Goal: Task Accomplishment & Management: Manage account settings

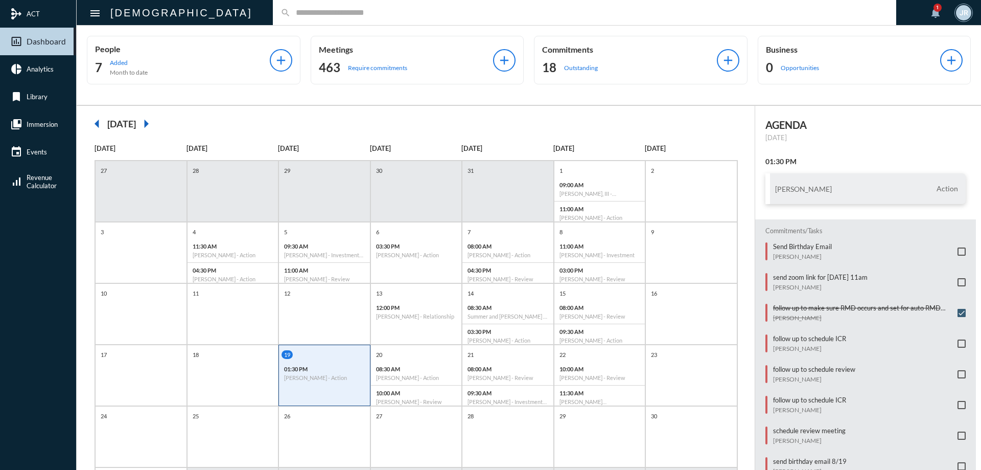
click at [291, 14] on input "text" at bounding box center [590, 12] width 598 height 9
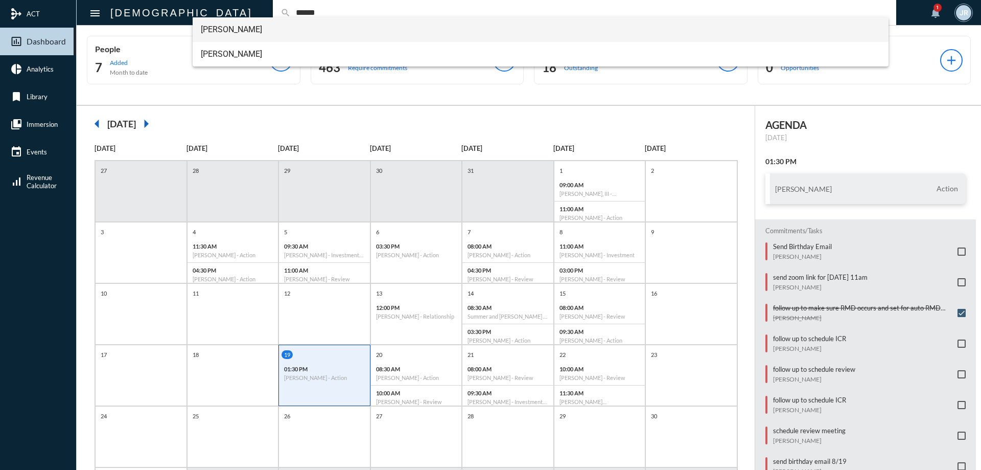
type input "******"
click at [223, 25] on span "[PERSON_NAME]" at bounding box center [541, 29] width 680 height 25
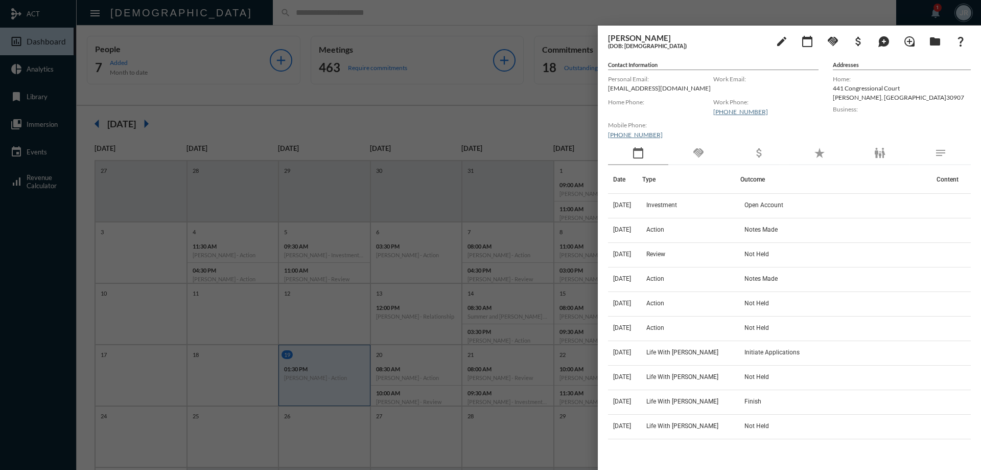
click at [706, 154] on div "handshake" at bounding box center [699, 154] width 60 height 24
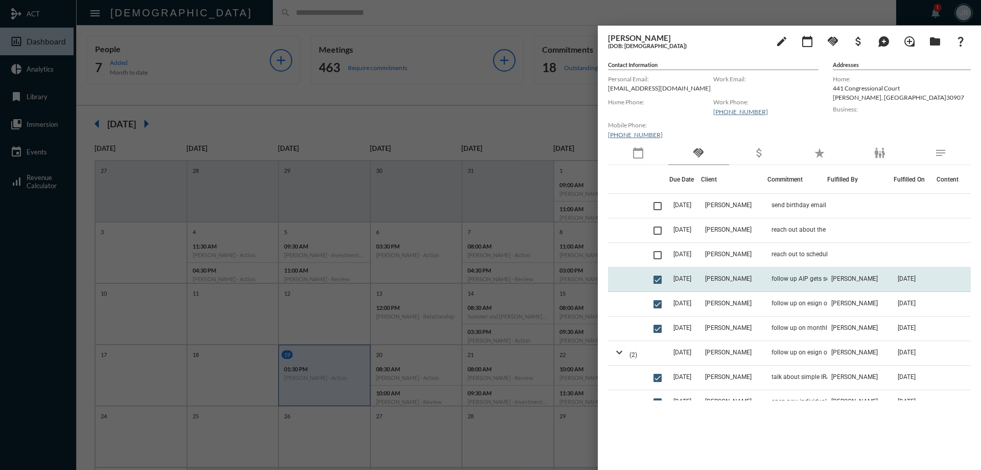
click at [797, 271] on td "follow up AIP gets set up" at bounding box center [798, 279] width 60 height 25
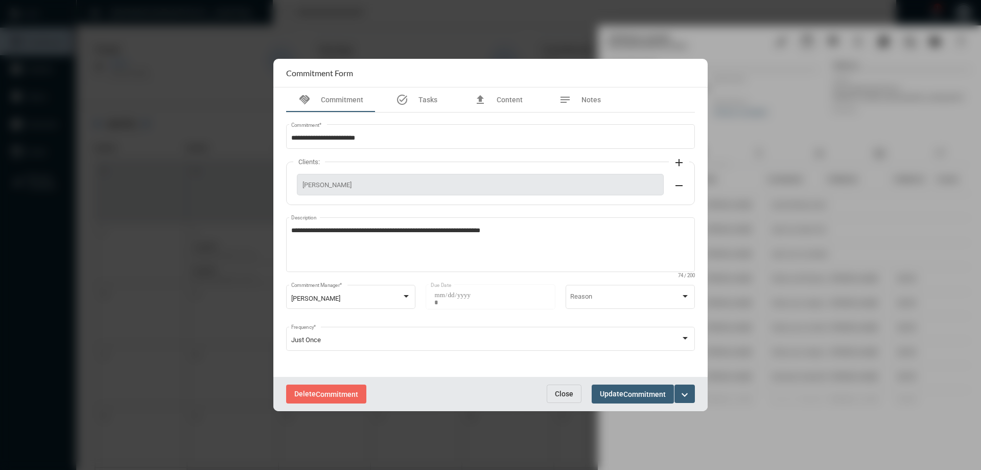
click at [566, 391] on span "Close" at bounding box center [564, 393] width 18 height 8
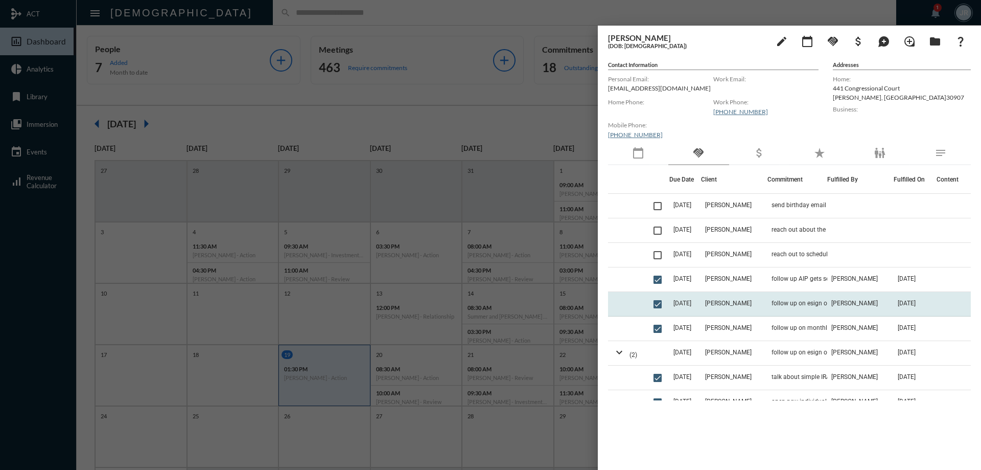
click at [783, 299] on td "follow up on esign of AIP" at bounding box center [798, 304] width 60 height 25
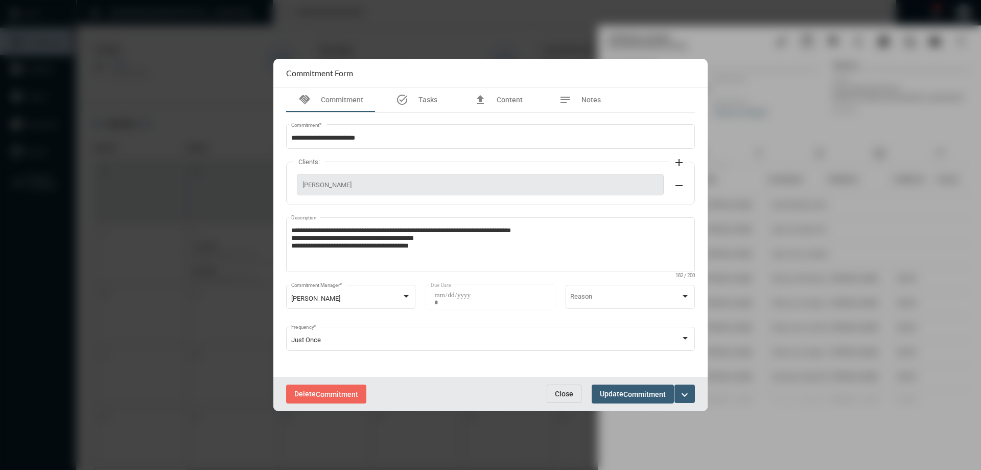
click at [567, 390] on span "Close" at bounding box center [564, 393] width 18 height 8
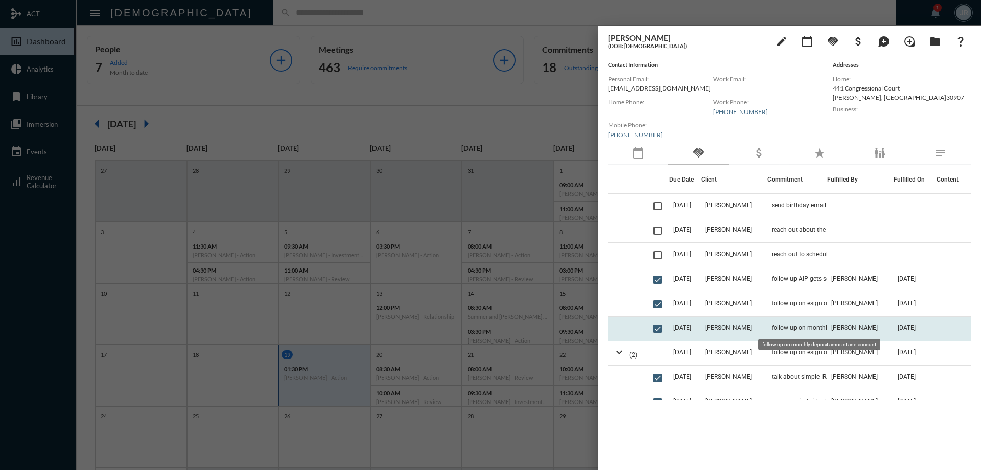
click at [772, 325] on span "follow up on monthly deposit amount and account" at bounding box center [823, 327] width 102 height 7
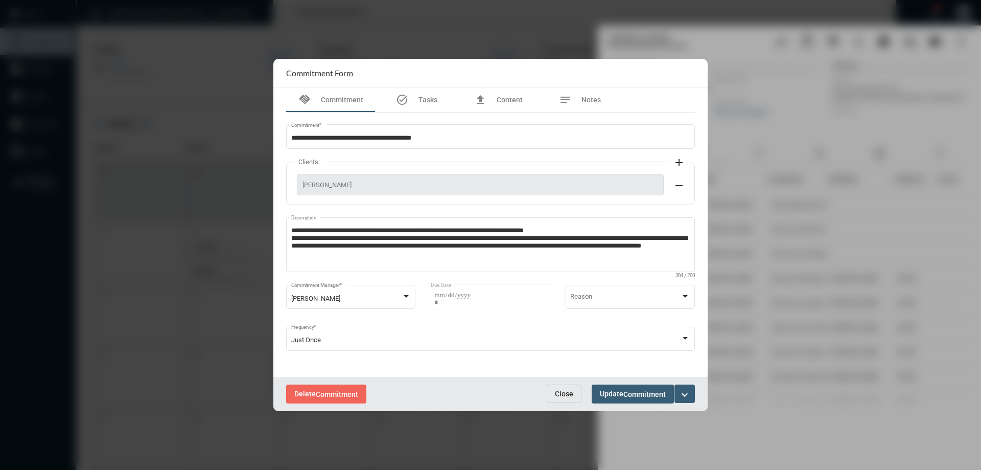
click at [560, 389] on span "Close" at bounding box center [564, 393] width 18 height 8
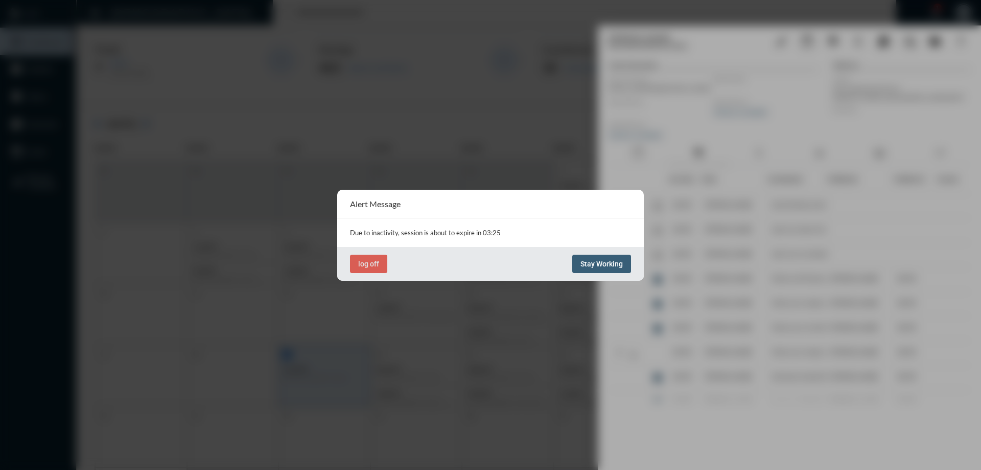
click at [591, 260] on span "Stay Working" at bounding box center [602, 264] width 42 height 8
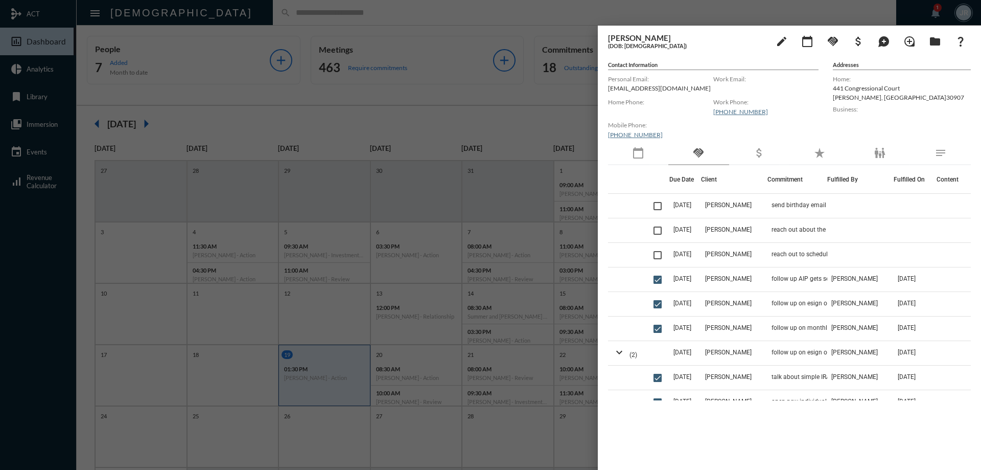
click at [303, 28] on div at bounding box center [490, 235] width 981 height 470
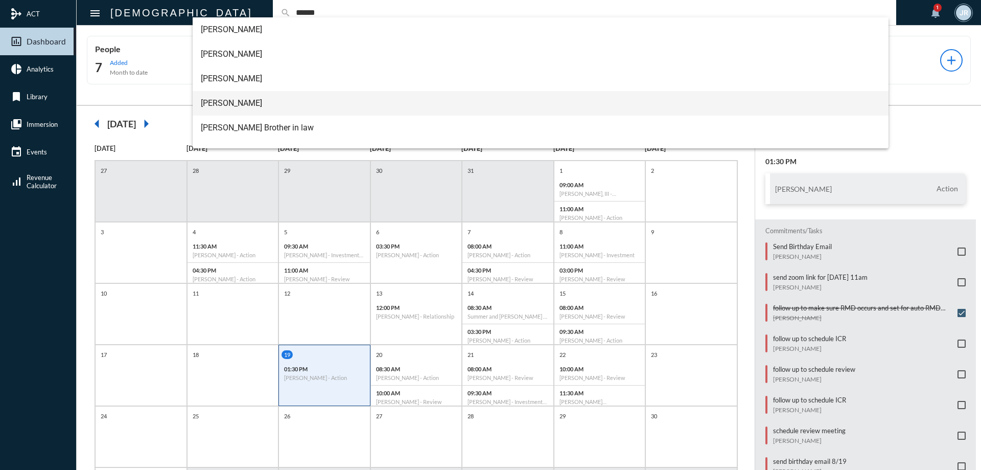
type input "******"
click at [235, 96] on span "[PERSON_NAME]" at bounding box center [541, 103] width 680 height 25
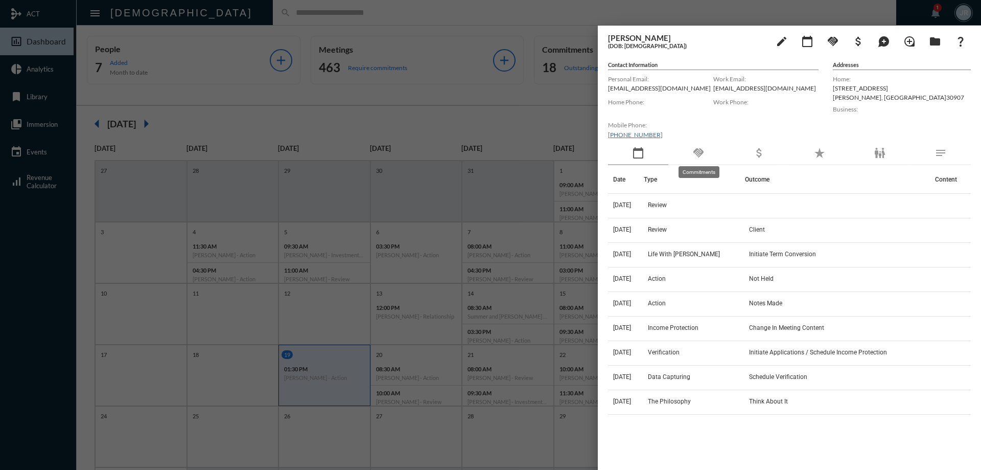
click at [703, 149] on mat-icon "handshake" at bounding box center [699, 153] width 12 height 12
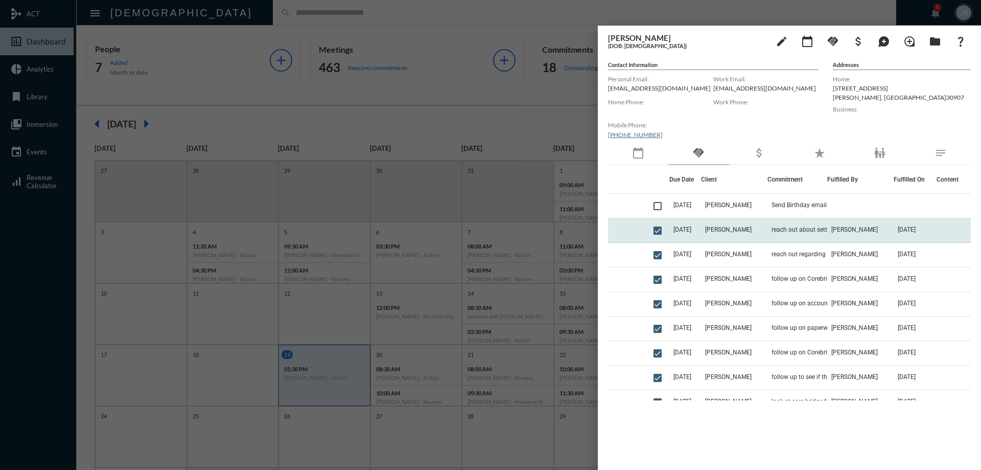
click at [750, 227] on td "[PERSON_NAME]" at bounding box center [734, 230] width 66 height 25
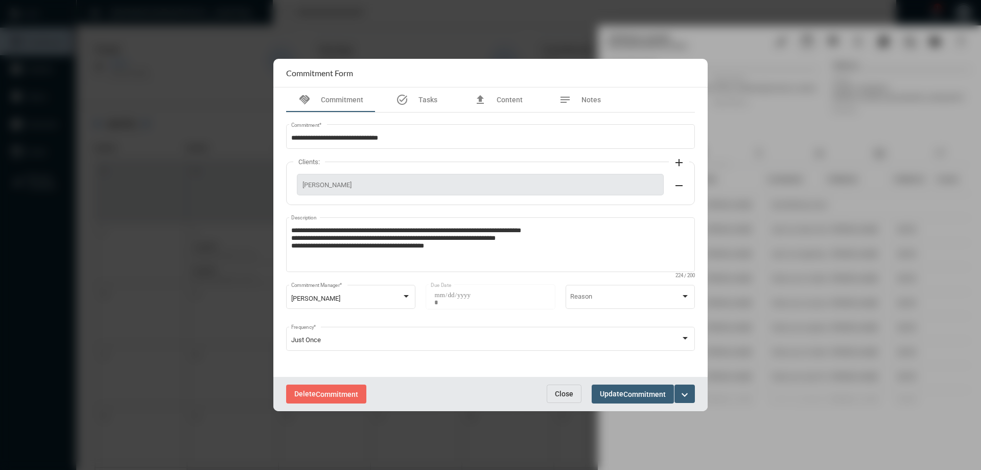
click at [564, 395] on span "Close" at bounding box center [564, 393] width 18 height 8
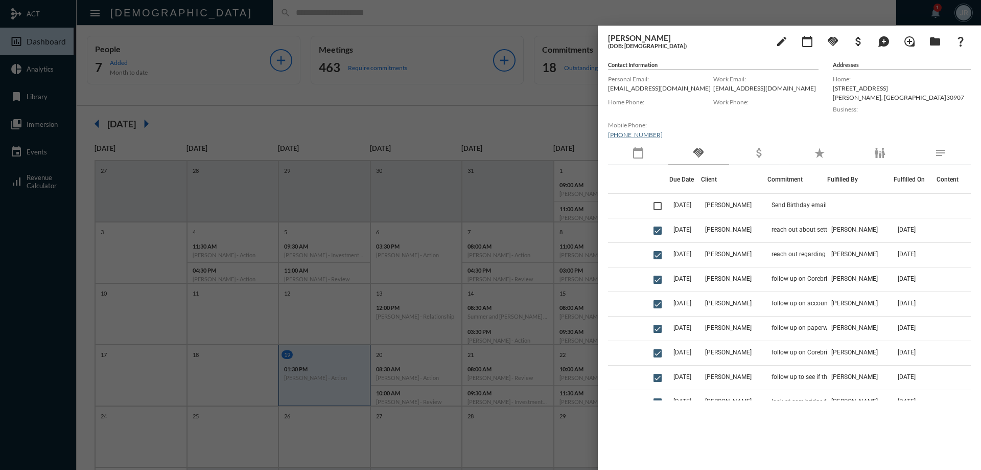
click at [627, 151] on div "calendar_today" at bounding box center [638, 154] width 60 height 24
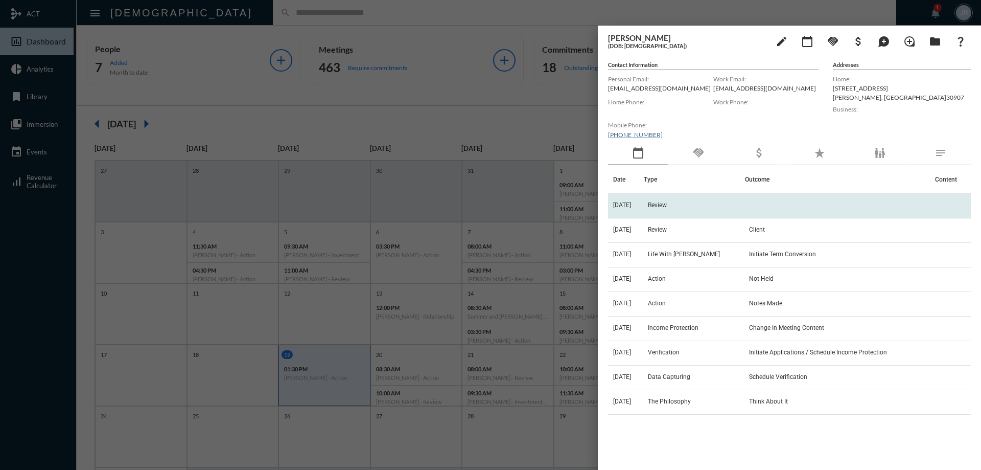
click at [644, 200] on td "[DATE]" at bounding box center [626, 206] width 36 height 25
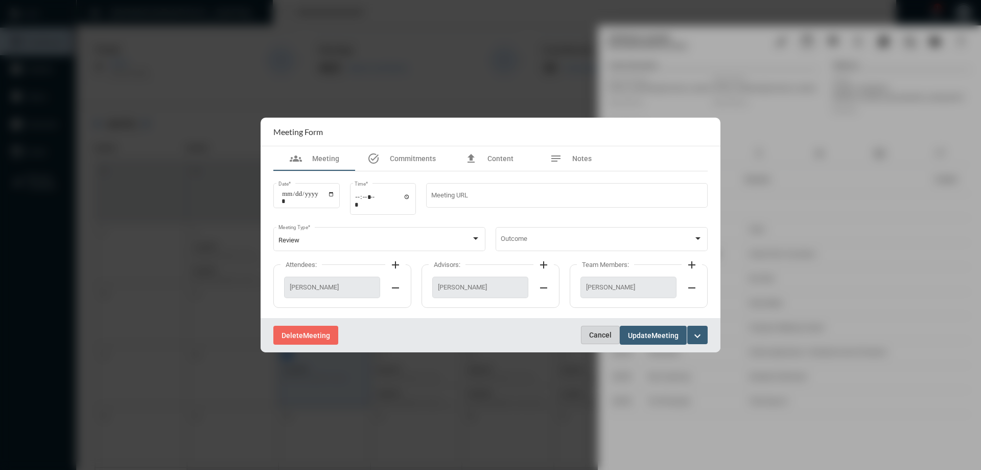
click at [591, 330] on button "Cancel" at bounding box center [600, 335] width 39 height 18
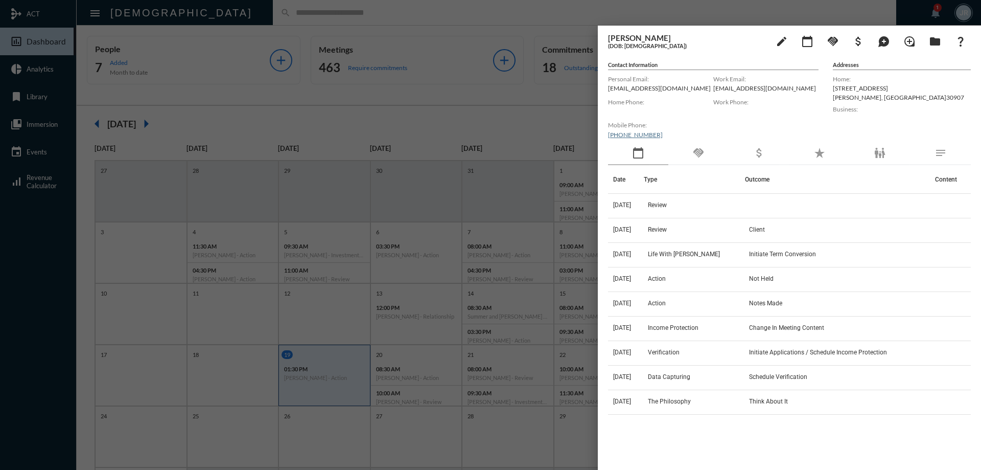
click at [481, 8] on div at bounding box center [490, 235] width 981 height 470
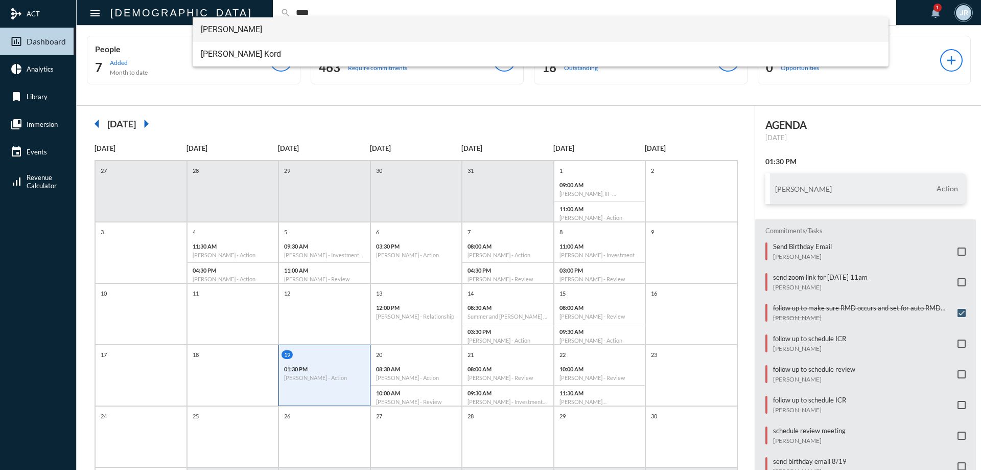
type input "****"
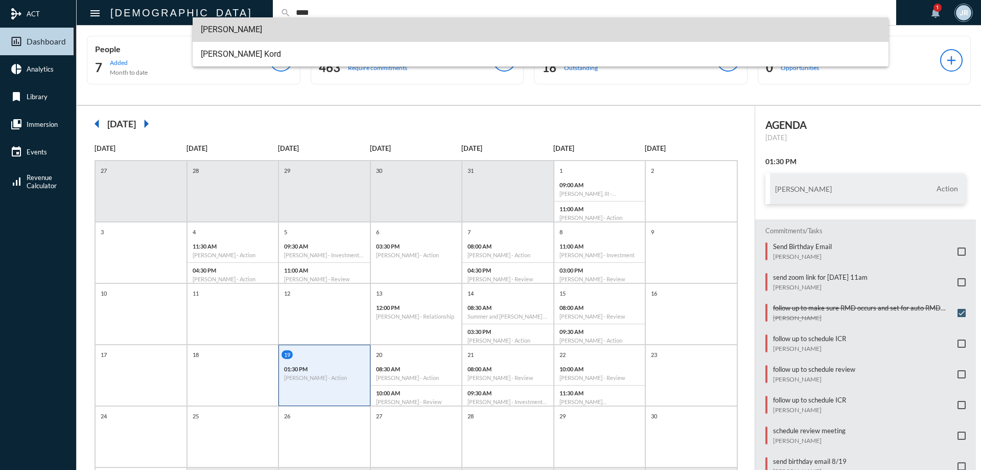
click at [225, 18] on span "[PERSON_NAME]" at bounding box center [541, 29] width 680 height 25
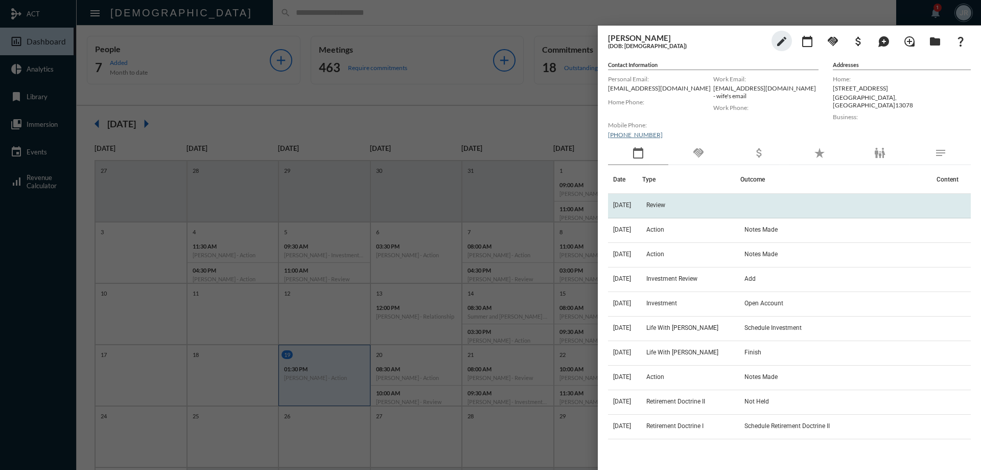
click at [656, 199] on td "Review" at bounding box center [692, 206] width 98 height 25
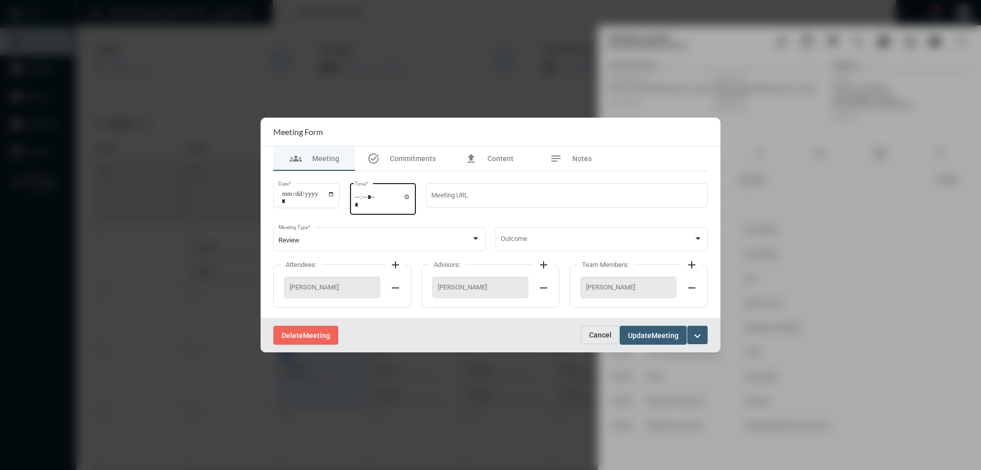
click at [409, 195] on input "*****" at bounding box center [383, 200] width 56 height 15
type input "*****"
click at [645, 332] on span "Update" at bounding box center [640, 335] width 24 height 8
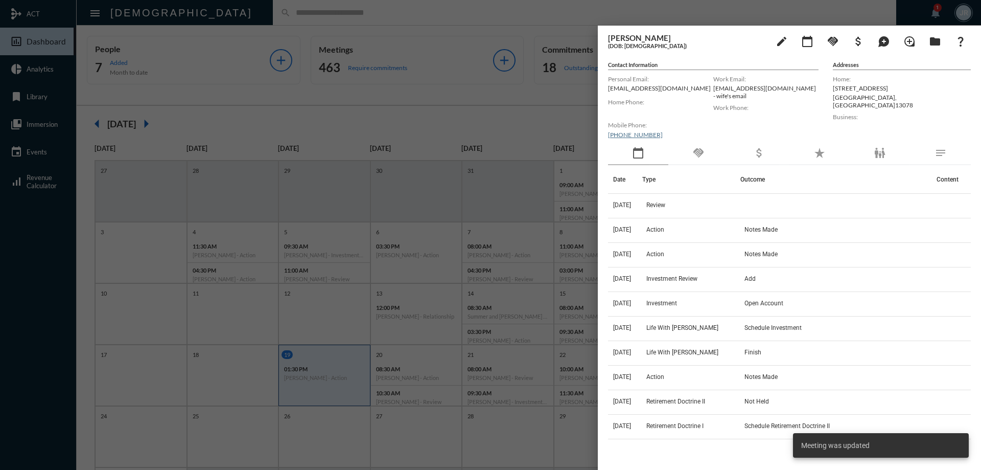
click at [709, 145] on div "handshake" at bounding box center [699, 154] width 60 height 24
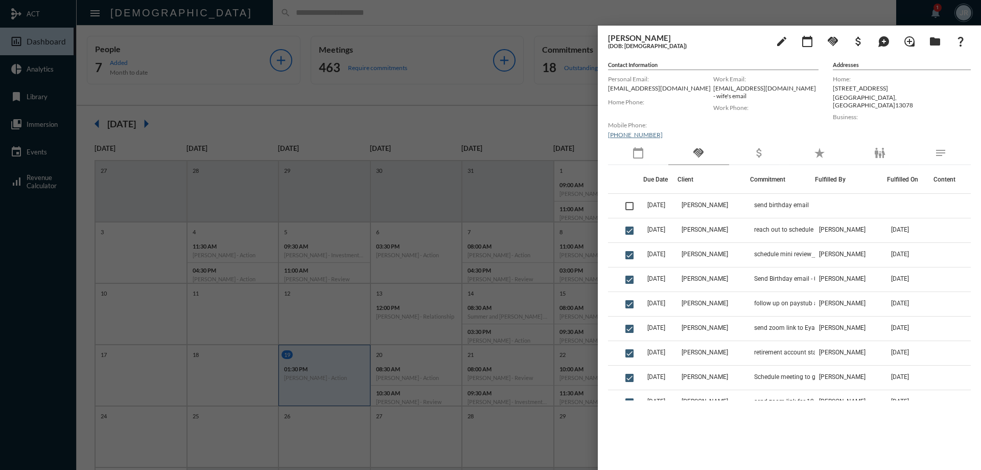
click at [210, 9] on div at bounding box center [490, 235] width 981 height 470
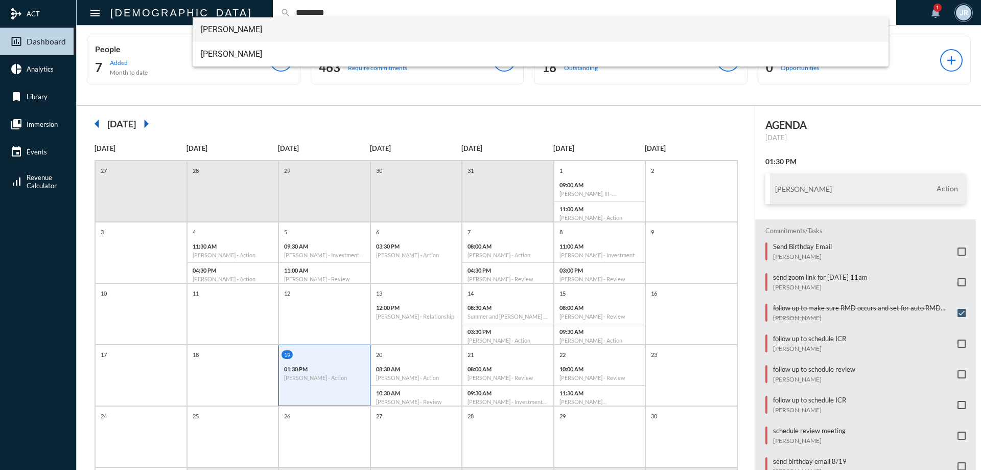
type input "*********"
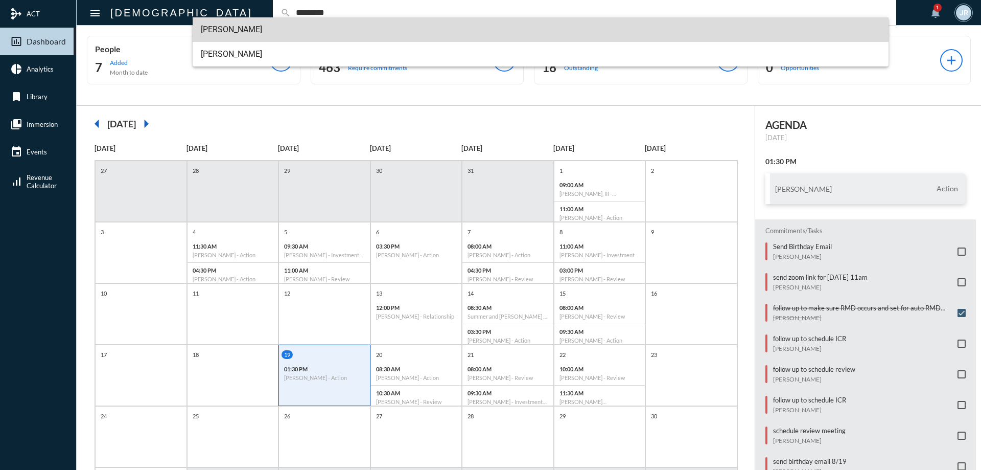
click at [241, 22] on span "[PERSON_NAME]" at bounding box center [541, 29] width 680 height 25
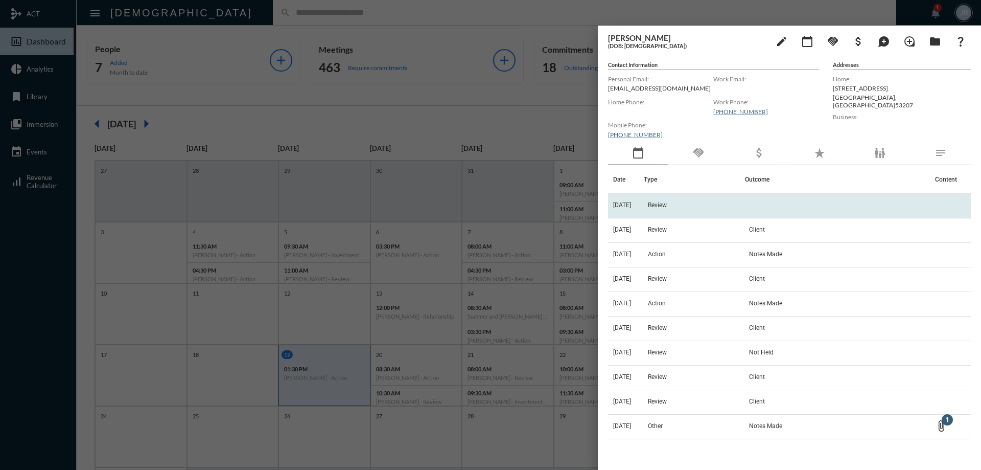
click at [631, 203] on span "[DATE]" at bounding box center [622, 204] width 18 height 7
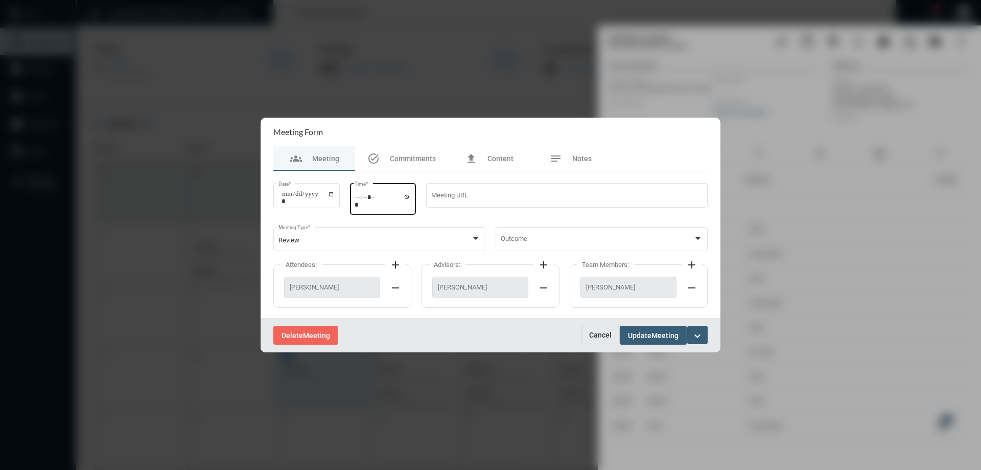
click at [411, 198] on input "*****" at bounding box center [383, 200] width 56 height 15
type input "*****"
click at [555, 212] on div "Meeting URL" at bounding box center [567, 199] width 282 height 33
click at [651, 337] on span "Update" at bounding box center [640, 335] width 24 height 8
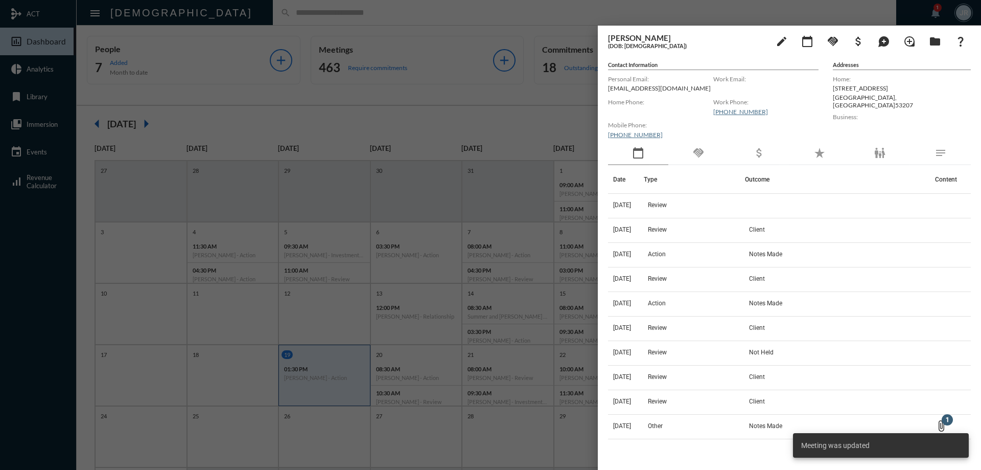
click at [242, 13] on div at bounding box center [490, 235] width 981 height 470
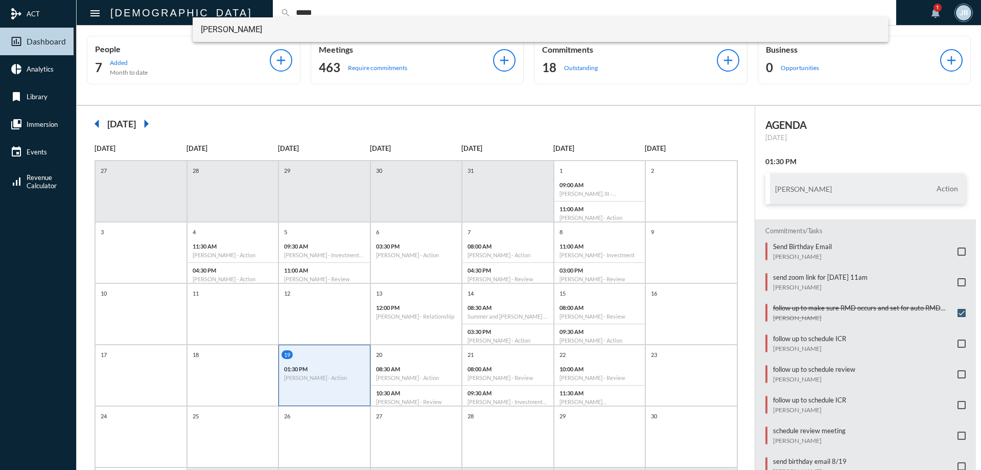
type input "*****"
click at [239, 26] on span "[PERSON_NAME]" at bounding box center [541, 29] width 680 height 25
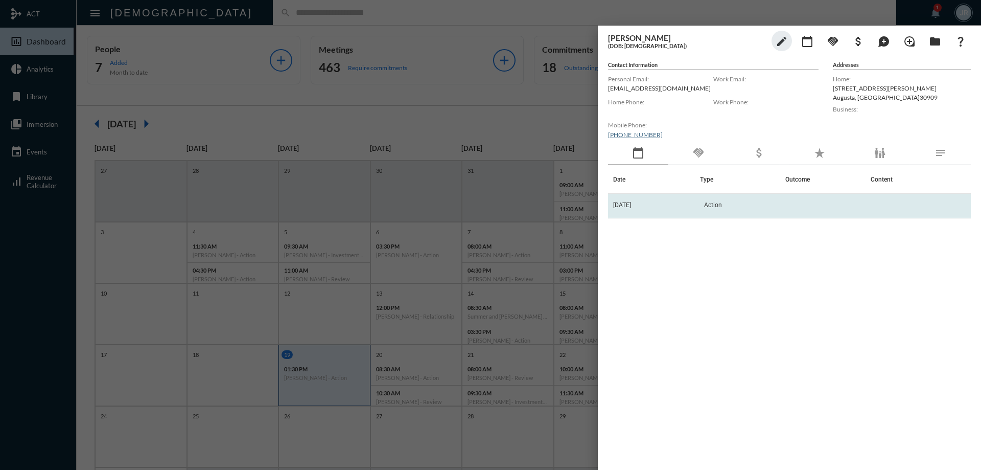
click at [689, 200] on td "[DATE]" at bounding box center [654, 206] width 92 height 25
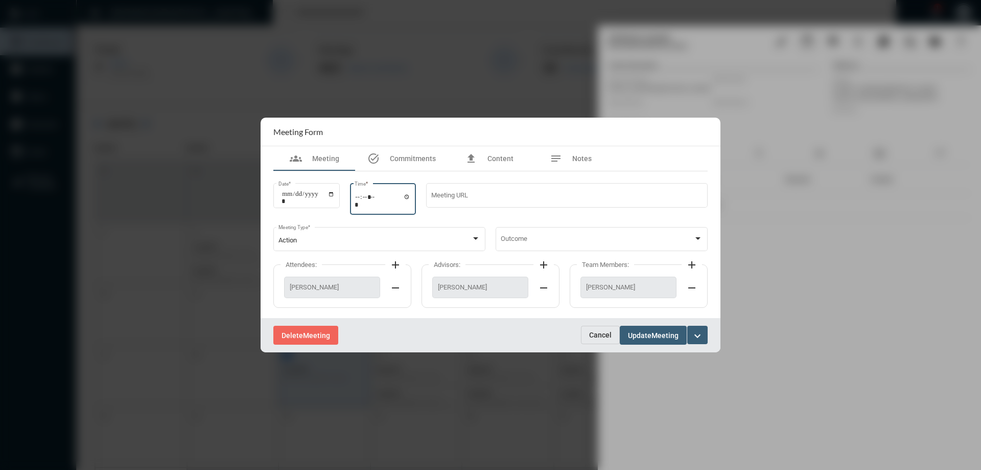
click at [409, 198] on input "*****" at bounding box center [383, 200] width 56 height 15
type input "*****"
click at [511, 216] on div "Meeting URL" at bounding box center [567, 199] width 282 height 33
click at [650, 331] on span "Update" at bounding box center [640, 335] width 24 height 8
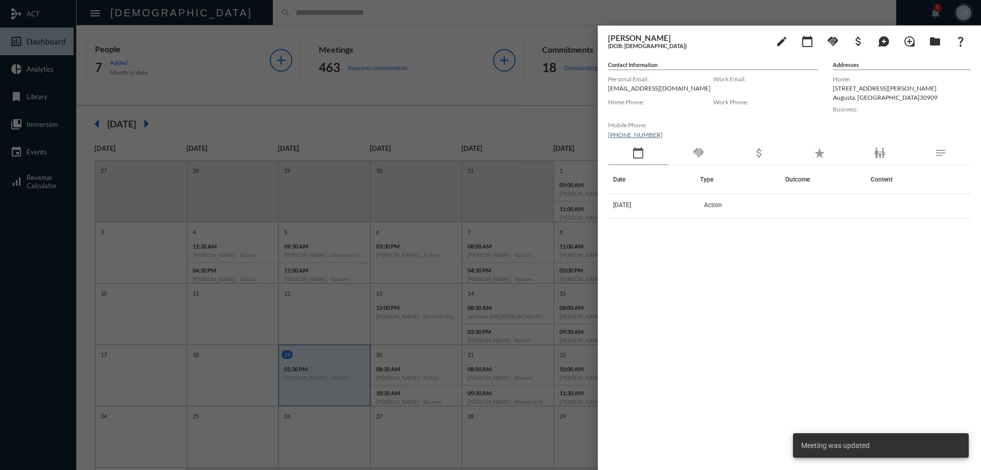
click at [259, 17] on div at bounding box center [490, 235] width 981 height 470
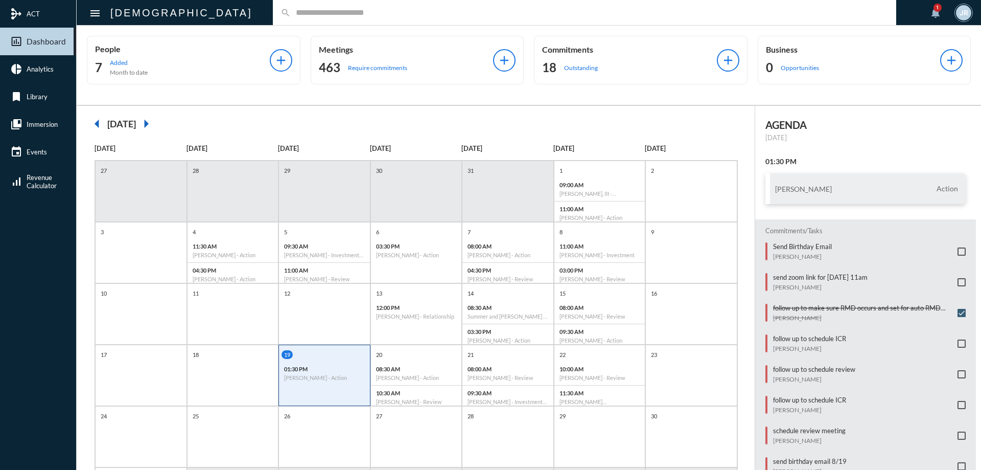
click at [291, 15] on input "text" at bounding box center [590, 12] width 598 height 9
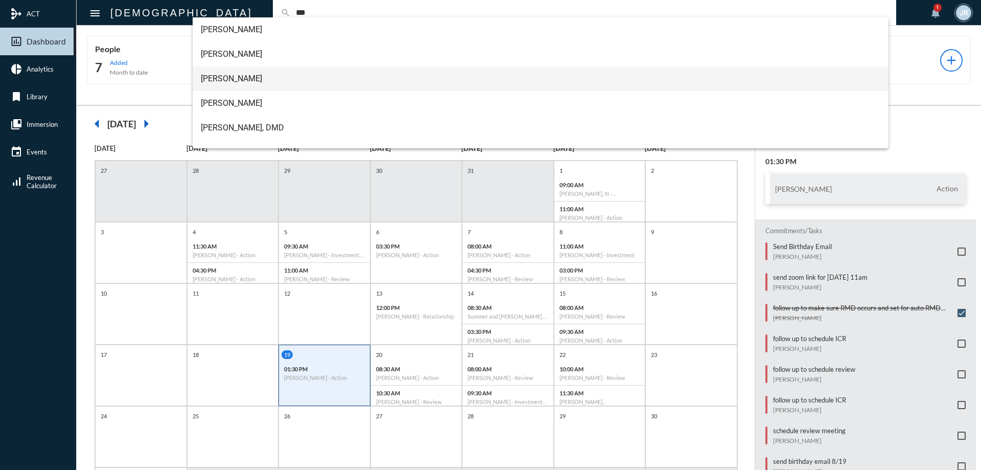
type input "***"
click at [220, 73] on span "[PERSON_NAME]" at bounding box center [541, 78] width 680 height 25
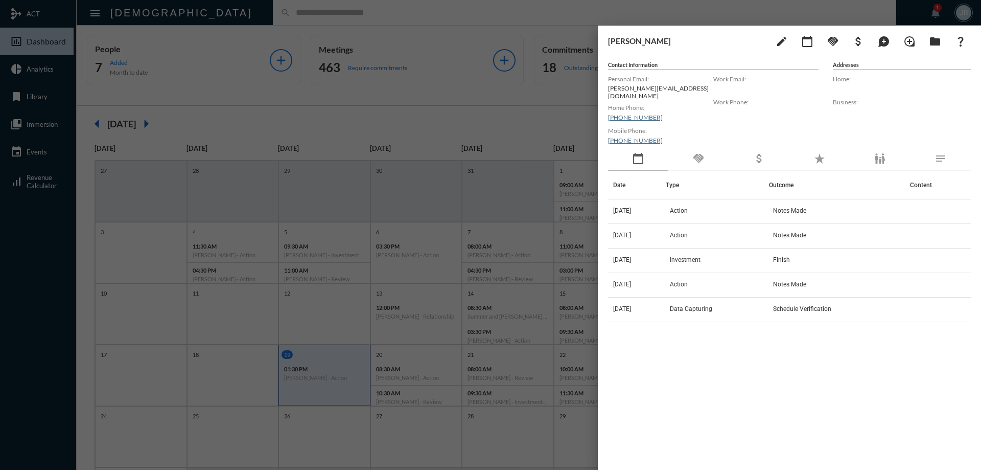
click at [629, 86] on p "[PERSON_NAME][EMAIL_ADDRESS][DOMAIN_NAME]" at bounding box center [660, 91] width 105 height 15
copy p "[PERSON_NAME][EMAIL_ADDRESS][DOMAIN_NAME]"
click at [741, 133] on div "Work Email: Work Phone:" at bounding box center [766, 110] width 105 height 75
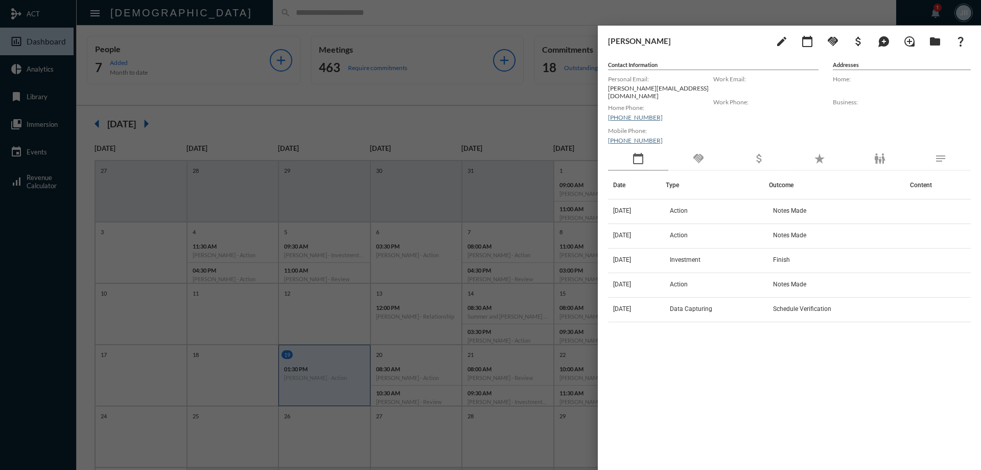
click at [717, 153] on div "handshake" at bounding box center [699, 159] width 60 height 24
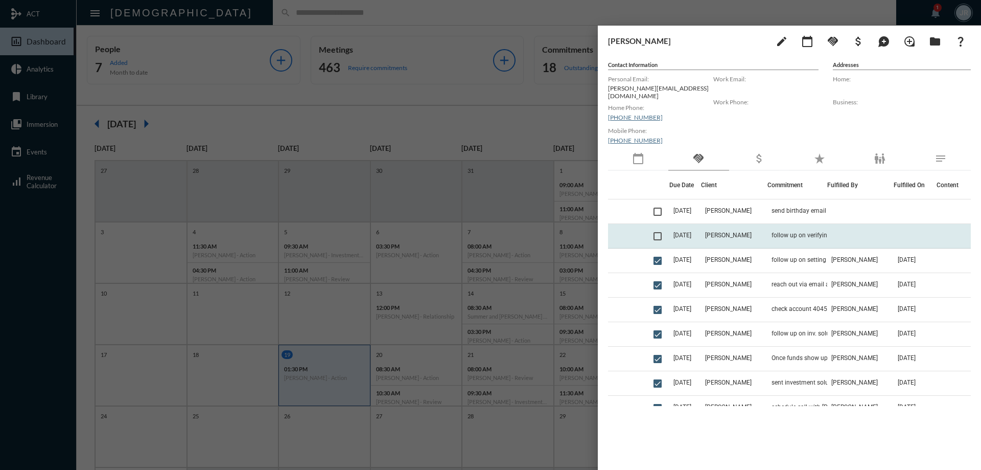
click at [768, 228] on td "follow up on verifying account to draft" at bounding box center [798, 236] width 60 height 25
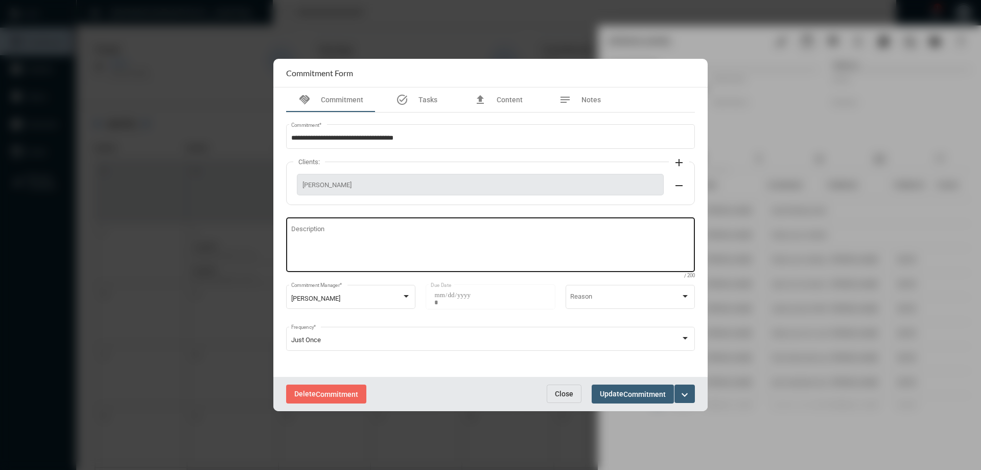
click at [332, 229] on textarea "Description" at bounding box center [490, 246] width 399 height 40
click at [537, 230] on textarea "**********" at bounding box center [490, 246] width 399 height 40
drag, startPoint x: 557, startPoint y: 239, endPoint x: 563, endPoint y: 241, distance: 5.8
click at [558, 239] on textarea "**********" at bounding box center [490, 246] width 399 height 40
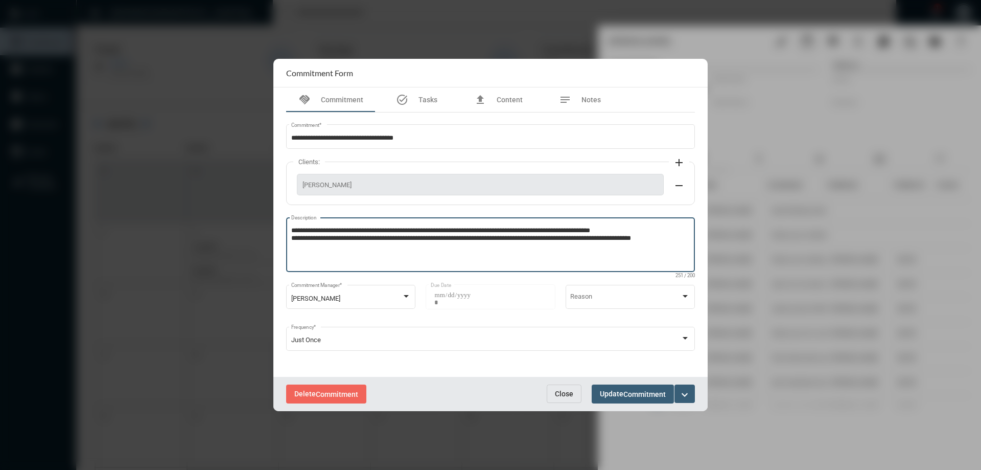
type textarea "**********"
click at [637, 390] on span "Commitment" at bounding box center [645, 394] width 42 height 8
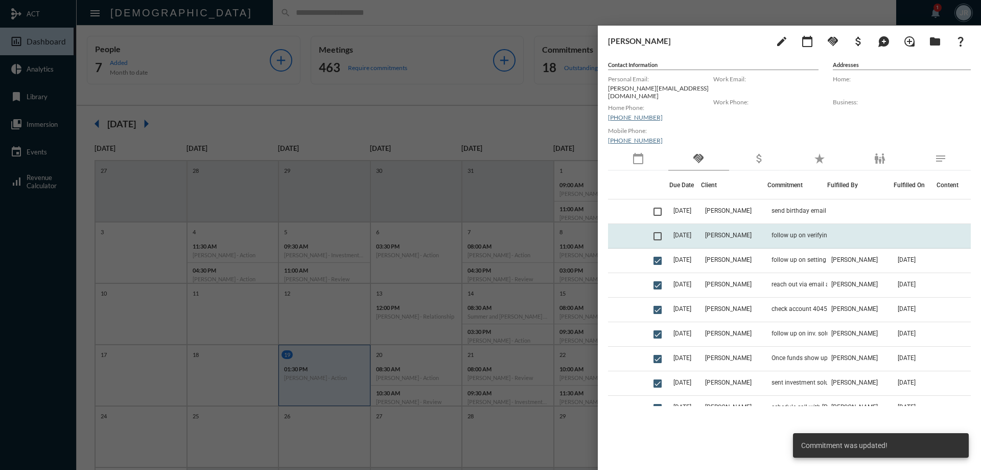
click at [660, 232] on span at bounding box center [658, 236] width 8 height 8
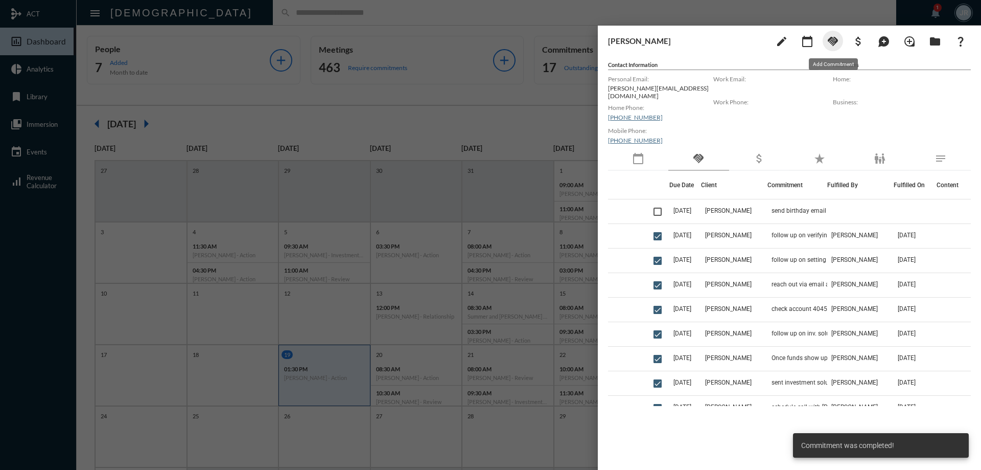
click at [830, 43] on mat-icon "handshake" at bounding box center [833, 41] width 12 height 12
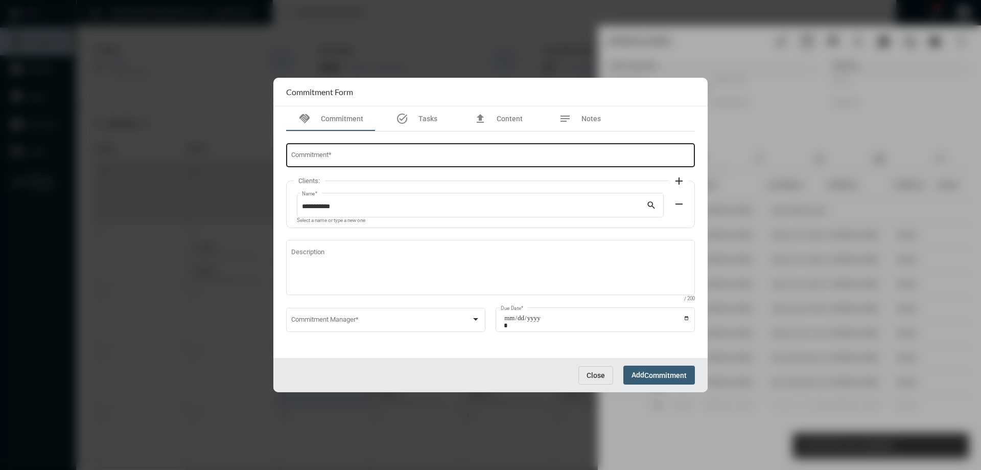
click at [416, 154] on input "Commitment *" at bounding box center [490, 157] width 399 height 8
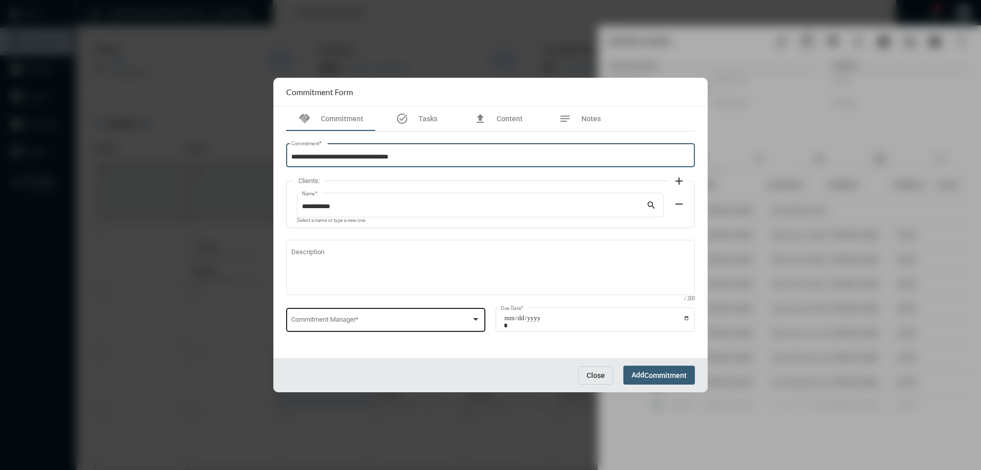
type input "**********"
click at [372, 323] on span at bounding box center [381, 321] width 180 height 8
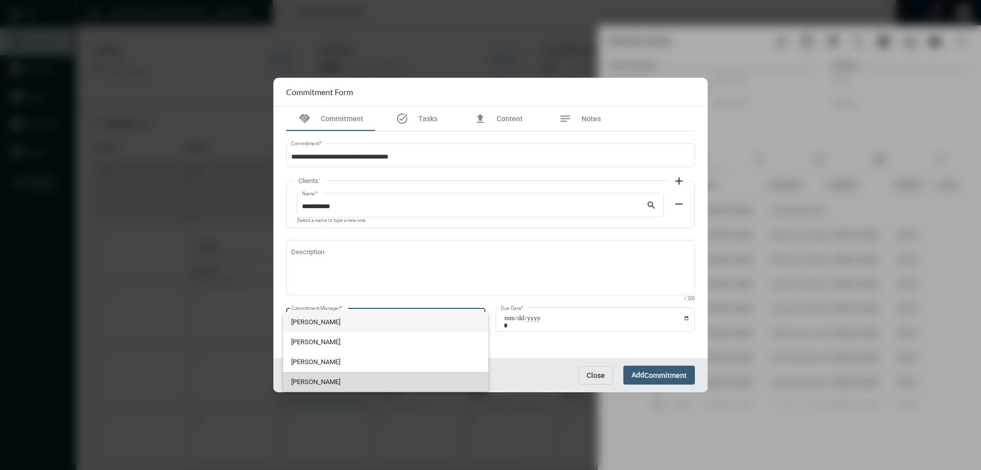
click at [314, 375] on span "[PERSON_NAME]" at bounding box center [386, 382] width 190 height 20
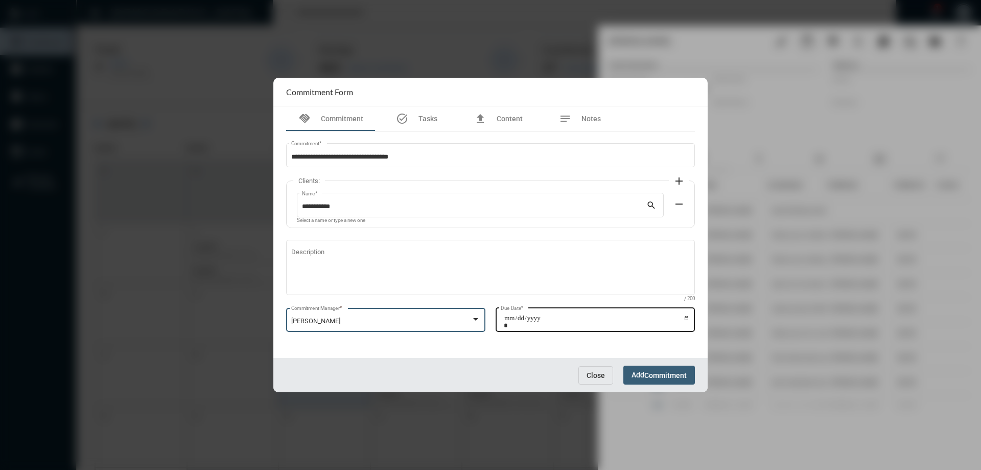
drag, startPoint x: 686, startPoint y: 317, endPoint x: 680, endPoint y: 313, distance: 7.5
click at [684, 317] on input "Due Date *" at bounding box center [597, 321] width 186 height 14
type input "**********"
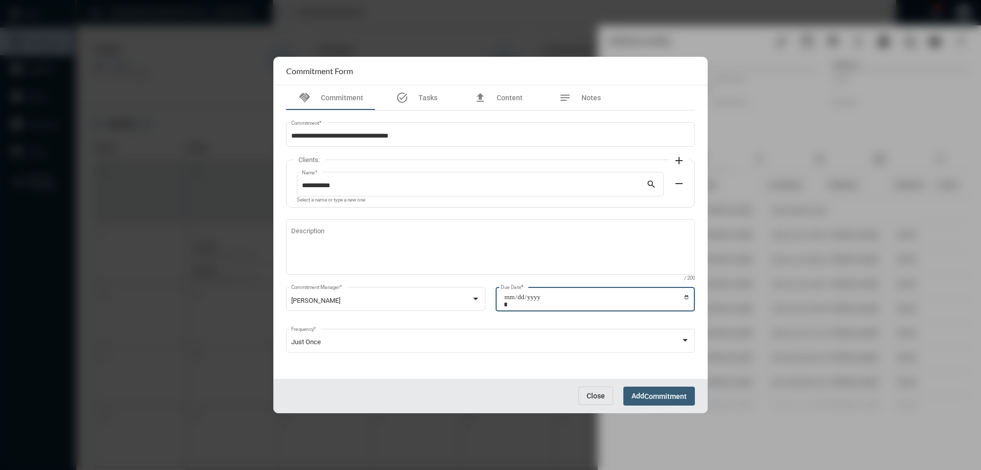
click at [652, 392] on span "Commitment" at bounding box center [666, 396] width 42 height 8
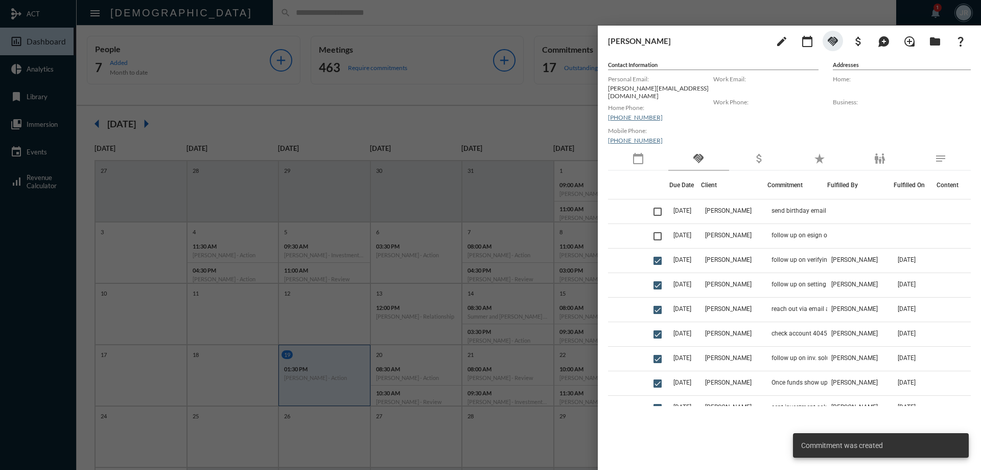
click at [421, 14] on div at bounding box center [490, 235] width 981 height 470
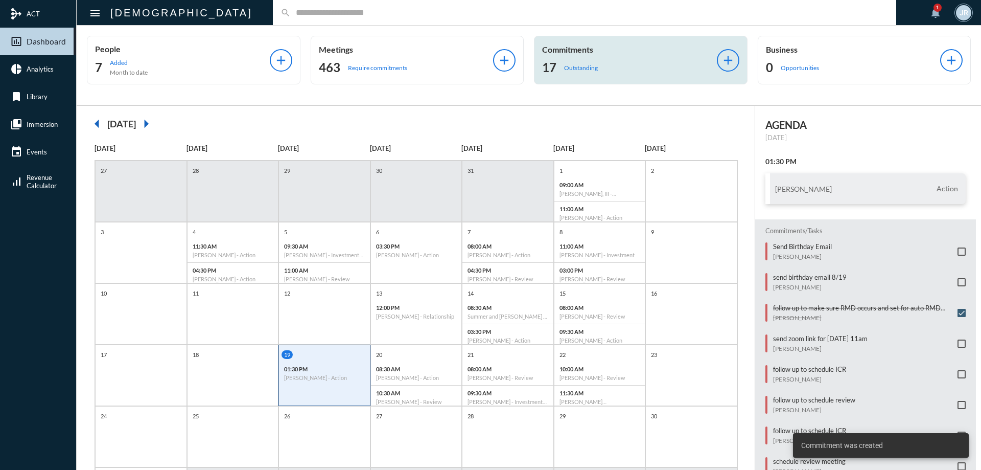
click at [565, 55] on div "Commitments 17 Outstanding" at bounding box center [629, 59] width 175 height 31
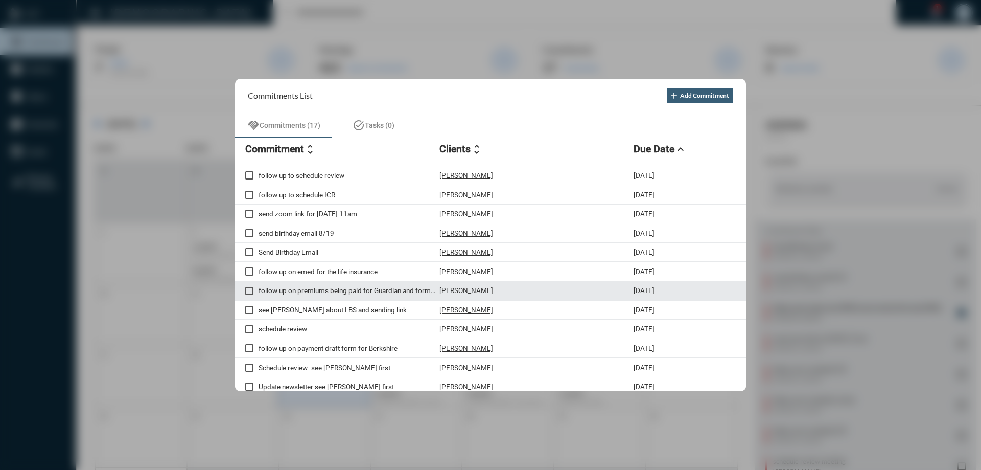
scroll to position [97, 0]
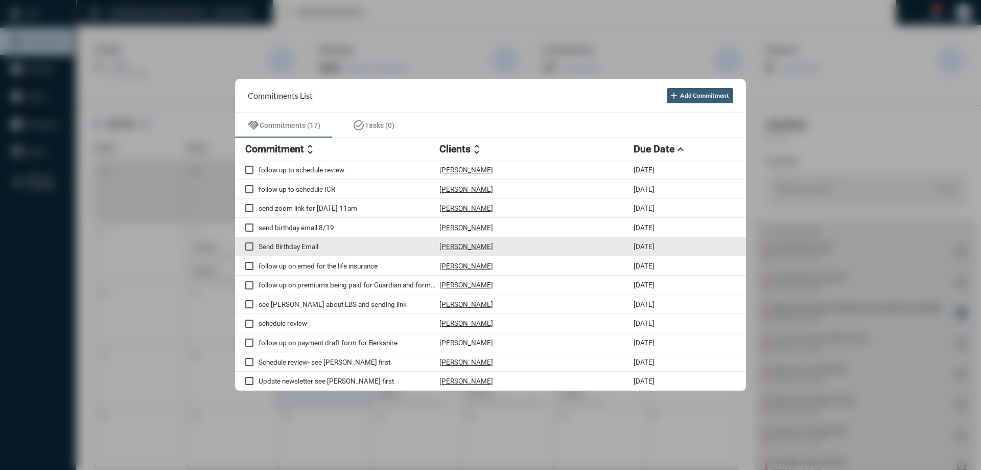
click at [463, 245] on p "[PERSON_NAME]" at bounding box center [467, 246] width 54 height 8
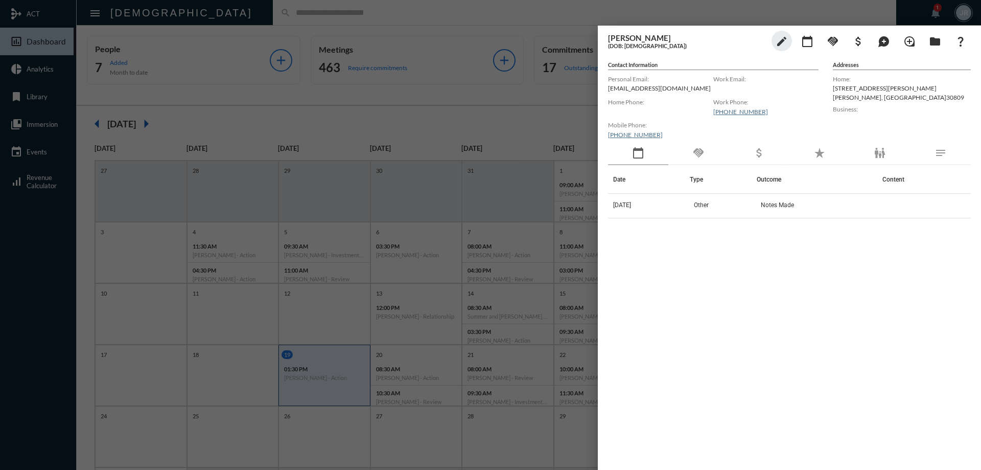
click at [711, 149] on div "handshake" at bounding box center [699, 154] width 60 height 24
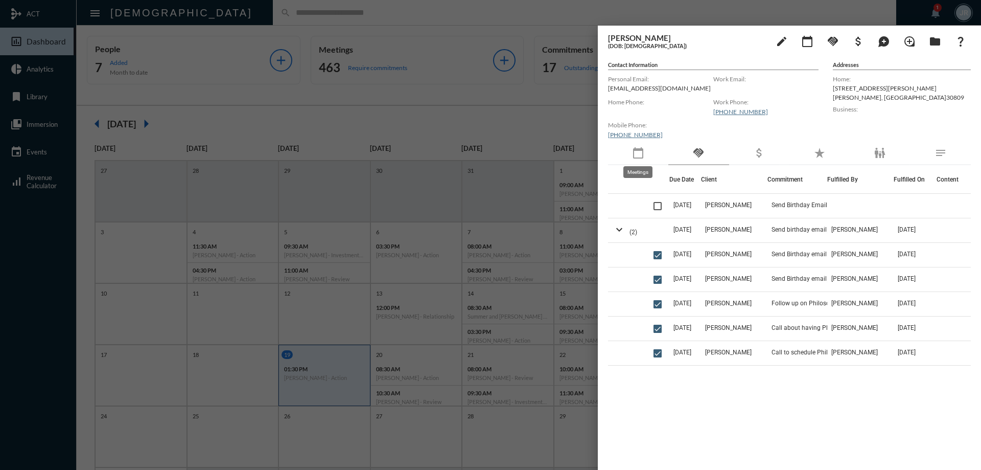
click at [641, 156] on mat-icon "calendar_today" at bounding box center [638, 153] width 12 height 12
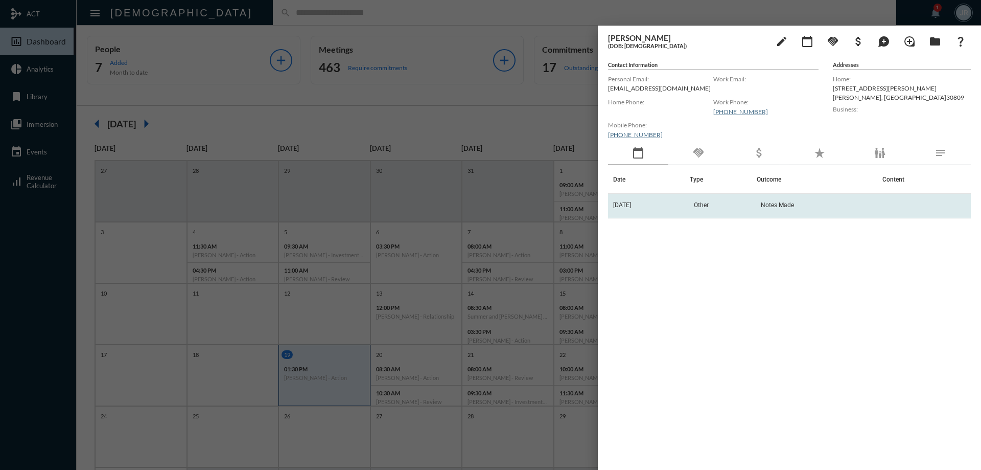
click at [634, 196] on td "[DATE]" at bounding box center [649, 206] width 82 height 25
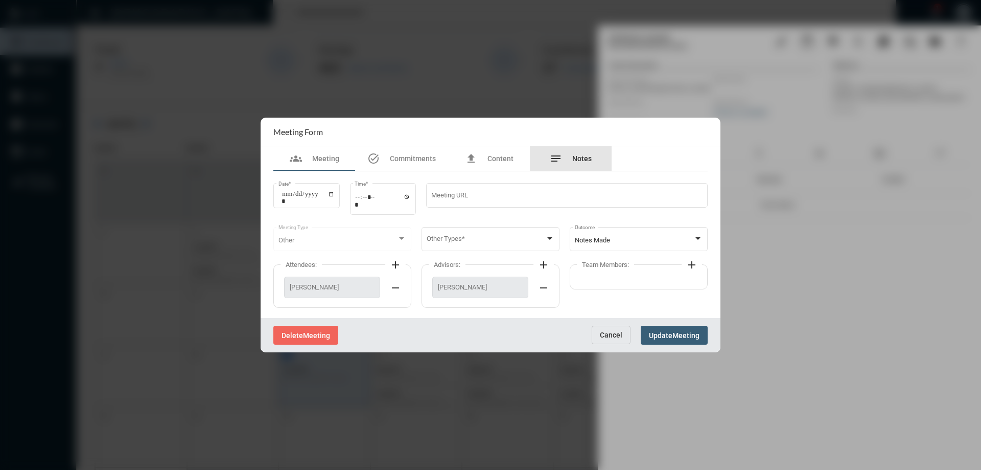
click at [582, 155] on span "Notes" at bounding box center [581, 158] width 19 height 8
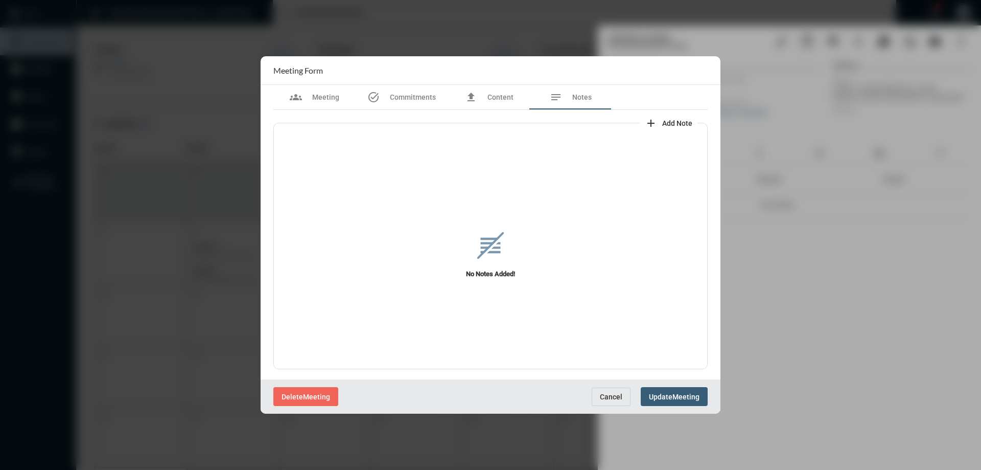
click at [607, 396] on span "Cancel" at bounding box center [611, 397] width 22 height 8
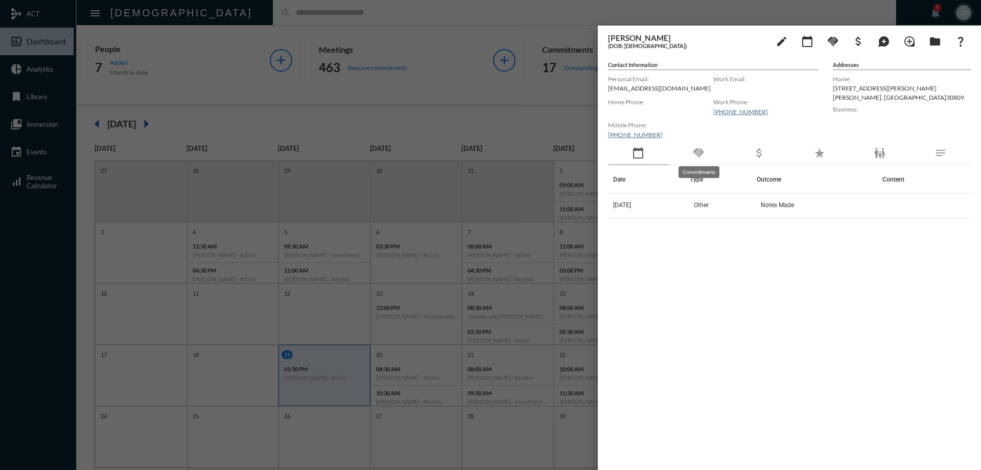
click at [702, 153] on mat-icon "handshake" at bounding box center [699, 153] width 12 height 12
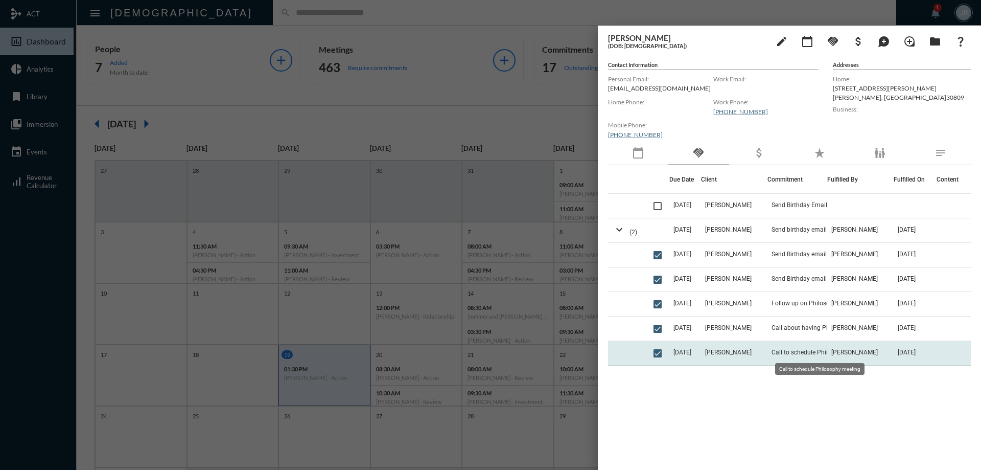
click at [781, 351] on span "Call to schedule Philosophy meeting" at bounding box center [822, 352] width 101 height 7
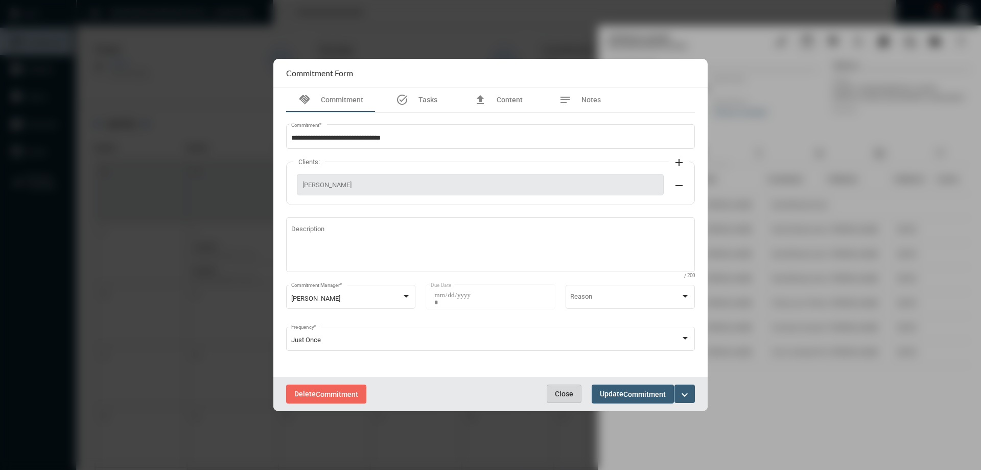
click at [560, 392] on span "Close" at bounding box center [564, 393] width 18 height 8
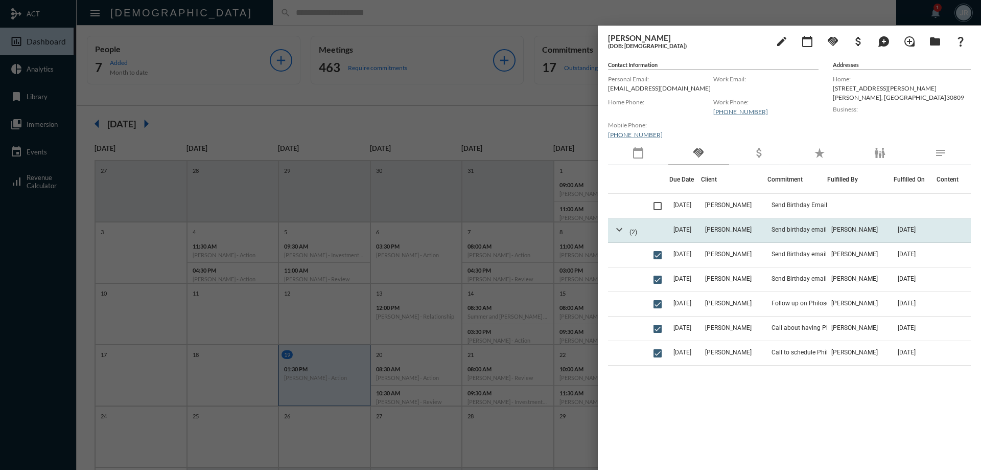
click at [618, 225] on mat-icon "expand_more" at bounding box center [619, 229] width 12 height 12
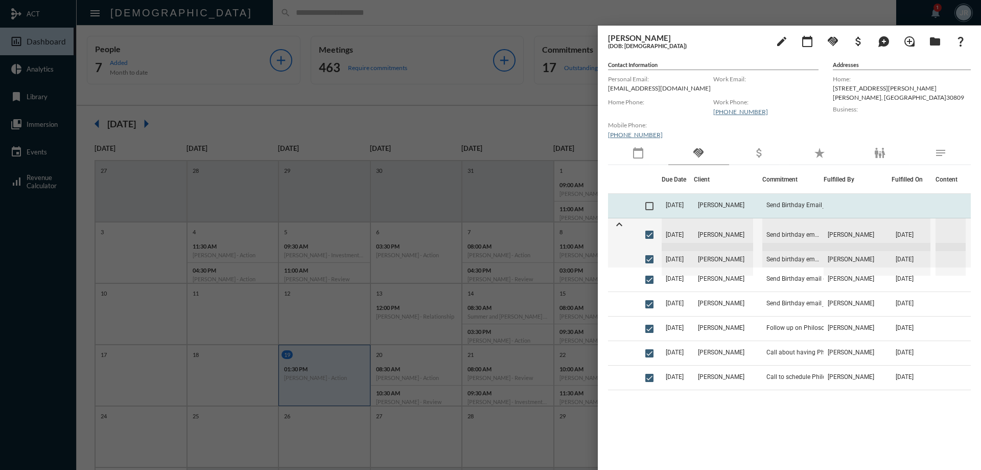
click at [653, 209] on span at bounding box center [650, 206] width 8 height 8
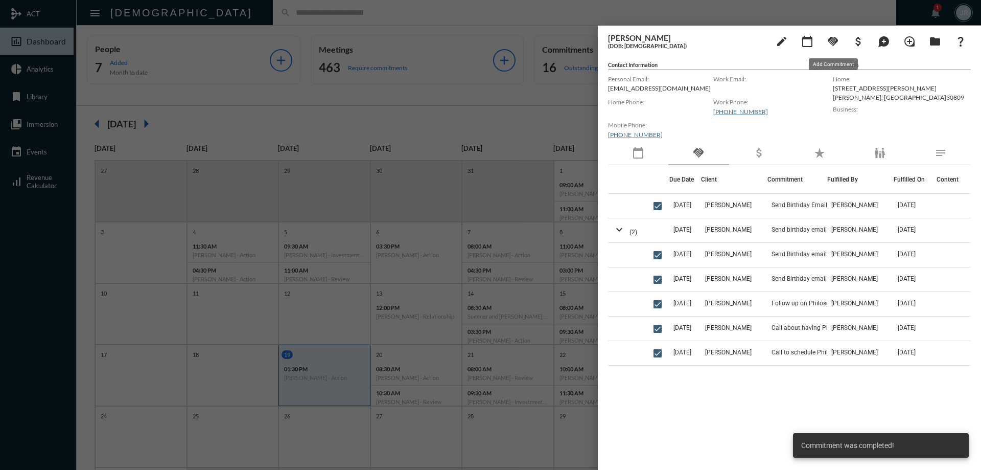
click at [831, 44] on mat-icon "handshake" at bounding box center [833, 41] width 12 height 12
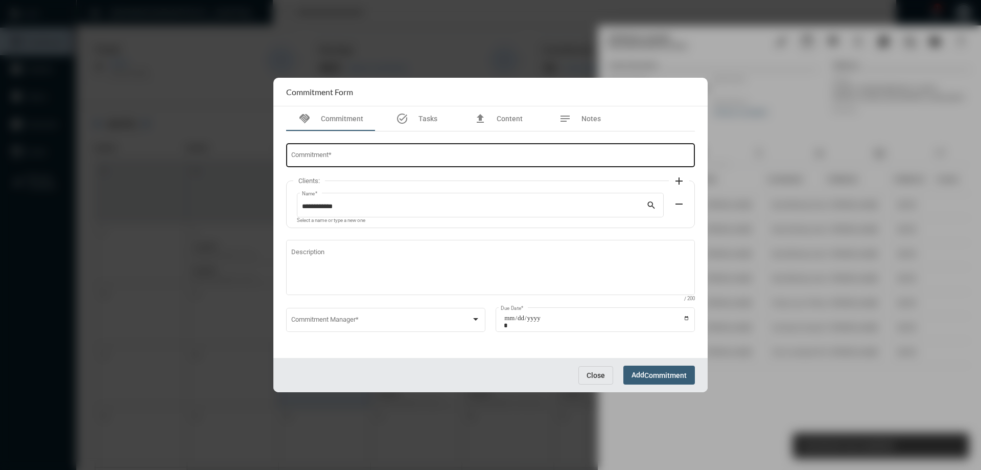
click at [329, 156] on input "Commitment *" at bounding box center [490, 157] width 399 height 8
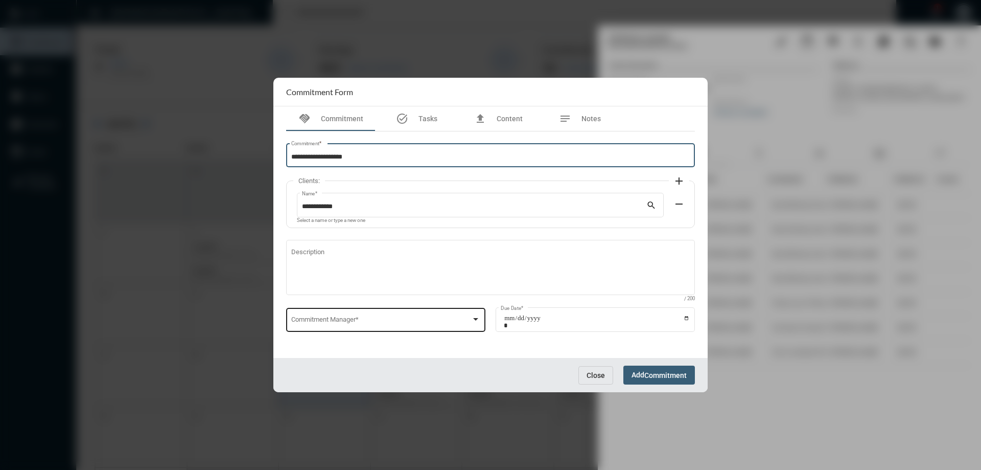
type input "**********"
click at [352, 312] on div "Commitment Manager *" at bounding box center [386, 319] width 190 height 26
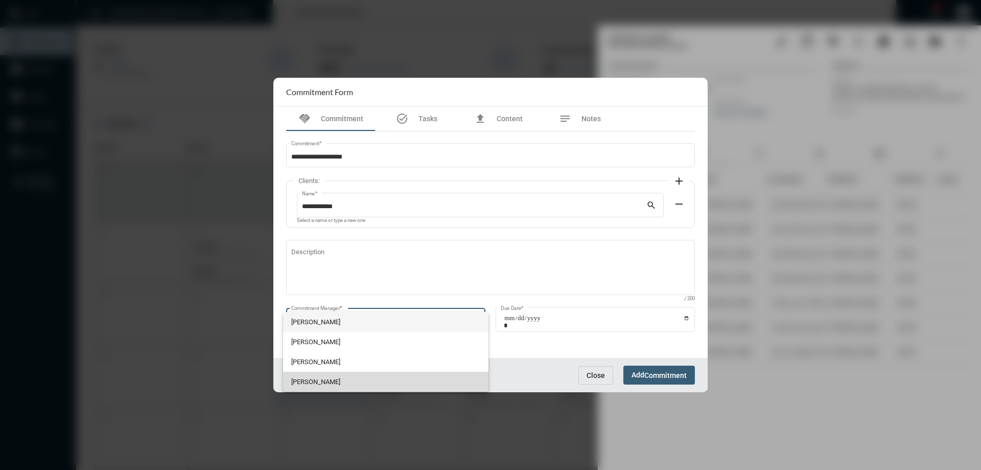
click at [325, 377] on span "[PERSON_NAME]" at bounding box center [386, 382] width 190 height 20
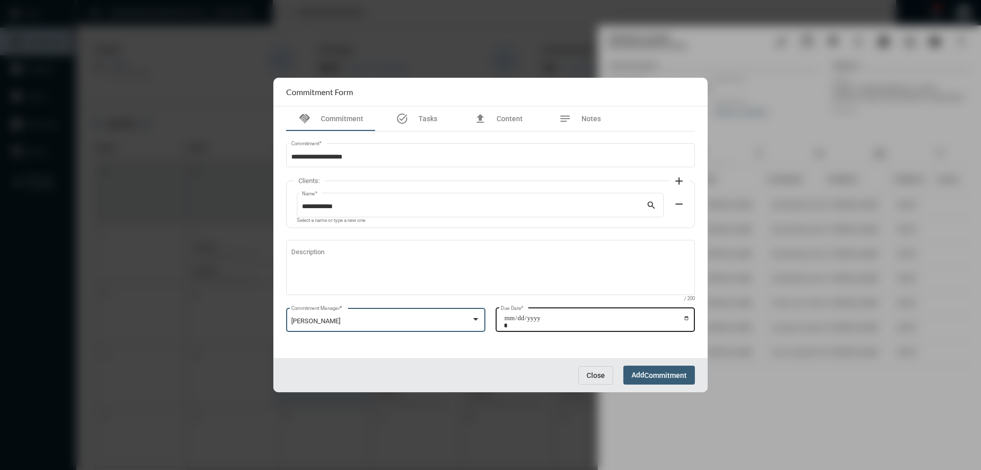
click at [689, 316] on input "Due Date *" at bounding box center [597, 321] width 186 height 14
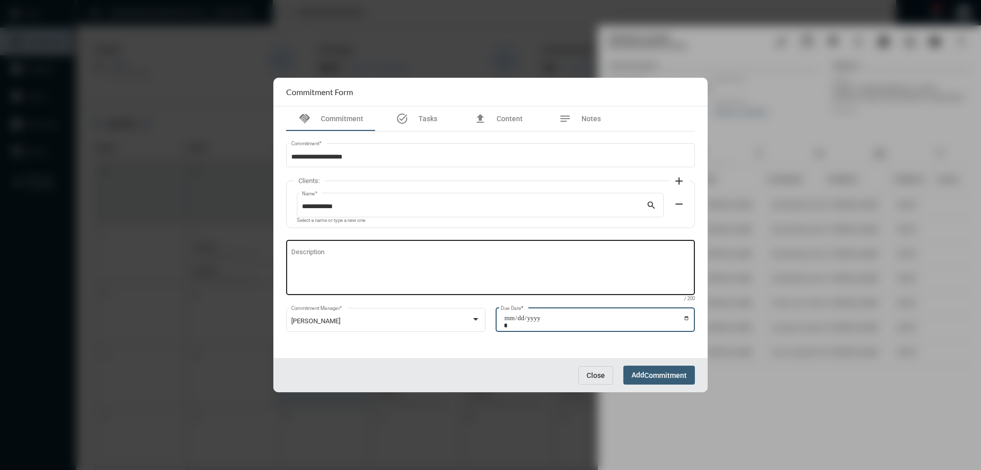
type input "**********"
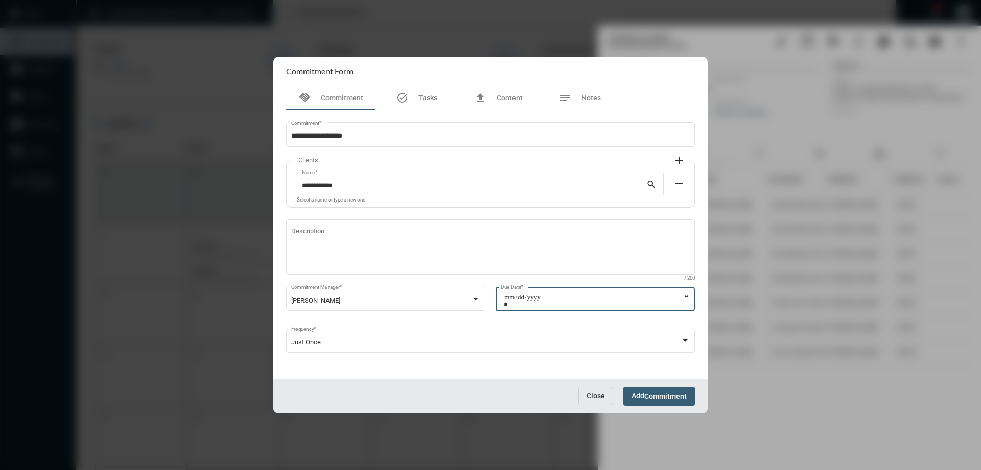
click at [649, 392] on span "Commitment" at bounding box center [666, 396] width 42 height 8
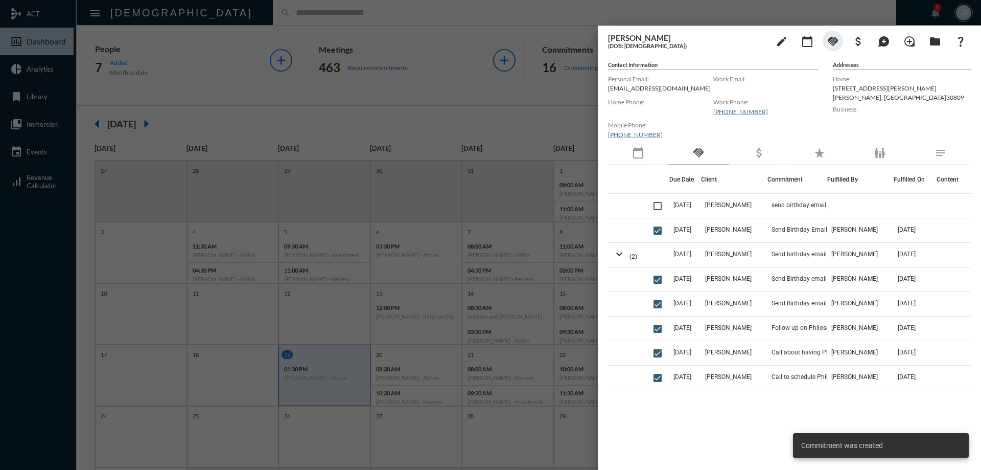
click at [429, 16] on div at bounding box center [490, 235] width 981 height 470
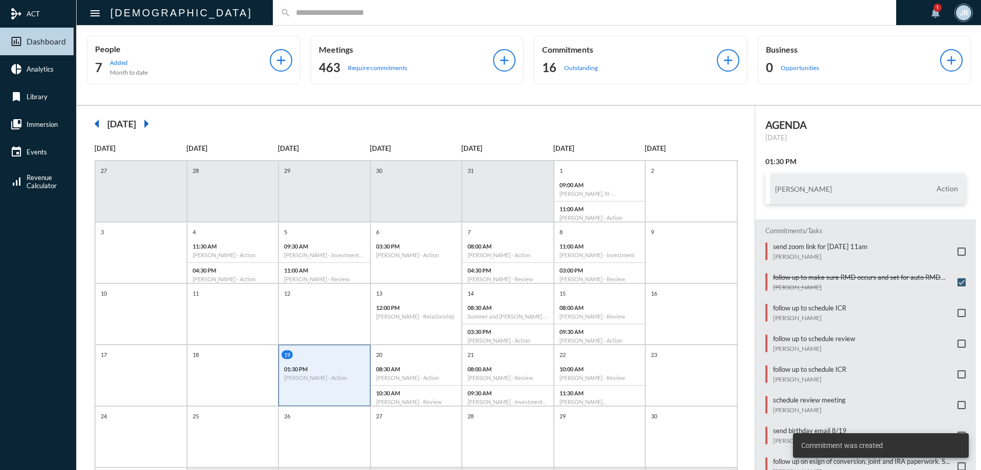
click at [556, 69] on div "16 Outstanding" at bounding box center [629, 67] width 175 height 16
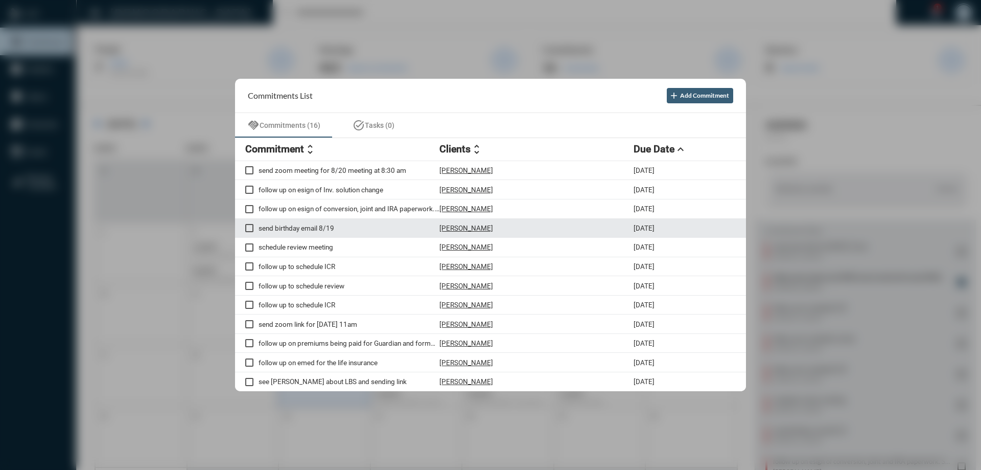
click at [476, 224] on p "[PERSON_NAME]" at bounding box center [467, 228] width 54 height 8
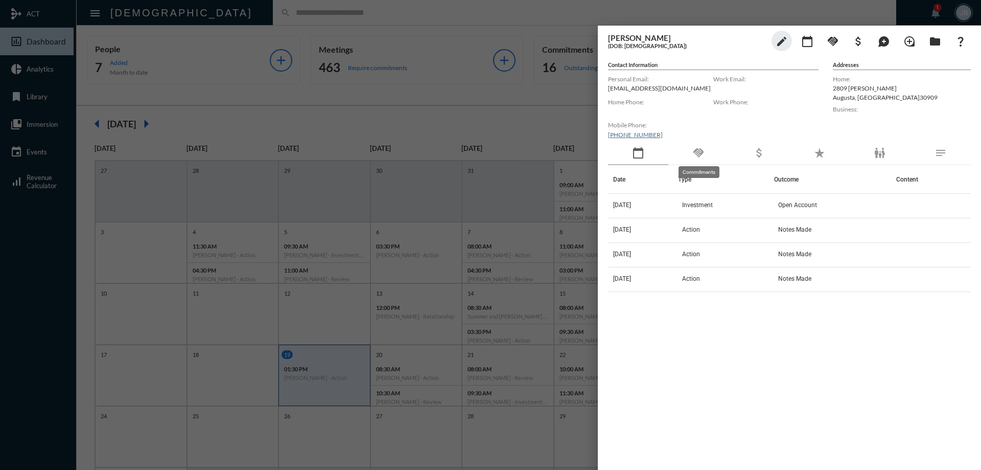
click at [702, 151] on mat-icon "handshake" at bounding box center [699, 153] width 12 height 12
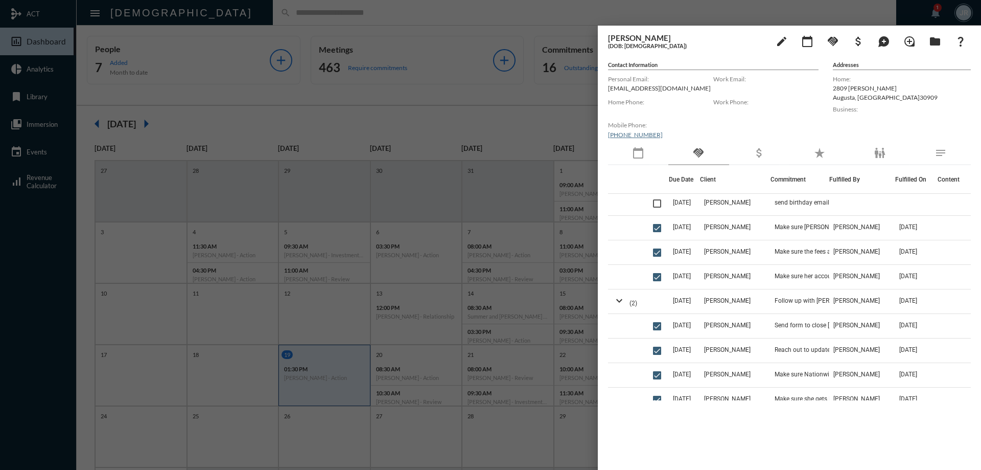
scroll to position [0, 0]
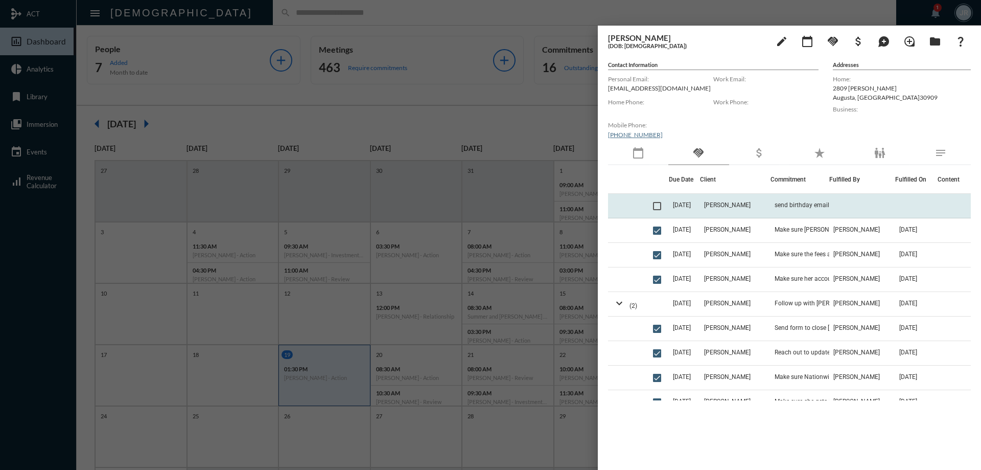
click at [658, 202] on span at bounding box center [657, 206] width 8 height 8
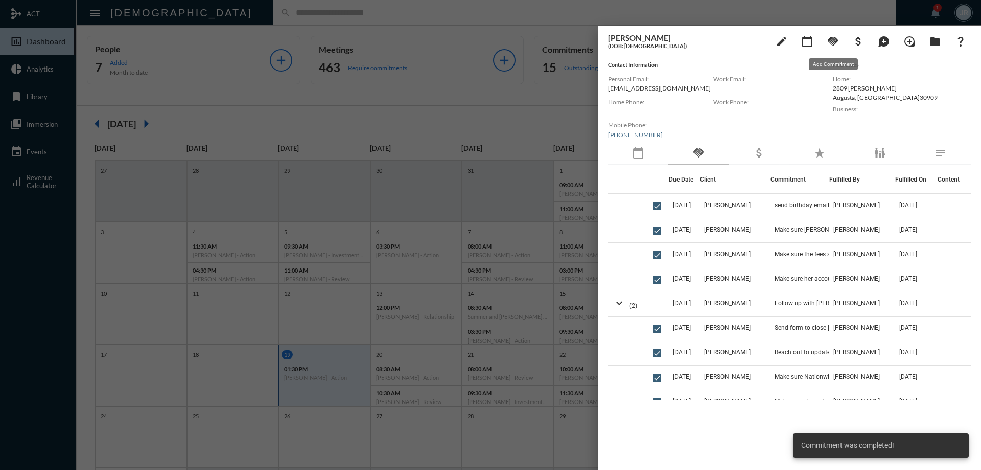
click at [828, 41] on mat-icon "handshake" at bounding box center [833, 41] width 12 height 12
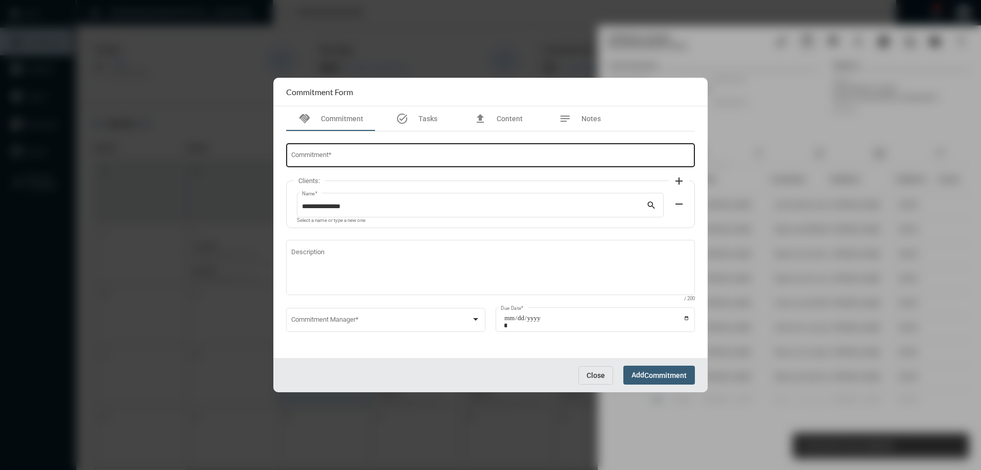
click at [325, 146] on div "Commitment *" at bounding box center [490, 155] width 399 height 26
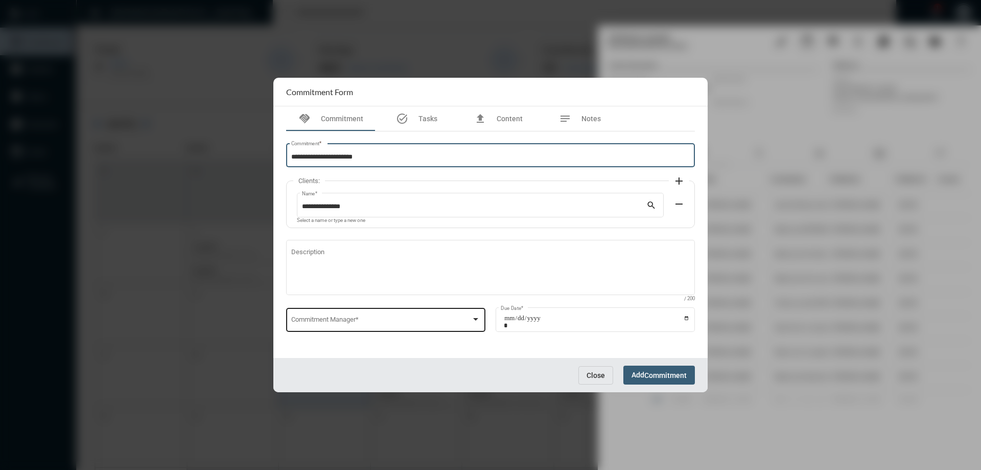
type input "**********"
click at [385, 323] on span at bounding box center [381, 321] width 180 height 8
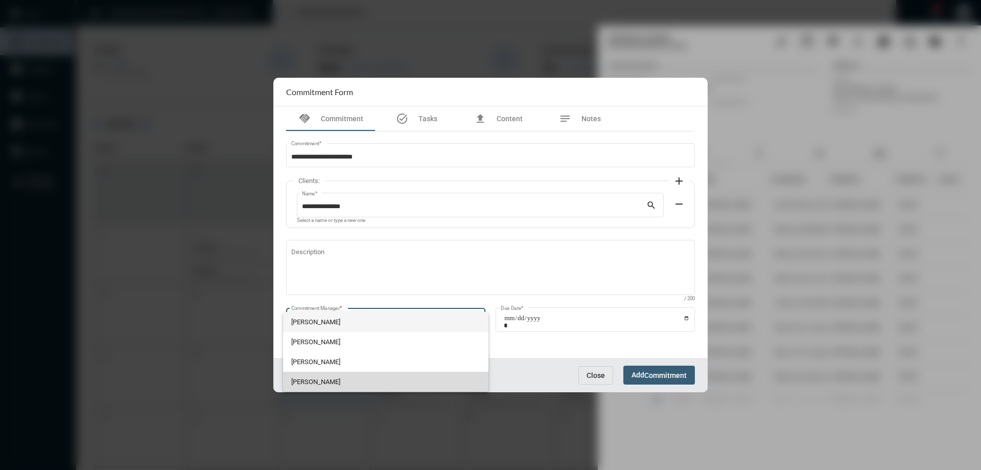
click at [354, 380] on span "[PERSON_NAME]" at bounding box center [386, 382] width 190 height 20
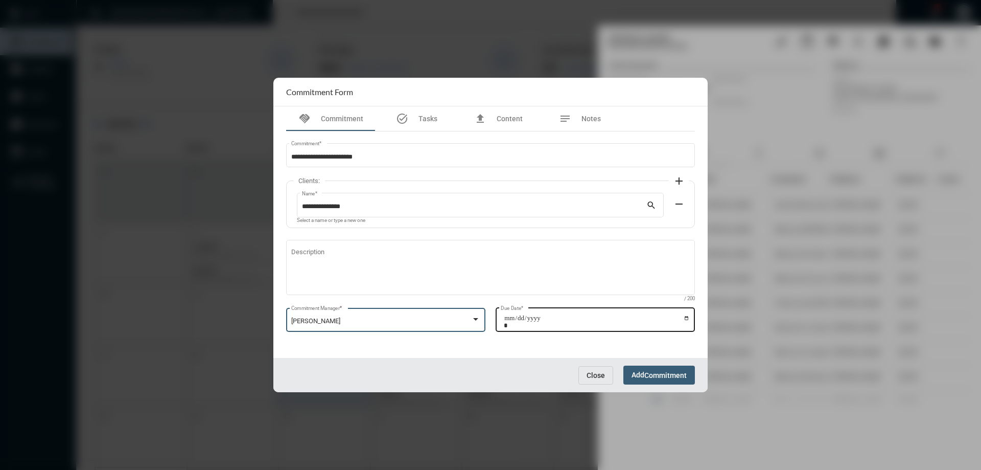
click at [687, 319] on input "Due Date *" at bounding box center [597, 321] width 186 height 14
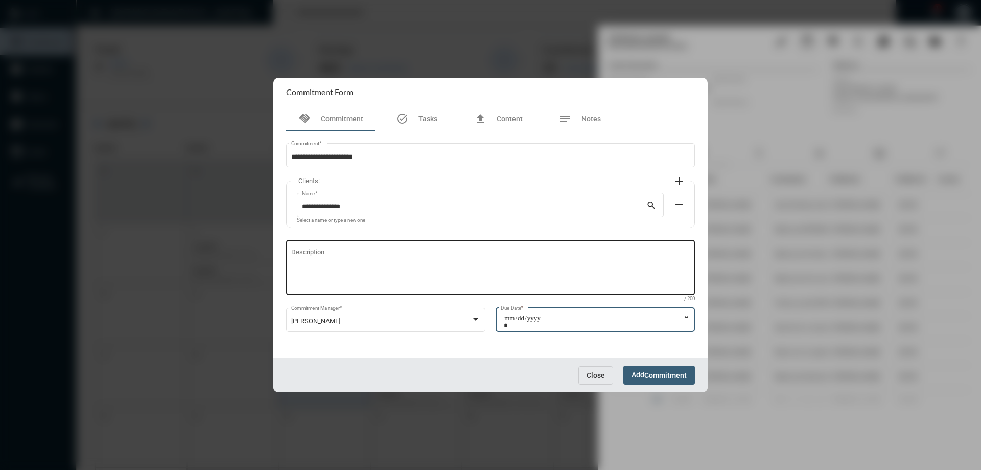
type input "**********"
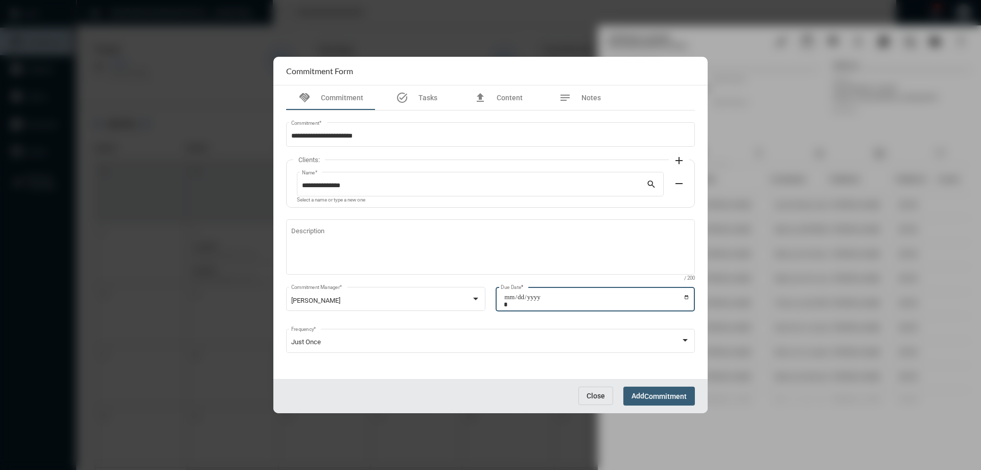
click at [654, 397] on span "Commitment" at bounding box center [666, 396] width 42 height 8
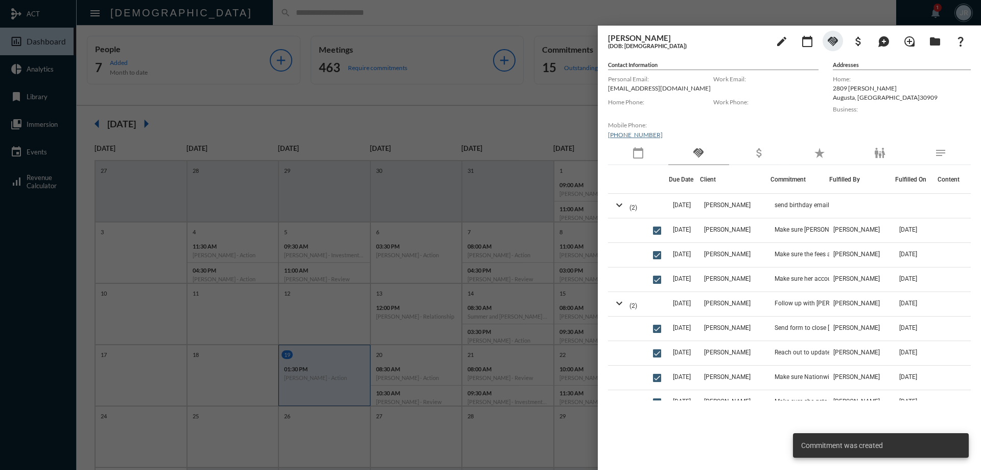
click at [208, 15] on div at bounding box center [490, 235] width 981 height 470
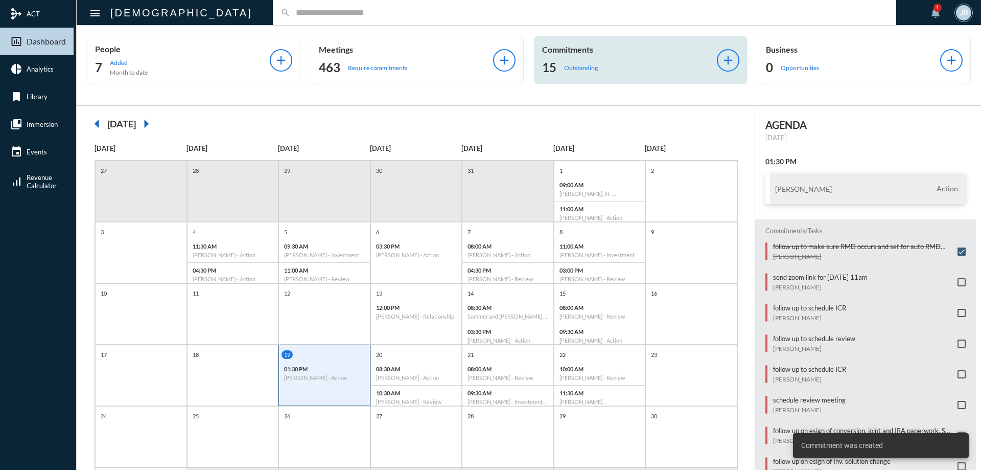
click at [634, 74] on div "15 Outstanding" at bounding box center [629, 67] width 175 height 16
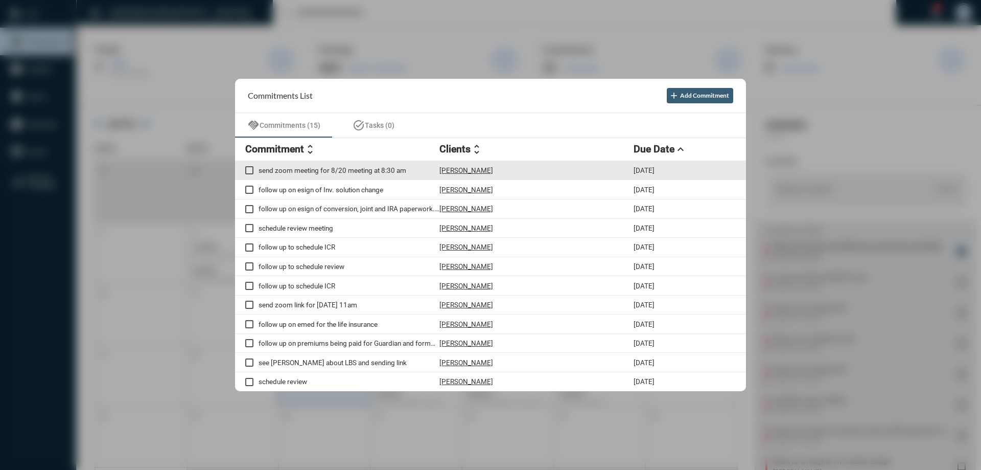
click at [470, 171] on p "[PERSON_NAME]" at bounding box center [467, 170] width 54 height 8
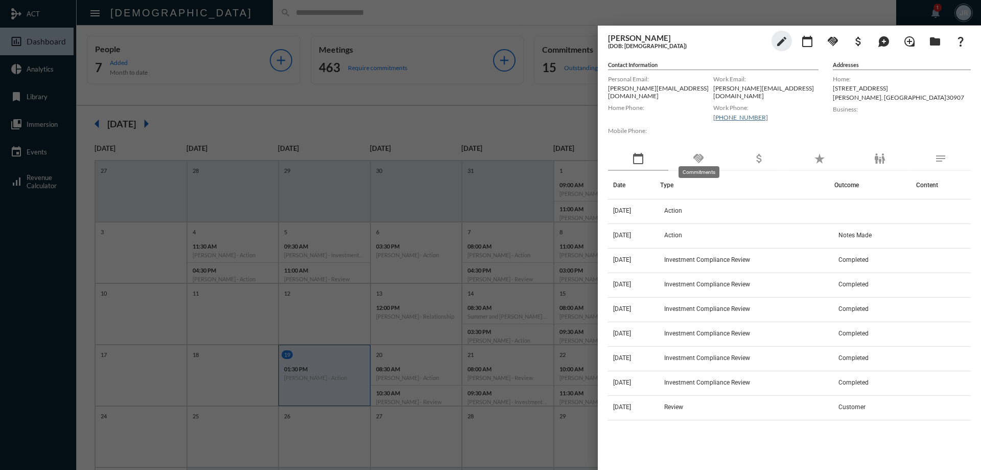
click at [701, 152] on mat-icon "handshake" at bounding box center [699, 158] width 12 height 12
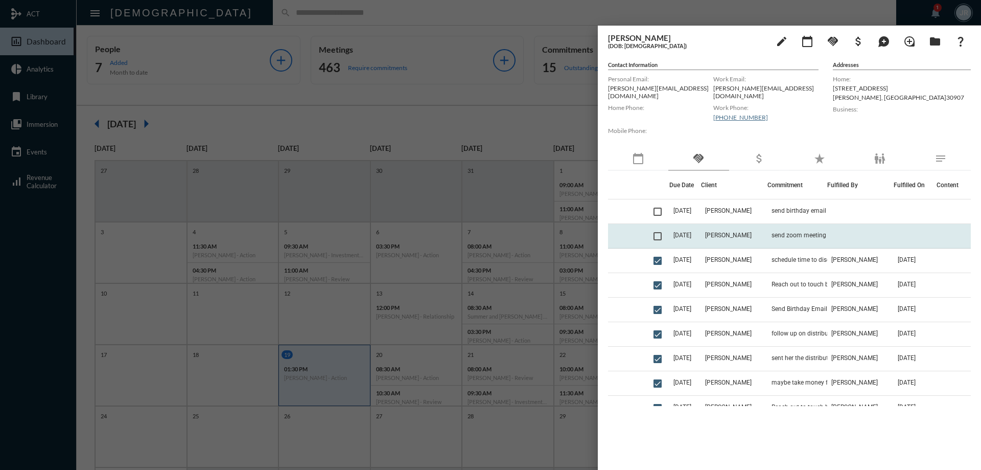
click at [658, 232] on span at bounding box center [658, 236] width 8 height 8
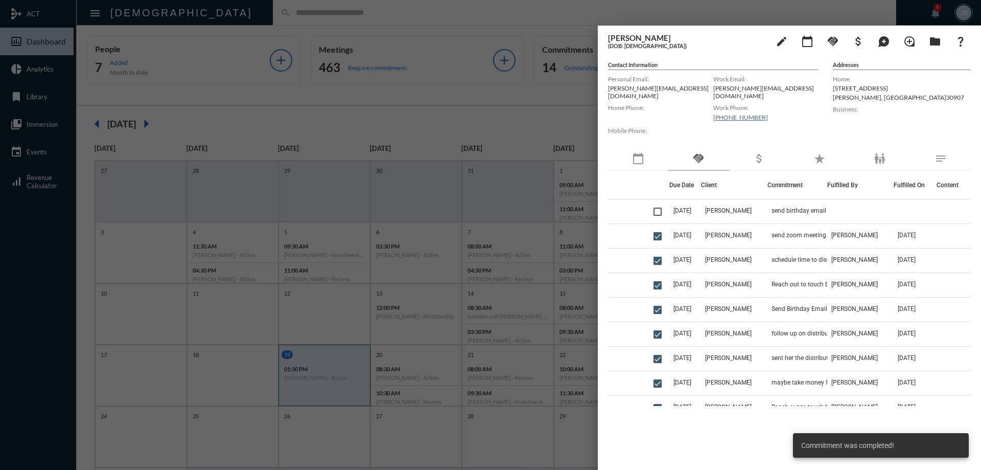
click at [499, 15] on div at bounding box center [490, 235] width 981 height 470
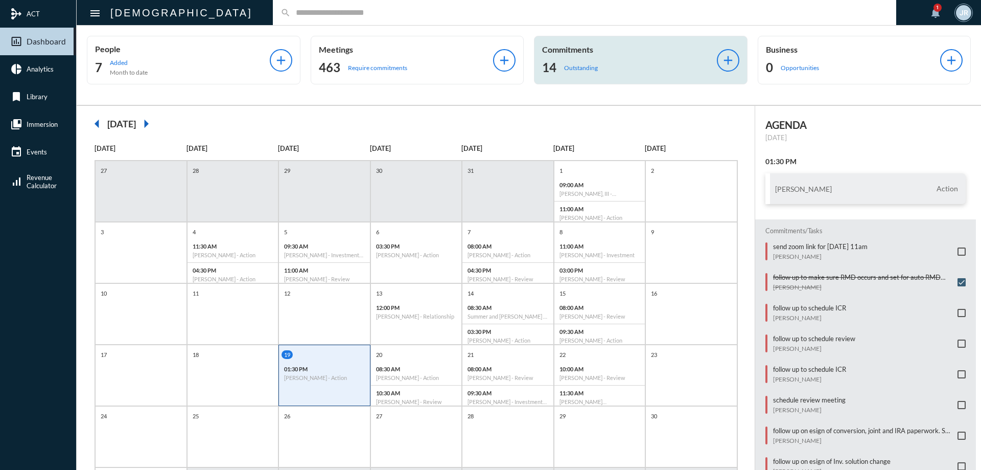
click at [565, 57] on div "Commitments 14 Outstanding" at bounding box center [629, 59] width 175 height 31
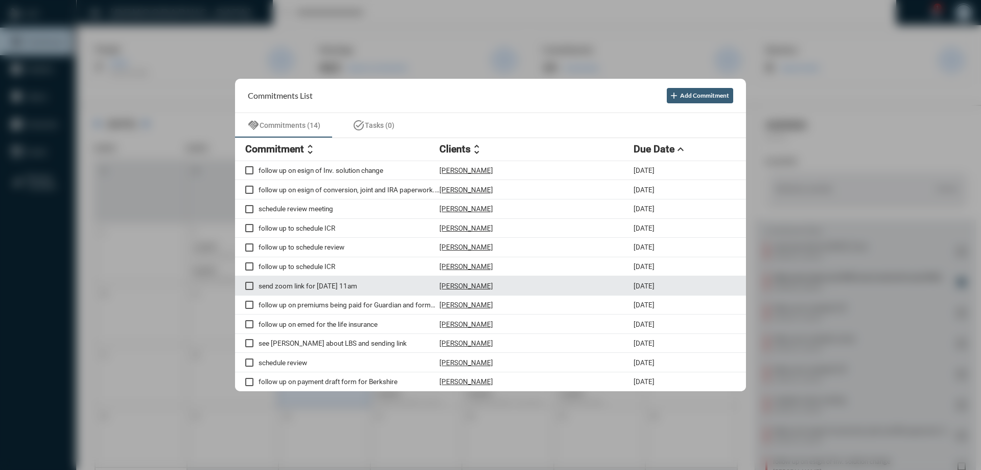
click at [466, 284] on p "[PERSON_NAME]" at bounding box center [467, 286] width 54 height 8
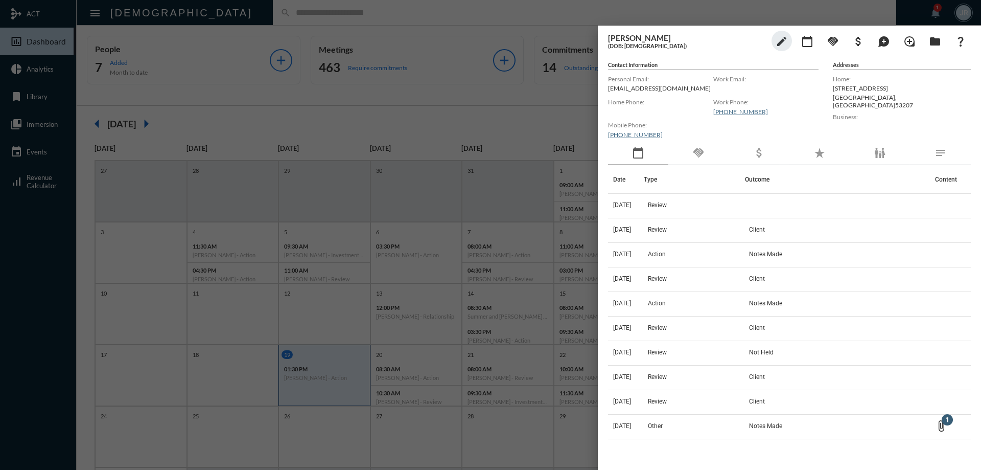
click at [696, 159] on div "handshake" at bounding box center [699, 154] width 60 height 24
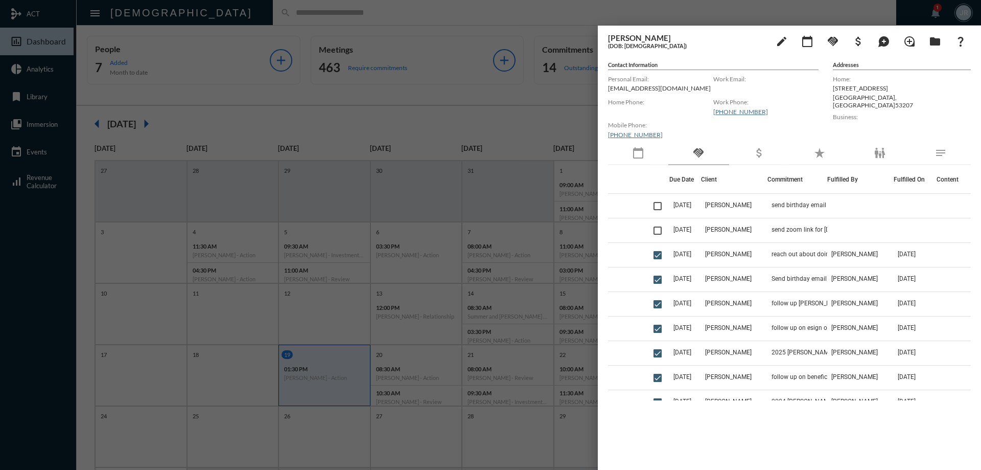
click at [630, 86] on p "[EMAIL_ADDRESS][DOMAIN_NAME]" at bounding box center [660, 88] width 105 height 8
copy p "[EMAIL_ADDRESS][DOMAIN_NAME]"
click at [639, 159] on div "calendar_today" at bounding box center [638, 154] width 60 height 24
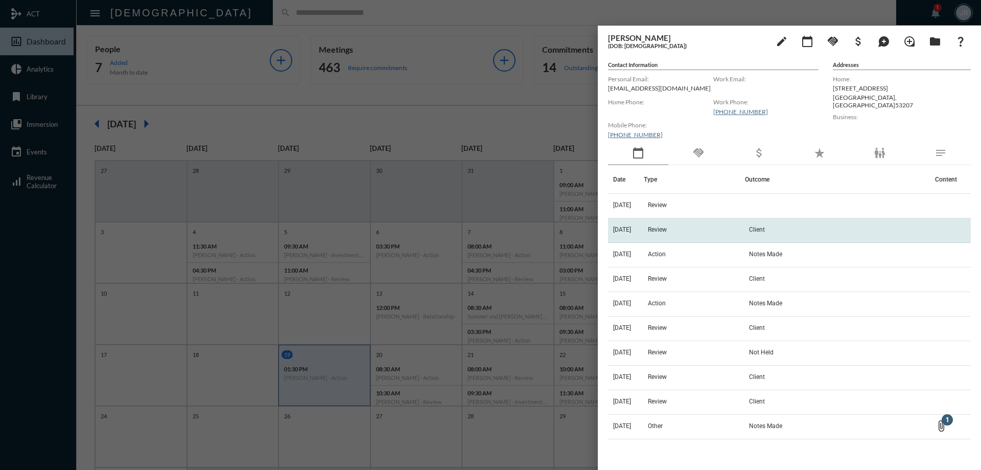
click at [684, 231] on td "Review" at bounding box center [695, 230] width 102 height 25
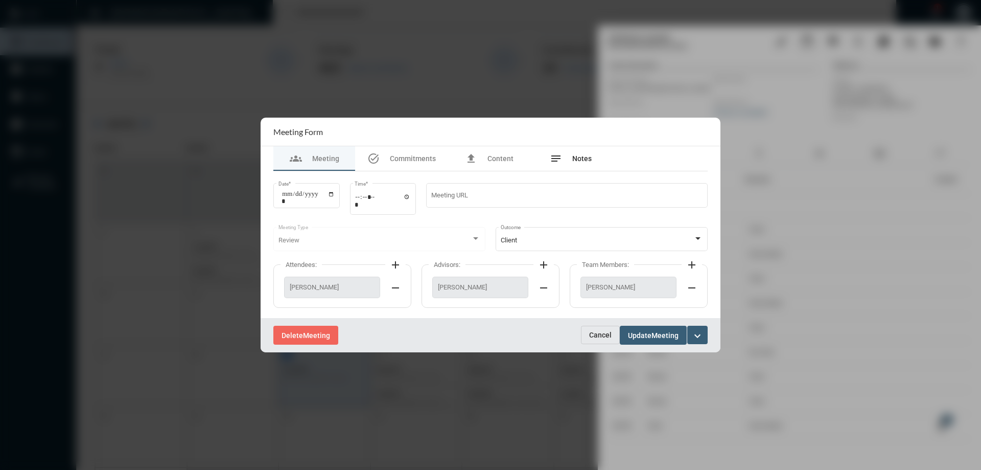
click at [598, 154] on div "notes Notes" at bounding box center [571, 158] width 82 height 25
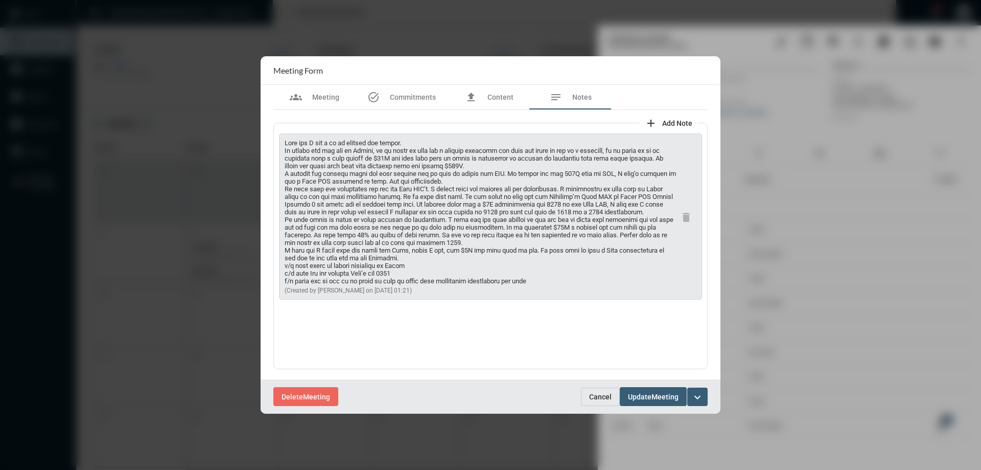
click at [602, 393] on span "Cancel" at bounding box center [600, 397] width 22 height 8
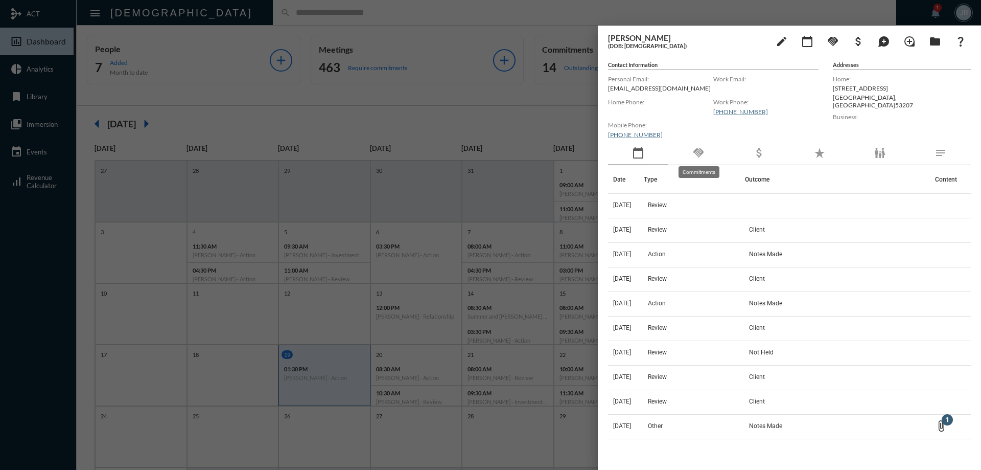
click at [704, 154] on mat-icon "handshake" at bounding box center [699, 153] width 12 height 12
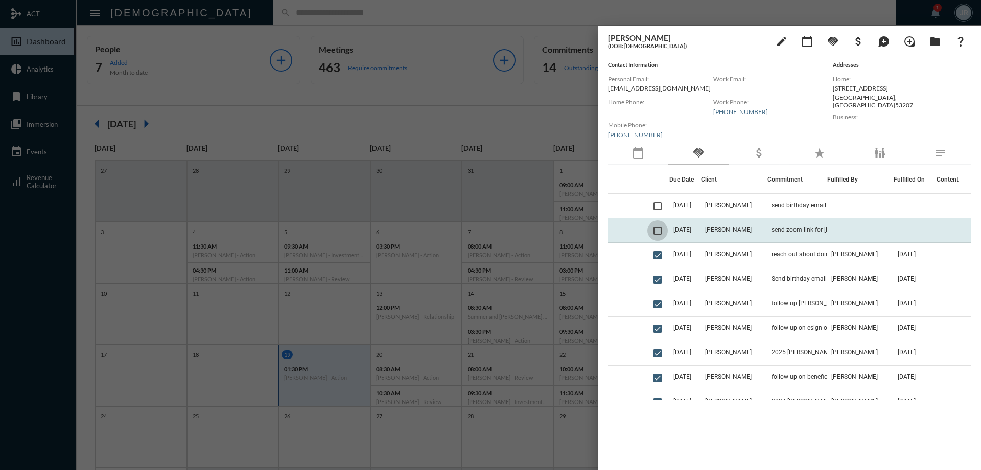
click at [656, 233] on span at bounding box center [658, 230] width 8 height 8
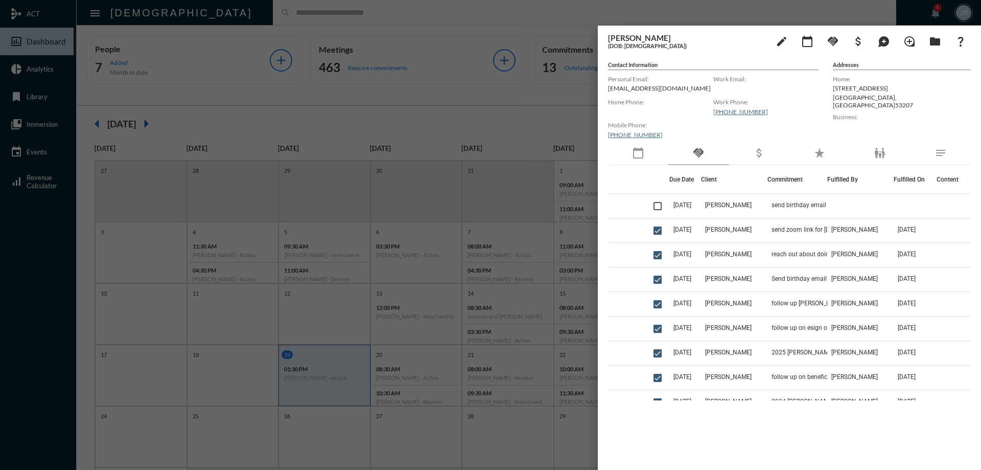
click at [647, 155] on div "calendar_today" at bounding box center [638, 154] width 60 height 24
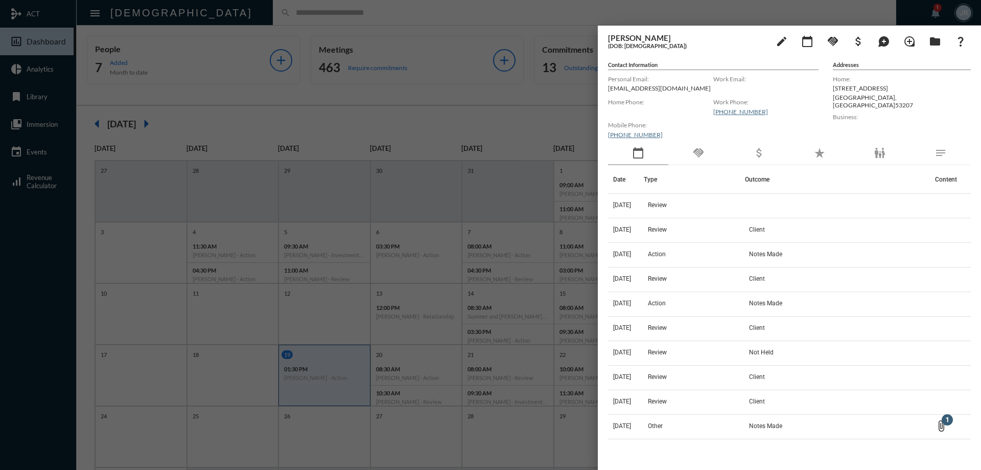
click at [379, 11] on div at bounding box center [490, 235] width 981 height 470
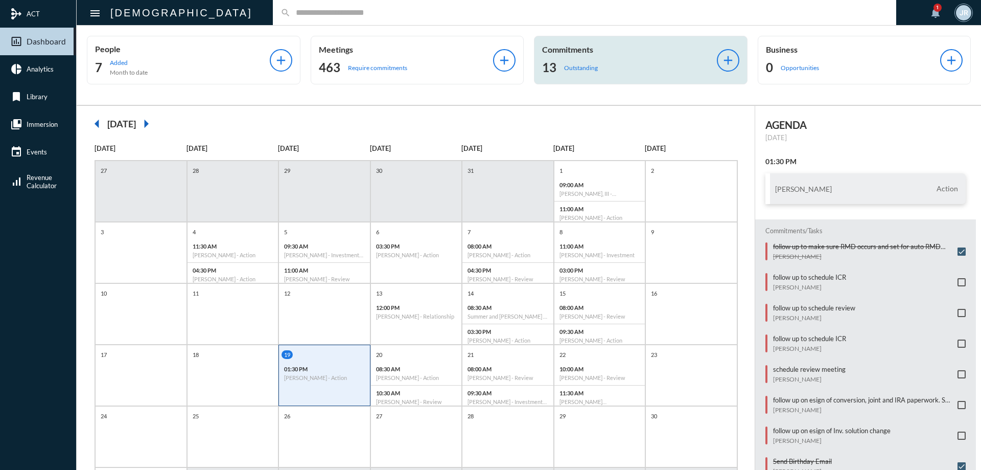
click at [580, 58] on div "Commitments 13 Outstanding" at bounding box center [629, 59] width 175 height 31
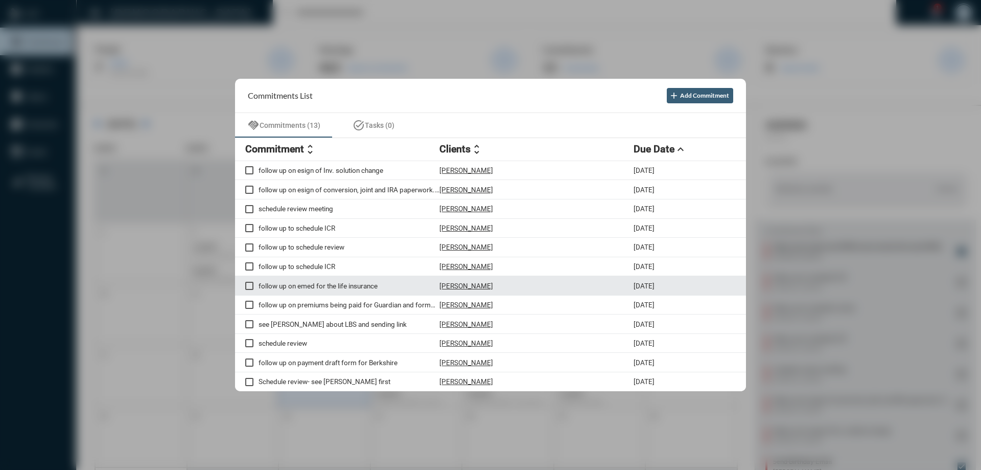
scroll to position [20, 0]
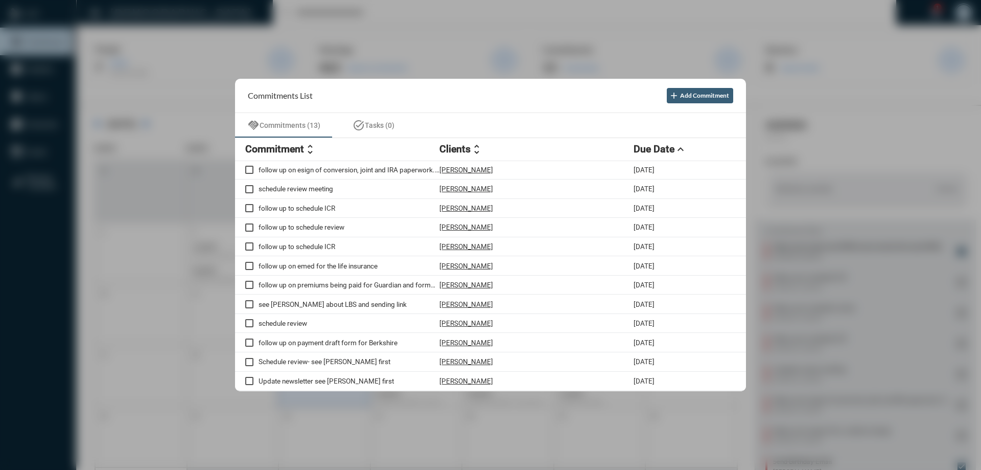
click at [343, 5] on div at bounding box center [490, 235] width 981 height 470
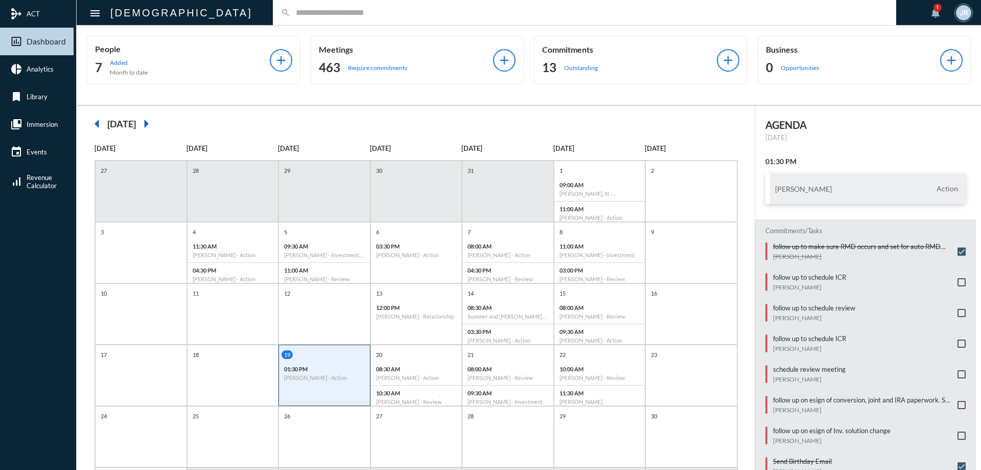
click at [291, 16] on input "text" at bounding box center [590, 12] width 598 height 9
click at [291, 12] on input "text" at bounding box center [590, 12] width 598 height 9
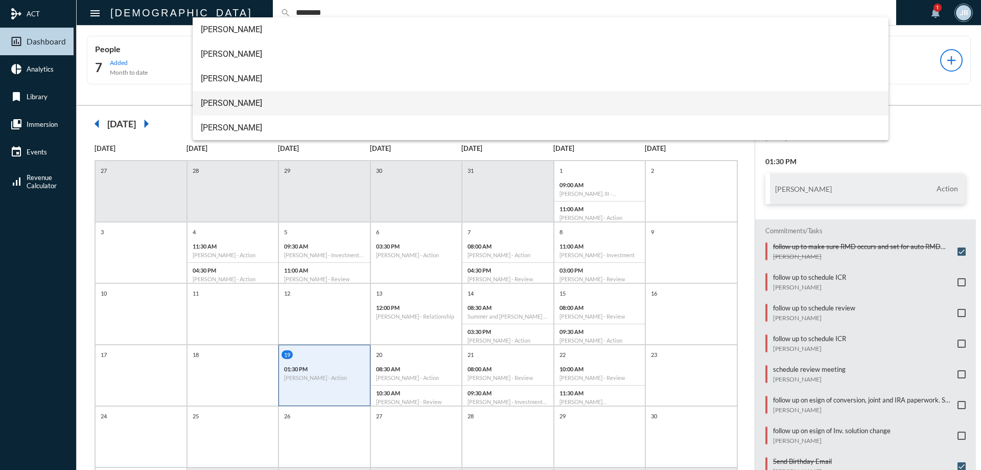
type input "********"
click at [215, 99] on span "[PERSON_NAME]" at bounding box center [541, 103] width 680 height 25
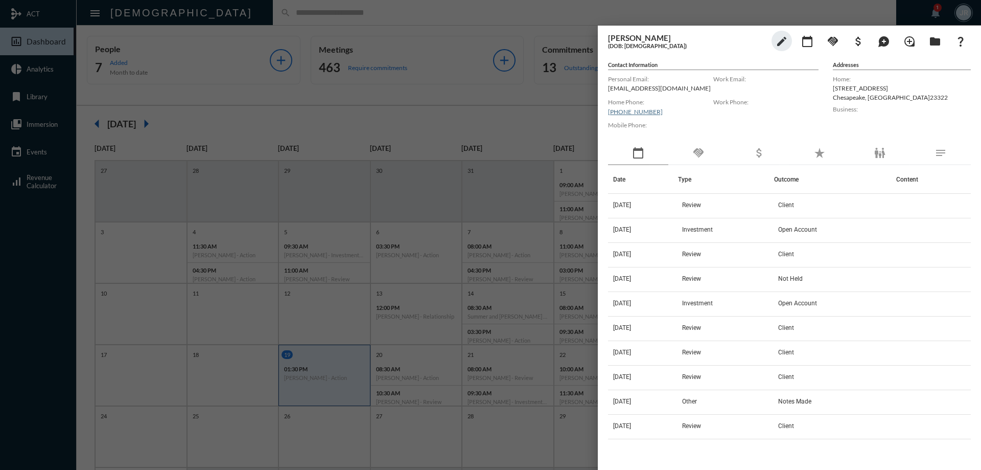
click at [720, 156] on div "handshake" at bounding box center [699, 154] width 60 height 24
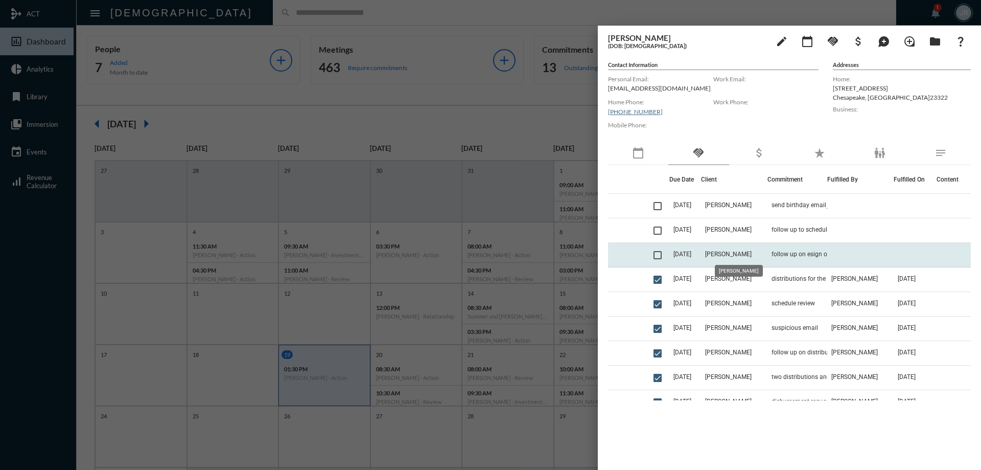
click at [731, 254] on span "[PERSON_NAME]" at bounding box center [728, 253] width 47 height 7
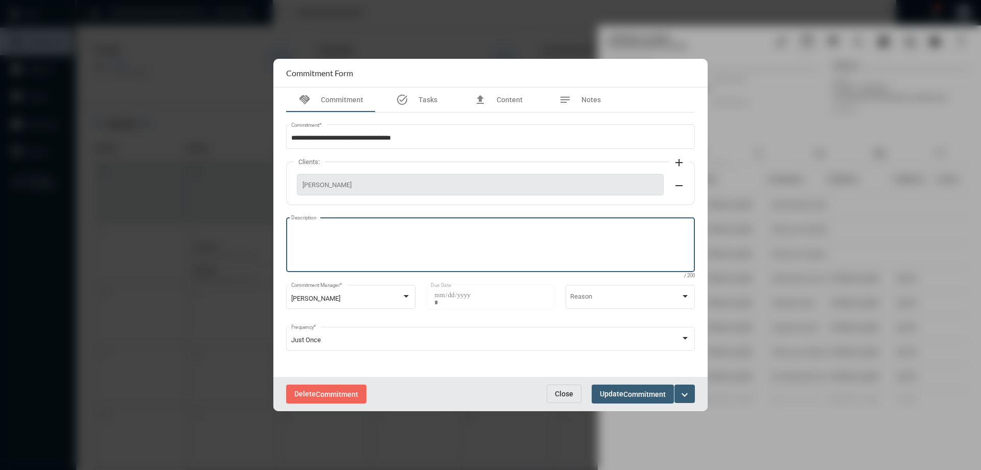
click at [411, 229] on textarea "Description" at bounding box center [490, 246] width 399 height 40
type textarea "**********"
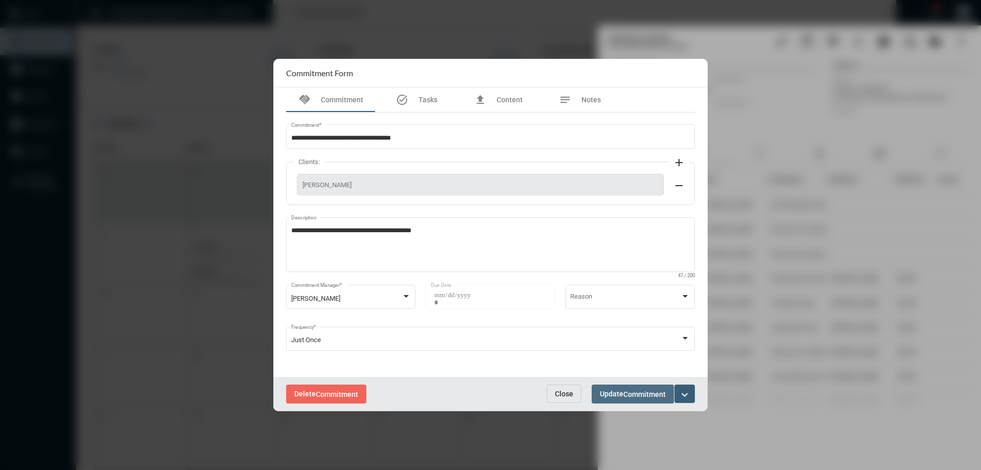
click at [627, 390] on span "Commitment" at bounding box center [645, 394] width 42 height 8
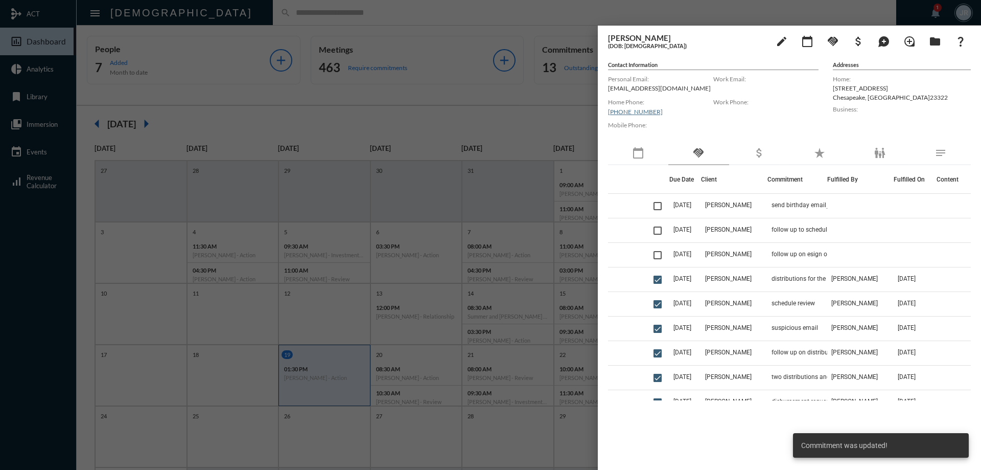
click at [658, 260] on td at bounding box center [660, 255] width 20 height 25
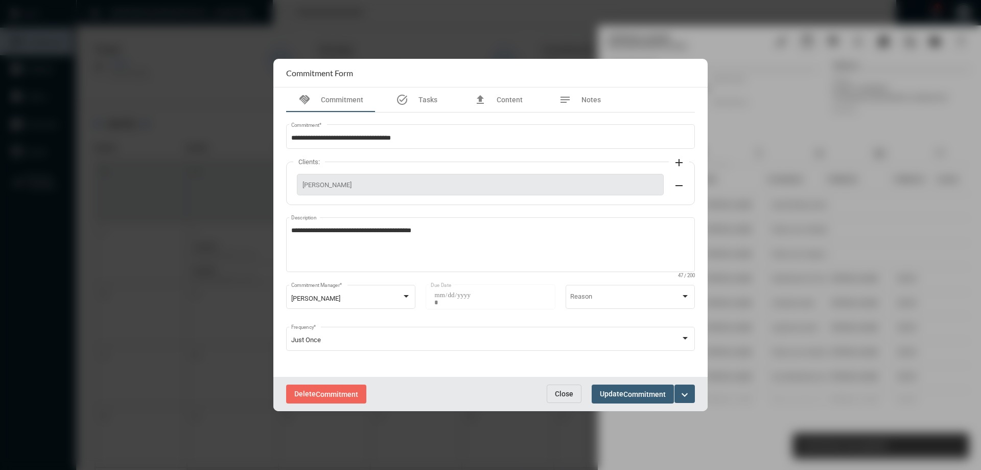
click at [568, 399] on button "Close" at bounding box center [564, 393] width 35 height 18
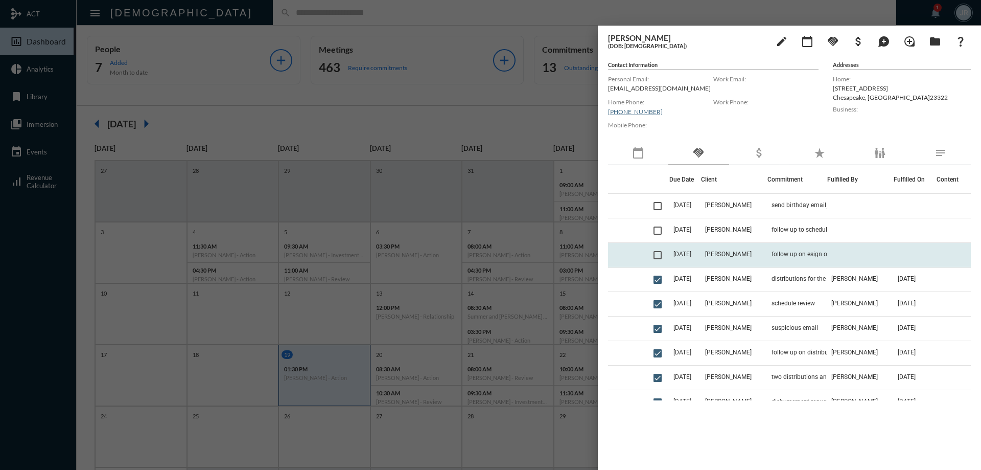
click at [660, 256] on span at bounding box center [658, 255] width 8 height 8
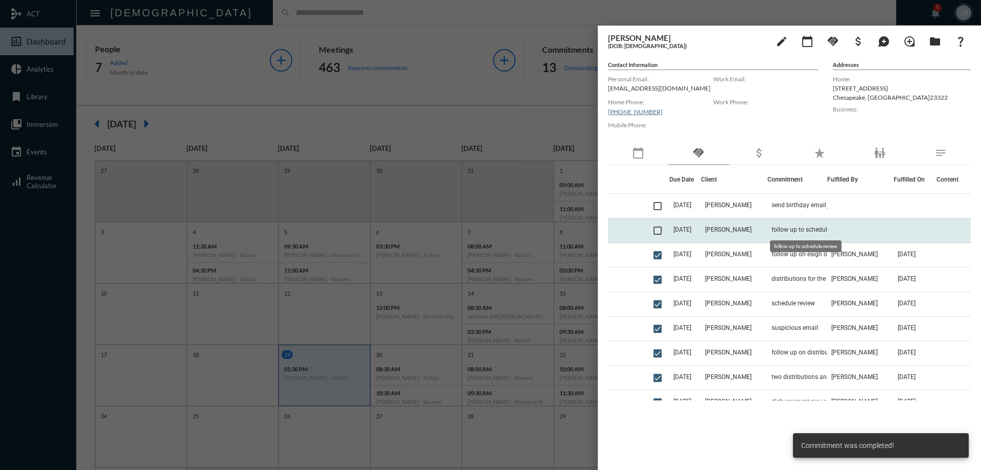
click at [822, 227] on span "follow up to schedule review" at bounding box center [811, 229] width 78 height 7
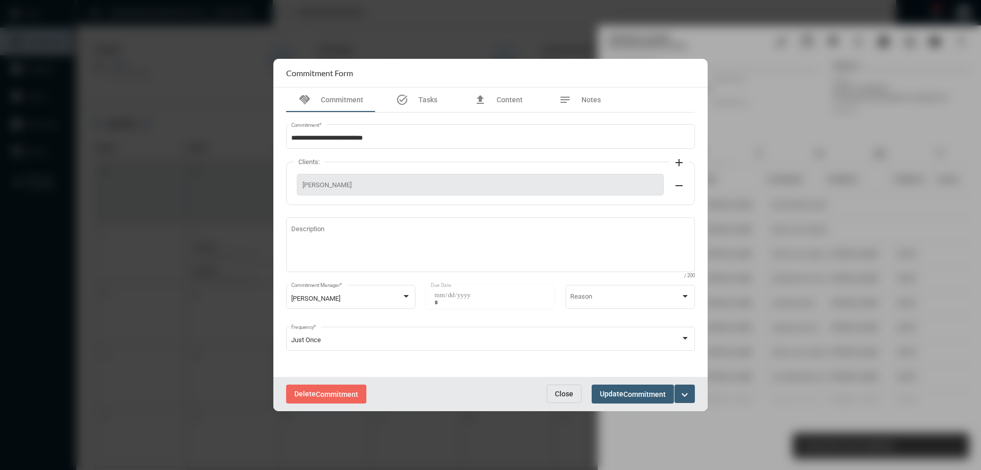
click at [557, 382] on div "Delete Commitment Close Update Commitment expand_more" at bounding box center [490, 394] width 434 height 34
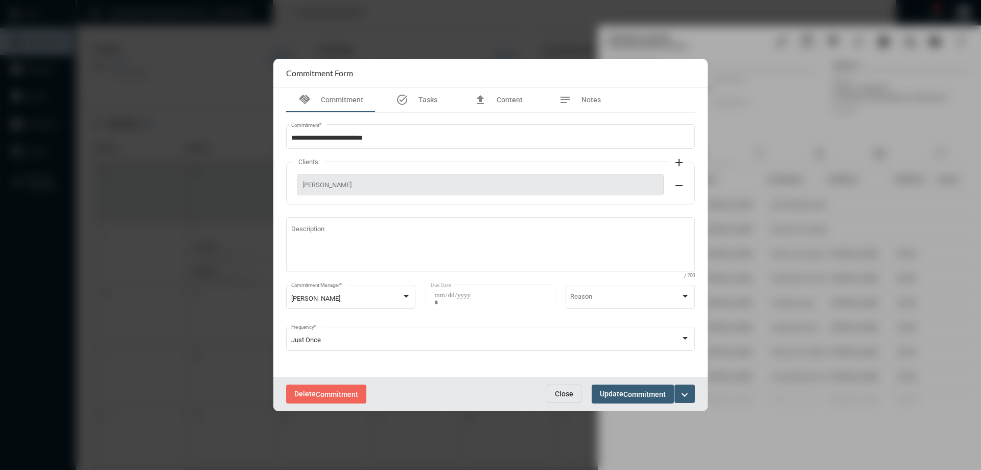
click at [561, 397] on span "Close" at bounding box center [564, 393] width 18 height 8
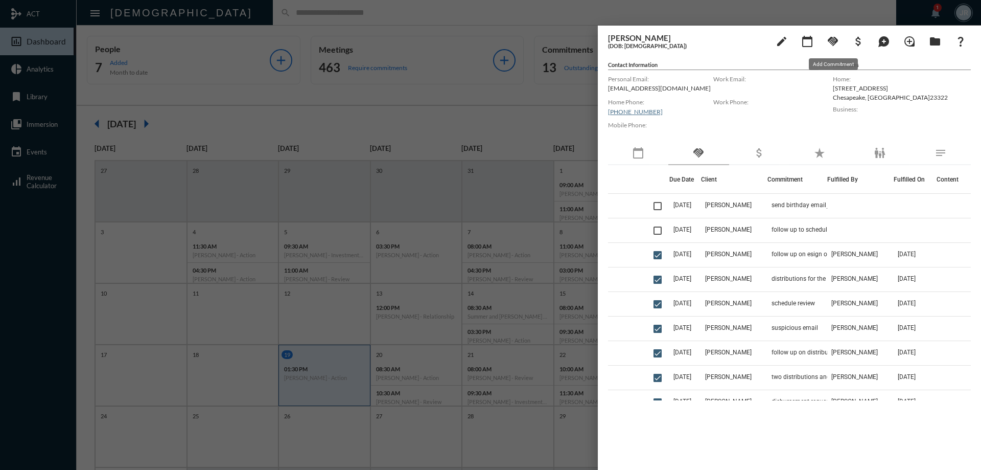
click at [833, 44] on mat-icon "handshake" at bounding box center [833, 41] width 12 height 12
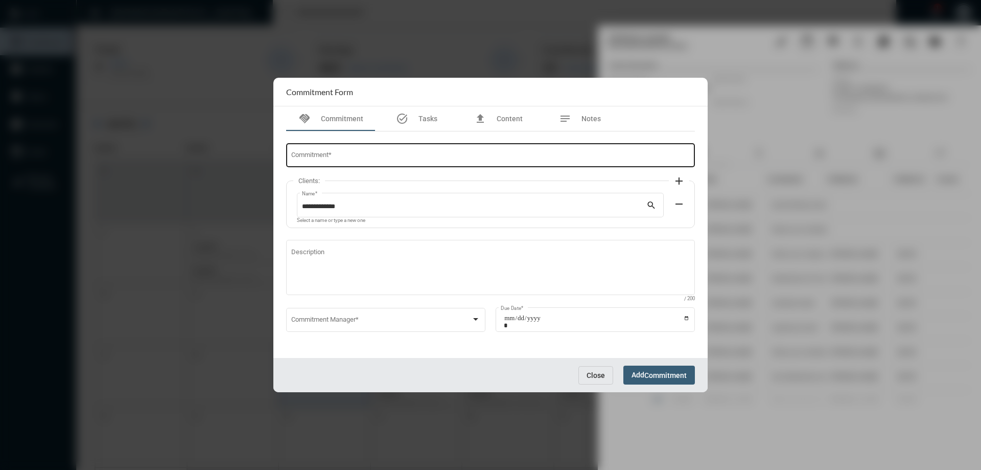
click at [383, 152] on div "Commitment *" at bounding box center [490, 155] width 399 height 26
type input "**********"
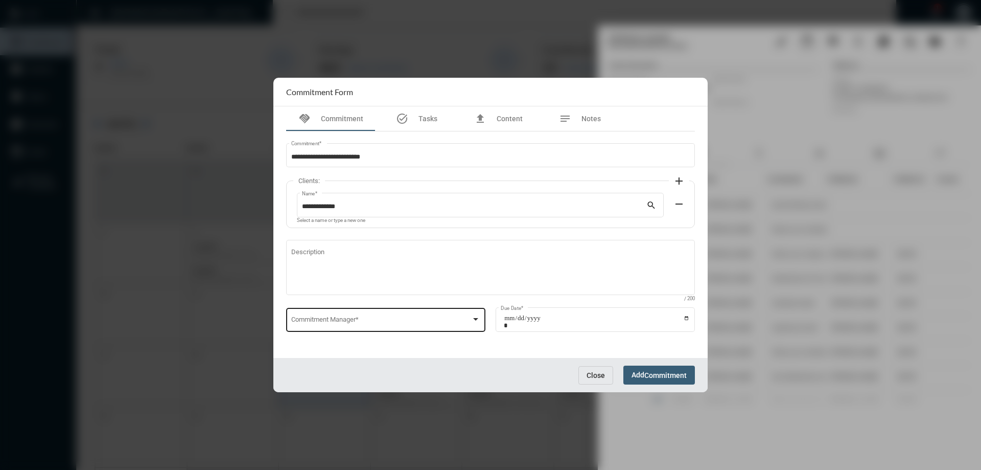
click at [341, 314] on div "Commitment Manager *" at bounding box center [386, 319] width 190 height 26
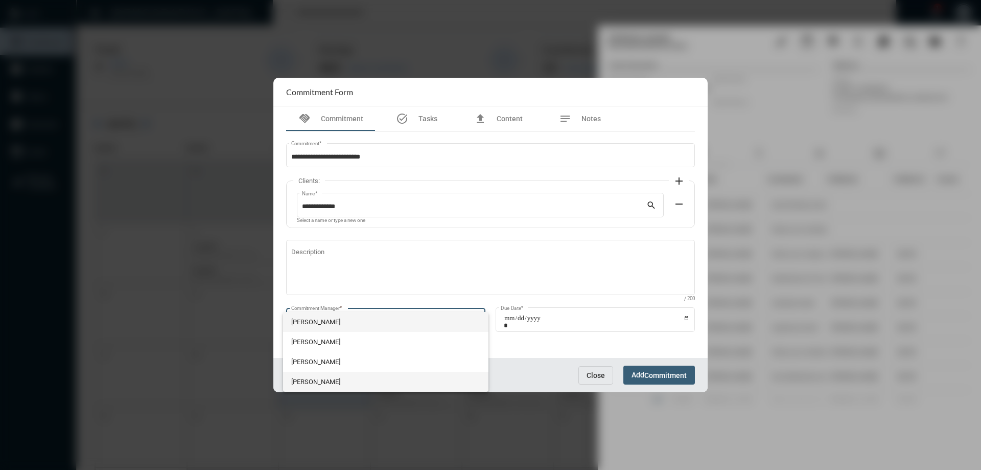
drag, startPoint x: 324, startPoint y: 373, endPoint x: 365, endPoint y: 377, distance: 41.0
click at [324, 374] on span "[PERSON_NAME]" at bounding box center [386, 382] width 190 height 20
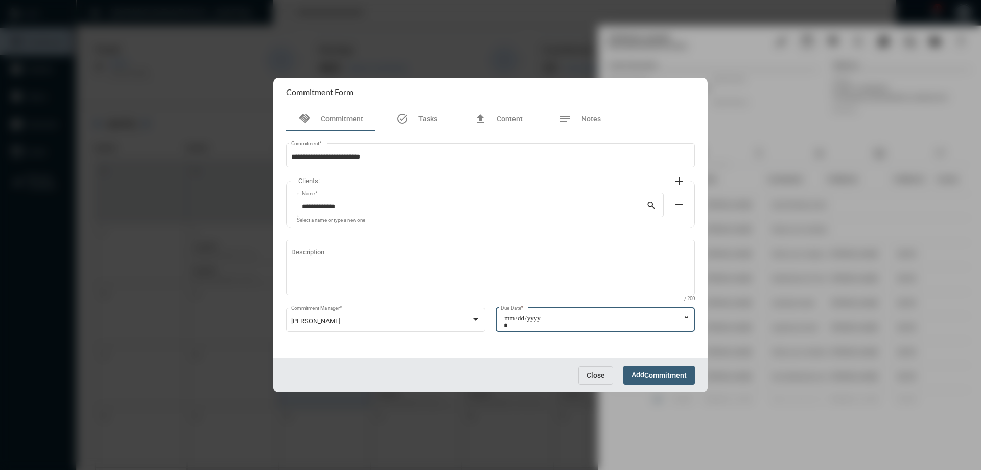
click at [687, 319] on input "Due Date *" at bounding box center [597, 321] width 186 height 14
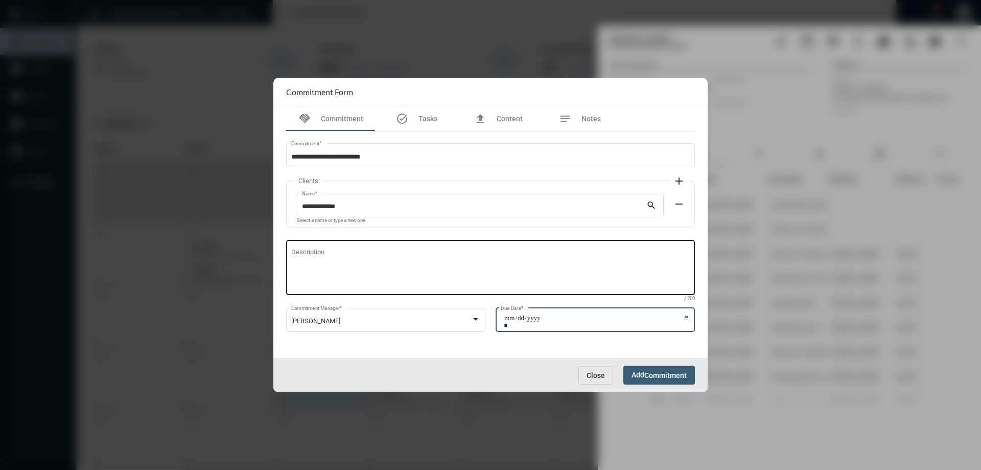
type input "**********"
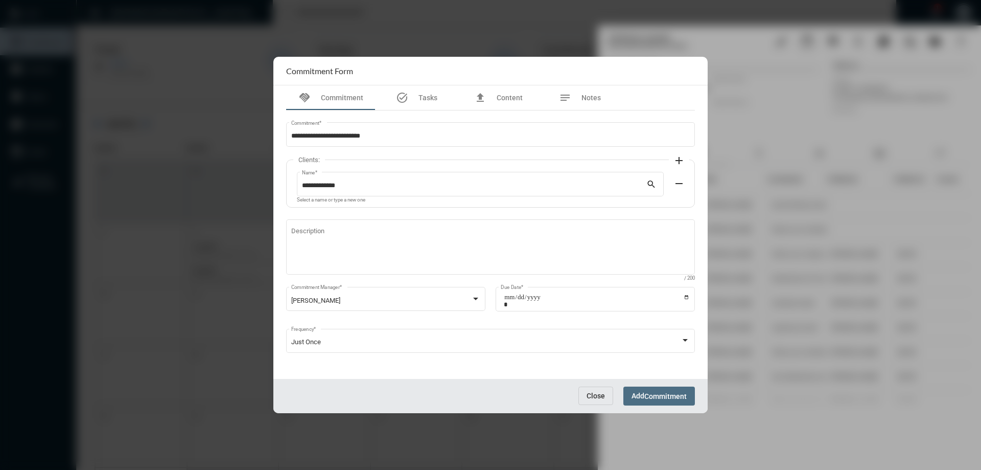
click at [655, 393] on span "Commitment" at bounding box center [666, 396] width 42 height 8
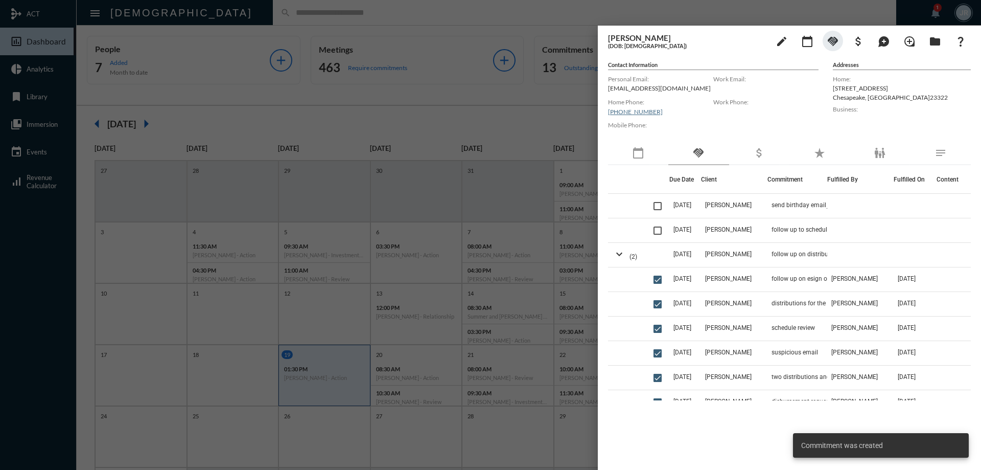
click at [424, 11] on div at bounding box center [490, 235] width 981 height 470
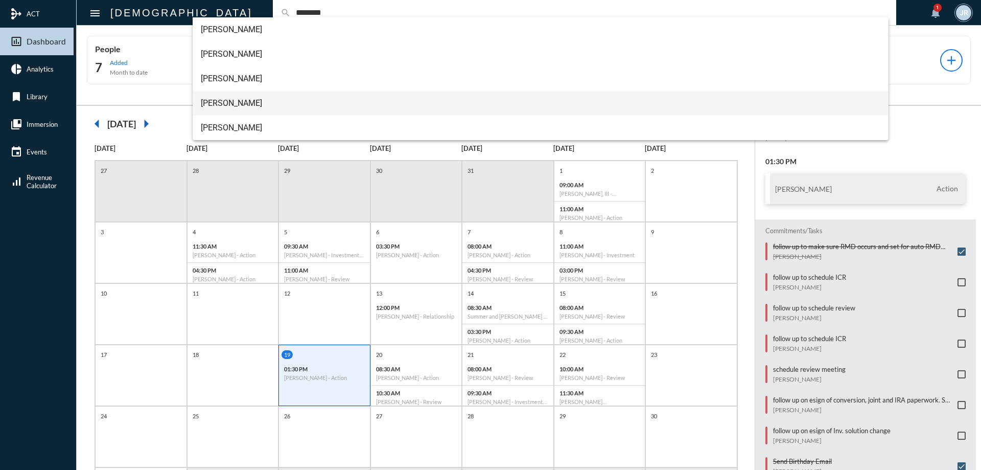
type input "********"
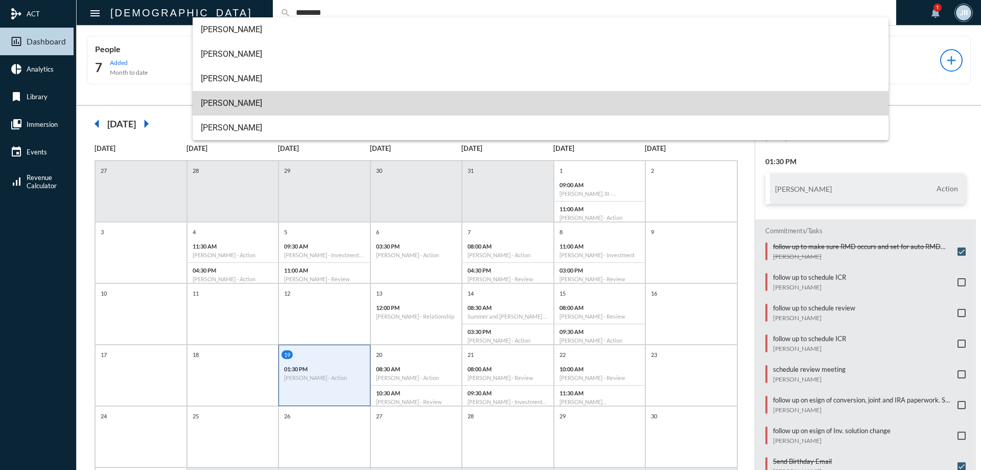
click at [231, 103] on span "[PERSON_NAME]" at bounding box center [541, 103] width 680 height 25
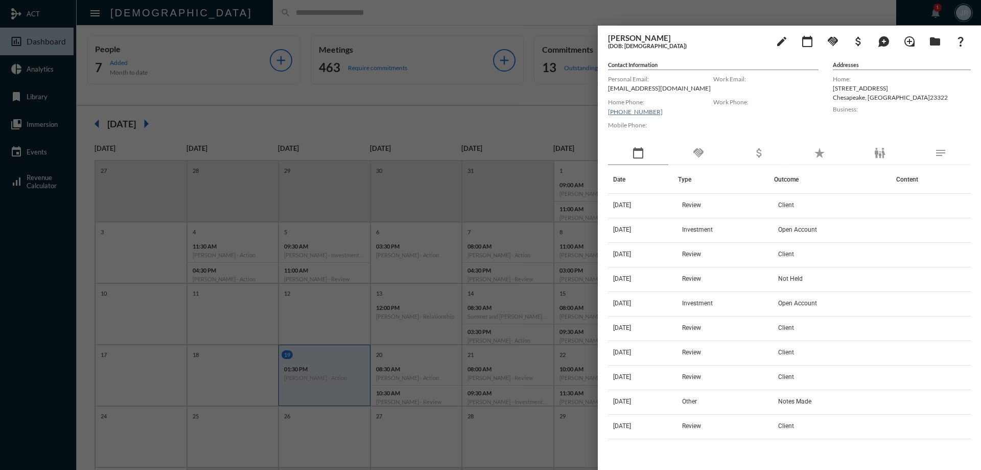
click at [704, 145] on div "handshake" at bounding box center [699, 154] width 60 height 24
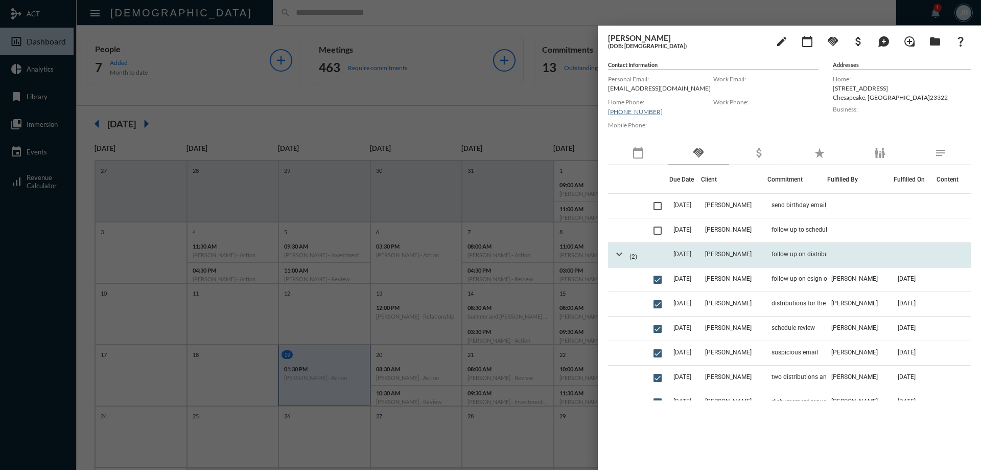
click at [621, 253] on mat-icon "expand_more" at bounding box center [619, 254] width 12 height 12
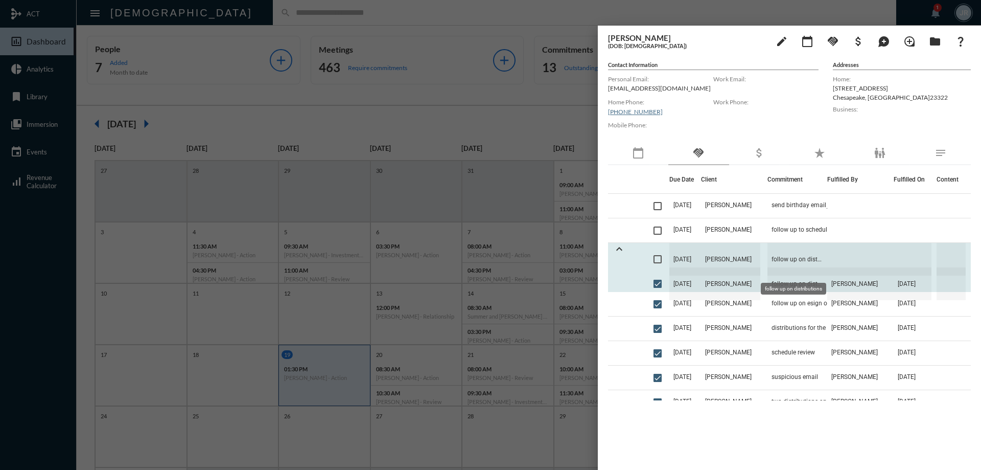
click at [774, 257] on span "follow up on distributions" at bounding box center [798, 259] width 60 height 33
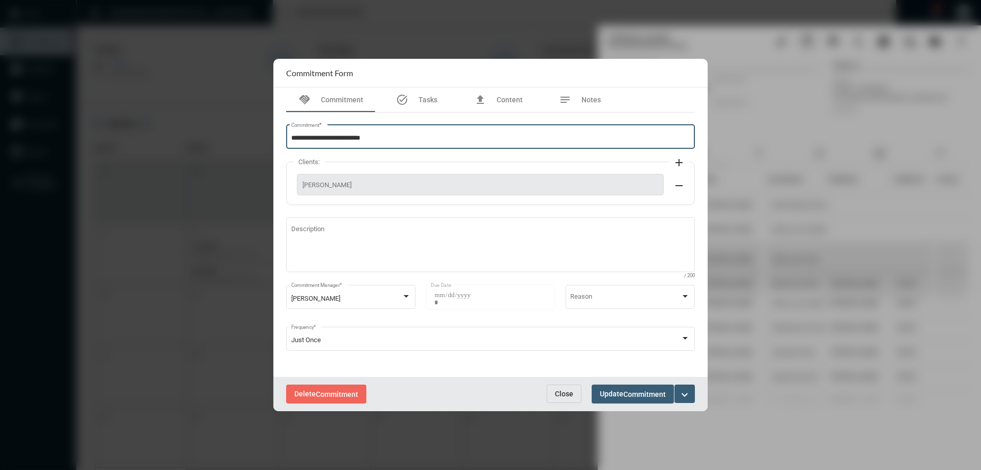
click at [331, 135] on input "**********" at bounding box center [490, 138] width 399 height 8
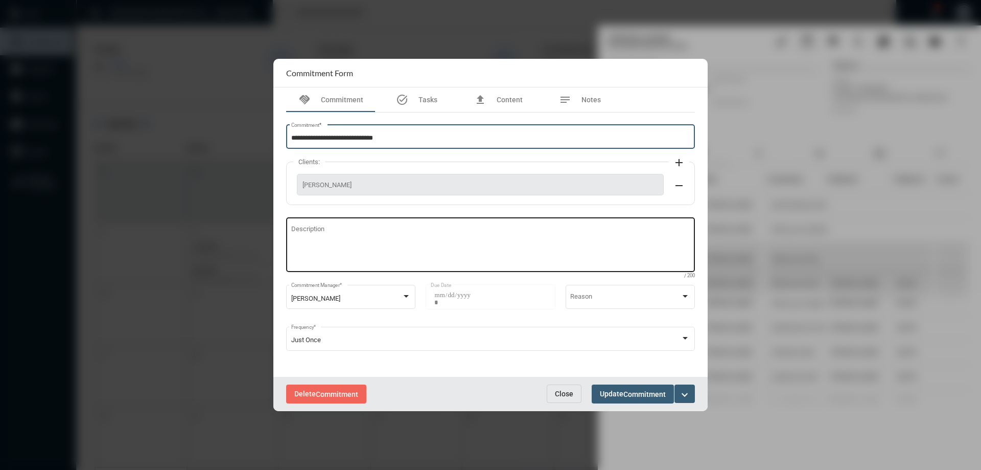
type input "**********"
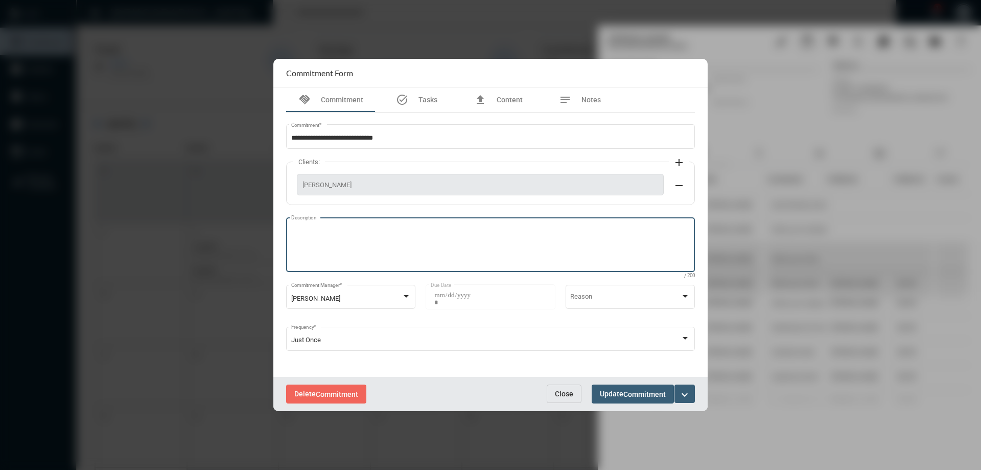
click at [344, 243] on textarea "Description" at bounding box center [490, 246] width 399 height 40
type textarea "**********"
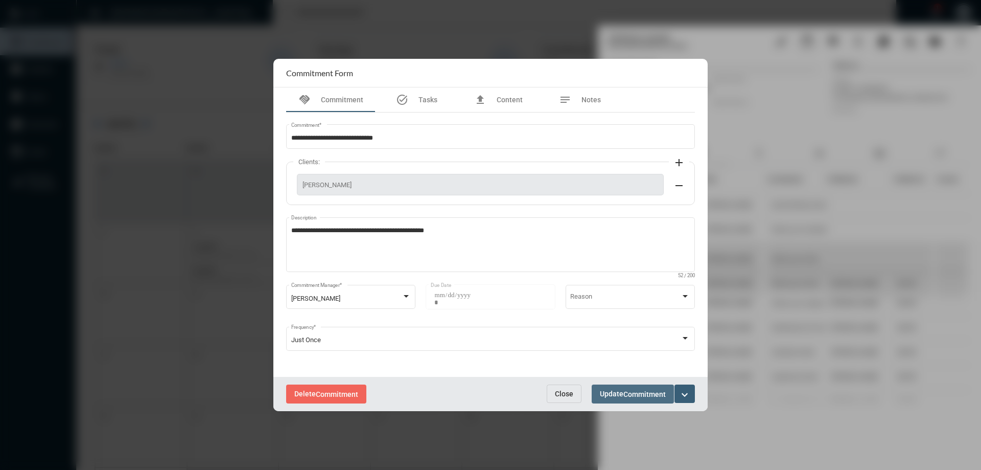
click at [606, 390] on span "Update Commitment" at bounding box center [633, 393] width 66 height 8
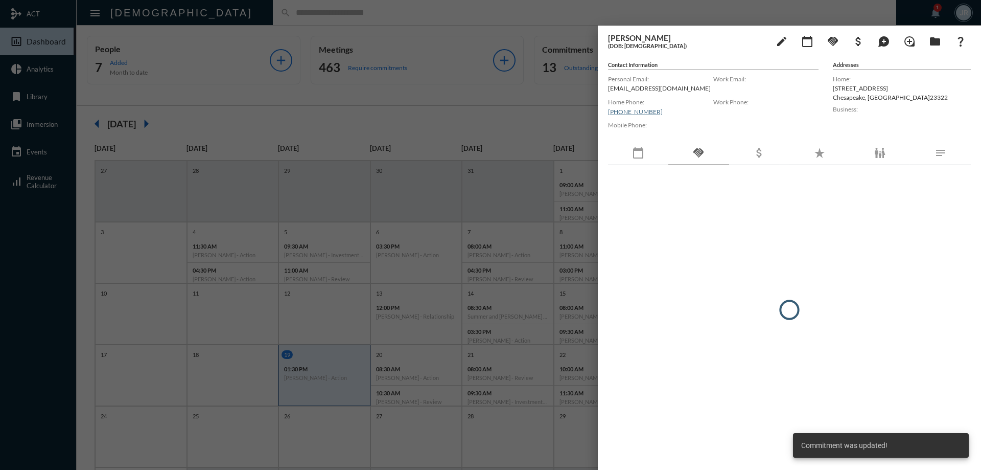
click at [270, 13] on div at bounding box center [490, 235] width 981 height 470
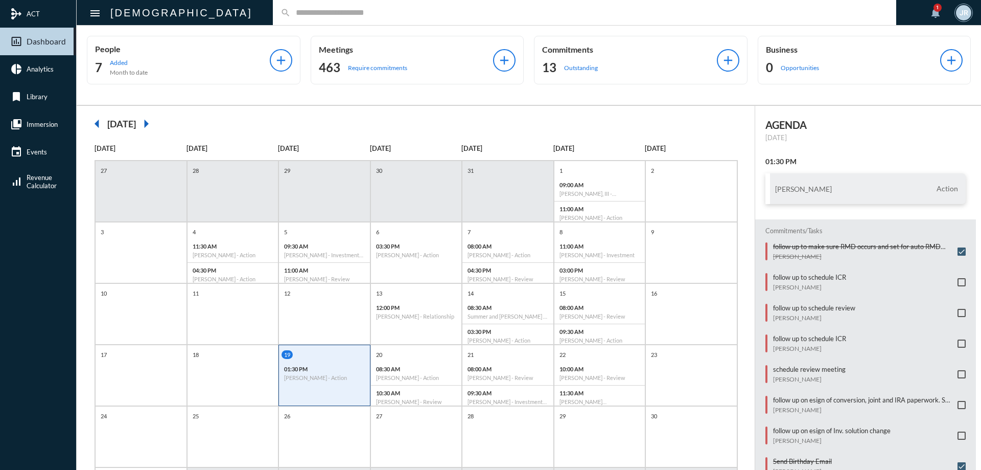
click at [291, 16] on input "text" at bounding box center [590, 12] width 598 height 9
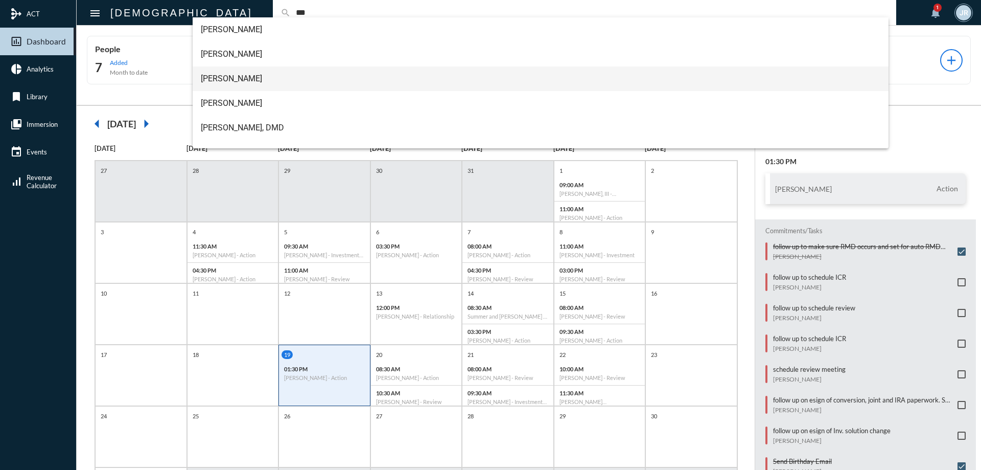
type input "***"
click at [221, 78] on span "[PERSON_NAME]" at bounding box center [541, 78] width 680 height 25
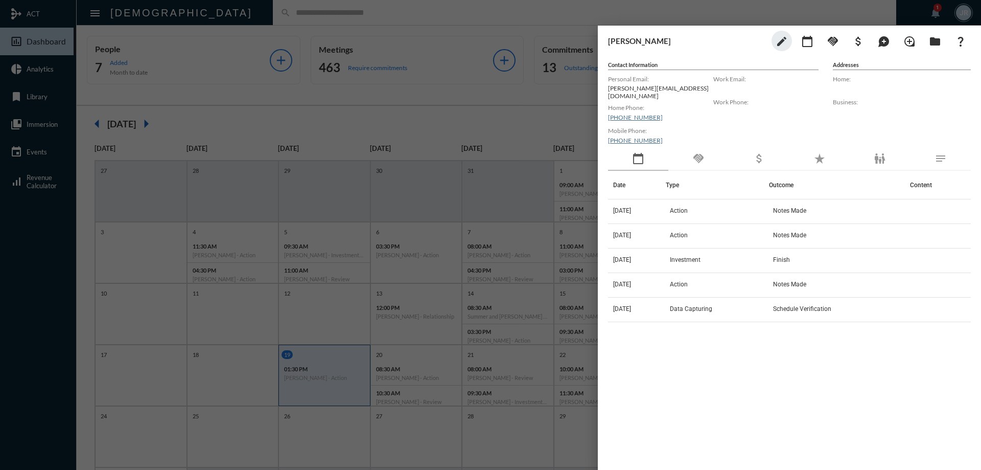
click at [705, 155] on div "handshake" at bounding box center [699, 159] width 60 height 24
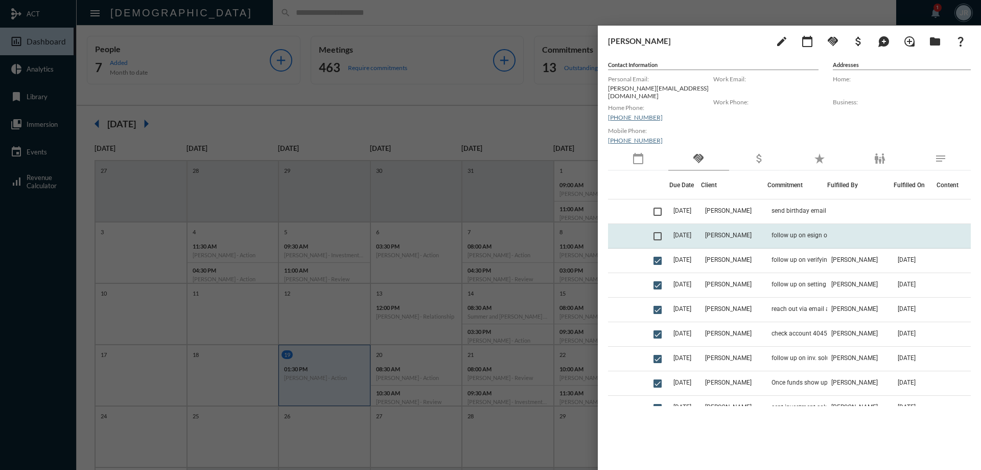
click at [714, 234] on td "[PERSON_NAME]" at bounding box center [734, 236] width 66 height 25
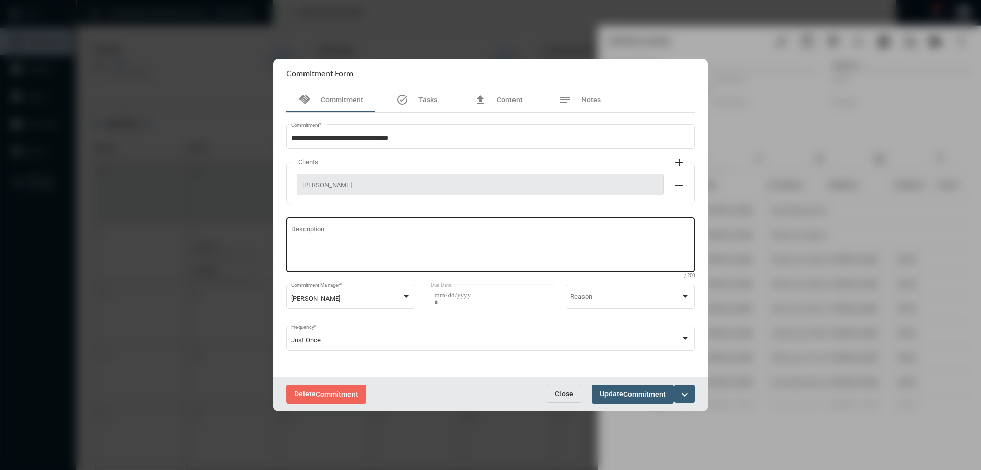
click at [337, 222] on div "Description" at bounding box center [490, 243] width 399 height 57
type textarea "**********"
click at [627, 397] on span "Commitment" at bounding box center [645, 394] width 42 height 8
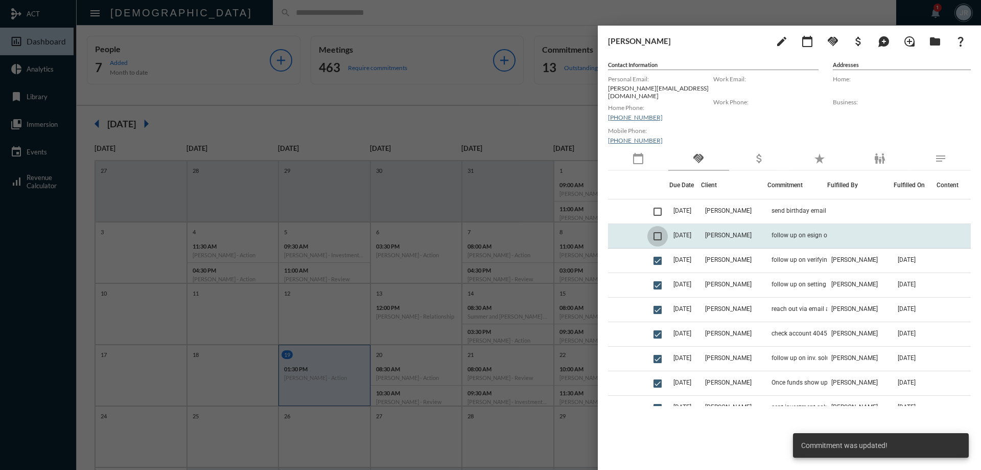
click at [662, 233] on span at bounding box center [658, 236] width 8 height 8
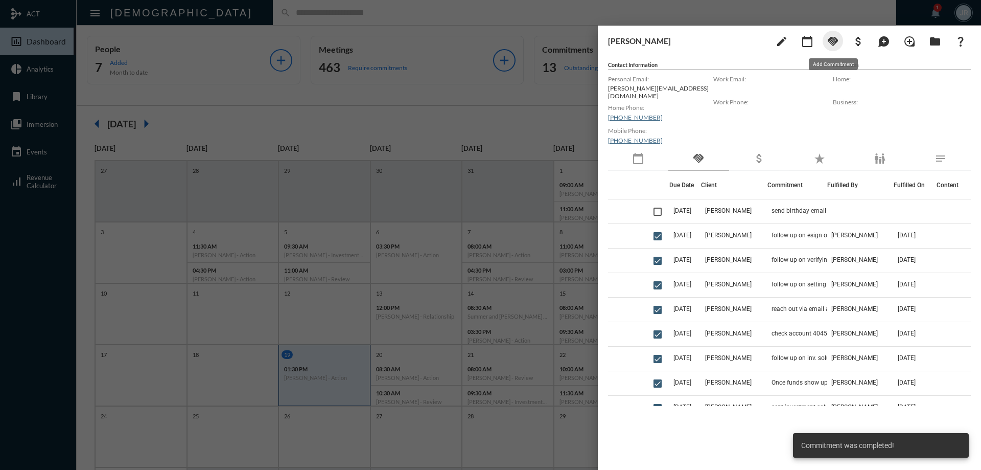
click at [838, 41] on mat-icon "handshake" at bounding box center [833, 41] width 12 height 12
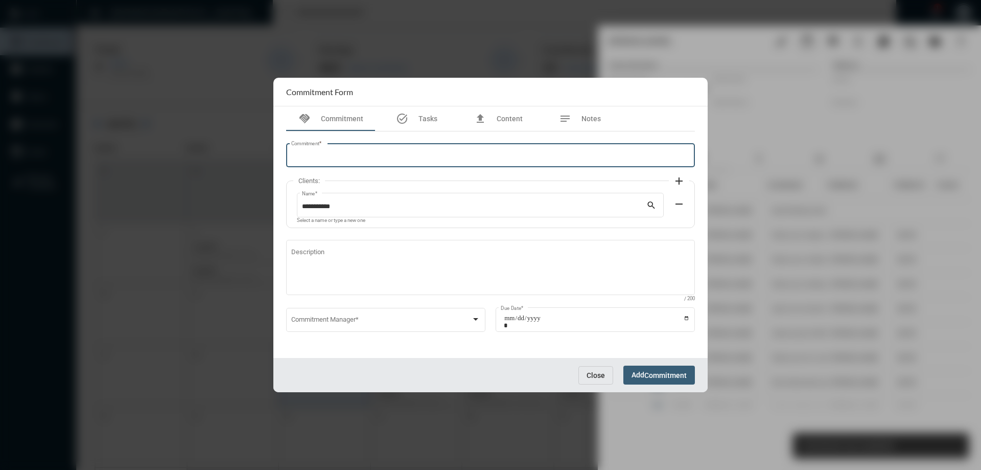
click at [420, 155] on input "Commitment *" at bounding box center [490, 157] width 399 height 8
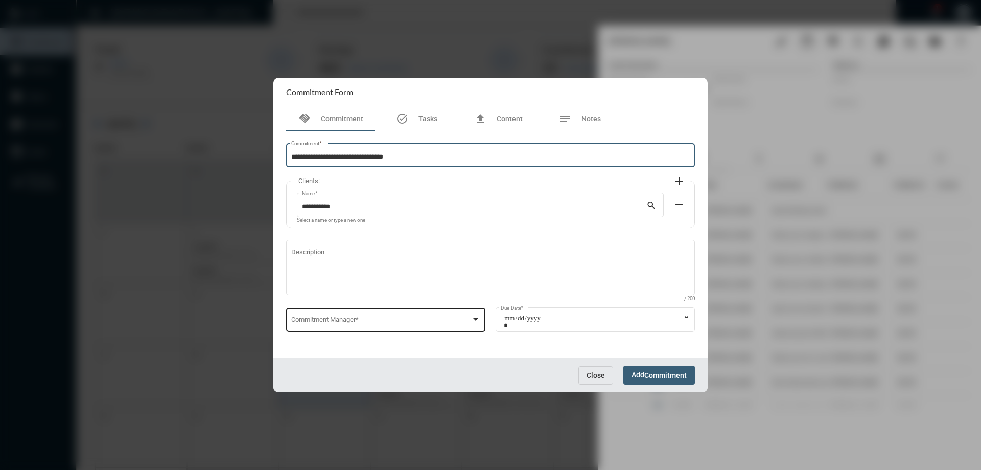
type input "**********"
click at [322, 318] on span at bounding box center [381, 321] width 180 height 8
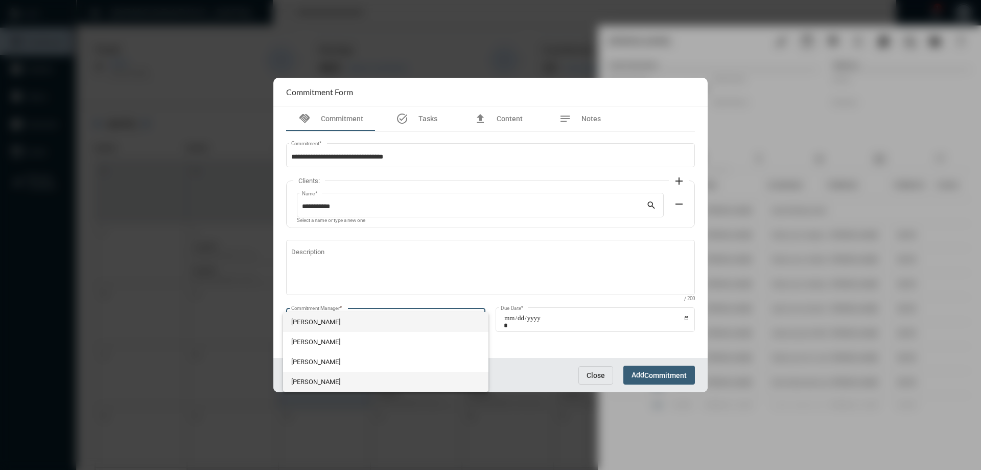
click at [313, 378] on span "[PERSON_NAME]" at bounding box center [386, 382] width 190 height 20
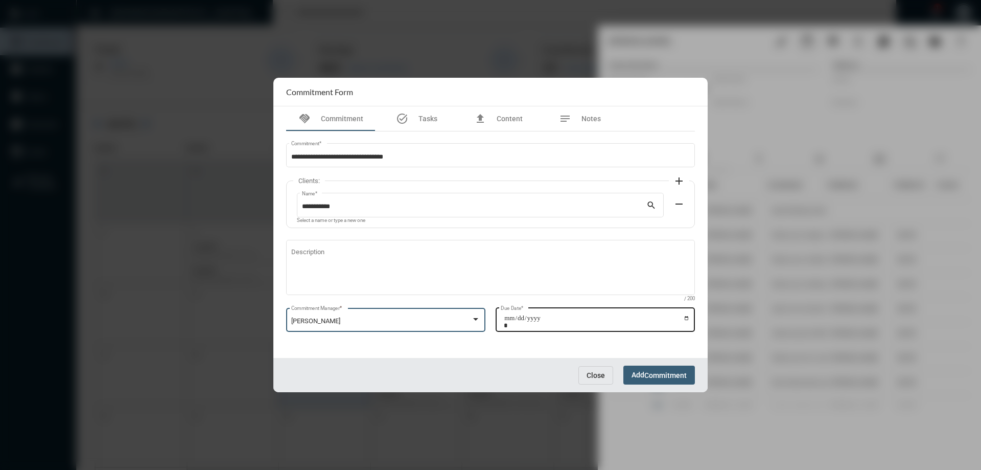
click at [686, 317] on input "Due Date *" at bounding box center [597, 321] width 186 height 14
type input "**********"
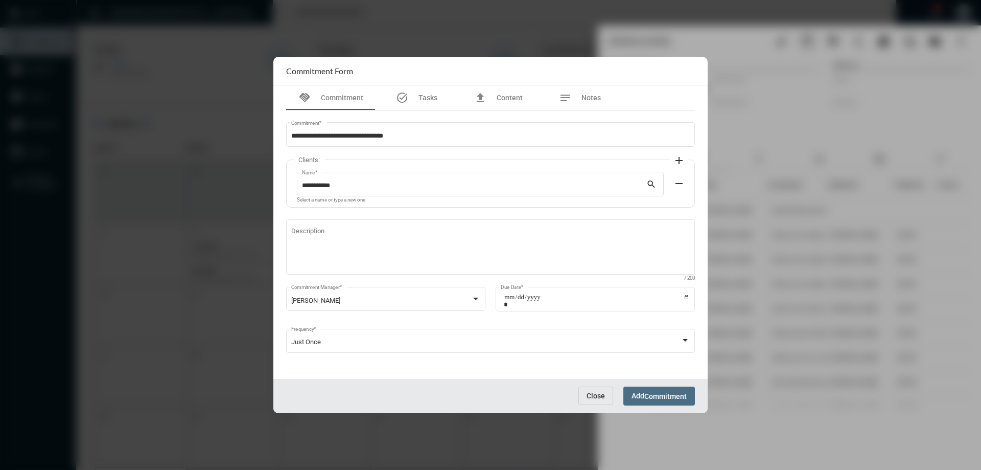
click at [661, 394] on span "Commitment" at bounding box center [666, 396] width 42 height 8
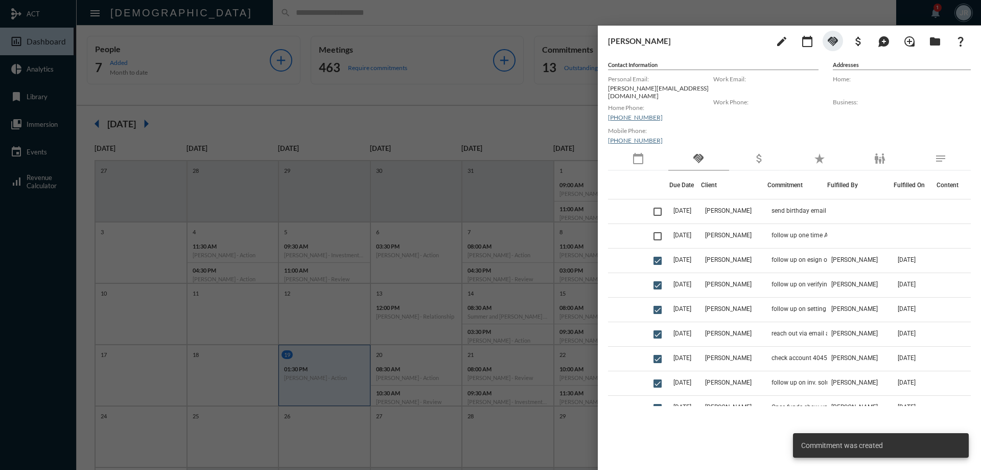
click at [256, 16] on div at bounding box center [490, 235] width 981 height 470
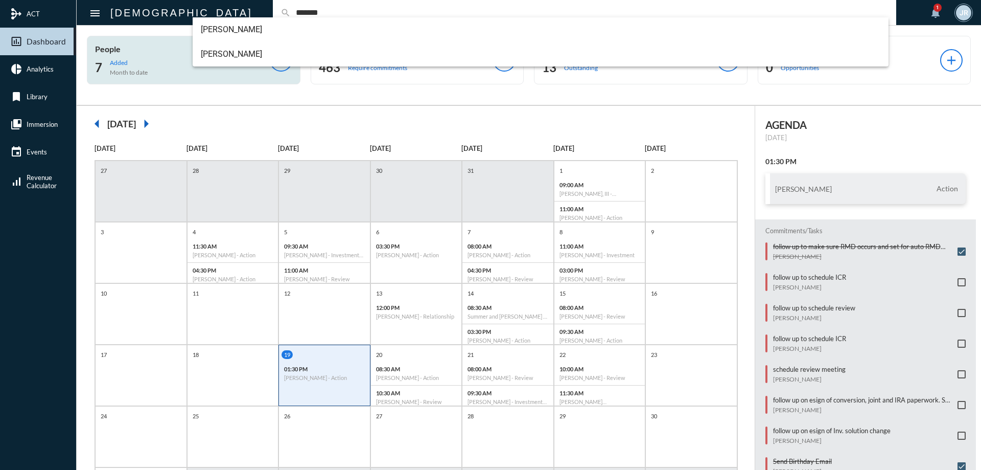
type input "*******"
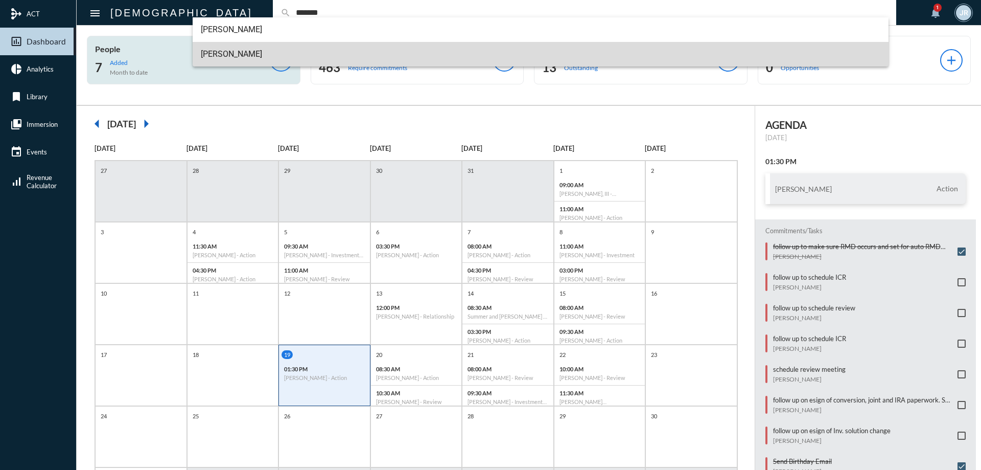
click at [223, 48] on span "[PERSON_NAME]" at bounding box center [541, 54] width 680 height 25
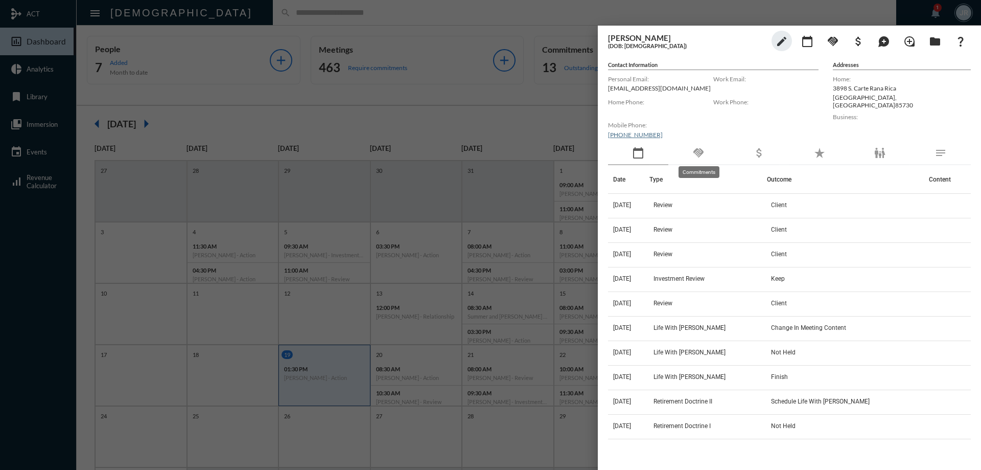
click at [703, 157] on mat-icon "handshake" at bounding box center [699, 153] width 12 height 12
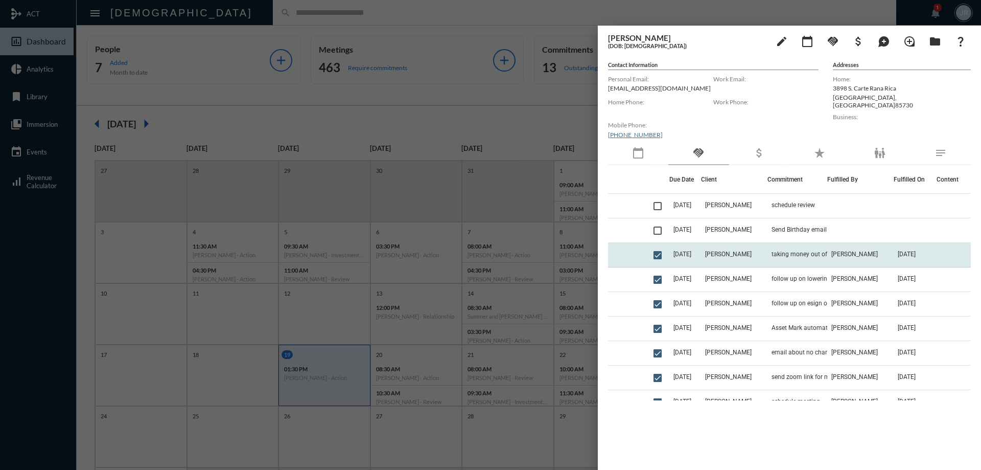
click at [794, 259] on td "taking money out of AM, the tax implication" at bounding box center [798, 255] width 60 height 25
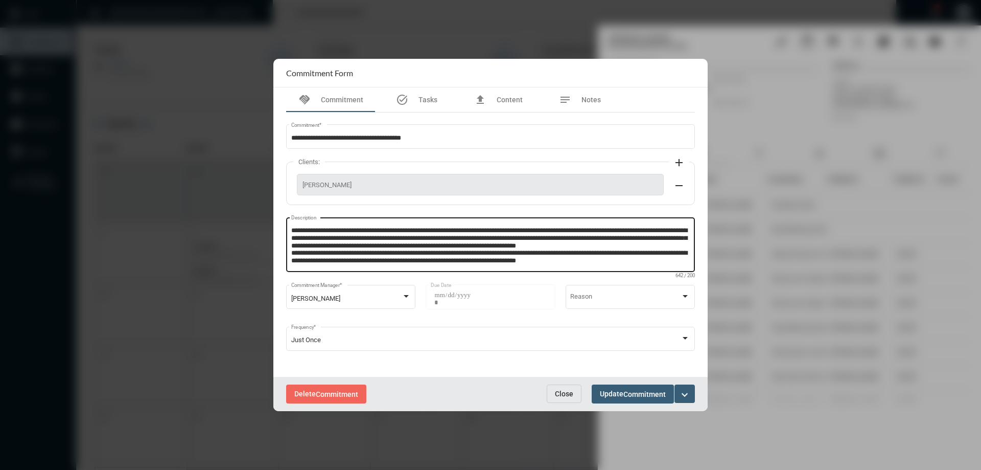
scroll to position [7, 0]
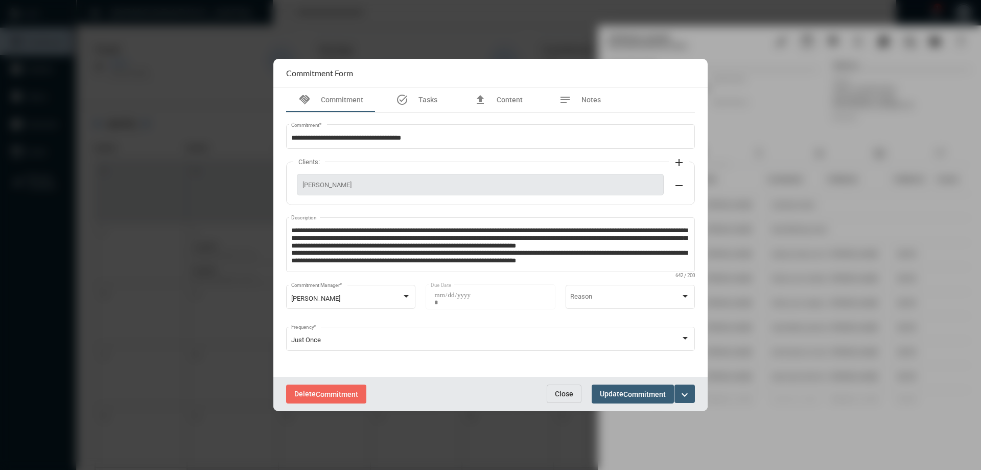
click at [565, 390] on span "Close" at bounding box center [564, 393] width 18 height 8
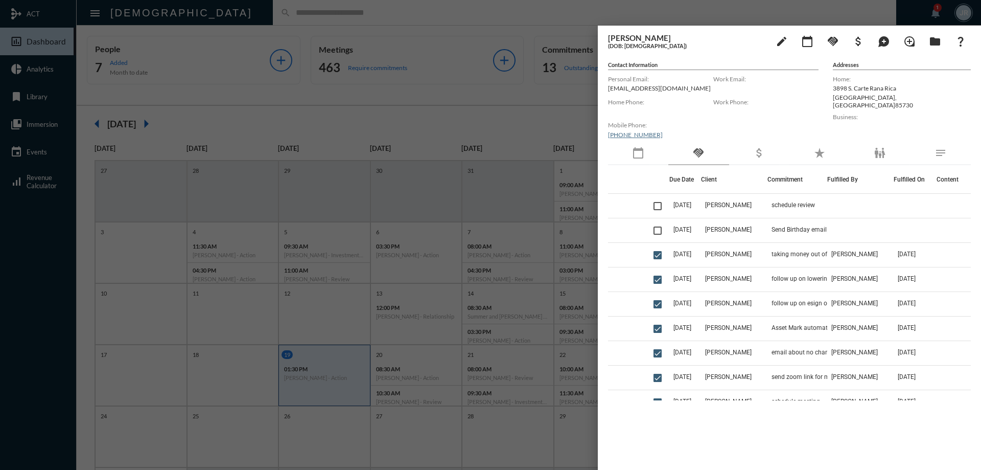
click at [257, 15] on div at bounding box center [490, 235] width 981 height 470
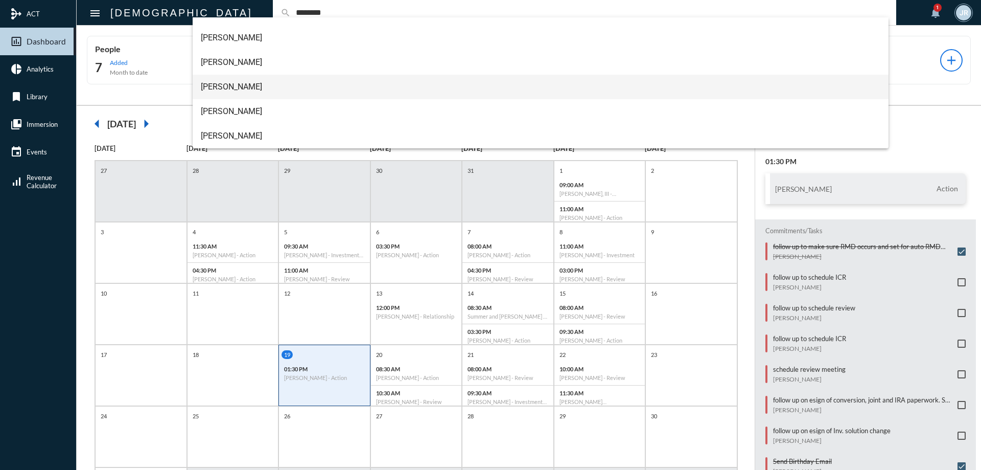
scroll to position [41, 0]
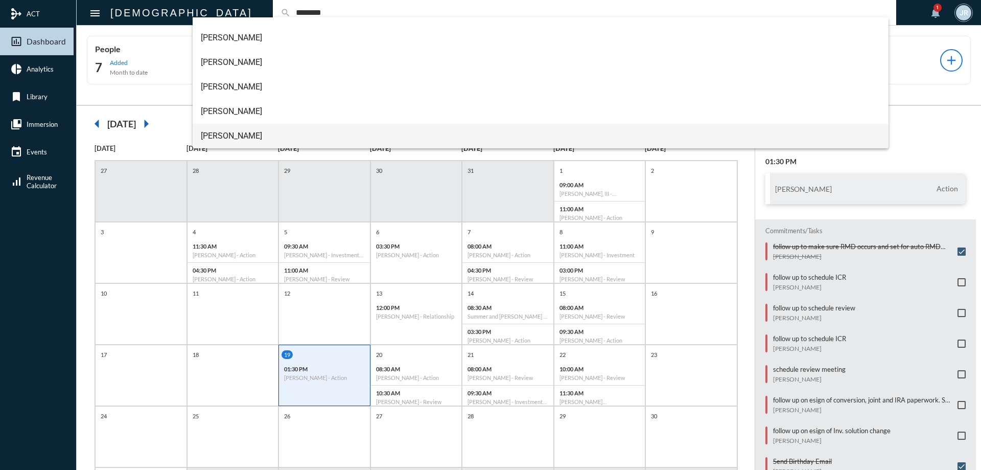
type input "********"
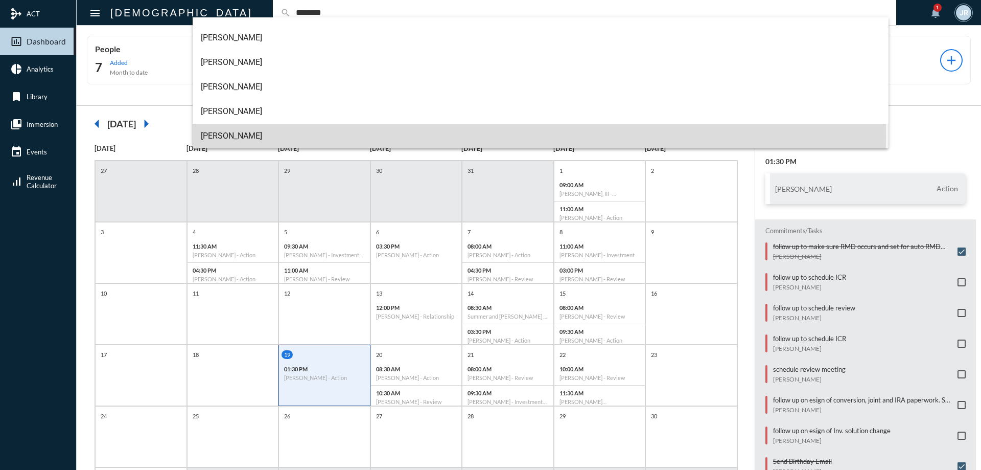
click at [221, 136] on span "[PERSON_NAME]" at bounding box center [541, 136] width 680 height 25
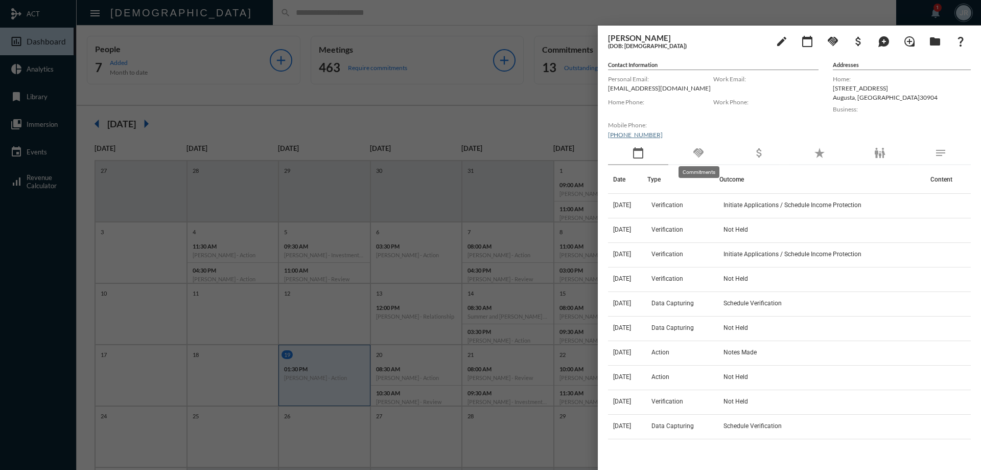
click at [694, 150] on mat-icon "handshake" at bounding box center [699, 153] width 12 height 12
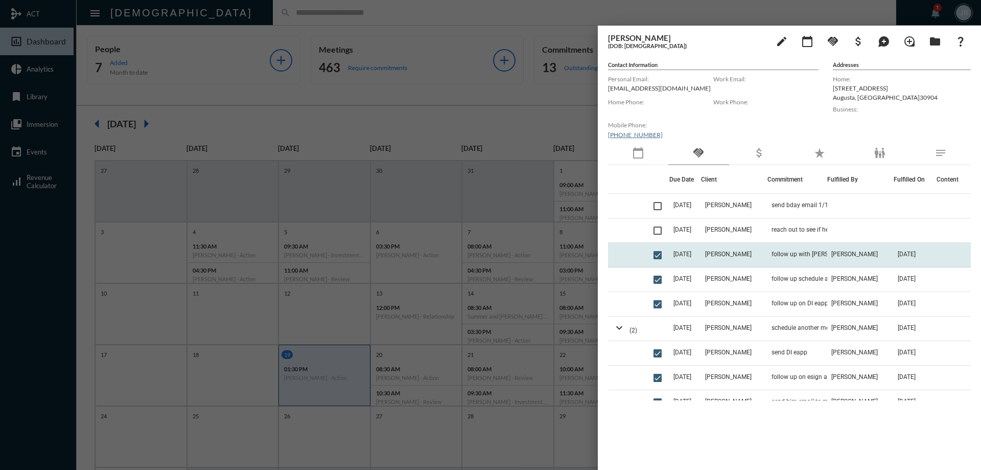
click at [768, 257] on td "[PERSON_NAME]" at bounding box center [734, 255] width 66 height 25
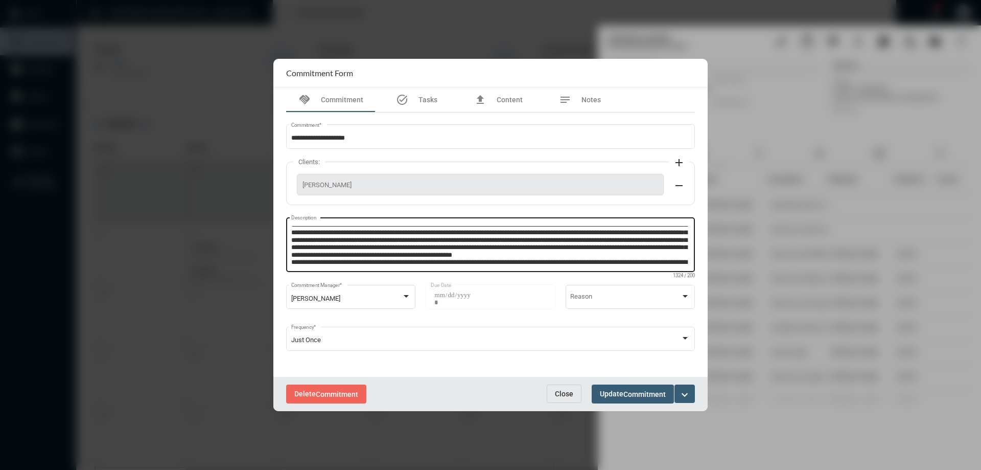
scroll to position [51, 0]
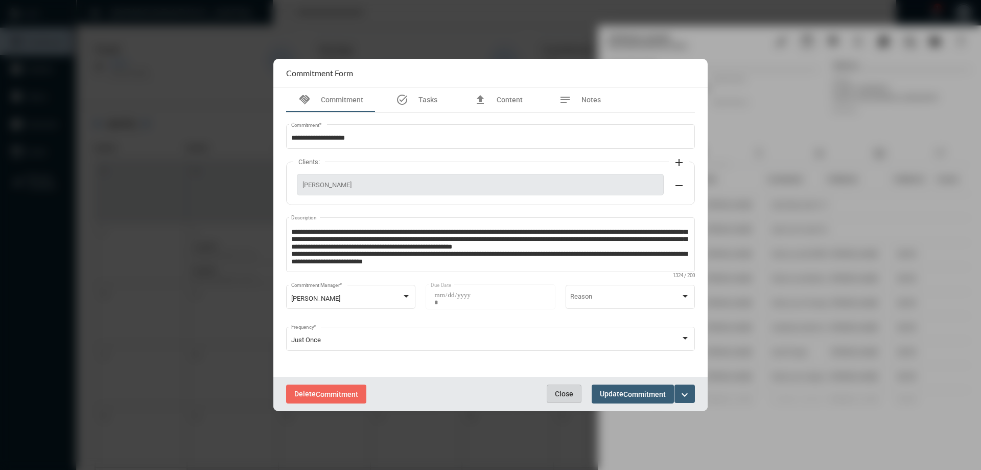
click at [562, 391] on span "Close" at bounding box center [564, 393] width 18 height 8
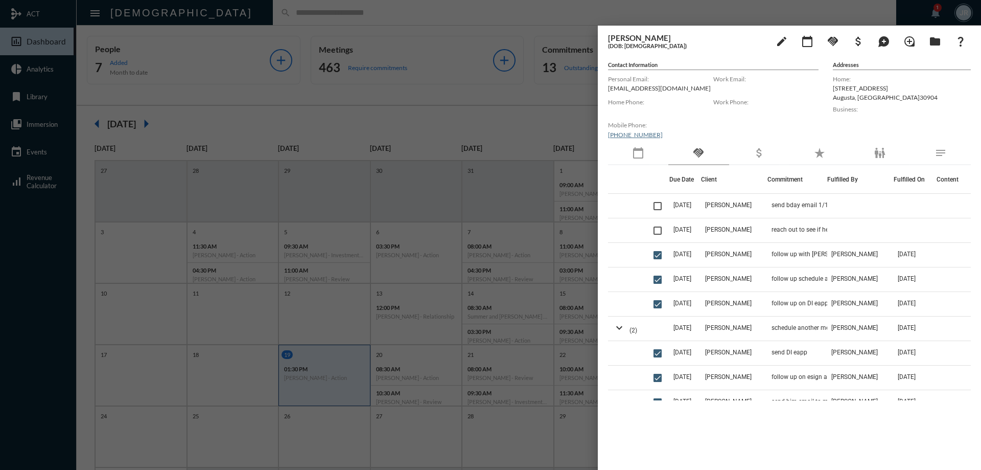
click at [214, 4] on div at bounding box center [490, 235] width 981 height 470
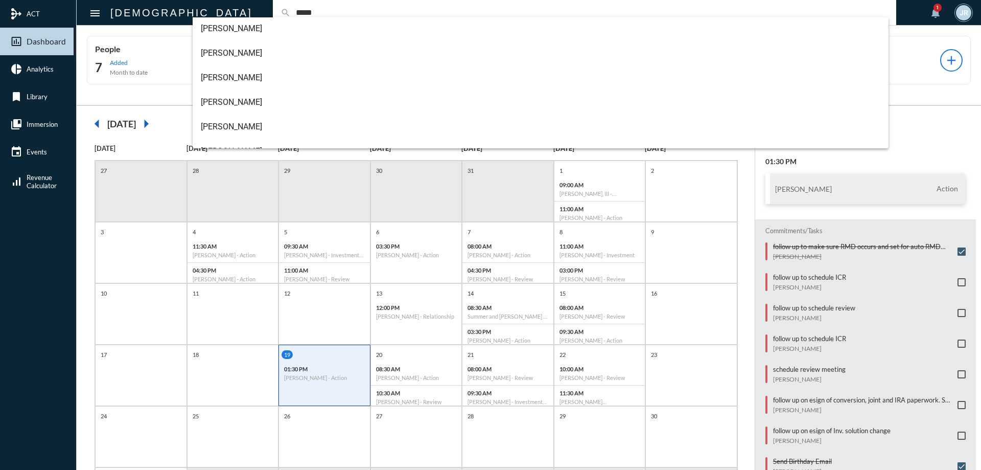
scroll to position [0, 0]
click at [291, 9] on input "*****" at bounding box center [590, 12] width 598 height 9
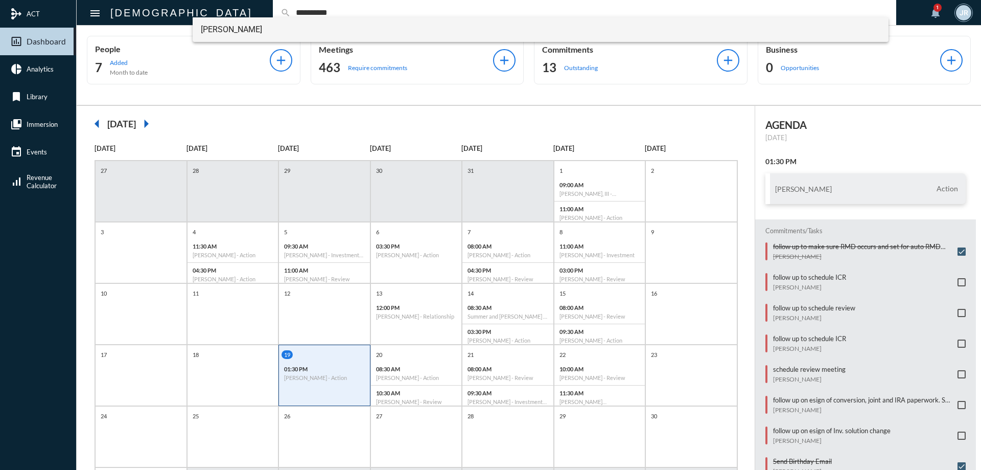
type input "**********"
click at [235, 20] on span "[PERSON_NAME]" at bounding box center [541, 29] width 680 height 25
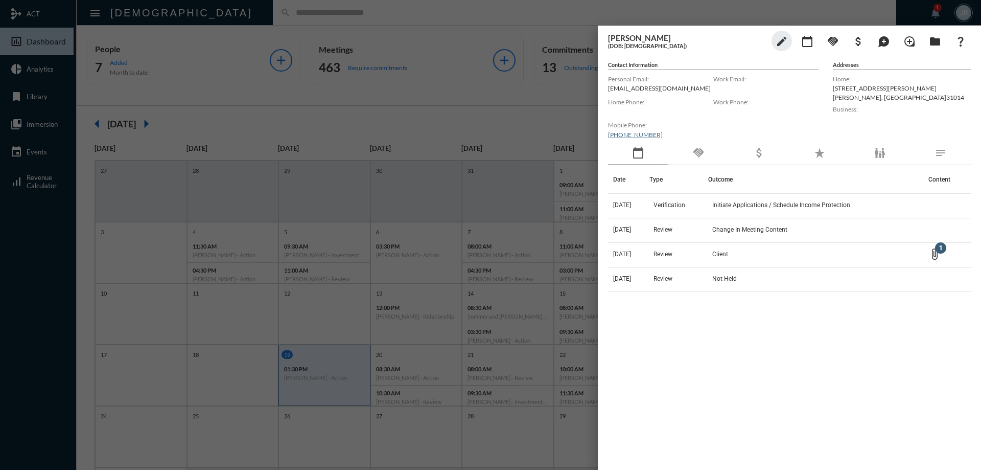
click at [694, 160] on div "handshake" at bounding box center [699, 154] width 60 height 24
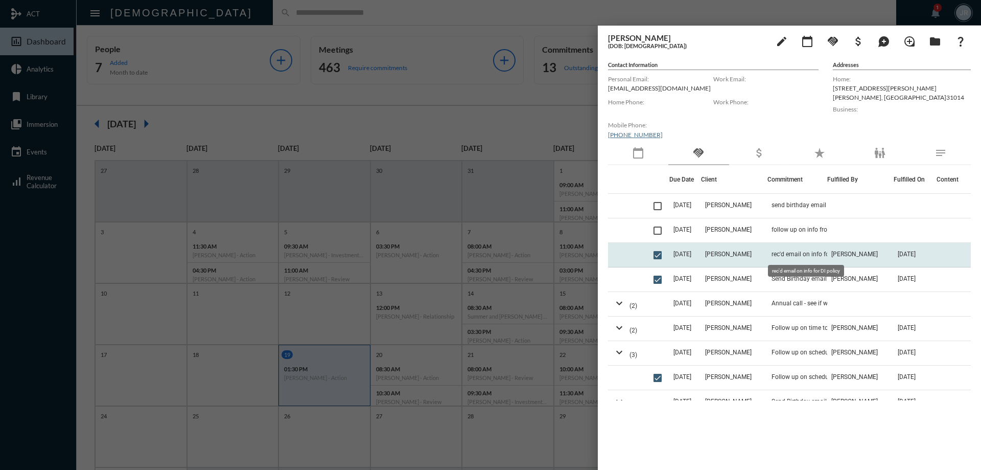
click at [786, 251] on span "rec'd email on info for DI policy" at bounding box center [814, 253] width 85 height 7
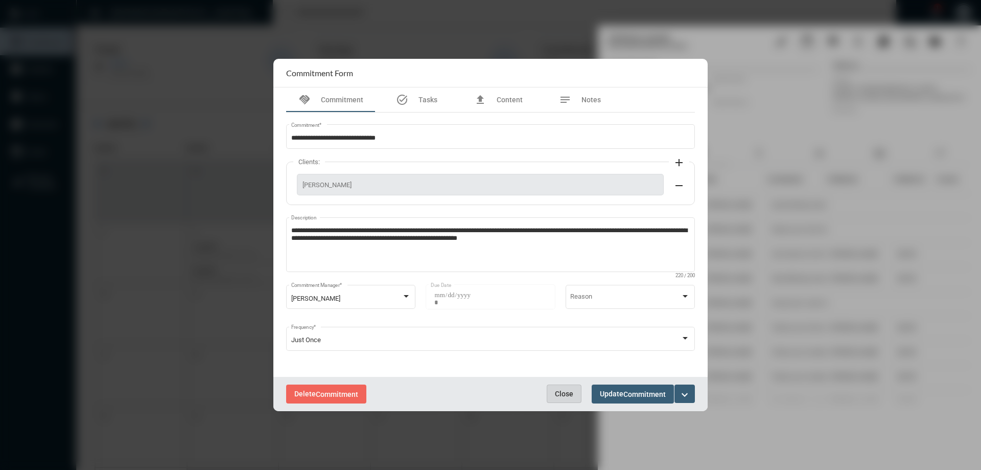
click at [563, 388] on button "Close" at bounding box center [564, 393] width 35 height 18
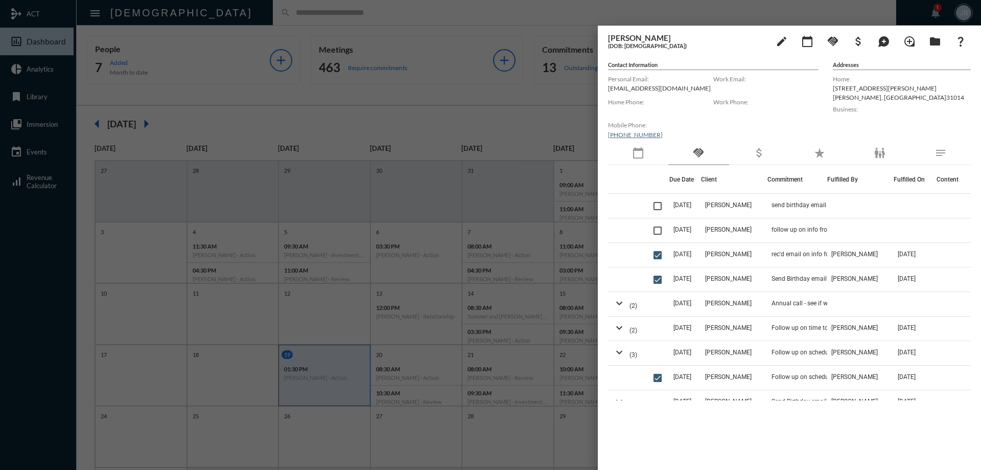
click at [235, 18] on div at bounding box center [490, 235] width 981 height 470
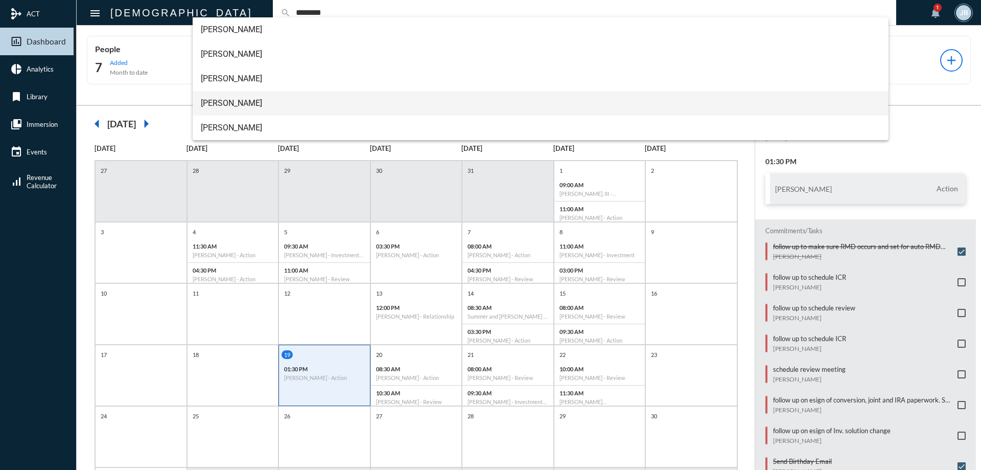
type input "********"
click at [228, 97] on span "[PERSON_NAME]" at bounding box center [541, 103] width 680 height 25
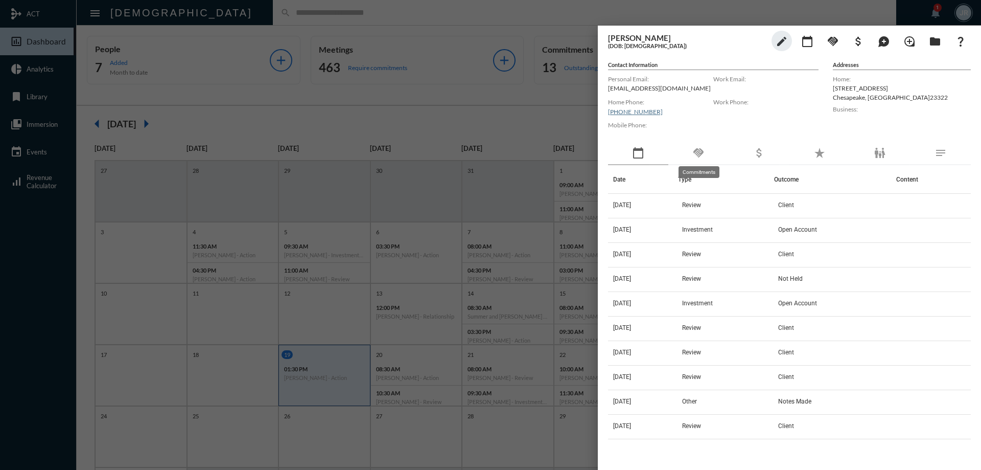
click at [699, 157] on mat-icon "handshake" at bounding box center [699, 153] width 12 height 12
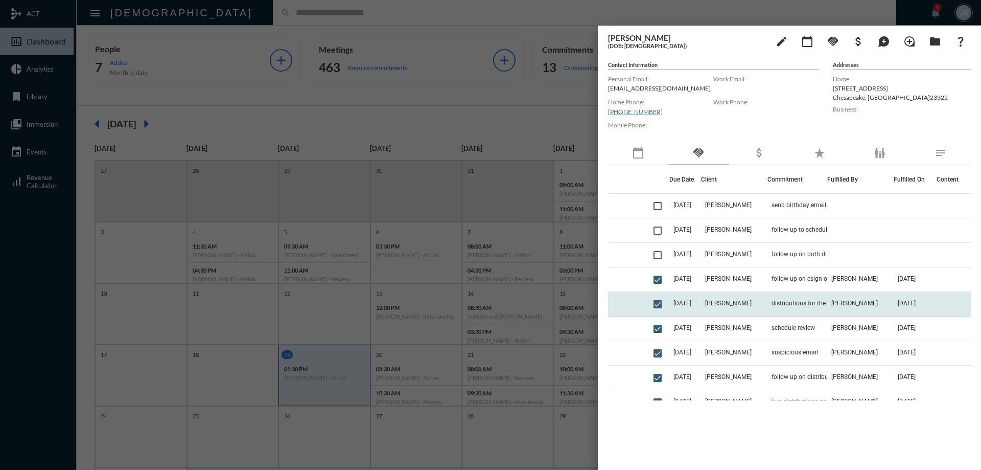
click at [799, 299] on td "distributions for the [PERSON_NAME] kids" at bounding box center [798, 304] width 60 height 25
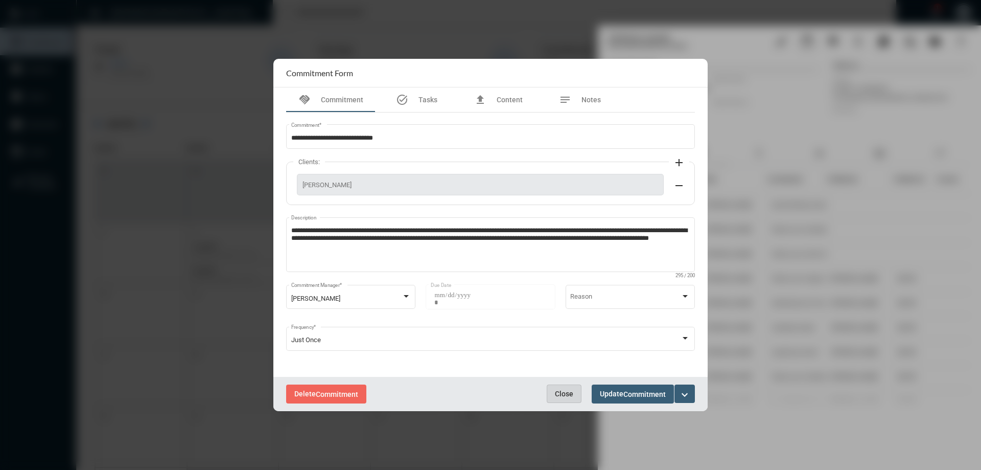
click at [564, 384] on button "Close" at bounding box center [564, 393] width 35 height 18
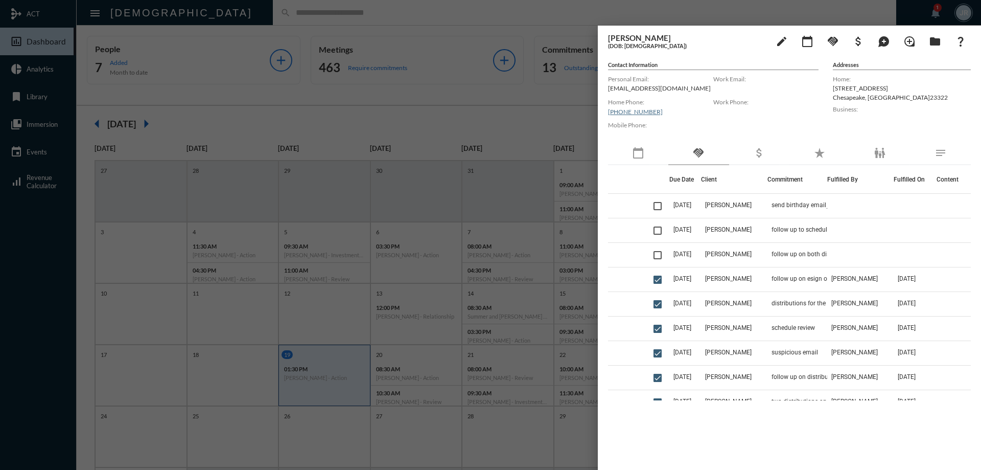
click at [207, 14] on div at bounding box center [490, 235] width 981 height 470
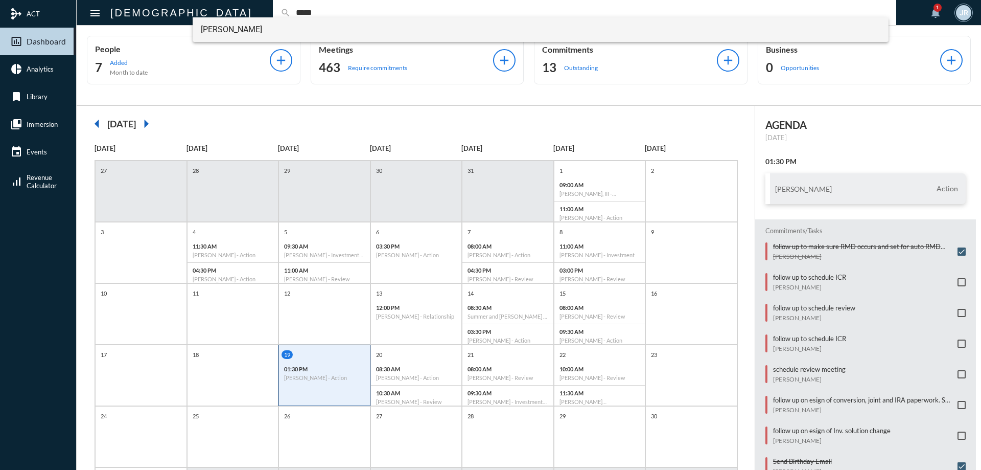
type input "*****"
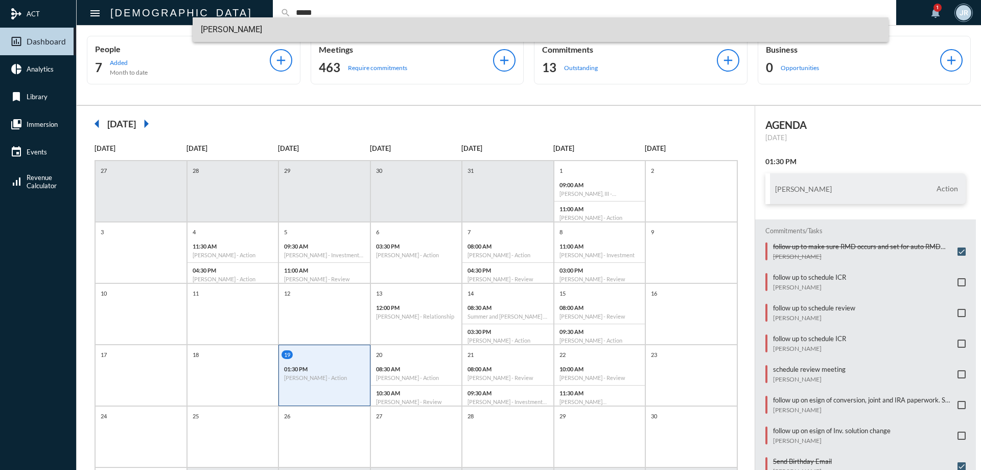
click at [220, 31] on span "[PERSON_NAME]" at bounding box center [541, 29] width 680 height 25
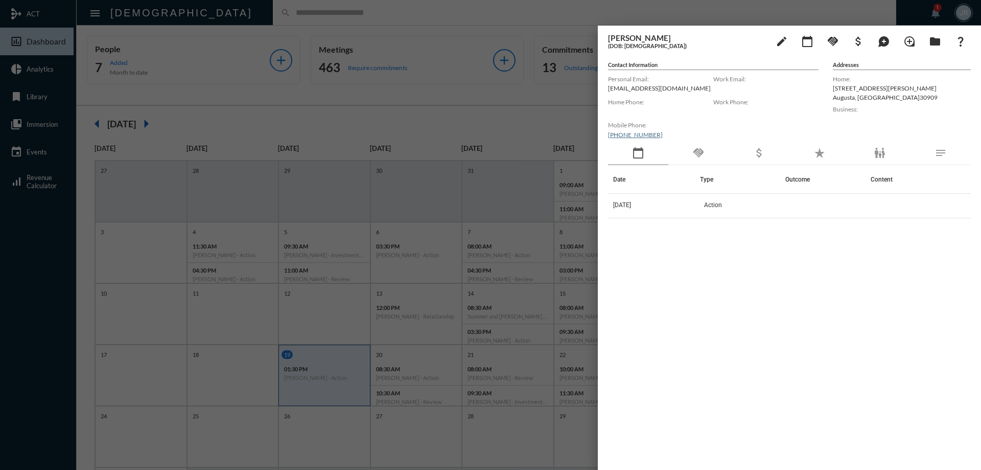
click at [702, 164] on div "handshake" at bounding box center [699, 154] width 60 height 24
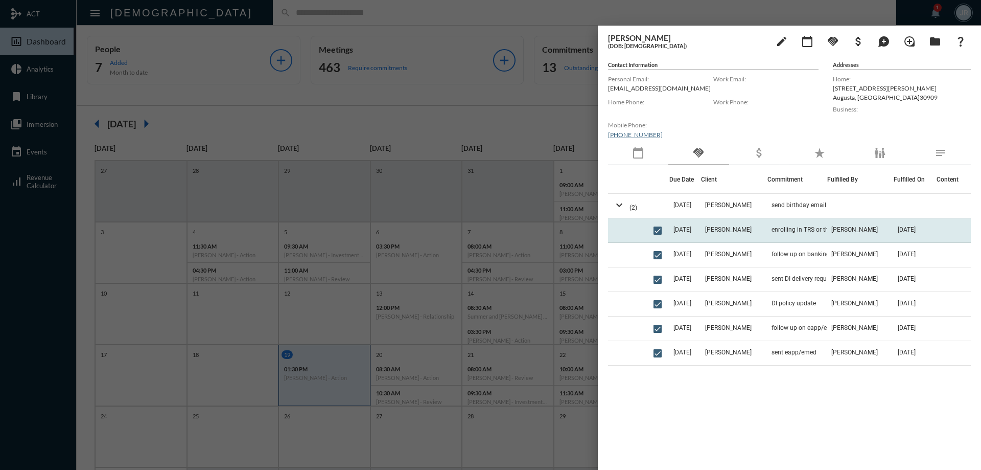
click at [788, 224] on td "enrolling in TRS or the optional plan" at bounding box center [798, 230] width 60 height 25
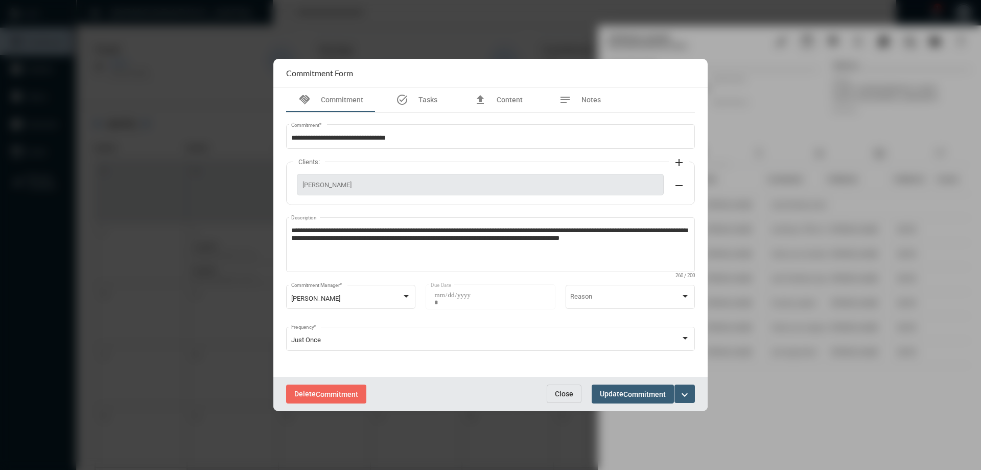
click at [570, 389] on span "Close" at bounding box center [564, 393] width 18 height 8
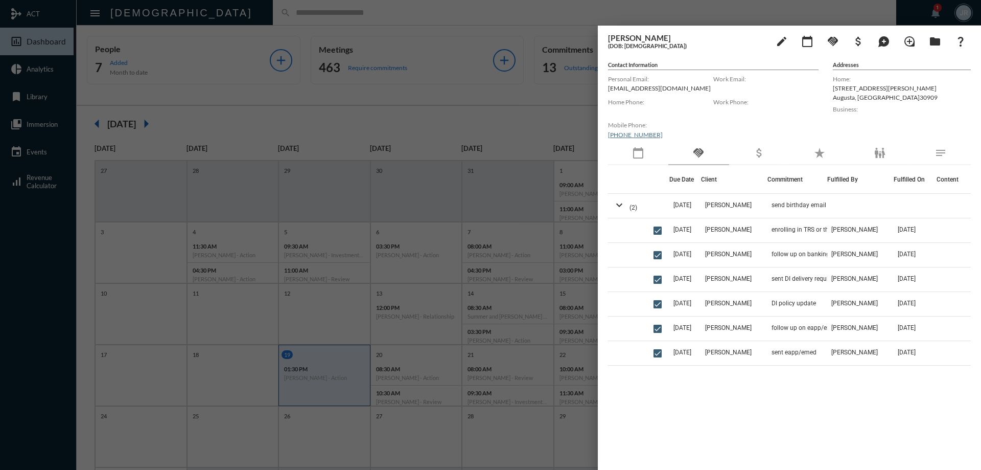
click at [211, 10] on div at bounding box center [490, 235] width 981 height 470
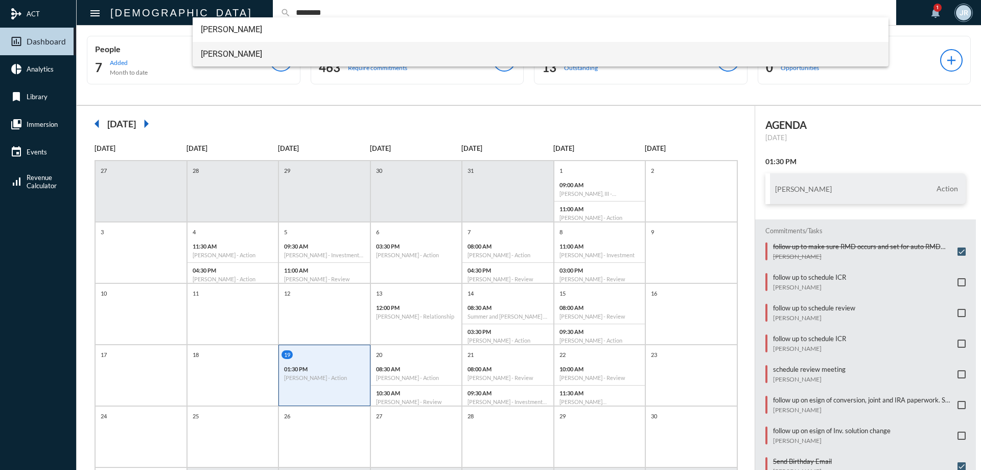
type input "********"
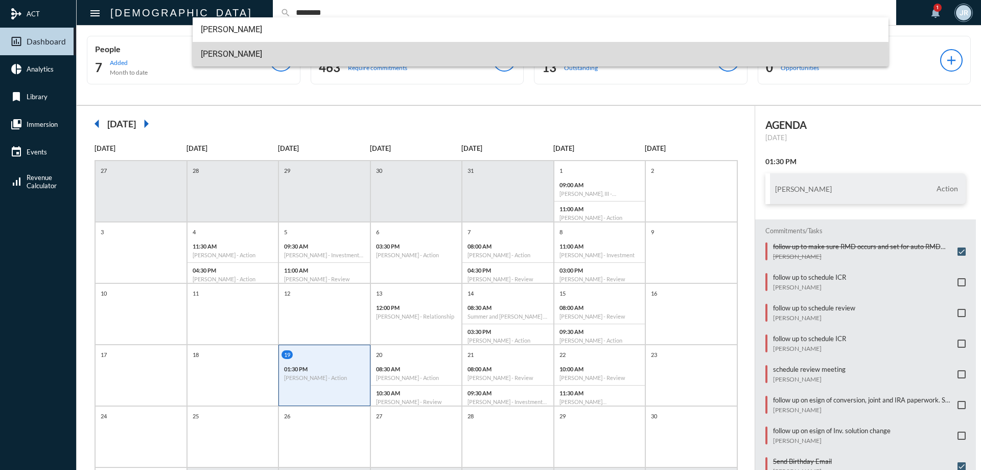
click at [242, 57] on span "[PERSON_NAME]" at bounding box center [541, 54] width 680 height 25
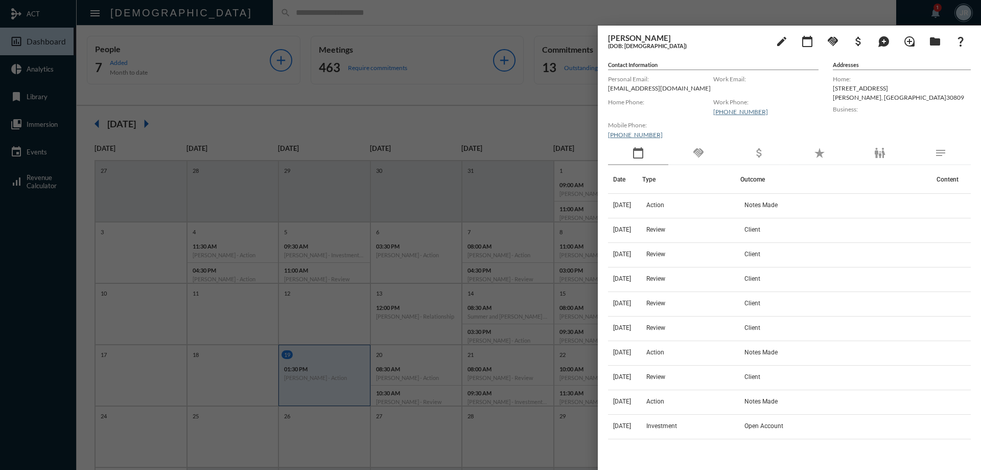
click at [713, 147] on div "handshake" at bounding box center [699, 154] width 60 height 24
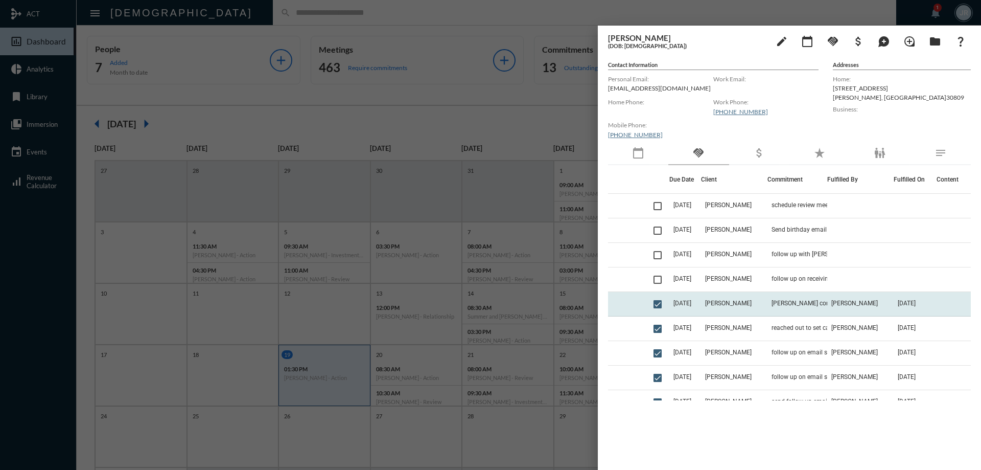
click at [814, 299] on td "[PERSON_NAME] contact info" at bounding box center [798, 304] width 60 height 25
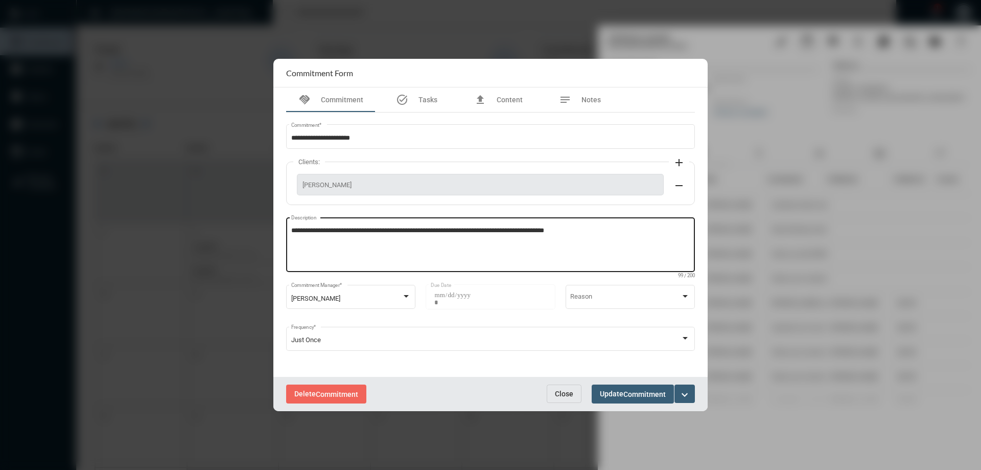
click at [454, 233] on textarea "**********" at bounding box center [490, 246] width 399 height 40
type textarea "**********"
click at [632, 392] on span "Commitment" at bounding box center [645, 394] width 42 height 8
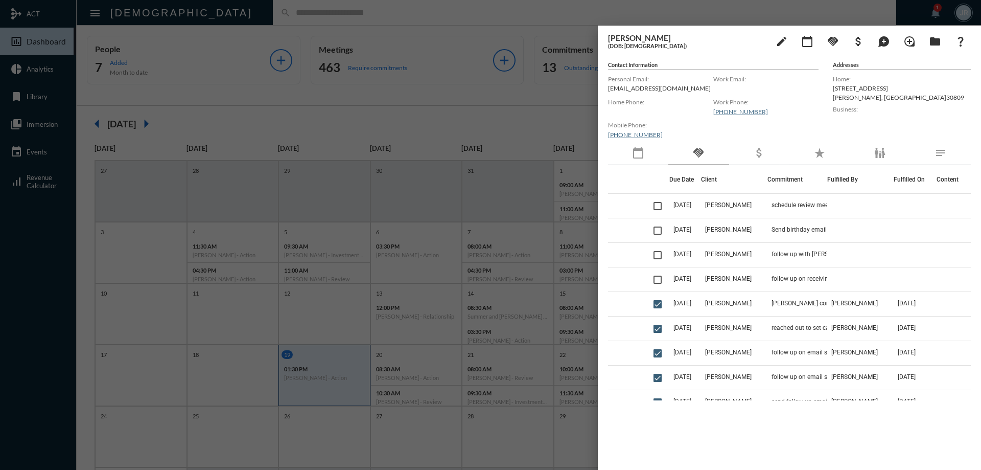
click at [227, 12] on div at bounding box center [490, 235] width 981 height 470
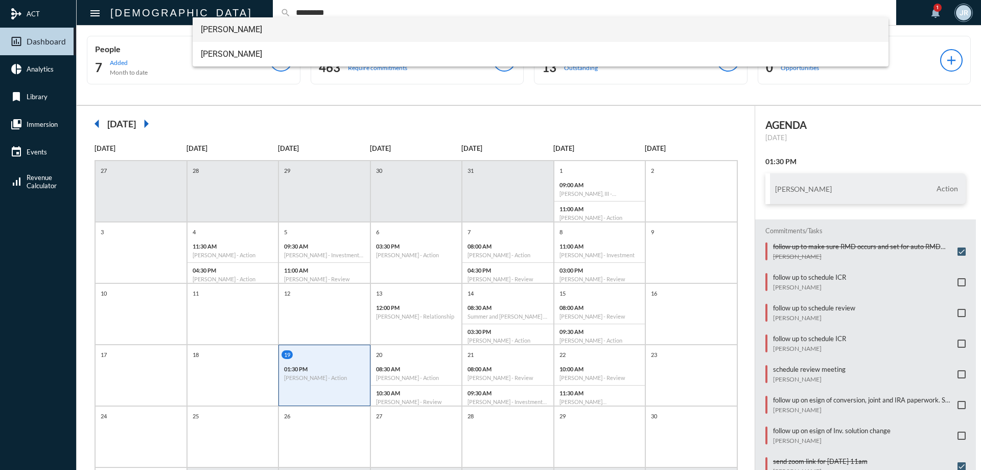
type input "*********"
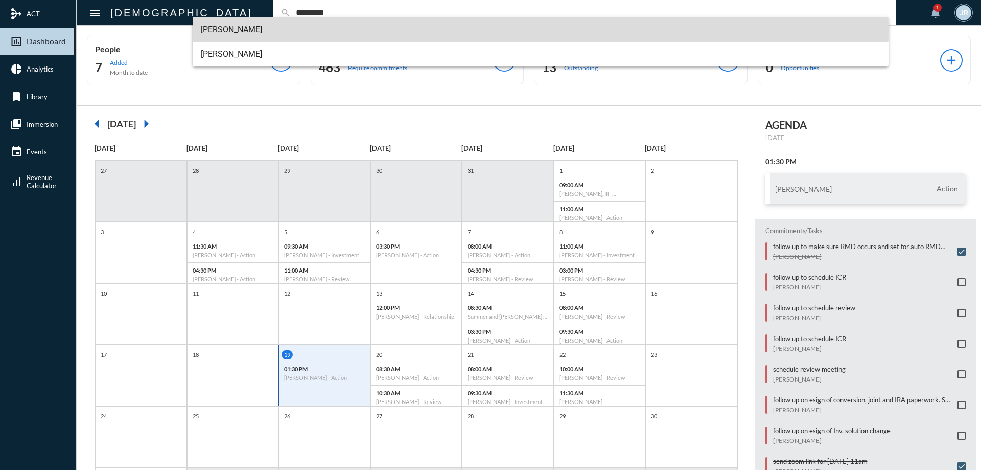
click at [241, 29] on span "[PERSON_NAME]" at bounding box center [541, 29] width 680 height 25
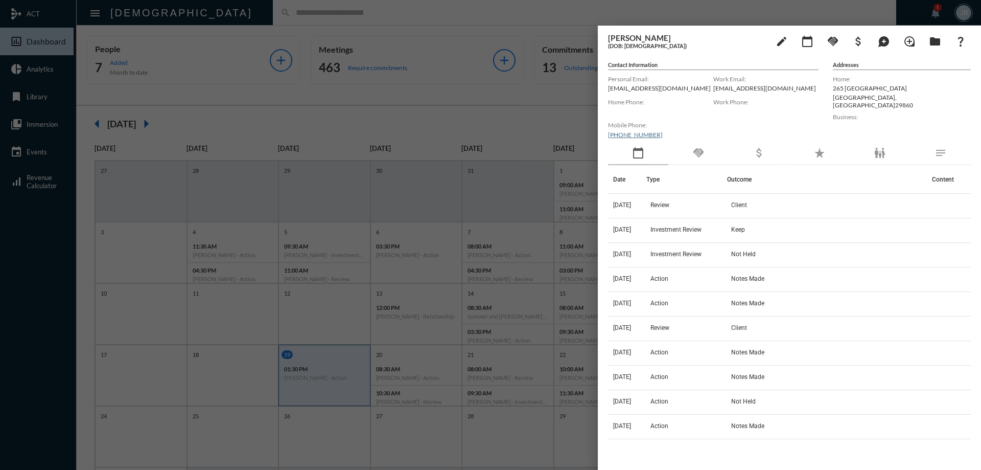
click at [706, 151] on div "handshake" at bounding box center [699, 154] width 60 height 24
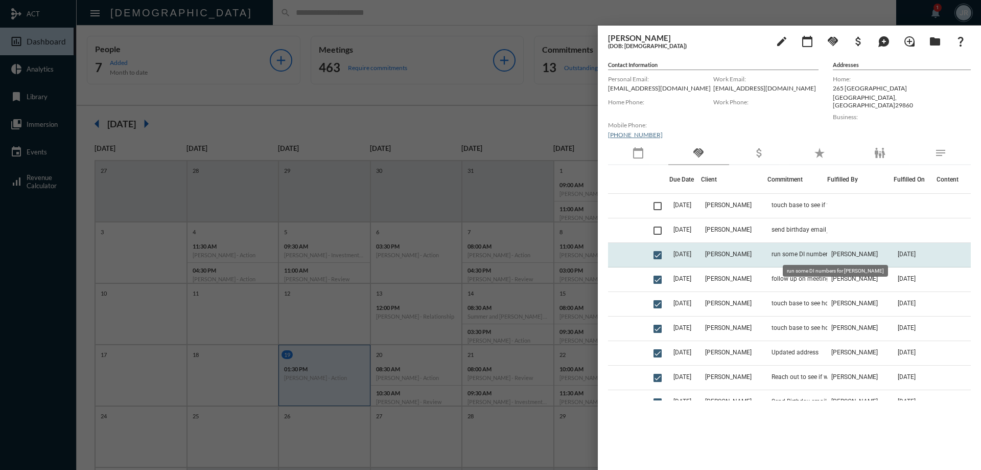
click at [783, 255] on span "run some DI numbers for [PERSON_NAME]" at bounding box center [823, 253] width 102 height 7
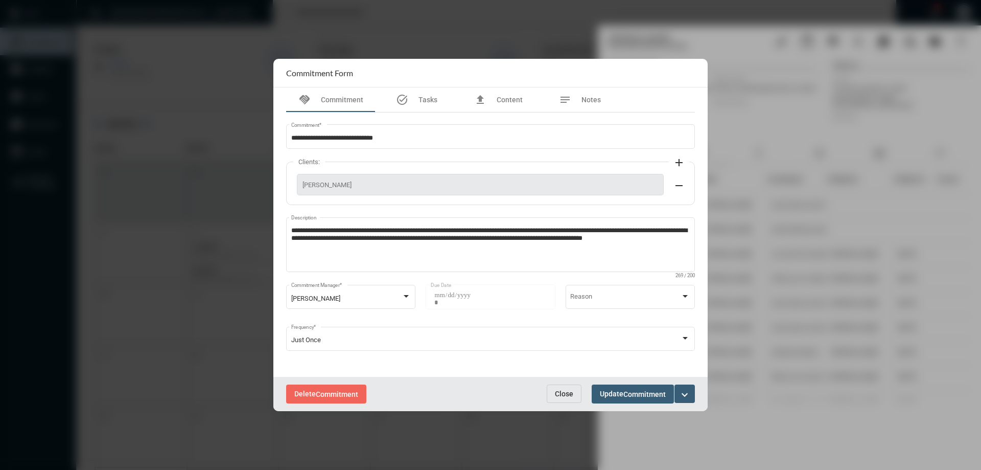
click at [287, 48] on div at bounding box center [490, 235] width 981 height 470
click at [574, 391] on button "Close" at bounding box center [564, 393] width 35 height 18
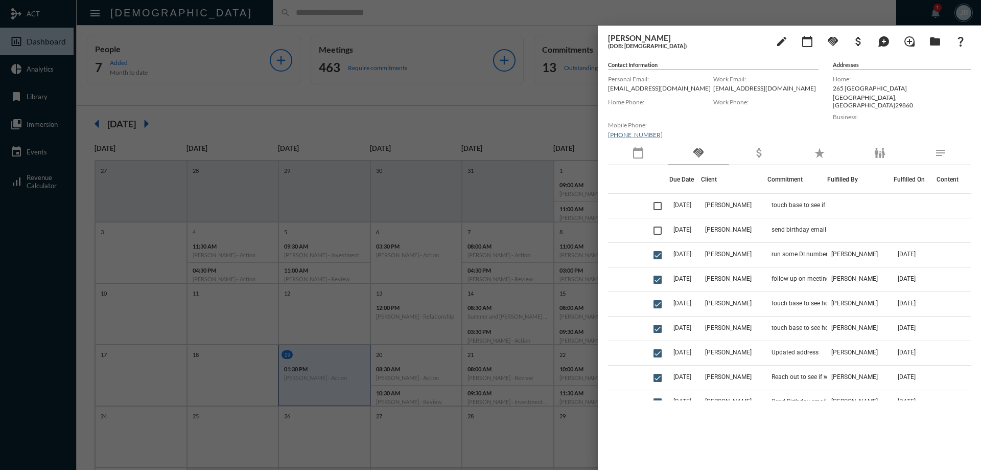
click at [275, 20] on div at bounding box center [490, 235] width 981 height 470
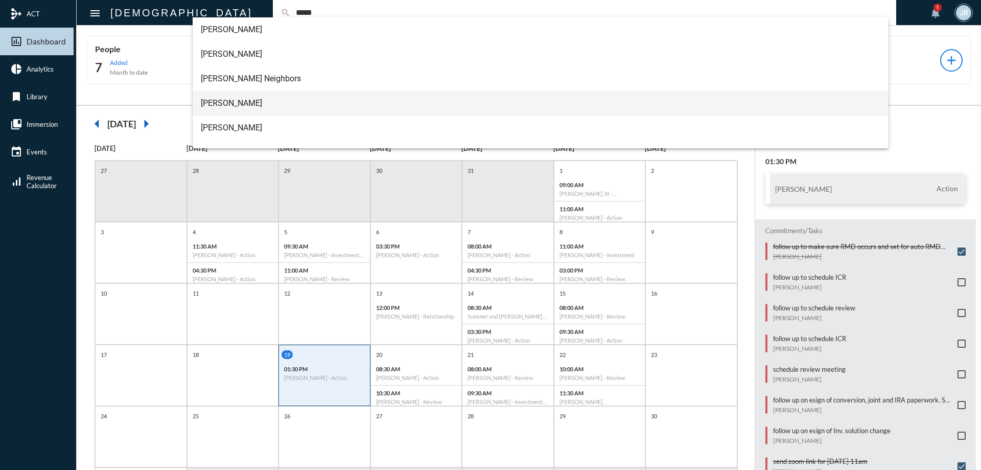
type input "*****"
click at [222, 99] on span "[PERSON_NAME]" at bounding box center [541, 103] width 680 height 25
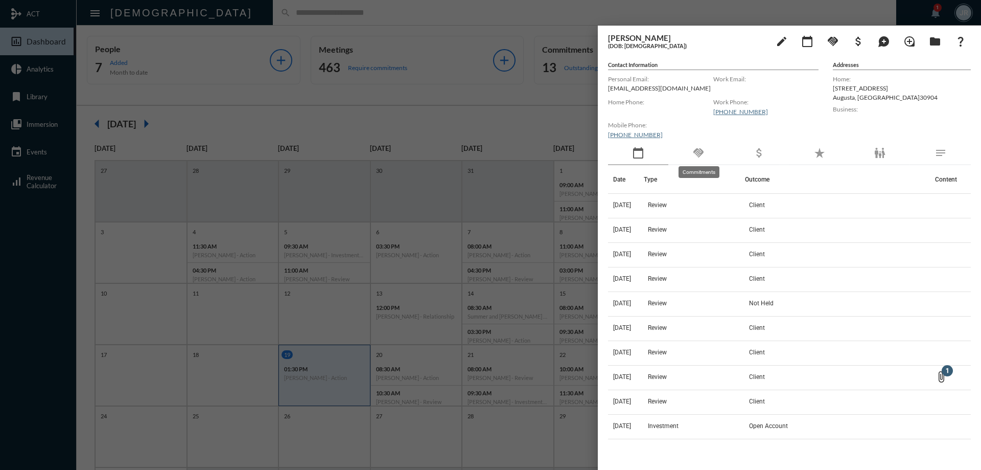
click at [699, 153] on mat-icon "handshake" at bounding box center [699, 153] width 12 height 12
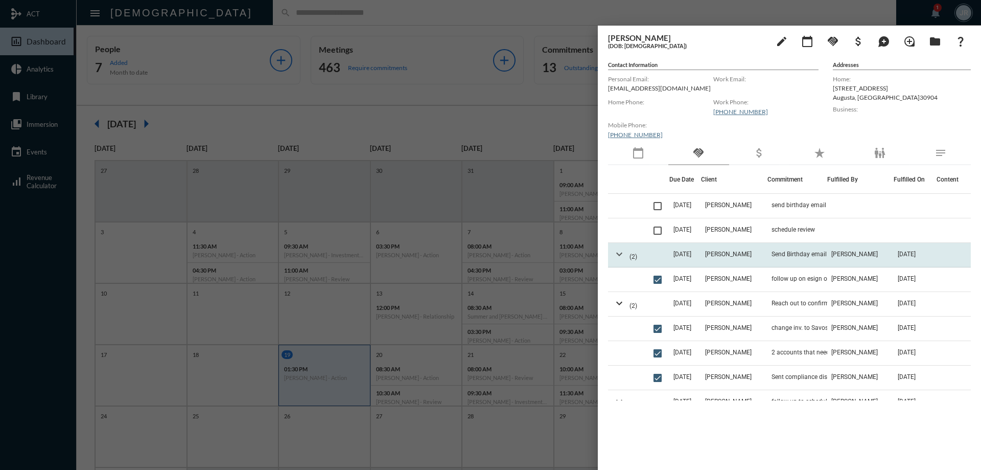
click at [618, 254] on mat-icon "expand_more" at bounding box center [619, 254] width 12 height 12
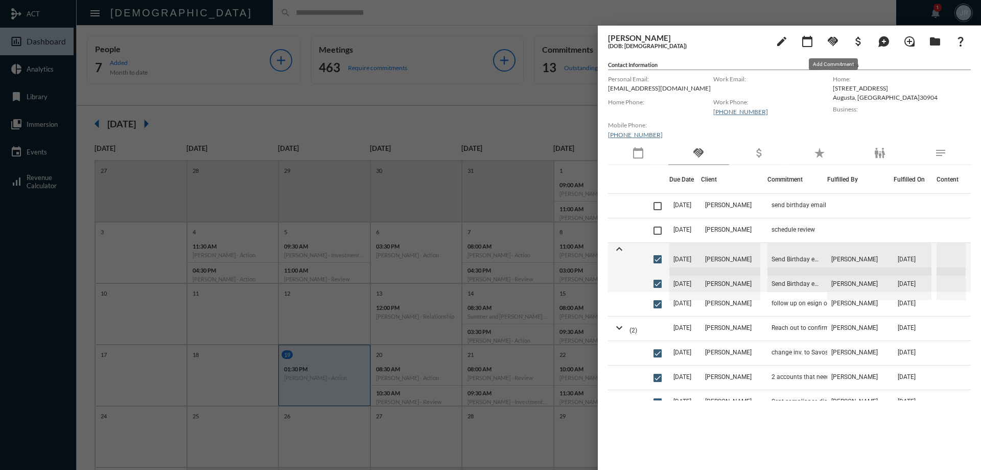
click at [831, 41] on mat-icon "handshake" at bounding box center [833, 41] width 12 height 12
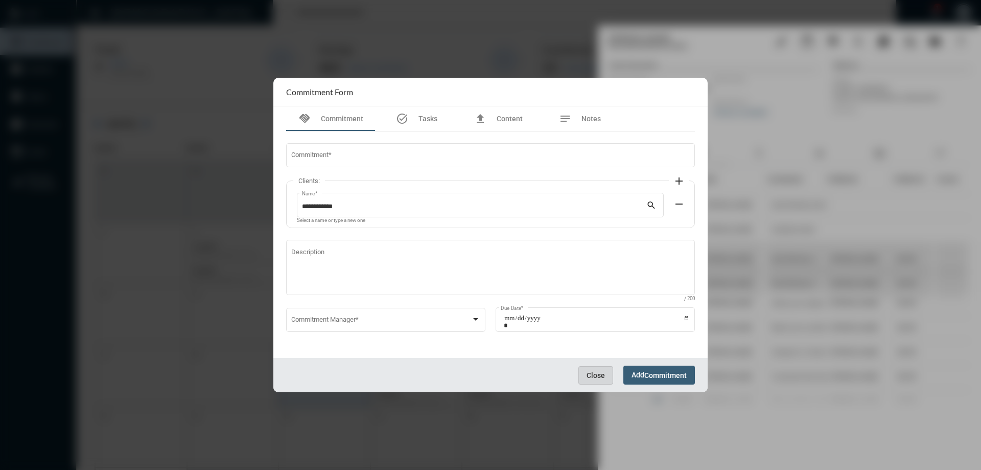
click at [597, 371] on span "Close" at bounding box center [596, 375] width 18 height 8
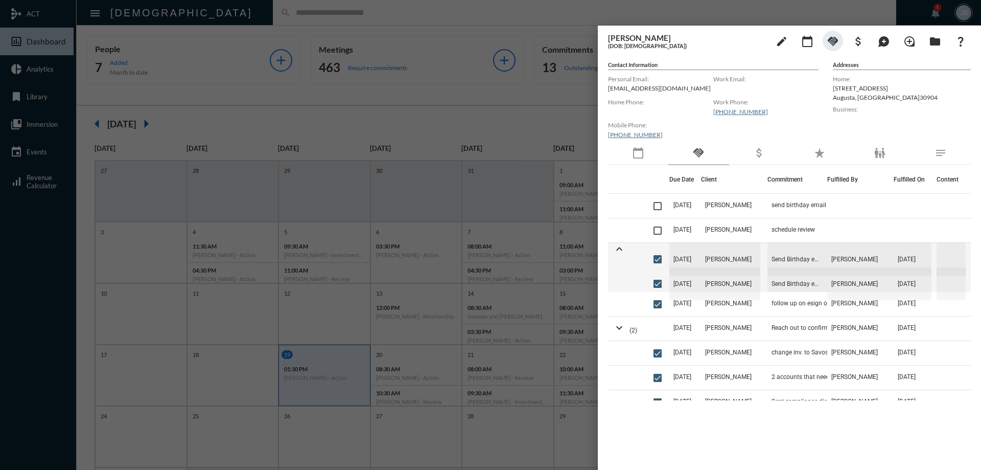
click at [282, 12] on div at bounding box center [490, 235] width 981 height 470
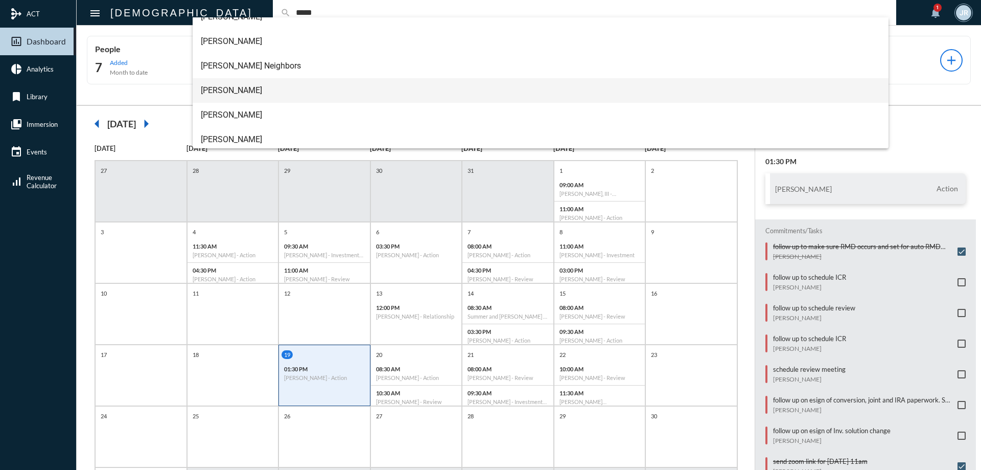
scroll to position [16, 0]
type input "*****"
click at [245, 84] on span "[PERSON_NAME]" at bounding box center [541, 87] width 680 height 25
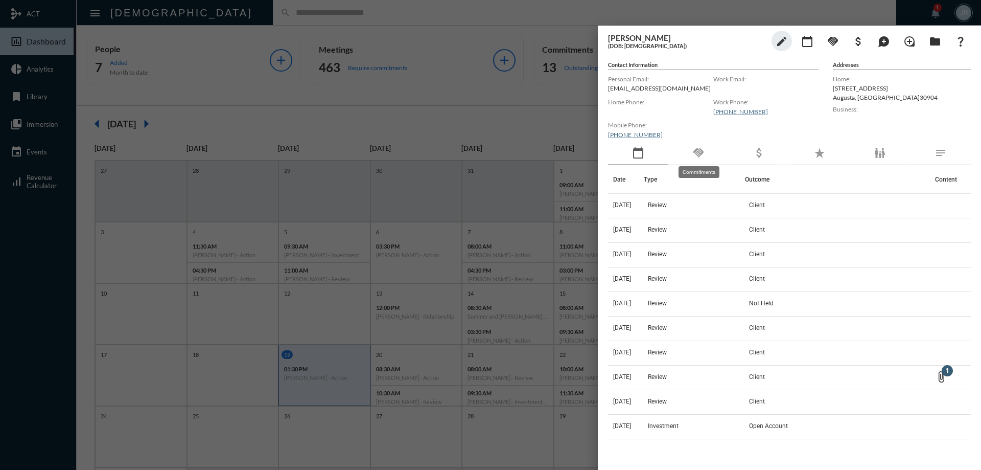
click at [694, 156] on mat-icon "handshake" at bounding box center [699, 153] width 12 height 12
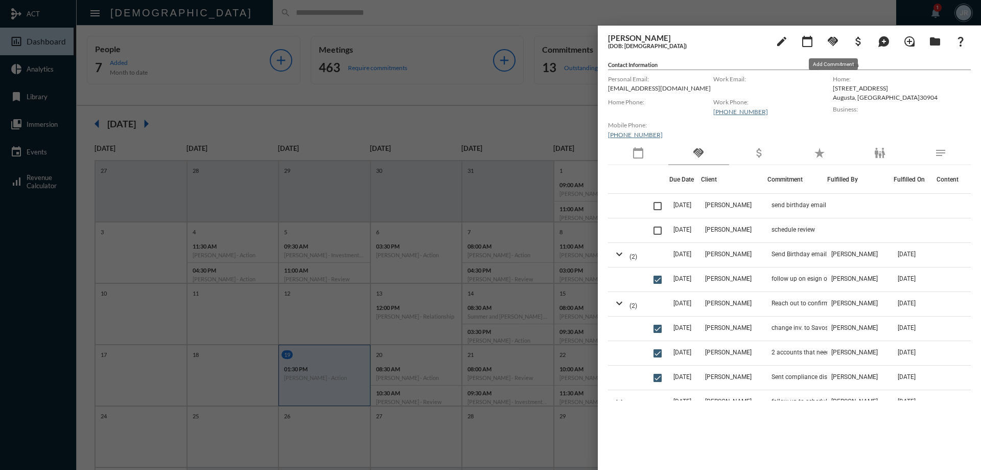
click at [833, 44] on mat-icon "handshake" at bounding box center [833, 41] width 12 height 12
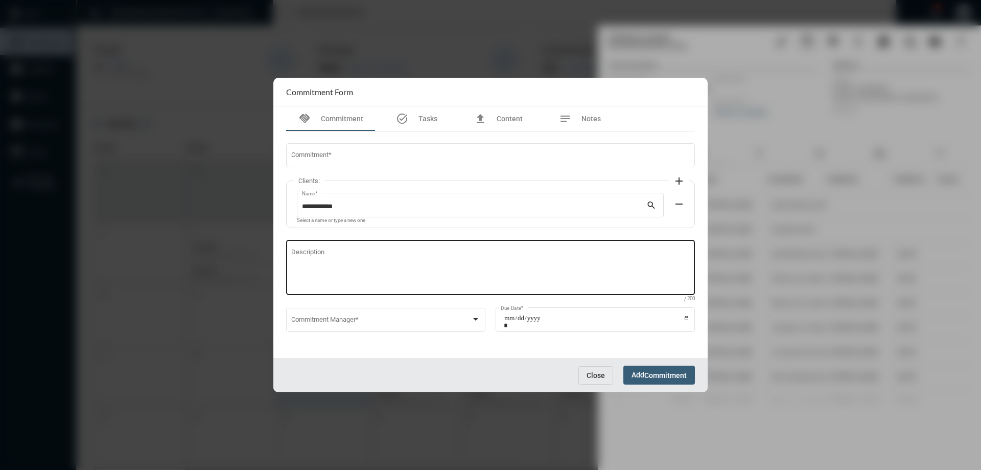
click at [350, 271] on textarea "Description" at bounding box center [490, 269] width 399 height 40
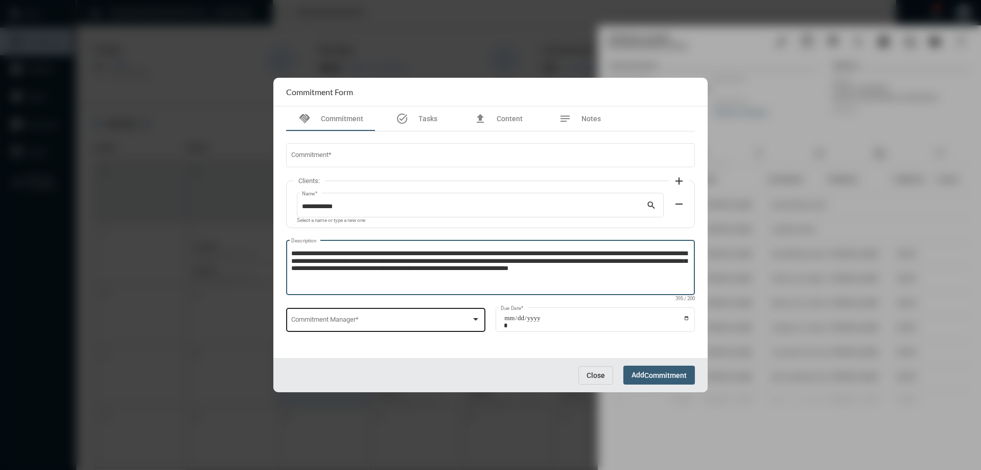
type textarea "**********"
click at [441, 327] on div "Commitment Manager *" at bounding box center [386, 319] width 190 height 26
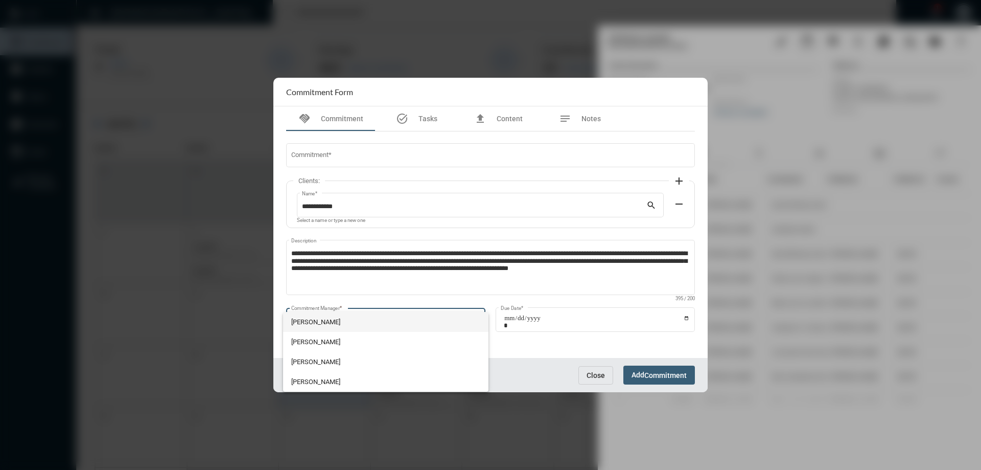
click at [320, 323] on span "[PERSON_NAME]" at bounding box center [386, 322] width 190 height 20
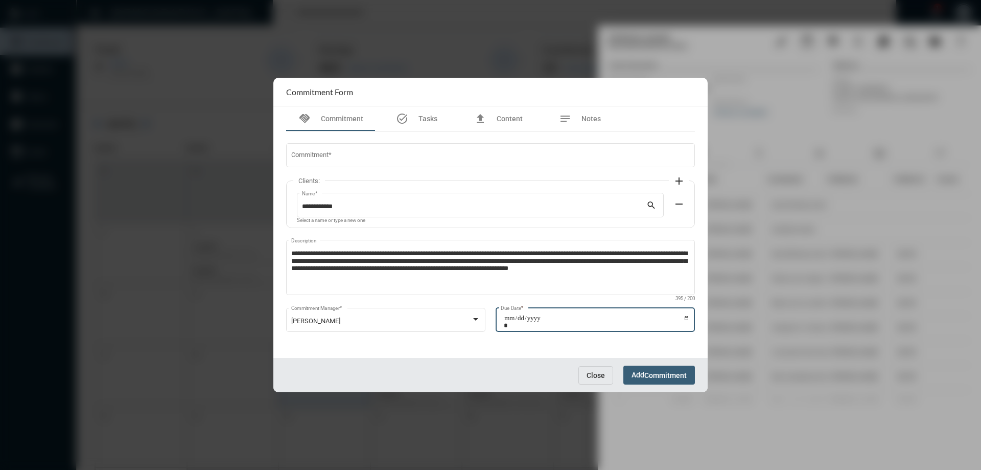
click at [686, 317] on input "Due Date *" at bounding box center [597, 321] width 186 height 14
type input "**********"
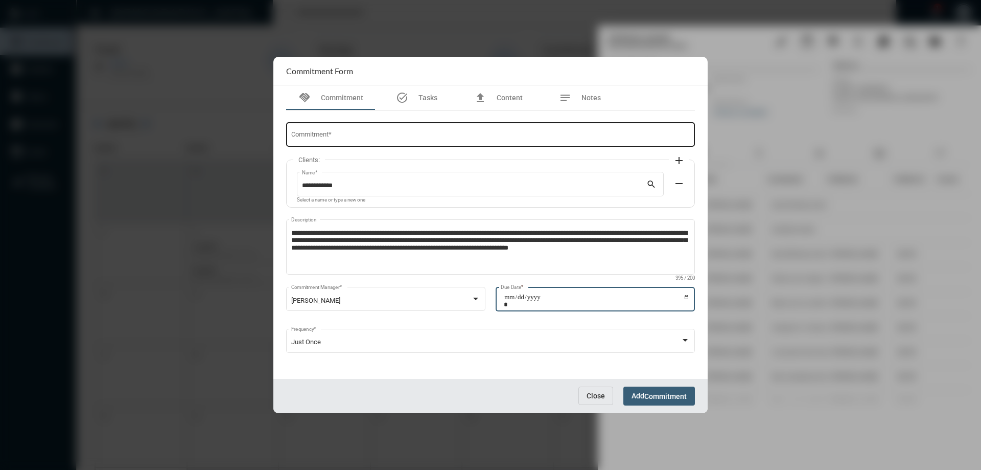
click at [332, 139] on input "Commitment *" at bounding box center [490, 136] width 399 height 8
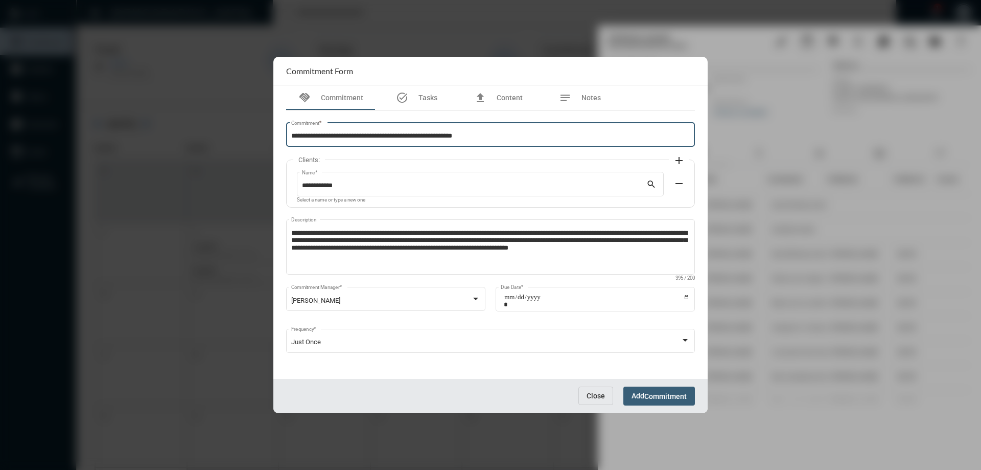
type input "**********"
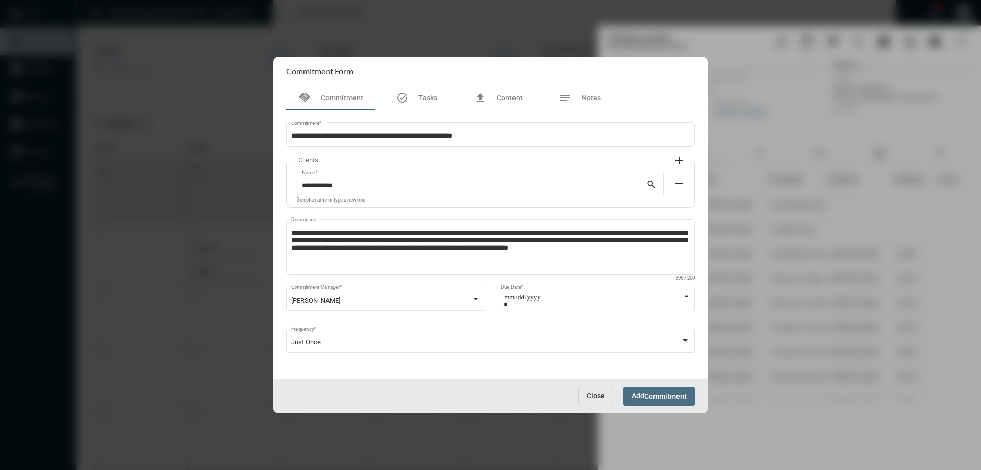
click at [665, 402] on button "Add Commitment" at bounding box center [660, 395] width 72 height 19
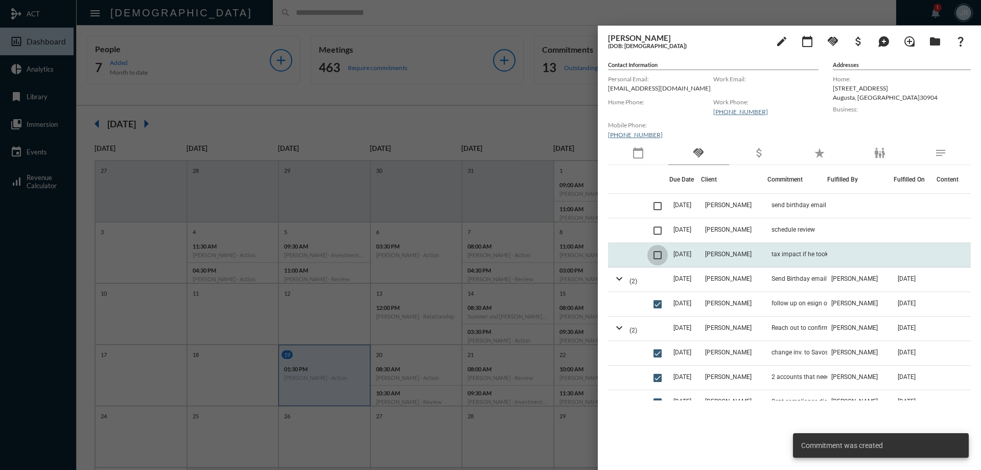
click at [659, 257] on span at bounding box center [658, 255] width 8 height 8
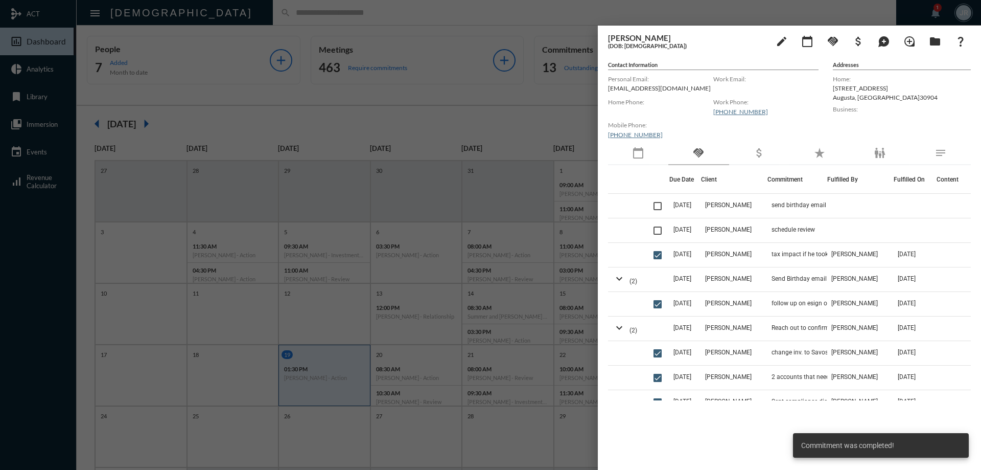
click at [205, 18] on div at bounding box center [490, 235] width 981 height 470
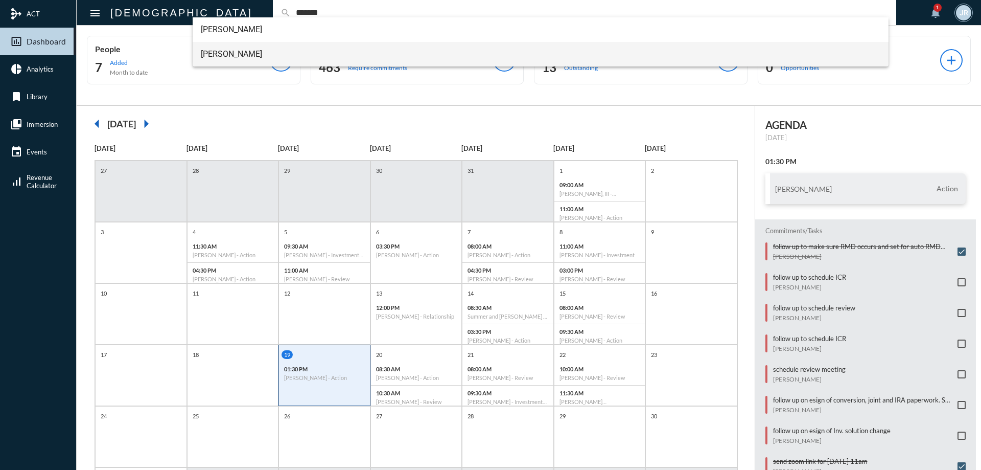
type input "*******"
click at [232, 51] on span "[PERSON_NAME]" at bounding box center [541, 54] width 680 height 25
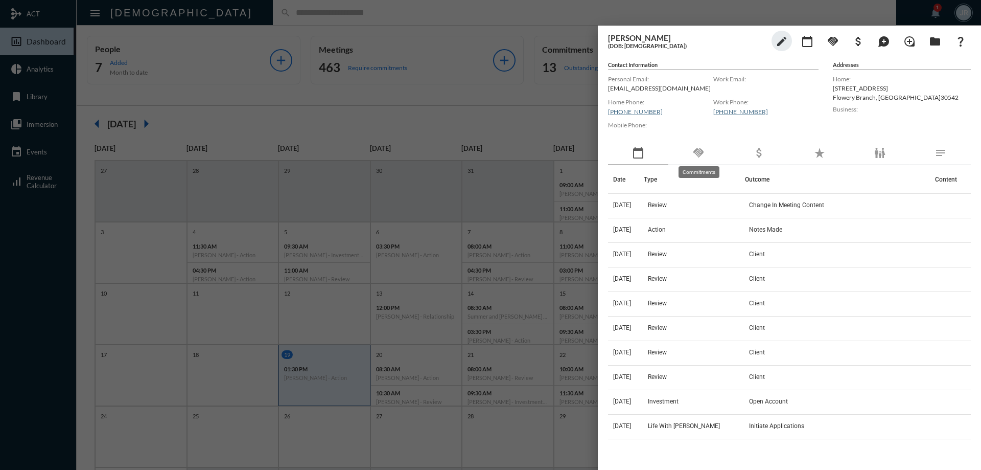
click at [706, 159] on mat-tooltip-component "Commitments" at bounding box center [699, 172] width 55 height 26
click at [698, 150] on mat-icon "handshake" at bounding box center [699, 153] width 12 height 12
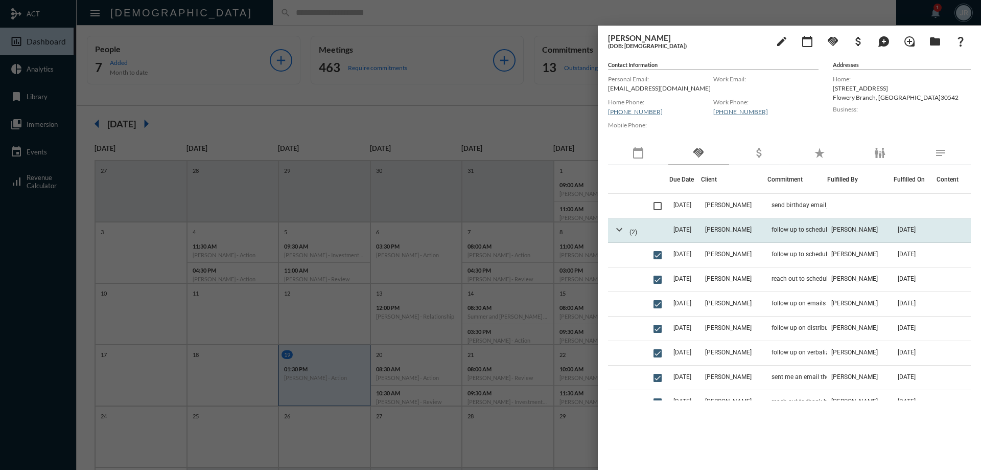
click at [617, 229] on mat-icon "expand_more" at bounding box center [619, 229] width 12 height 12
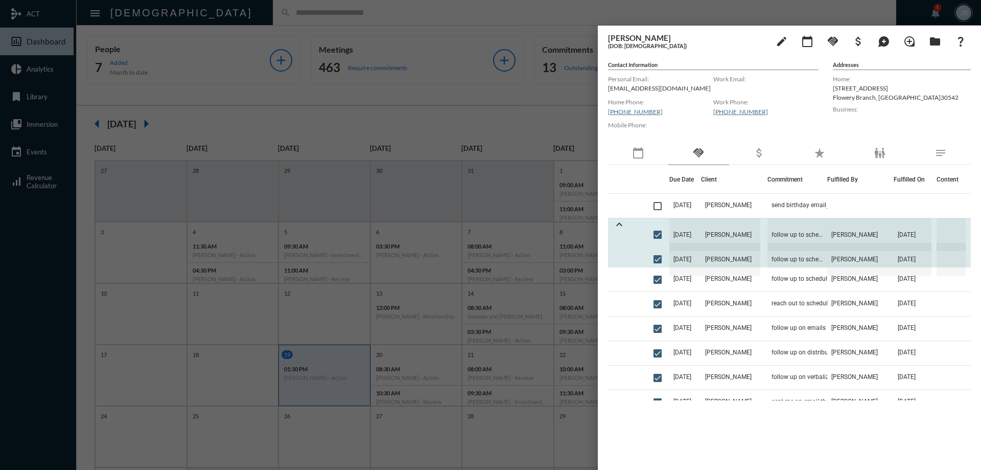
click at [701, 229] on span "[DATE]" at bounding box center [686, 234] width 32 height 33
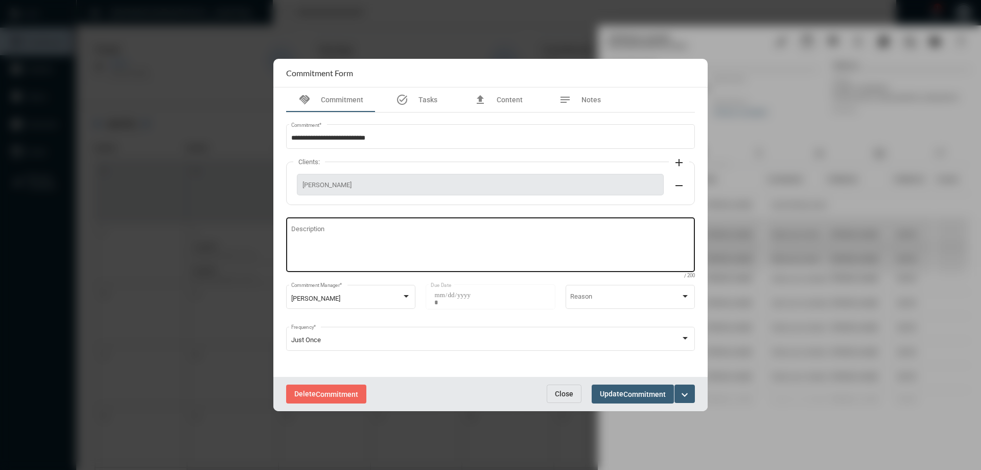
click at [407, 241] on textarea "Description" at bounding box center [490, 246] width 399 height 40
type textarea "**********"
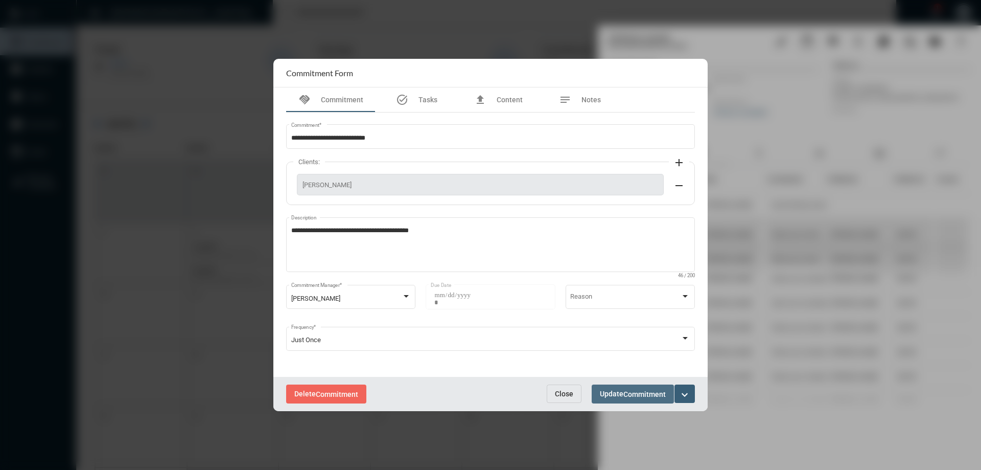
click at [618, 391] on span "Update Commitment" at bounding box center [633, 393] width 66 height 8
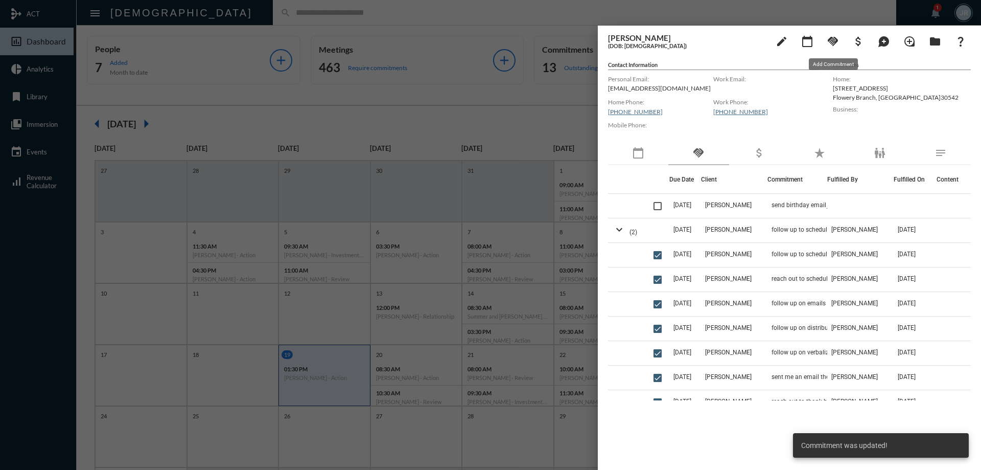
click at [834, 41] on mat-icon "handshake" at bounding box center [833, 41] width 12 height 12
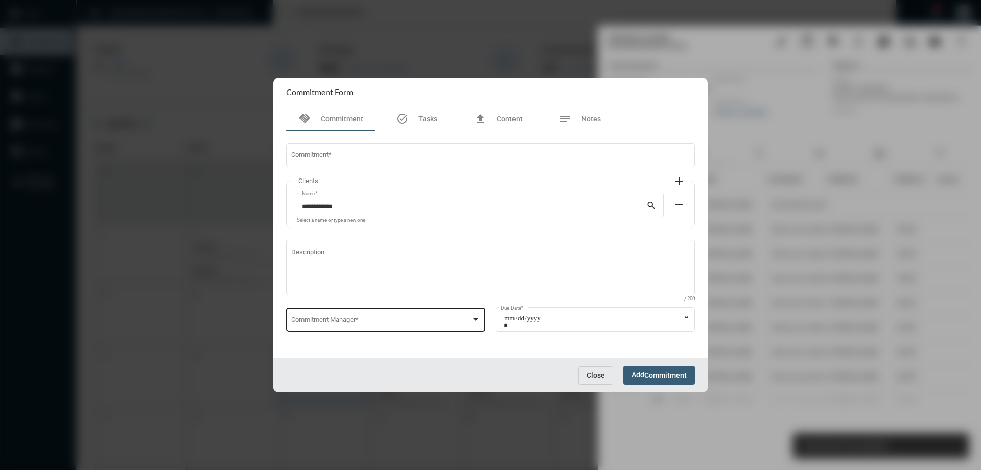
click at [315, 332] on div "Commitment Manager *" at bounding box center [386, 319] width 190 height 26
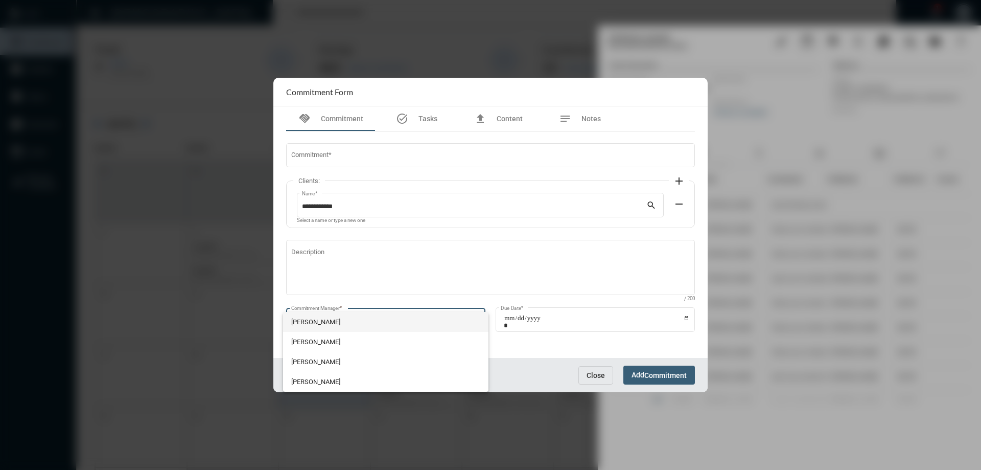
click at [315, 328] on span "[PERSON_NAME]" at bounding box center [386, 322] width 190 height 20
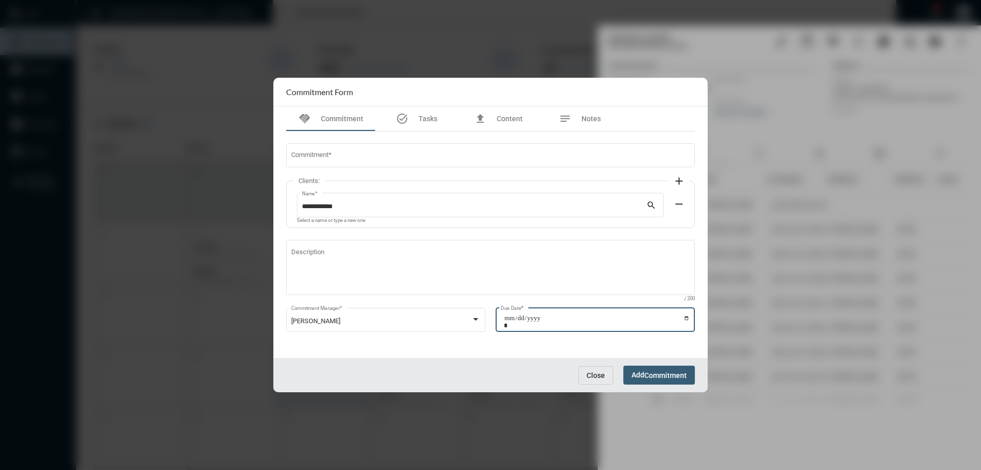
click at [685, 319] on input "Due Date *" at bounding box center [597, 321] width 186 height 14
type input "**********"
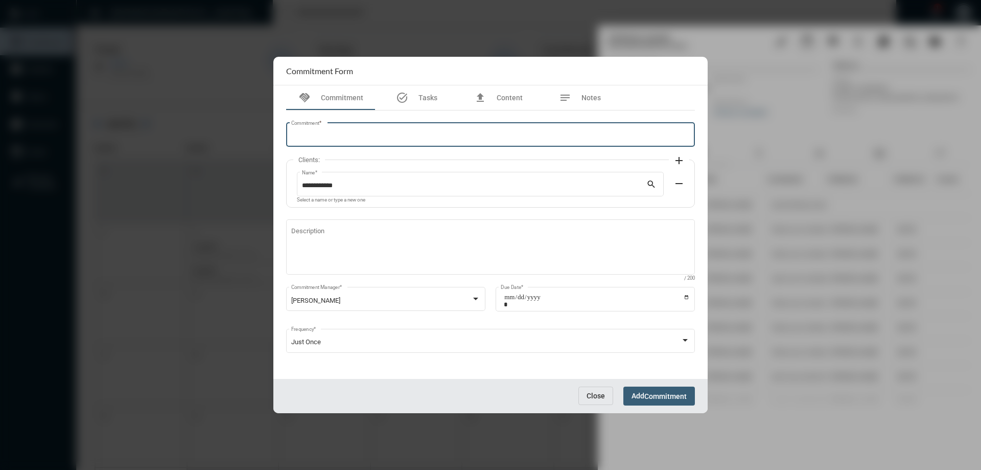
click at [345, 135] on input "Commitment *" at bounding box center [490, 136] width 399 height 8
type input "**********"
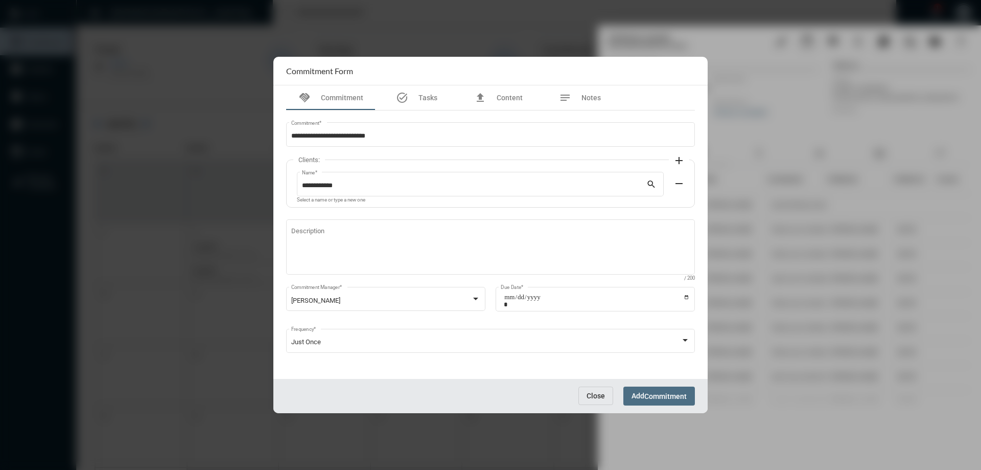
click at [653, 396] on span "Commitment" at bounding box center [666, 396] width 42 height 8
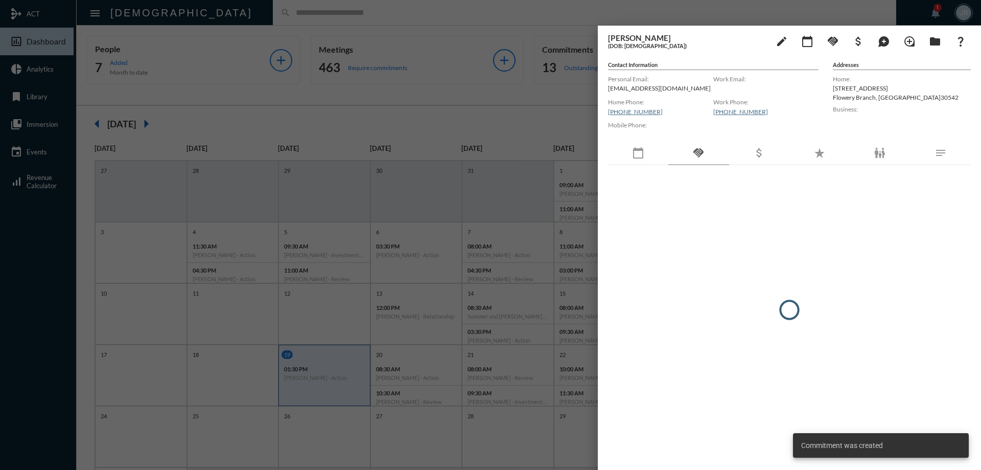
click at [281, 19] on div at bounding box center [490, 235] width 981 height 470
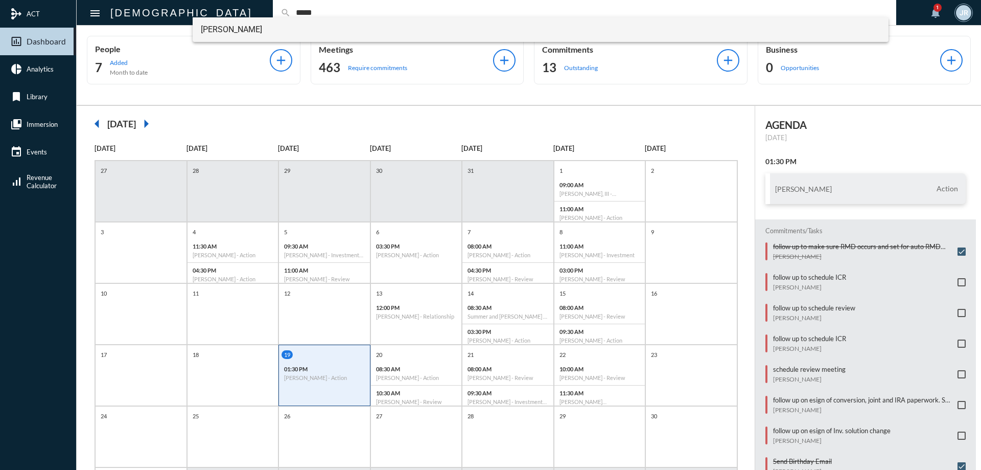
type input "*****"
click at [224, 22] on span "[PERSON_NAME]" at bounding box center [541, 29] width 680 height 25
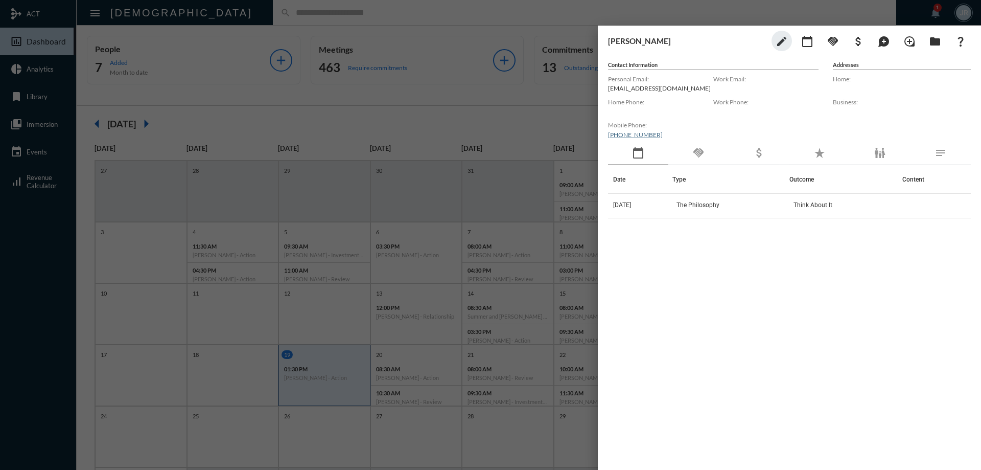
click at [673, 165] on th "Date" at bounding box center [640, 179] width 64 height 29
click at [705, 156] on div "handshake" at bounding box center [699, 154] width 60 height 24
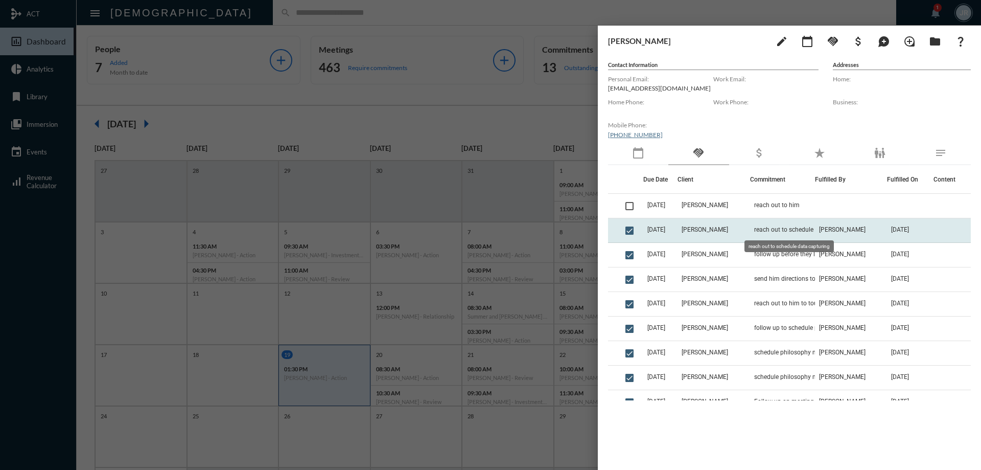
click at [761, 231] on span "reach out to schedule data capturing" at bounding box center [805, 229] width 102 height 7
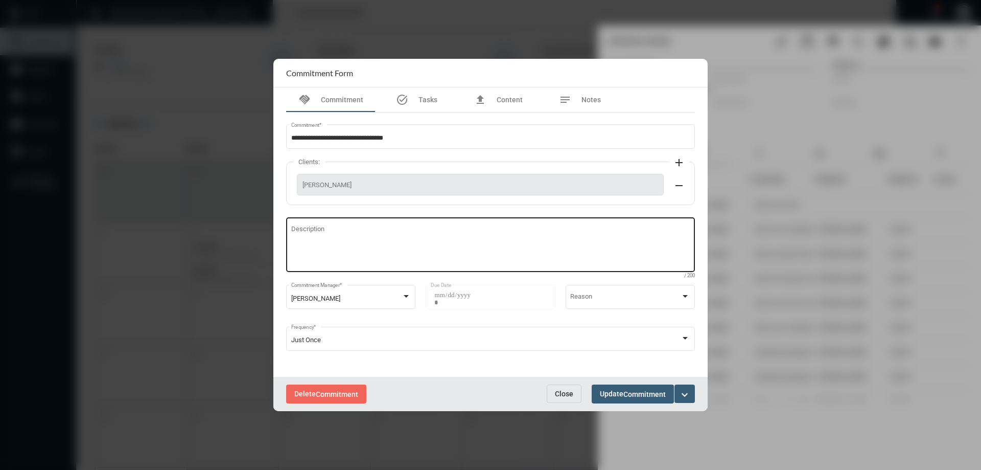
click at [426, 247] on textarea "Description" at bounding box center [490, 246] width 399 height 40
type textarea "**********"
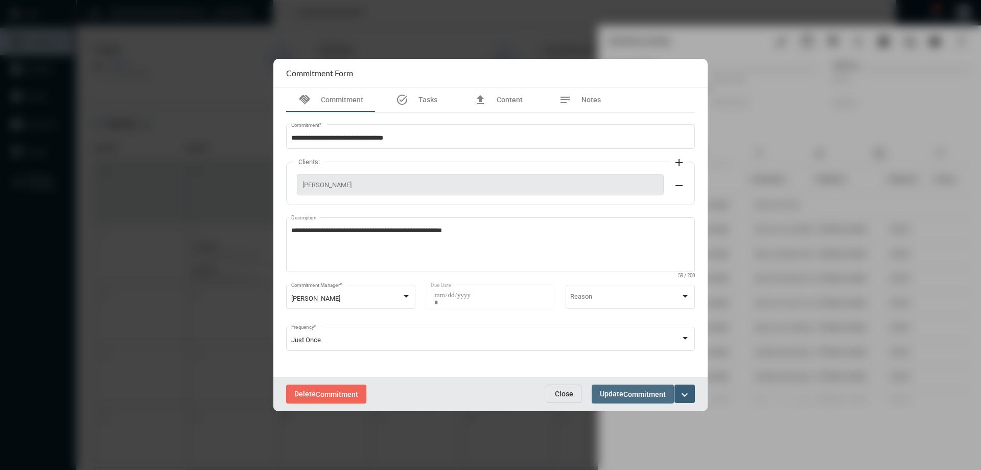
click at [621, 389] on span "Update Commitment" at bounding box center [633, 393] width 66 height 8
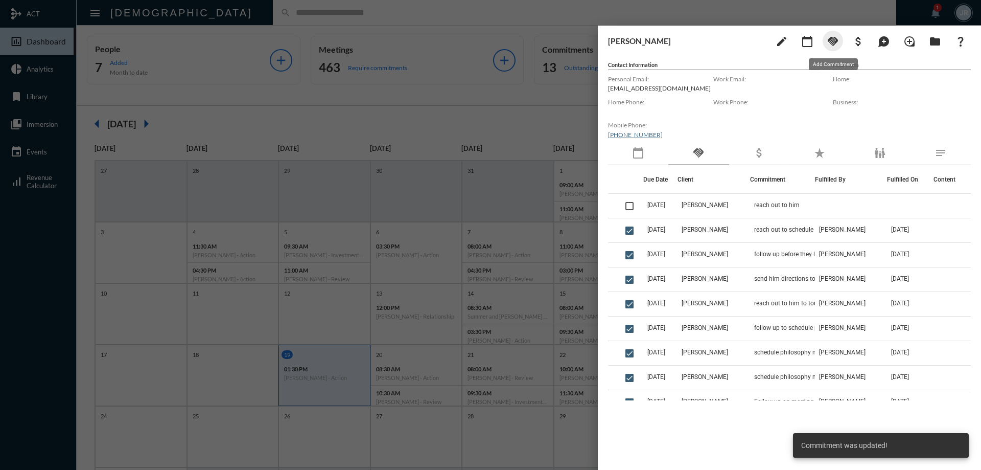
click at [834, 37] on mat-icon "handshake" at bounding box center [833, 41] width 12 height 12
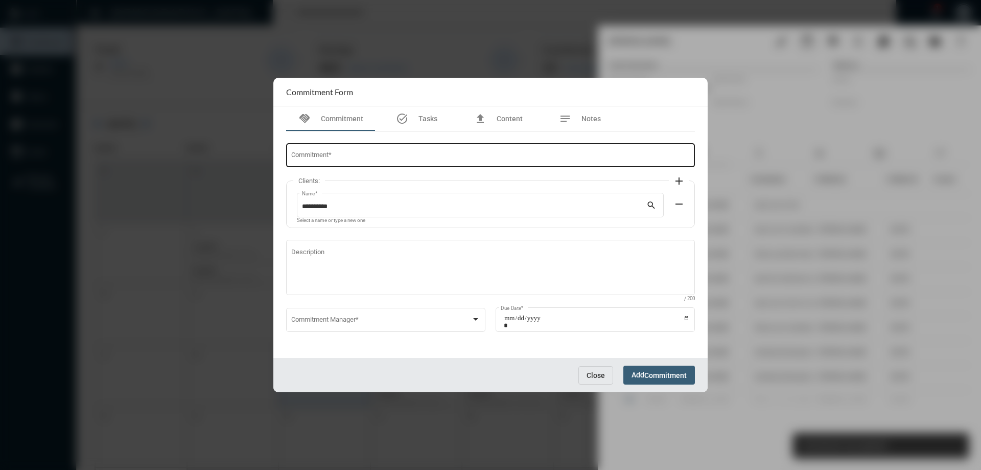
click at [393, 156] on input "Commitment *" at bounding box center [490, 157] width 399 height 8
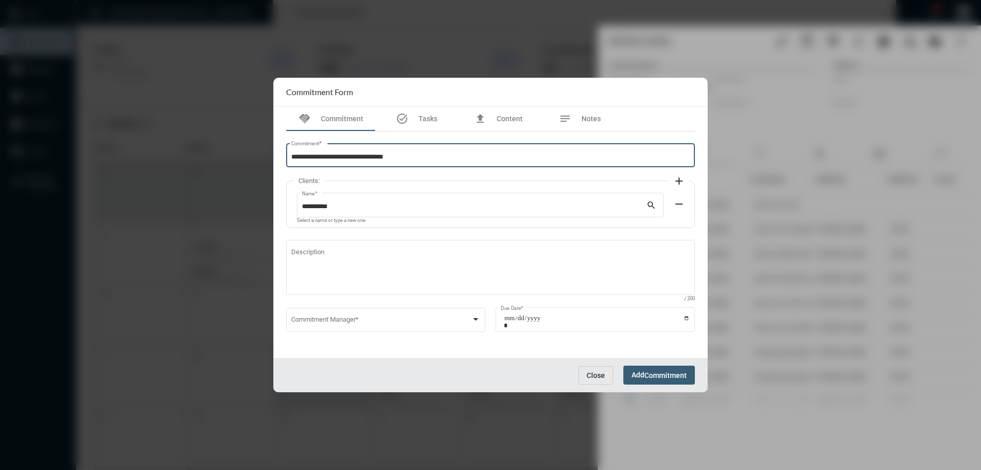
type input "**********"
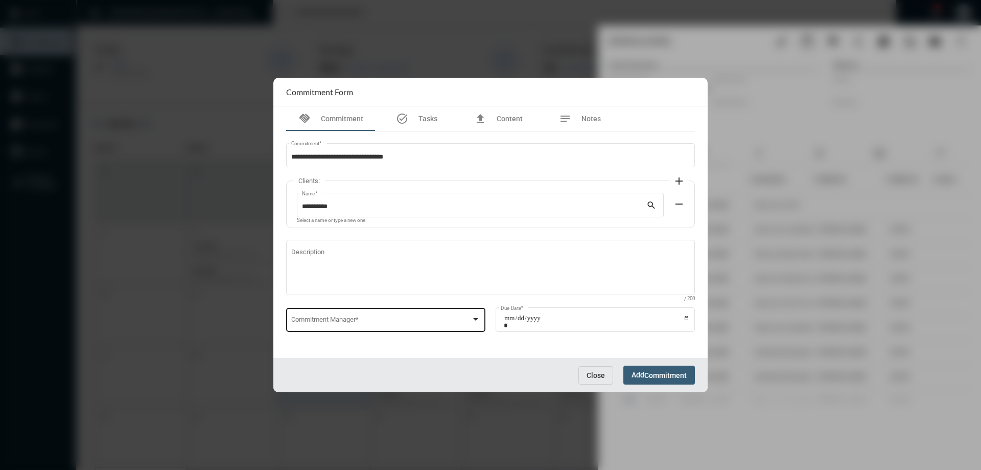
click at [340, 314] on div "Commitment Manager *" at bounding box center [386, 319] width 190 height 26
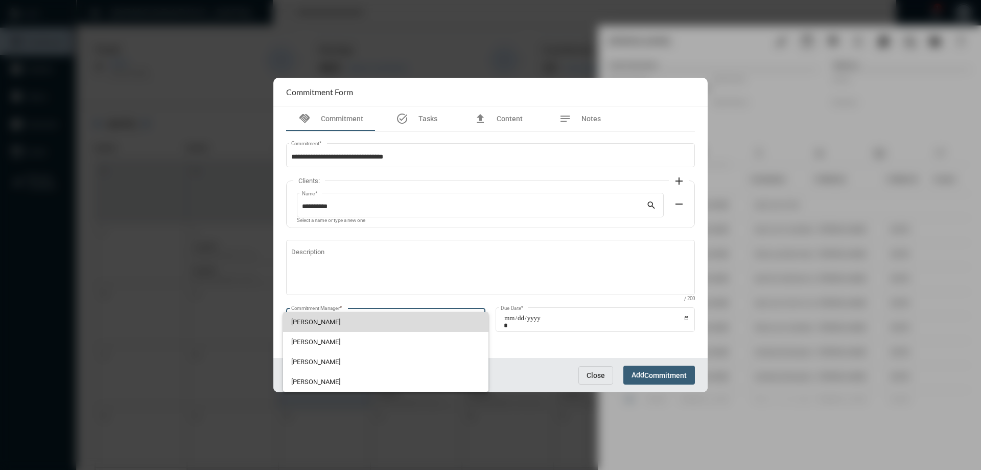
click at [340, 314] on span "[PERSON_NAME]" at bounding box center [386, 322] width 190 height 20
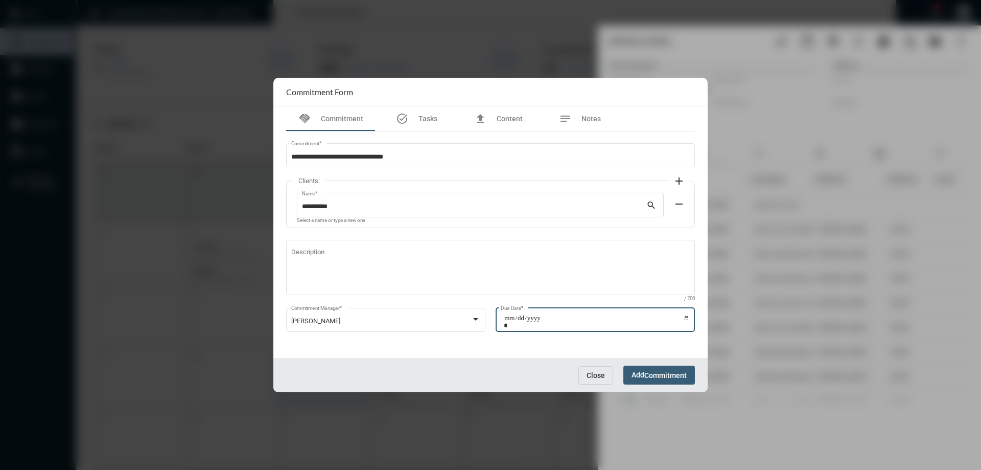
click at [686, 316] on input "Due Date *" at bounding box center [597, 321] width 186 height 14
type input "**********"
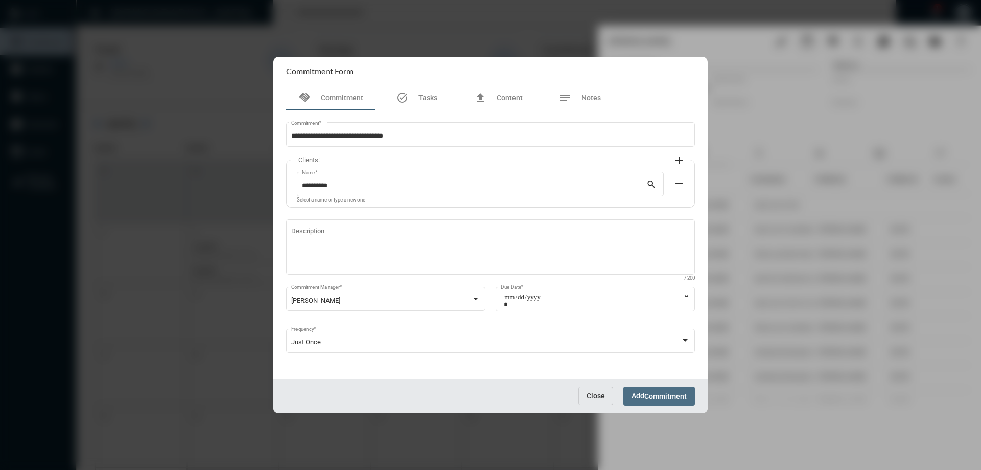
click at [639, 389] on button "Add Commitment" at bounding box center [660, 395] width 72 height 19
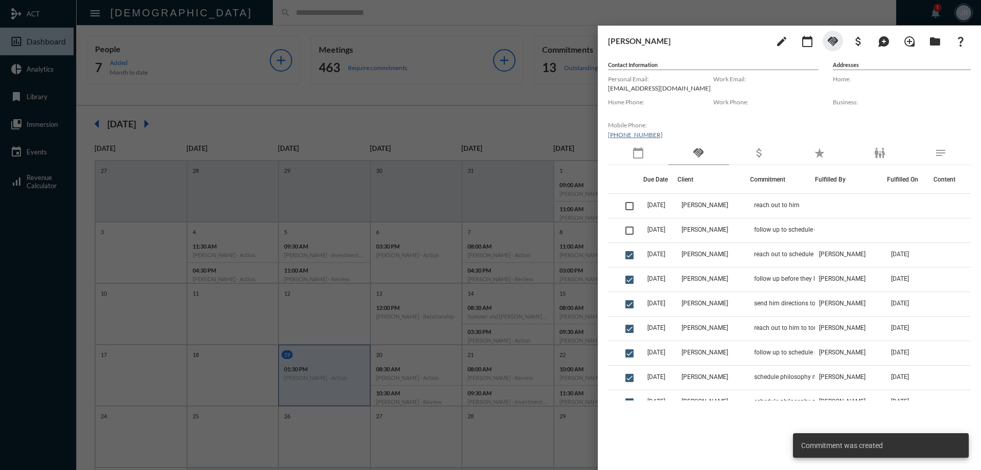
click at [203, 15] on div at bounding box center [490, 235] width 981 height 470
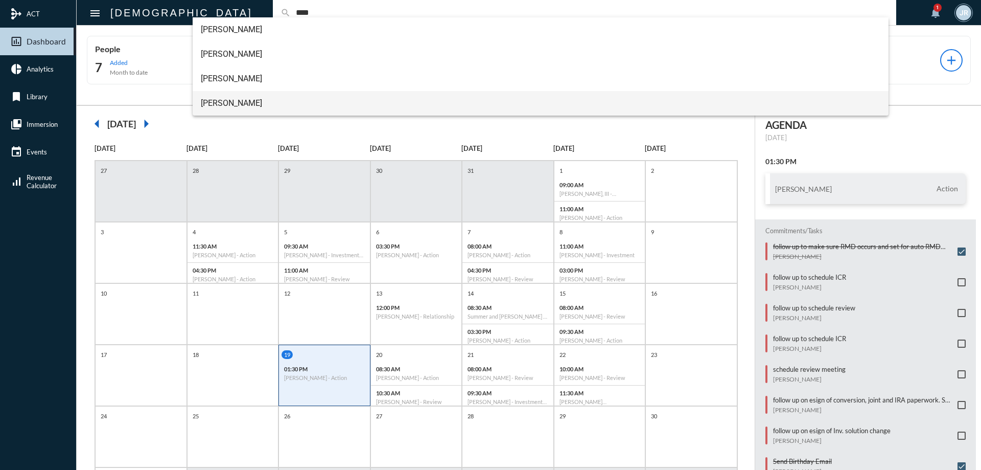
type input "****"
click at [224, 103] on span "[PERSON_NAME]" at bounding box center [541, 103] width 680 height 25
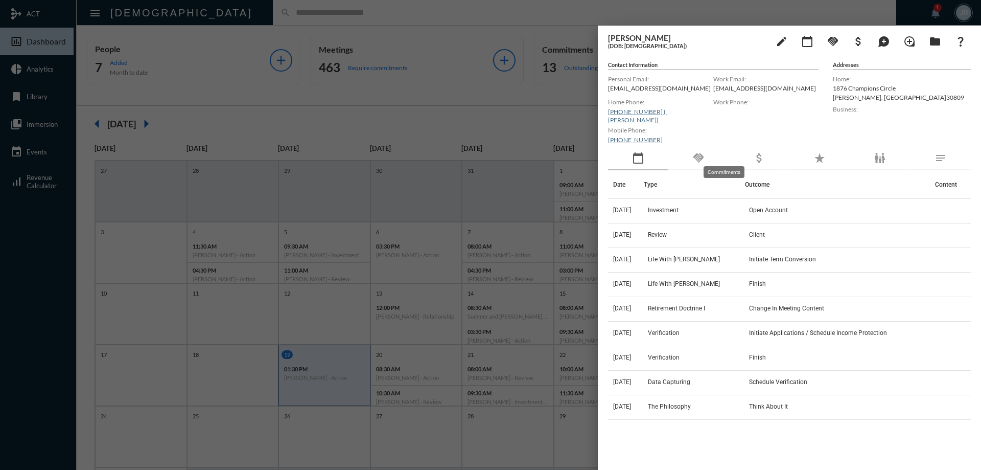
click at [702, 162] on mat-tooltip-component "Commitments" at bounding box center [724, 172] width 55 height 26
click at [681, 147] on div "handshake" at bounding box center [699, 159] width 60 height 24
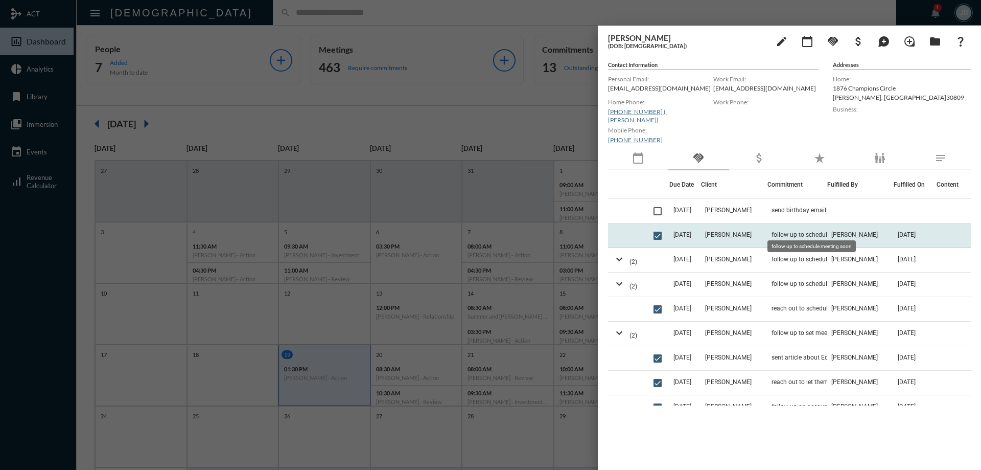
click at [772, 231] on span "follow up to schedule meeting soon" at bounding box center [821, 234] width 98 height 7
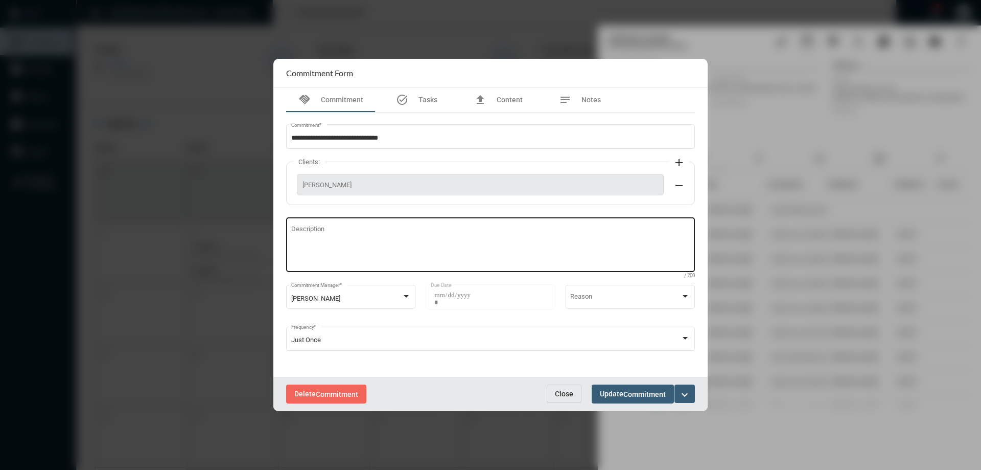
click at [377, 235] on textarea "Description" at bounding box center [490, 246] width 399 height 40
type textarea "*"
type textarea "**********"
click at [631, 387] on button "Update Commitment" at bounding box center [633, 393] width 82 height 19
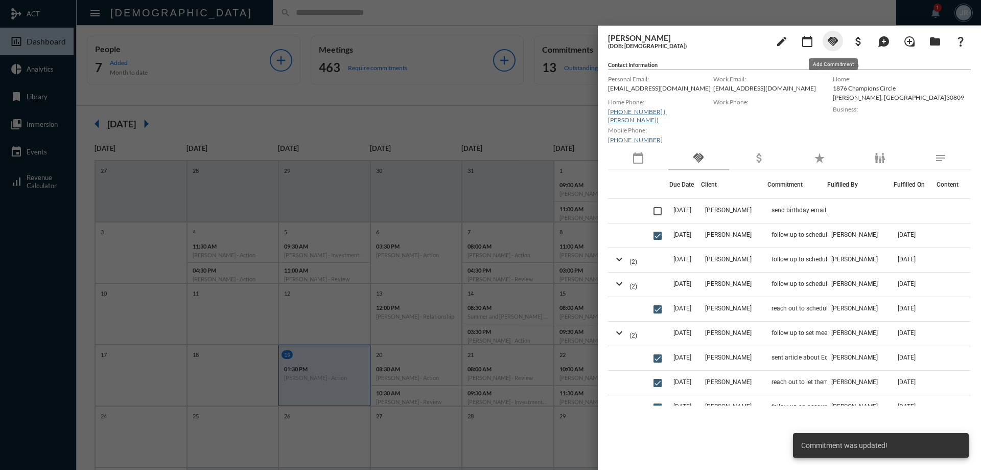
click at [837, 44] on mat-icon "handshake" at bounding box center [833, 41] width 12 height 12
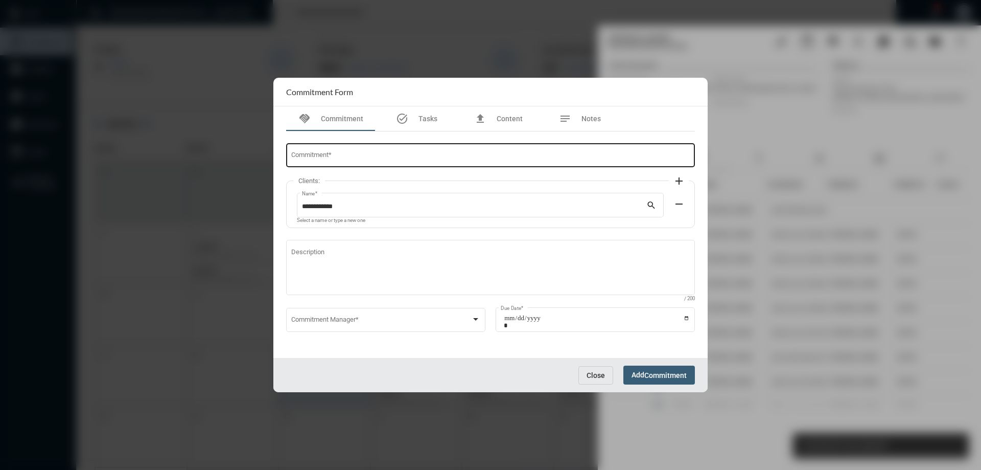
click at [309, 157] on input "Commitment *" at bounding box center [490, 157] width 399 height 8
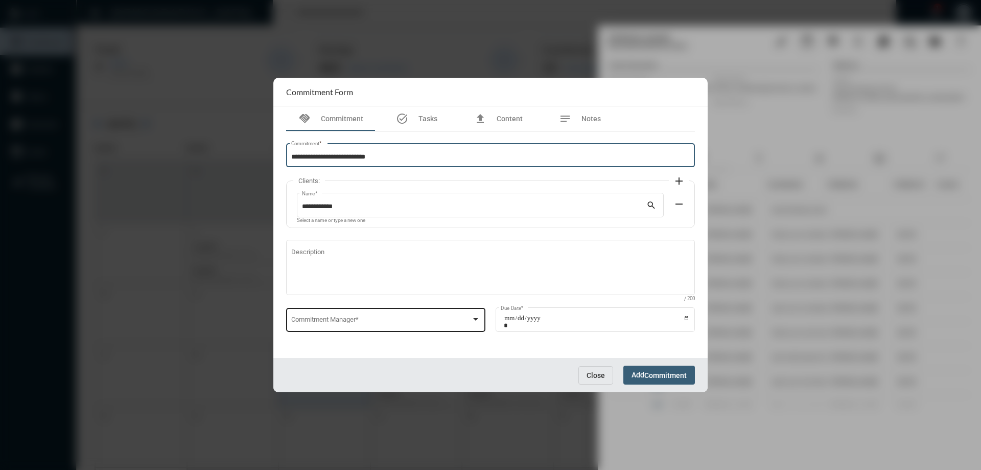
type input "**********"
click at [327, 319] on span at bounding box center [381, 321] width 180 height 8
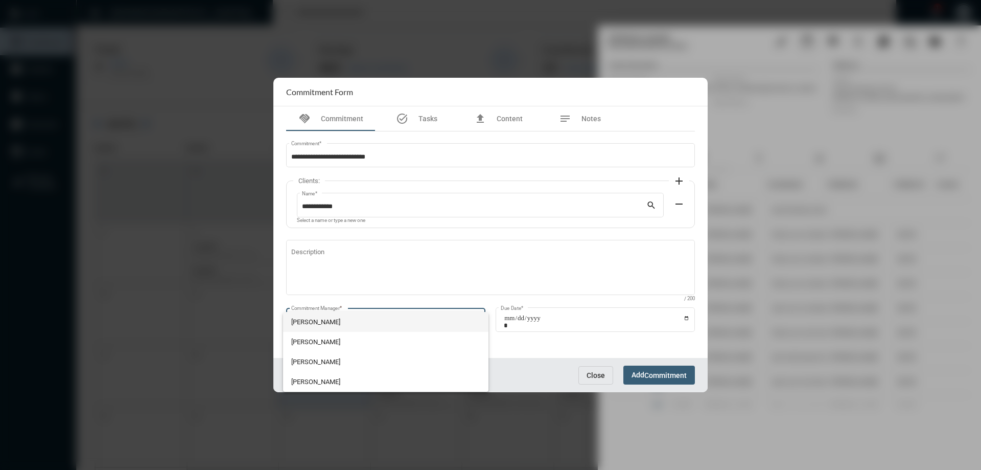
click at [322, 320] on span "[PERSON_NAME]" at bounding box center [386, 322] width 190 height 20
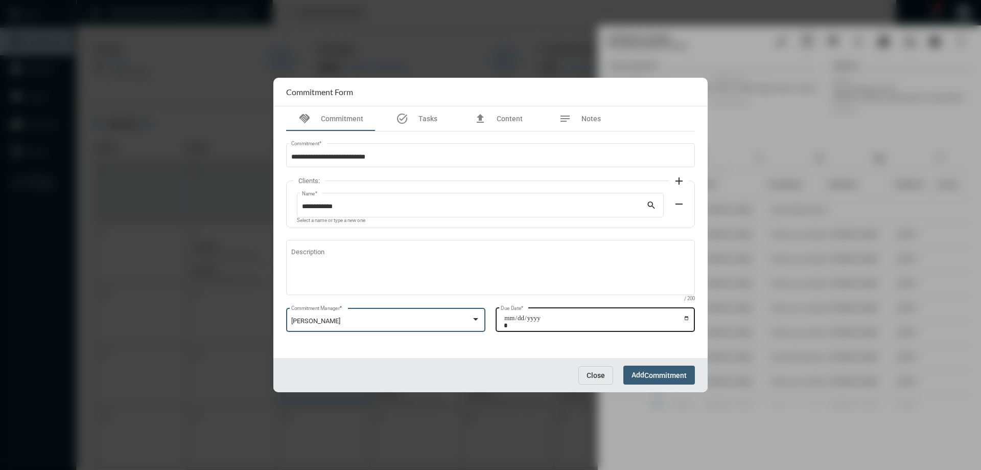
click at [687, 318] on input "Due Date *" at bounding box center [597, 321] width 186 height 14
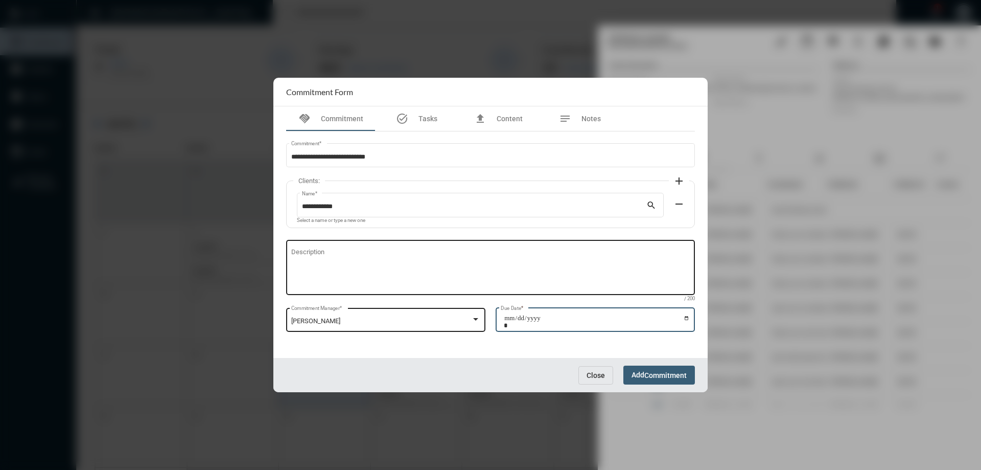
type input "**********"
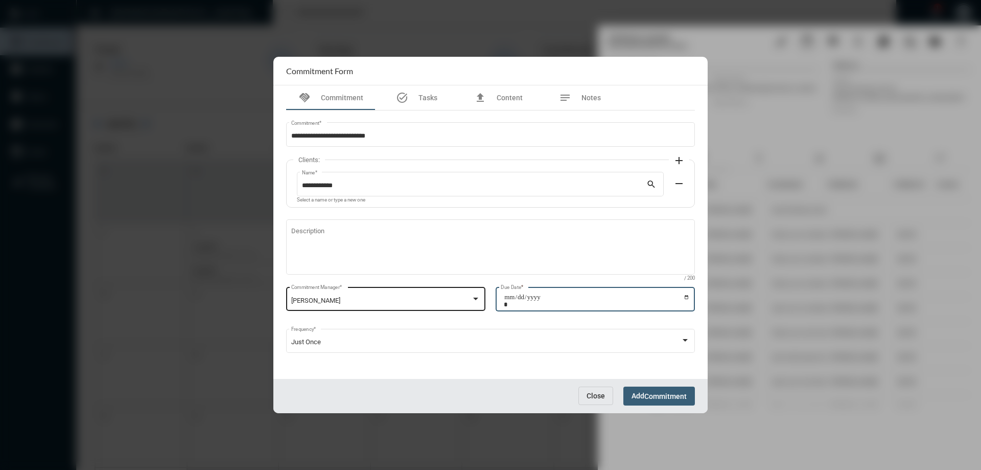
click at [650, 392] on span "Commitment" at bounding box center [666, 396] width 42 height 8
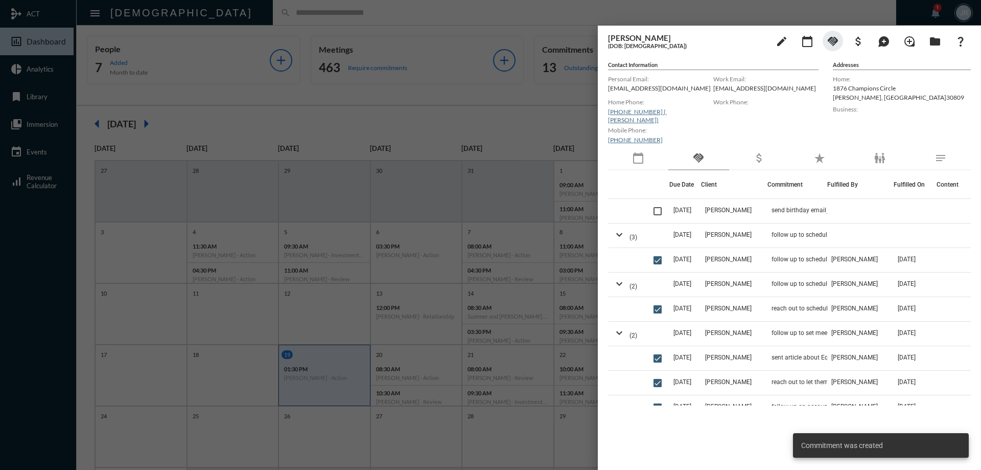
click at [258, 15] on div at bounding box center [490, 235] width 981 height 470
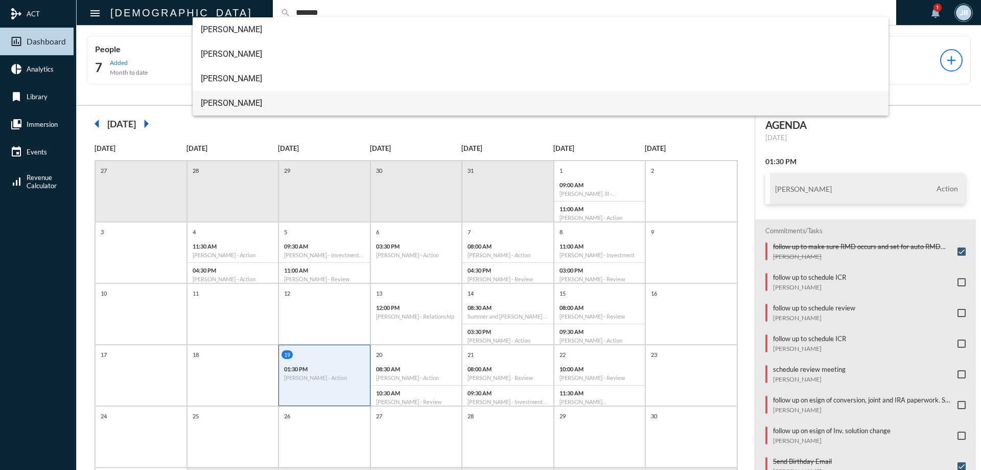
type input "*******"
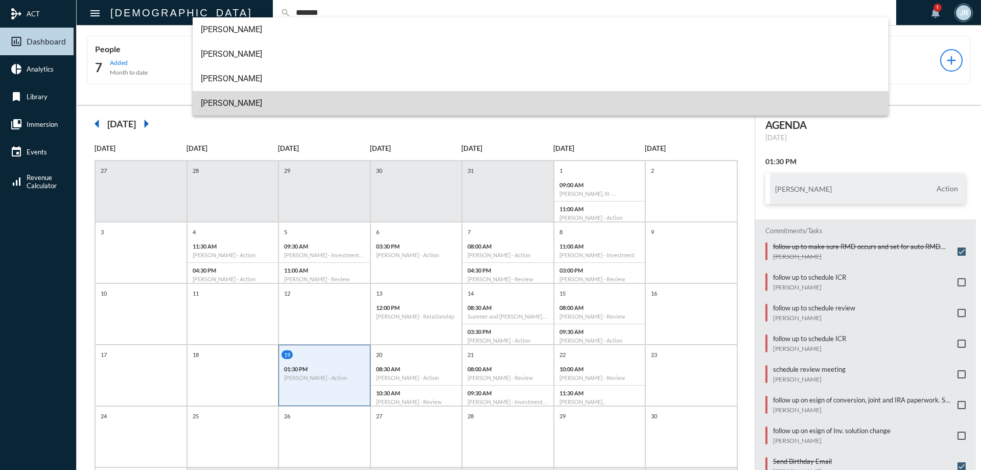
click at [228, 102] on span "[PERSON_NAME]" at bounding box center [541, 103] width 680 height 25
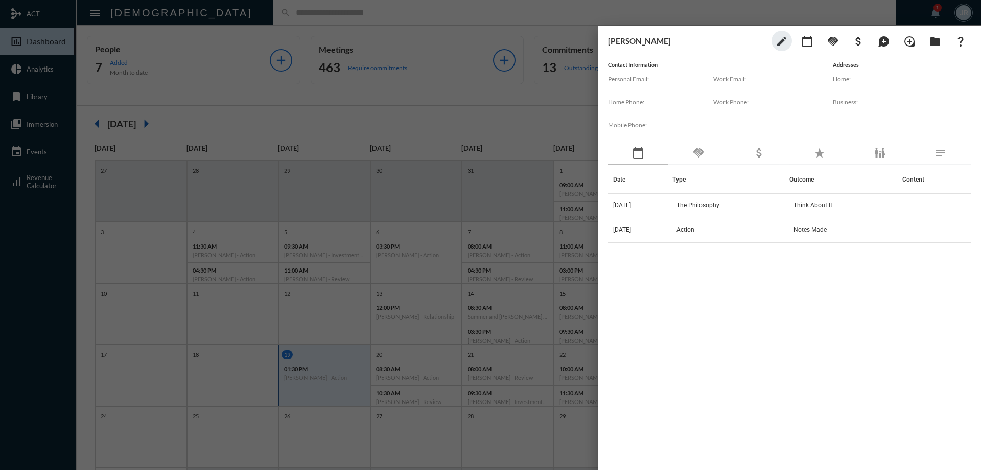
click at [684, 146] on div "handshake" at bounding box center [699, 154] width 60 height 24
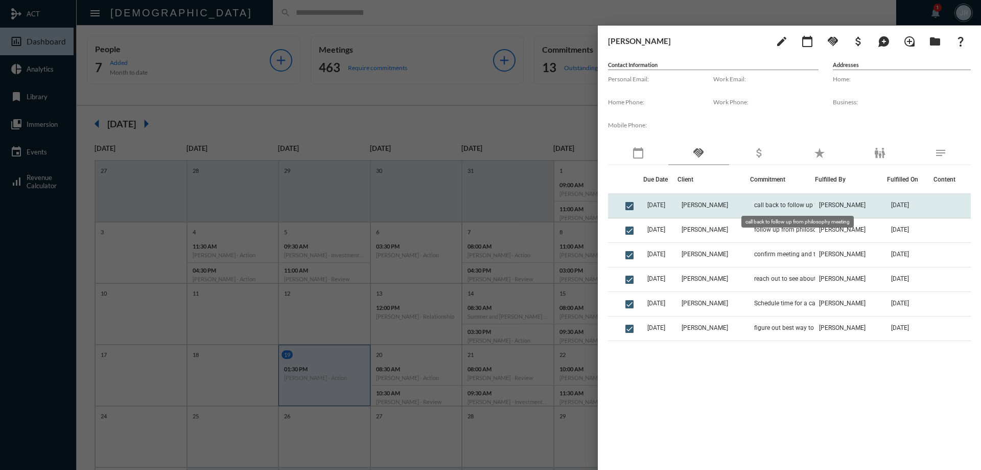
click at [754, 207] on span "call back to follow up from philosophy meeting" at bounding box center [805, 204] width 102 height 7
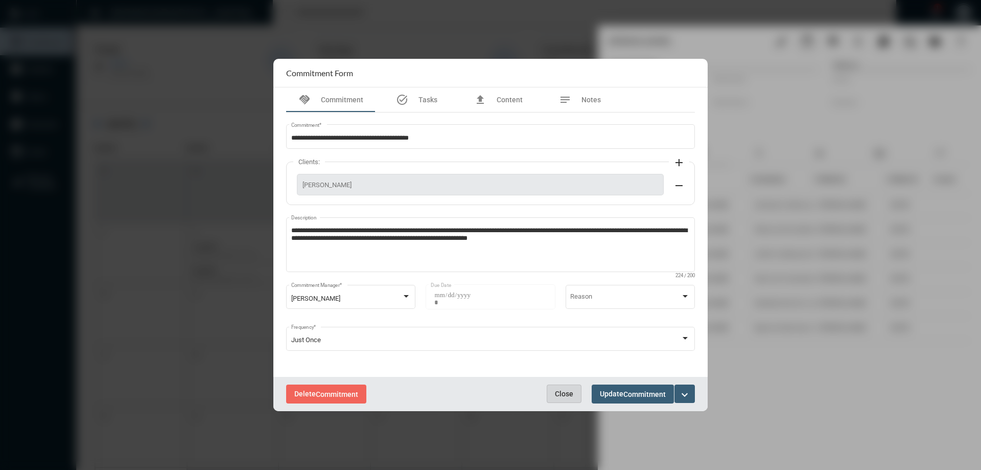
click at [568, 390] on span "Close" at bounding box center [564, 393] width 18 height 8
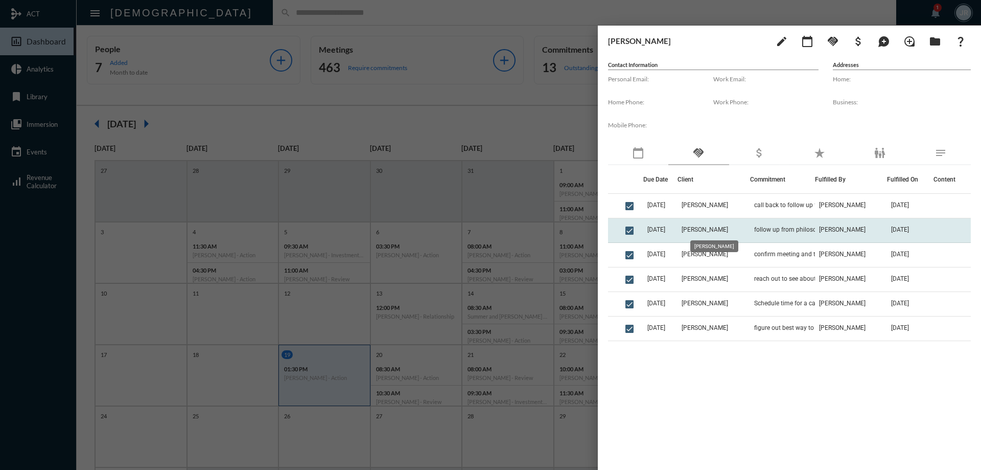
click at [710, 226] on span "[PERSON_NAME]" at bounding box center [705, 229] width 47 height 7
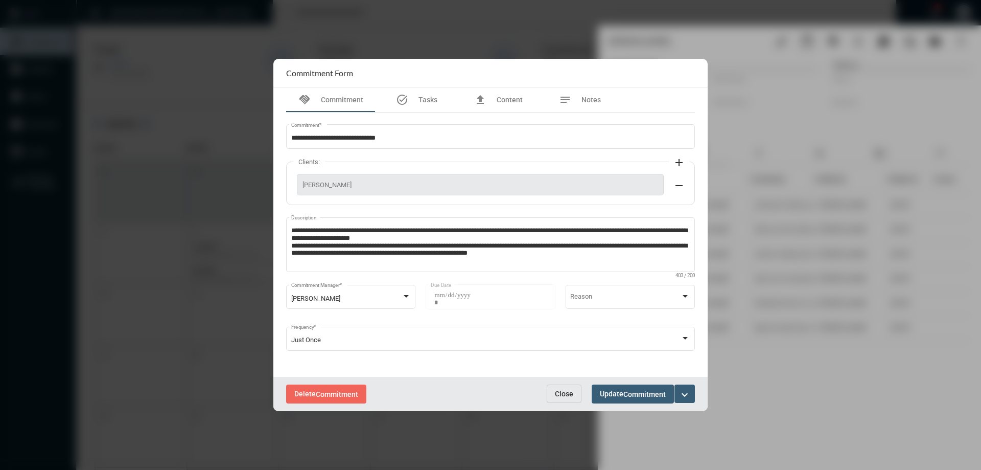
click at [565, 393] on span "Close" at bounding box center [564, 393] width 18 height 8
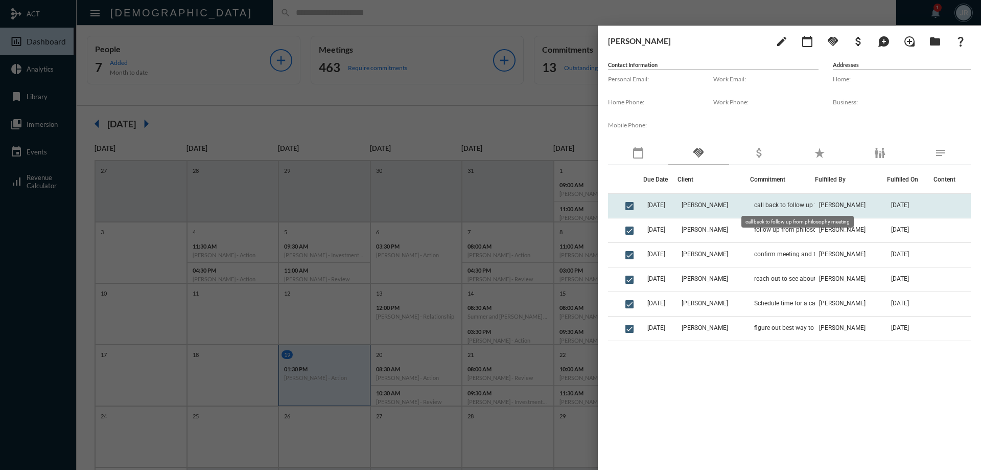
click at [754, 206] on span "call back to follow up from philosophy meeting" at bounding box center [805, 204] width 102 height 7
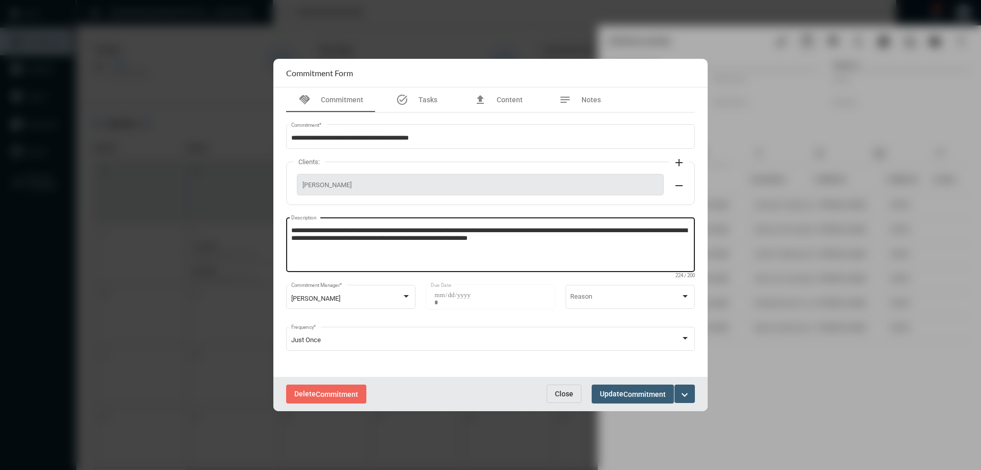
click at [583, 241] on textarea "**********" at bounding box center [490, 246] width 399 height 40
type textarea "**********"
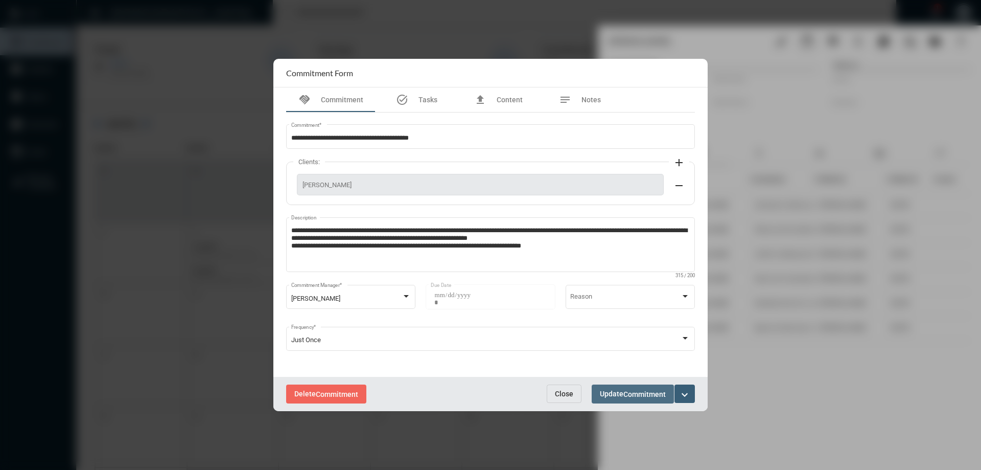
click at [635, 388] on button "Update Commitment" at bounding box center [633, 393] width 82 height 19
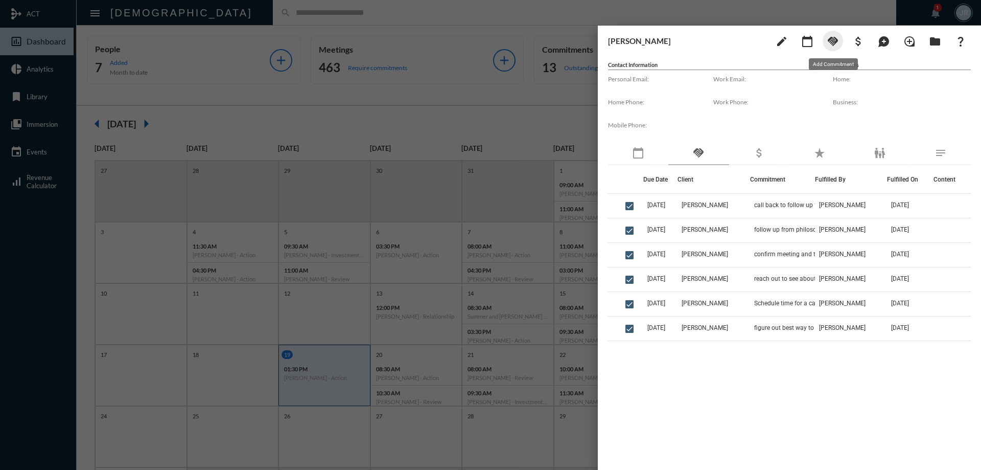
click at [835, 39] on mat-icon "handshake" at bounding box center [833, 41] width 12 height 12
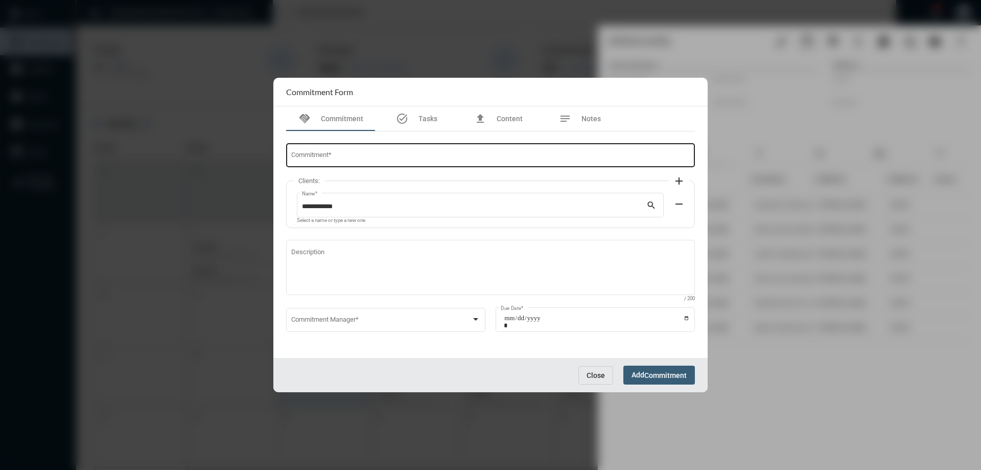
click at [392, 155] on input "Commitment *" at bounding box center [490, 157] width 399 height 8
type input "**********"
click at [335, 313] on div "Commitment Manager *" at bounding box center [386, 319] width 190 height 26
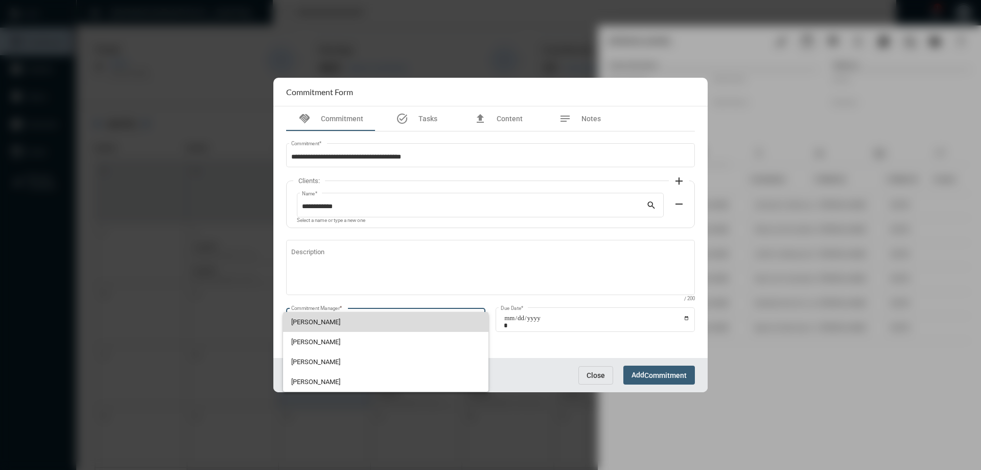
click at [331, 315] on span "[PERSON_NAME]" at bounding box center [386, 322] width 190 height 20
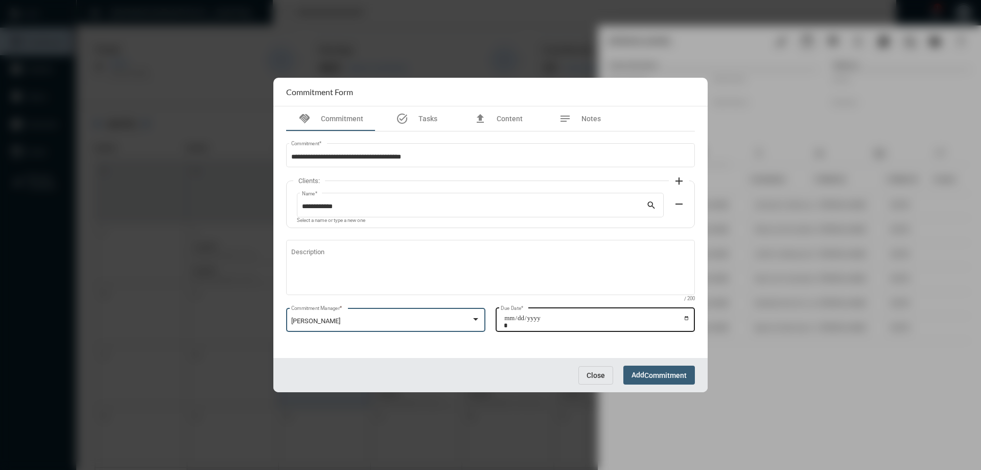
click at [687, 318] on input "Due Date *" at bounding box center [597, 321] width 186 height 14
type input "**********"
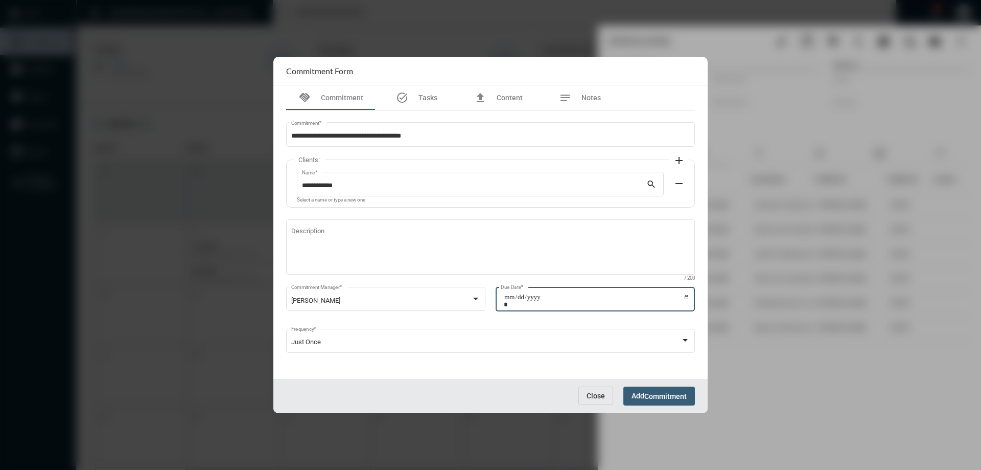
click at [640, 397] on span "Add Commitment" at bounding box center [659, 396] width 55 height 8
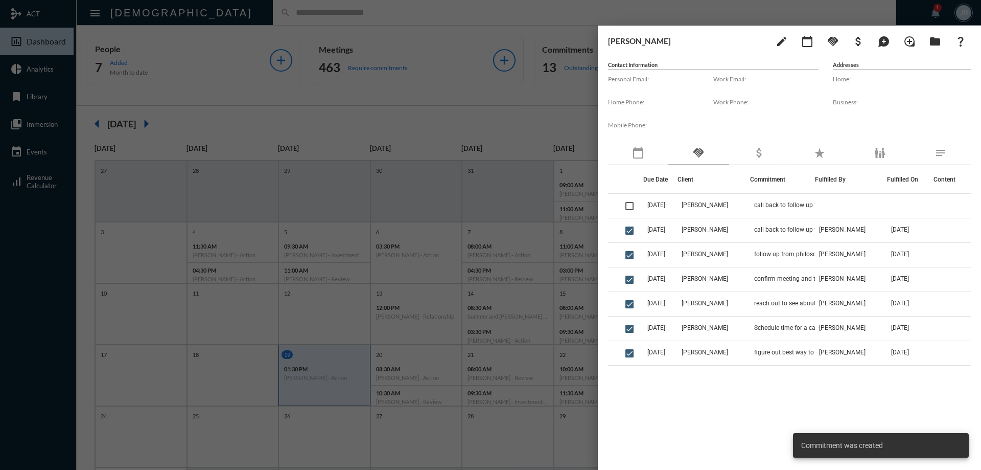
click at [234, 10] on div at bounding box center [490, 235] width 981 height 470
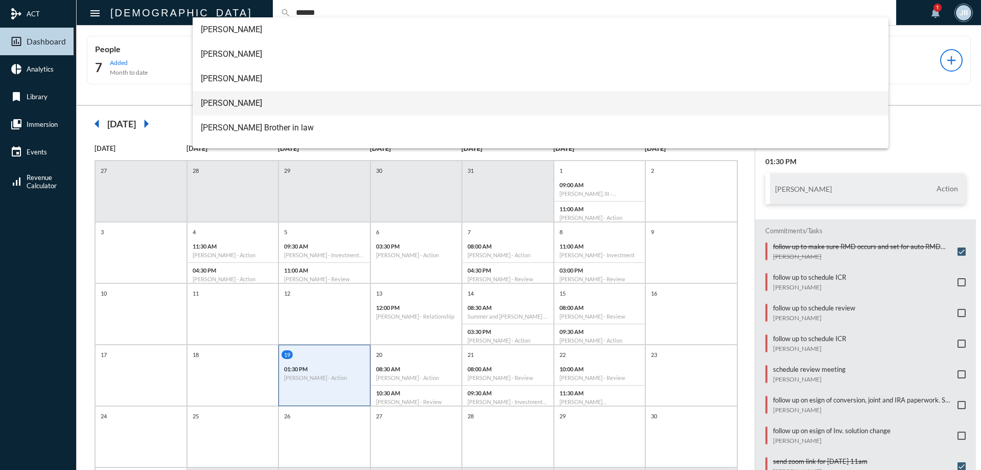
type input "******"
click at [229, 99] on span "[PERSON_NAME]" at bounding box center [541, 103] width 680 height 25
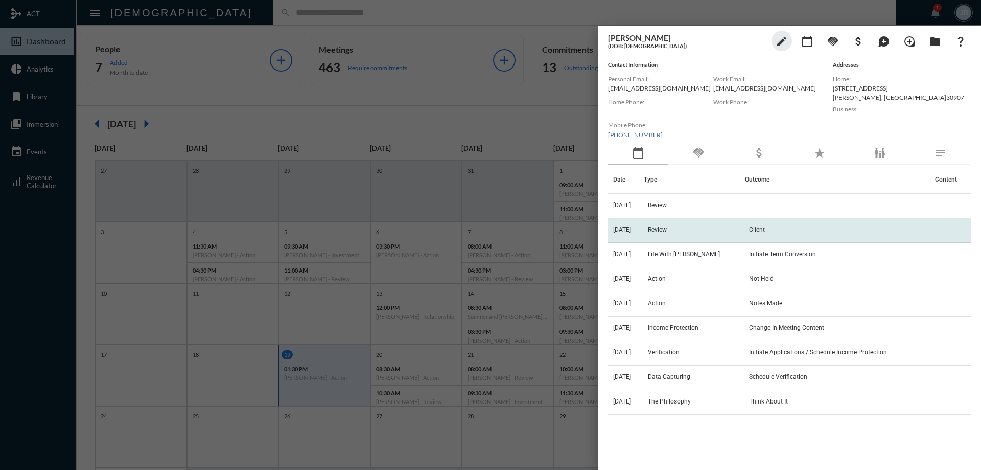
click at [657, 226] on span "Review" at bounding box center [657, 229] width 19 height 7
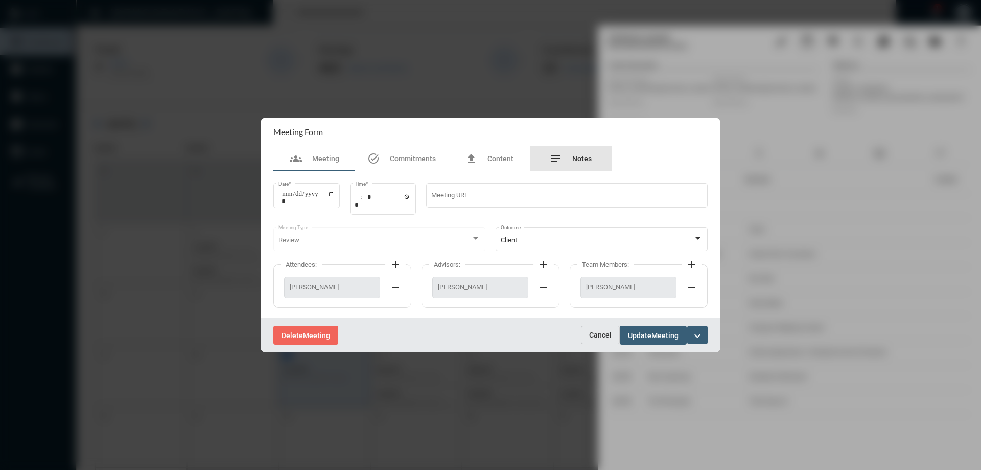
click at [577, 159] on span "Notes" at bounding box center [581, 158] width 19 height 8
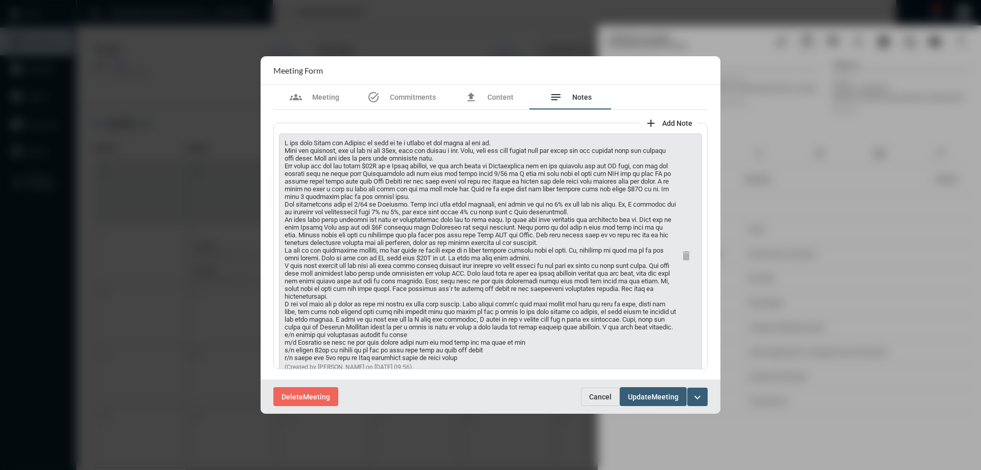
scroll to position [25, 0]
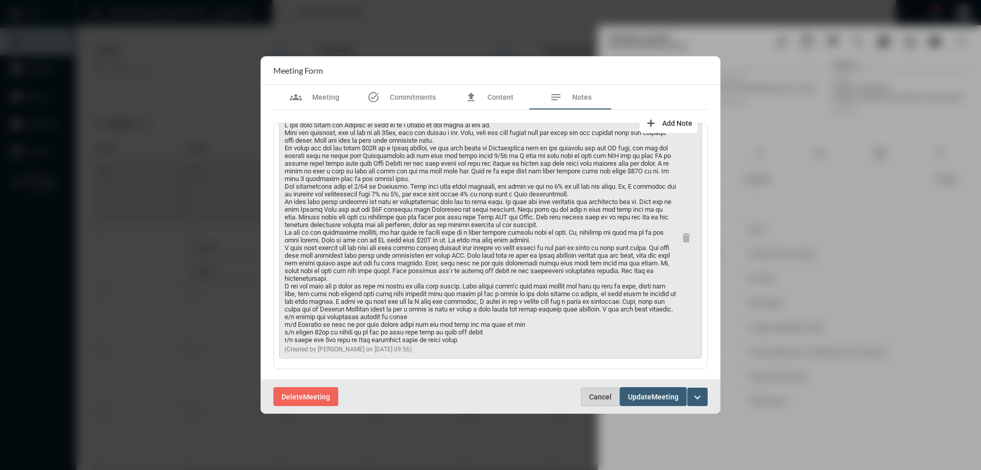
click at [590, 398] on span "Cancel" at bounding box center [600, 397] width 22 height 8
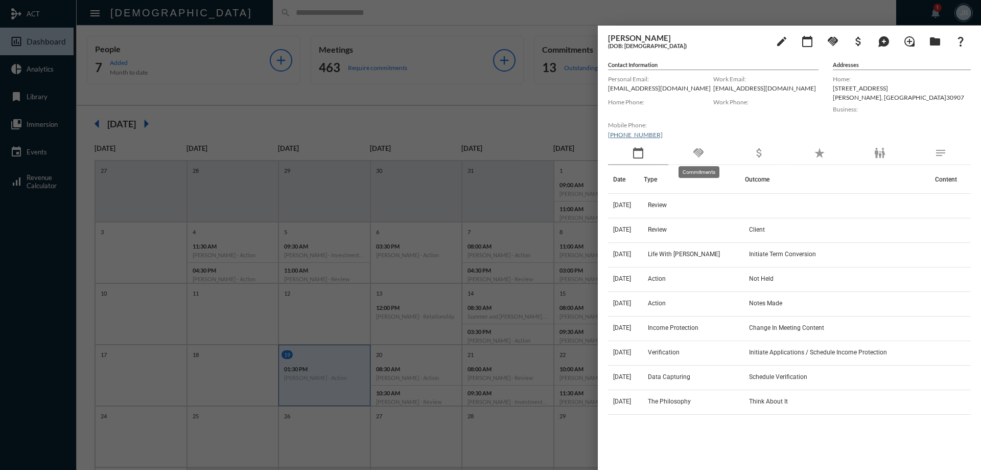
click at [697, 150] on mat-icon "handshake" at bounding box center [699, 153] width 12 height 12
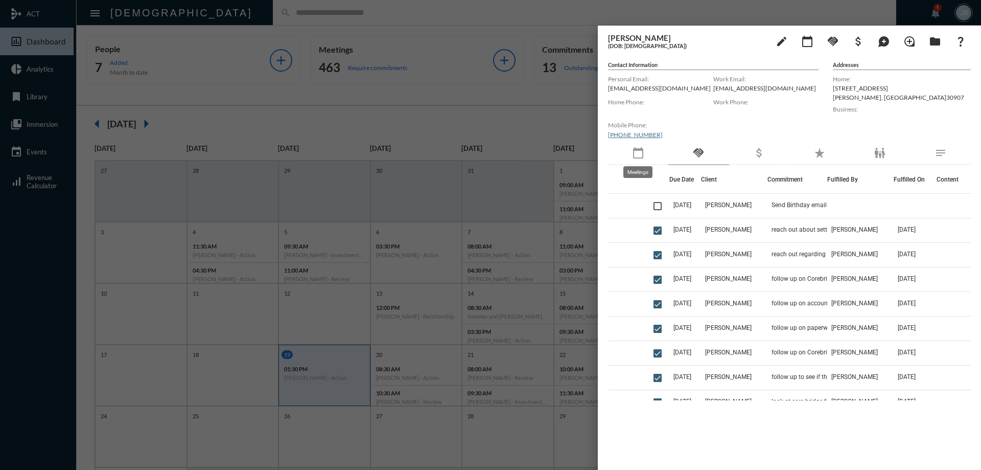
click at [636, 153] on mat-icon "calendar_today" at bounding box center [638, 153] width 12 height 12
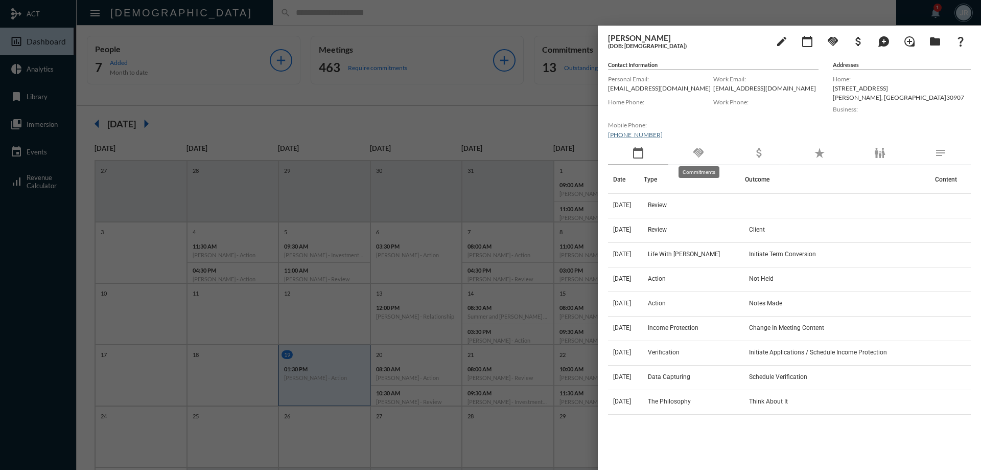
click at [697, 151] on mat-icon "handshake" at bounding box center [699, 153] width 12 height 12
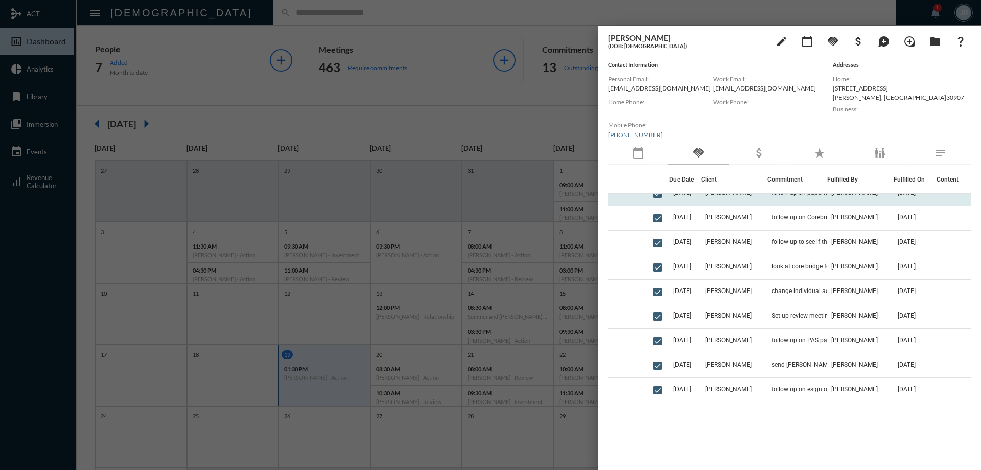
scroll to position [204, 0]
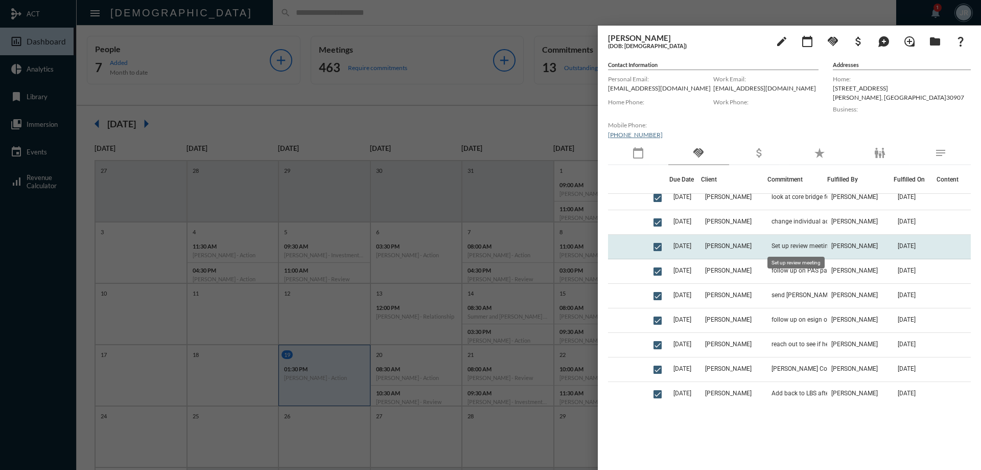
click at [821, 243] on span "Set up review meeting" at bounding box center [802, 245] width 60 height 7
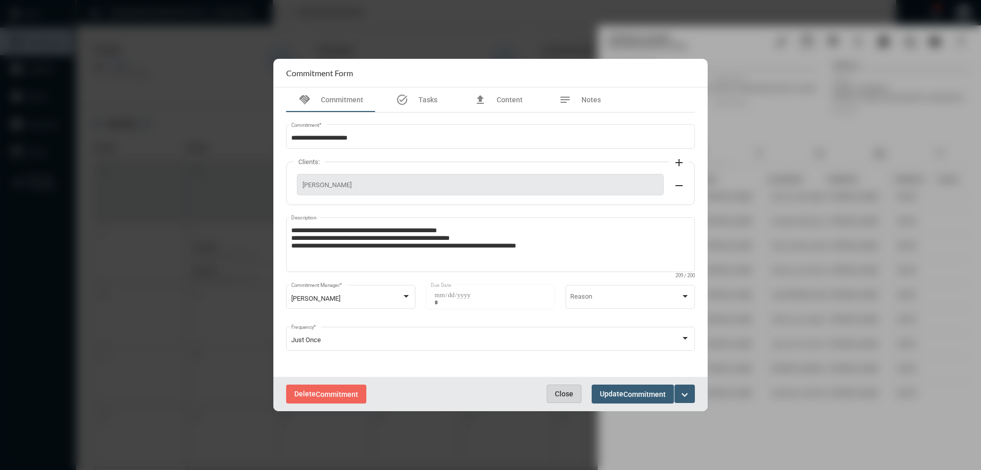
click at [565, 395] on span "Close" at bounding box center [564, 393] width 18 height 8
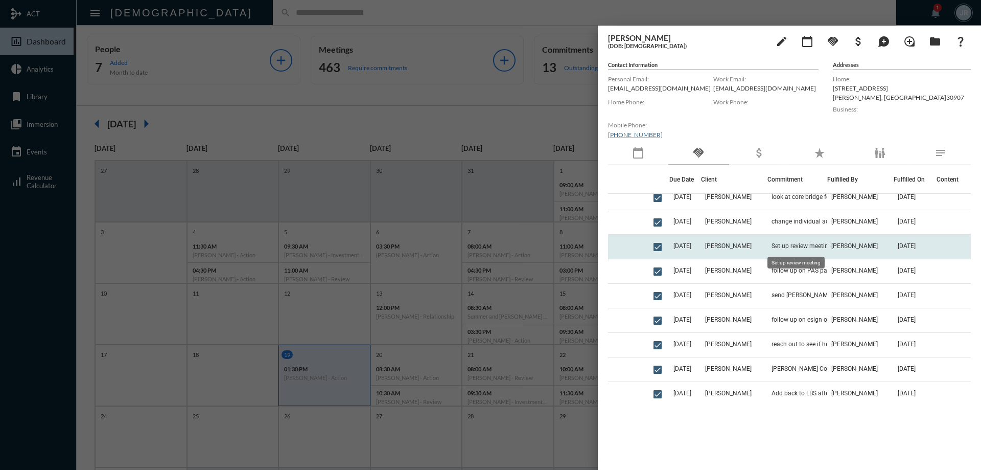
click at [782, 243] on span "Set up review meeting" at bounding box center [802, 245] width 60 height 7
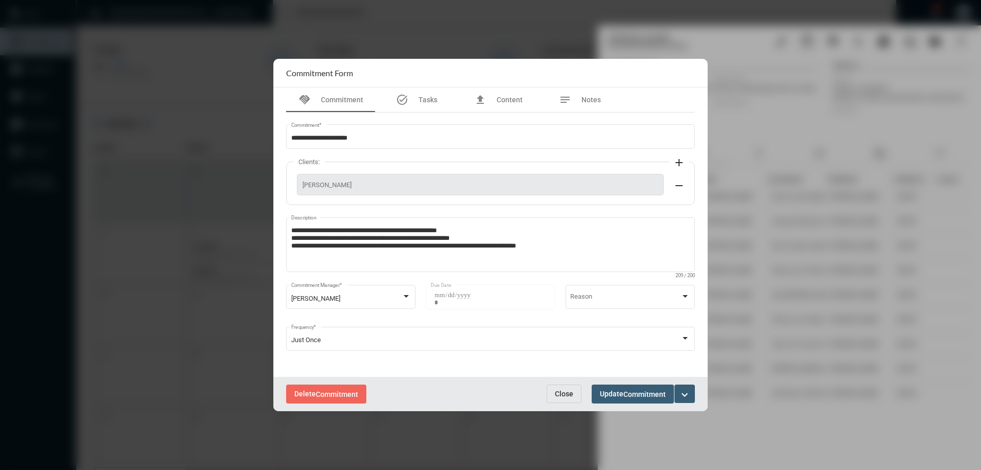
click at [567, 393] on span "Close" at bounding box center [564, 393] width 18 height 8
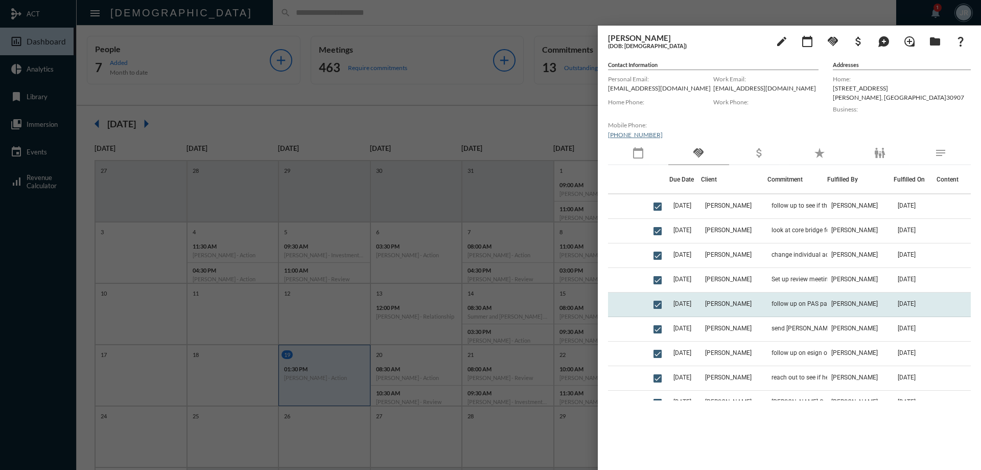
scroll to position [153, 0]
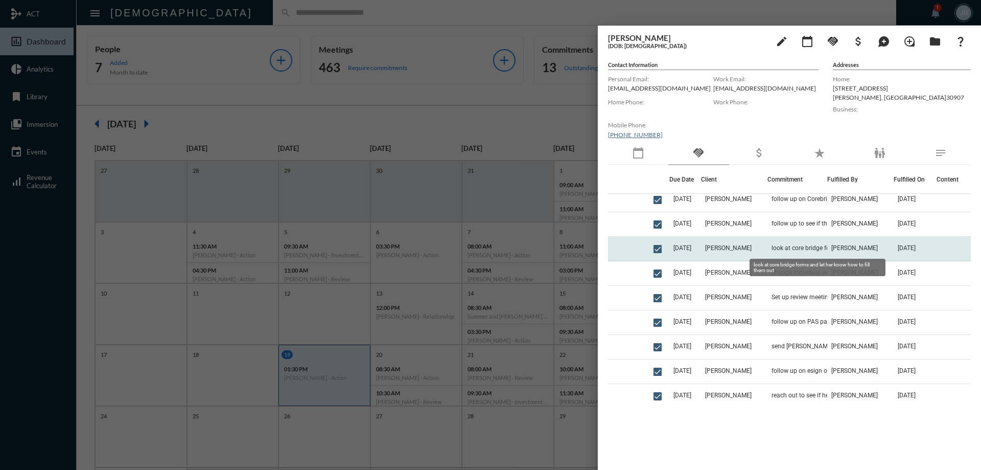
click at [786, 250] on span "look at core bridge forms and let her know how to fill them out" at bounding box center [823, 247] width 102 height 7
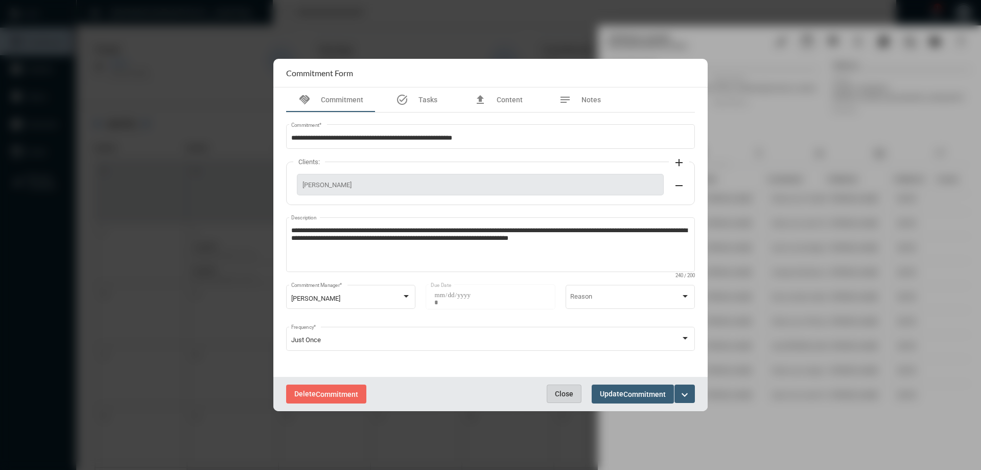
click at [559, 389] on span "Close" at bounding box center [564, 393] width 18 height 8
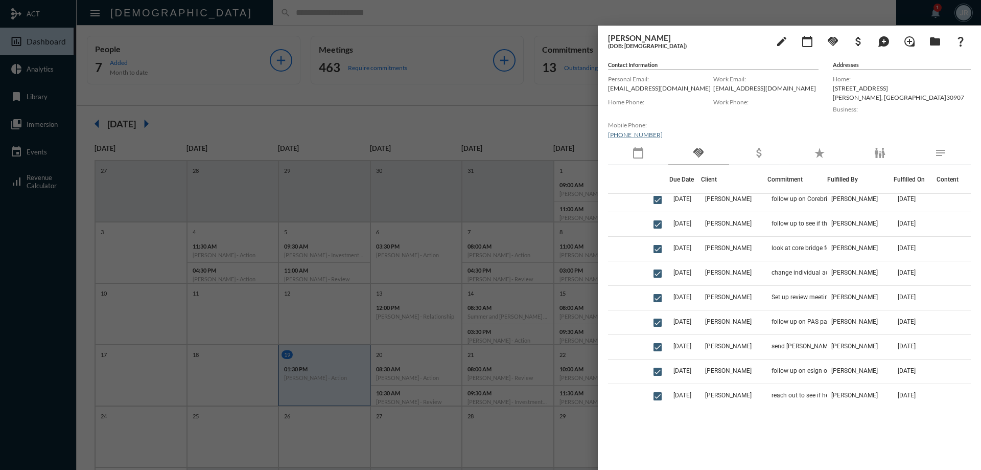
click at [370, 13] on div at bounding box center [490, 235] width 981 height 470
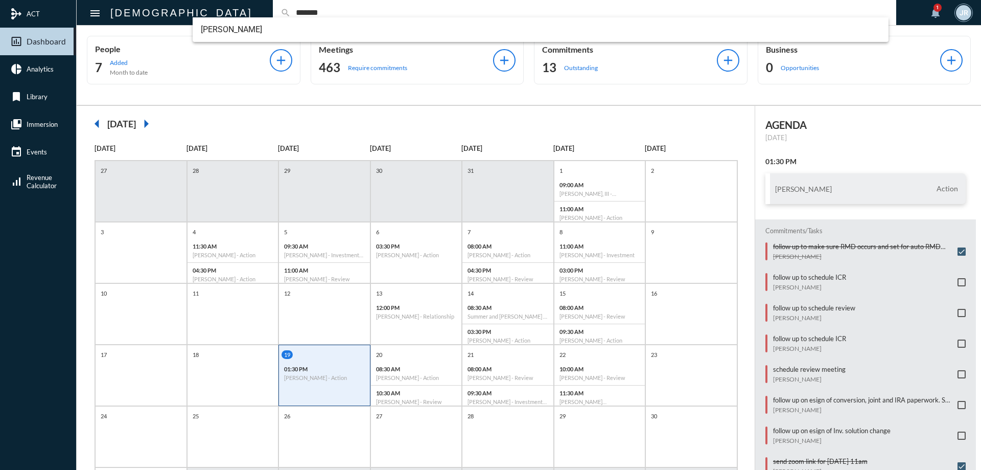
type input "*******"
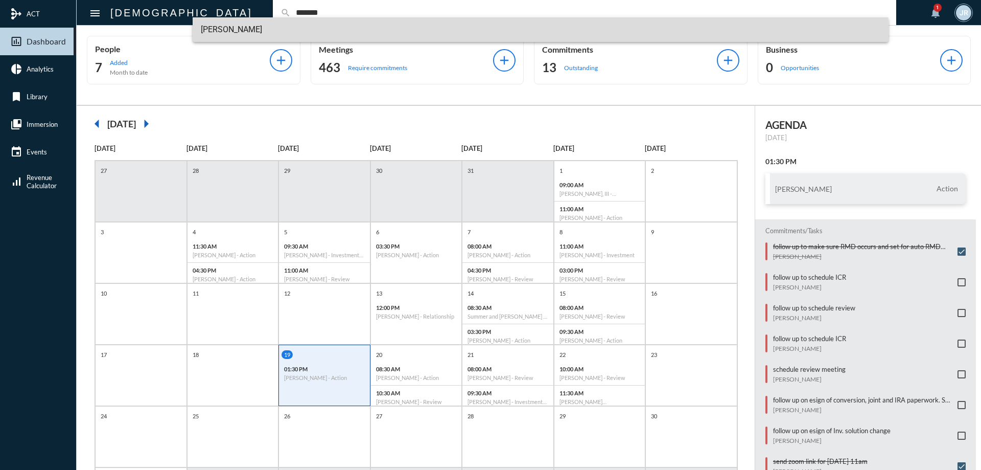
click at [246, 35] on span "[PERSON_NAME]" at bounding box center [541, 29] width 680 height 25
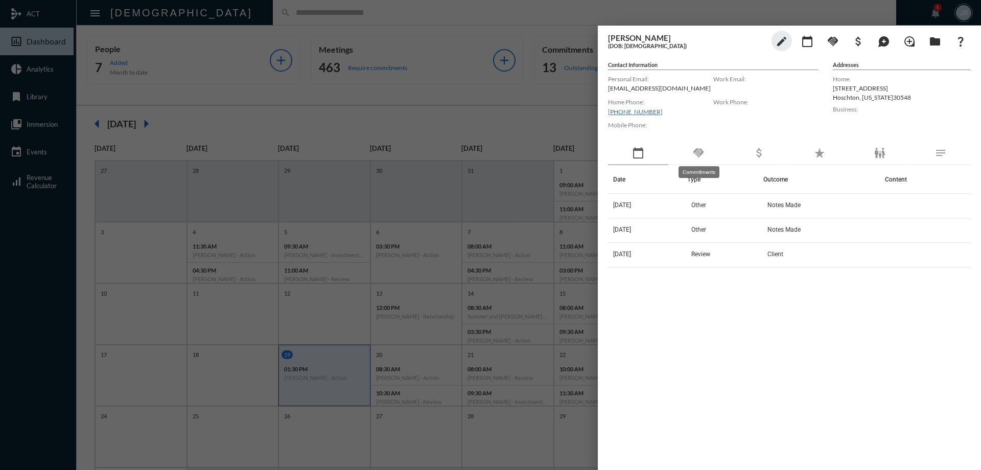
click at [701, 148] on mat-icon "handshake" at bounding box center [699, 153] width 12 height 12
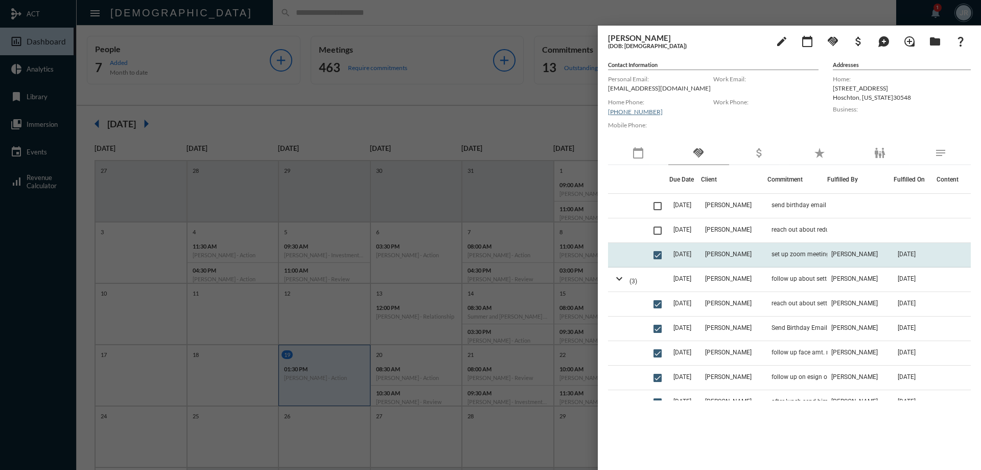
click at [772, 250] on td "set up zoom meeting to go over Allianz contract" at bounding box center [798, 255] width 60 height 25
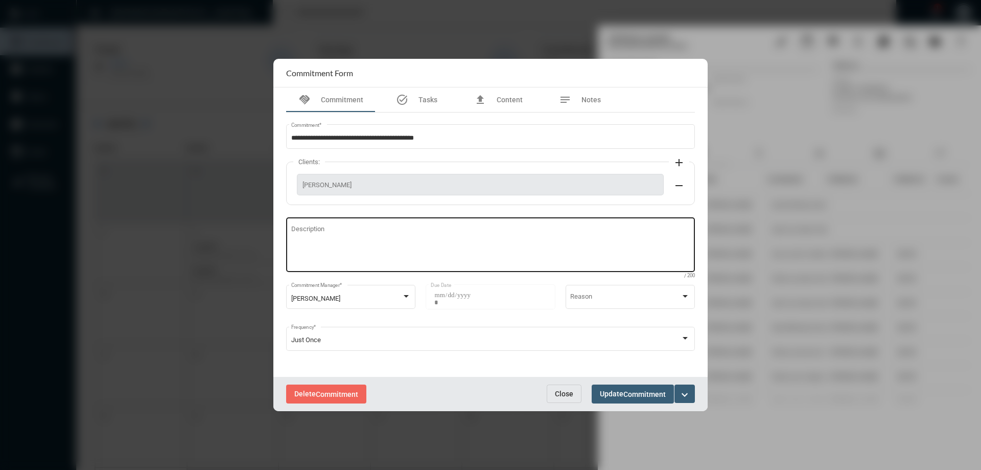
click at [320, 235] on textarea "Description" at bounding box center [490, 246] width 399 height 40
type textarea "**********"
click at [632, 388] on button "Update Commitment" at bounding box center [633, 393] width 82 height 19
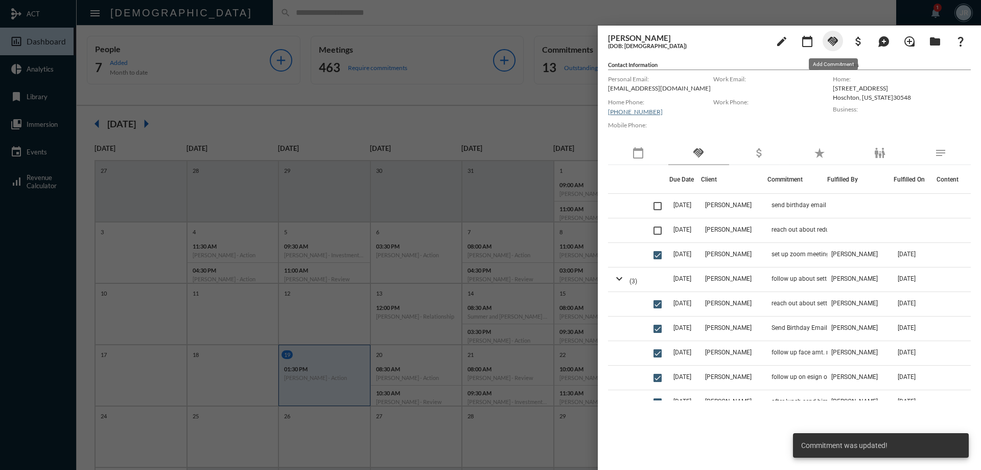
click at [833, 39] on mat-icon "handshake" at bounding box center [833, 41] width 12 height 12
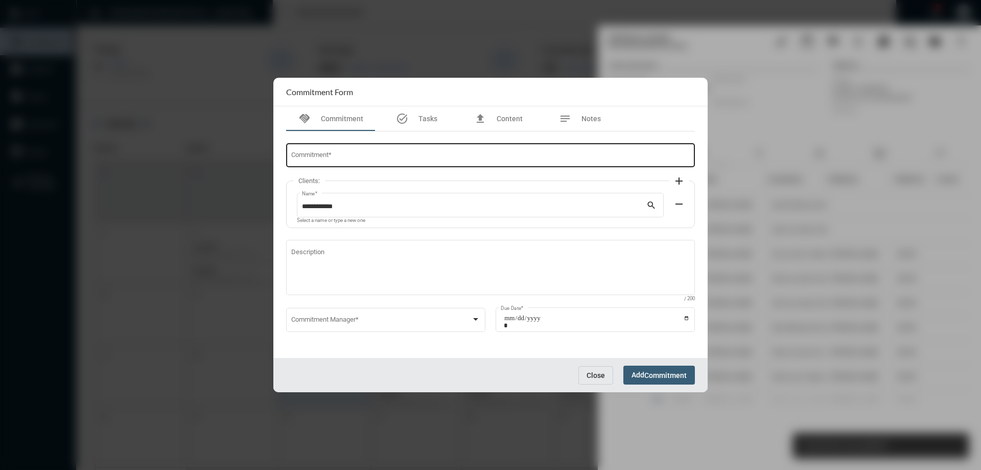
click at [315, 151] on div "Commitment *" at bounding box center [490, 155] width 399 height 26
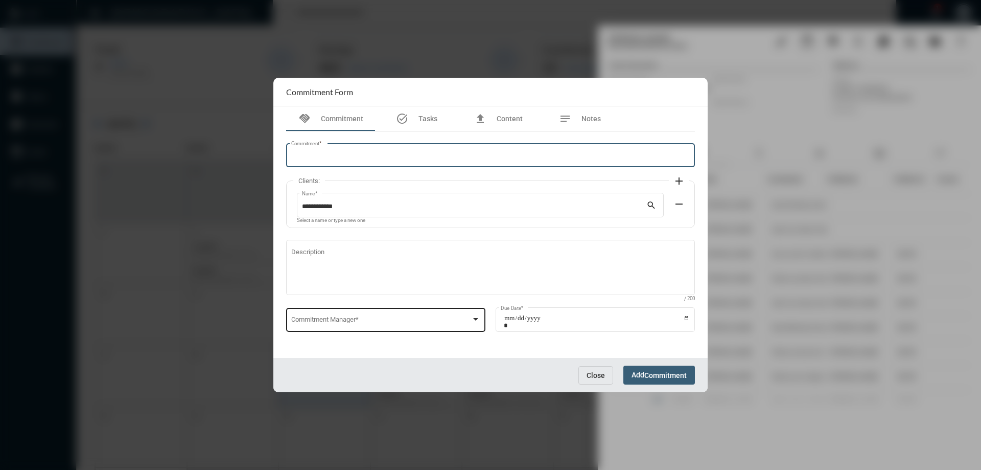
click at [337, 333] on div "Commitment Manager *" at bounding box center [385, 324] width 199 height 33
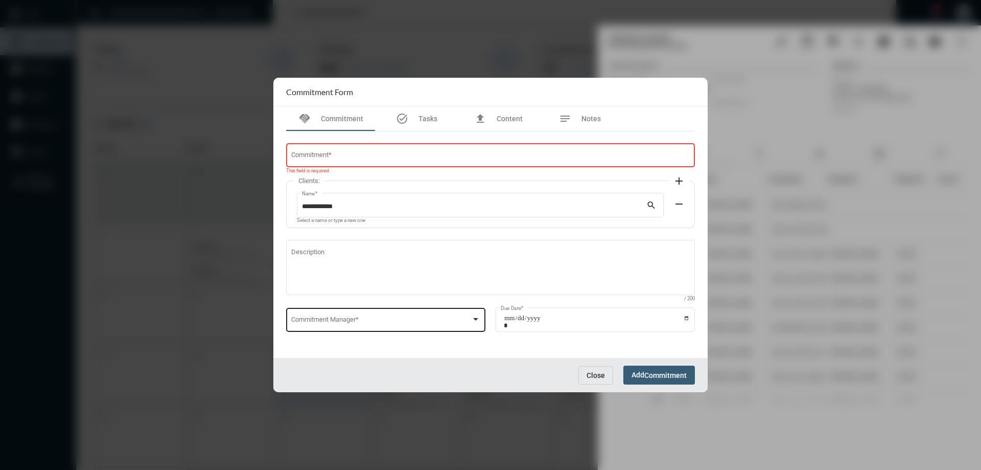
click at [337, 322] on span at bounding box center [381, 321] width 180 height 8
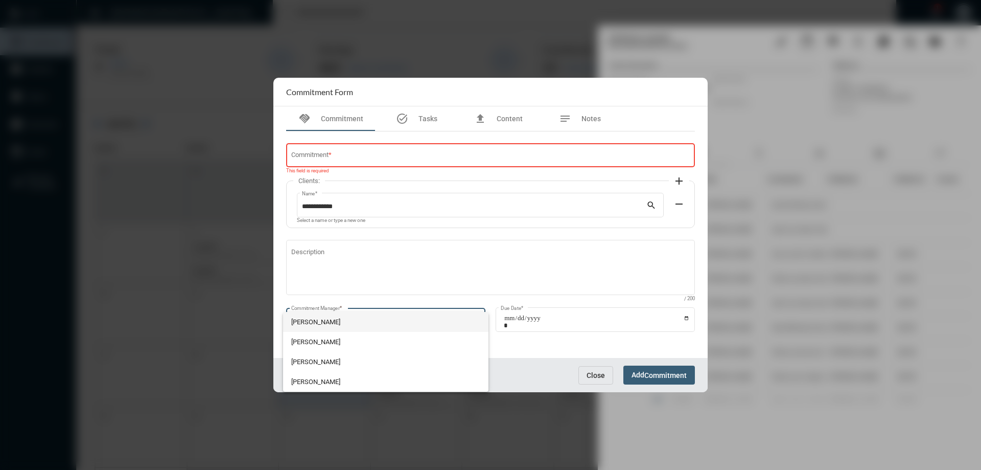
click at [324, 323] on span "[PERSON_NAME]" at bounding box center [386, 322] width 190 height 20
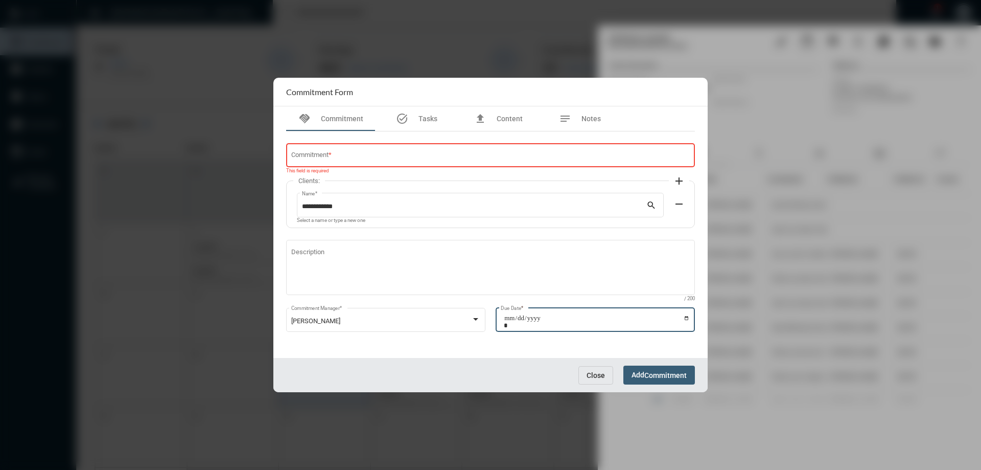
click at [686, 316] on input "Due Date *" at bounding box center [597, 321] width 186 height 14
type input "**********"
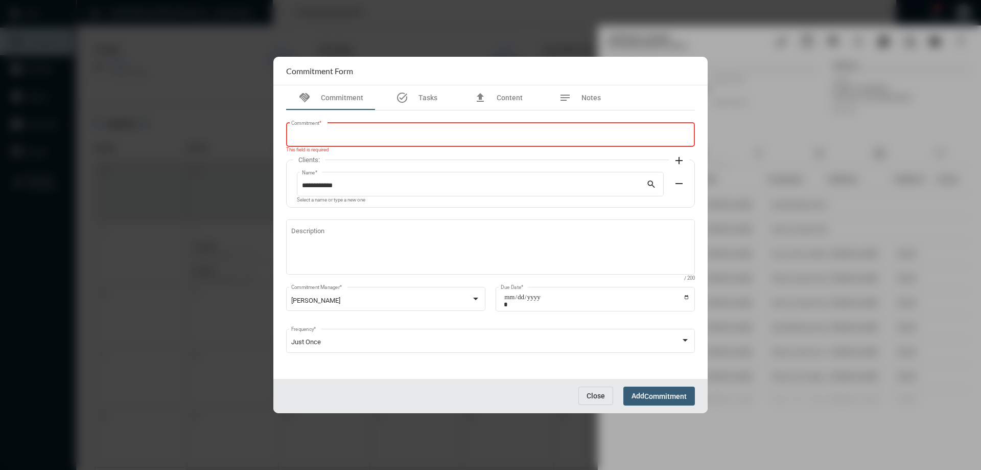
click at [358, 139] on input "Commitment *" at bounding box center [490, 136] width 399 height 8
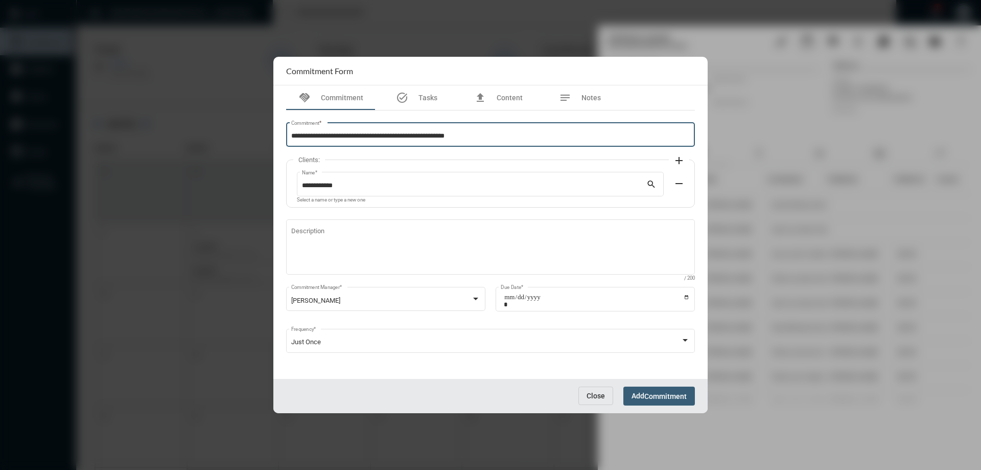
type input "**********"
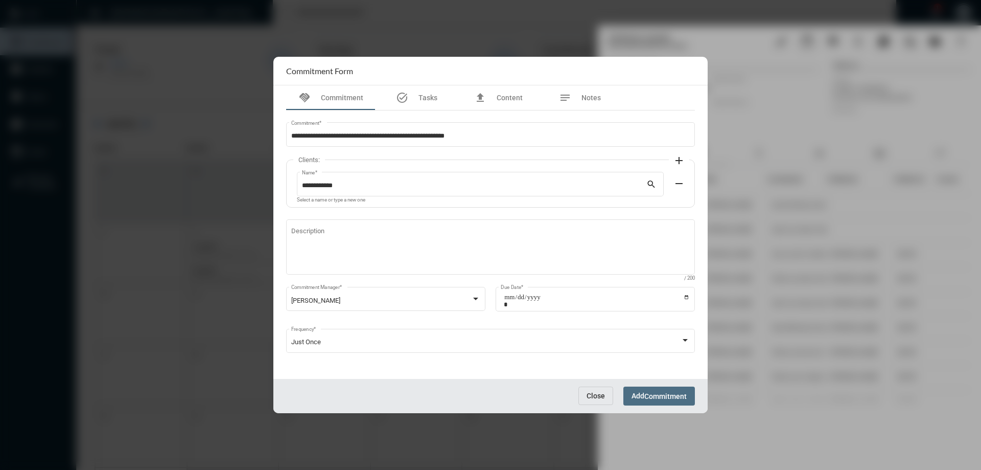
click at [655, 395] on span "Commitment" at bounding box center [666, 396] width 42 height 8
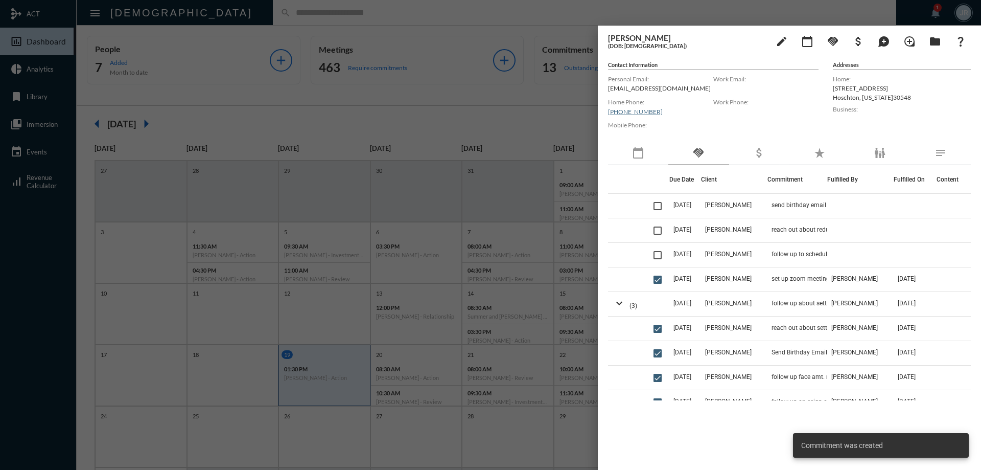
click at [211, 14] on div at bounding box center [490, 235] width 981 height 470
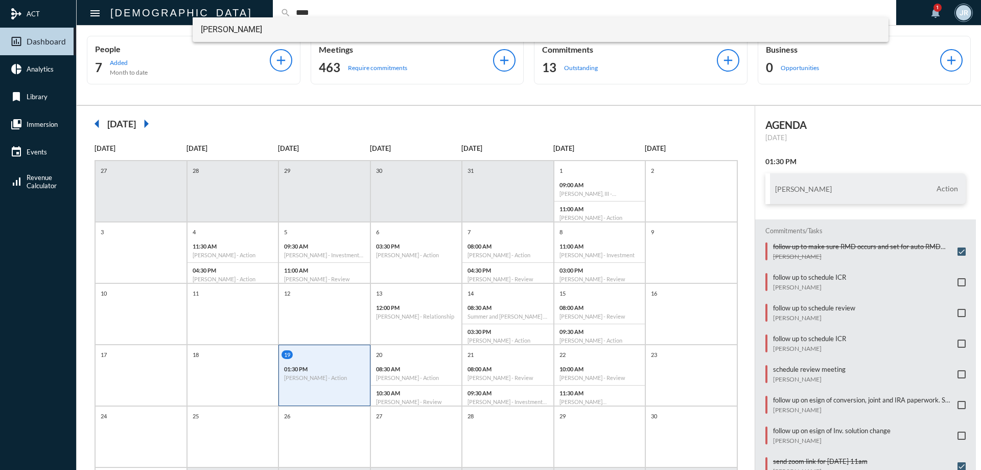
type input "****"
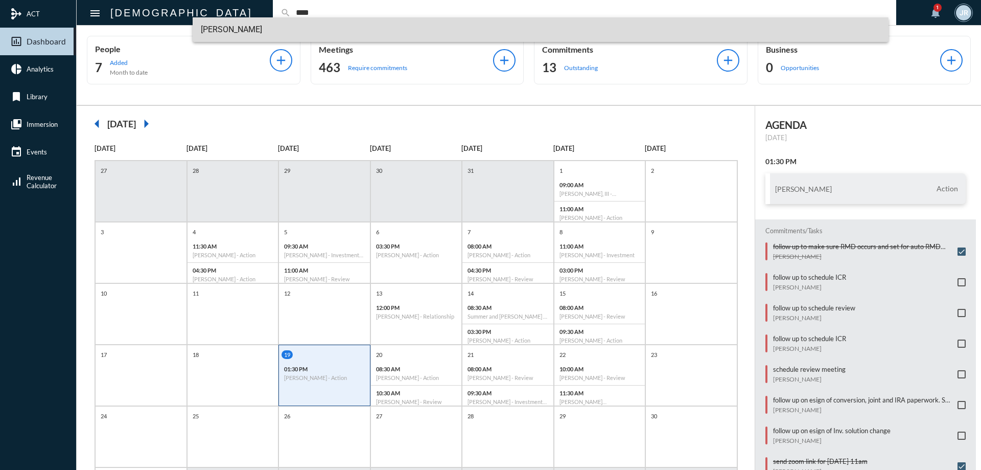
click at [233, 32] on span "[PERSON_NAME]" at bounding box center [541, 29] width 680 height 25
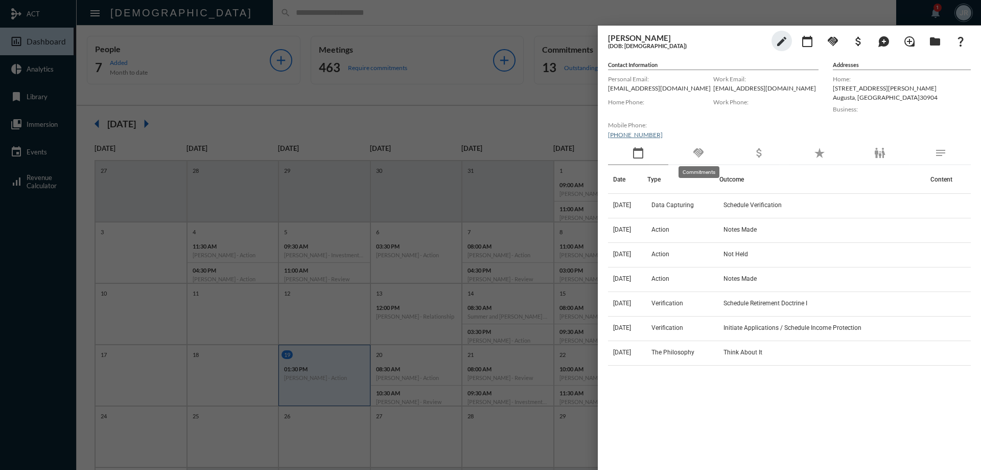
click at [693, 150] on mat-icon "handshake" at bounding box center [699, 153] width 12 height 12
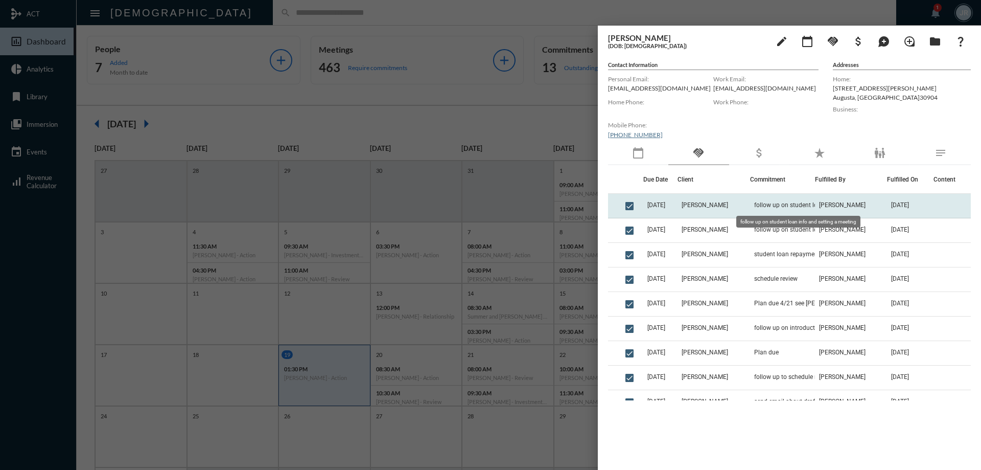
click at [775, 205] on span "follow up on student loan info and setting a meeting" at bounding box center [805, 204] width 102 height 7
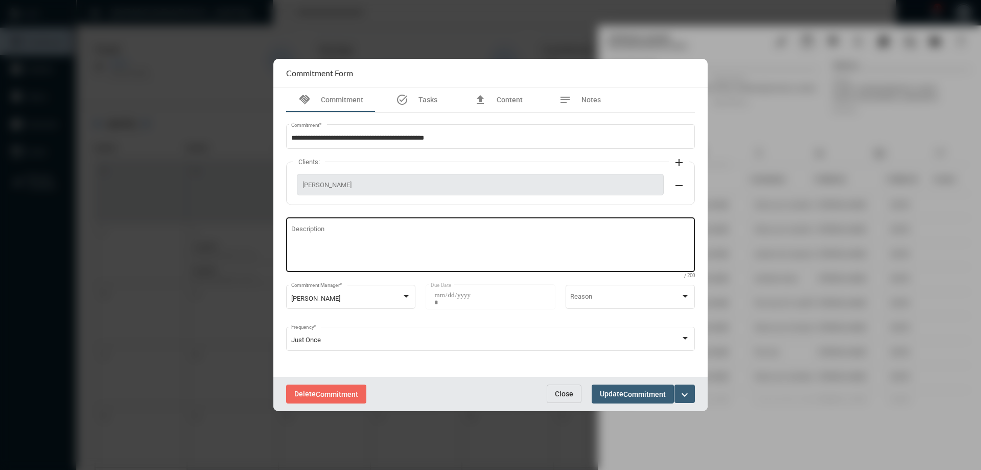
click at [458, 232] on textarea "Description" at bounding box center [490, 246] width 399 height 40
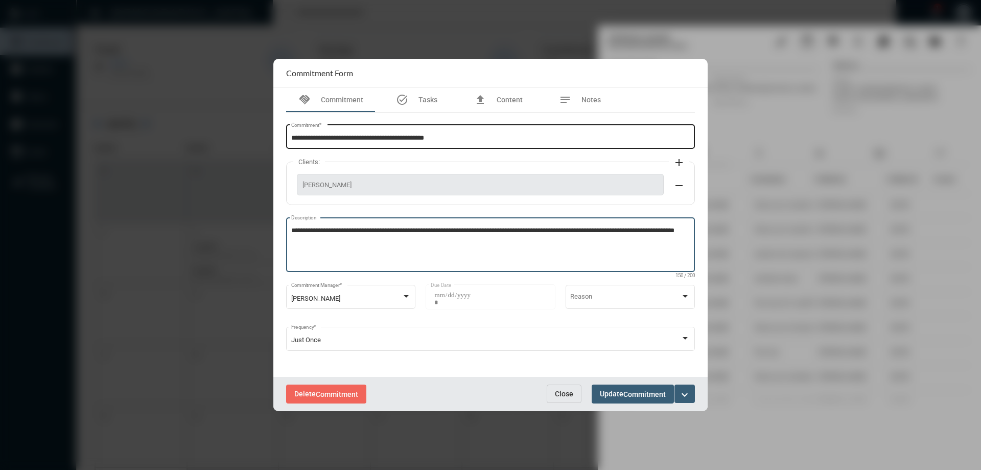
type textarea "**********"
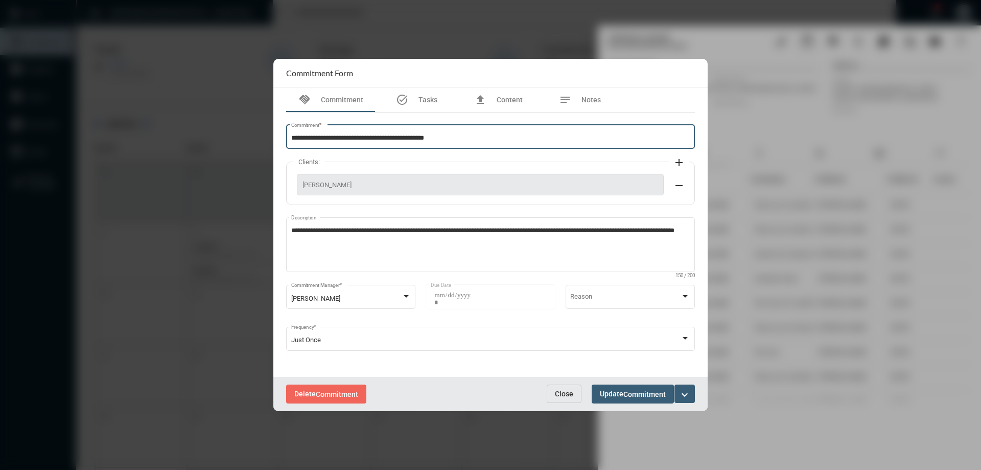
drag, startPoint x: 457, startPoint y: 138, endPoint x: 268, endPoint y: 144, distance: 189.2
click at [268, 144] on div "**********" at bounding box center [490, 235] width 981 height 470
click at [648, 395] on span "Commitment" at bounding box center [645, 394] width 42 height 8
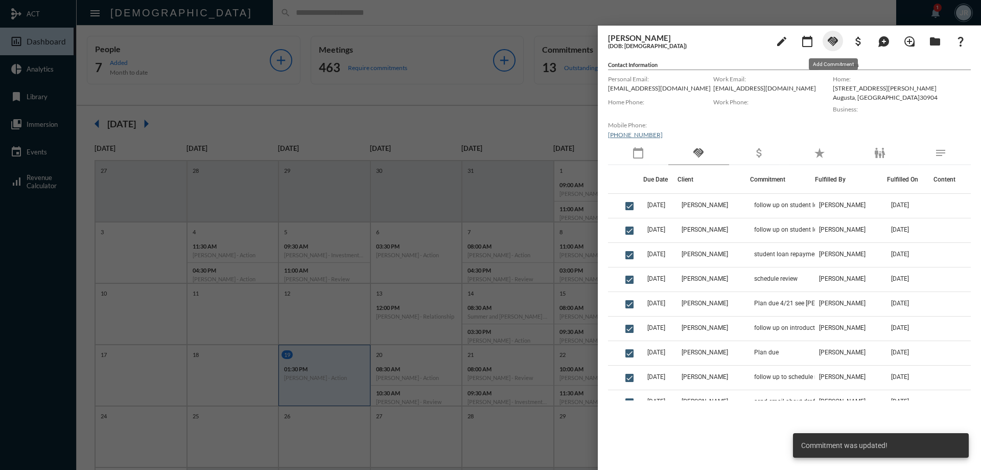
click at [835, 40] on mat-icon "handshake" at bounding box center [833, 41] width 12 height 12
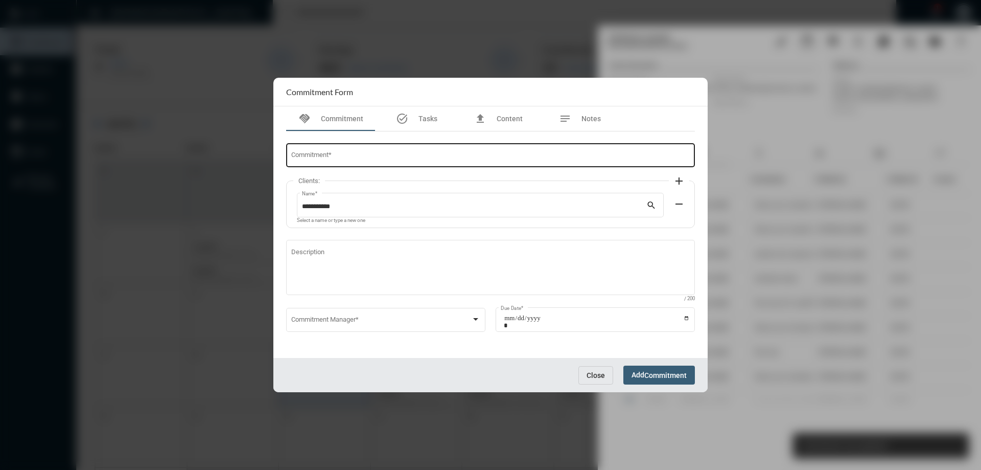
click at [361, 157] on input "Commitment *" at bounding box center [490, 157] width 399 height 8
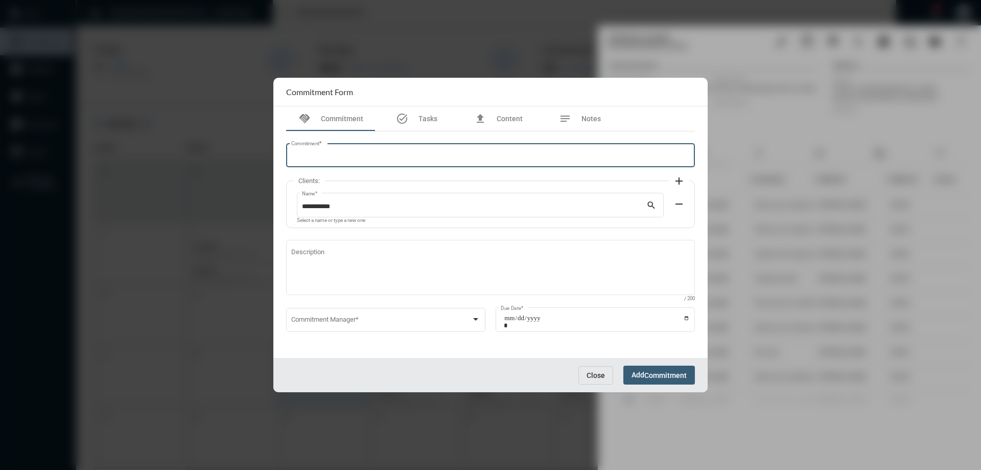
paste input "**********"
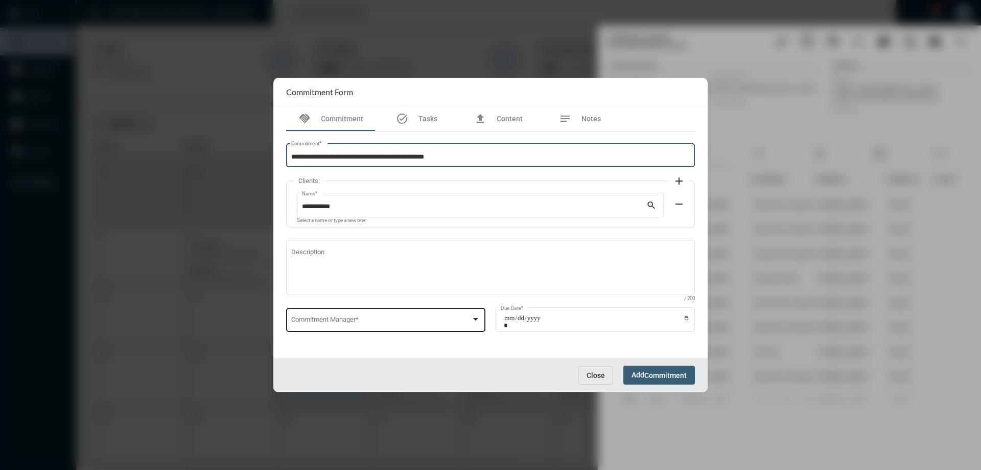
type input "**********"
click at [366, 312] on div "Commitment Manager *" at bounding box center [386, 319] width 190 height 26
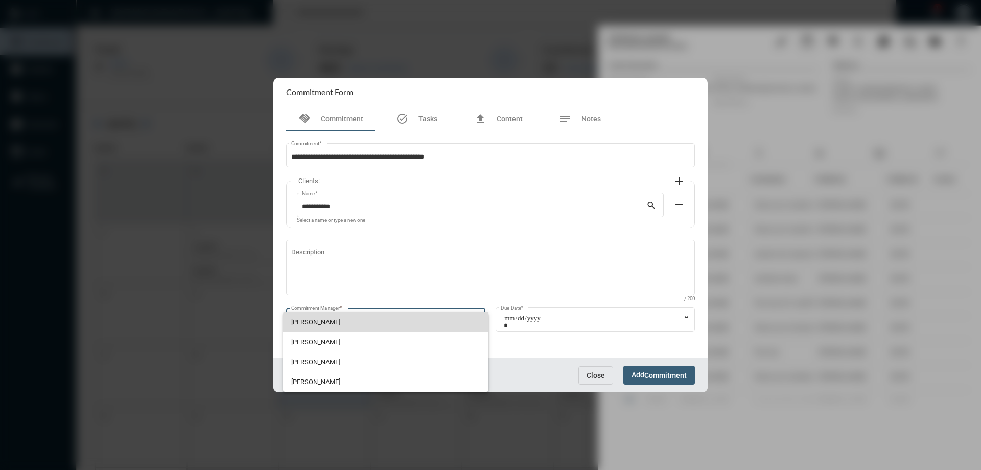
click at [328, 317] on span "[PERSON_NAME]" at bounding box center [386, 322] width 190 height 20
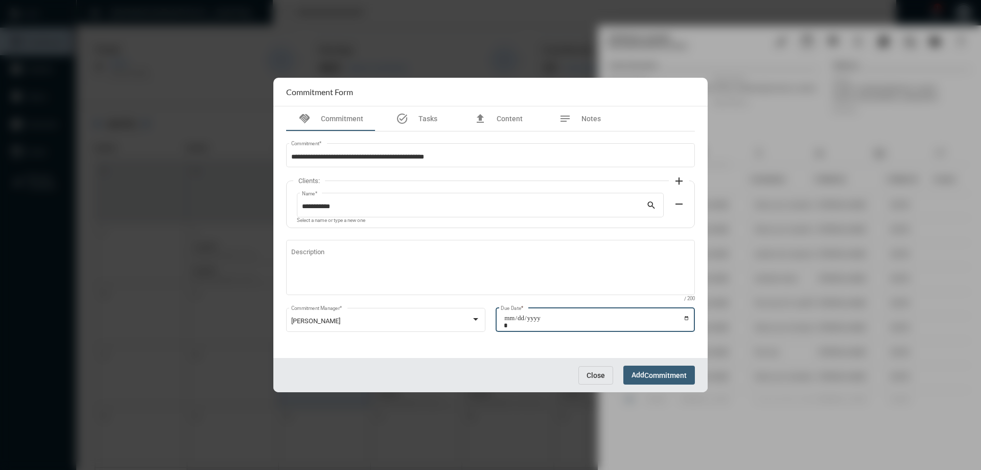
click at [686, 317] on input "Due Date *" at bounding box center [597, 321] width 186 height 14
type input "**********"
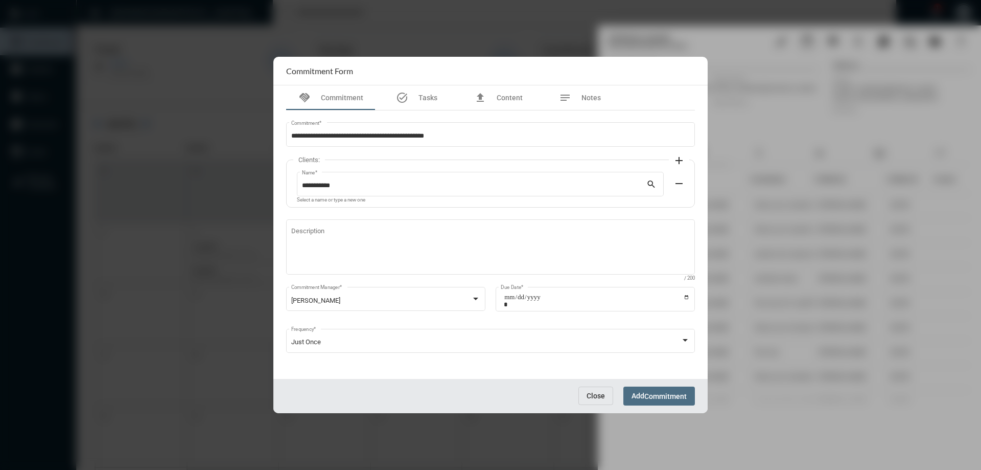
click at [671, 392] on span "Commitment" at bounding box center [666, 396] width 42 height 8
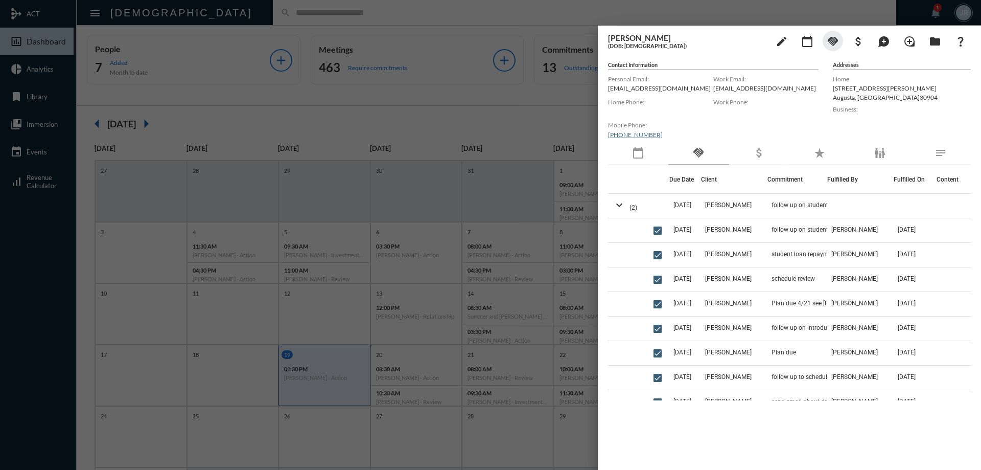
click at [200, 9] on div at bounding box center [490, 235] width 981 height 470
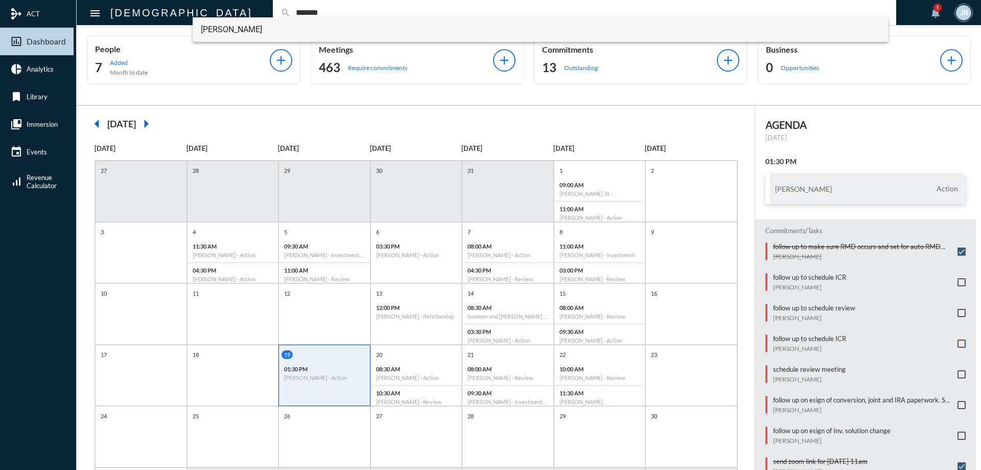
type input "*******"
click at [207, 29] on span "[PERSON_NAME]" at bounding box center [541, 29] width 680 height 25
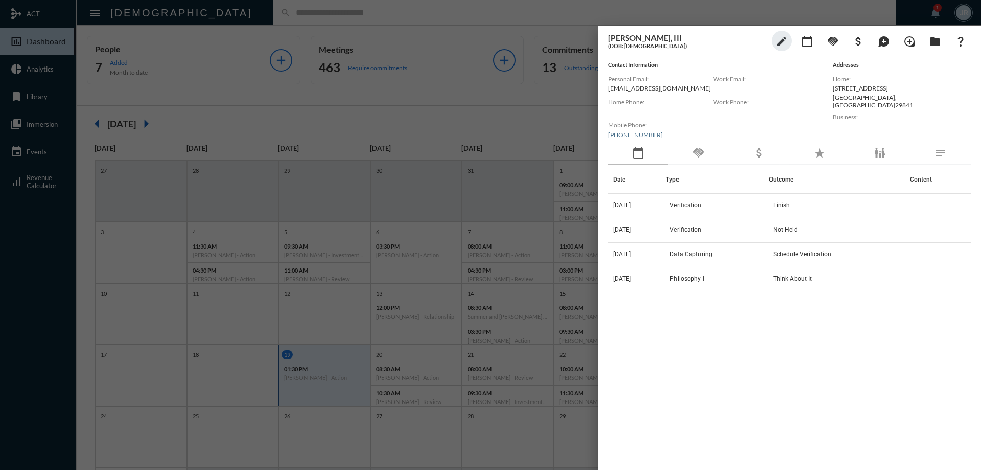
click at [699, 146] on div "handshake" at bounding box center [699, 154] width 60 height 24
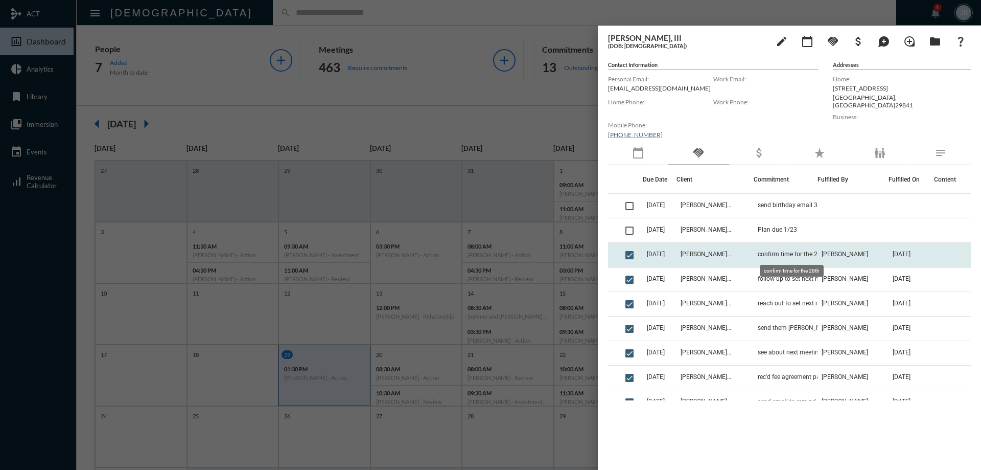
click at [794, 256] on span "confirm time for the 28th" at bounding box center [792, 253] width 69 height 7
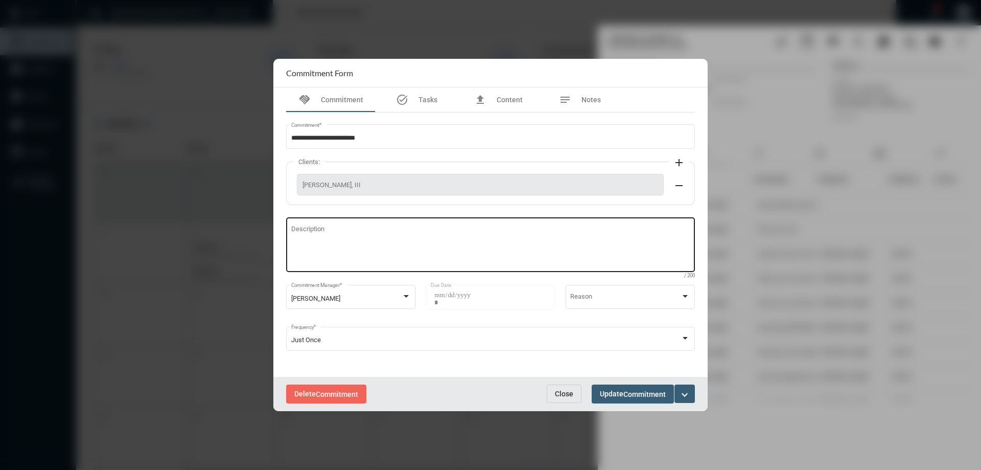
click at [349, 239] on textarea "Description" at bounding box center [490, 246] width 399 height 40
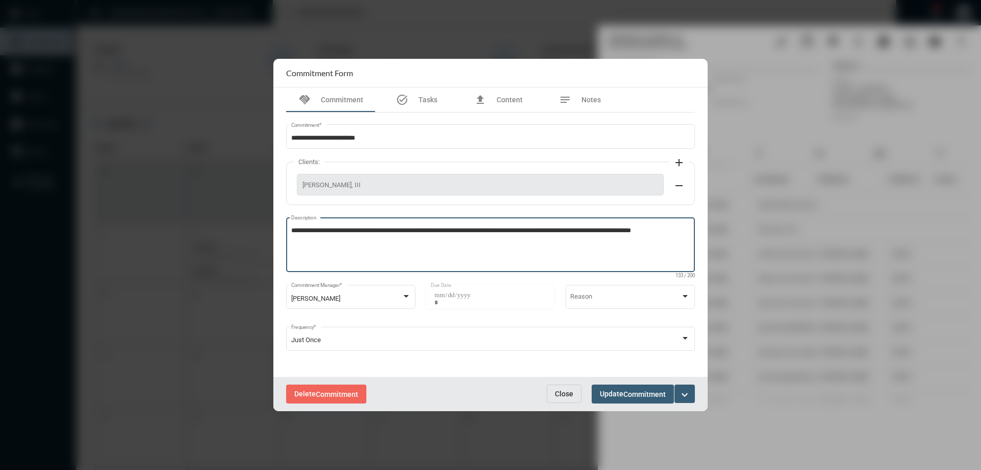
type textarea "**********"
click at [632, 397] on span "Commitment" at bounding box center [645, 394] width 42 height 8
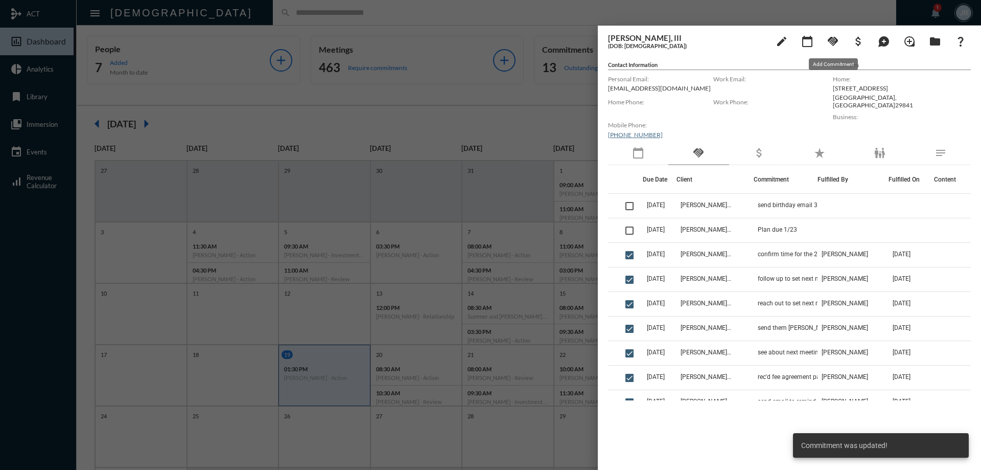
click at [833, 39] on mat-icon "handshake" at bounding box center [833, 41] width 12 height 12
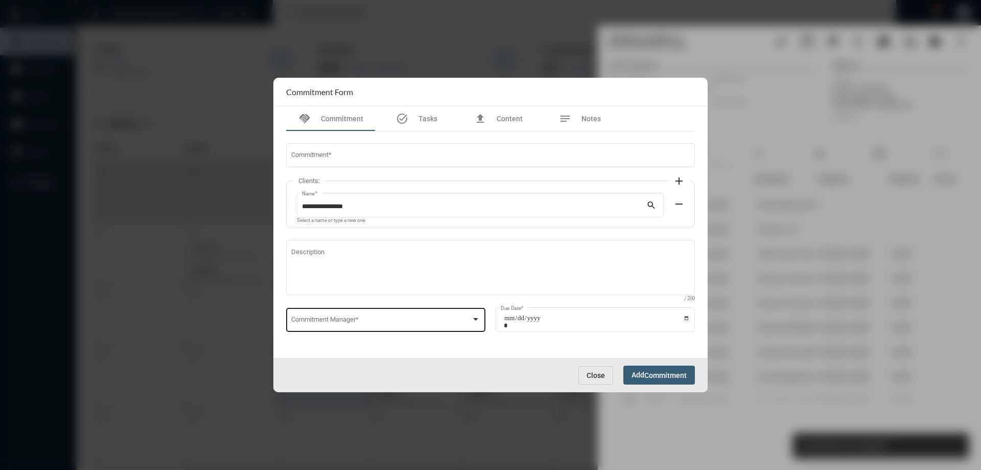
click at [331, 331] on div "Commitment Manager *" at bounding box center [386, 319] width 190 height 26
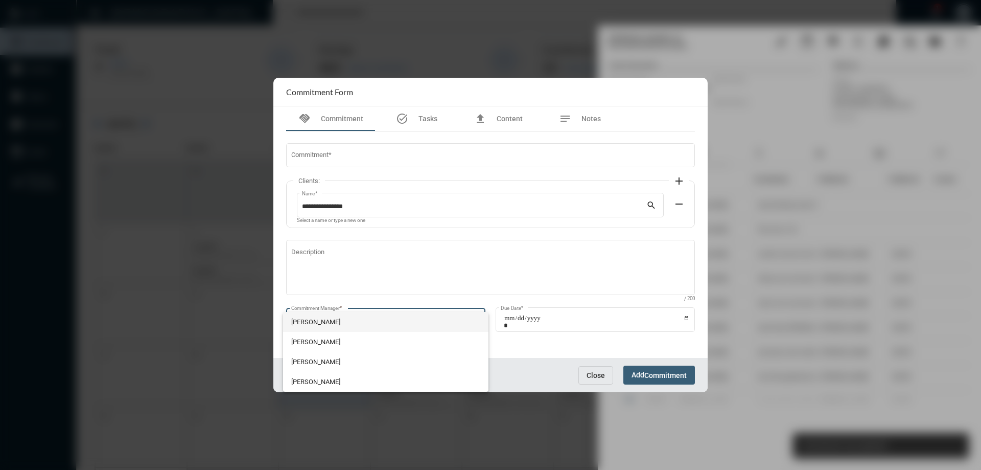
click at [320, 325] on span "[PERSON_NAME]" at bounding box center [386, 322] width 190 height 20
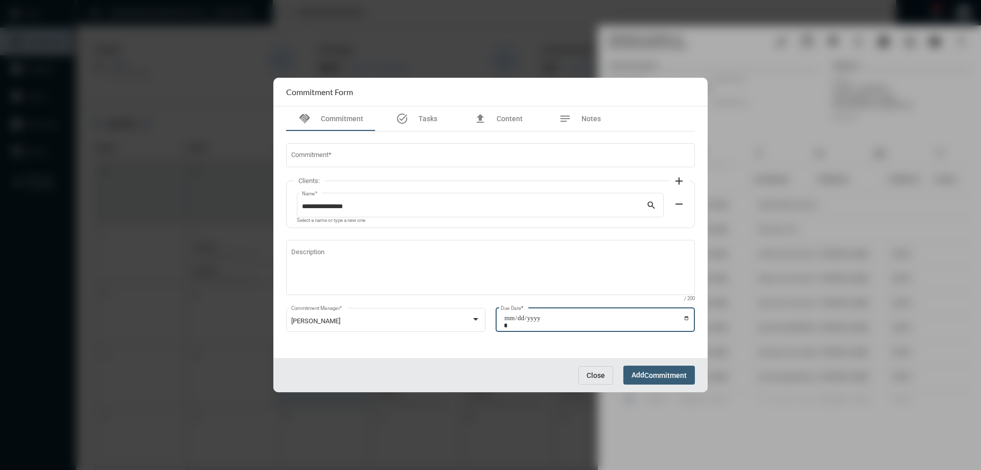
click at [685, 317] on input "Due Date *" at bounding box center [597, 321] width 186 height 14
type input "**********"
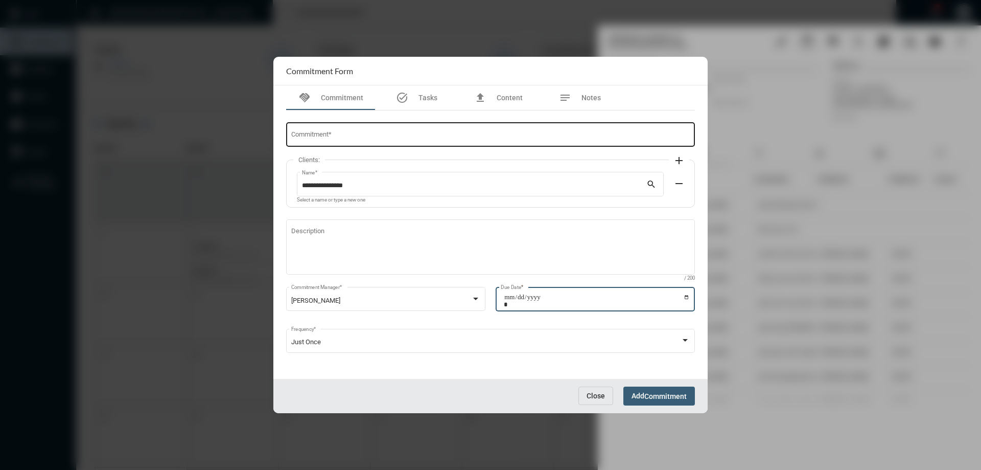
click at [326, 132] on input "Commitment *" at bounding box center [490, 136] width 399 height 8
type input "**********"
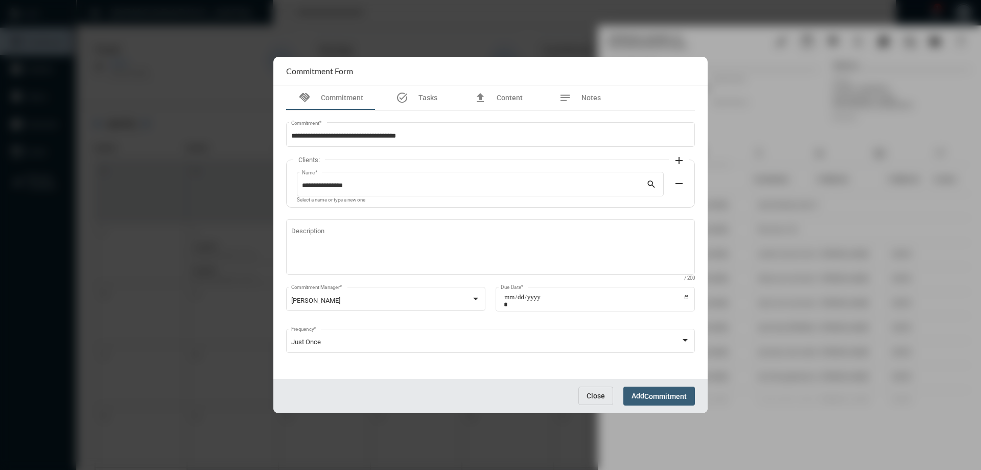
click at [658, 405] on div "Close Add Commitment" at bounding box center [490, 396] width 434 height 34
click at [658, 403] on button "Add Commitment" at bounding box center [660, 395] width 72 height 19
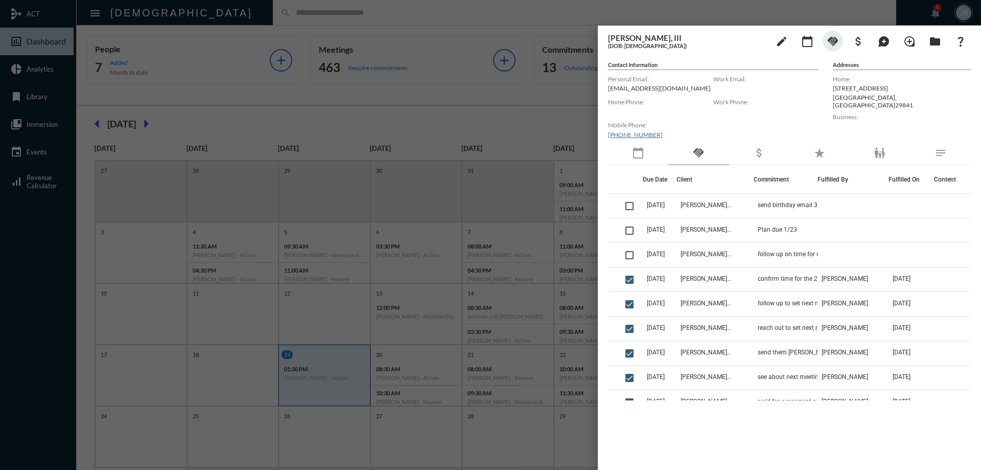
click at [233, 12] on div at bounding box center [490, 235] width 981 height 470
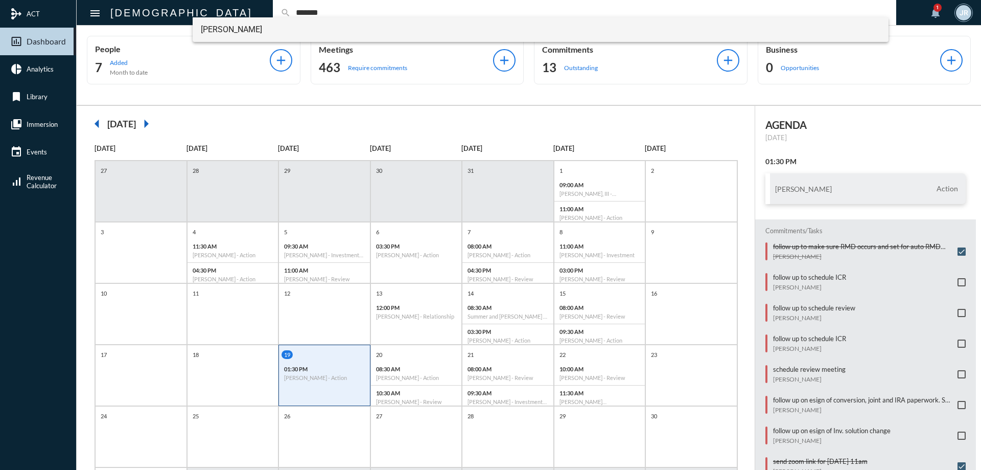
type input "*******"
click at [227, 34] on span "[PERSON_NAME]" at bounding box center [541, 29] width 680 height 25
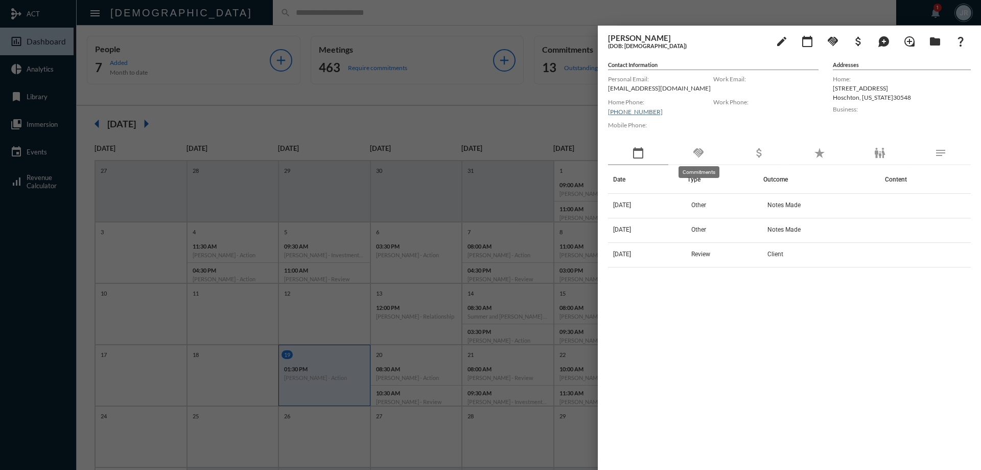
click at [703, 155] on mat-icon "handshake" at bounding box center [699, 153] width 12 height 12
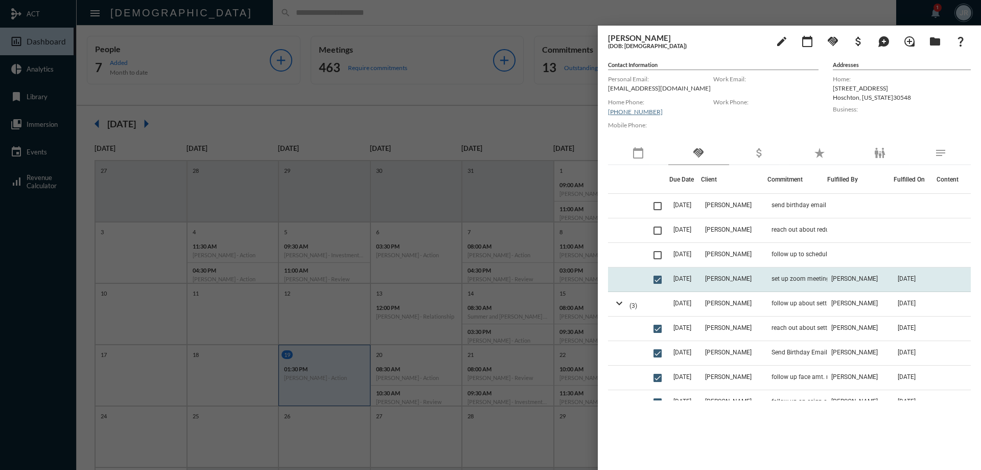
click at [767, 280] on td "[PERSON_NAME]" at bounding box center [734, 279] width 66 height 25
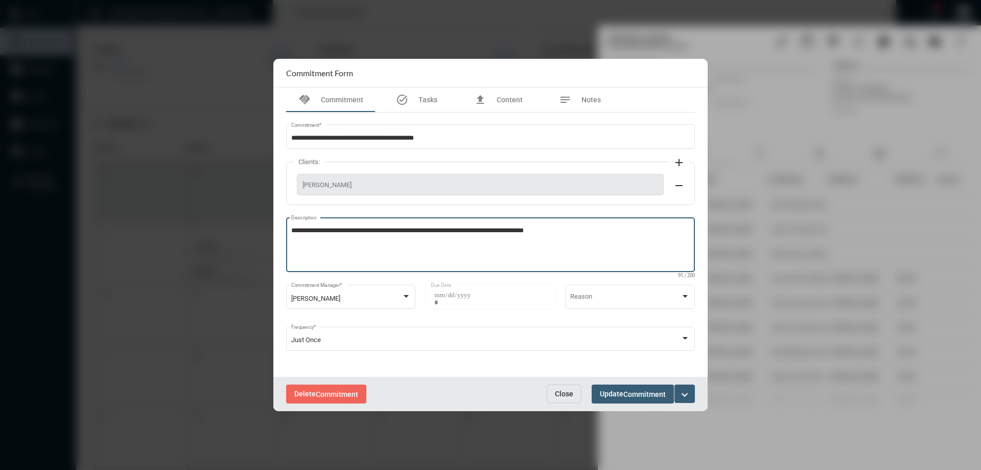
click at [576, 236] on textarea "**********" at bounding box center [490, 246] width 399 height 40
type textarea "**********"
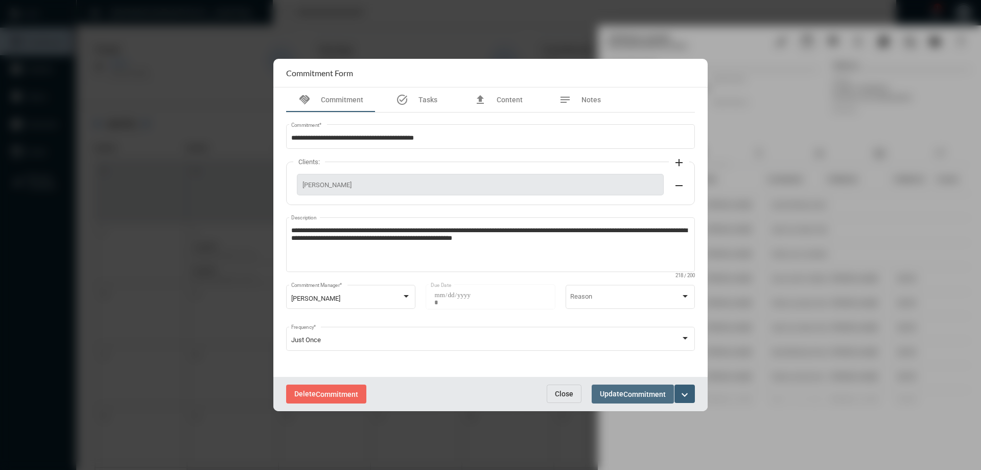
click at [630, 392] on span "Commitment" at bounding box center [645, 394] width 42 height 8
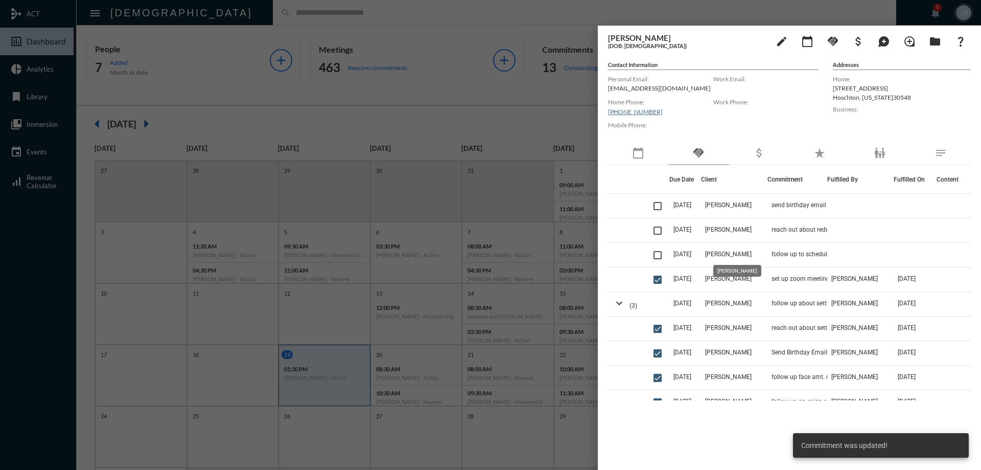
click at [749, 251] on span "[PERSON_NAME]" at bounding box center [728, 253] width 47 height 7
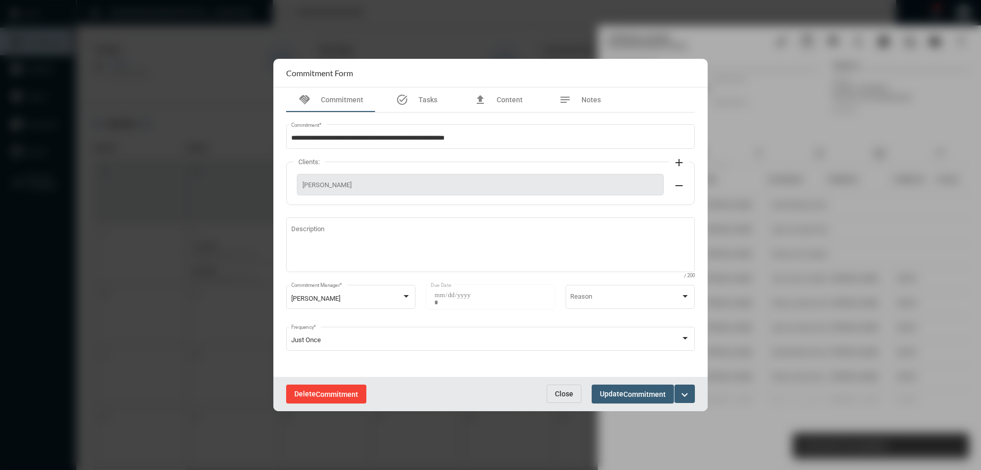
click at [322, 390] on span "Commitment" at bounding box center [337, 394] width 42 height 8
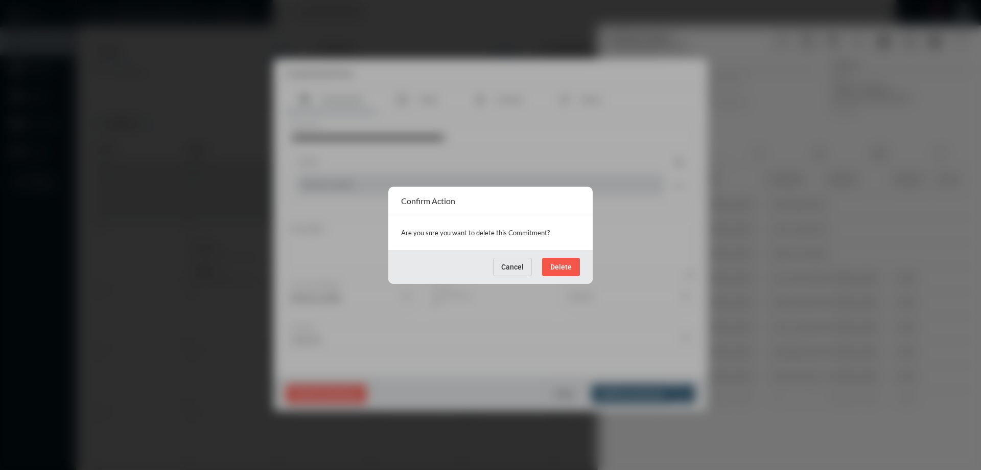
click at [552, 265] on span "Delete" at bounding box center [561, 267] width 21 height 8
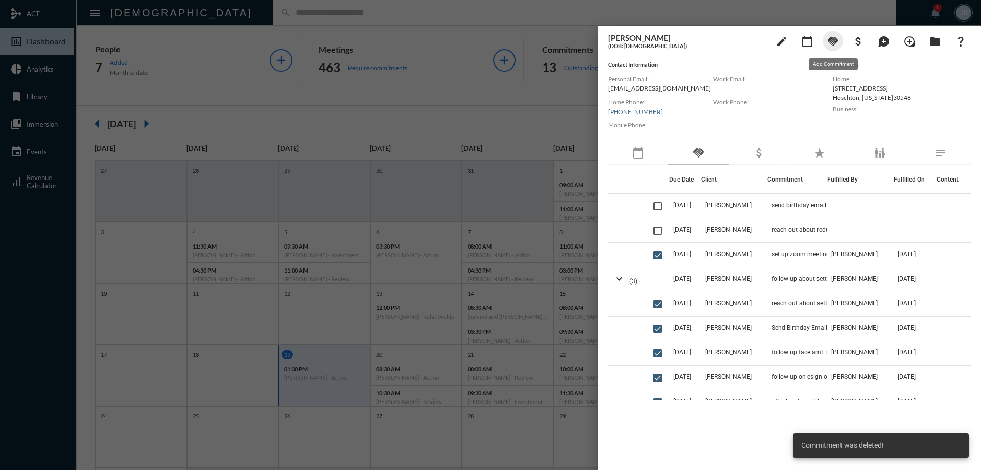
click at [836, 42] on mat-icon "handshake" at bounding box center [833, 41] width 12 height 12
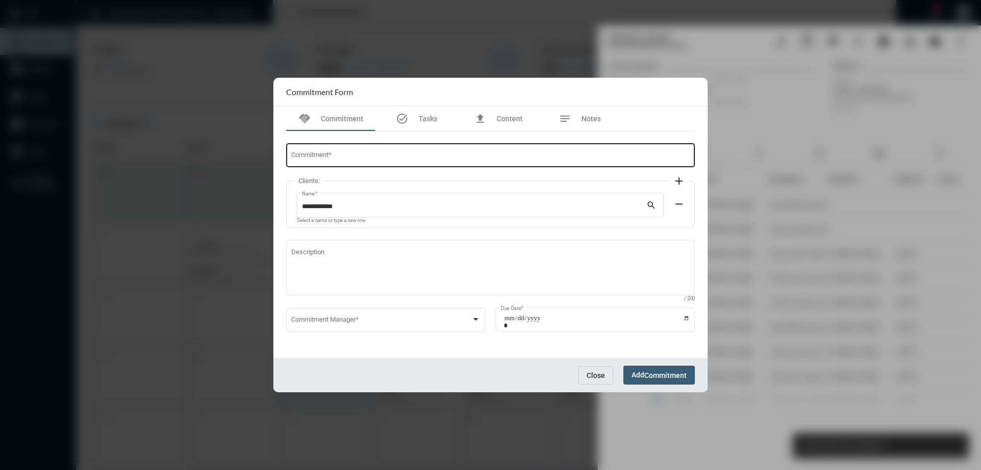
click at [340, 150] on div "Commitment *" at bounding box center [490, 155] width 399 height 26
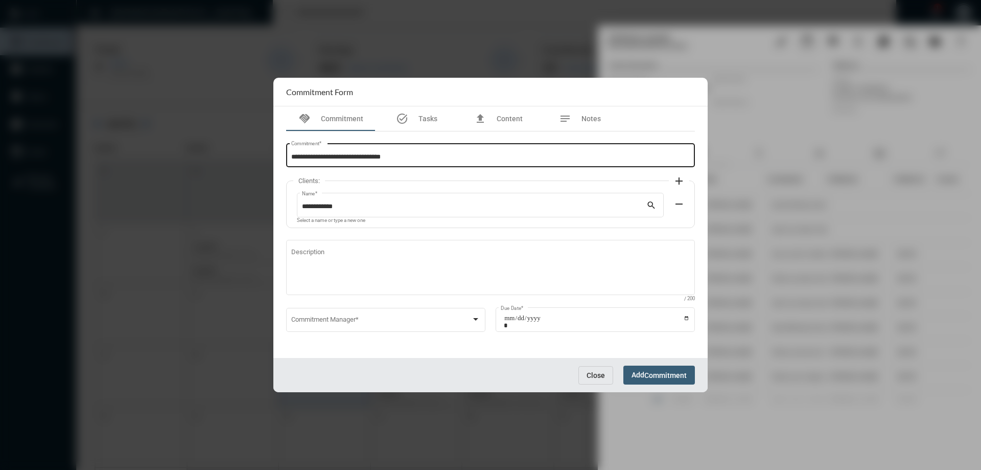
click at [428, 149] on div "**********" at bounding box center [490, 155] width 399 height 26
type input "**********"
click at [299, 316] on div "Commitment Manager *" at bounding box center [386, 319] width 190 height 26
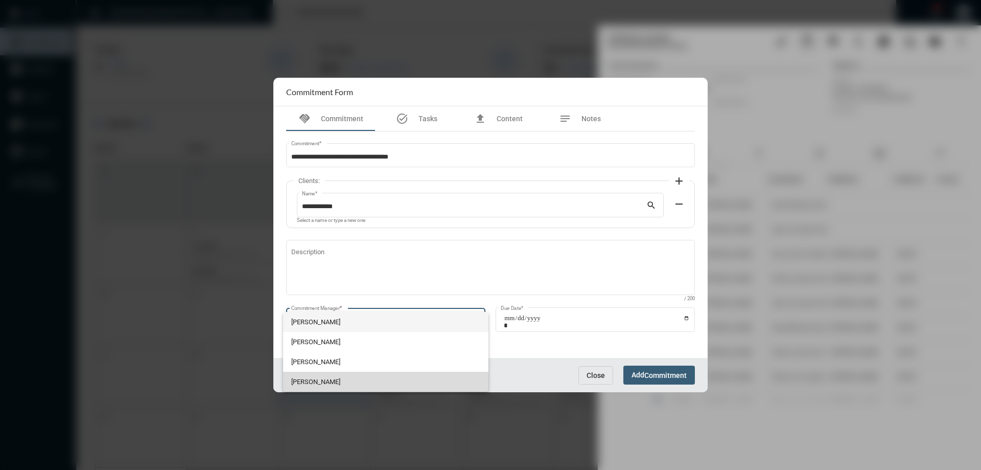
click at [296, 376] on span "[PERSON_NAME]" at bounding box center [386, 382] width 190 height 20
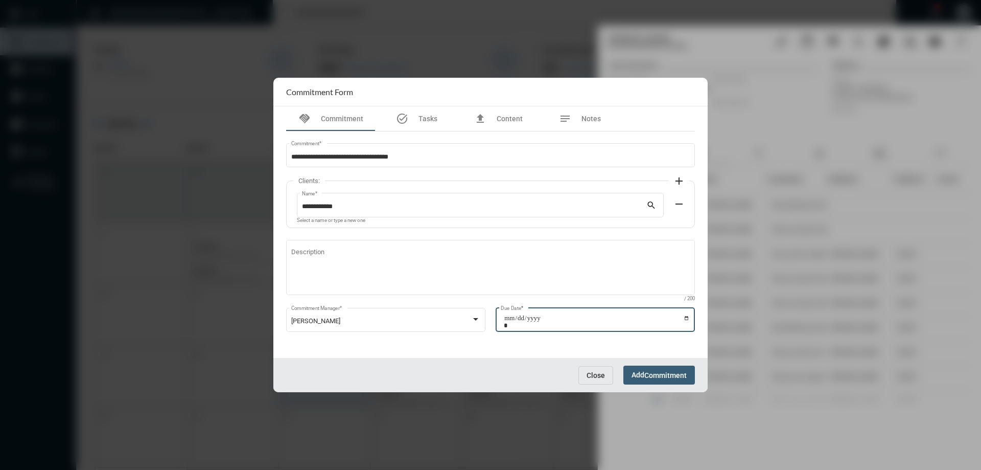
click at [688, 320] on input "Due Date *" at bounding box center [597, 321] width 186 height 14
type input "**********"
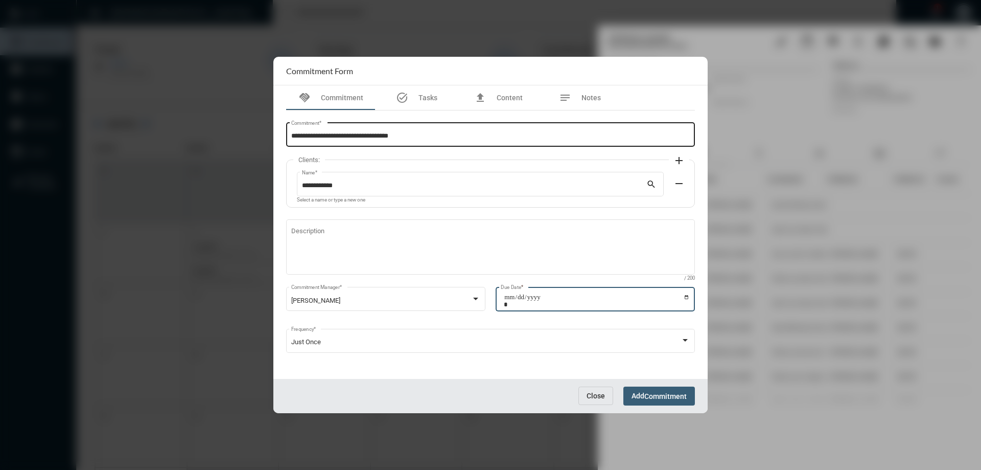
click at [338, 135] on input "**********" at bounding box center [490, 136] width 399 height 8
type input "**********"
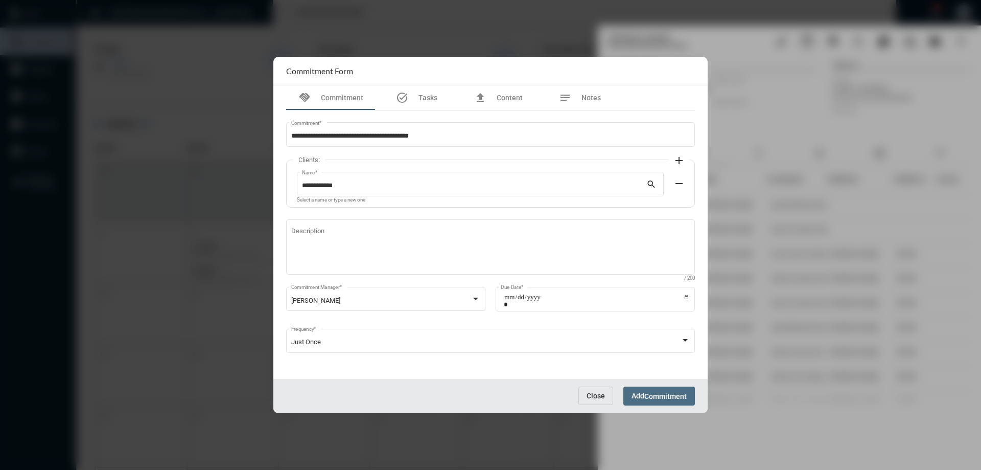
click at [672, 394] on span "Commitment" at bounding box center [666, 396] width 42 height 8
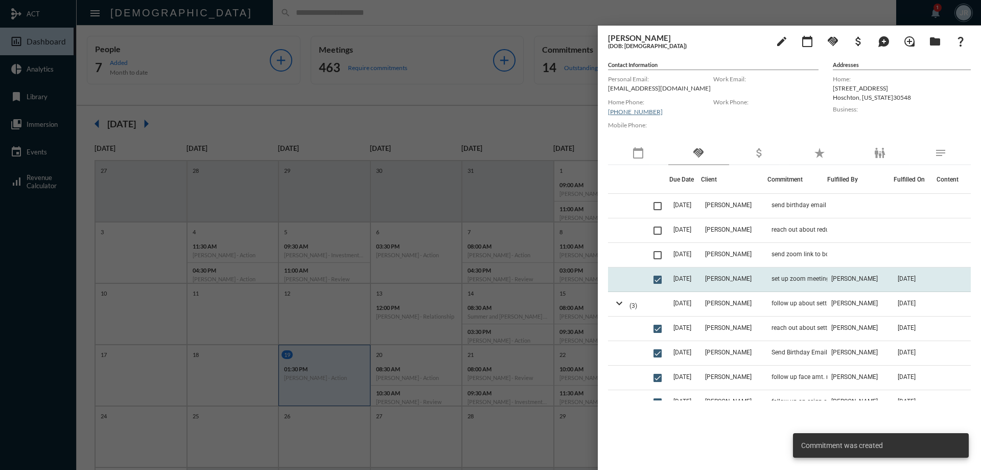
click at [817, 272] on td "set up zoom meeting to go over Allianz contract" at bounding box center [798, 279] width 60 height 25
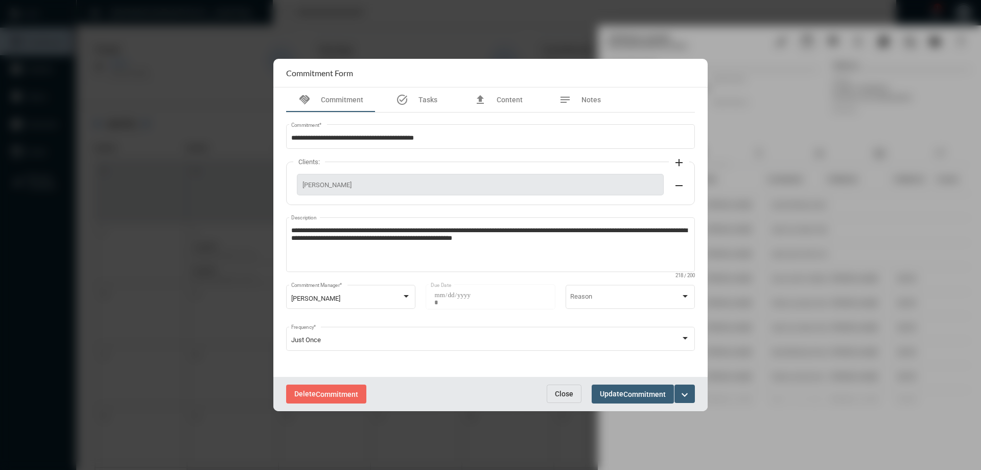
click at [560, 392] on span "Close" at bounding box center [564, 393] width 18 height 8
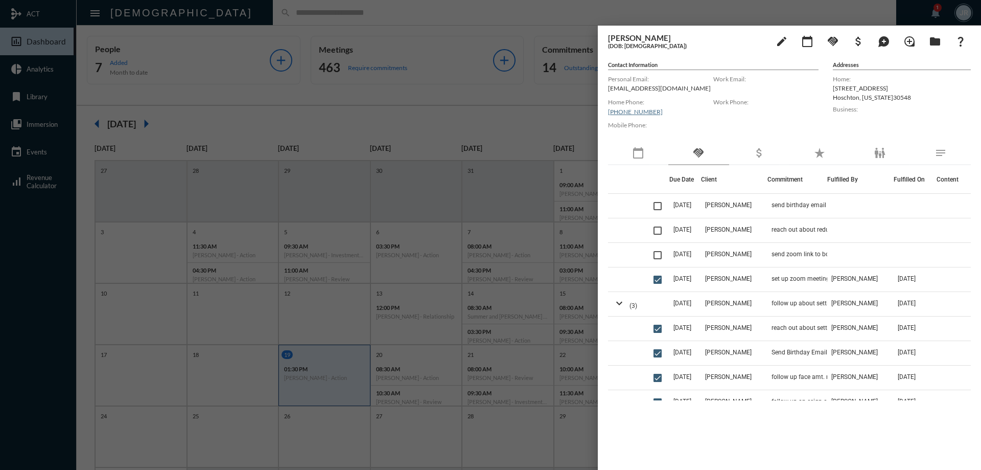
click at [240, 18] on div at bounding box center [490, 235] width 981 height 470
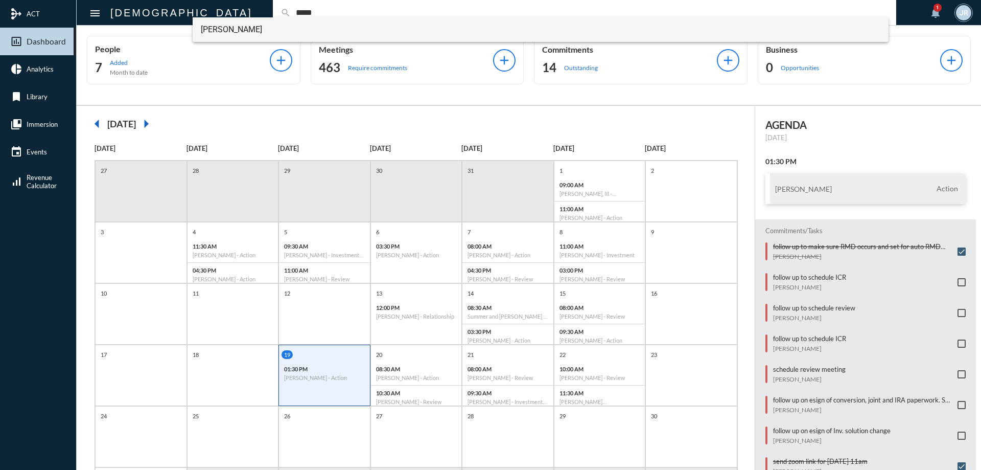
type input "*****"
click at [251, 31] on span "[PERSON_NAME]" at bounding box center [541, 29] width 680 height 25
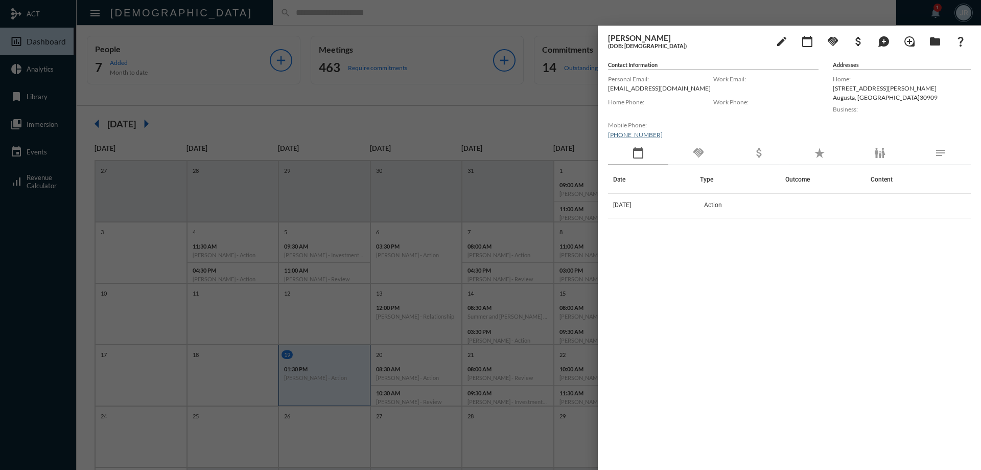
click at [686, 152] on div "handshake" at bounding box center [699, 154] width 60 height 24
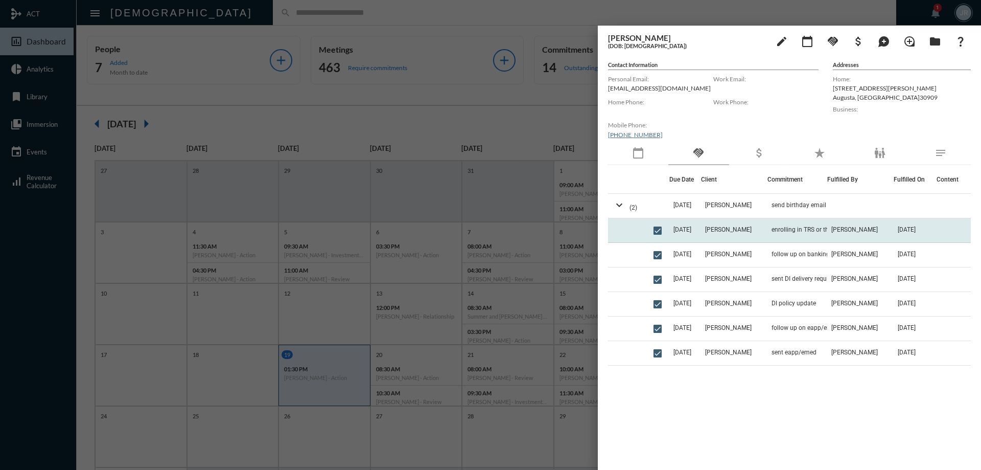
click at [767, 229] on td "[PERSON_NAME]" at bounding box center [734, 230] width 66 height 25
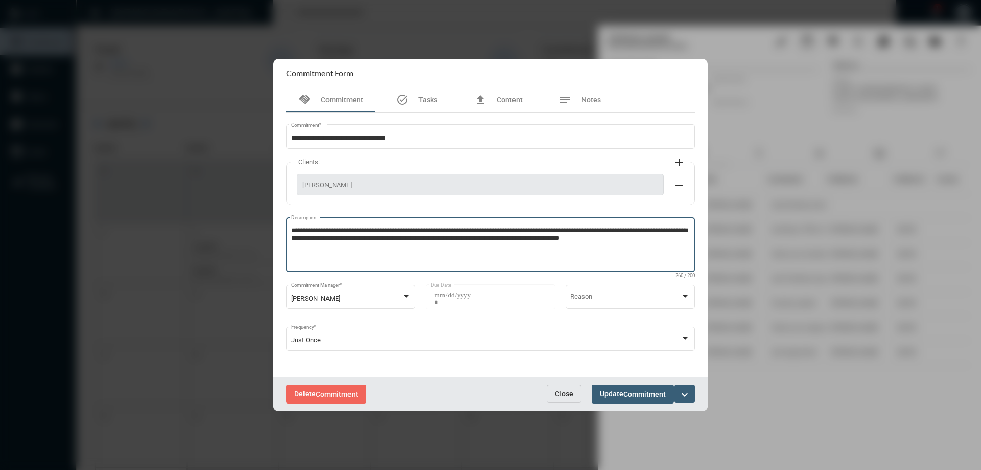
click at [672, 239] on textarea "**********" at bounding box center [490, 246] width 399 height 40
type textarea "**********"
click at [623, 396] on span "Update Commitment" at bounding box center [633, 393] width 66 height 8
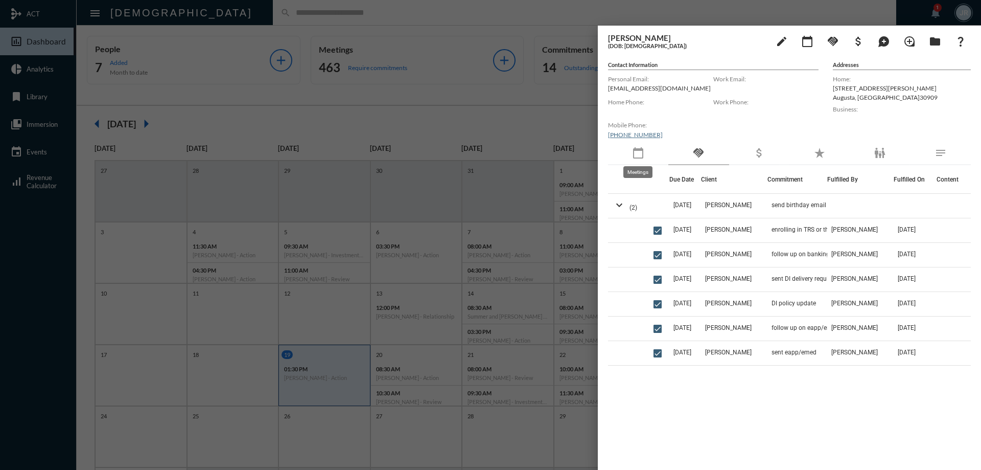
click at [638, 155] on mat-icon "calendar_today" at bounding box center [638, 153] width 12 height 12
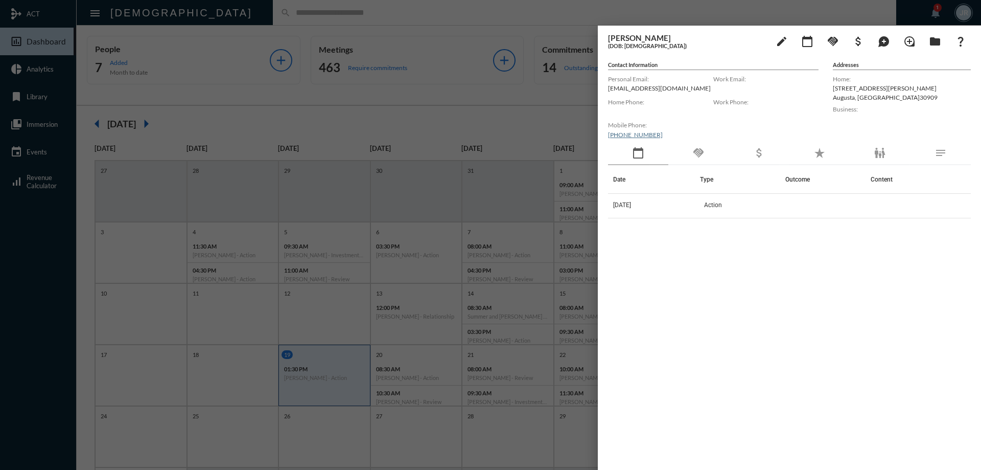
click at [732, 155] on div "attach_money" at bounding box center [759, 154] width 60 height 24
click at [703, 154] on mat-icon "handshake" at bounding box center [699, 153] width 12 height 12
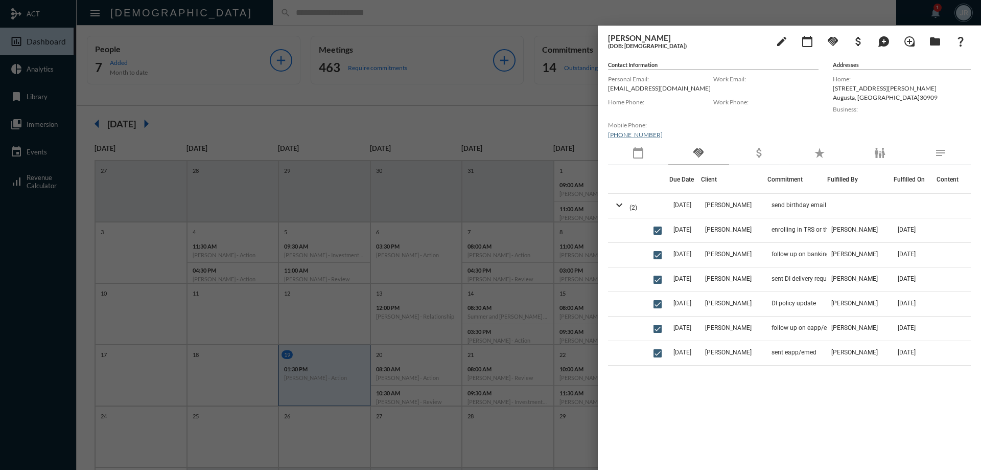
click at [278, 25] on div at bounding box center [490, 235] width 981 height 470
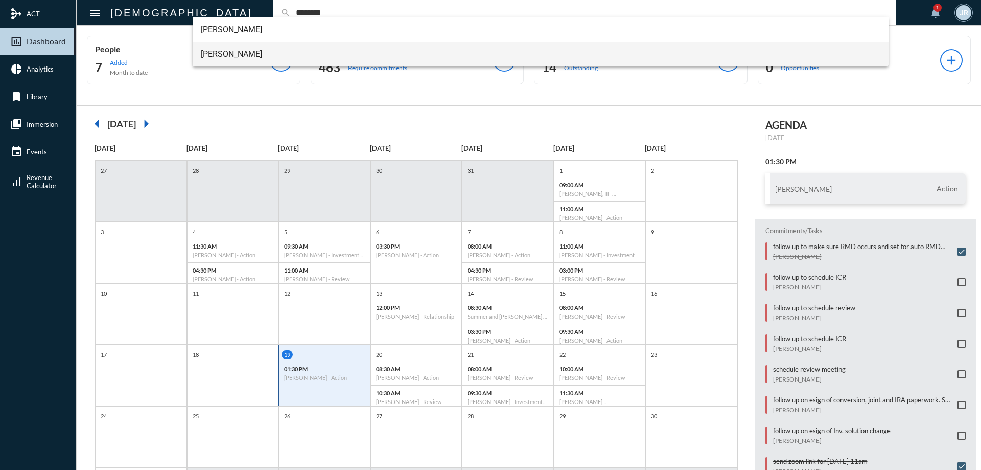
type input "********"
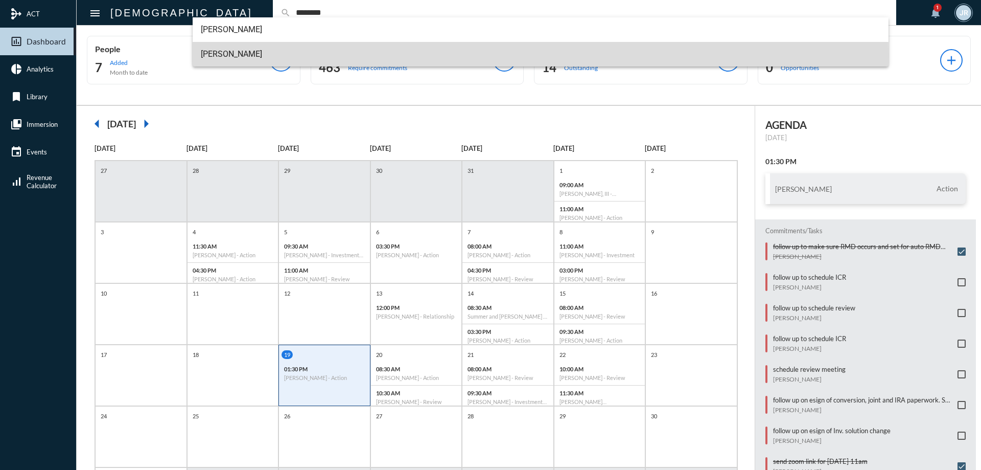
click at [235, 57] on span "[PERSON_NAME]" at bounding box center [541, 54] width 680 height 25
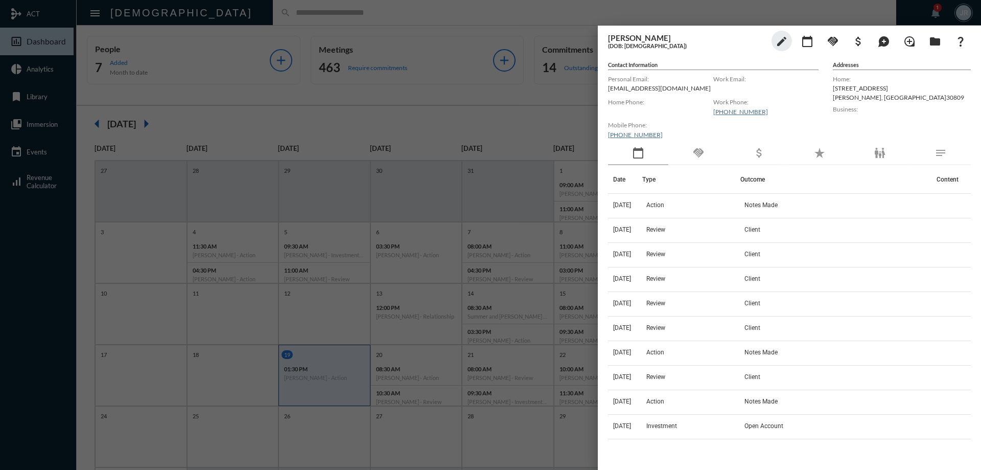
click at [695, 160] on div "handshake" at bounding box center [699, 154] width 60 height 24
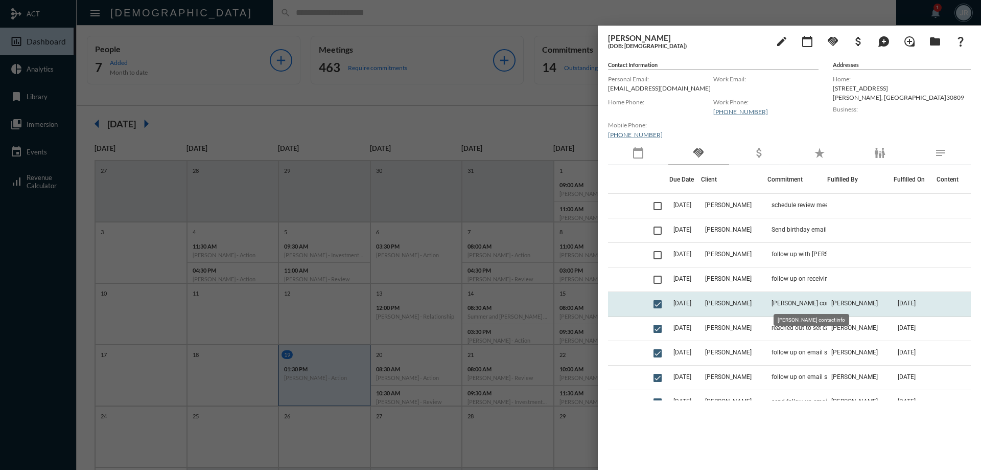
click at [804, 302] on span "[PERSON_NAME] contact info" at bounding box center [812, 303] width 81 height 7
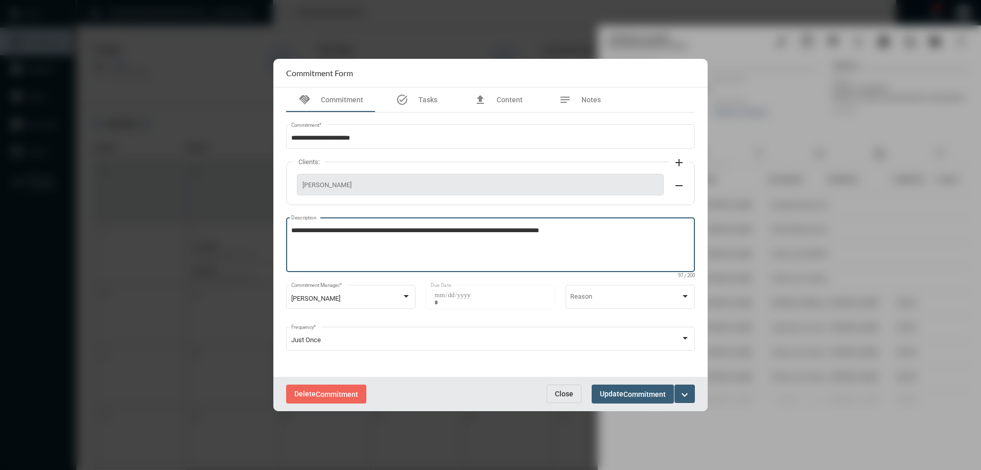
click at [605, 240] on textarea "**********" at bounding box center [490, 246] width 399 height 40
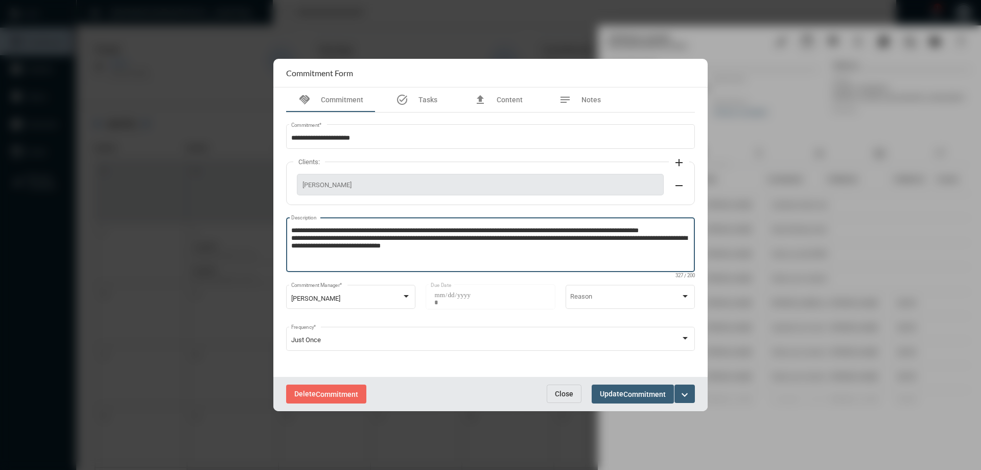
type textarea "**********"
click at [616, 386] on button "Update Commitment" at bounding box center [633, 393] width 82 height 19
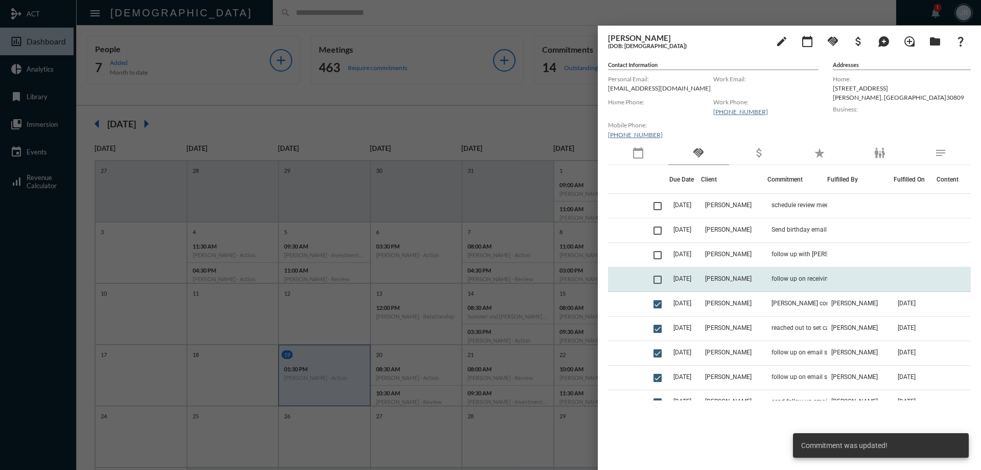
click at [784, 274] on td "follow up on receiving [PERSON_NAME] contact info" at bounding box center [798, 279] width 60 height 25
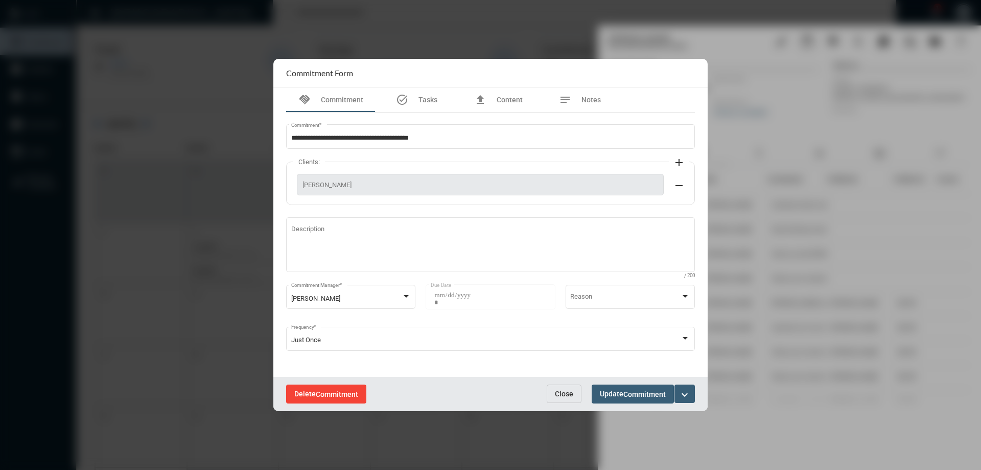
click at [307, 393] on span "Delete Commitment" at bounding box center [326, 393] width 64 height 8
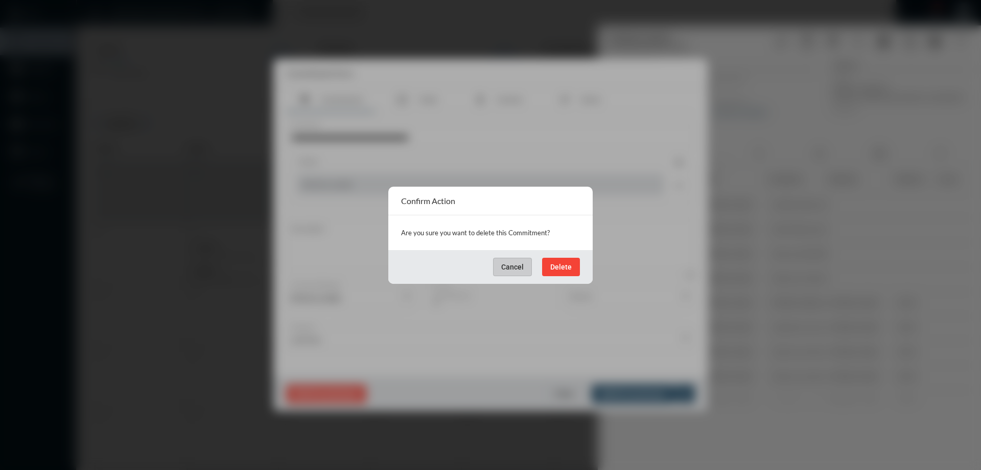
click at [560, 260] on button "Delete" at bounding box center [561, 267] width 38 height 18
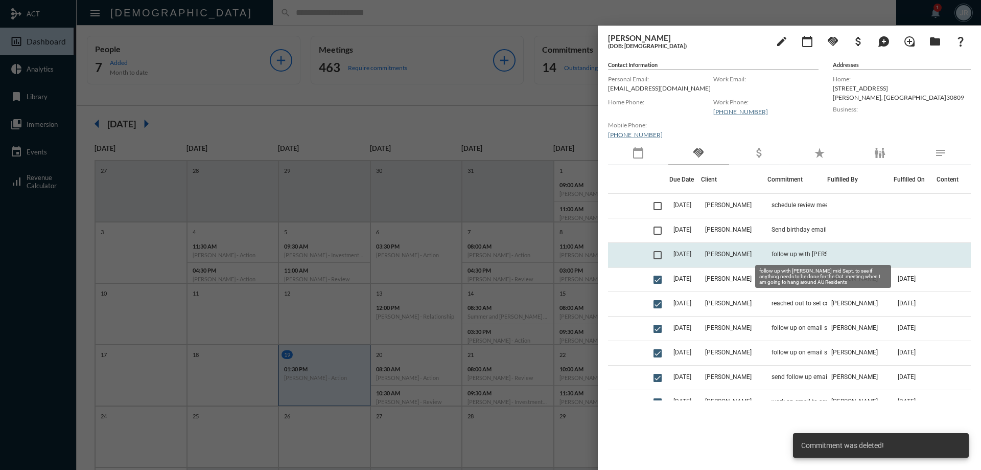
click at [799, 254] on span "follow up with [PERSON_NAME] mid Sept. to see if anything needs to be done for …" at bounding box center [823, 253] width 102 height 7
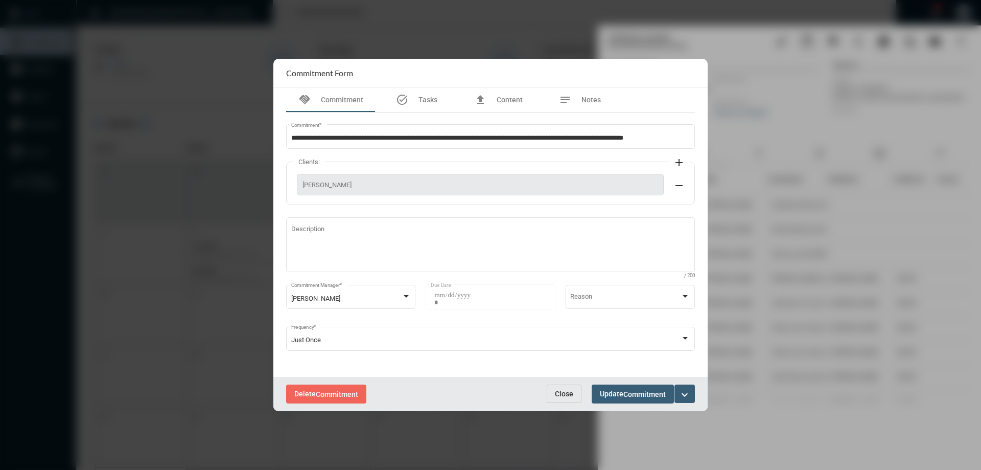
click at [685, 394] on mat-icon "expand_more" at bounding box center [685, 394] width 12 height 12
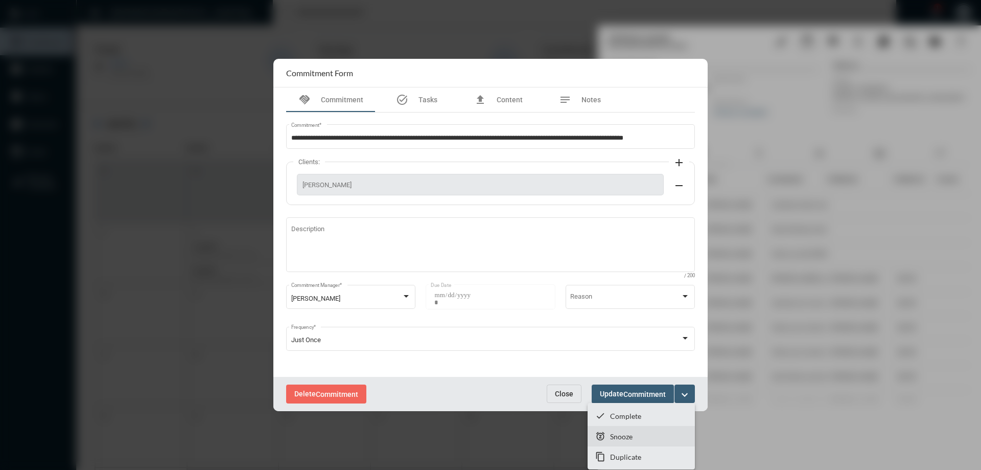
click at [620, 434] on p "Snooze" at bounding box center [621, 436] width 22 height 9
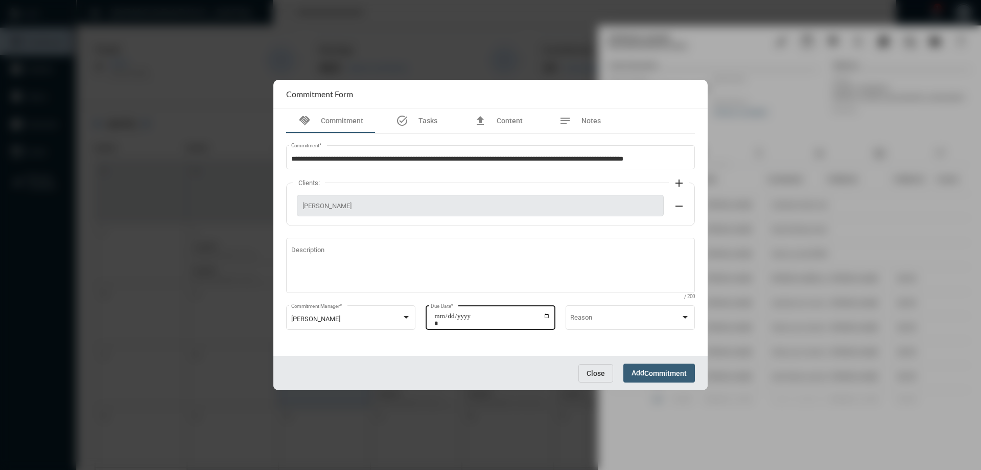
click at [546, 314] on input "**********" at bounding box center [492, 319] width 116 height 14
type input "**********"
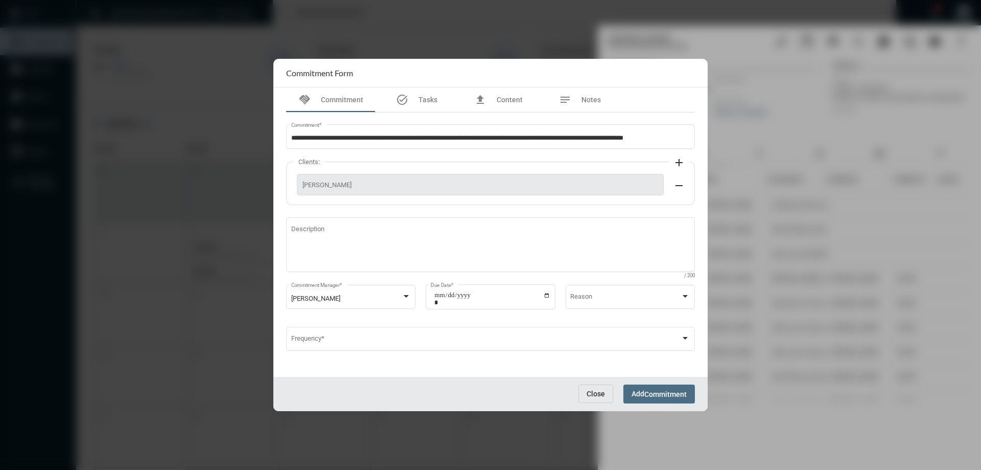
click at [643, 389] on span "Add Commitment" at bounding box center [659, 393] width 55 height 8
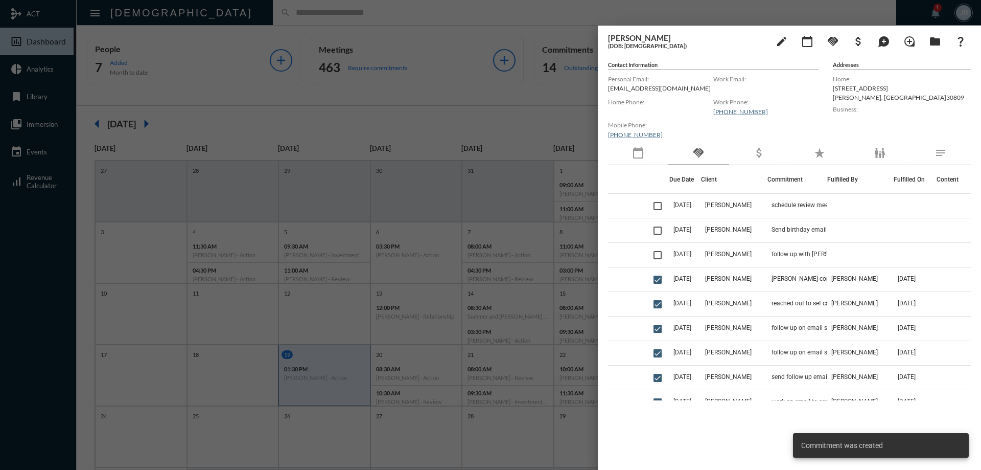
click at [231, 18] on div at bounding box center [490, 235] width 981 height 470
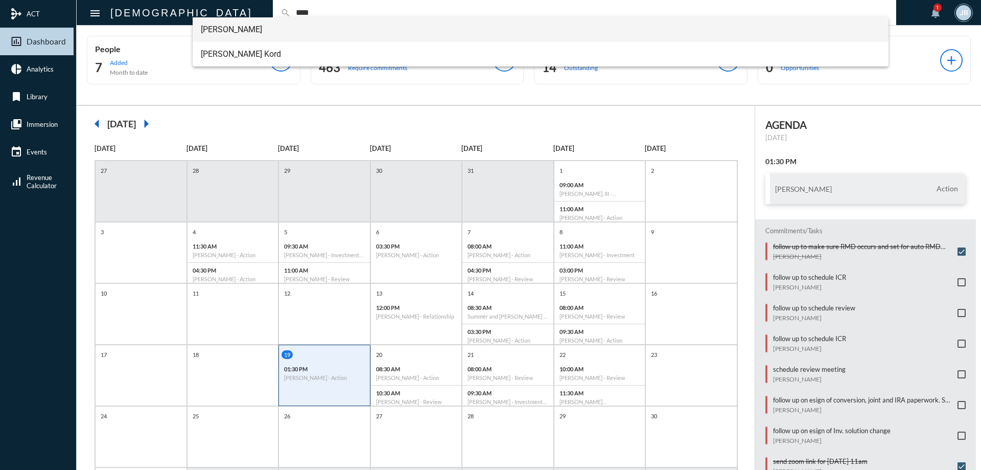
type input "****"
click at [216, 20] on span "[PERSON_NAME]" at bounding box center [541, 29] width 680 height 25
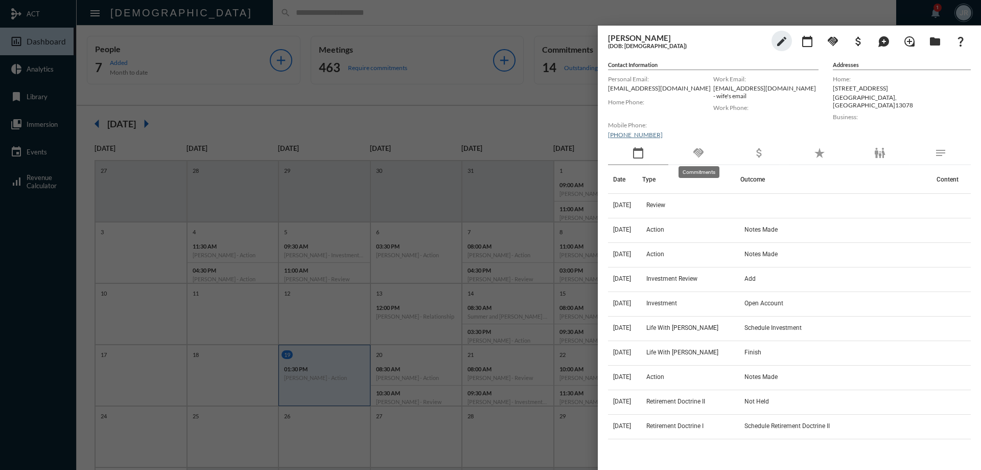
click at [698, 154] on mat-icon "handshake" at bounding box center [699, 153] width 12 height 12
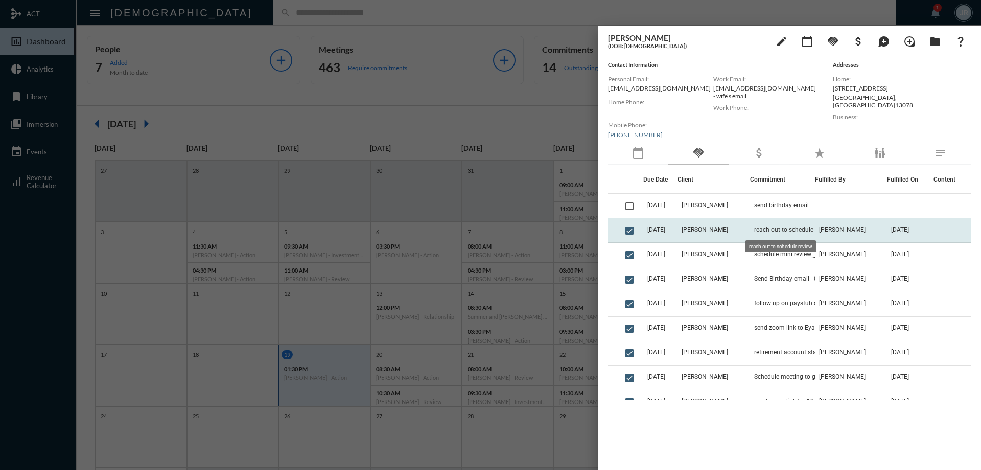
click at [777, 231] on span "reach out to schedule review" at bounding box center [793, 229] width 78 height 7
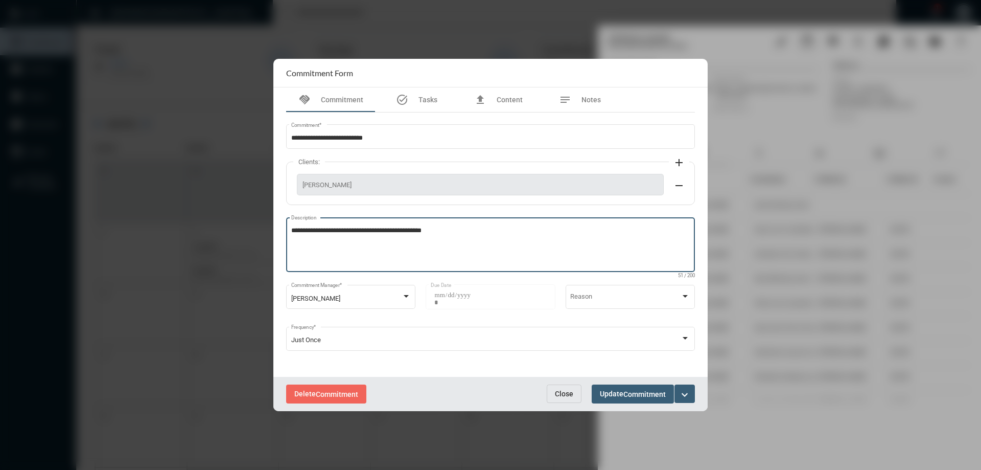
click at [479, 231] on textarea "**********" at bounding box center [490, 246] width 399 height 40
type textarea "**********"
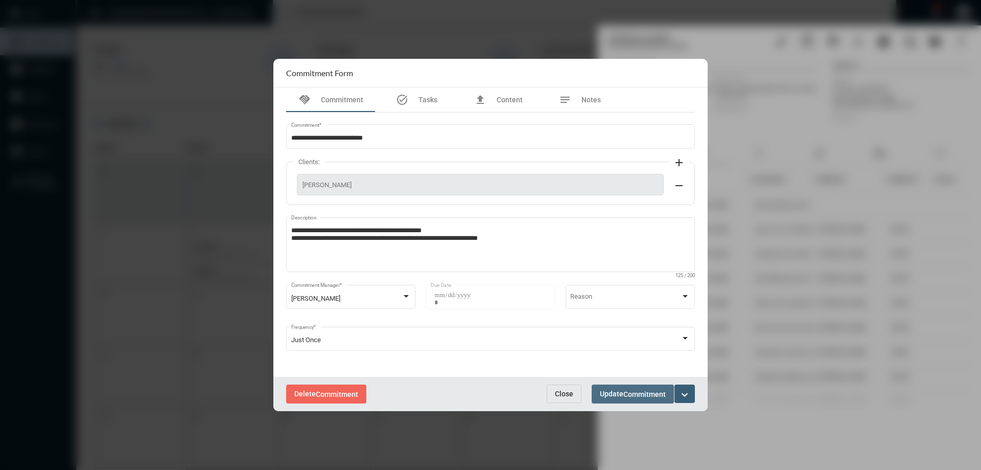
click at [646, 395] on span "Commitment" at bounding box center [645, 394] width 42 height 8
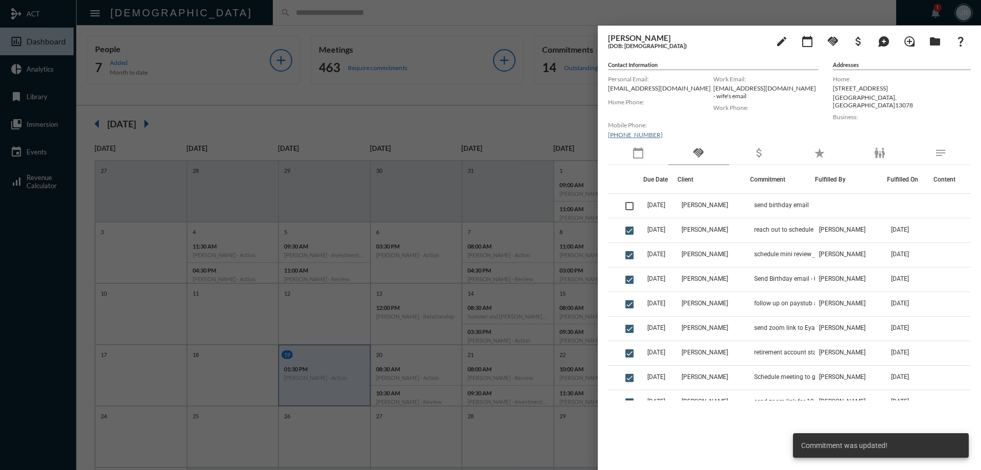
click at [639, 162] on div "calendar_today" at bounding box center [638, 154] width 60 height 24
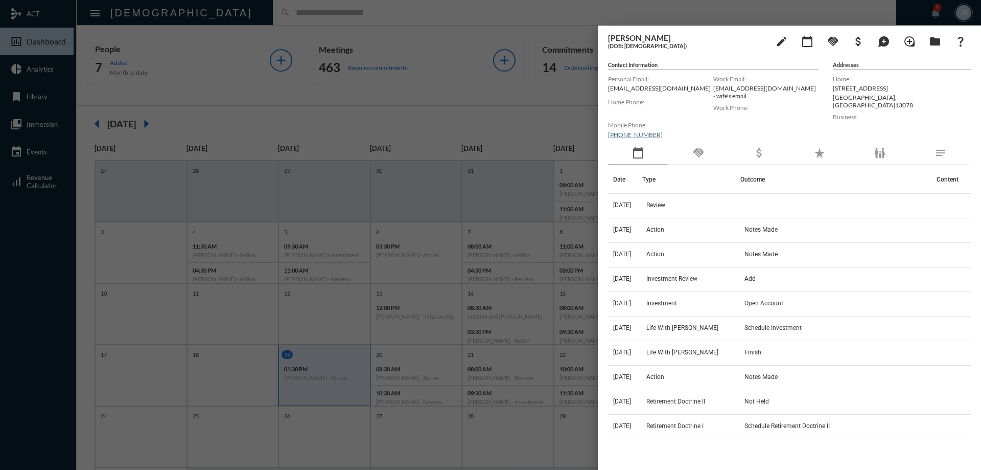
click at [697, 160] on div "handshake" at bounding box center [699, 154] width 60 height 24
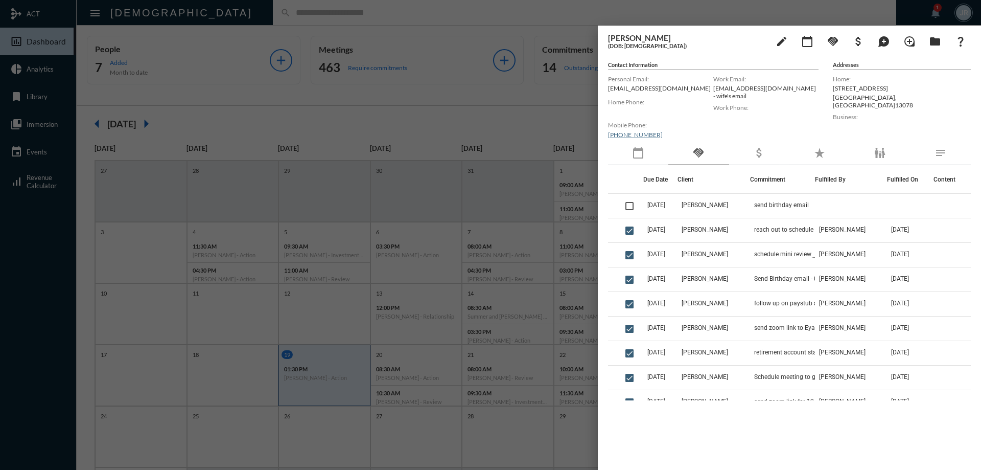
click at [321, 21] on div at bounding box center [490, 235] width 981 height 470
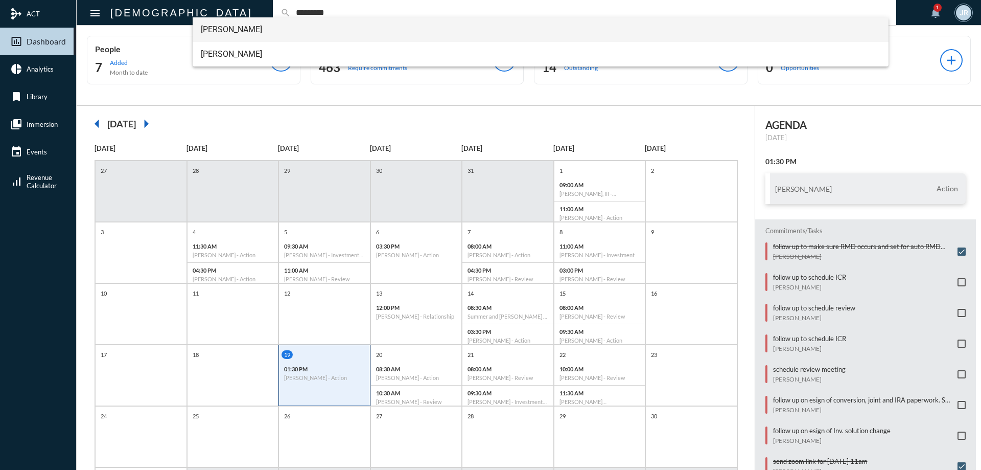
type input "*********"
click at [238, 24] on span "[PERSON_NAME]" at bounding box center [541, 29] width 680 height 25
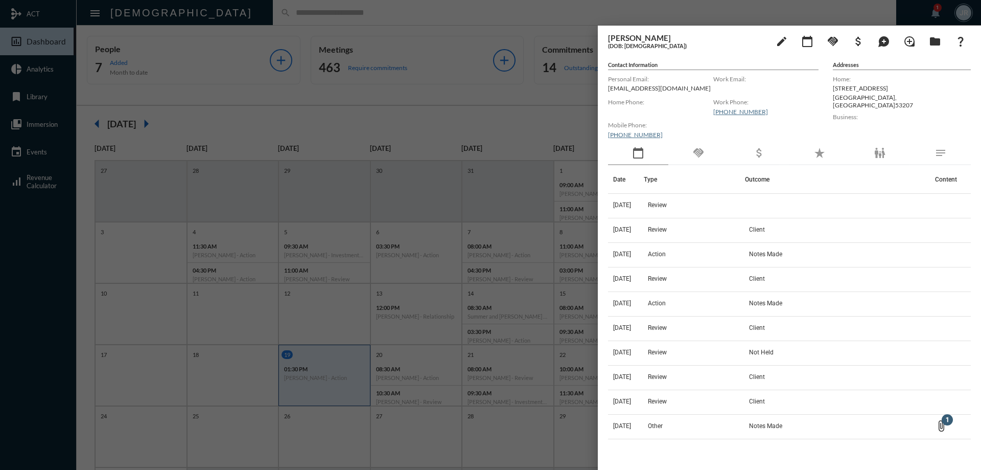
click at [712, 155] on div "handshake" at bounding box center [699, 154] width 60 height 24
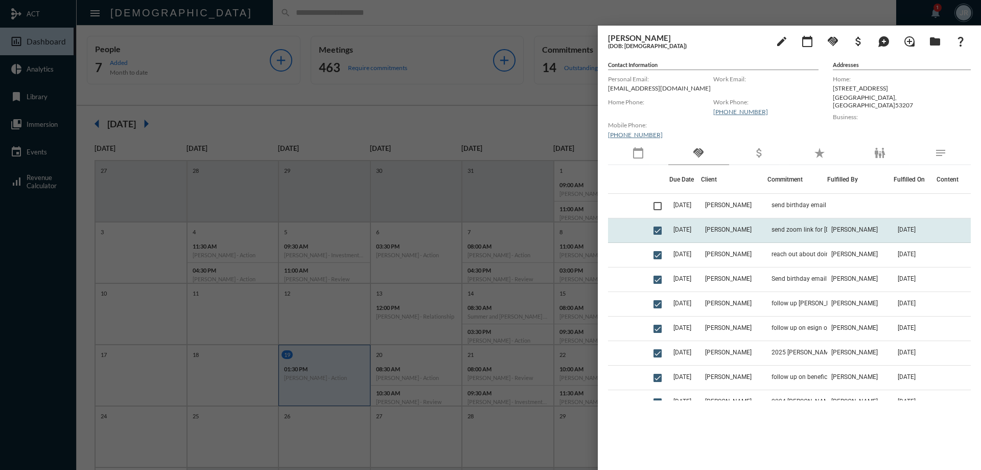
click at [701, 227] on td "[DATE]" at bounding box center [686, 230] width 32 height 25
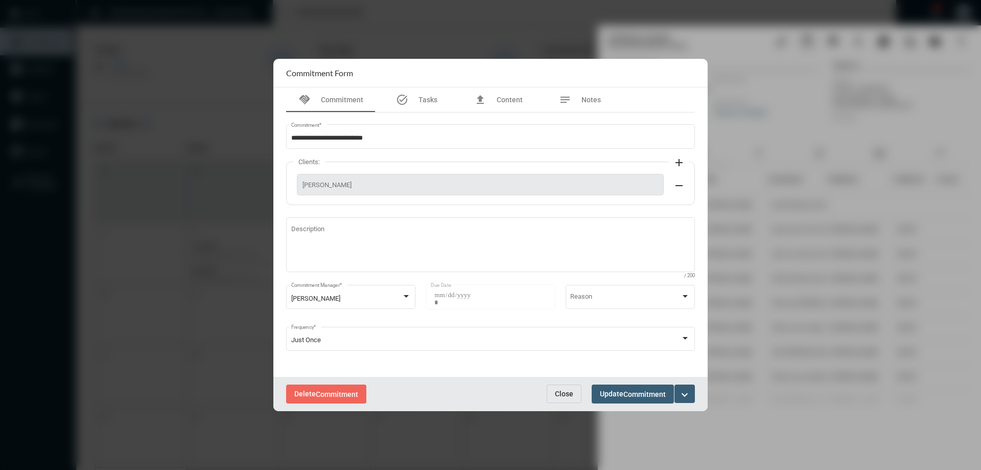
click at [595, 407] on div "Delete Commitment Close Update Commitment expand_more" at bounding box center [490, 394] width 434 height 34
click at [549, 391] on button "Close" at bounding box center [564, 393] width 35 height 18
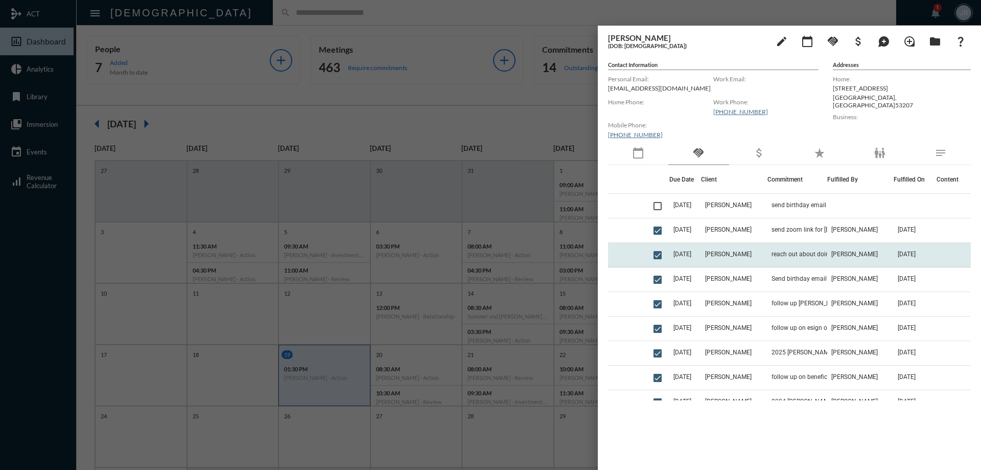
click at [801, 250] on td "reach out about doing review" at bounding box center [798, 255] width 60 height 25
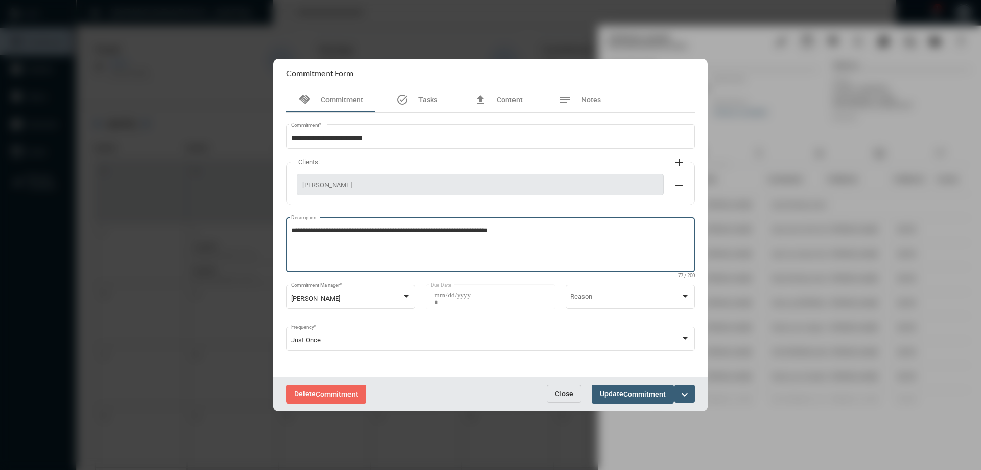
click at [524, 231] on textarea "**********" at bounding box center [490, 246] width 399 height 40
type textarea "**********"
click at [647, 390] on span "Commitment" at bounding box center [645, 394] width 42 height 8
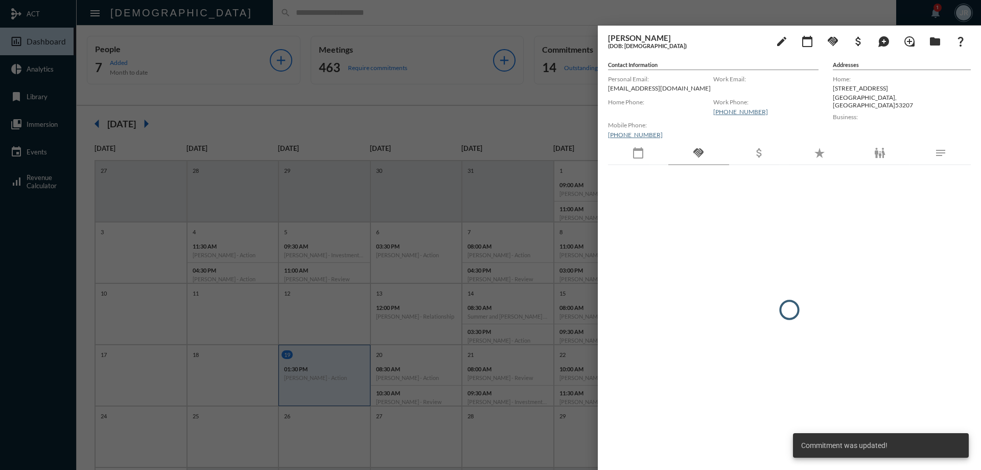
click at [643, 155] on mat-icon "calendar_today" at bounding box center [638, 153] width 12 height 12
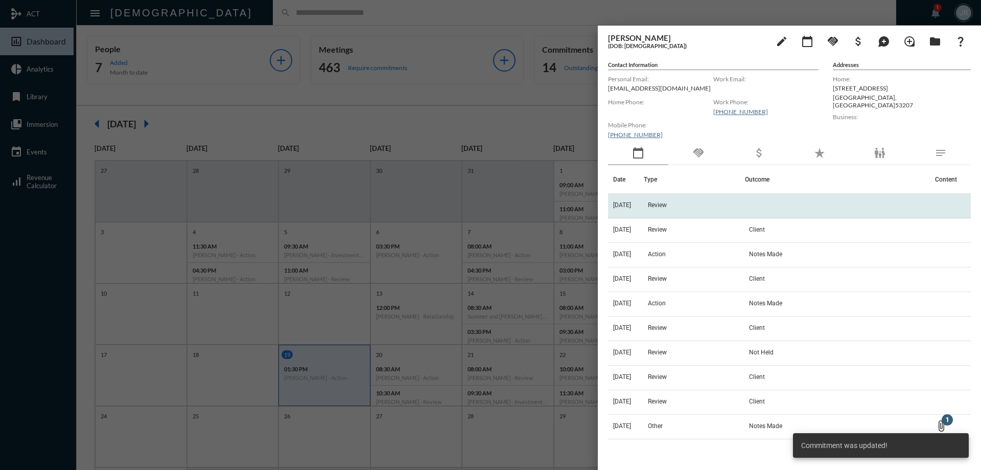
click at [667, 203] on span "Review" at bounding box center [657, 204] width 19 height 7
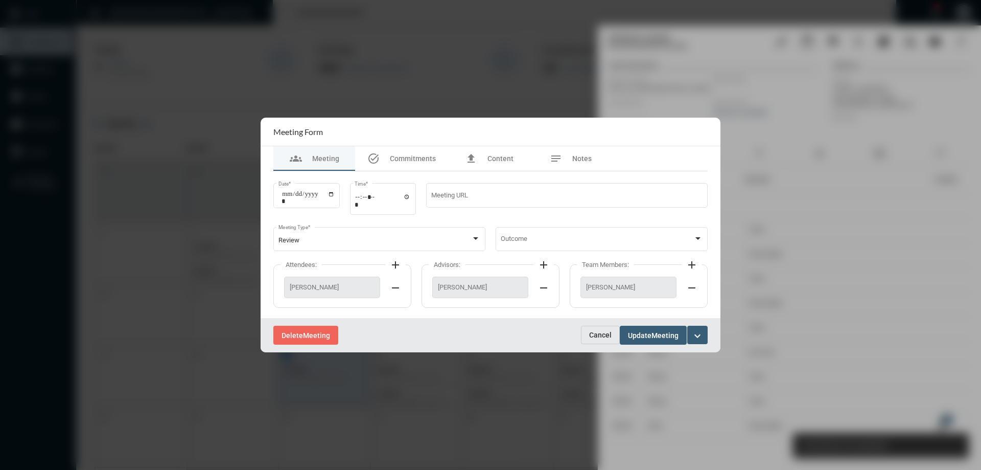
click at [598, 331] on span "Cancel" at bounding box center [600, 335] width 22 height 8
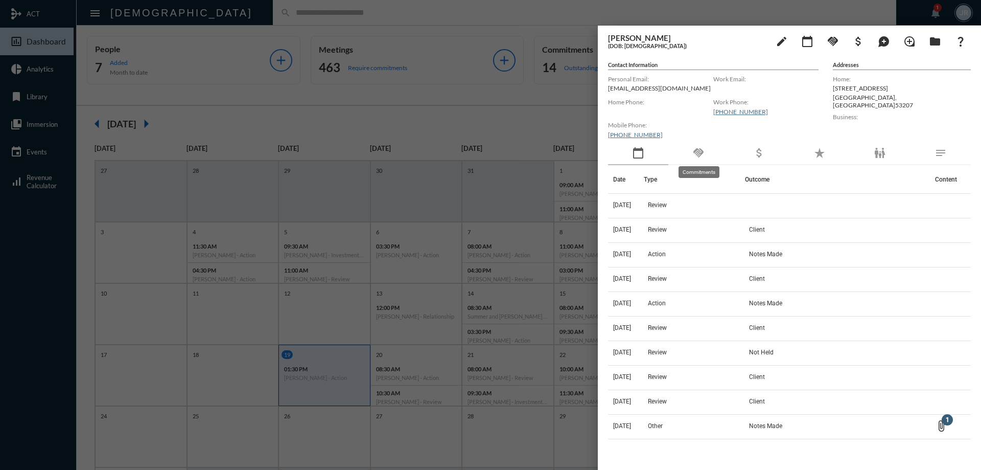
click at [702, 152] on mat-icon "handshake" at bounding box center [699, 153] width 12 height 12
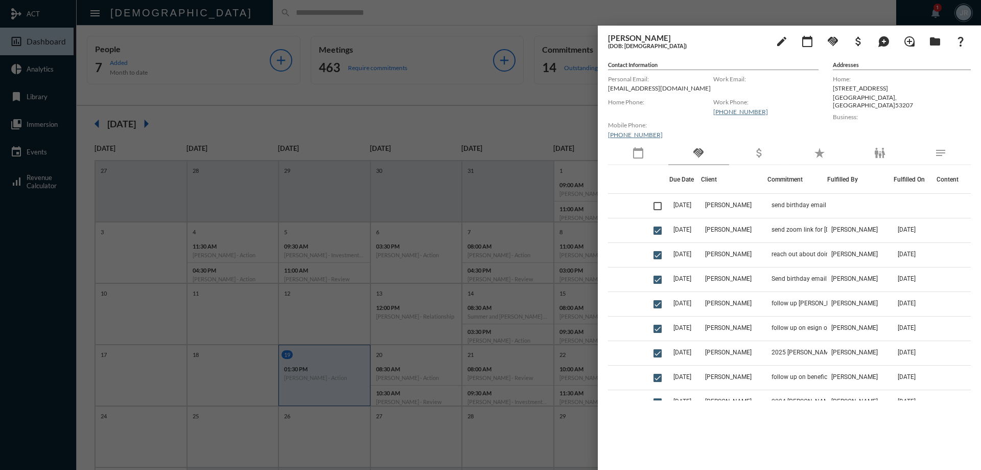
click at [288, 17] on div at bounding box center [490, 235] width 981 height 470
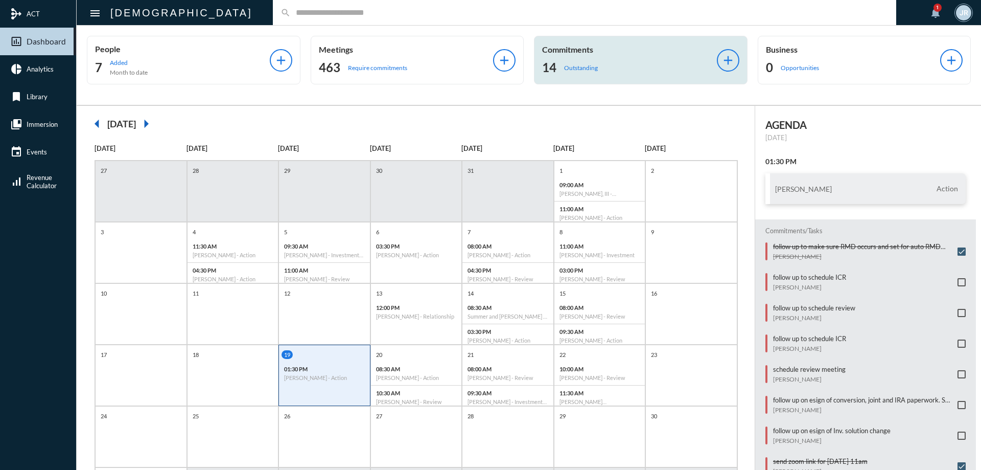
click at [558, 53] on p "Commitments" at bounding box center [629, 49] width 175 height 10
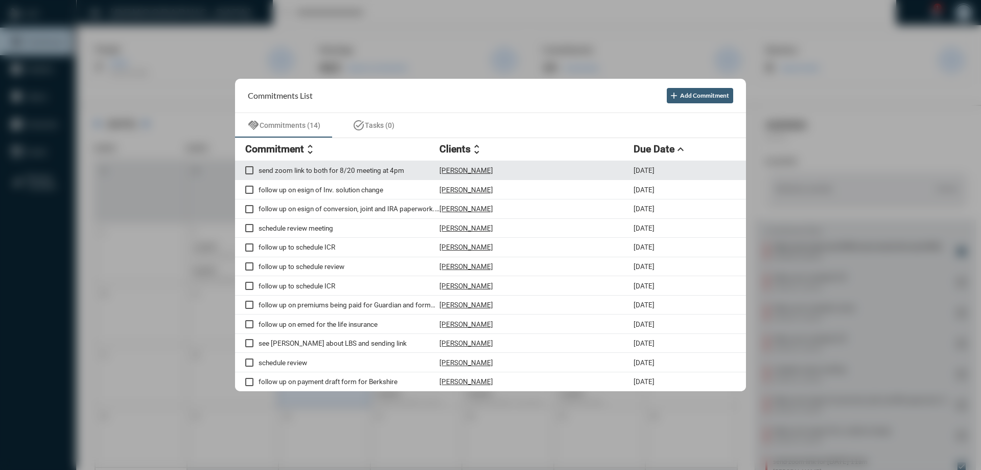
click at [475, 168] on p "[PERSON_NAME]" at bounding box center [467, 170] width 54 height 8
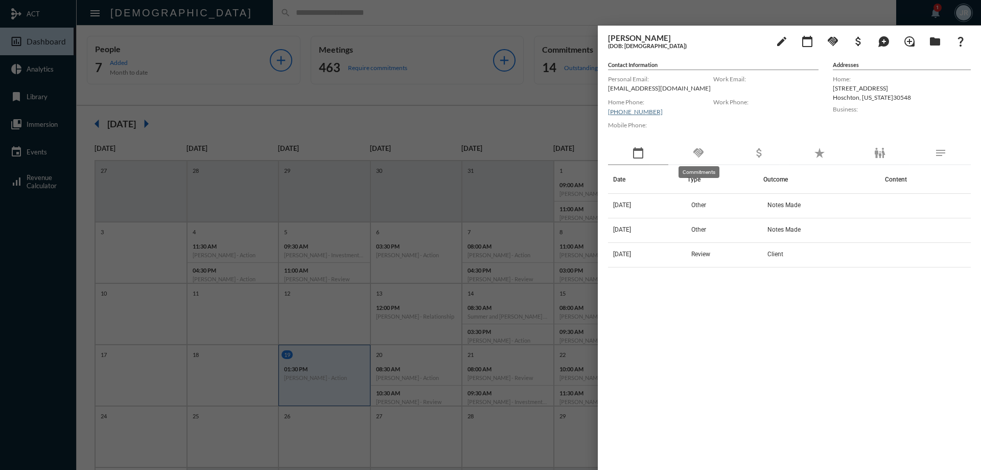
click at [703, 151] on mat-icon "handshake" at bounding box center [699, 153] width 12 height 12
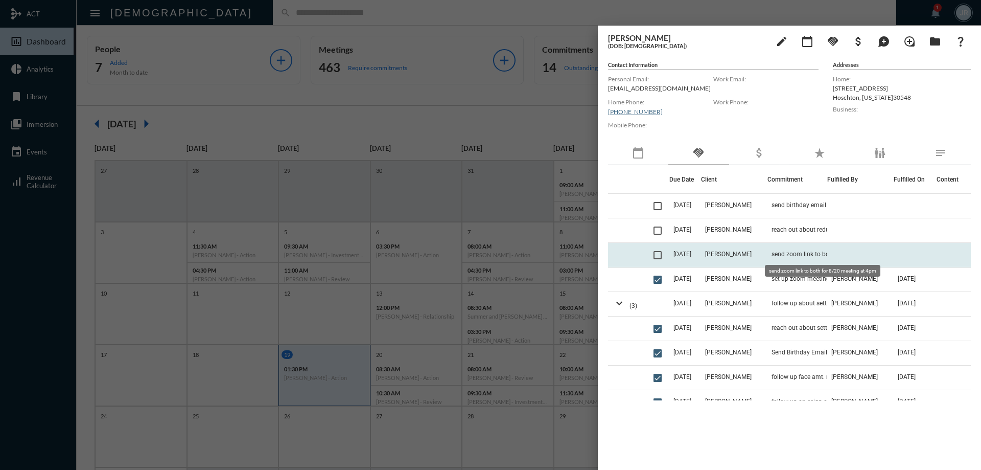
click at [796, 254] on span "send zoom link to both for 8/20 meeting at 4pm" at bounding box center [823, 253] width 102 height 7
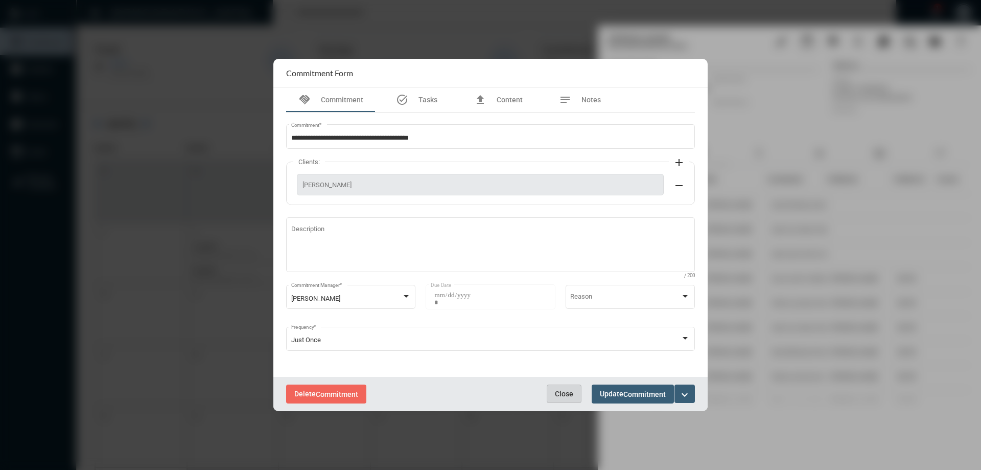
click at [562, 393] on span "Close" at bounding box center [564, 393] width 18 height 8
click at [560, 388] on button "Close" at bounding box center [564, 393] width 35 height 18
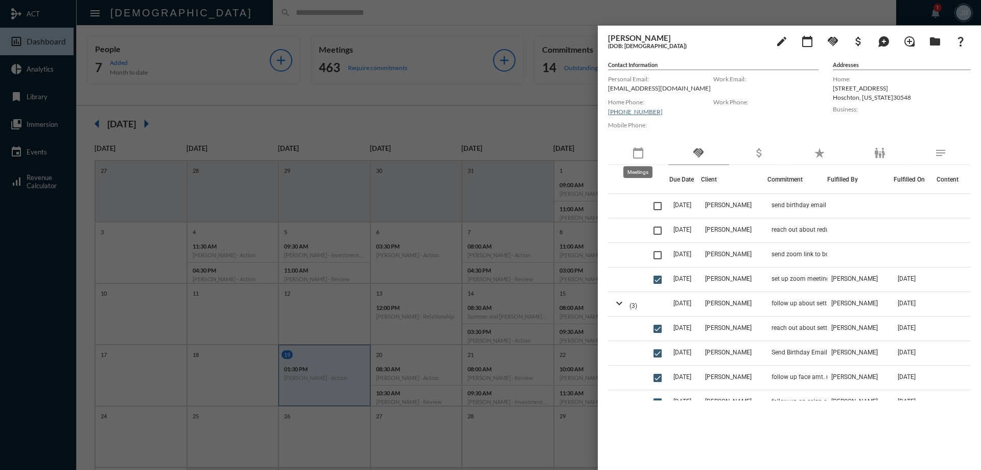
click at [642, 157] on mat-icon "calendar_today" at bounding box center [638, 153] width 12 height 12
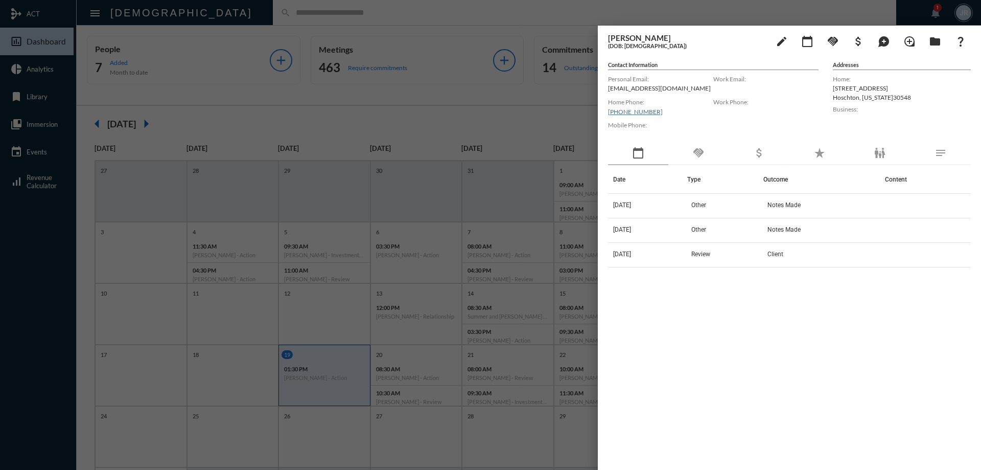
click at [707, 150] on div "handshake" at bounding box center [699, 154] width 60 height 24
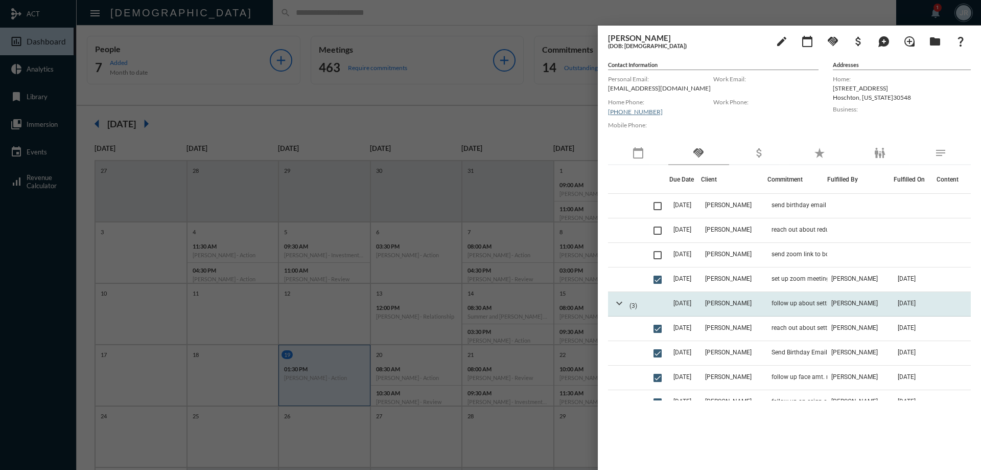
click at [619, 305] on mat-icon "expand_more" at bounding box center [619, 303] width 12 height 12
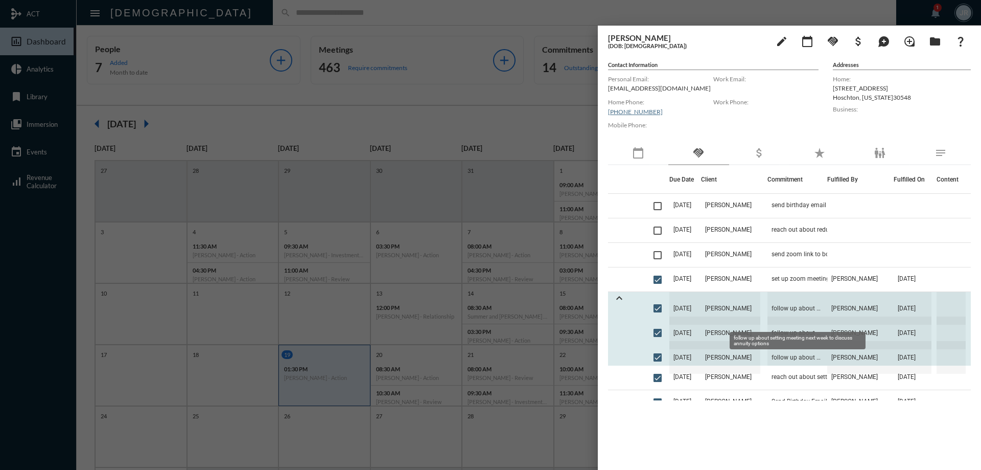
click at [795, 305] on span "follow up about setting meeting next week to discuss annuity options" at bounding box center [798, 308] width 60 height 33
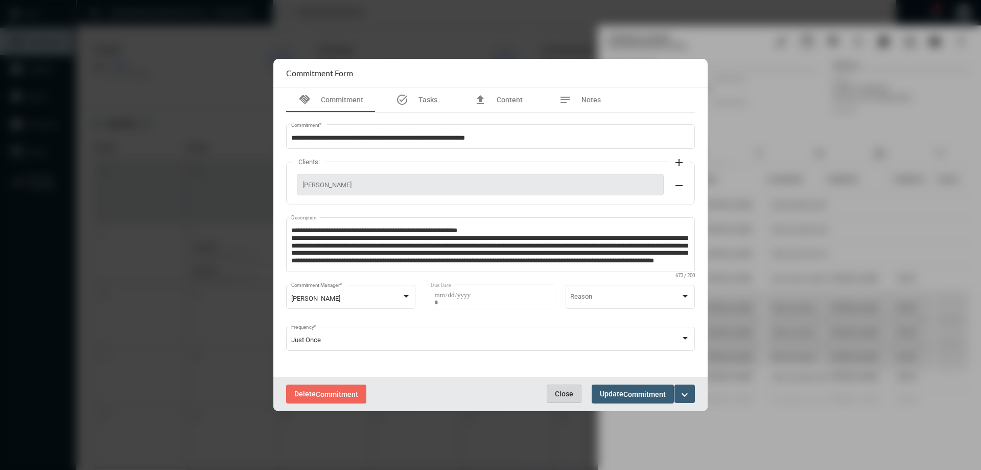
click at [568, 389] on span "Close" at bounding box center [564, 393] width 18 height 8
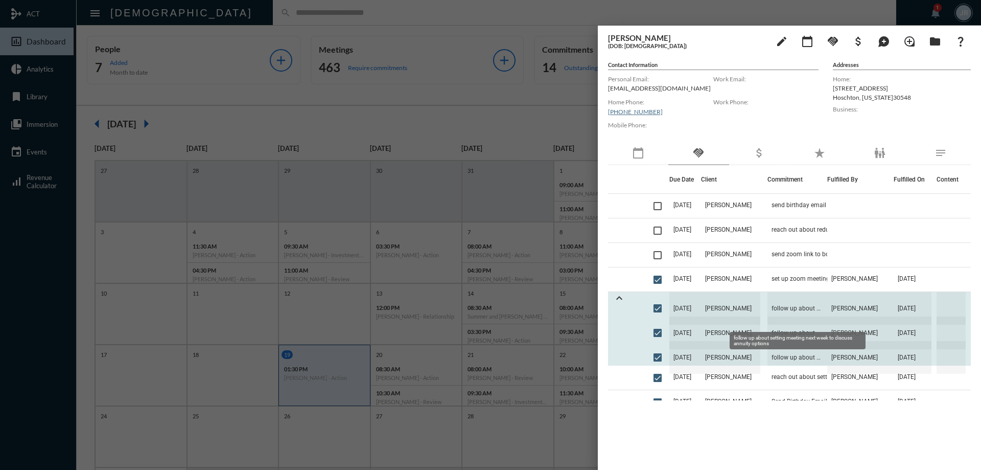
click at [772, 306] on span "follow up about setting meeting next week to discuss annuity options" at bounding box center [798, 308] width 60 height 33
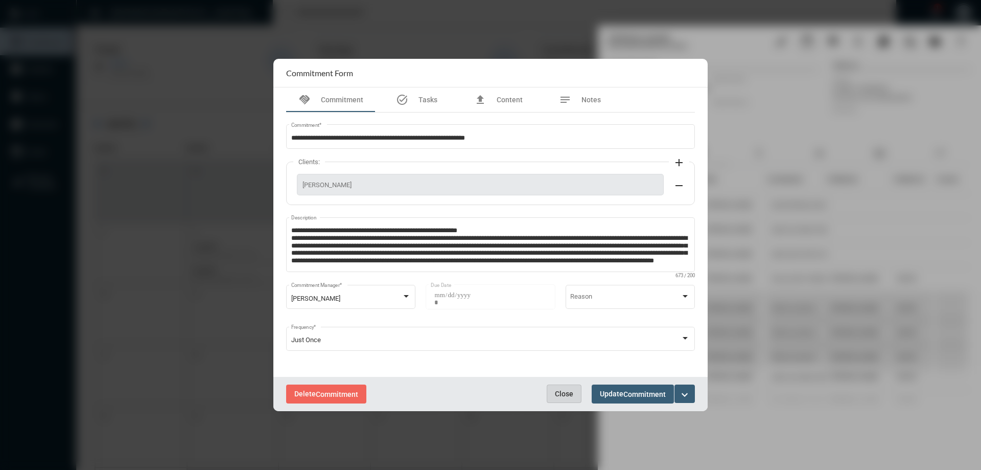
click at [570, 392] on span "Close" at bounding box center [564, 393] width 18 height 8
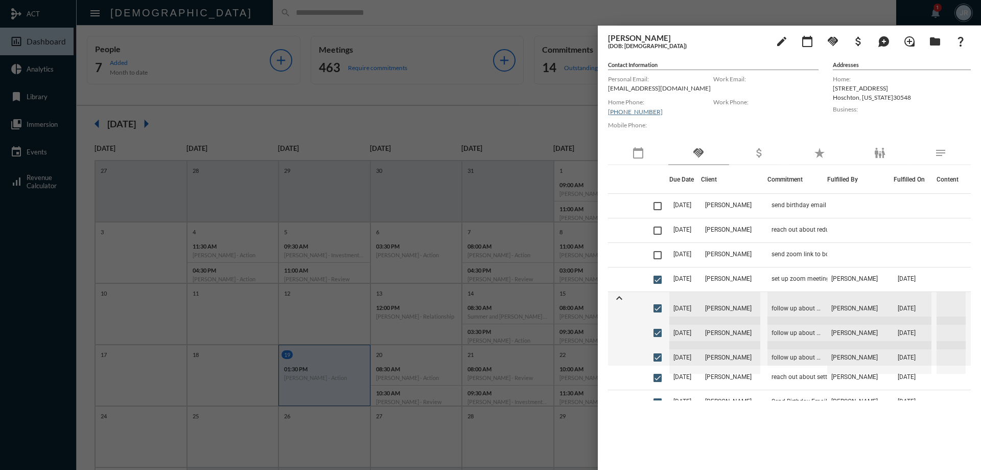
click at [626, 87] on p "[EMAIL_ADDRESS][DOMAIN_NAME]" at bounding box center [660, 88] width 105 height 8
copy p "[EMAIL_ADDRESS][DOMAIN_NAME]"
click at [306, 12] on div at bounding box center [490, 235] width 981 height 470
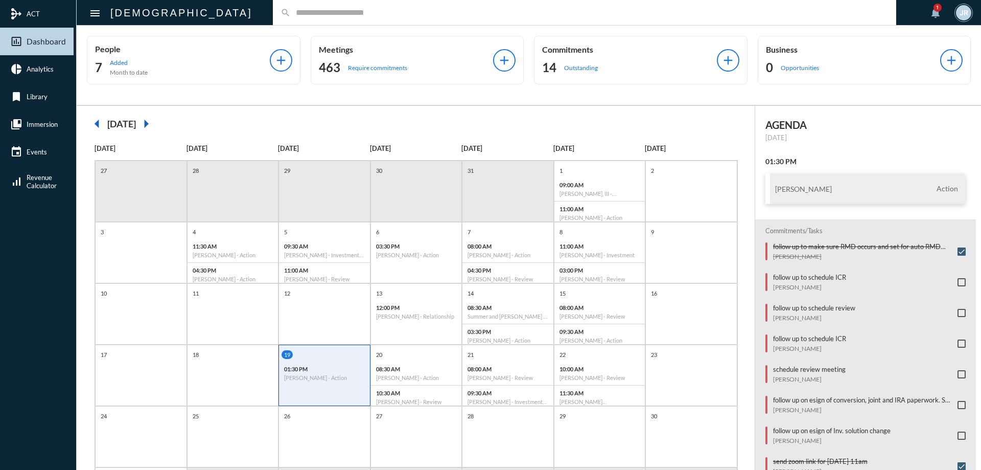
click at [291, 16] on input "text" at bounding box center [590, 12] width 598 height 9
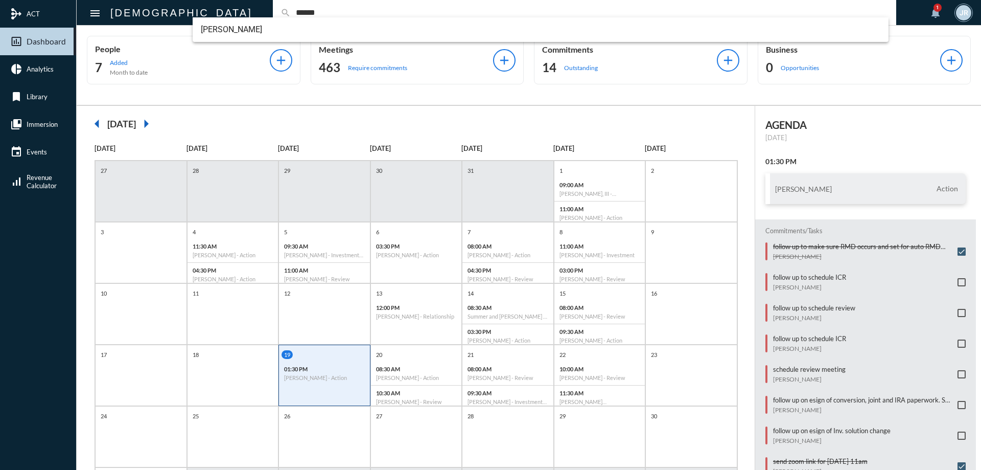
type input "*******"
click at [291, 16] on input "*******" at bounding box center [590, 12] width 598 height 9
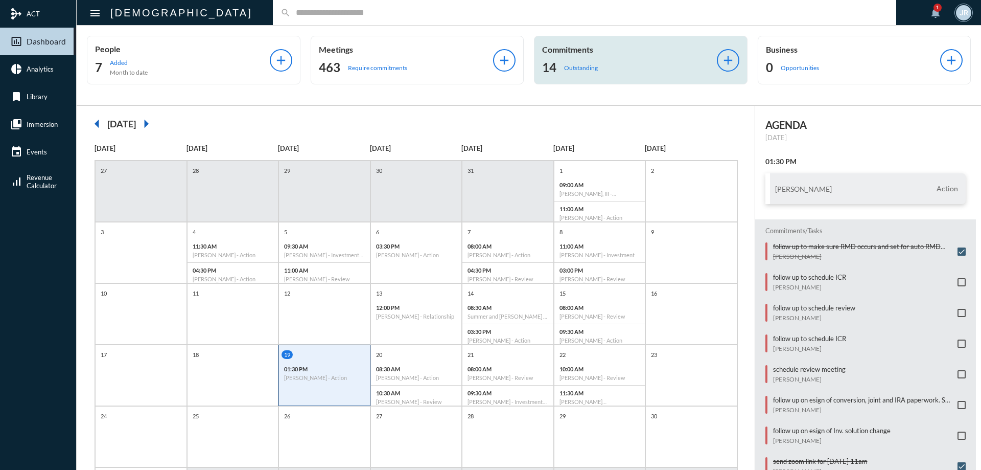
click at [554, 52] on p "Commitments" at bounding box center [629, 49] width 175 height 10
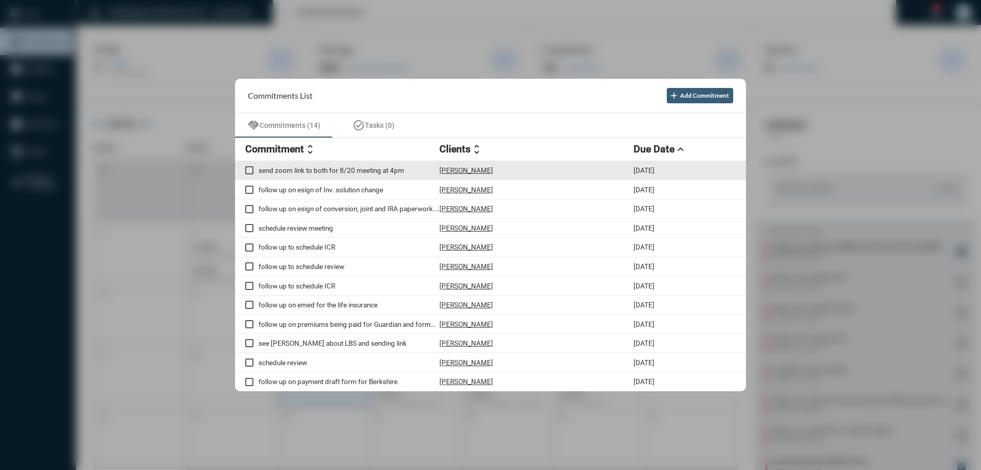
click at [463, 167] on p "[PERSON_NAME]" at bounding box center [467, 170] width 54 height 8
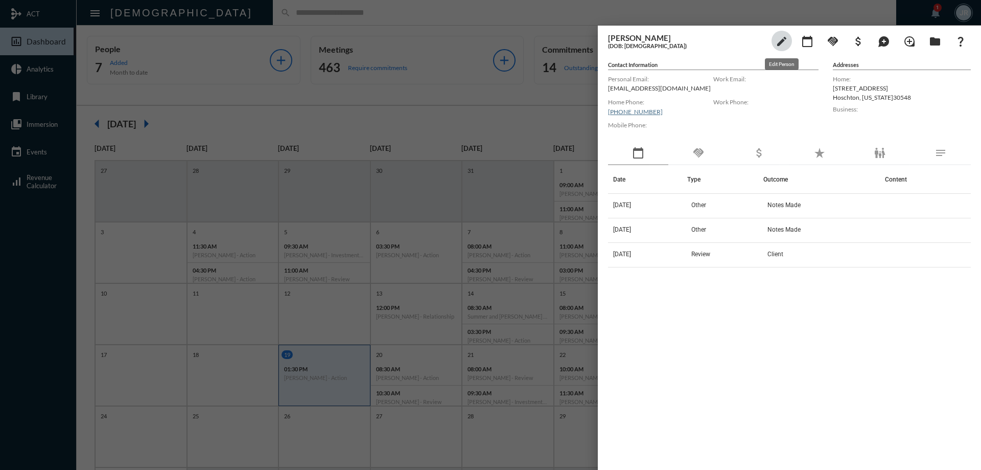
click at [778, 40] on mat-icon "edit" at bounding box center [782, 41] width 12 height 12
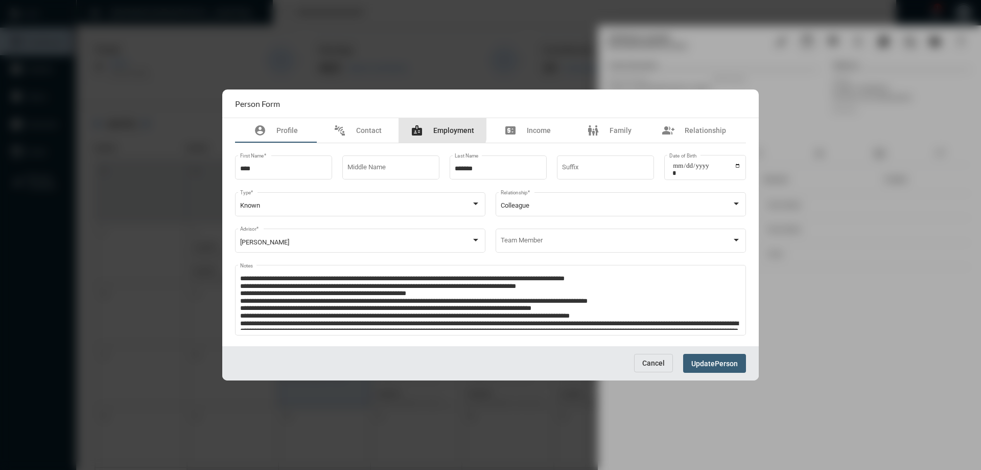
click at [441, 128] on span "Employment" at bounding box center [453, 130] width 41 height 8
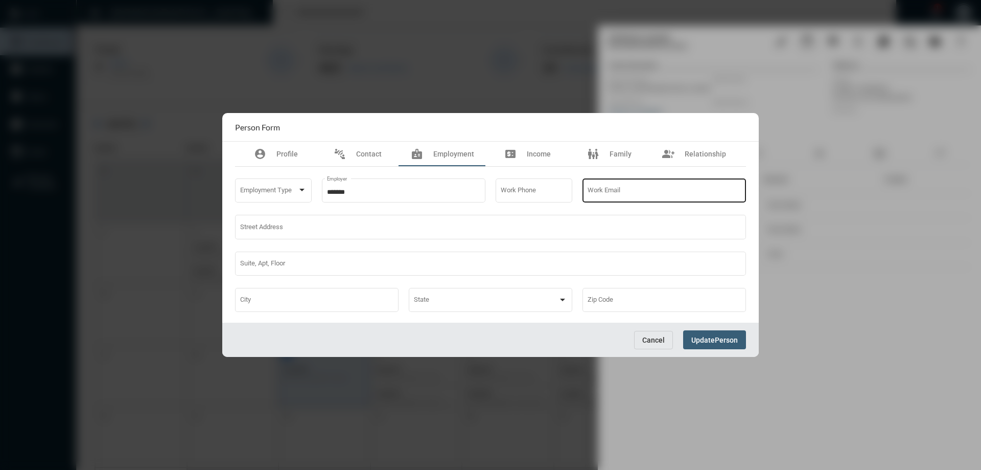
click at [598, 190] on input "Work Email" at bounding box center [665, 193] width 154 height 8
paste input "**********"
type input "**********"
click at [709, 341] on span "Update" at bounding box center [704, 340] width 24 height 8
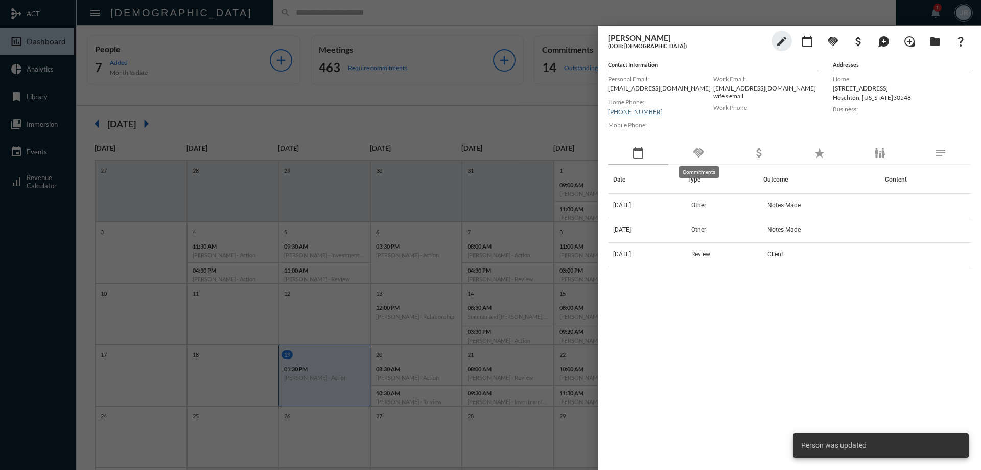
click at [701, 148] on mat-icon "handshake" at bounding box center [699, 153] width 12 height 12
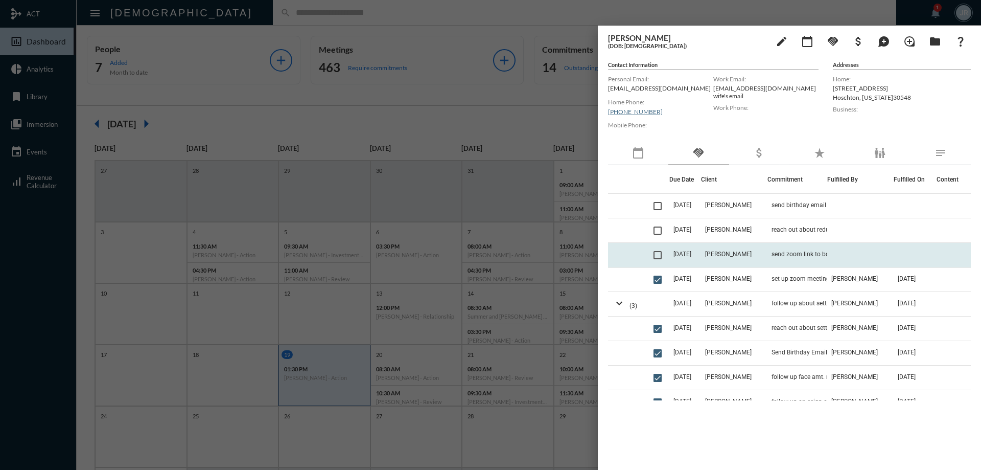
click at [657, 255] on span at bounding box center [658, 255] width 8 height 8
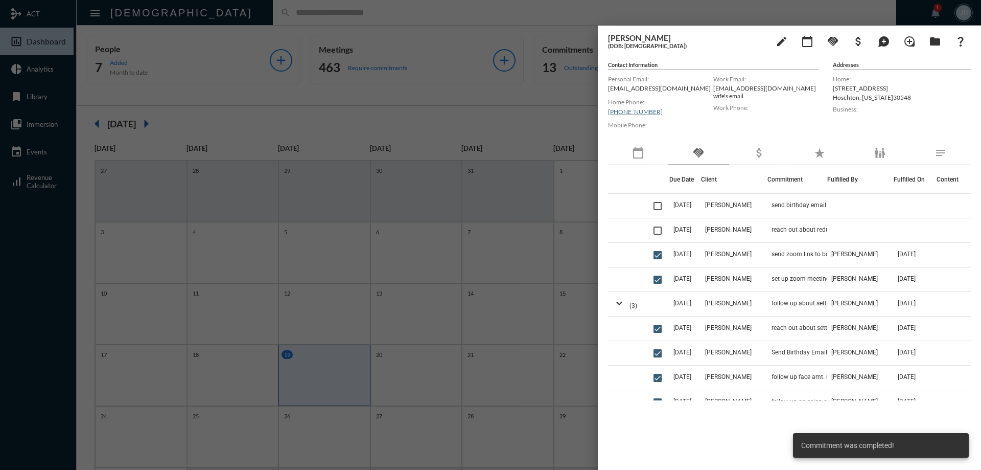
click at [254, 14] on div at bounding box center [490, 235] width 981 height 470
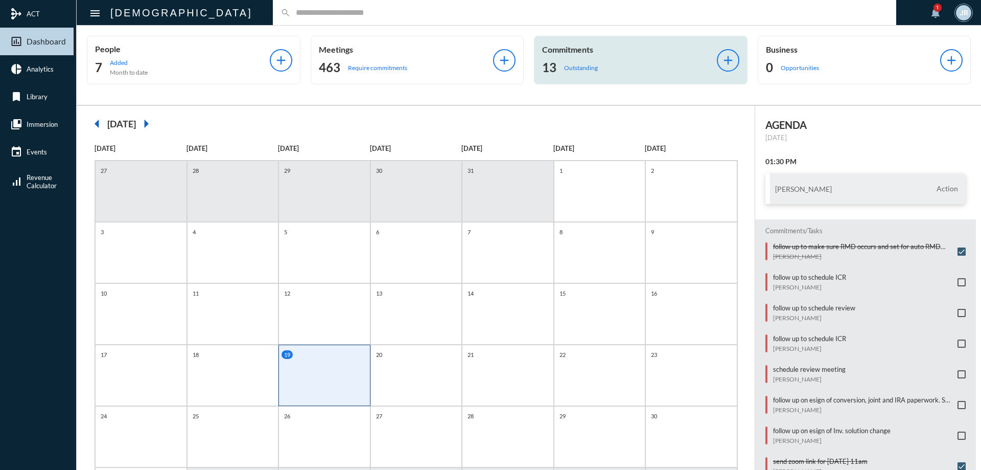
click at [580, 56] on div "Commitments 13 Outstanding" at bounding box center [629, 59] width 175 height 31
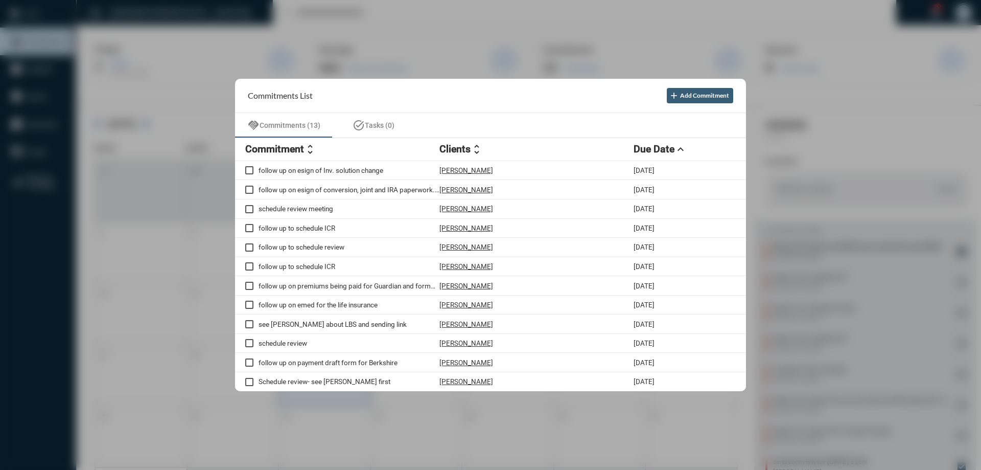
click at [436, 20] on div at bounding box center [490, 235] width 981 height 470
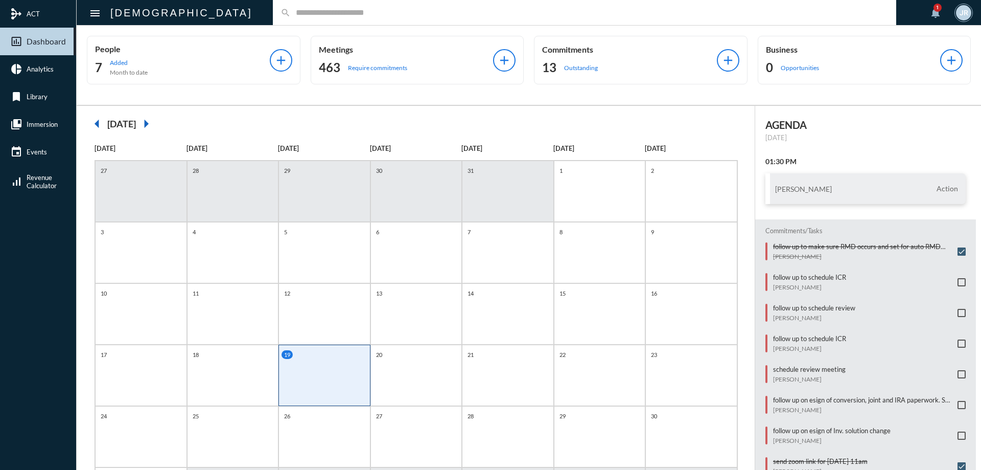
click at [291, 13] on input "text" at bounding box center [590, 12] width 598 height 9
click at [291, 8] on input "text" at bounding box center [590, 12] width 598 height 9
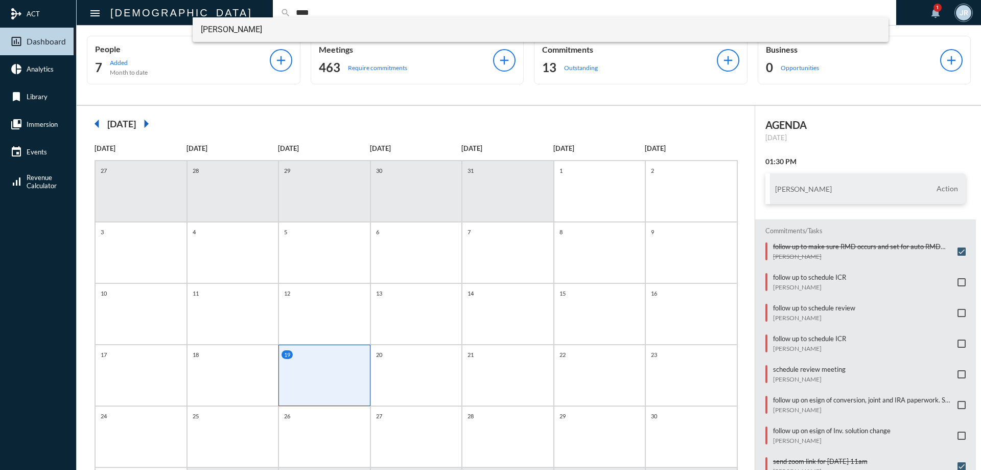
type input "****"
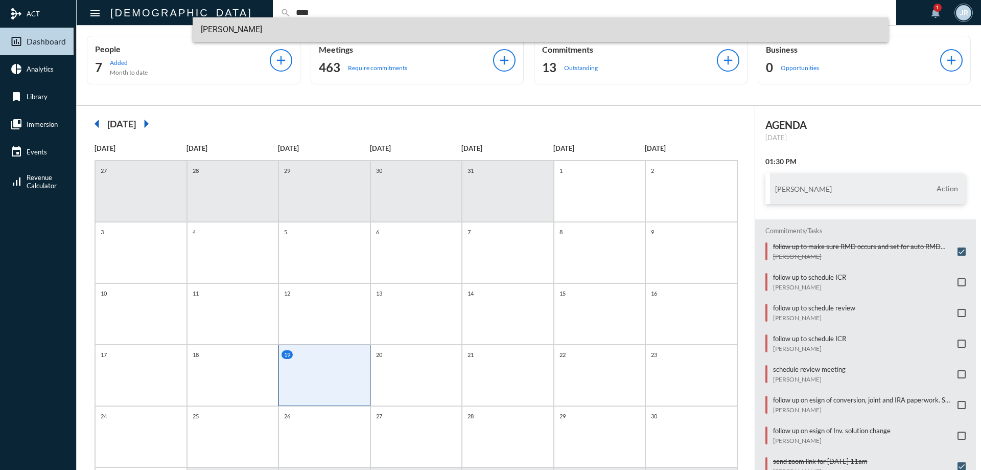
click at [221, 26] on span "[PERSON_NAME]" at bounding box center [541, 29] width 680 height 25
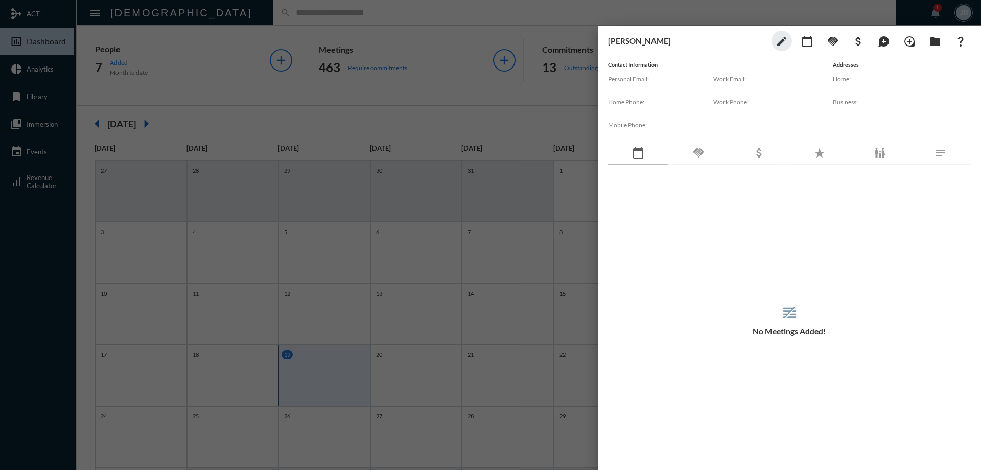
click at [709, 157] on div "handshake" at bounding box center [699, 154] width 60 height 24
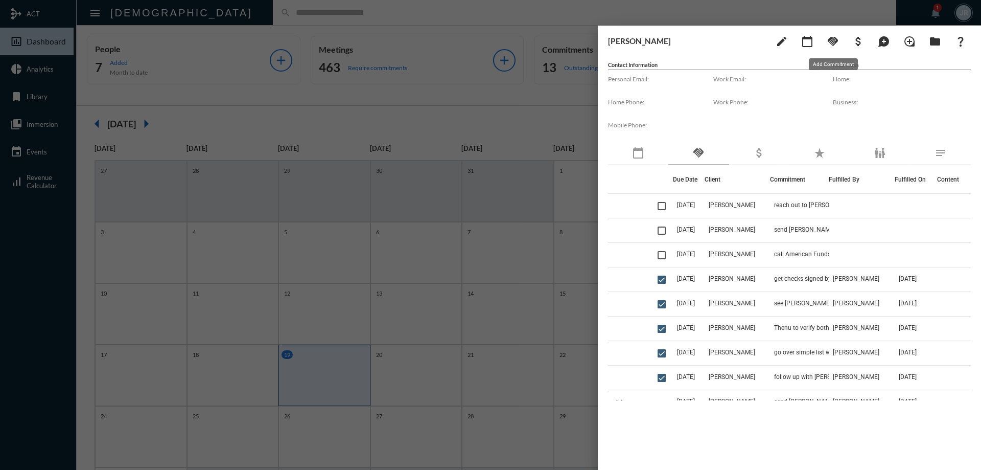
click at [837, 40] on mat-icon "handshake" at bounding box center [833, 41] width 12 height 12
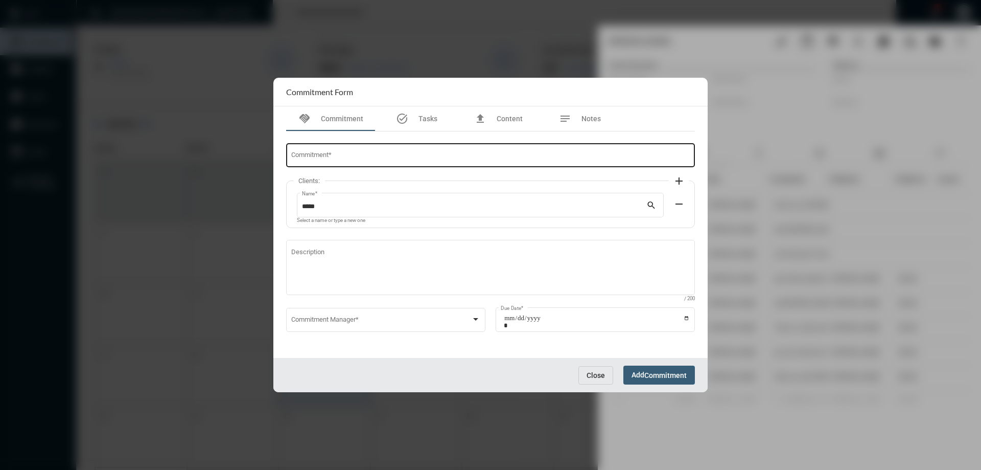
click at [340, 153] on div "Commitment *" at bounding box center [490, 155] width 399 height 26
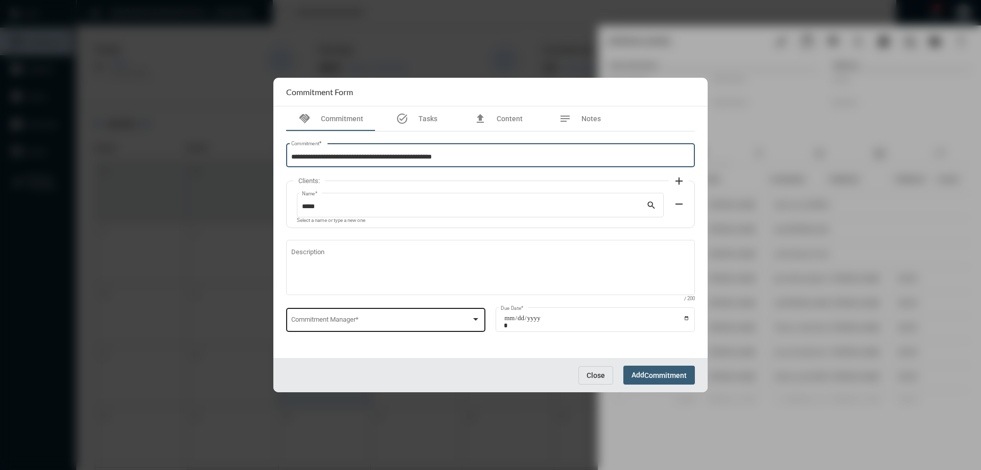
type input "**********"
click at [334, 312] on div "Commitment Manager *" at bounding box center [386, 319] width 190 height 26
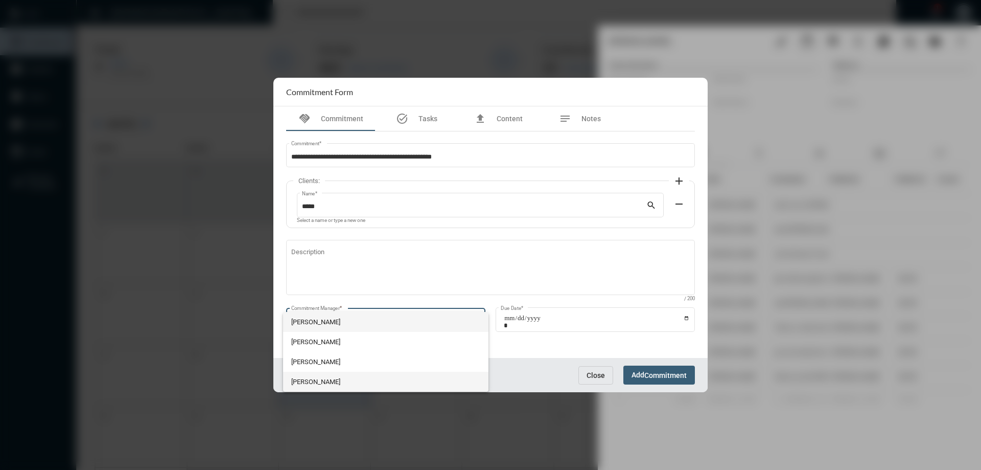
click at [302, 373] on span "[PERSON_NAME]" at bounding box center [386, 382] width 190 height 20
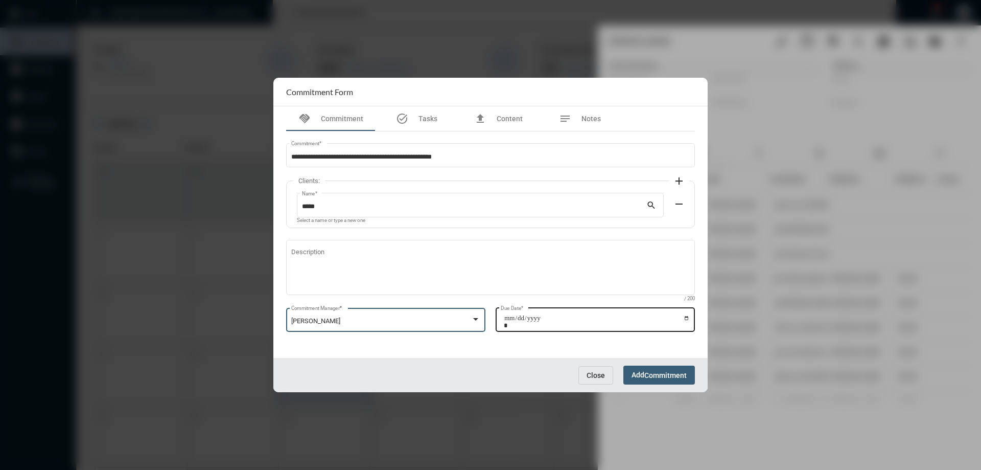
click at [685, 318] on input "Due Date *" at bounding box center [597, 321] width 186 height 14
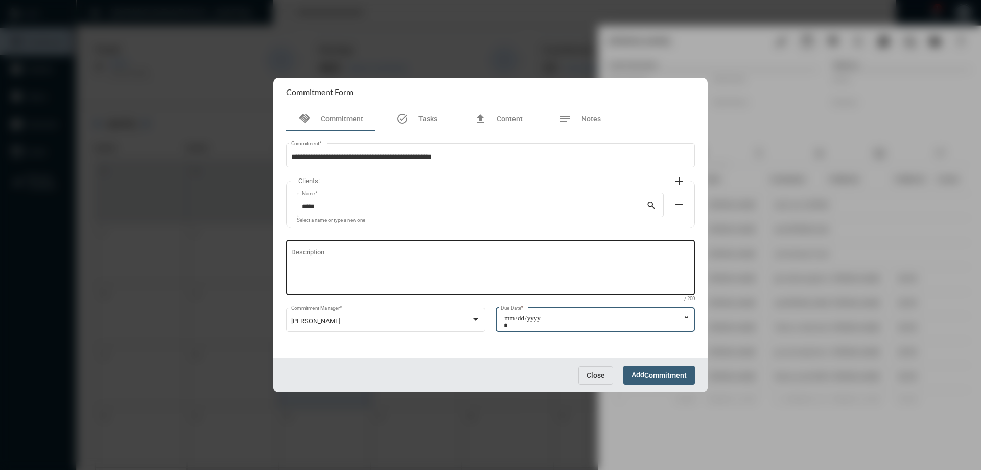
type input "**********"
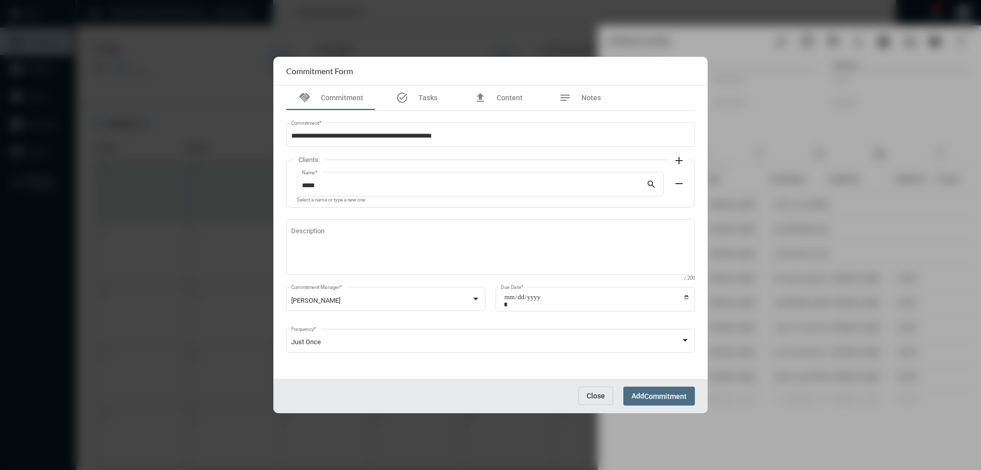
click at [647, 393] on span "Commitment" at bounding box center [666, 396] width 42 height 8
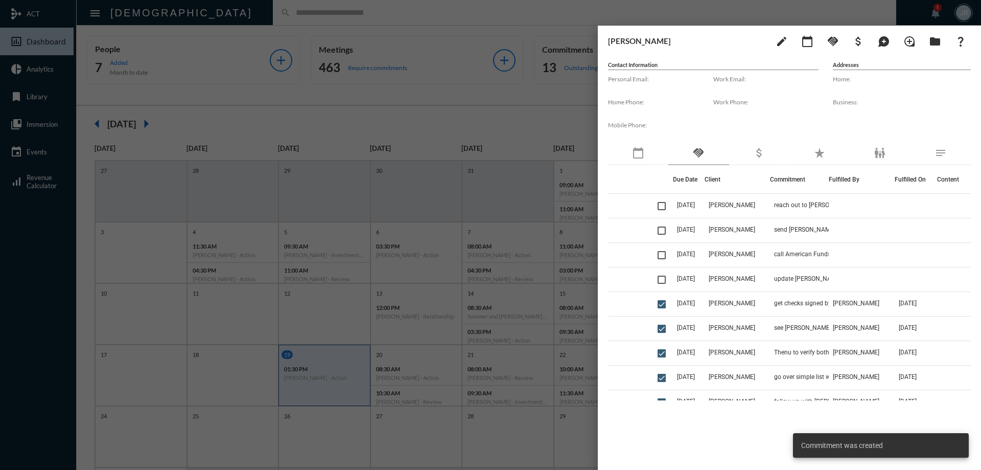
click at [229, 11] on div at bounding box center [490, 235] width 981 height 470
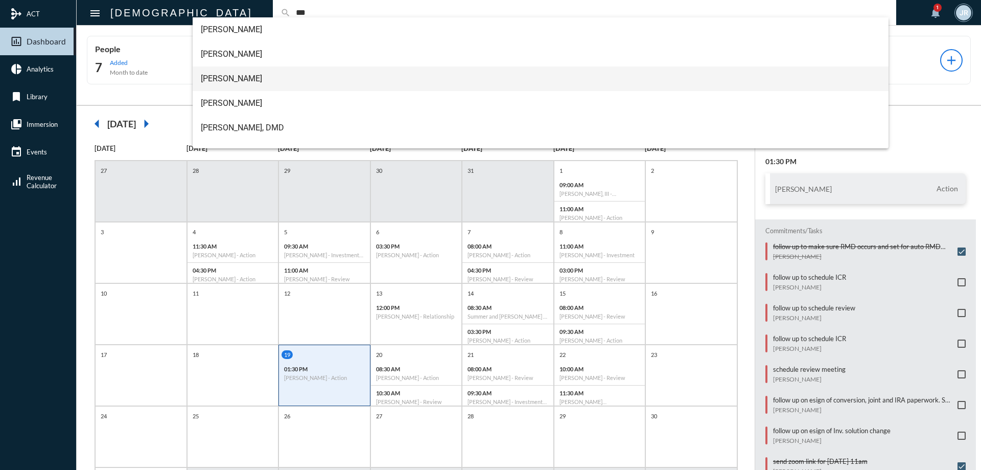
type input "***"
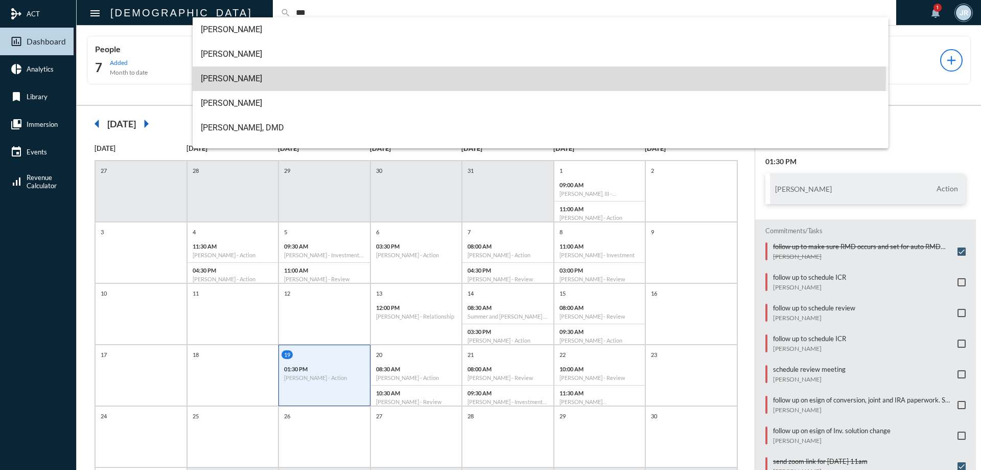
click at [219, 74] on span "[PERSON_NAME]" at bounding box center [541, 78] width 680 height 25
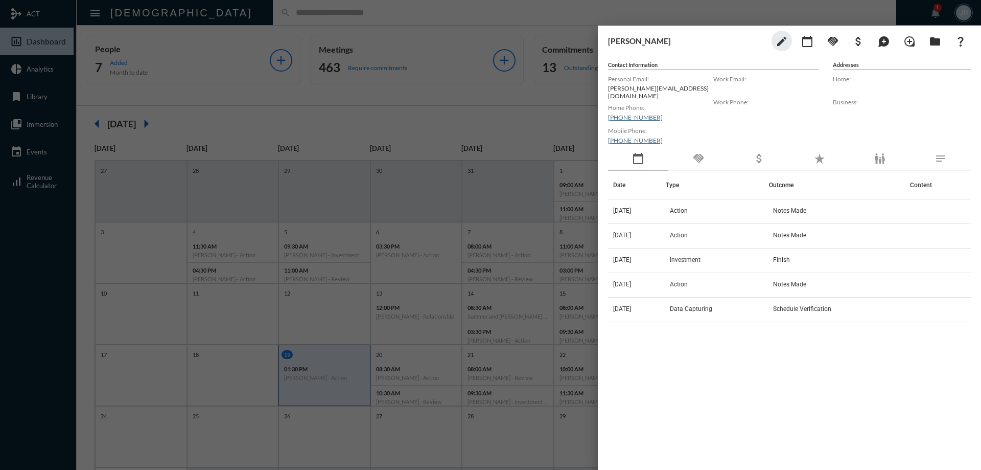
click at [691, 161] on div "handshake" at bounding box center [699, 159] width 60 height 24
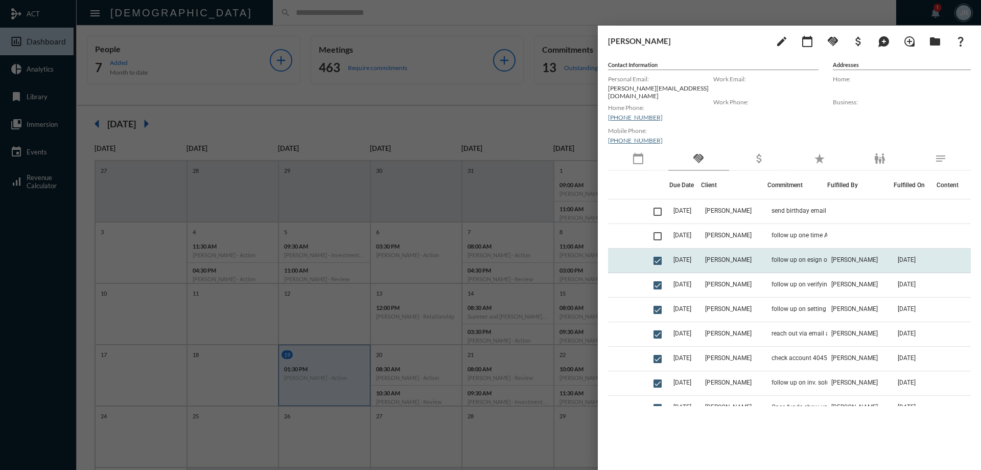
click at [768, 249] on td "follow up on esign on onetime ACH 200K" at bounding box center [798, 260] width 60 height 25
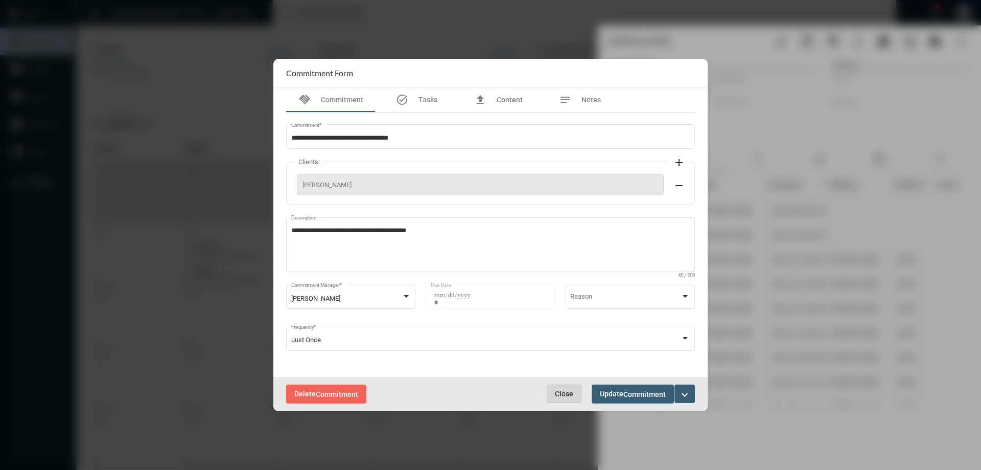
click at [565, 389] on span "Close" at bounding box center [564, 393] width 18 height 8
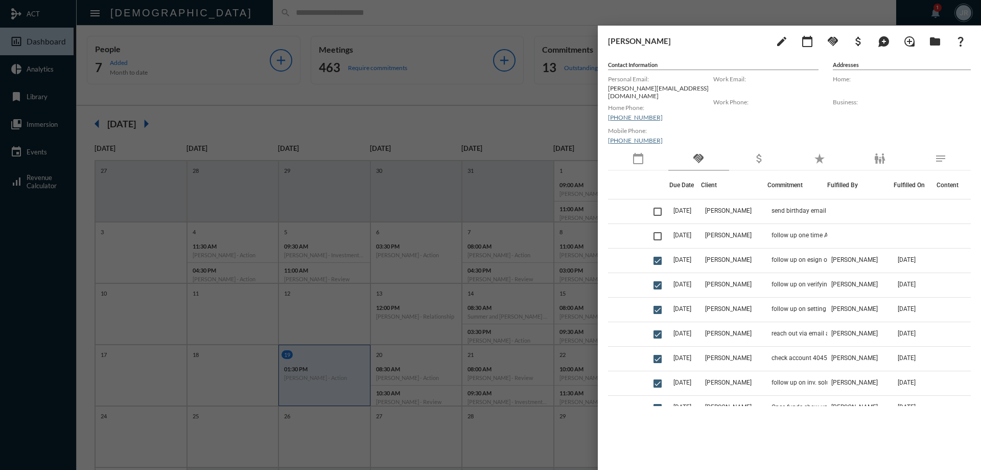
click at [245, 8] on div at bounding box center [490, 235] width 981 height 470
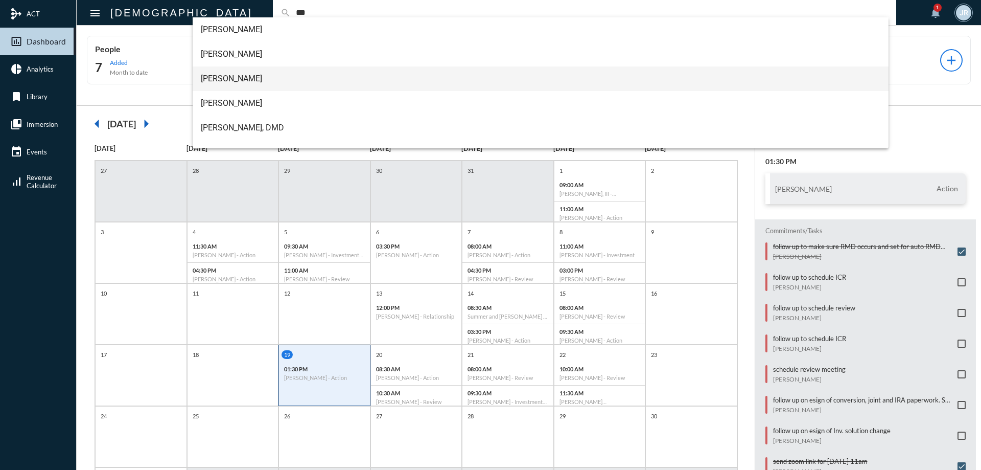
type input "***"
click at [223, 83] on span "[PERSON_NAME]" at bounding box center [541, 78] width 680 height 25
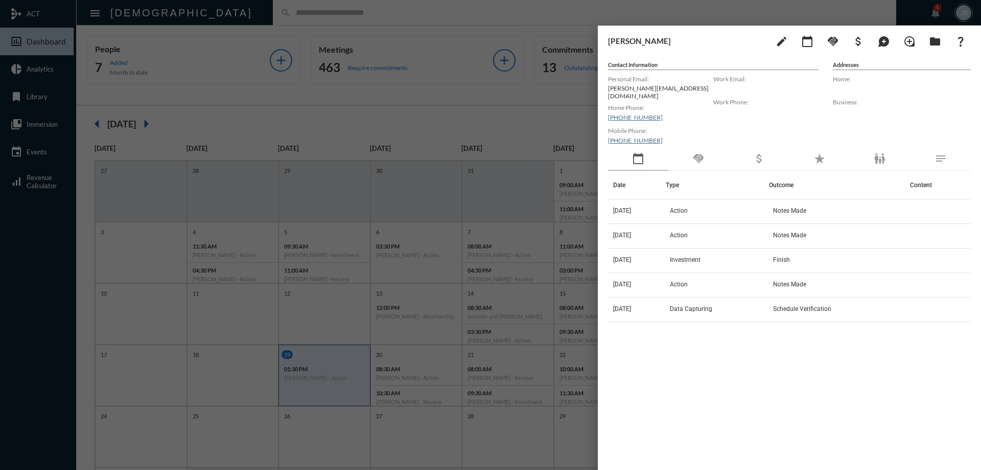
click at [713, 154] on div "handshake" at bounding box center [699, 159] width 60 height 24
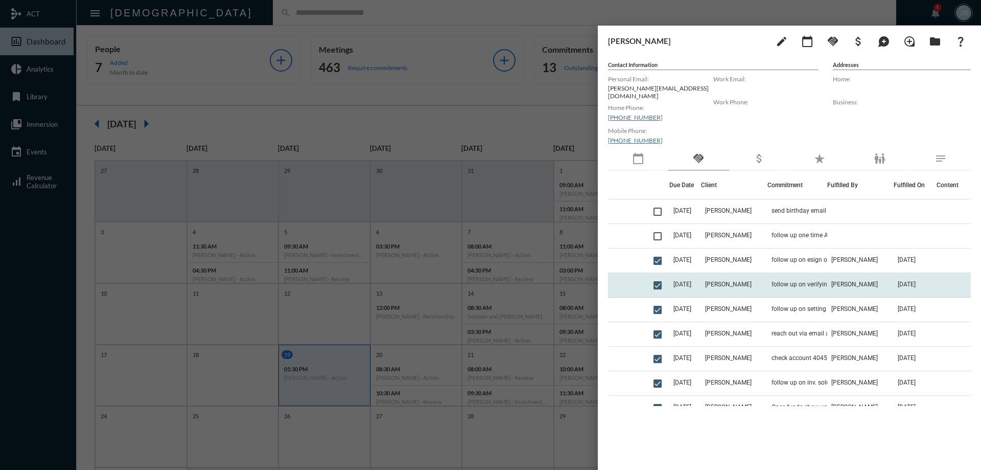
click at [810, 274] on td "follow up on verifying account to draft" at bounding box center [798, 285] width 60 height 25
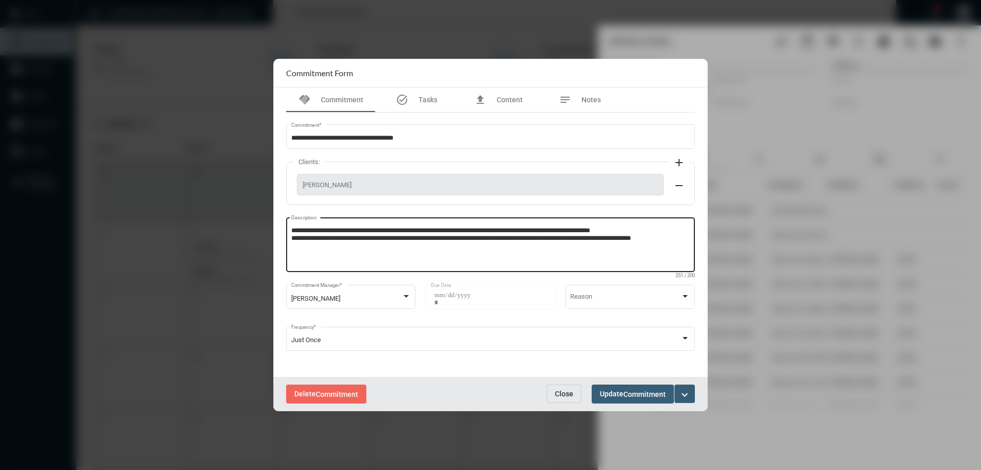
click at [679, 241] on textarea "**********" at bounding box center [490, 246] width 399 height 40
type textarea "**********"
click at [615, 399] on button "Update Commitment" at bounding box center [633, 393] width 82 height 19
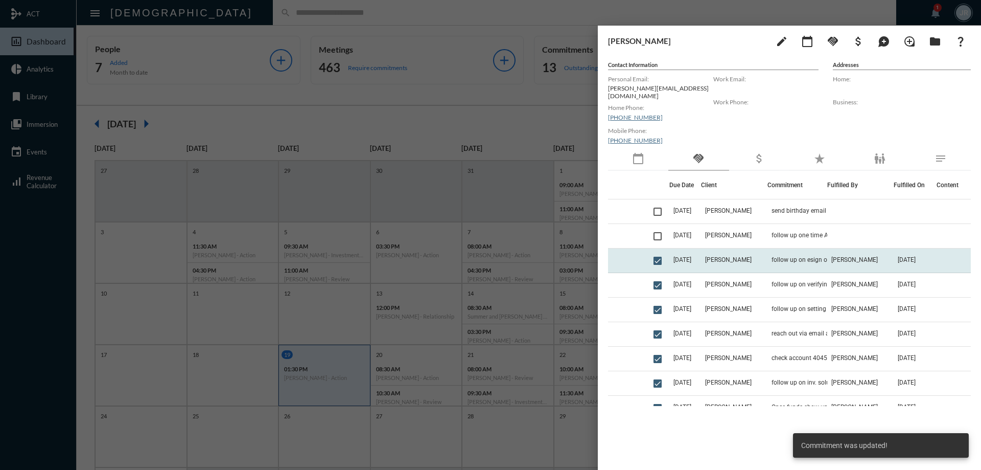
click at [749, 254] on td "[PERSON_NAME]" at bounding box center [734, 260] width 66 height 25
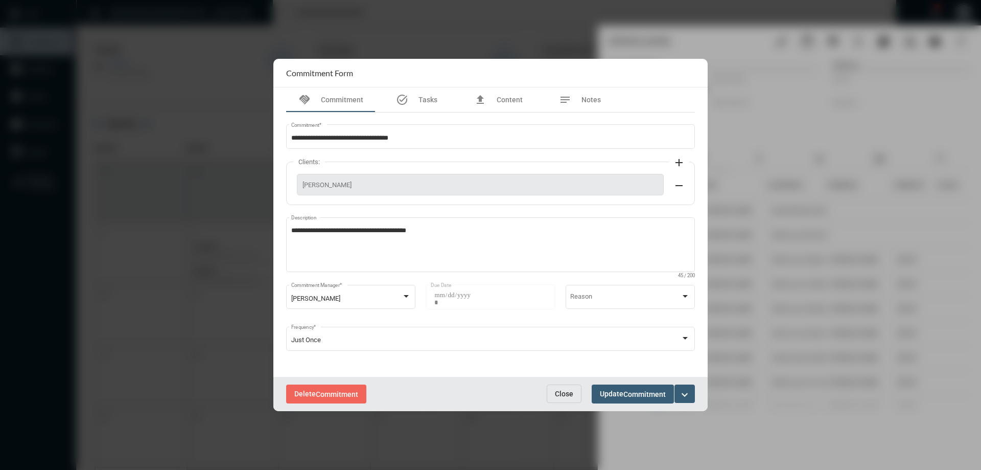
click at [567, 395] on span "Close" at bounding box center [564, 393] width 18 height 8
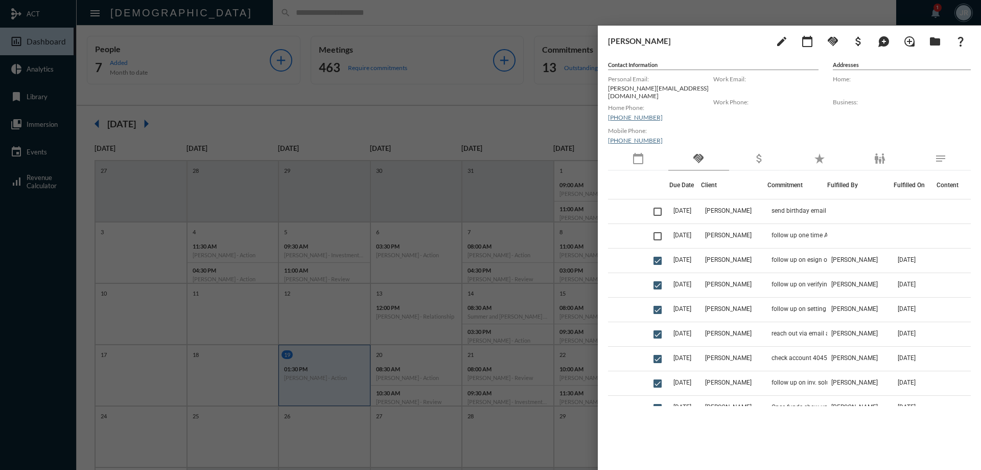
click at [469, 23] on div at bounding box center [490, 235] width 981 height 470
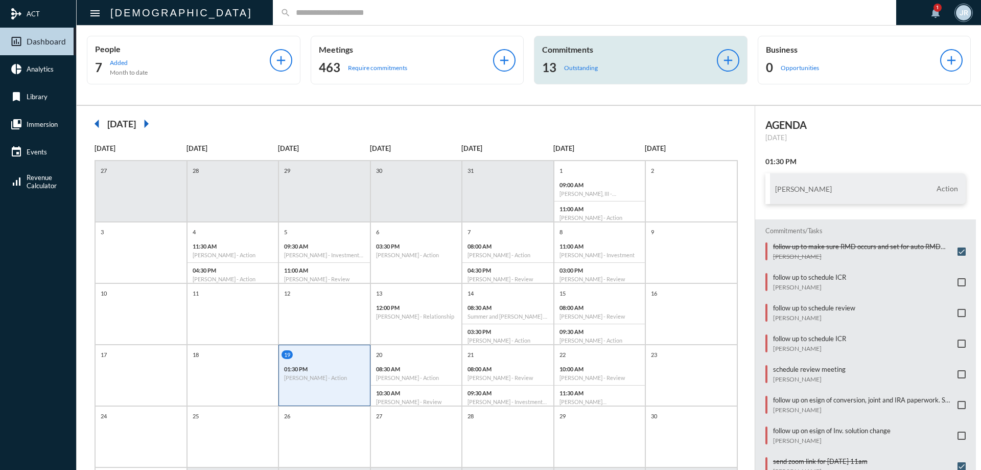
click at [624, 59] on div "13 Outstanding" at bounding box center [629, 67] width 175 height 16
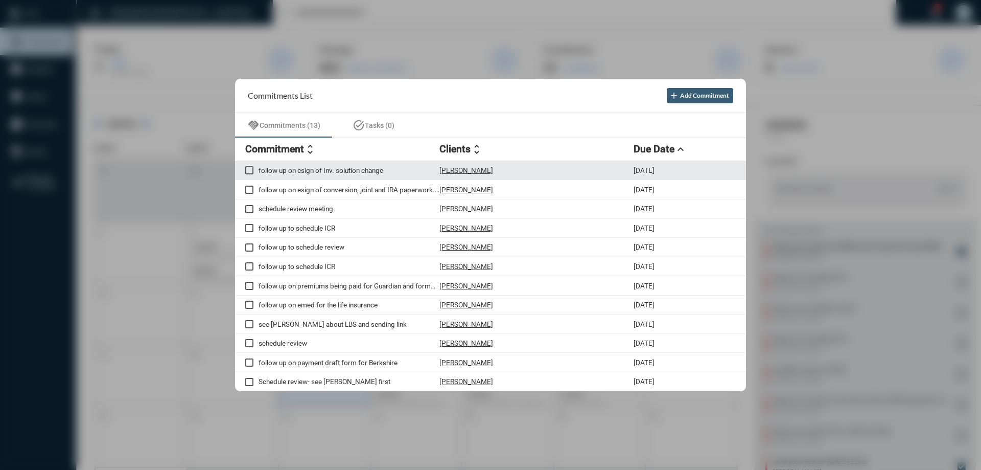
click at [462, 169] on p "[PERSON_NAME]" at bounding box center [467, 170] width 54 height 8
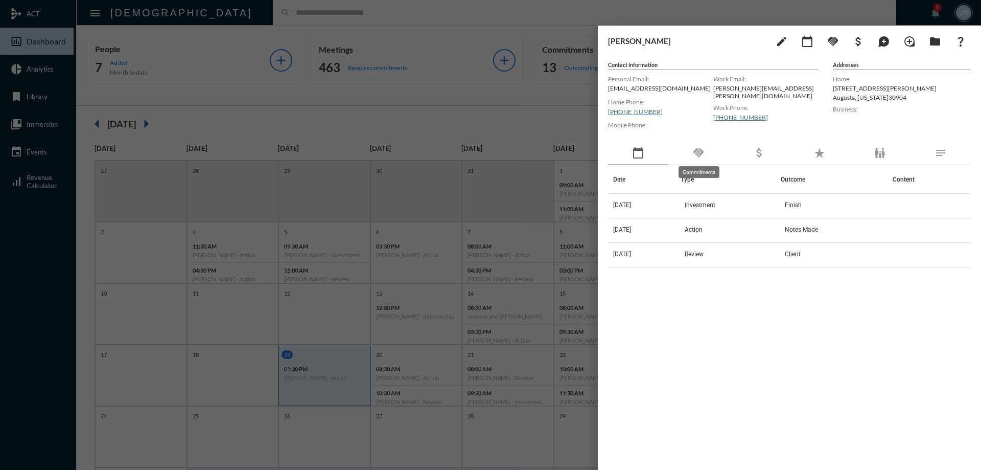
click at [696, 149] on mat-icon "handshake" at bounding box center [699, 153] width 12 height 12
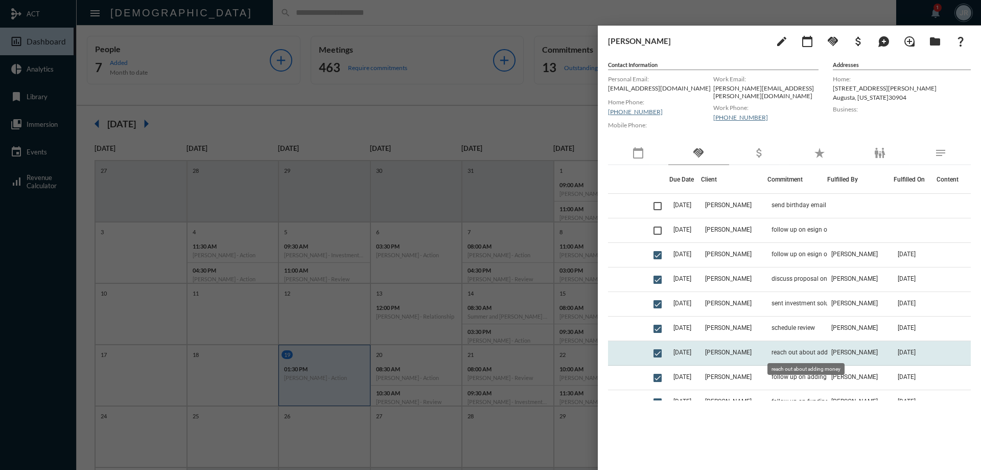
click at [809, 349] on span "reach out about adding money" at bounding box center [814, 352] width 85 height 7
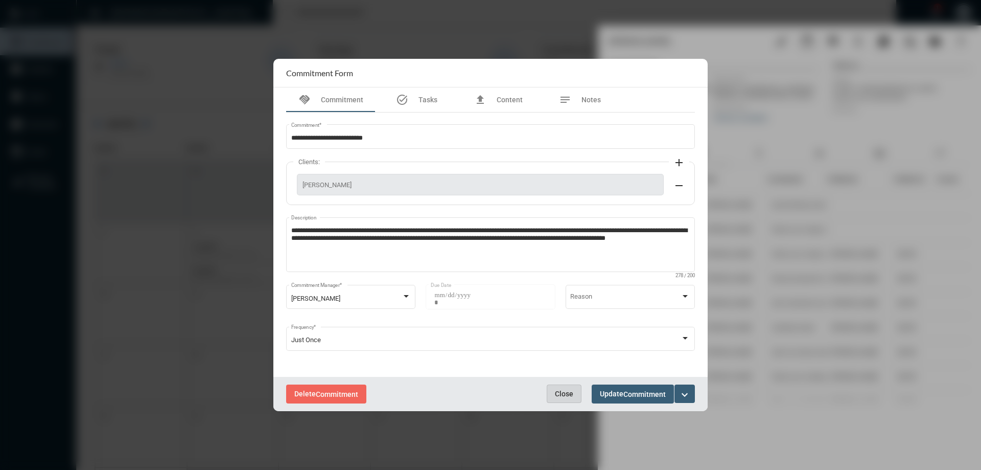
click at [567, 390] on span "Close" at bounding box center [564, 393] width 18 height 8
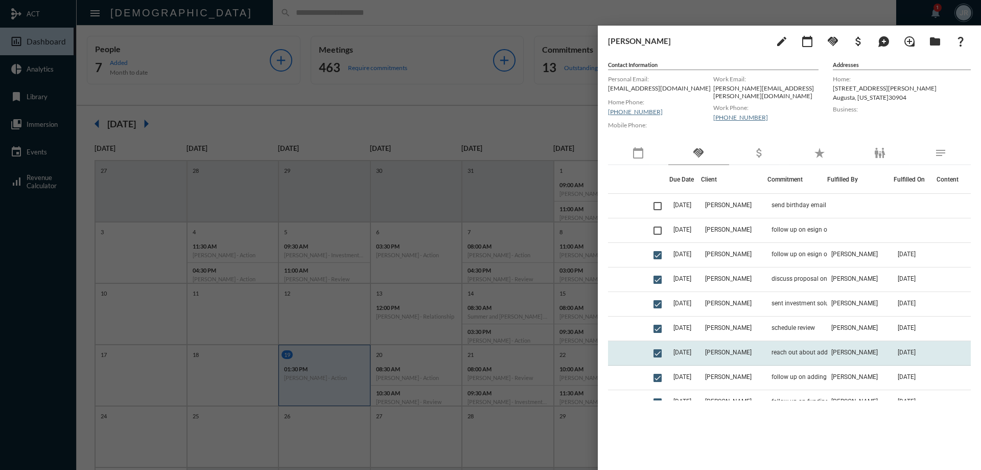
scroll to position [51, 0]
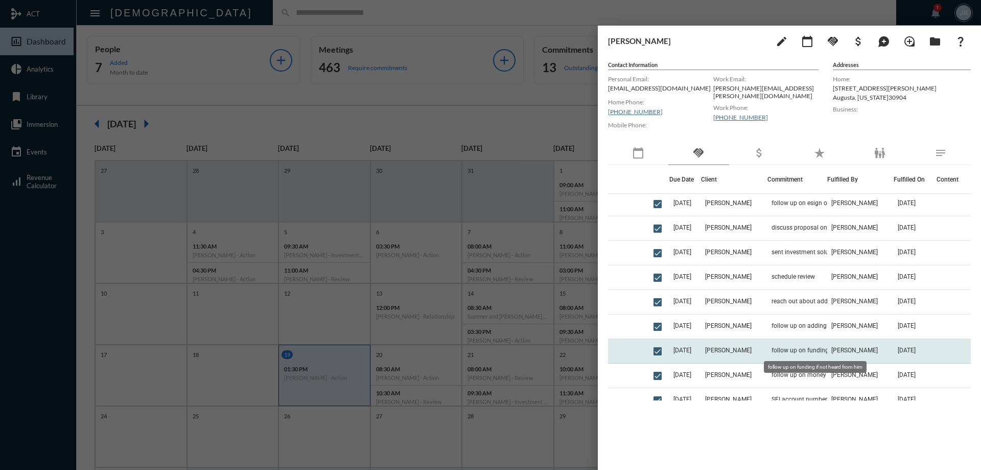
click at [799, 347] on span "follow up on funding if not heard from him" at bounding box center [823, 350] width 102 height 7
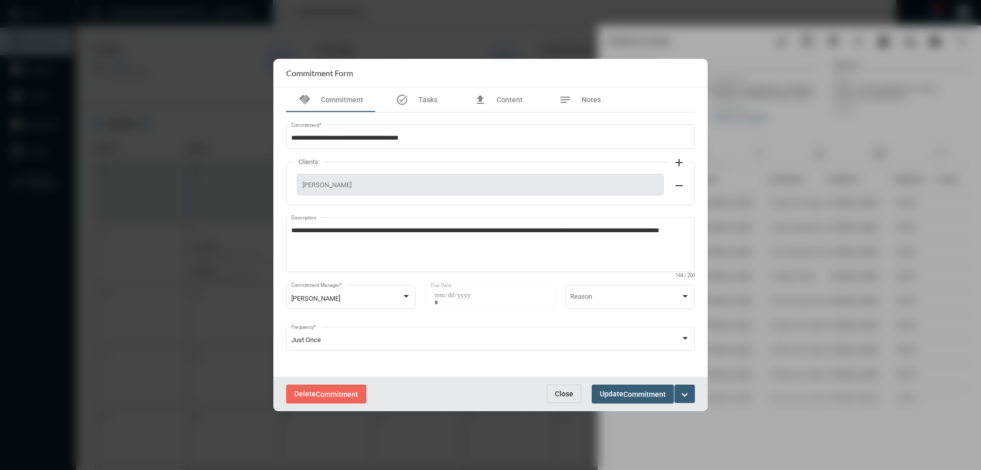
click at [570, 389] on span "Close" at bounding box center [564, 393] width 18 height 8
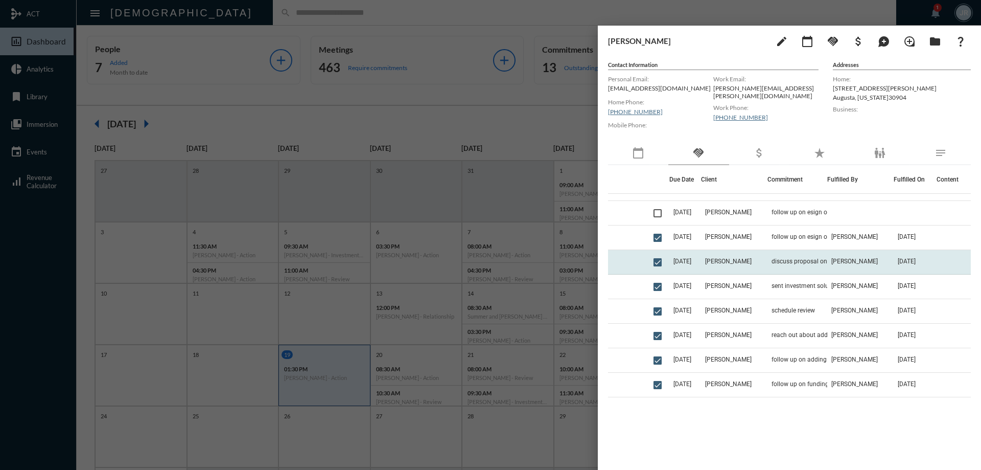
scroll to position [0, 0]
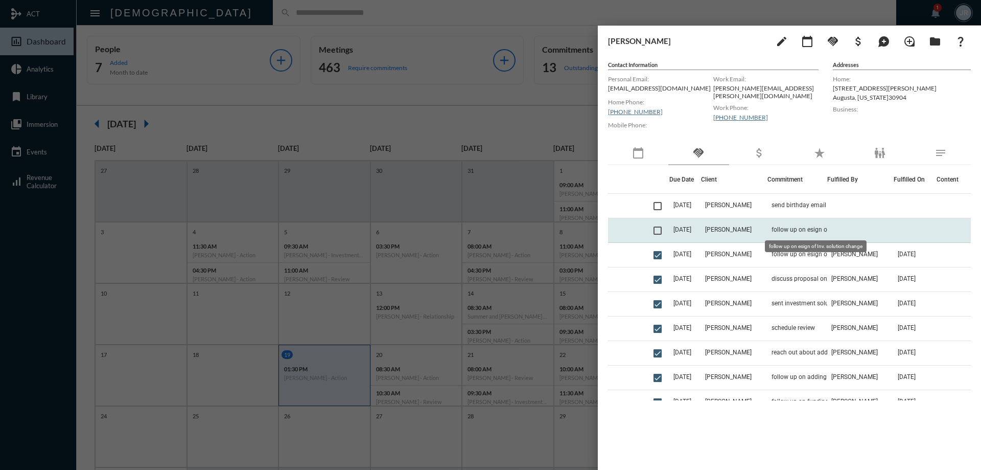
click at [783, 228] on span "follow up on esign of Inv. solution change" at bounding box center [823, 229] width 102 height 7
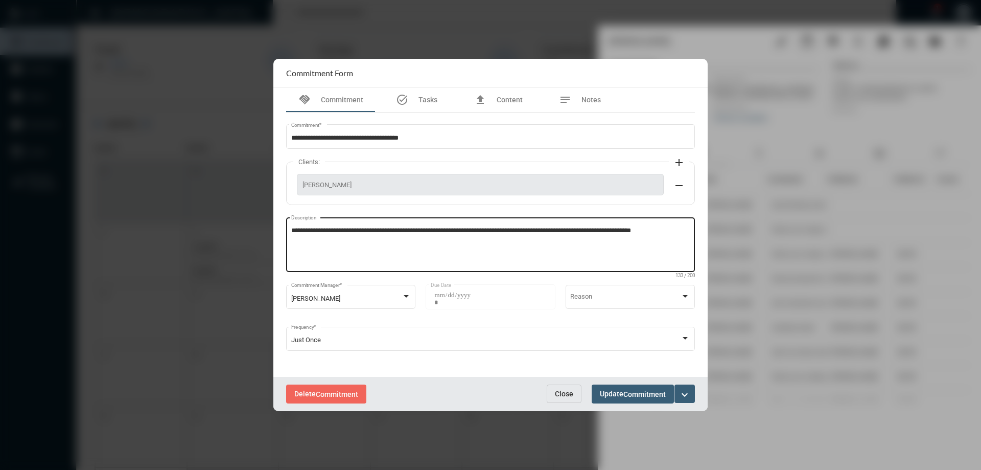
click at [679, 229] on textarea "**********" at bounding box center [490, 246] width 399 height 40
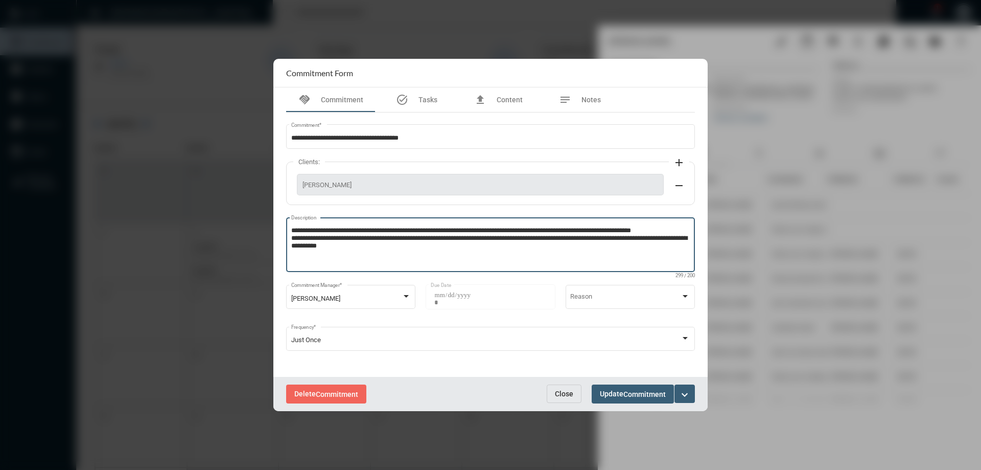
type textarea "**********"
click at [613, 396] on span "Update Commitment" at bounding box center [633, 393] width 66 height 8
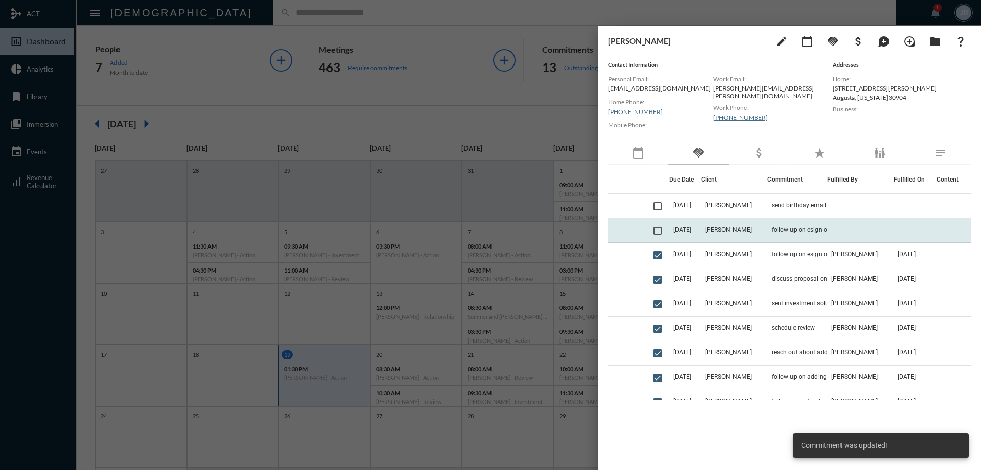
click at [661, 233] on span at bounding box center [658, 230] width 8 height 8
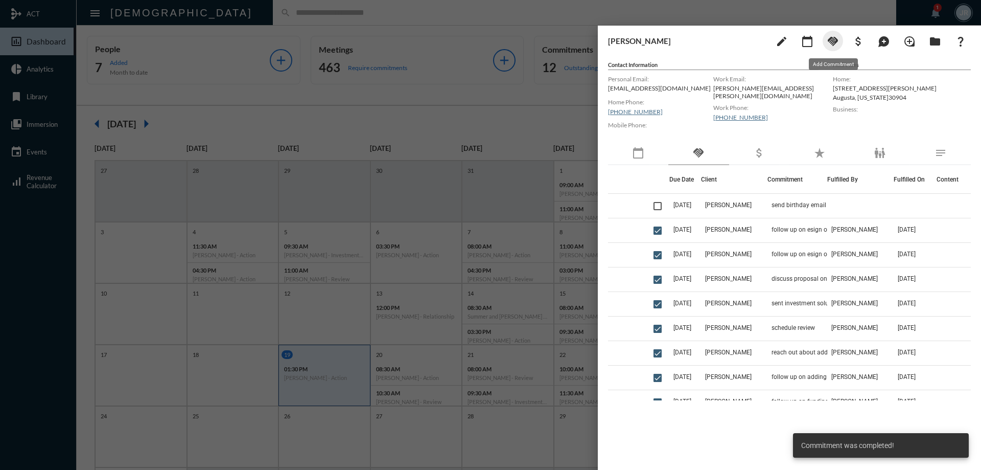
click at [832, 43] on mat-icon "handshake" at bounding box center [833, 41] width 12 height 12
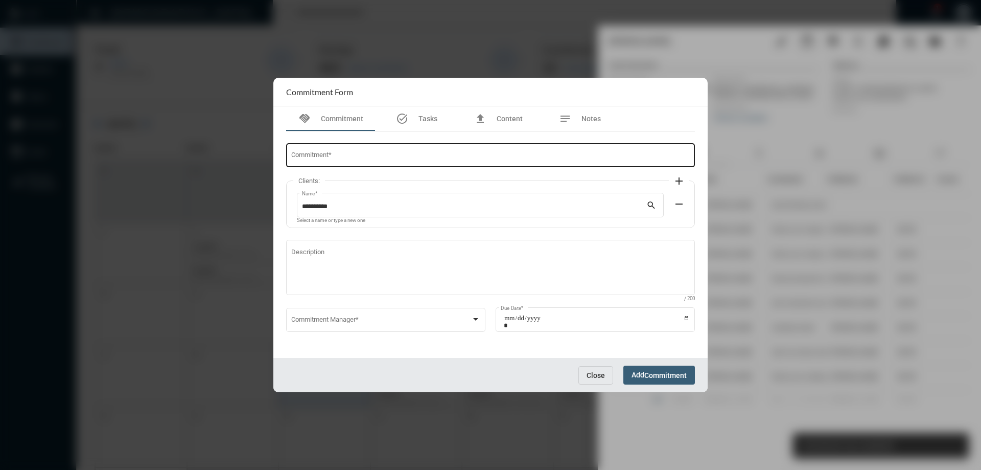
click at [351, 162] on div "Commitment *" at bounding box center [490, 155] width 399 height 26
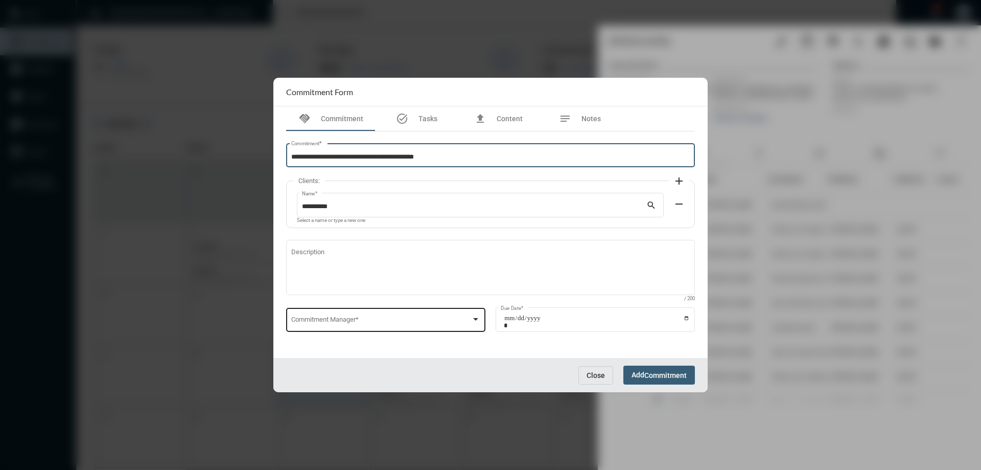
type input "**********"
click at [348, 328] on div "Commitment Manager *" at bounding box center [386, 319] width 190 height 26
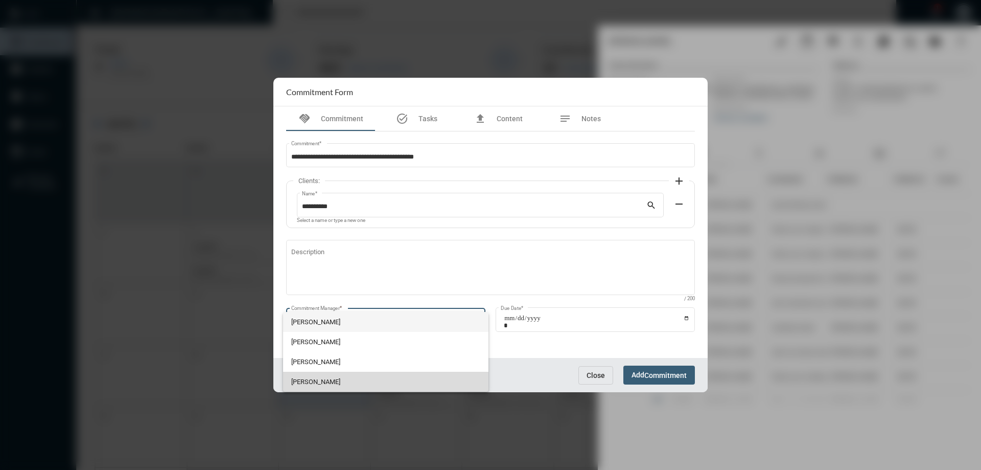
click at [332, 375] on span "[PERSON_NAME]" at bounding box center [386, 382] width 190 height 20
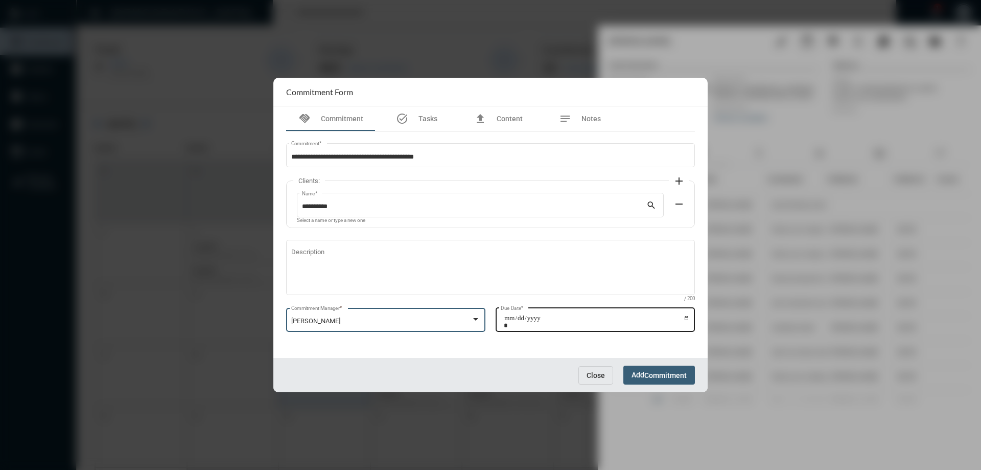
click at [688, 319] on input "Due Date *" at bounding box center [597, 321] width 186 height 14
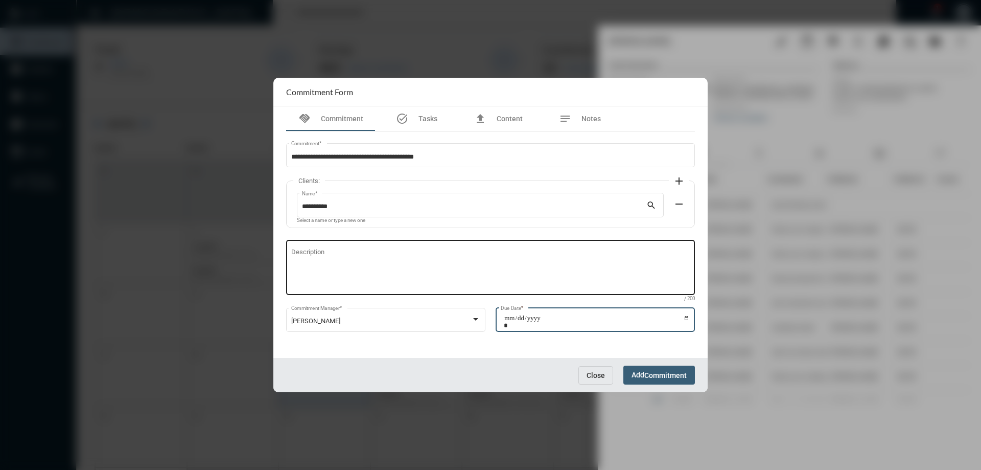
type input "**********"
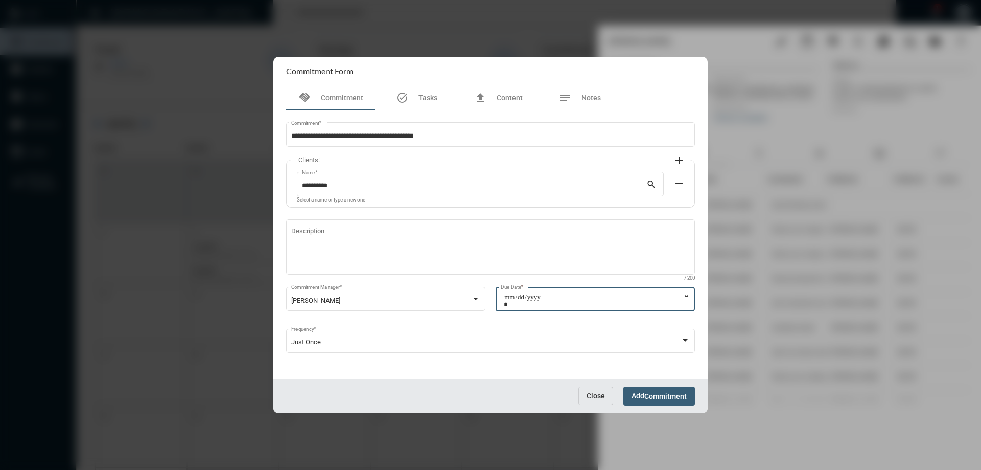
click at [675, 390] on button "Add Commitment" at bounding box center [660, 395] width 72 height 19
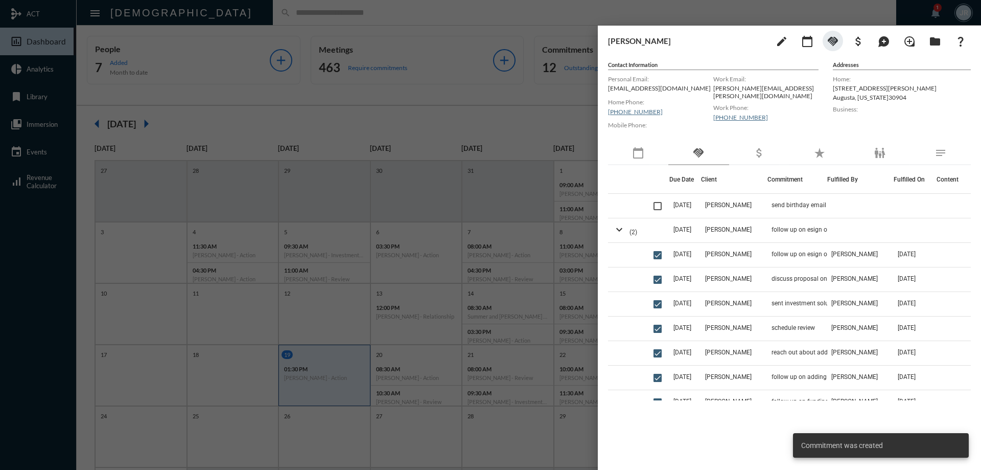
click at [241, 18] on div at bounding box center [490, 235] width 981 height 470
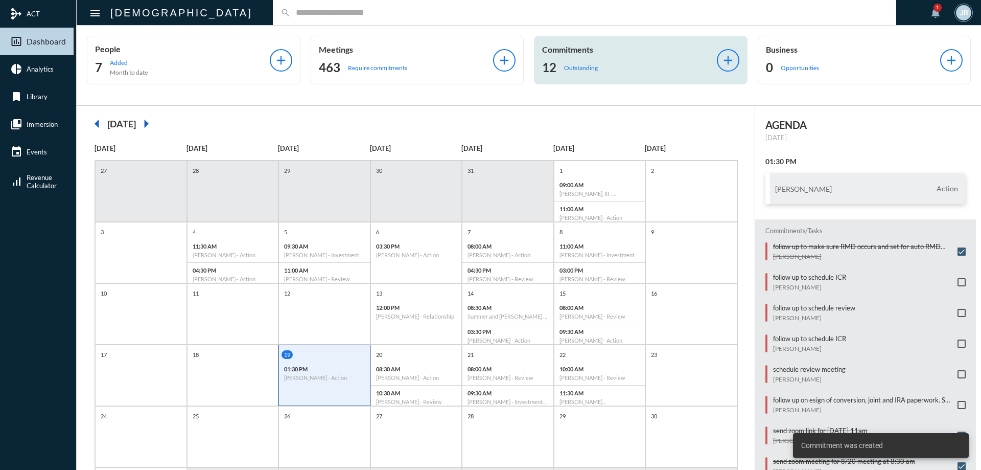
click at [618, 61] on div "12 Outstanding" at bounding box center [629, 67] width 175 height 16
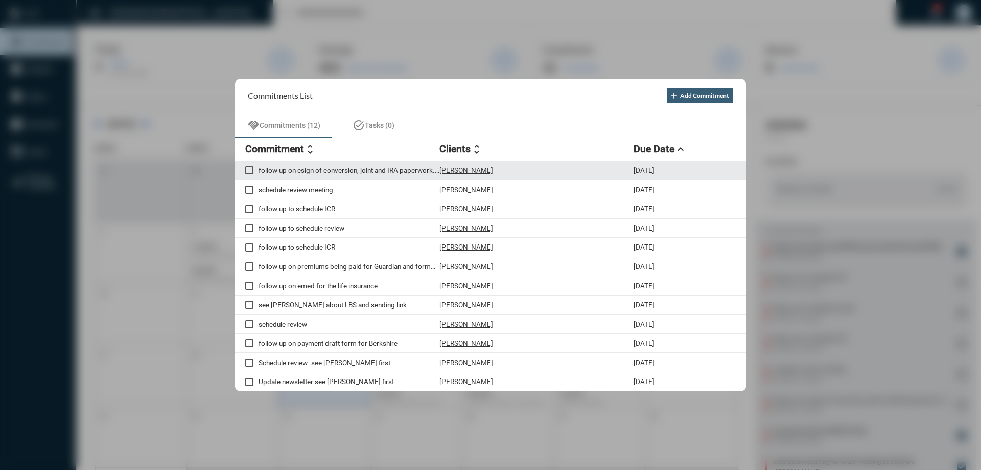
click at [465, 169] on p "[PERSON_NAME]" at bounding box center [467, 170] width 54 height 8
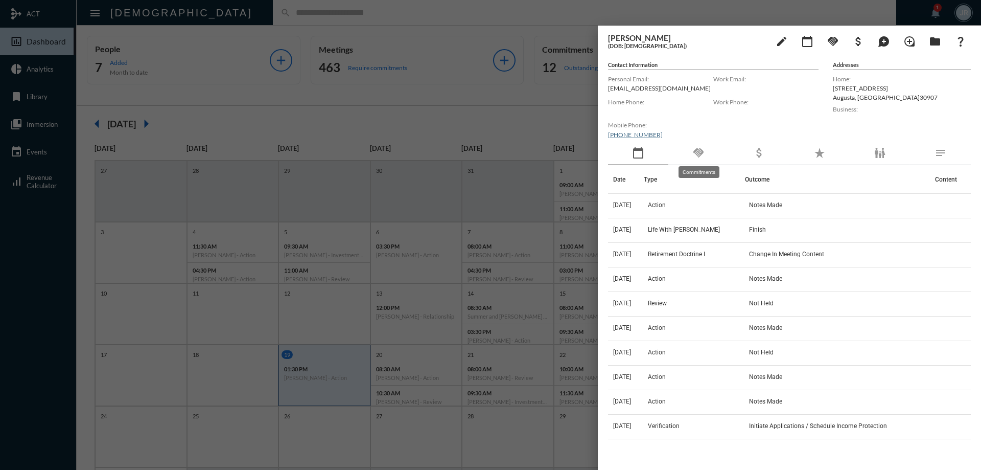
click at [704, 151] on mat-icon "handshake" at bounding box center [699, 153] width 12 height 12
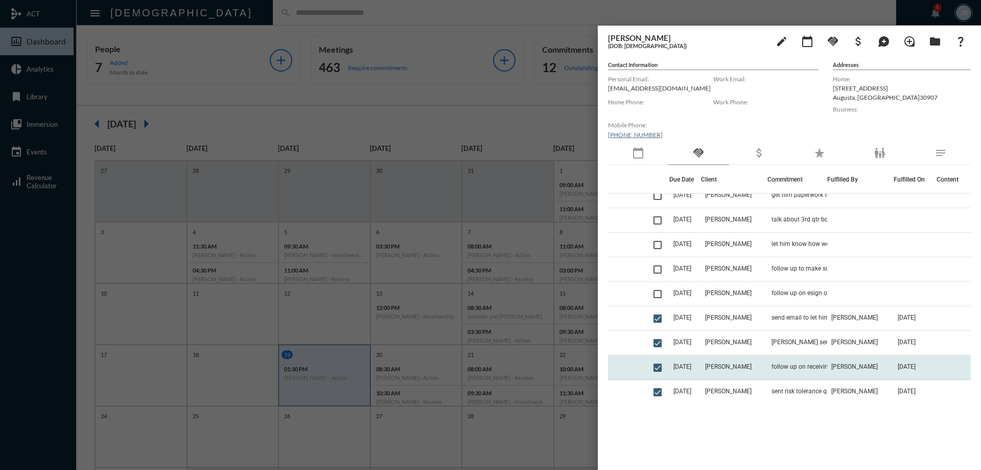
scroll to position [51, 0]
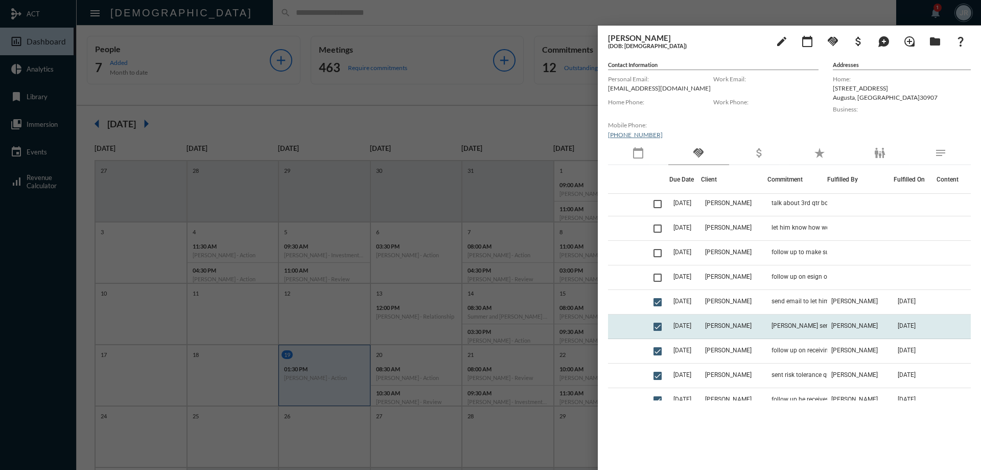
click at [768, 318] on td "Julie send paperwork to open reg IRA, joint inv, term conversion" at bounding box center [798, 326] width 60 height 25
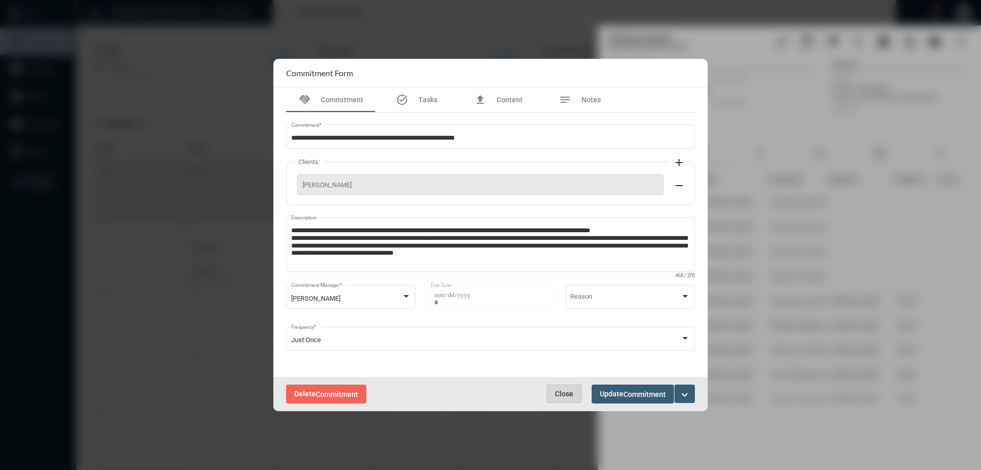
click at [567, 392] on span "Close" at bounding box center [564, 393] width 18 height 8
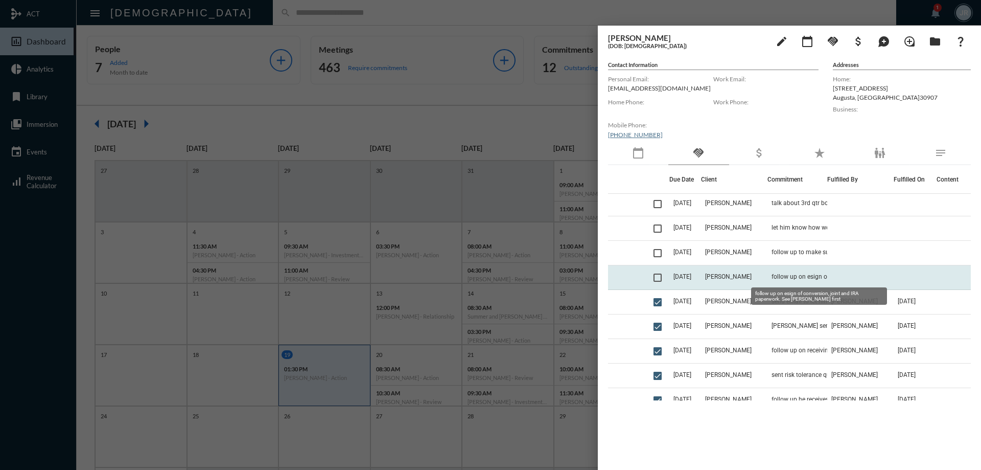
click at [808, 278] on span "follow up on esign of conversion, joint and IRA paperwork. See [PERSON_NAME] fi…" at bounding box center [823, 276] width 102 height 7
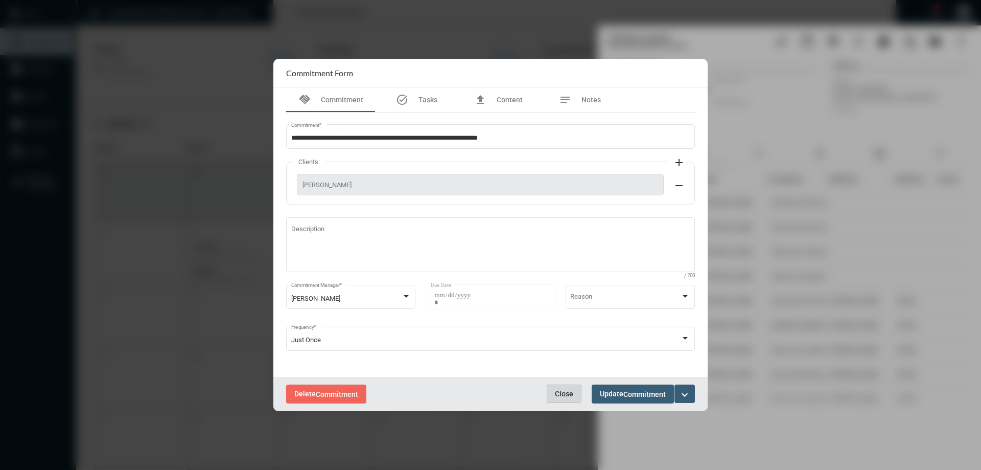
click at [561, 387] on button "Close" at bounding box center [564, 393] width 35 height 18
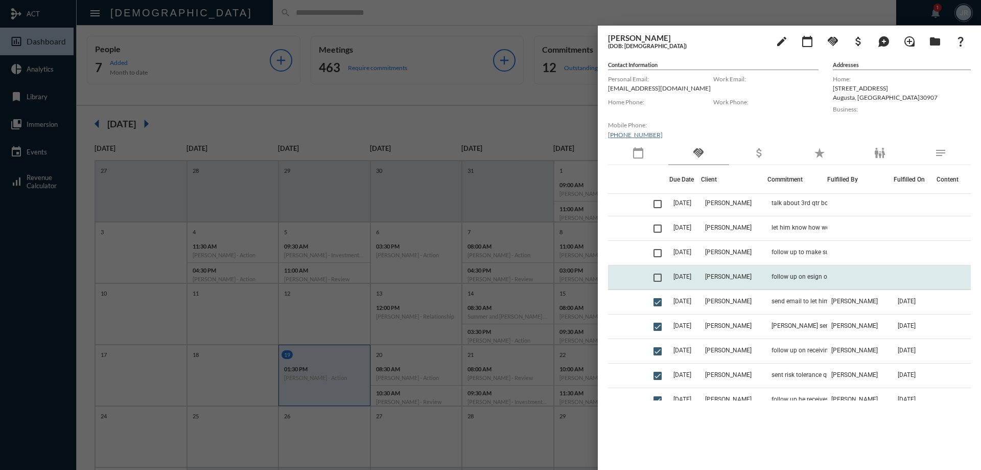
click at [759, 273] on td "[PERSON_NAME]" at bounding box center [734, 277] width 66 height 25
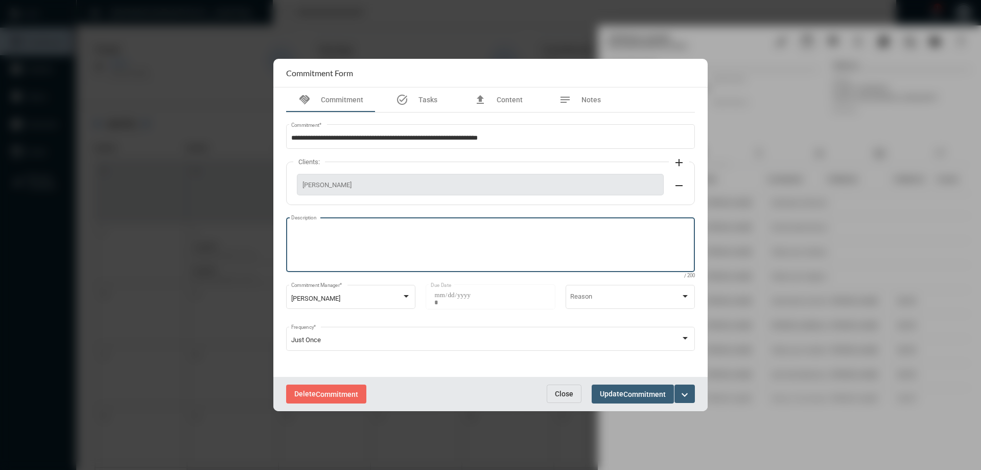
click at [350, 240] on textarea "Description" at bounding box center [490, 246] width 399 height 40
type textarea "**********"
click at [612, 396] on span "Update Commitment" at bounding box center [633, 393] width 66 height 8
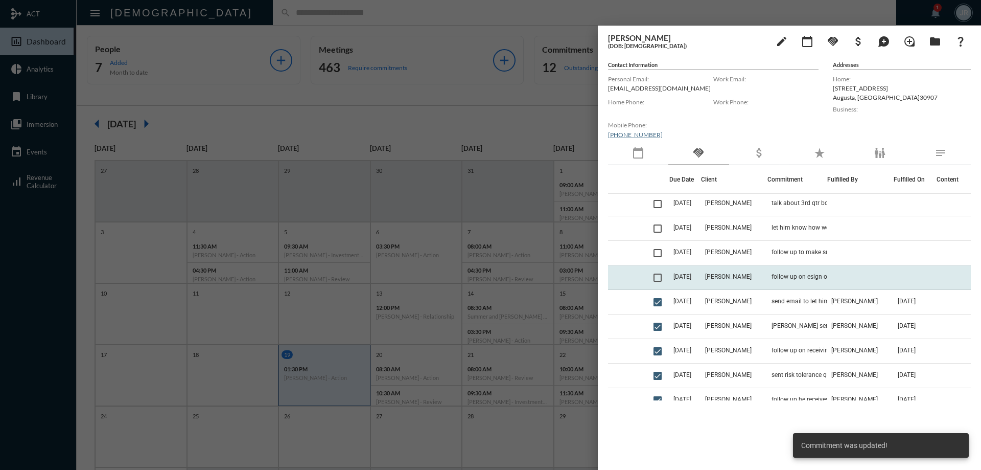
click at [659, 276] on span at bounding box center [658, 277] width 8 height 8
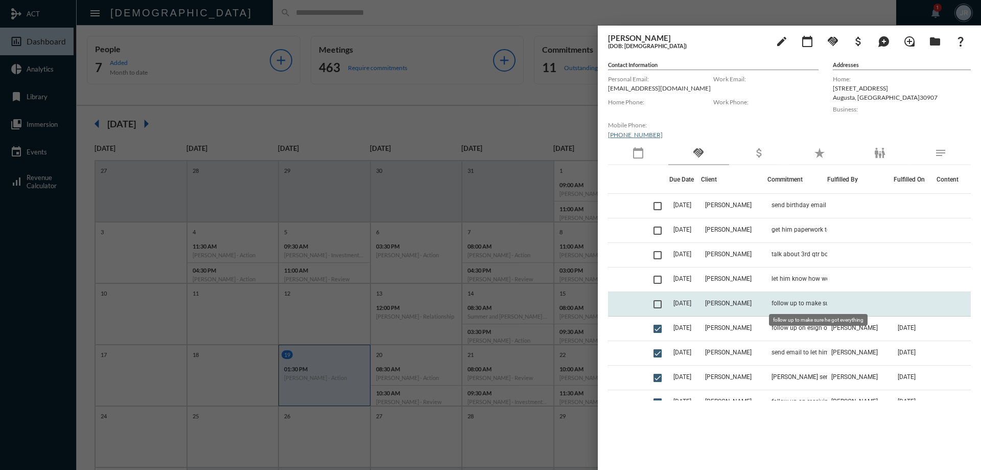
click at [798, 302] on span "follow up to make sure he got everything" at bounding box center [823, 303] width 102 height 7
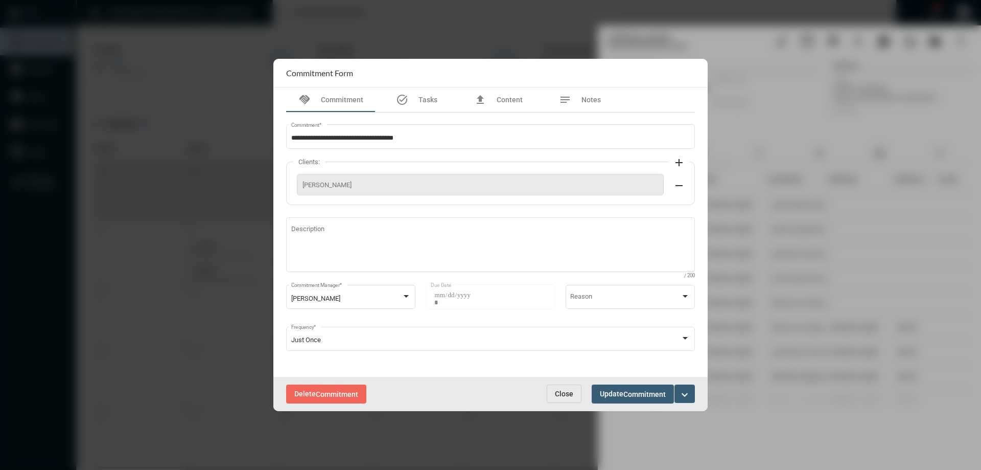
click at [567, 389] on span "Close" at bounding box center [564, 393] width 18 height 8
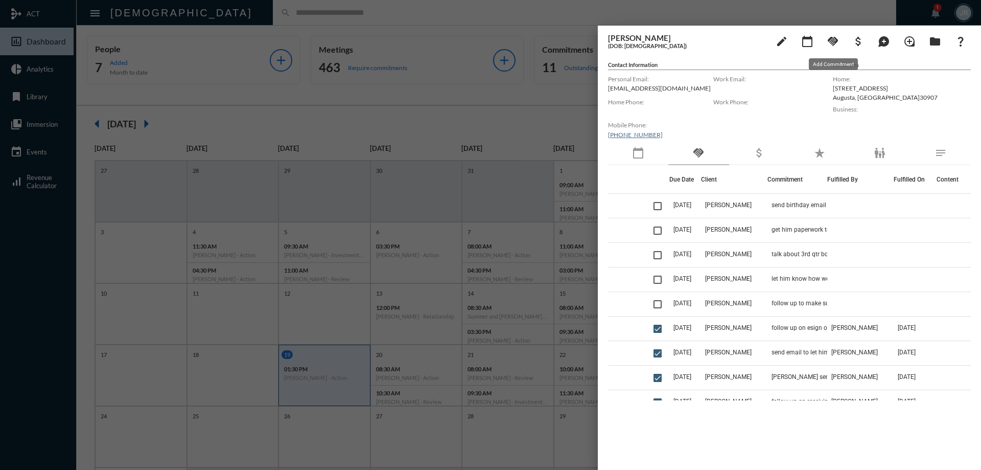
click at [835, 44] on mat-icon "handshake" at bounding box center [833, 41] width 12 height 12
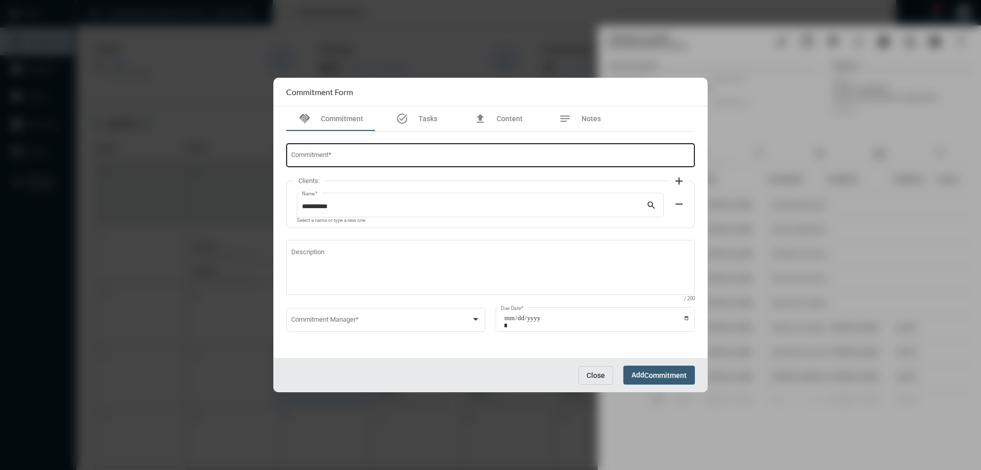
click at [340, 151] on div "Commitment *" at bounding box center [490, 155] width 399 height 26
type input "*"
type input "**********"
drag, startPoint x: 331, startPoint y: 305, endPoint x: 328, endPoint y: 318, distance: 13.3
click at [331, 305] on mat-form-field "Description / 200" at bounding box center [490, 271] width 409 height 67
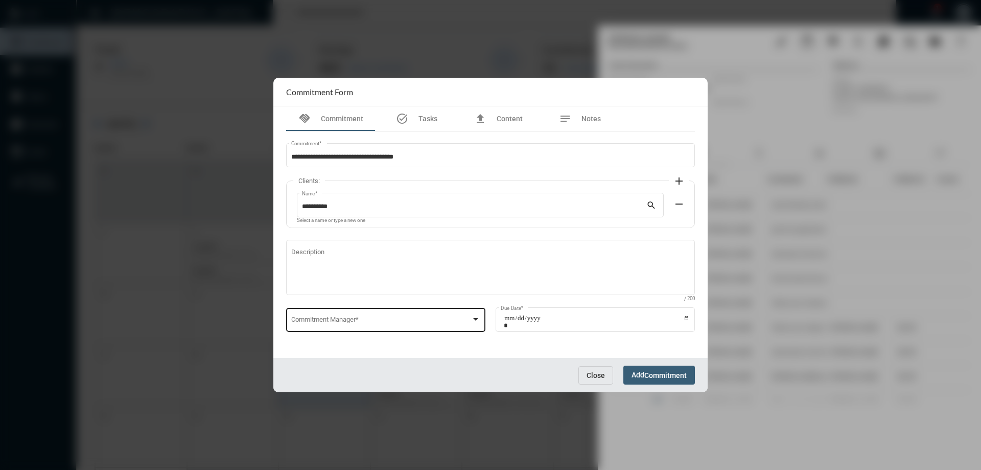
click at [328, 319] on span at bounding box center [381, 321] width 180 height 8
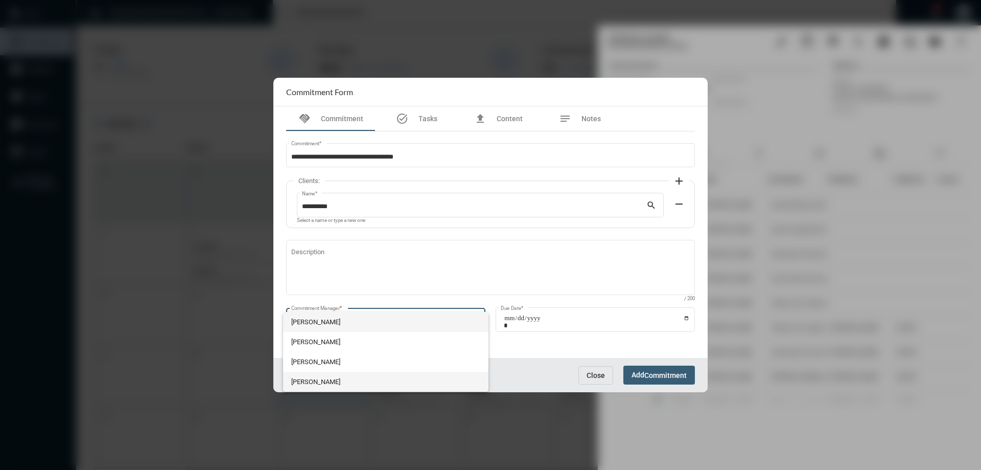
click at [311, 376] on span "[PERSON_NAME]" at bounding box center [386, 382] width 190 height 20
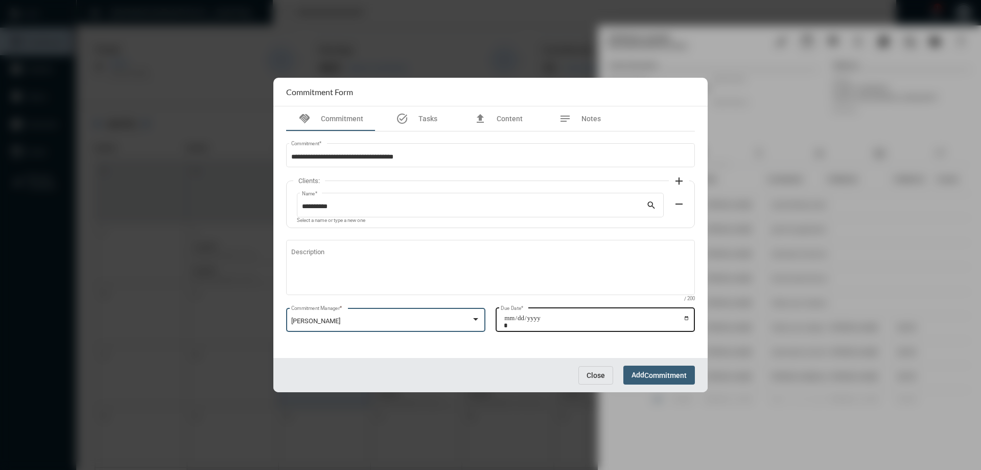
click at [687, 318] on input "Due Date *" at bounding box center [597, 321] width 186 height 14
type input "**********"
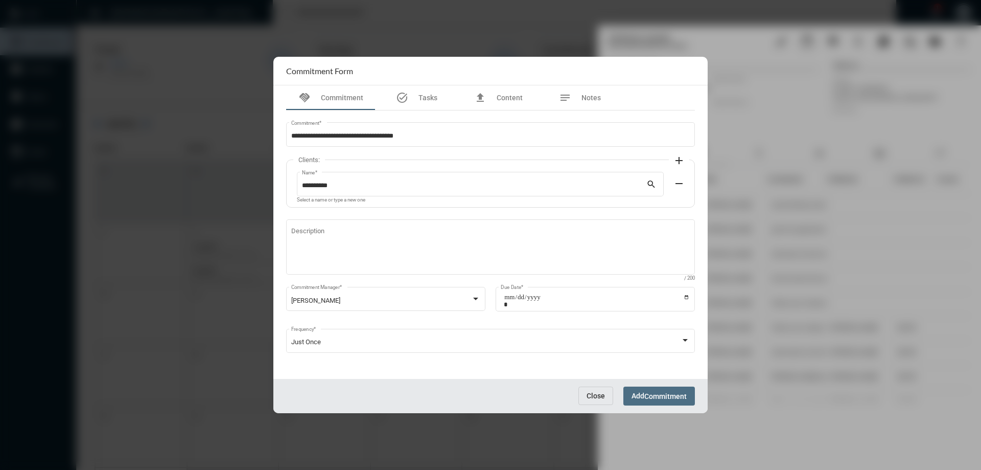
click at [664, 394] on span "Commitment" at bounding box center [666, 396] width 42 height 8
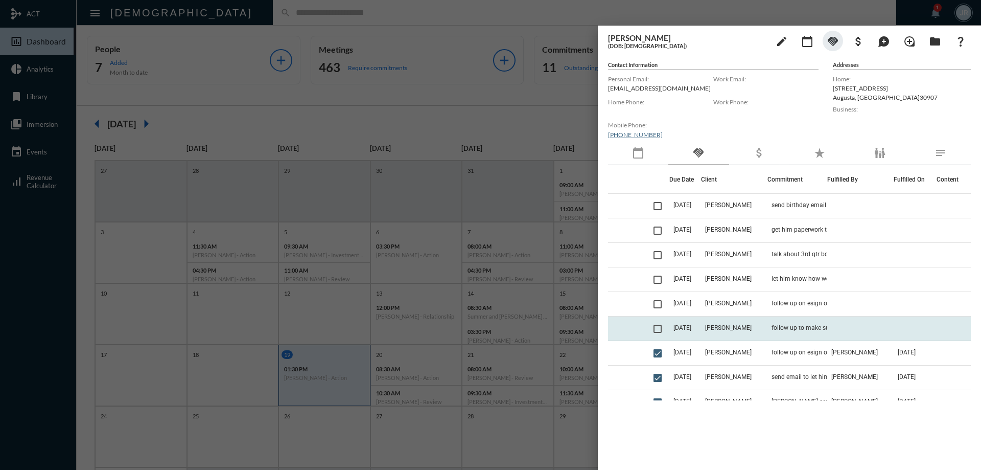
click at [734, 324] on td "[PERSON_NAME]" at bounding box center [734, 328] width 66 height 25
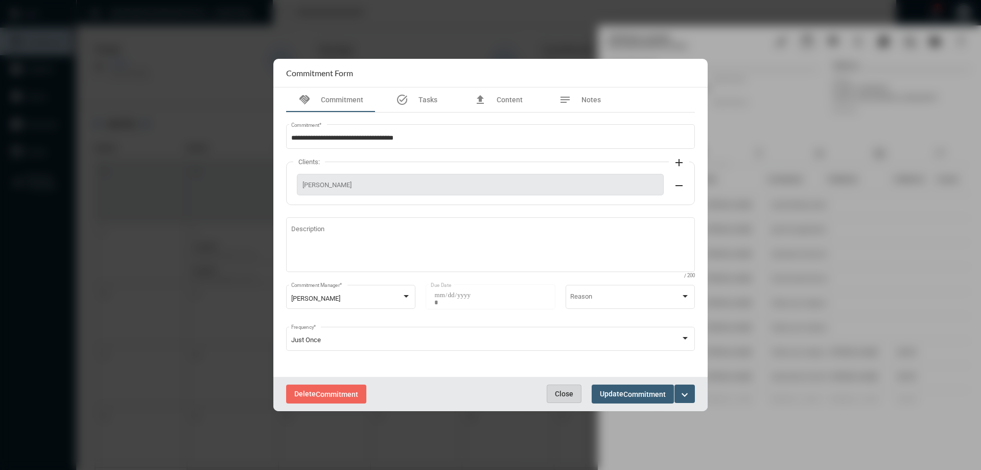
click at [568, 388] on button "Close" at bounding box center [564, 393] width 35 height 18
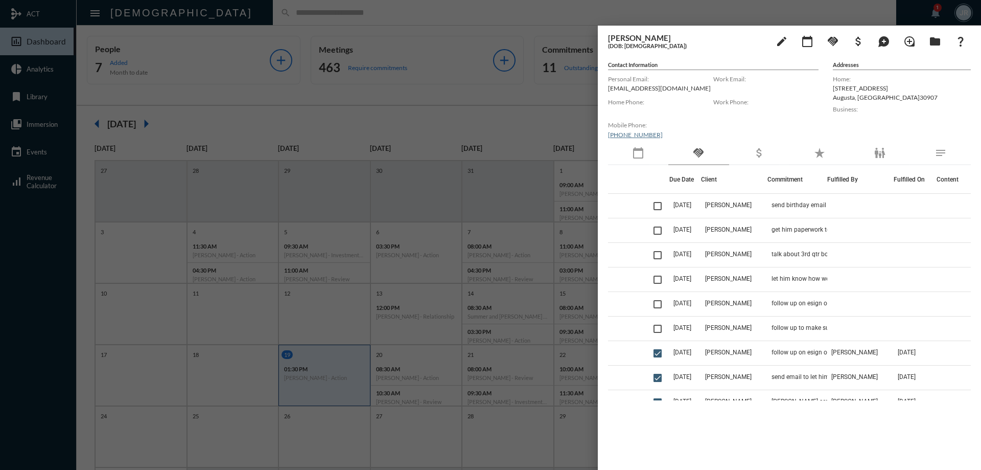
click at [214, 12] on div at bounding box center [490, 235] width 981 height 470
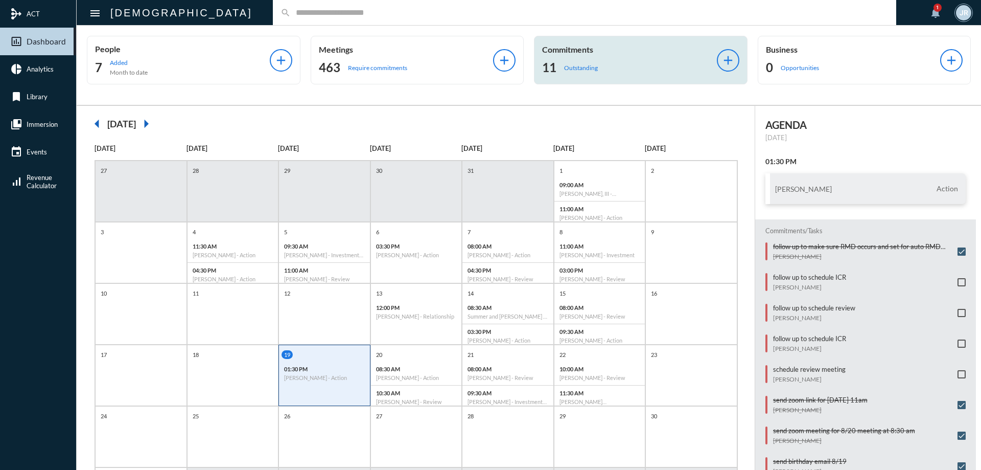
click at [596, 56] on div "Commitments 11 Outstanding" at bounding box center [629, 59] width 175 height 31
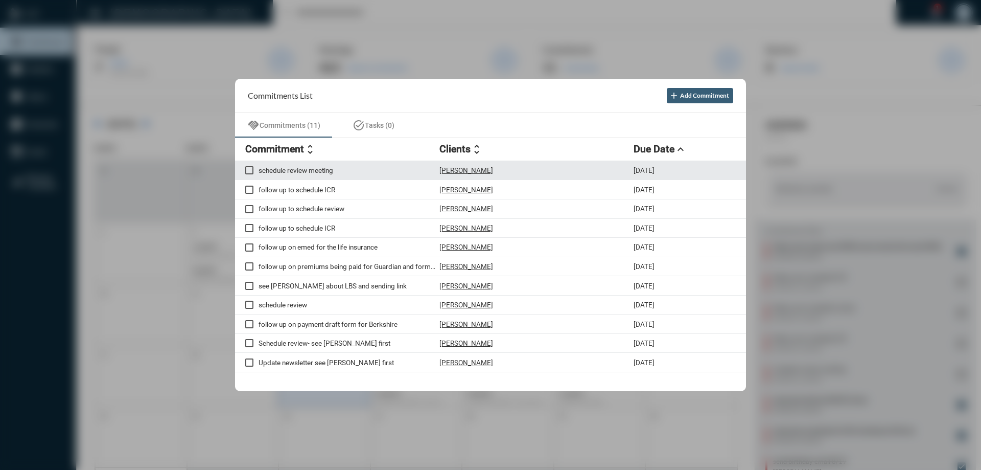
click at [462, 169] on p "[PERSON_NAME]" at bounding box center [467, 170] width 54 height 8
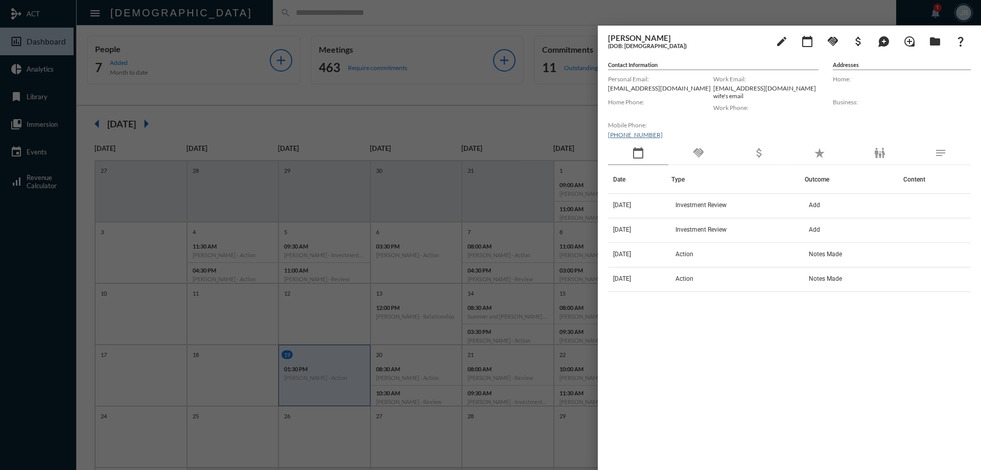
click at [691, 152] on div "handshake" at bounding box center [699, 154] width 60 height 24
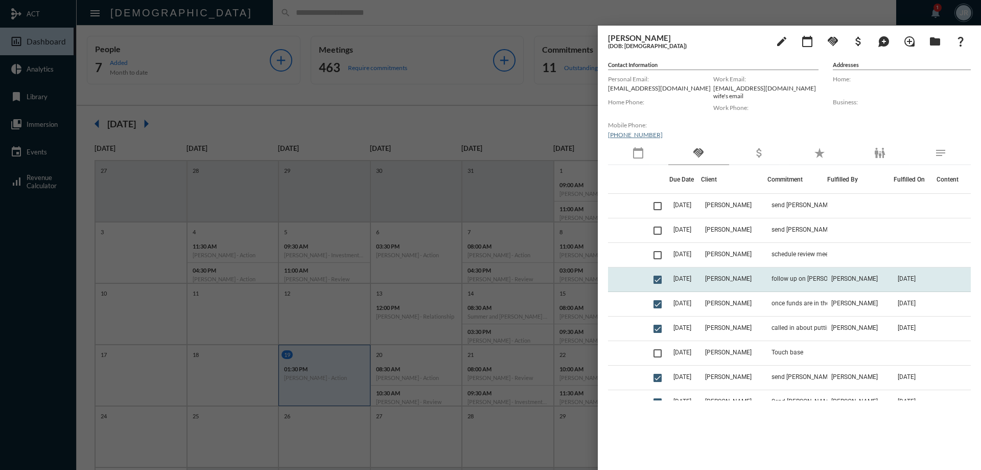
click at [790, 282] on td "follow up on Roth conversions" at bounding box center [798, 279] width 60 height 25
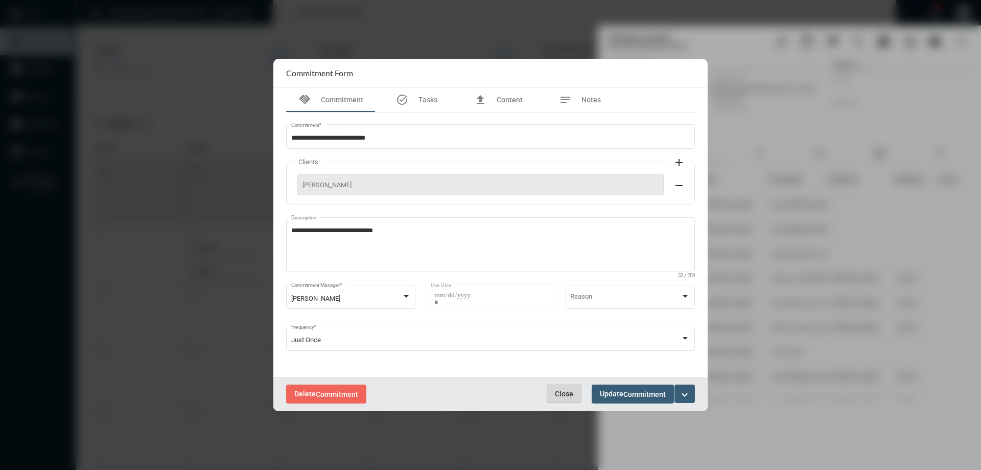
click at [563, 397] on span "Close" at bounding box center [564, 393] width 18 height 8
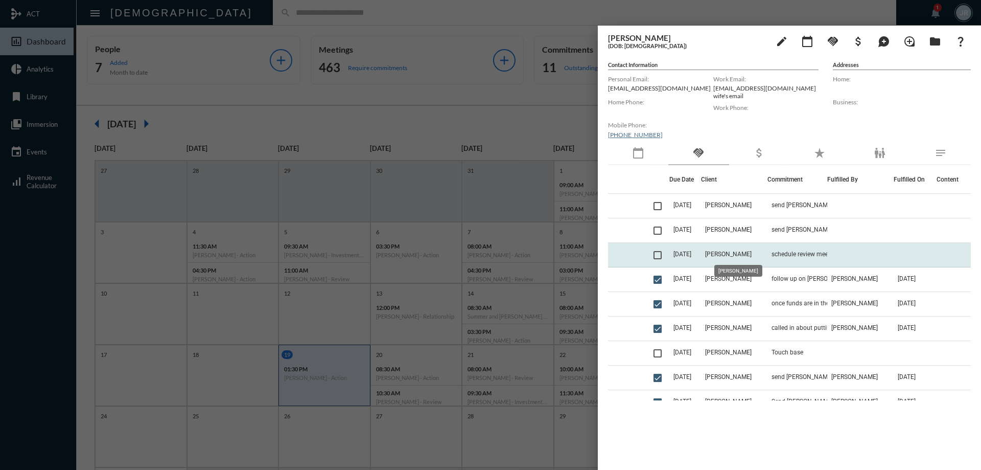
click at [792, 250] on span "schedule review meeting" at bounding box center [805, 253] width 67 height 7
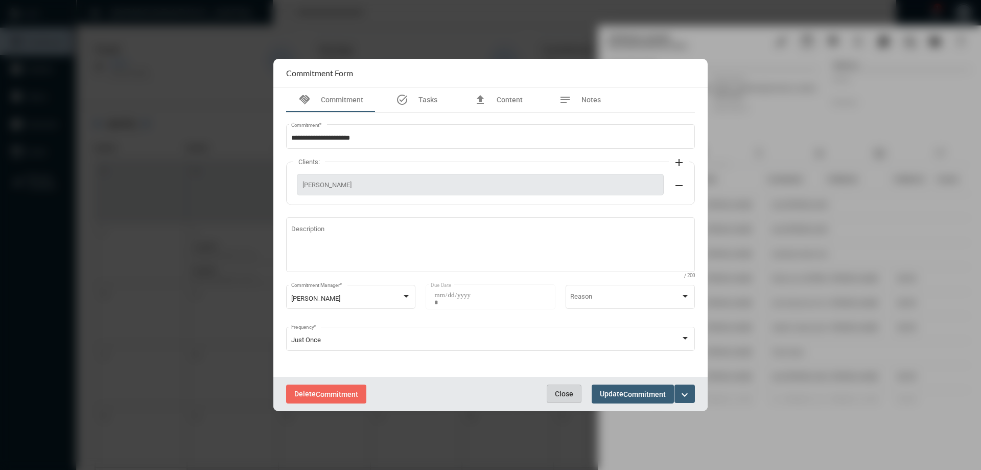
click at [570, 386] on button "Close" at bounding box center [564, 393] width 35 height 18
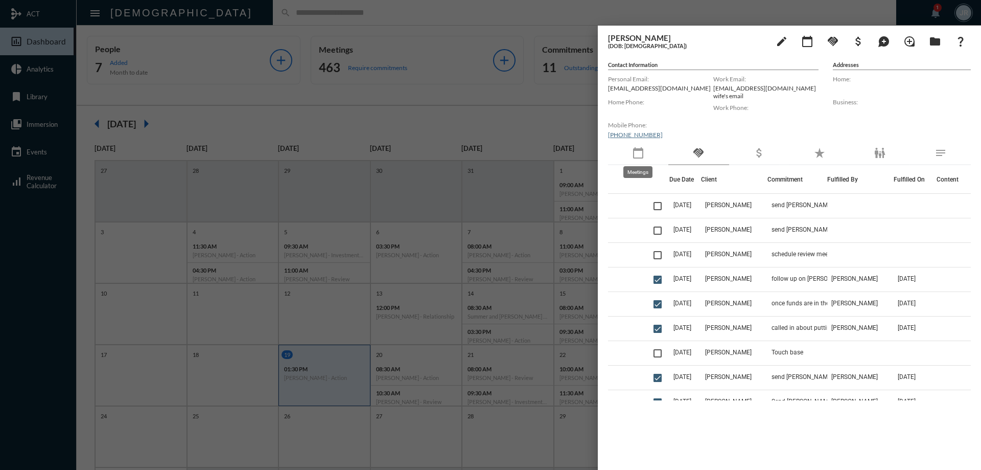
click at [634, 156] on mat-icon "calendar_today" at bounding box center [638, 153] width 12 height 12
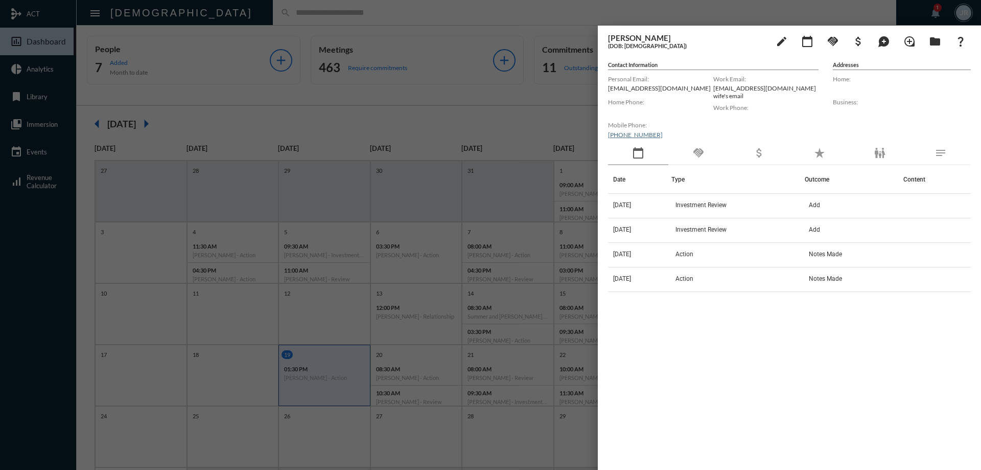
click at [714, 161] on div "handshake" at bounding box center [699, 154] width 60 height 24
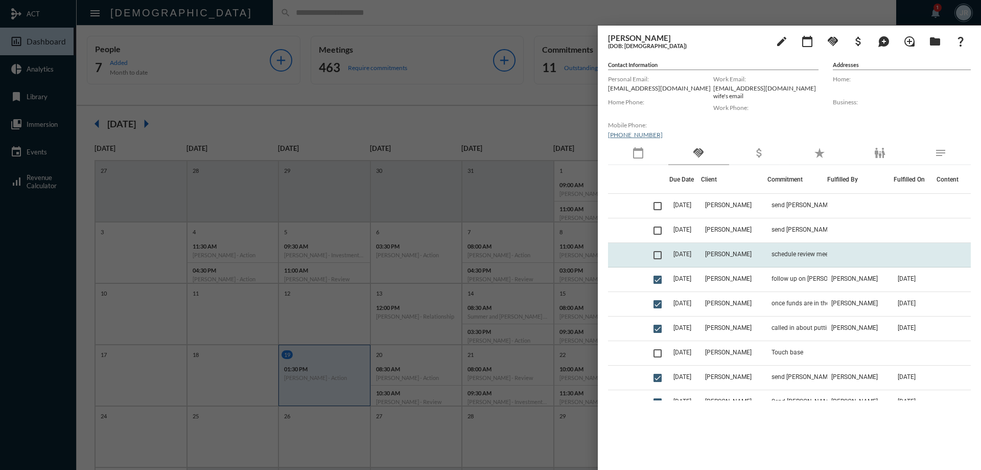
click at [698, 250] on td "[DATE]" at bounding box center [686, 255] width 32 height 25
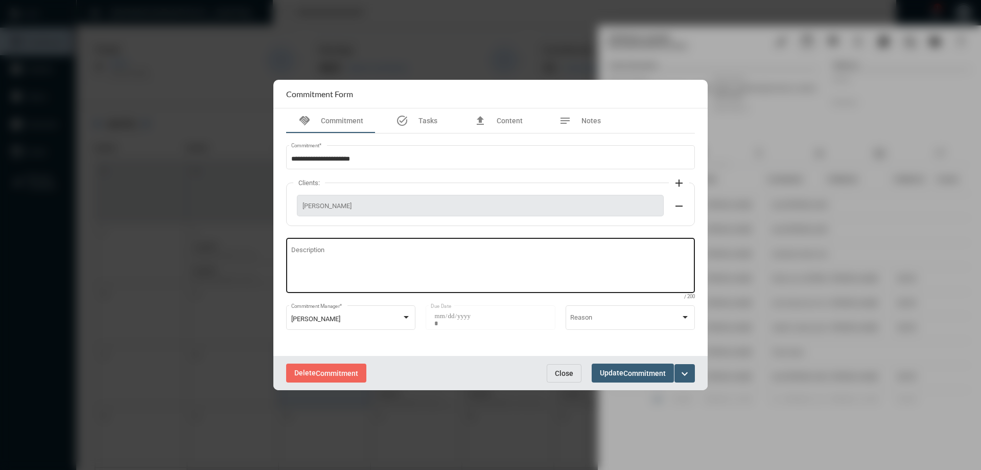
click at [393, 253] on textarea "Description" at bounding box center [490, 267] width 399 height 40
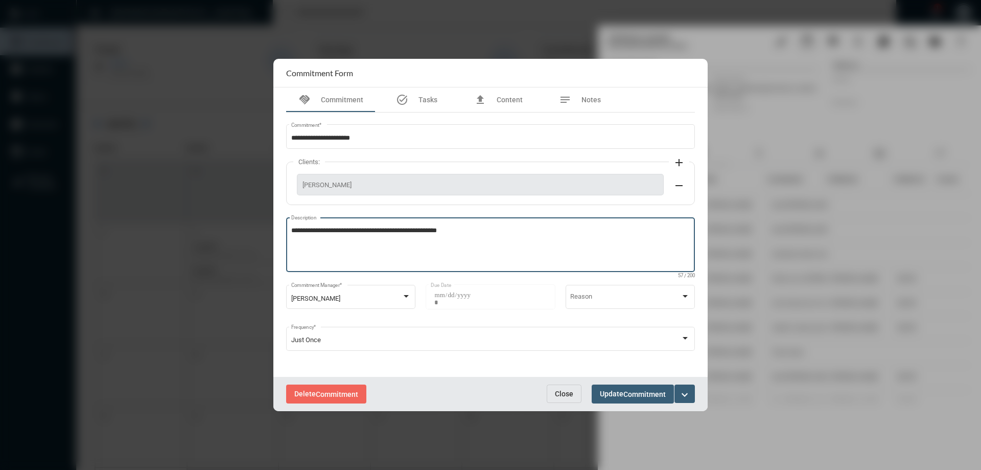
type textarea "**********"
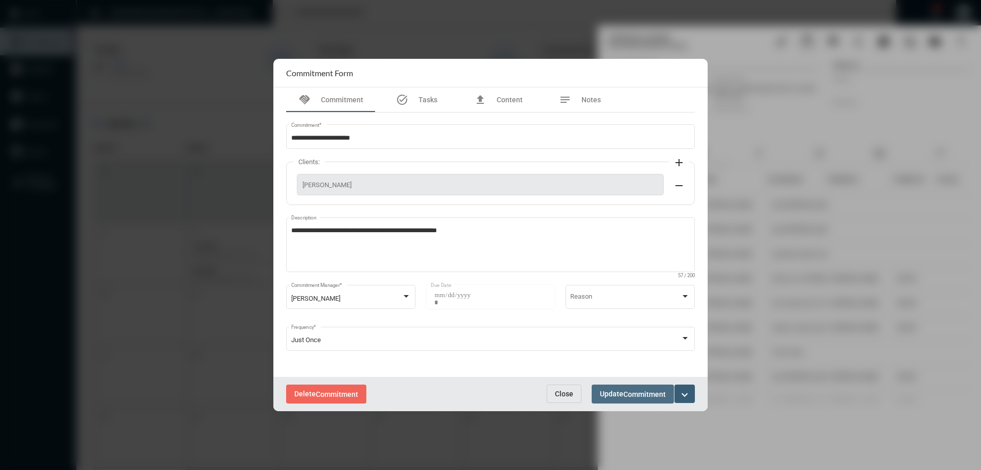
click at [618, 392] on span "Update Commitment" at bounding box center [633, 393] width 66 height 8
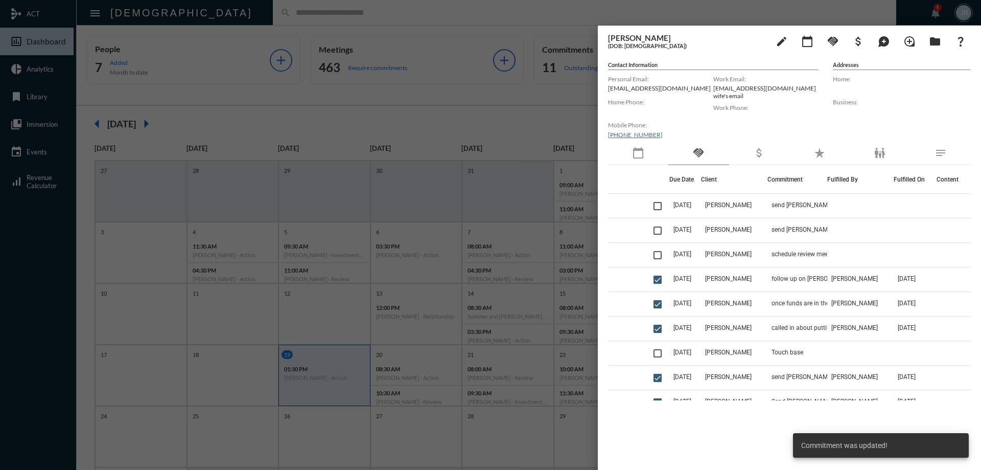
click at [659, 255] on span at bounding box center [658, 255] width 8 height 8
click at [833, 37] on mat-icon "handshake" at bounding box center [833, 41] width 12 height 12
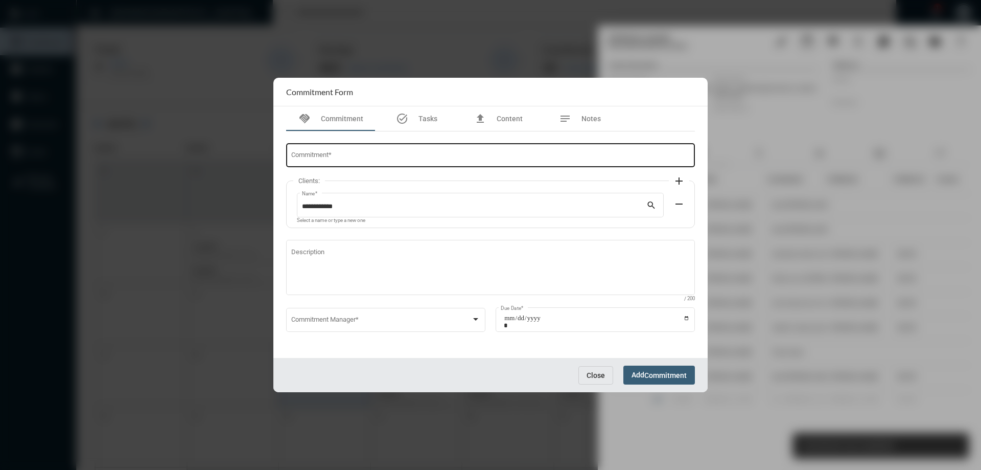
click at [309, 153] on div "Commitment *" at bounding box center [490, 155] width 399 height 26
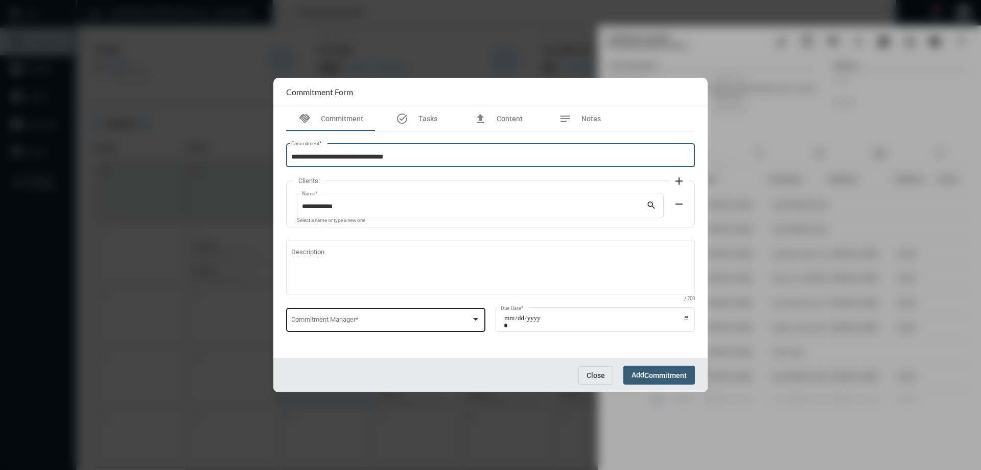
type input "**********"
click at [320, 319] on span at bounding box center [381, 321] width 180 height 8
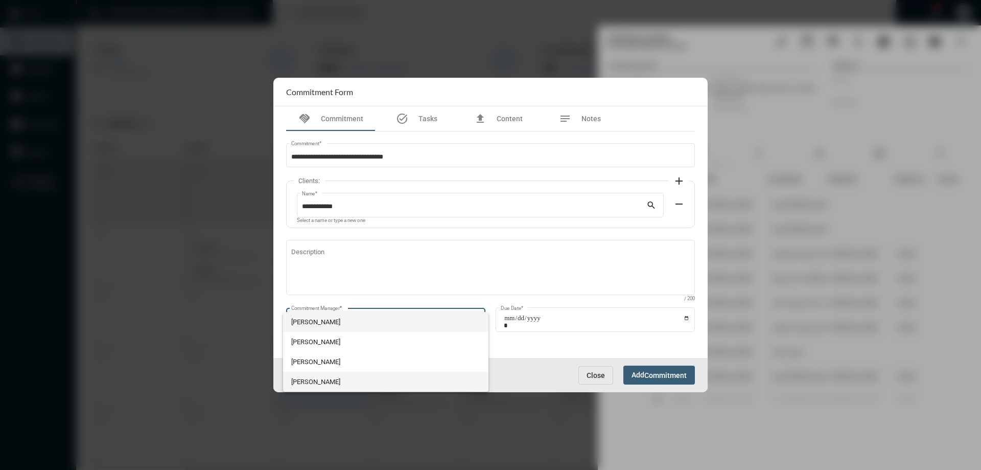
click at [297, 373] on span "[PERSON_NAME]" at bounding box center [386, 382] width 190 height 20
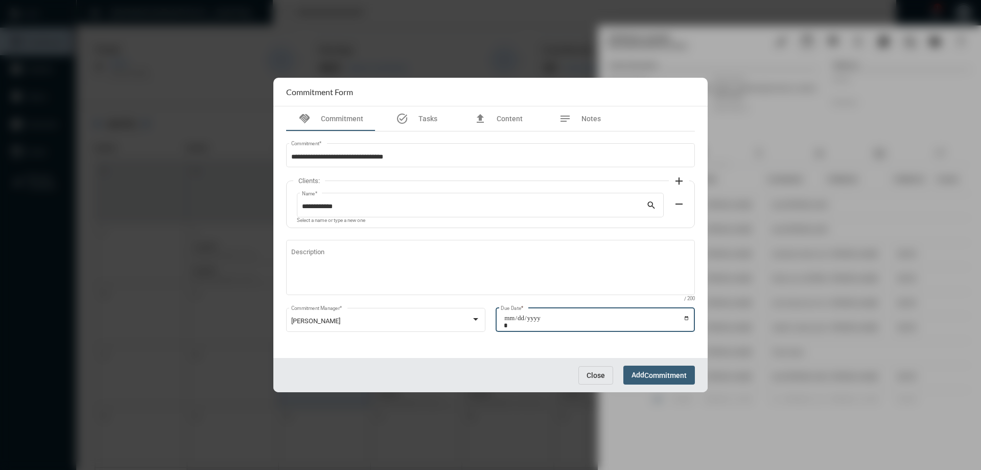
click at [687, 317] on input "Due Date *" at bounding box center [597, 321] width 186 height 14
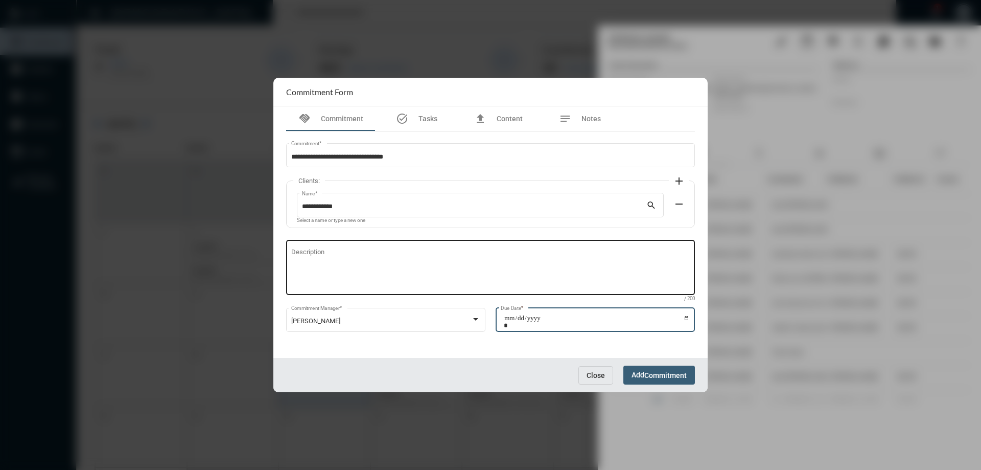
type input "**********"
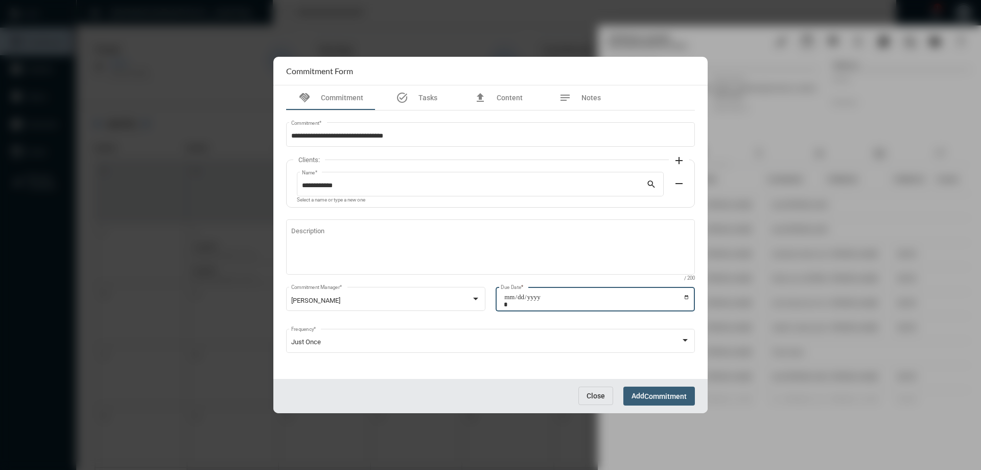
click at [670, 392] on span "Commitment" at bounding box center [666, 396] width 42 height 8
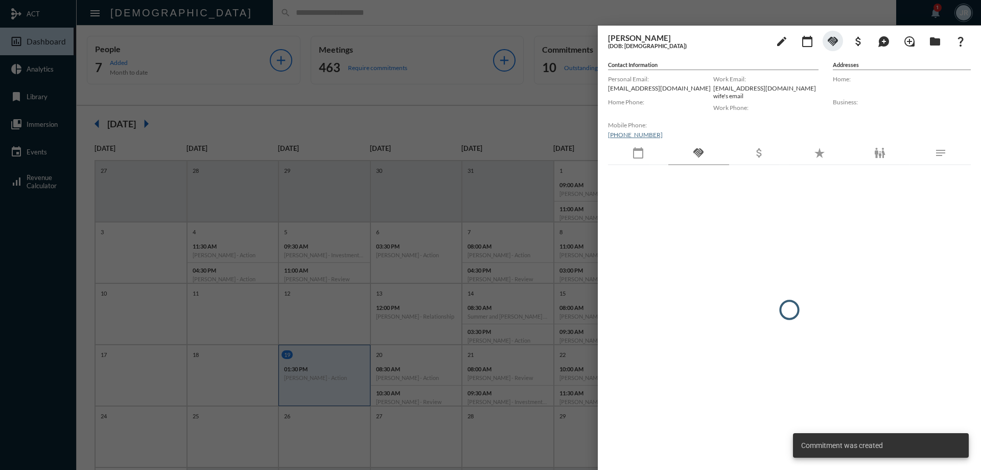
click at [248, 24] on div at bounding box center [490, 235] width 981 height 470
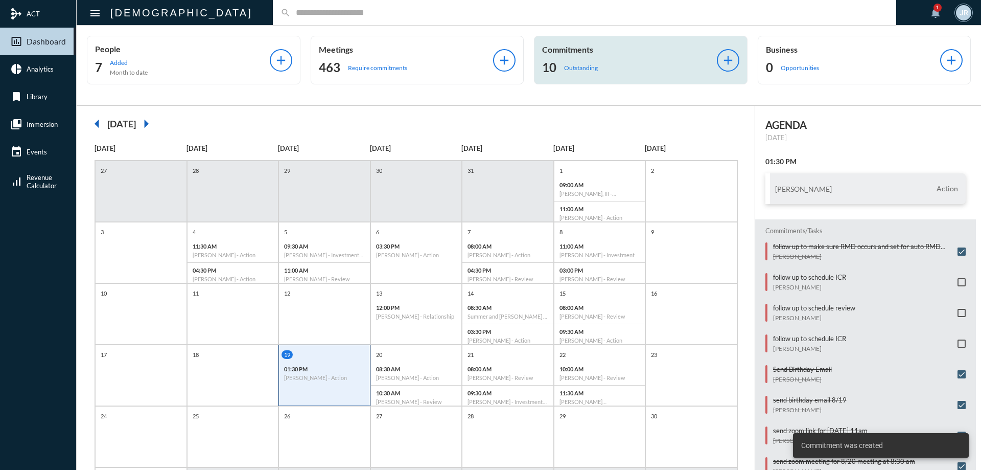
click at [567, 82] on div "Commitments 10 Outstanding add" at bounding box center [641, 60] width 214 height 49
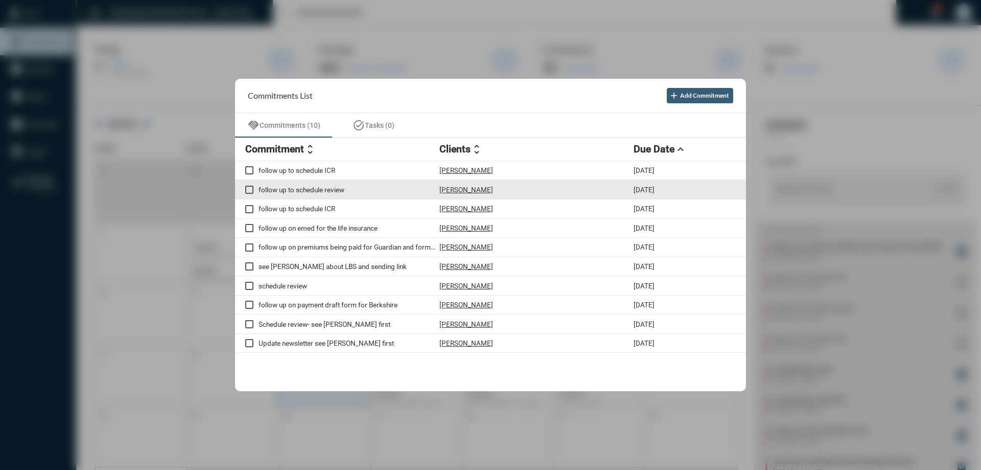
click at [460, 190] on p "[PERSON_NAME]" at bounding box center [467, 190] width 54 height 8
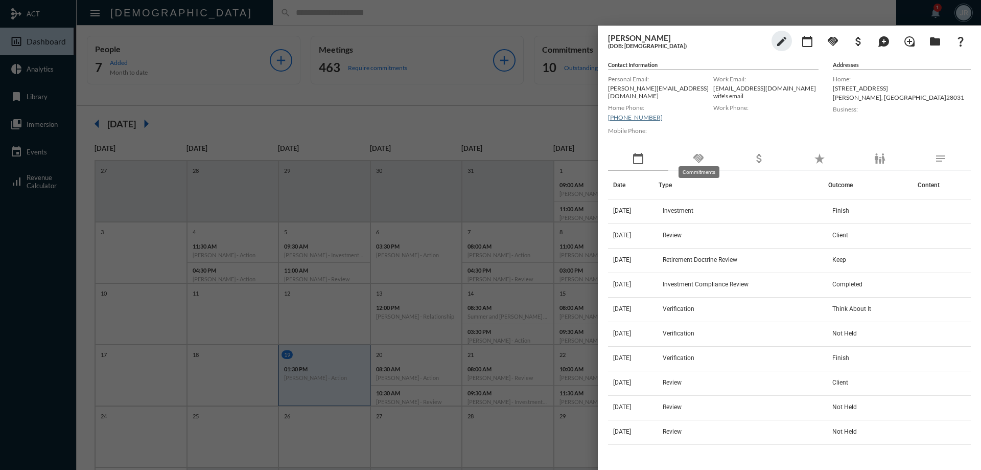
click at [699, 154] on mat-icon "handshake" at bounding box center [699, 158] width 12 height 12
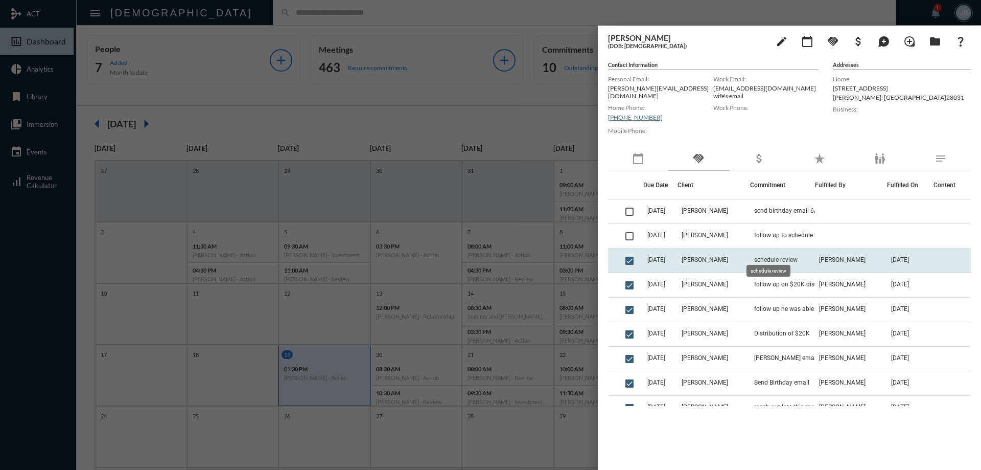
click at [768, 256] on span "schedule review" at bounding box center [775, 259] width 43 height 7
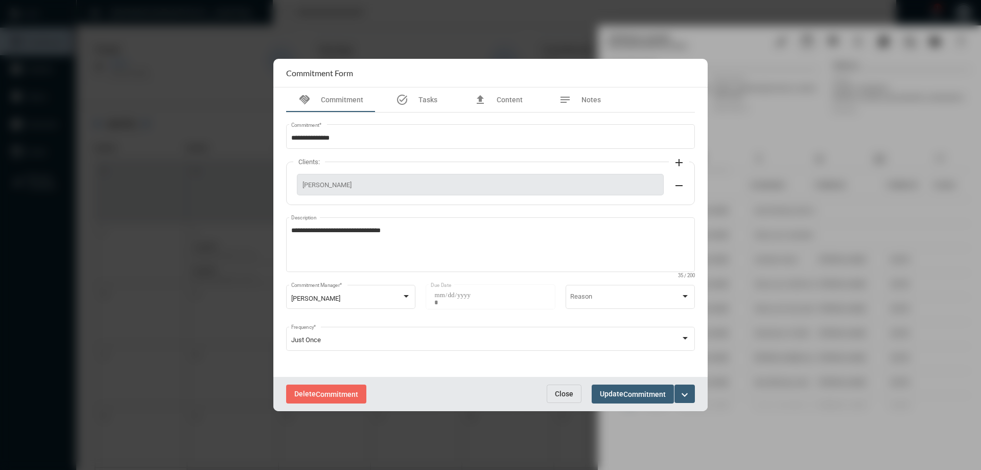
click at [687, 393] on mat-icon "expand_more" at bounding box center [685, 394] width 12 height 12
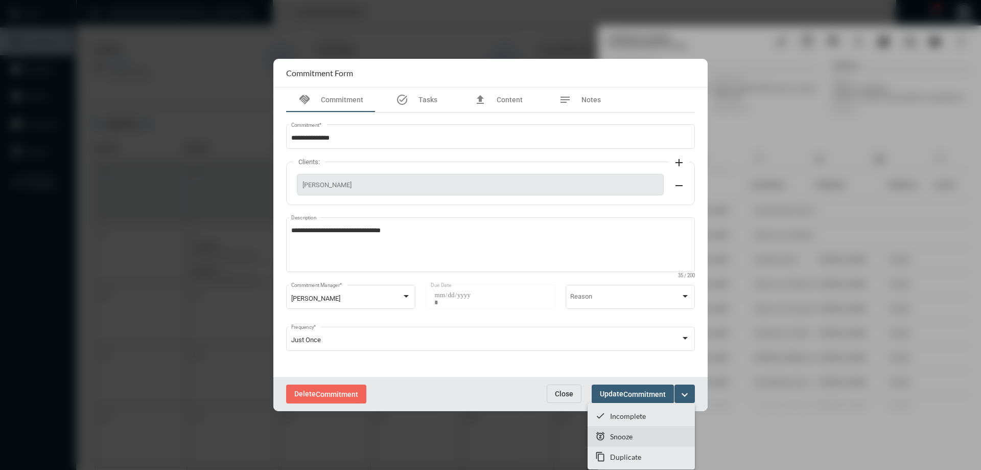
click at [613, 436] on p "Snooze" at bounding box center [621, 436] width 22 height 9
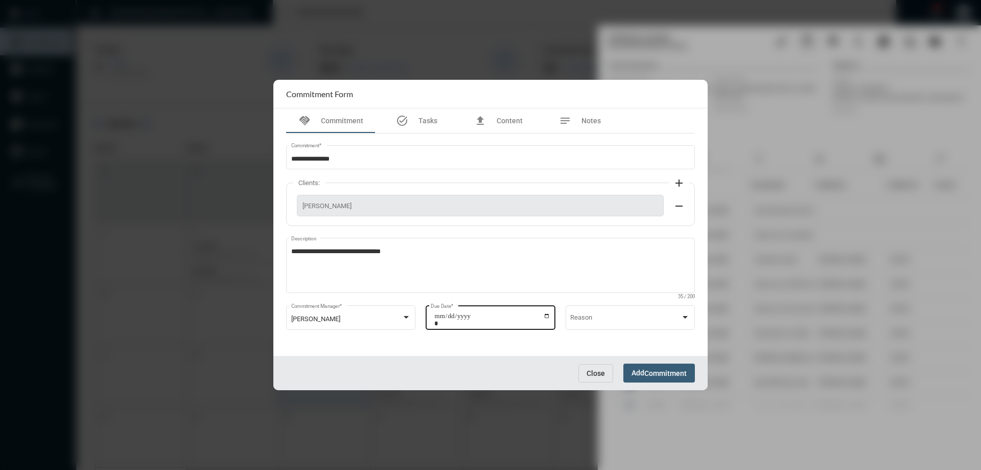
click at [547, 316] on input "**********" at bounding box center [492, 319] width 116 height 14
type input "**********"
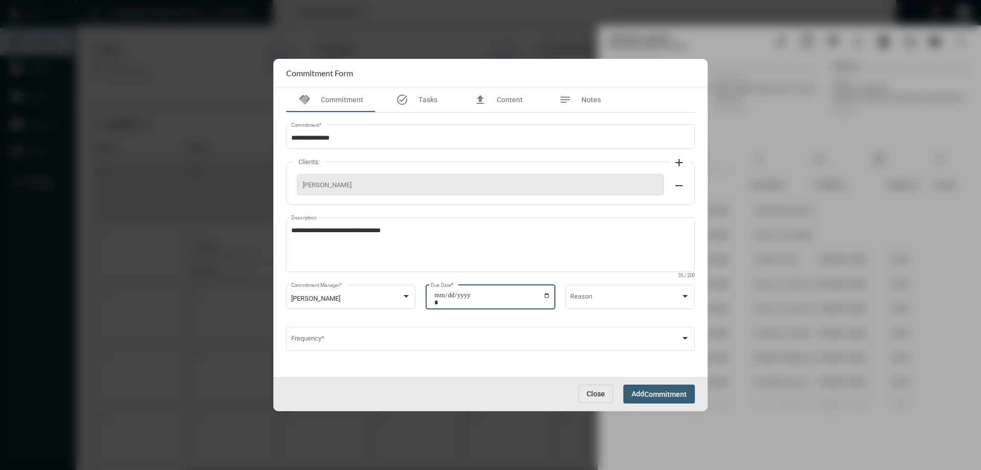
click at [651, 391] on span "Commitment" at bounding box center [666, 394] width 42 height 8
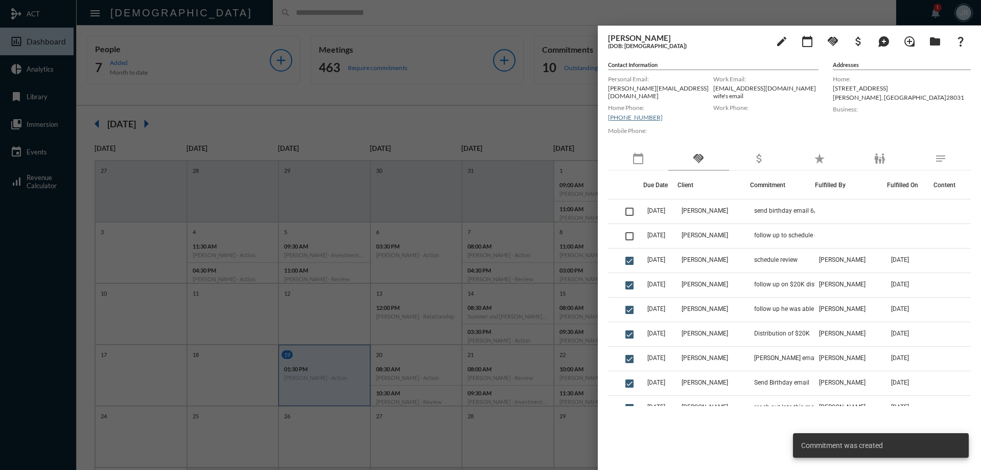
click at [399, 19] on div at bounding box center [490, 235] width 981 height 470
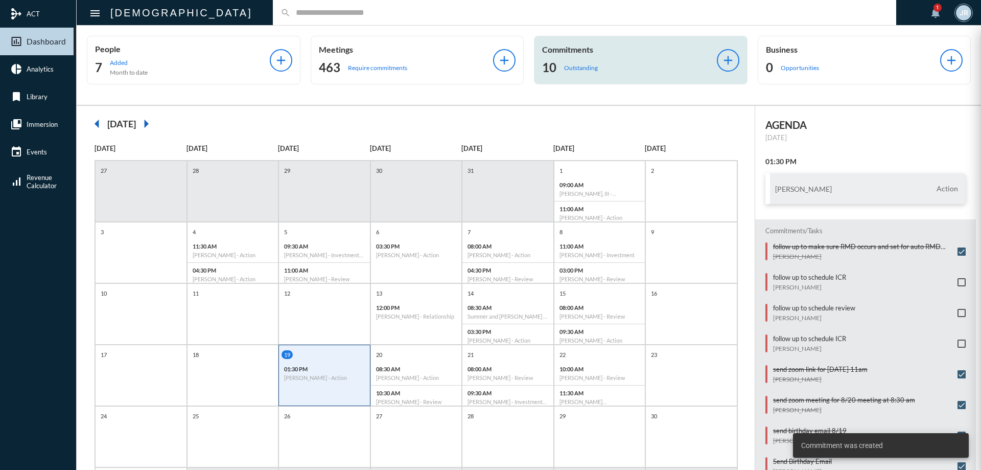
click at [563, 60] on div "10 Outstanding" at bounding box center [629, 67] width 175 height 16
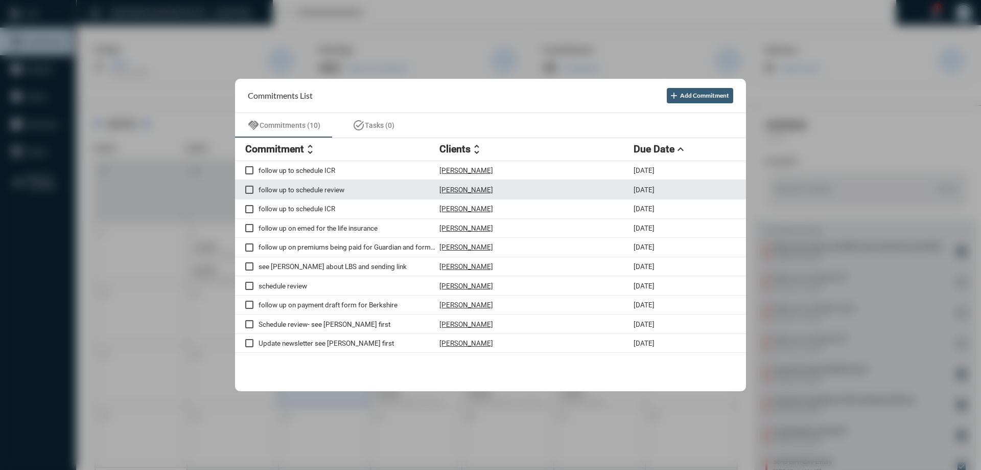
click at [475, 189] on div "[PERSON_NAME]" at bounding box center [537, 189] width 194 height 9
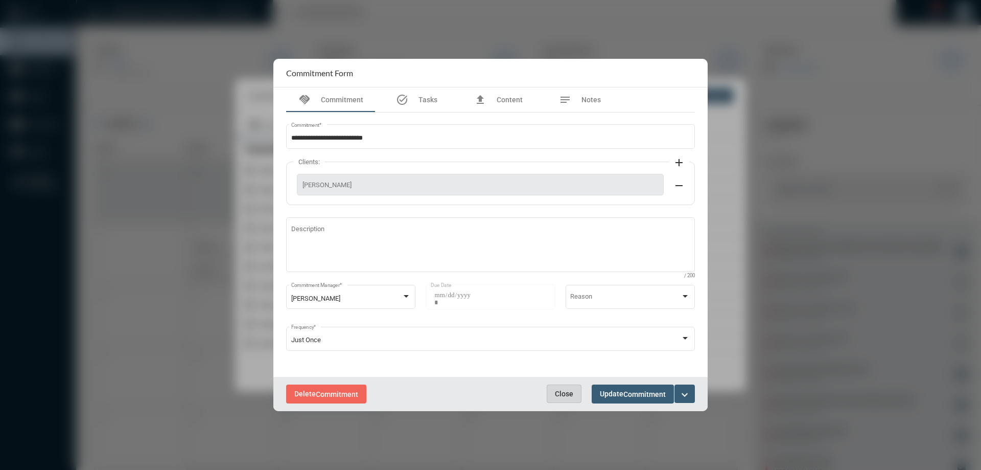
click at [563, 389] on span "Close" at bounding box center [564, 393] width 18 height 8
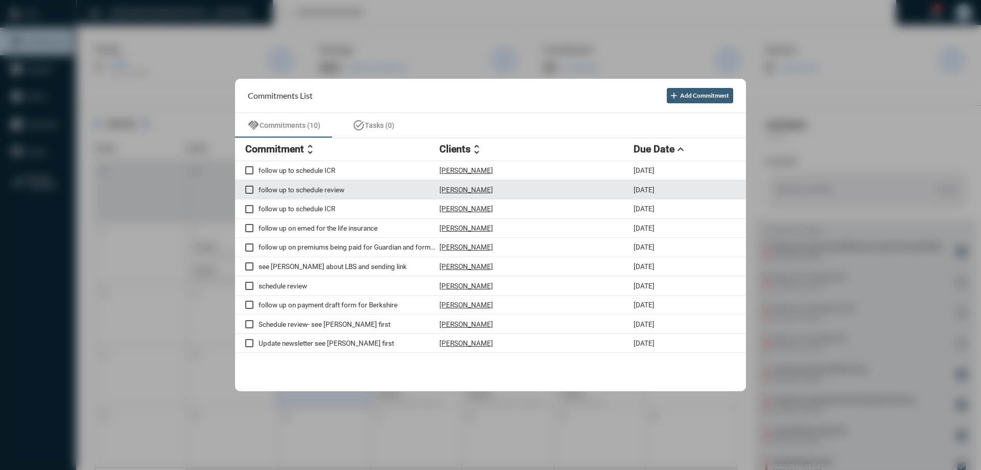
click at [455, 189] on p "[PERSON_NAME]" at bounding box center [467, 190] width 54 height 8
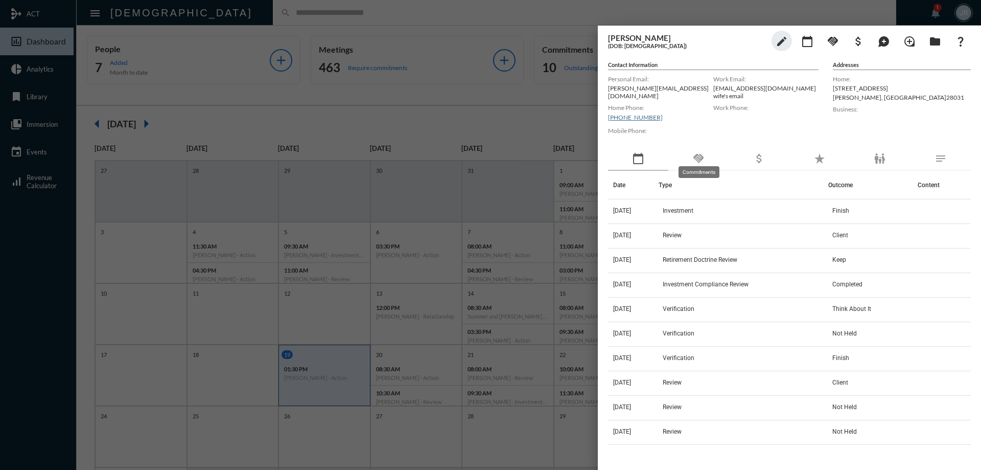
click at [701, 154] on mat-icon "handshake" at bounding box center [699, 158] width 12 height 12
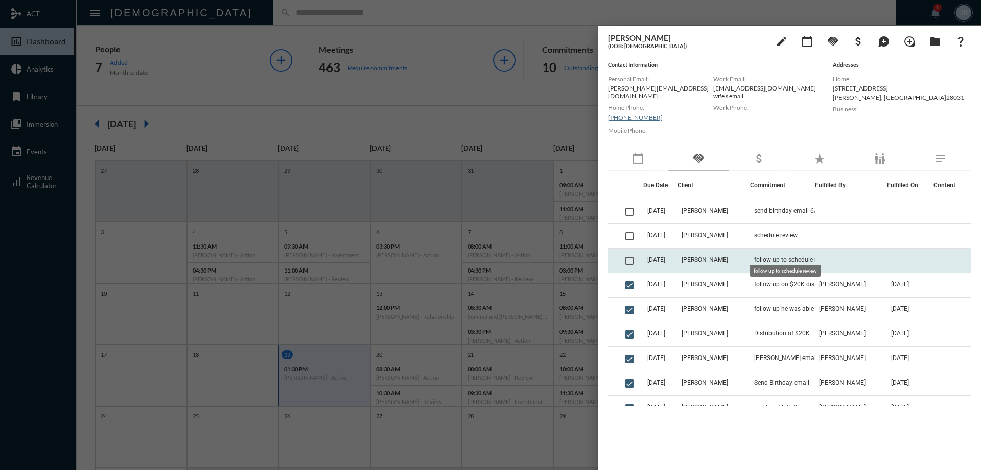
click at [754, 257] on span "follow up to schedule review" at bounding box center [793, 259] width 78 height 7
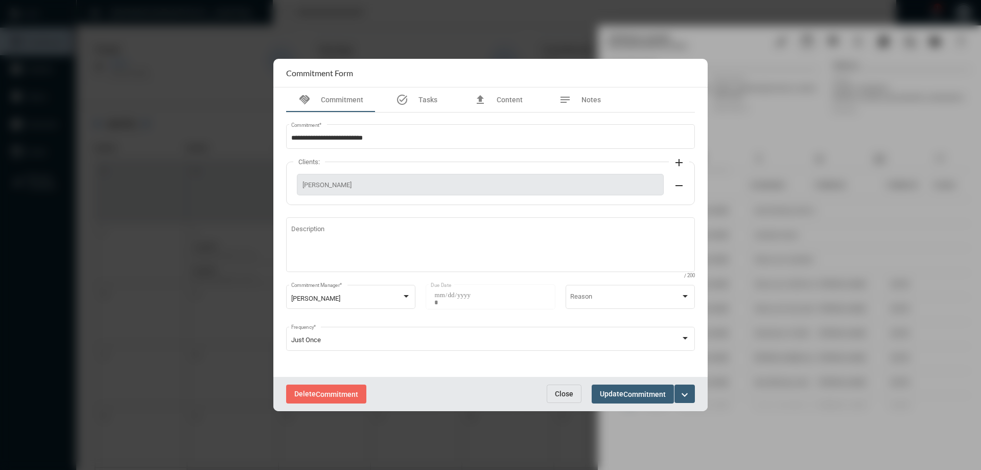
click at [682, 393] on mat-icon "expand_more" at bounding box center [685, 394] width 12 height 12
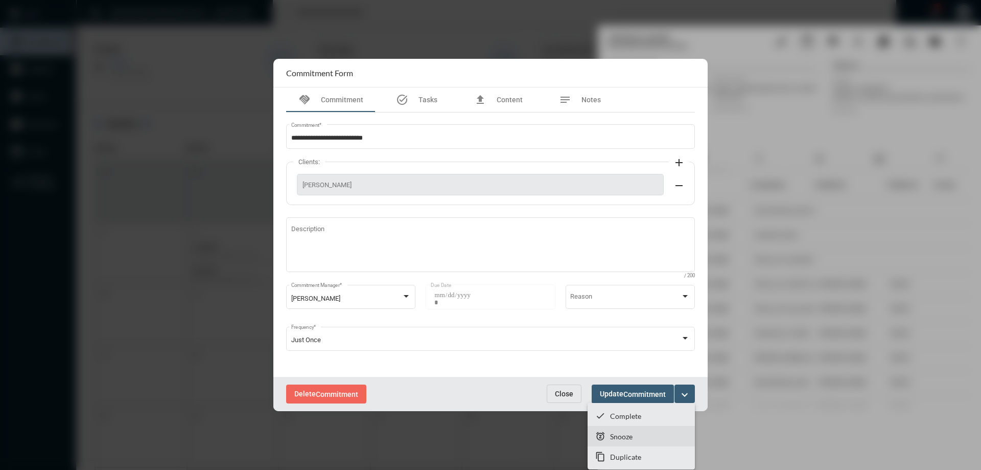
click at [623, 431] on section "snooze Snooze" at bounding box center [641, 436] width 107 height 20
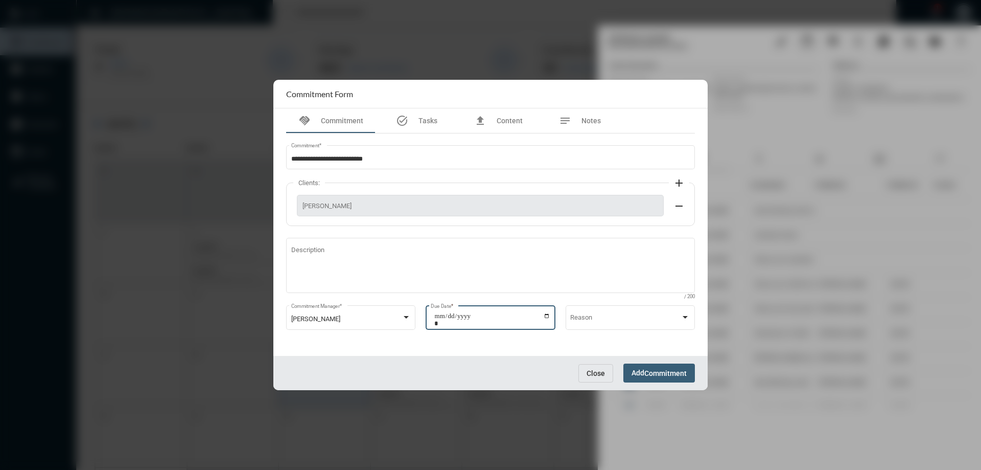
click at [547, 315] on input "**********" at bounding box center [492, 319] width 116 height 14
type input "**********"
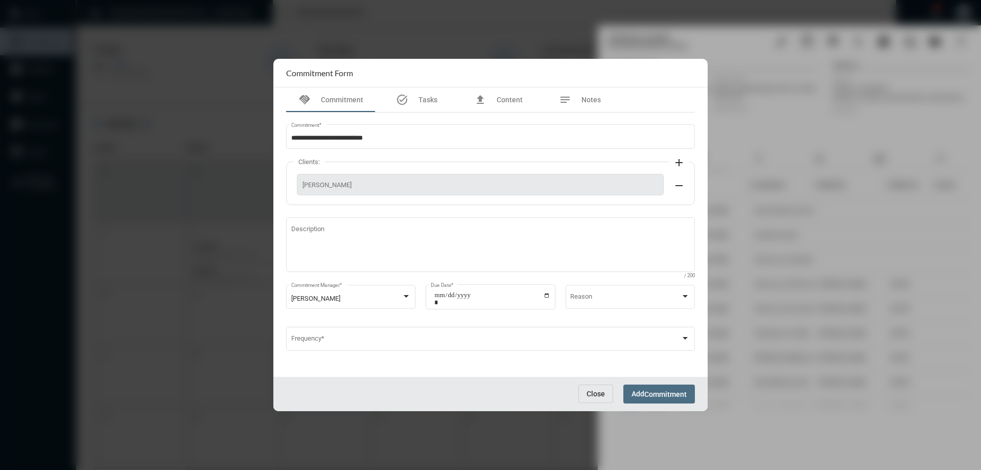
click at [646, 395] on span "Commitment" at bounding box center [666, 394] width 42 height 8
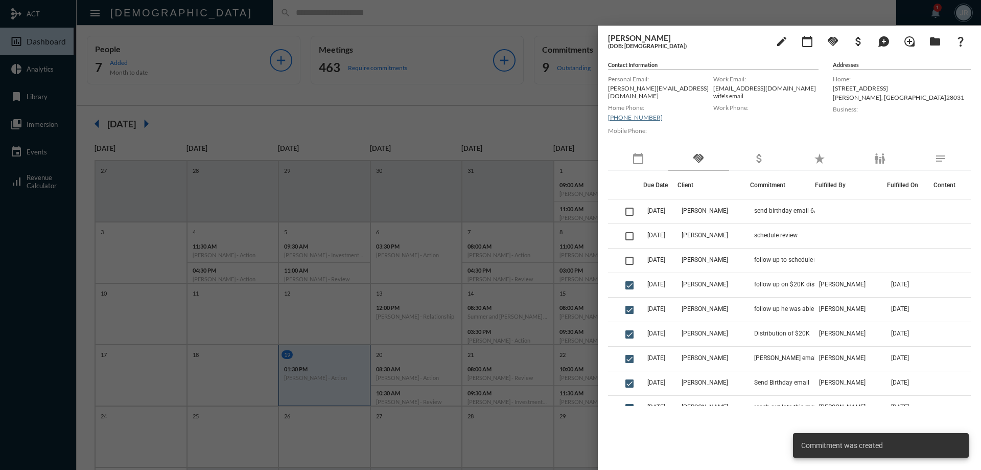
click at [418, 13] on div at bounding box center [490, 235] width 981 height 470
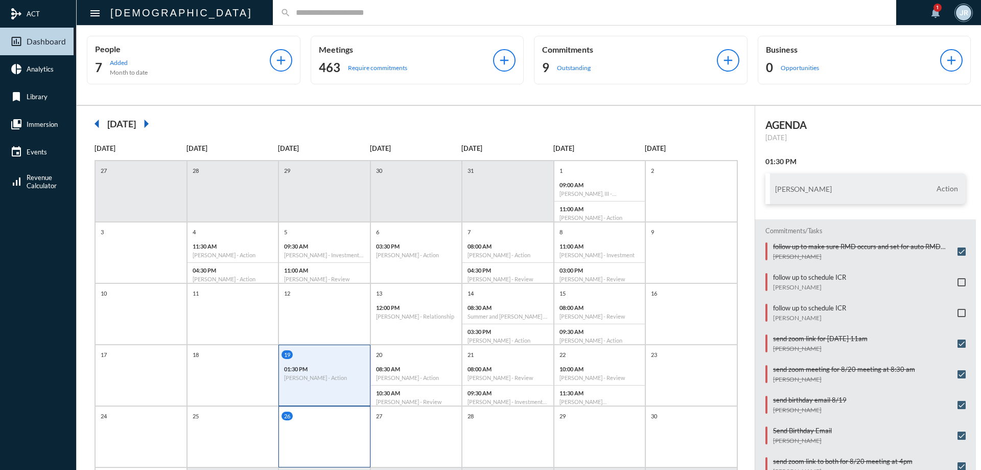
click at [353, 420] on div "26" at bounding box center [325, 436] width 92 height 61
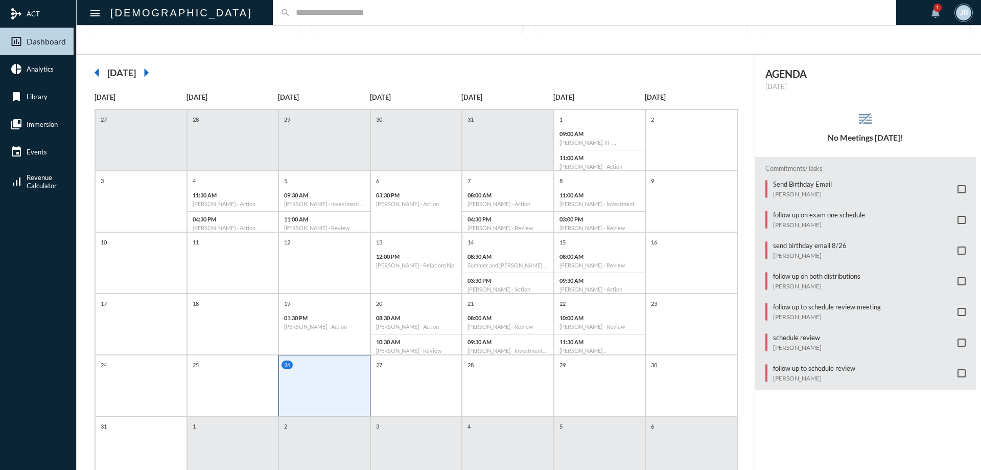
click at [786, 343] on div "schedule review Chris Doyle" at bounding box center [797, 342] width 49 height 18
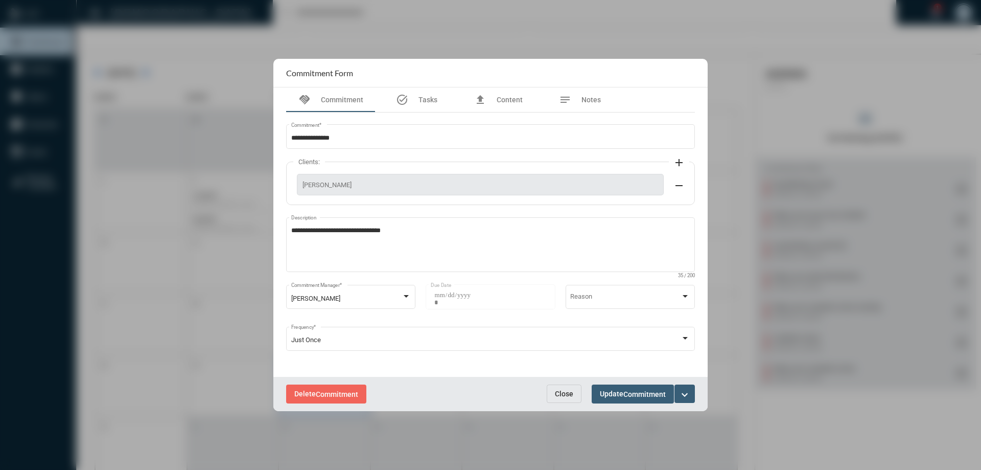
click at [557, 390] on span "Close" at bounding box center [564, 393] width 18 height 8
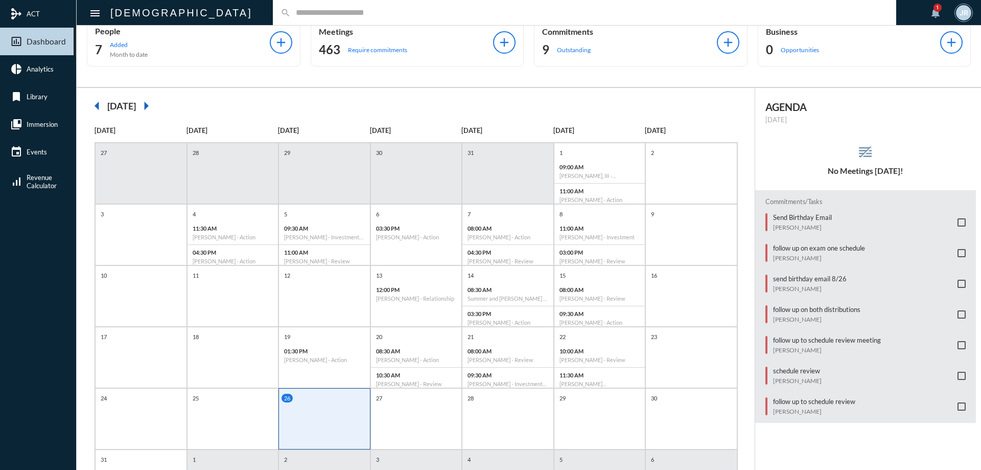
scroll to position [0, 0]
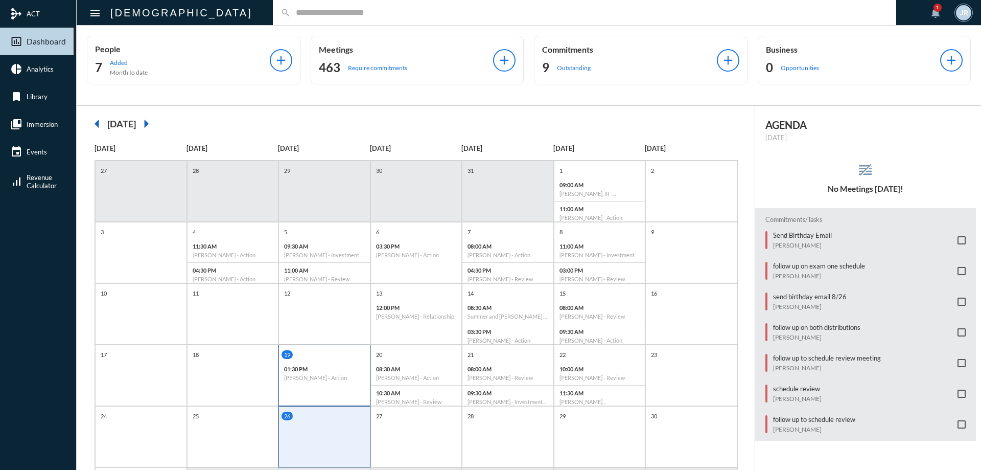
click at [337, 356] on div "19" at bounding box center [326, 354] width 88 height 9
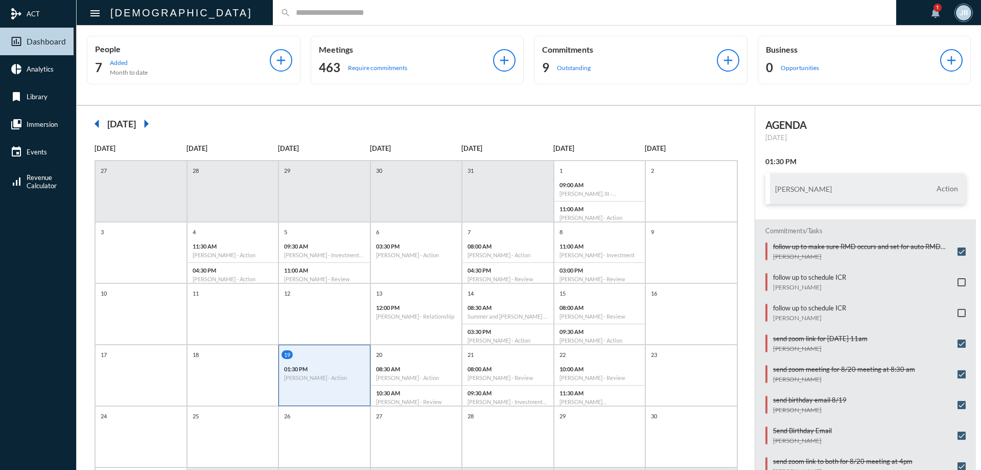
click at [273, 19] on div "search" at bounding box center [585, 12] width 624 height 25
click at [291, 12] on input "text" at bounding box center [590, 12] width 598 height 9
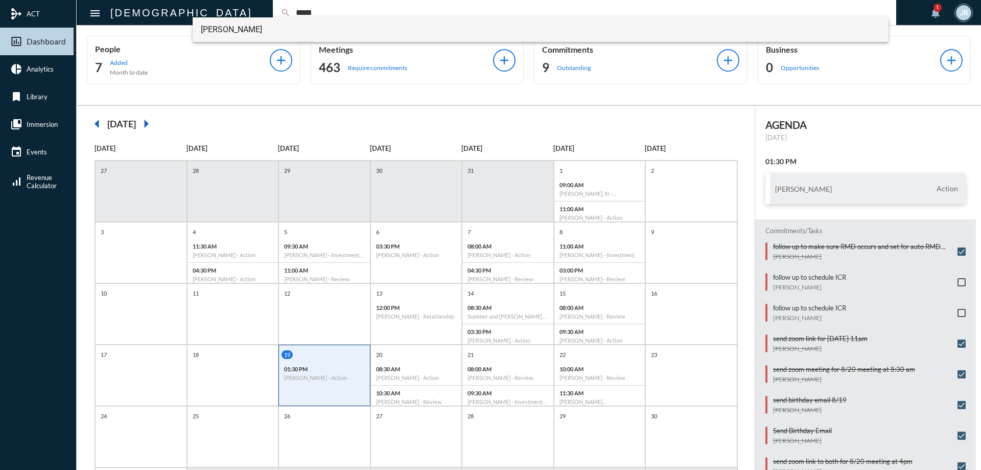
type input "*****"
click at [214, 33] on span "Chris Doyle" at bounding box center [541, 29] width 680 height 25
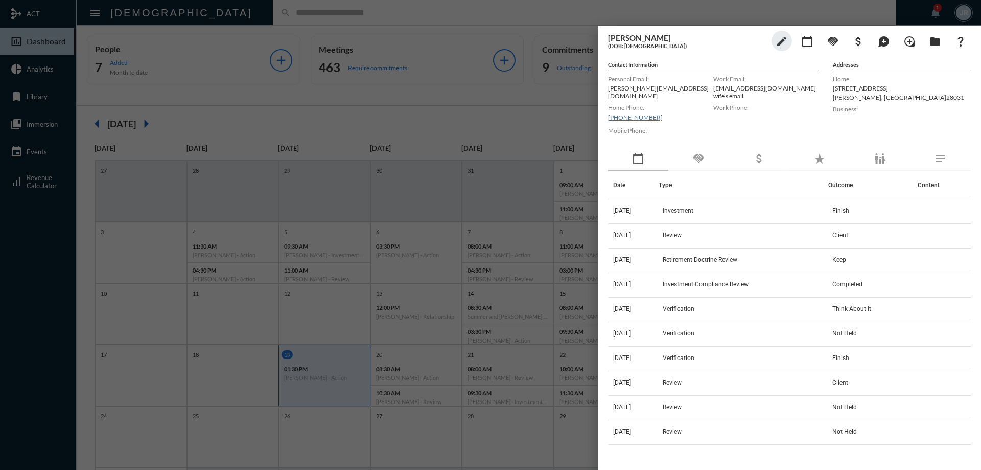
click at [691, 140] on div "Mobile Phone:" at bounding box center [660, 135] width 105 height 23
click at [691, 149] on div "handshake" at bounding box center [699, 159] width 60 height 24
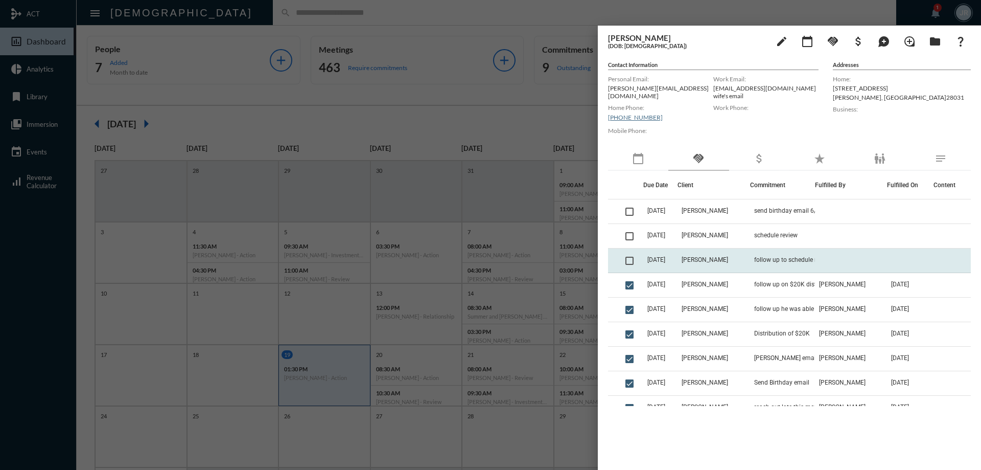
click at [750, 248] on td "follow up to schedule review" at bounding box center [782, 260] width 65 height 25
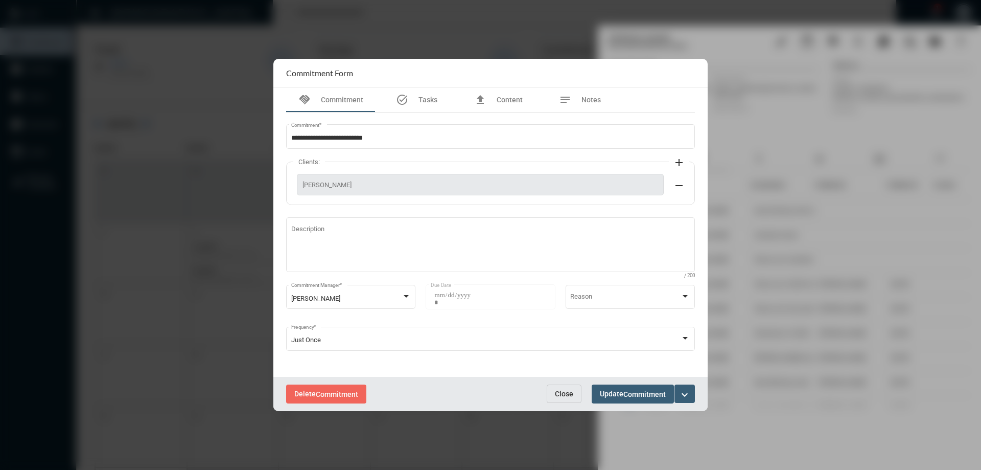
click at [567, 394] on span "Close" at bounding box center [564, 393] width 18 height 8
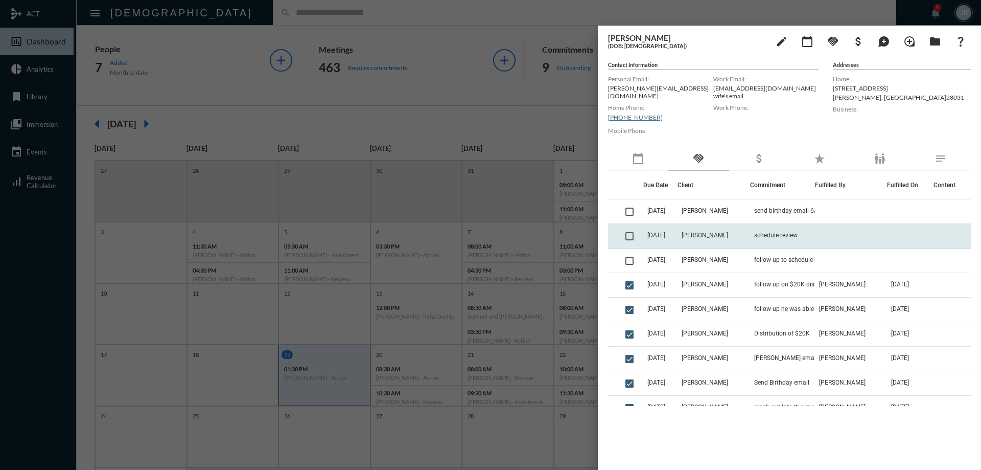
click at [773, 225] on td "schedule review" at bounding box center [782, 236] width 65 height 25
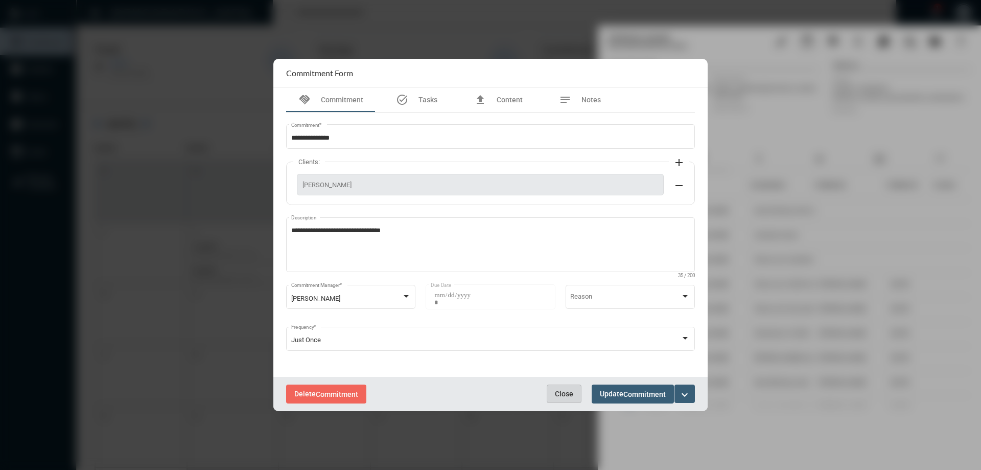
click at [564, 392] on span "Close" at bounding box center [564, 393] width 18 height 8
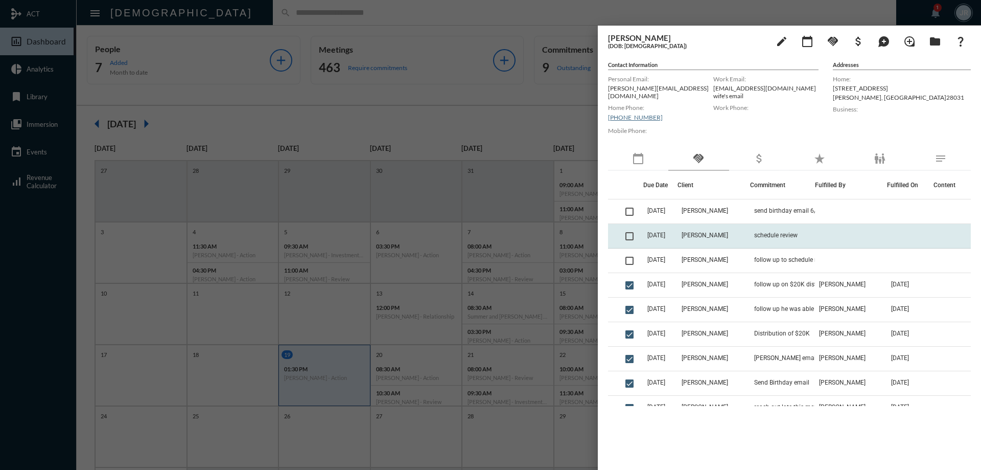
click at [758, 224] on td "schedule review" at bounding box center [782, 236] width 65 height 25
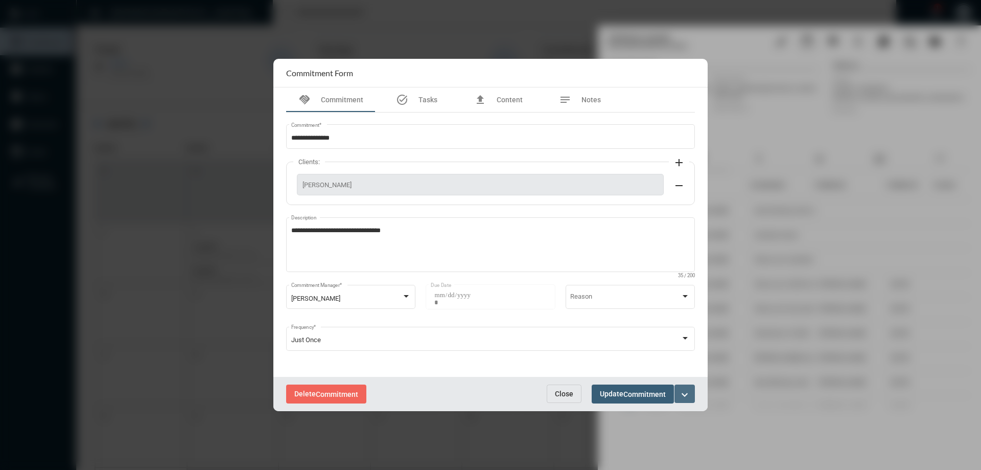
click at [685, 394] on mat-icon "expand_more" at bounding box center [685, 394] width 12 height 12
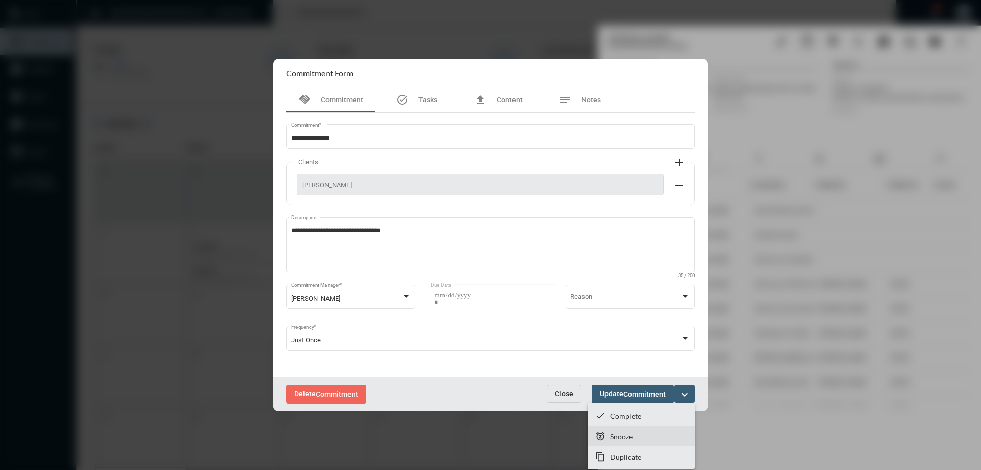
click at [619, 436] on p "Snooze" at bounding box center [621, 436] width 22 height 9
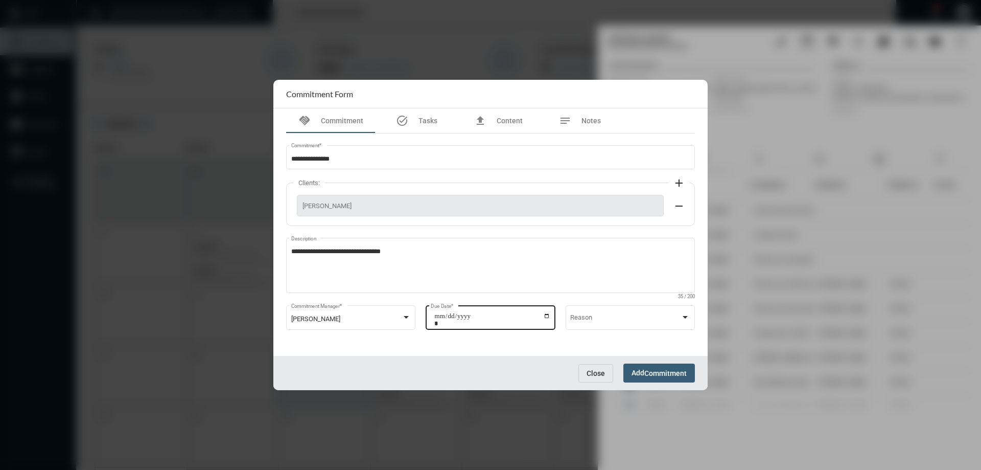
click at [547, 314] on input "**********" at bounding box center [492, 319] width 116 height 14
type input "**********"
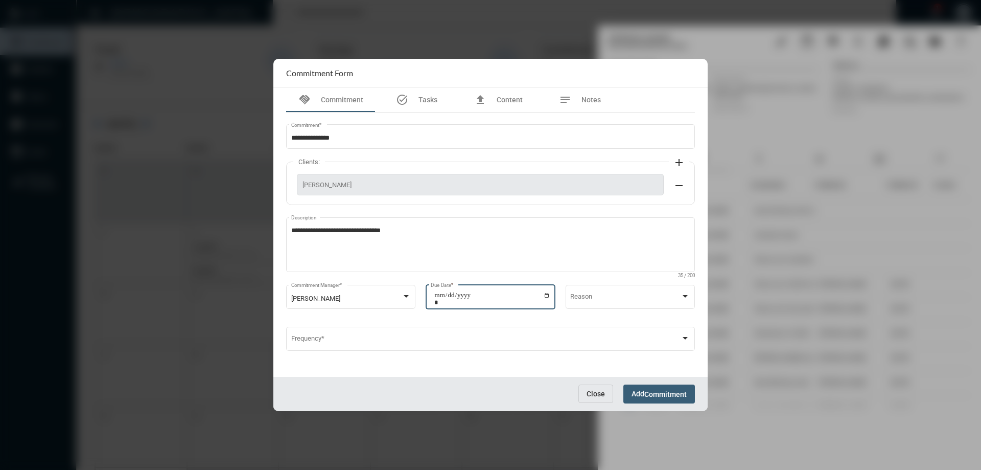
click at [645, 386] on button "Add Commitment" at bounding box center [660, 393] width 72 height 19
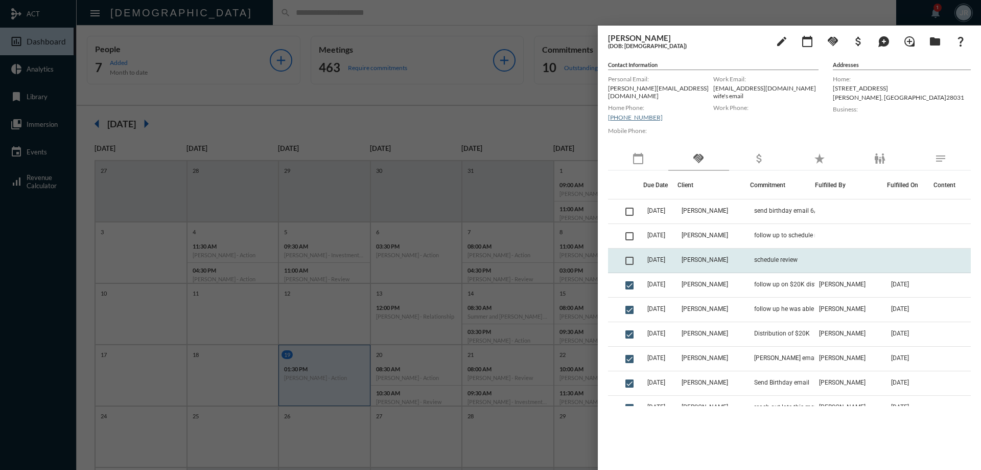
click at [630, 257] on span at bounding box center [630, 261] width 8 height 8
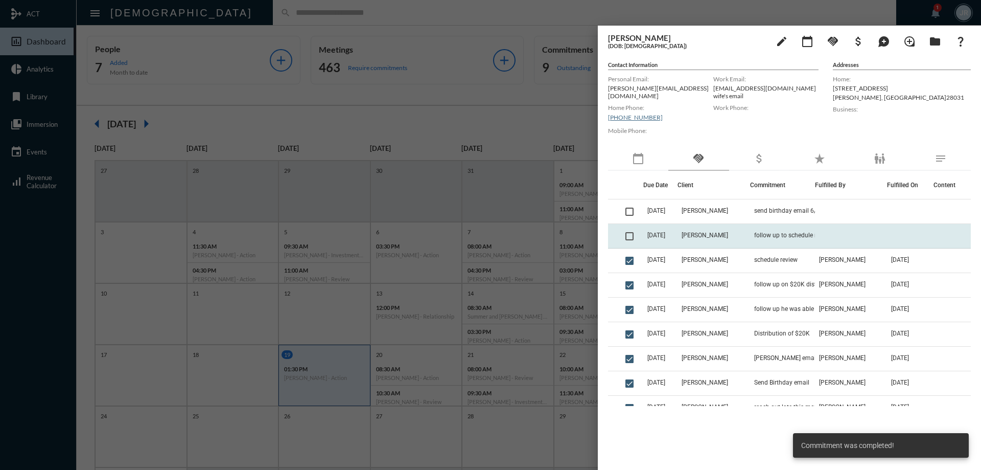
click at [741, 233] on td "[PERSON_NAME]" at bounding box center [714, 236] width 72 height 25
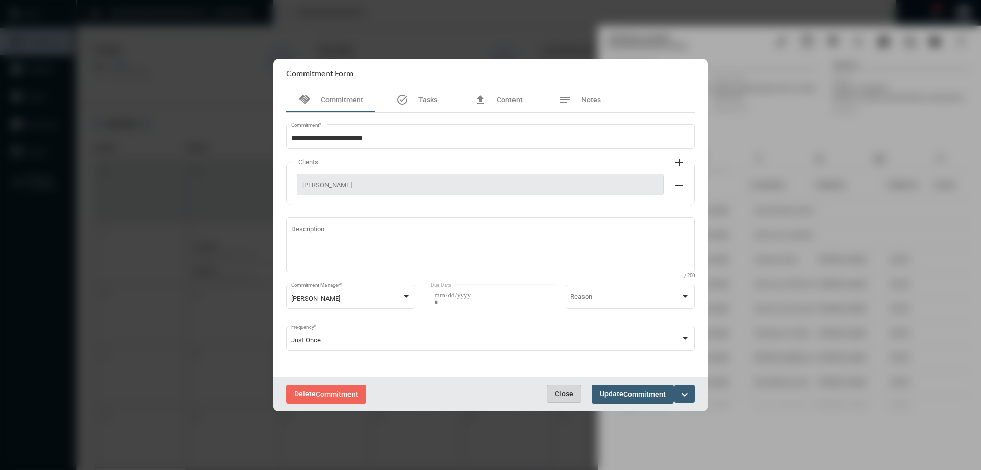
click at [565, 388] on button "Close" at bounding box center [564, 393] width 35 height 18
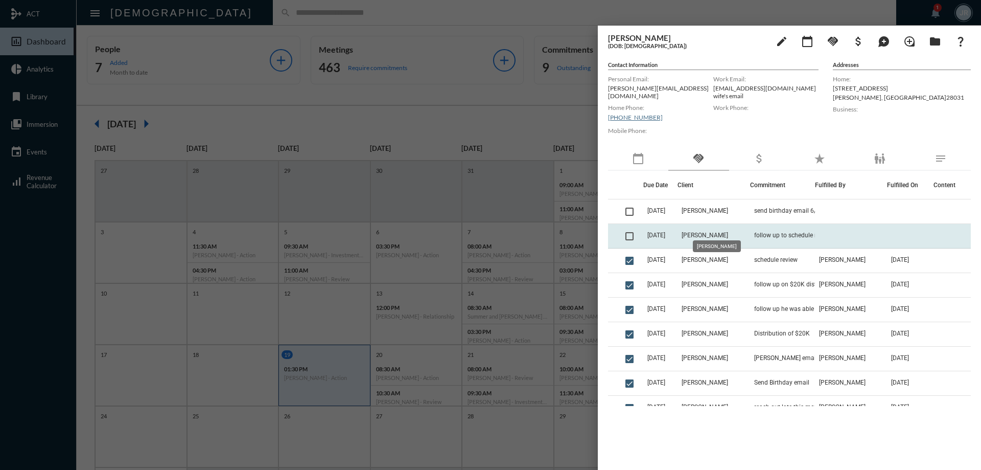
click at [694, 232] on span "[PERSON_NAME]" at bounding box center [705, 235] width 47 height 7
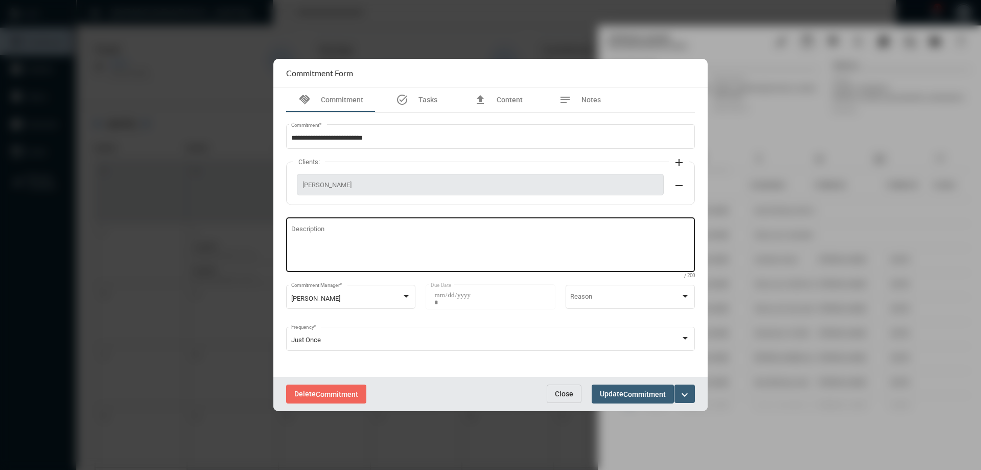
click at [365, 239] on textarea "Description" at bounding box center [490, 246] width 399 height 40
type textarea "**********"
drag, startPoint x: 355, startPoint y: 230, endPoint x: 272, endPoint y: 237, distance: 83.2
click at [272, 237] on div "**********" at bounding box center [490, 235] width 981 height 470
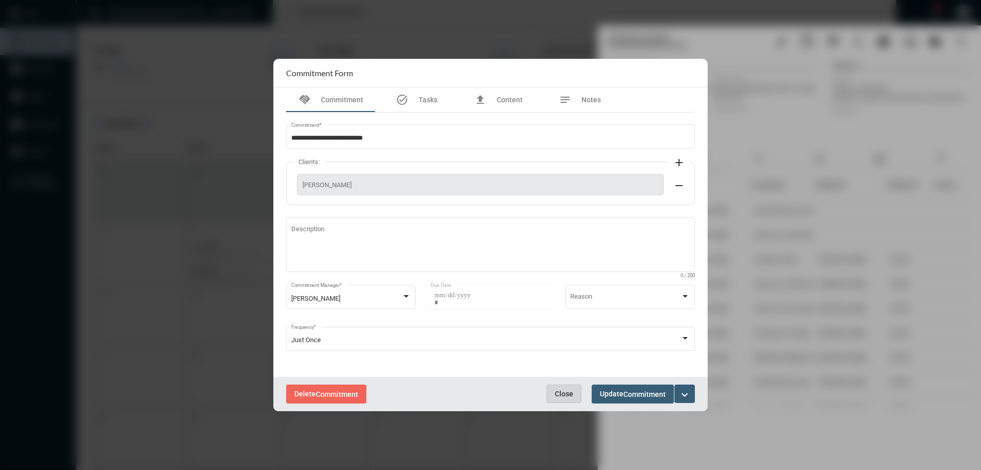
click at [556, 393] on span "Close" at bounding box center [564, 393] width 18 height 8
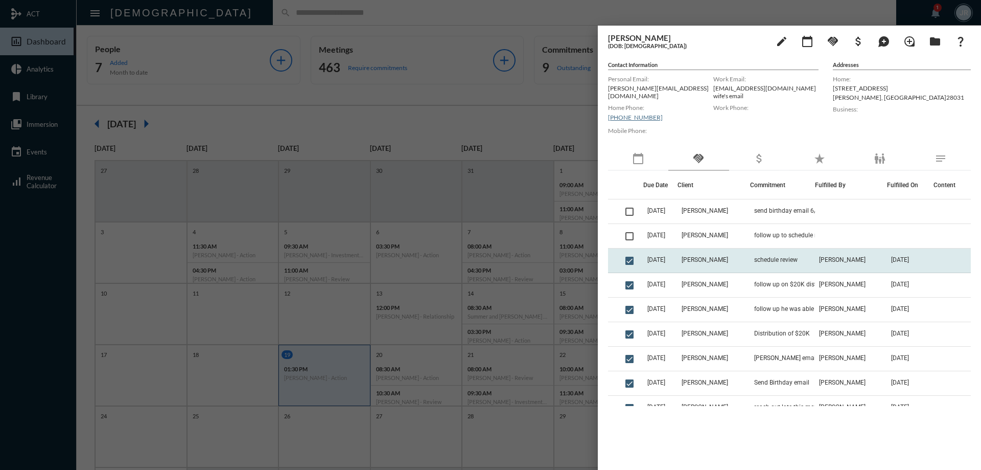
click at [758, 249] on td "schedule review" at bounding box center [782, 260] width 65 height 25
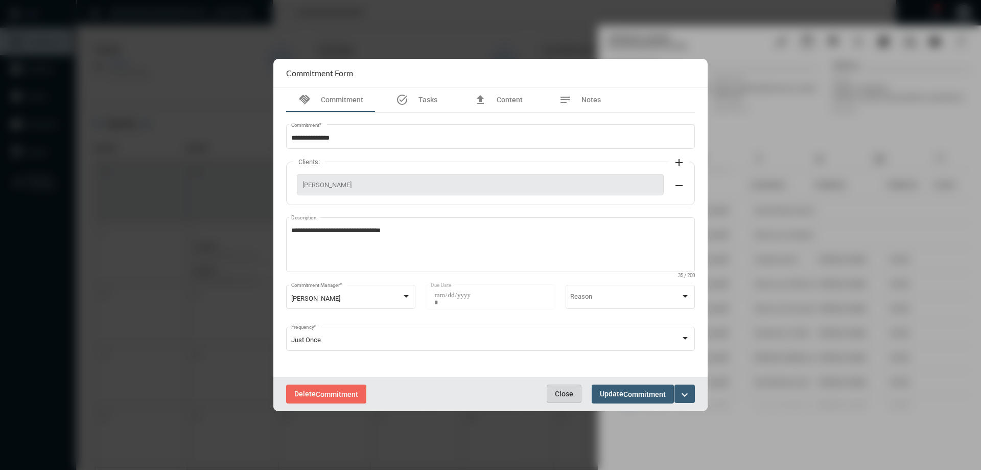
click at [567, 391] on span "Close" at bounding box center [564, 393] width 18 height 8
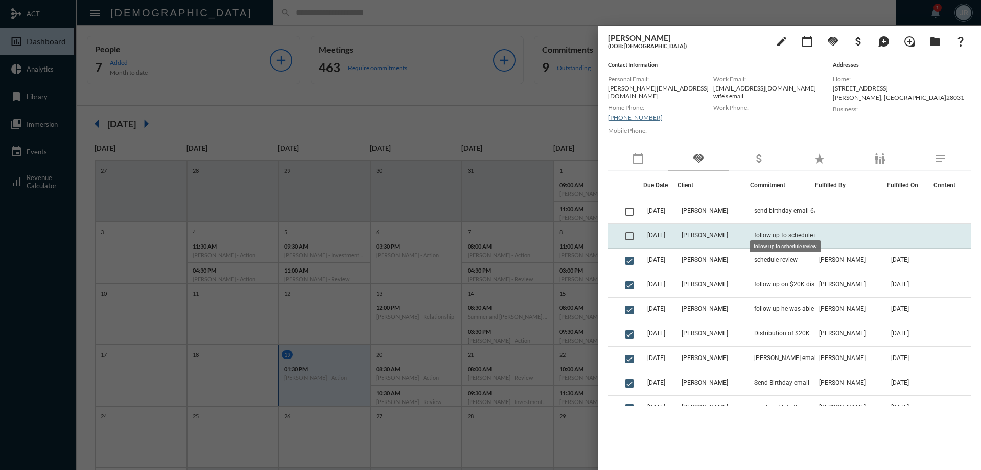
click at [787, 232] on span "follow up to schedule review" at bounding box center [793, 235] width 78 height 7
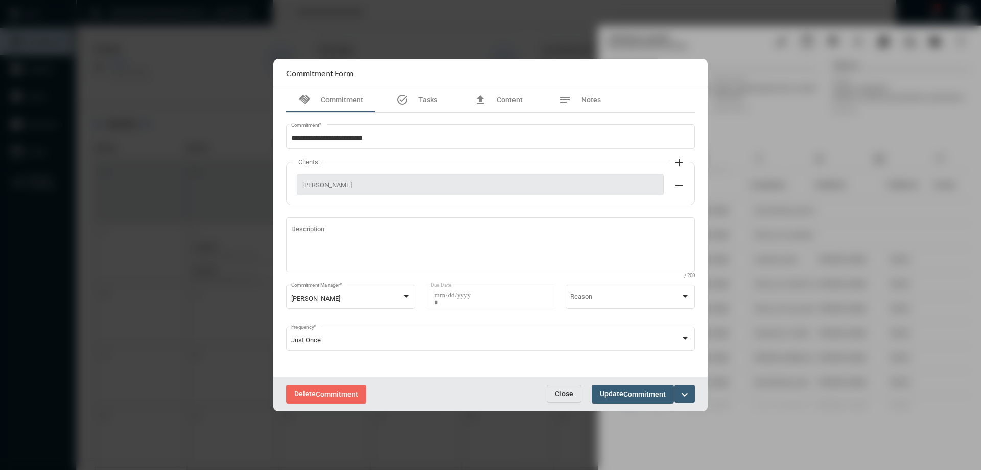
click at [566, 386] on button "Close" at bounding box center [564, 393] width 35 height 18
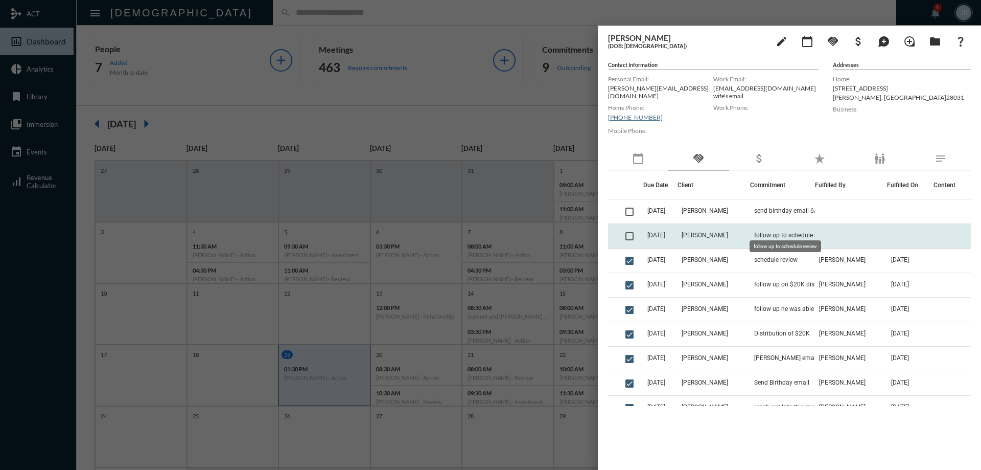
click at [765, 232] on span "follow up to schedule review" at bounding box center [793, 235] width 78 height 7
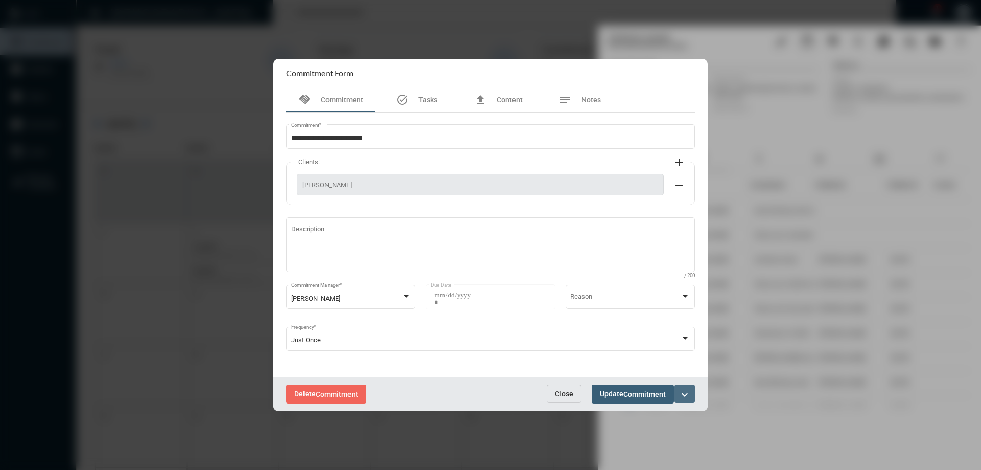
click at [689, 388] on mat-icon "expand_more" at bounding box center [685, 394] width 12 height 12
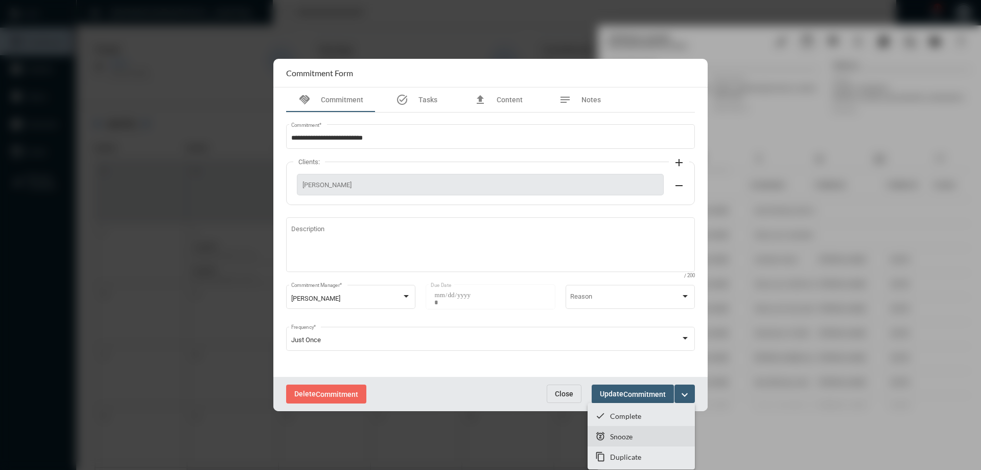
click at [623, 437] on p "Snooze" at bounding box center [621, 436] width 22 height 9
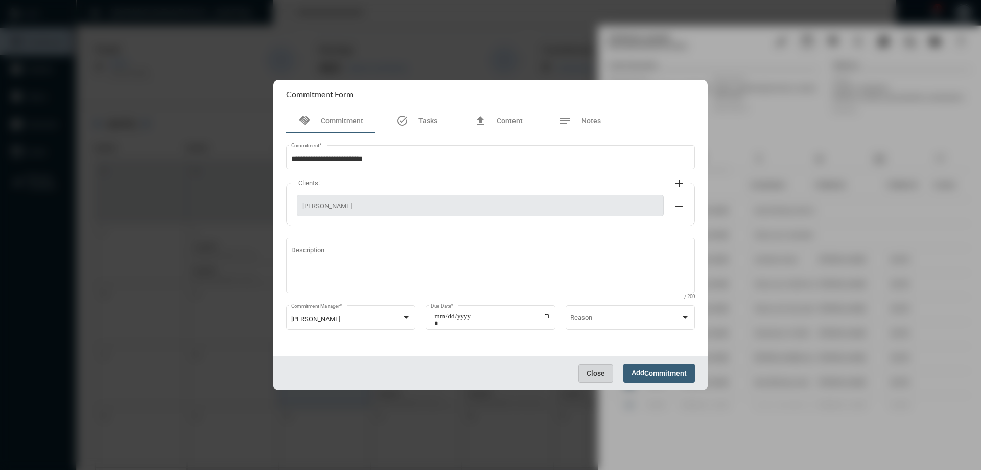
click at [598, 371] on span "Close" at bounding box center [596, 373] width 18 height 8
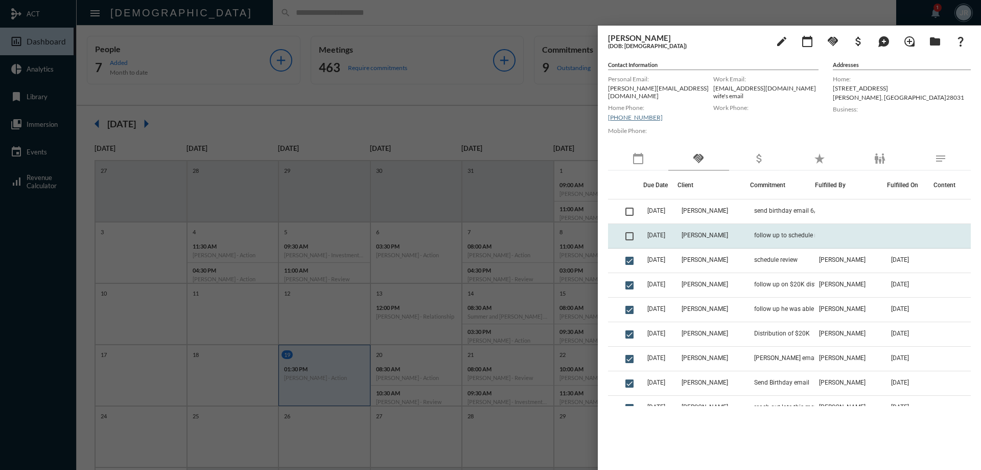
click at [752, 224] on td "follow up to schedule review" at bounding box center [782, 236] width 65 height 25
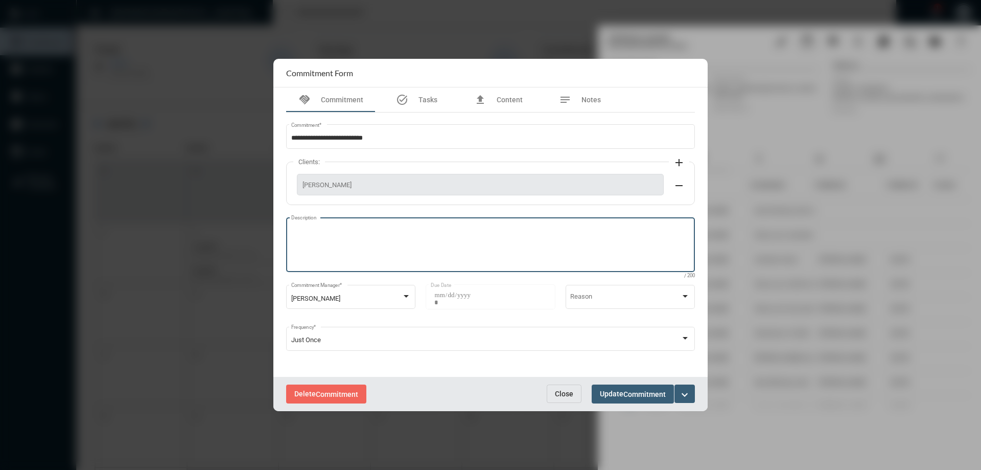
click at [333, 263] on textarea "Description" at bounding box center [490, 246] width 399 height 40
type textarea "**********"
click at [607, 388] on button "Update Commitment" at bounding box center [633, 393] width 82 height 19
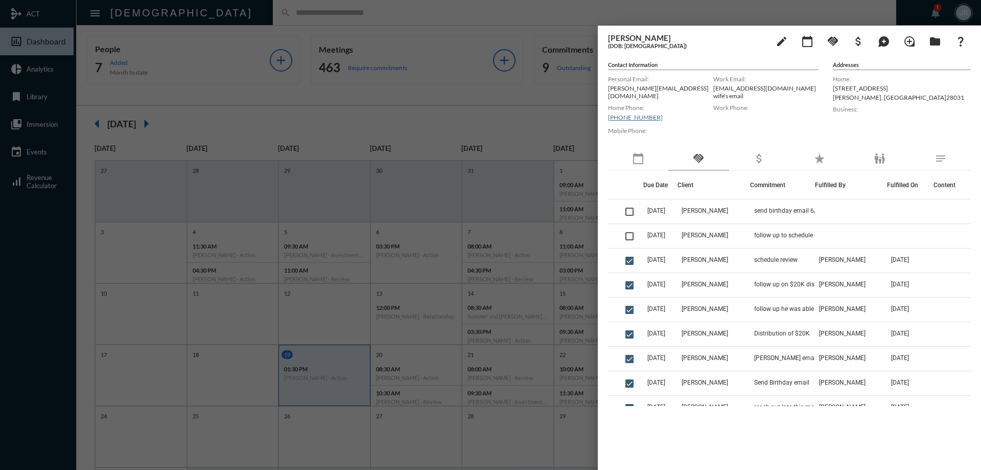
click at [478, 8] on div at bounding box center [490, 235] width 981 height 470
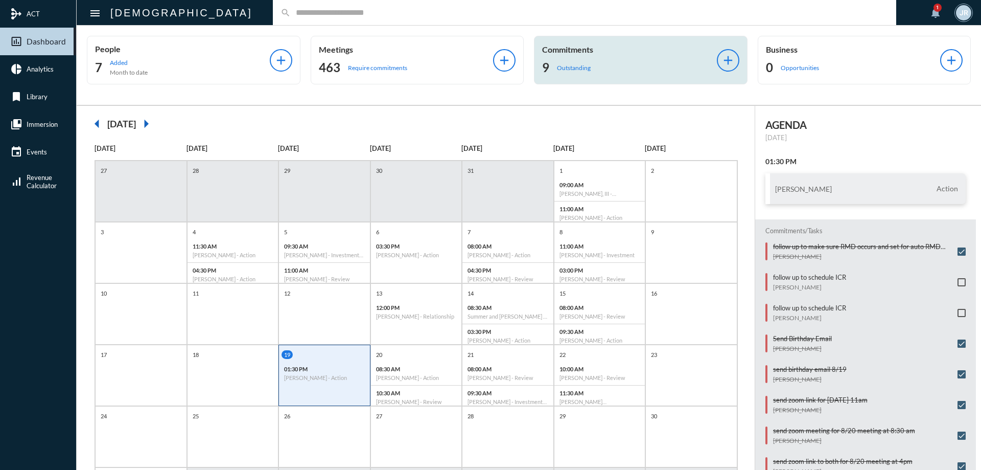
click at [560, 62] on div "9 Outstanding" at bounding box center [629, 67] width 175 height 16
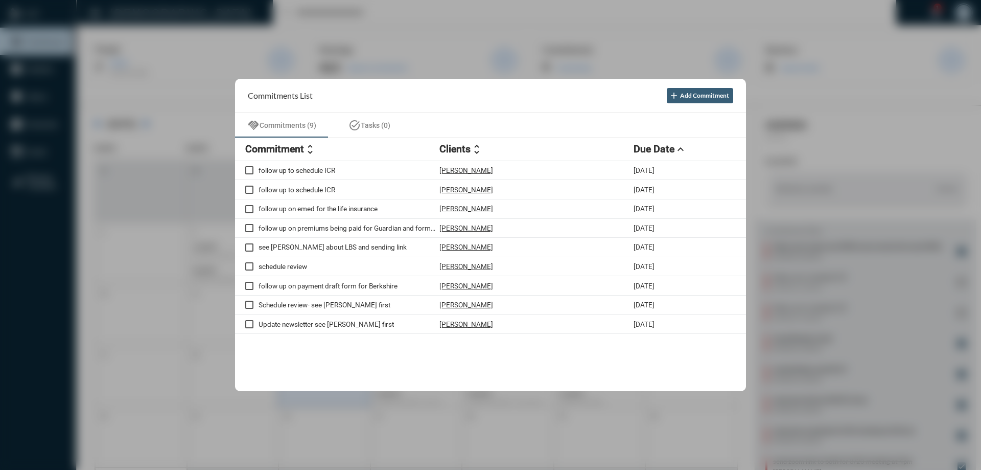
click at [267, 9] on div at bounding box center [490, 235] width 981 height 470
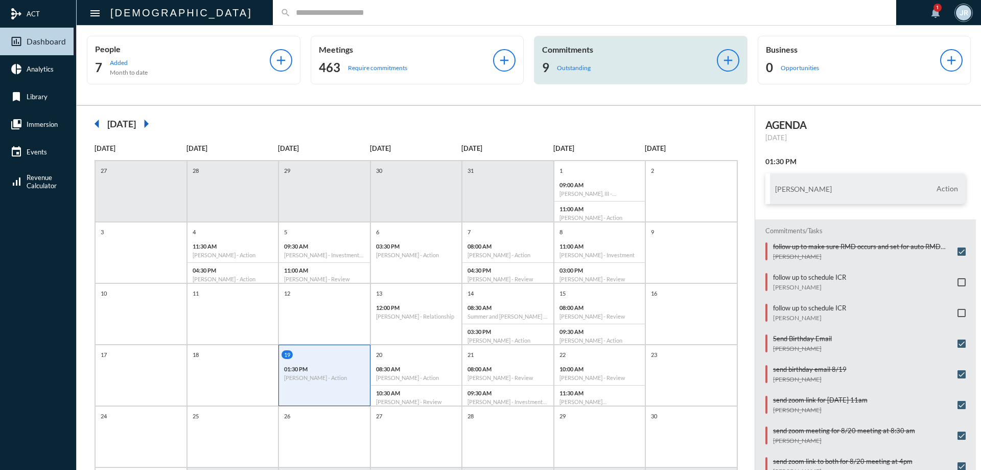
click at [579, 56] on div "Commitments 9 Outstanding" at bounding box center [629, 59] width 175 height 31
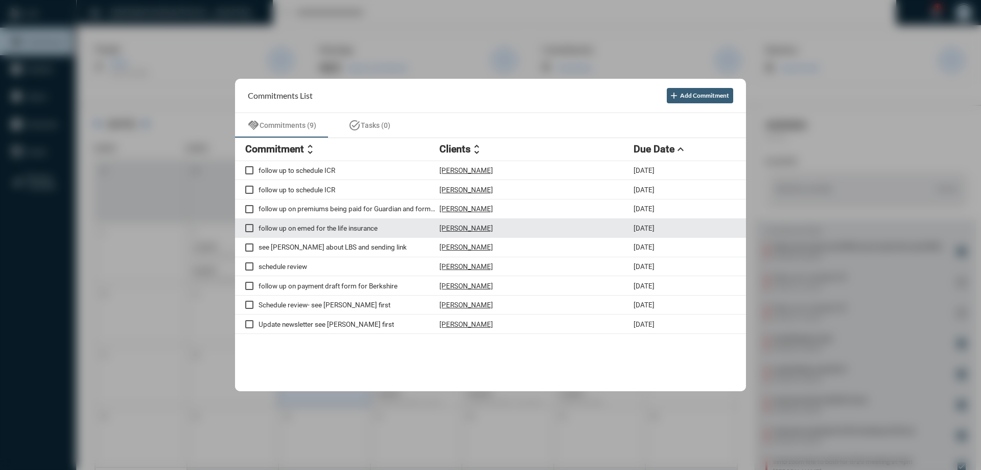
click at [468, 225] on p "[PERSON_NAME]" at bounding box center [467, 228] width 54 height 8
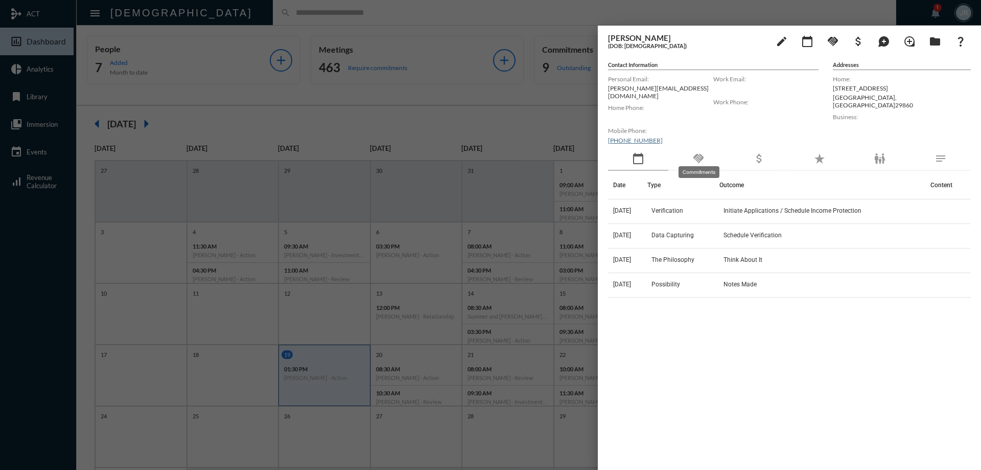
click at [699, 154] on mat-icon "handshake" at bounding box center [699, 158] width 12 height 12
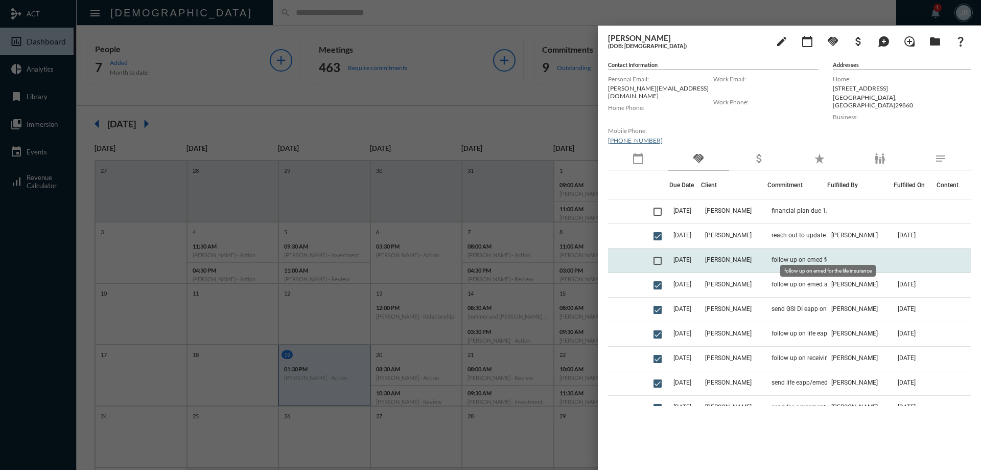
click at [797, 258] on mat-tooltip-component "follow up on emed for the life insurance" at bounding box center [828, 271] width 110 height 26
click at [793, 256] on span "follow up on emed for the life insurance" at bounding box center [823, 259] width 102 height 7
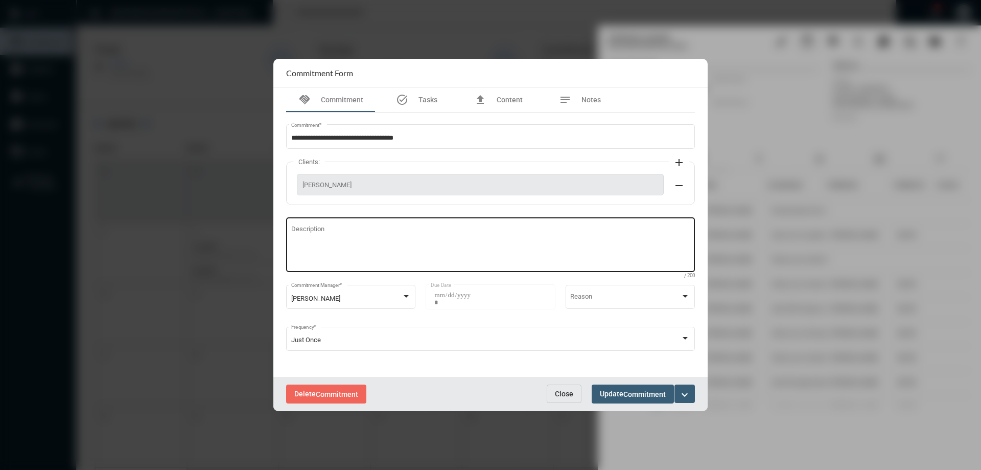
click at [327, 256] on textarea "Description" at bounding box center [490, 246] width 399 height 40
type textarea "**********"
click at [643, 393] on span "Commitment" at bounding box center [645, 394] width 42 height 8
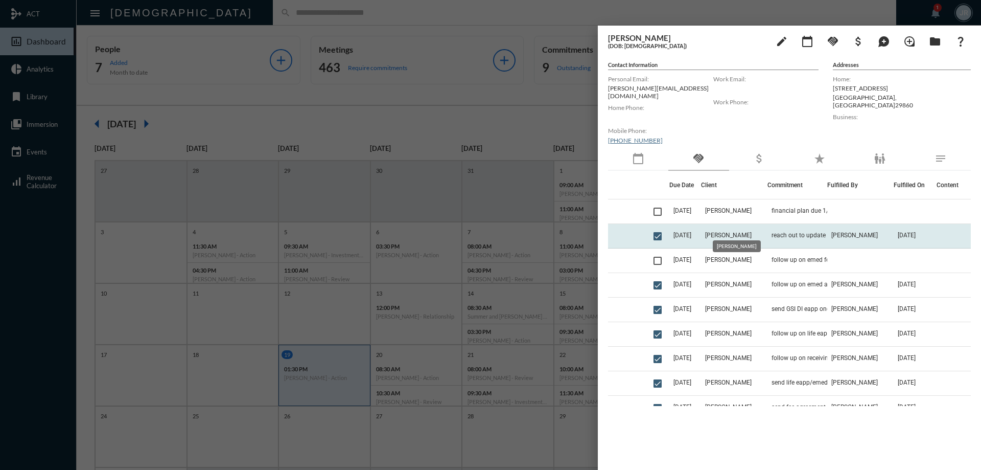
click at [732, 232] on span "[PERSON_NAME]" at bounding box center [728, 235] width 47 height 7
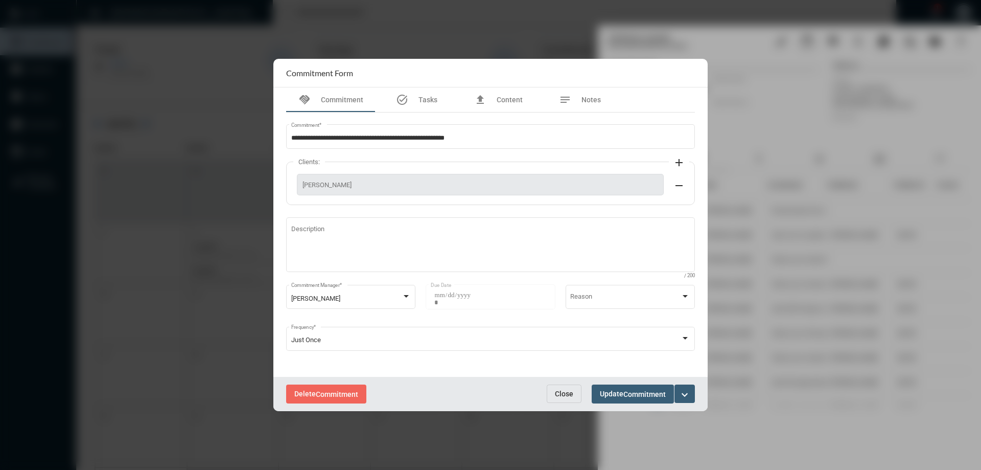
click at [557, 382] on div "Delete Commitment Close Update Commitment expand_more" at bounding box center [490, 394] width 434 height 34
click at [563, 388] on button "Close" at bounding box center [564, 393] width 35 height 18
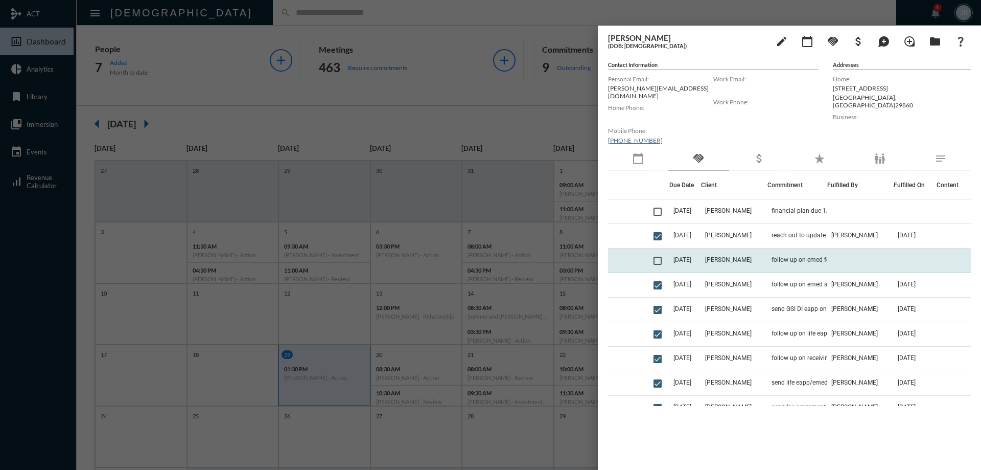
click at [659, 257] on span at bounding box center [658, 261] width 8 height 8
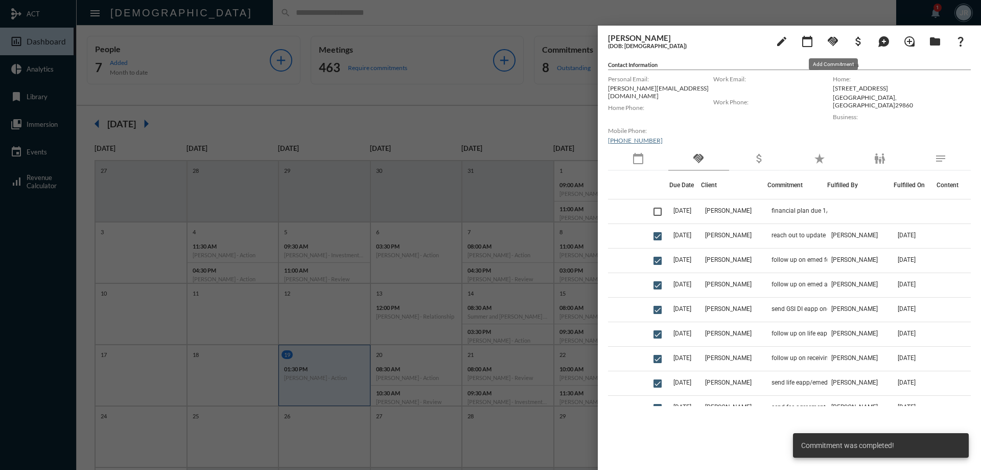
click at [831, 38] on mat-icon "handshake" at bounding box center [833, 41] width 12 height 12
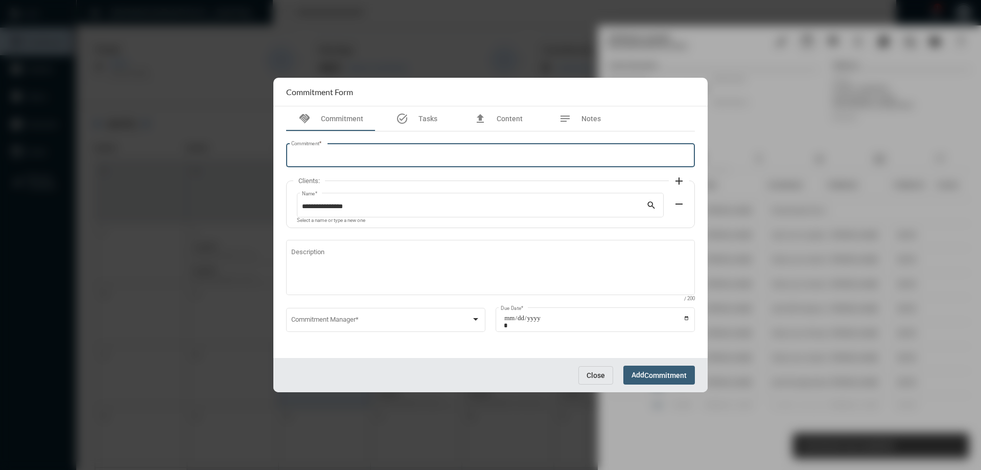
click at [310, 156] on input "Commitment *" at bounding box center [490, 157] width 399 height 8
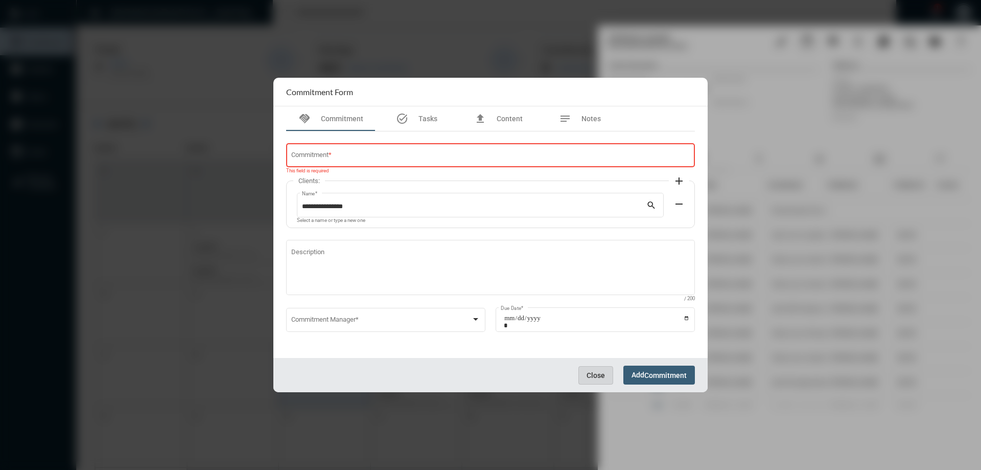
click at [581, 377] on button "Close" at bounding box center [596, 375] width 35 height 18
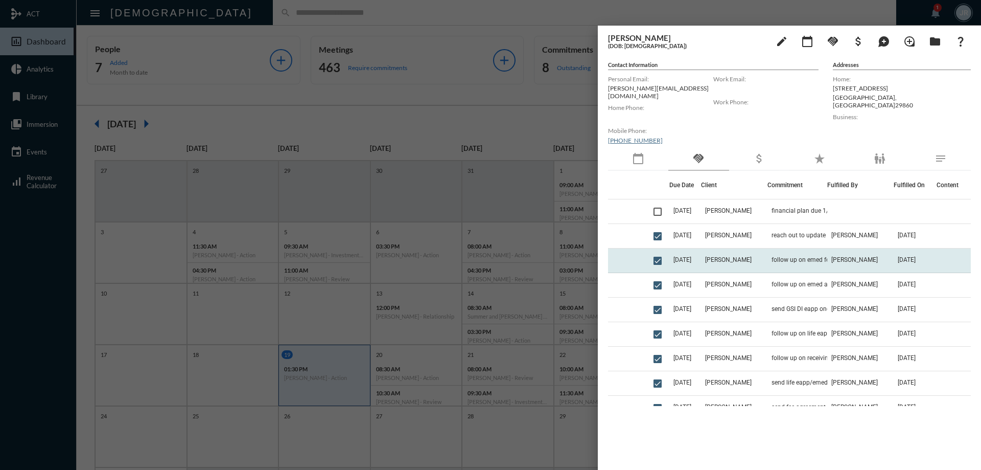
click at [814, 249] on td "follow up on emed for the life insurance" at bounding box center [798, 260] width 60 height 25
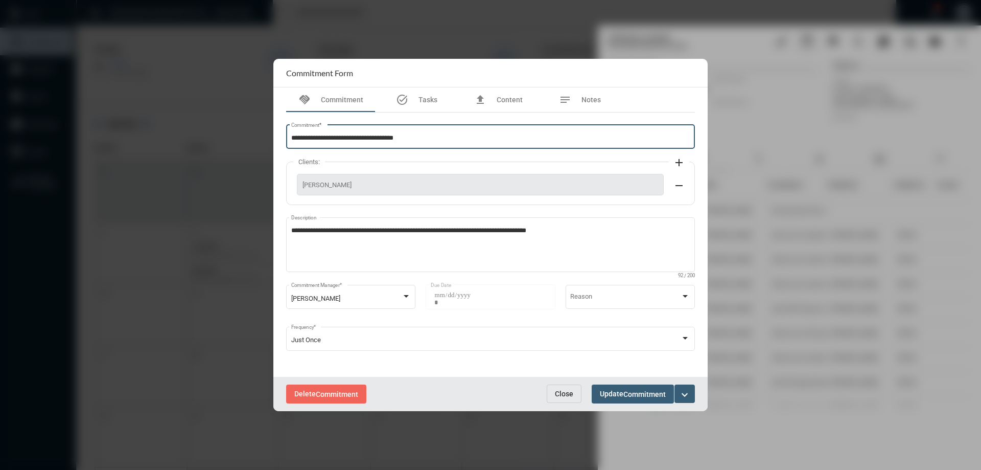
drag, startPoint x: 419, startPoint y: 139, endPoint x: 272, endPoint y: 136, distance: 146.7
click at [272, 136] on div "**********" at bounding box center [490, 235] width 981 height 470
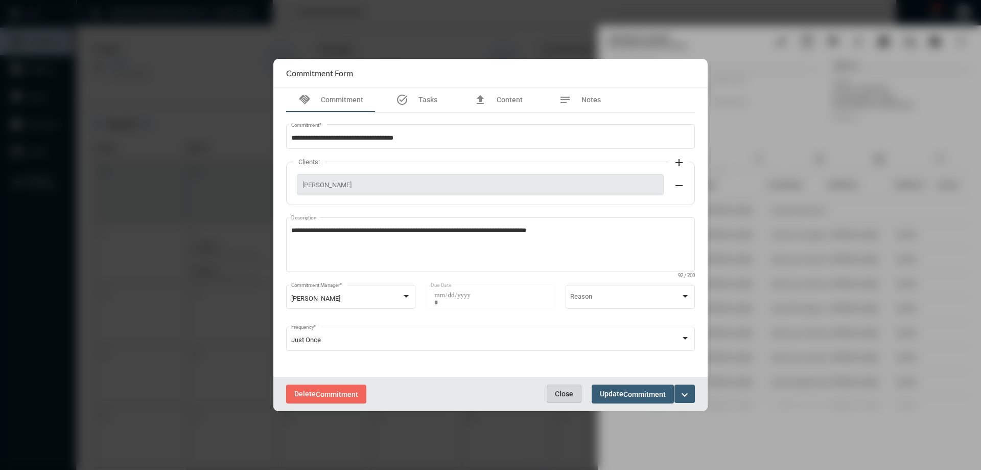
click at [562, 394] on span "Close" at bounding box center [564, 393] width 18 height 8
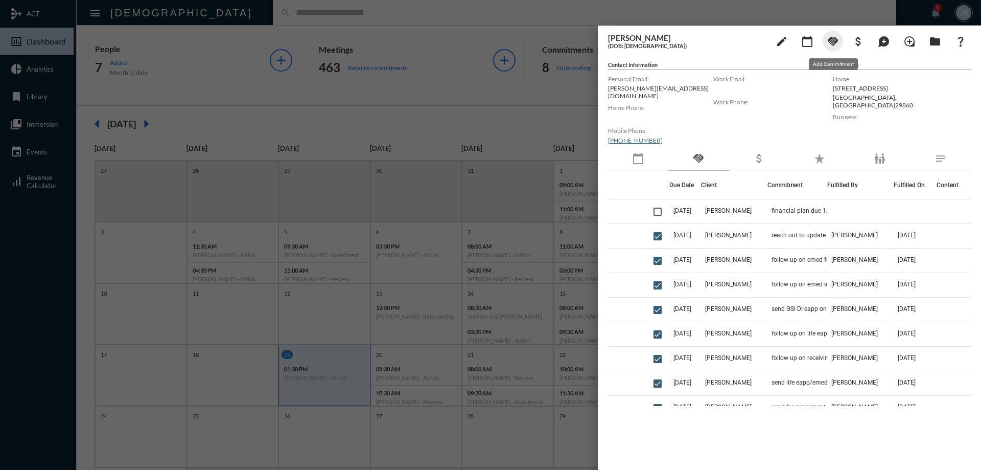
click at [831, 43] on mat-icon "handshake" at bounding box center [833, 41] width 12 height 12
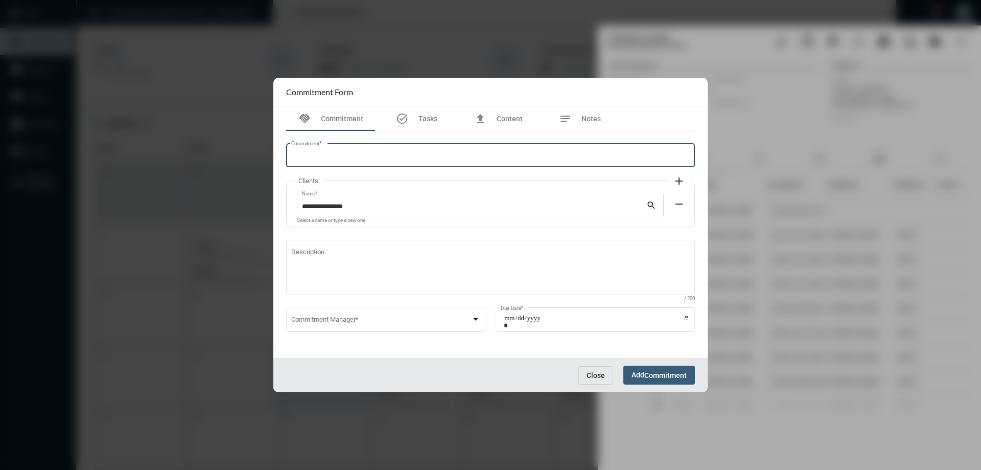
click at [324, 155] on input "Commitment *" at bounding box center [490, 157] width 399 height 8
paste input "**********"
type input "**********"
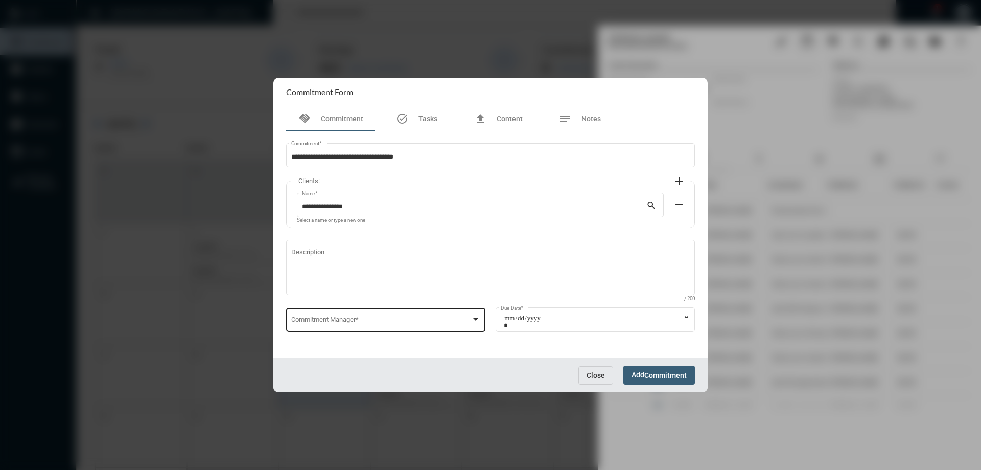
click at [331, 313] on div "Commitment Manager *" at bounding box center [386, 319] width 190 height 26
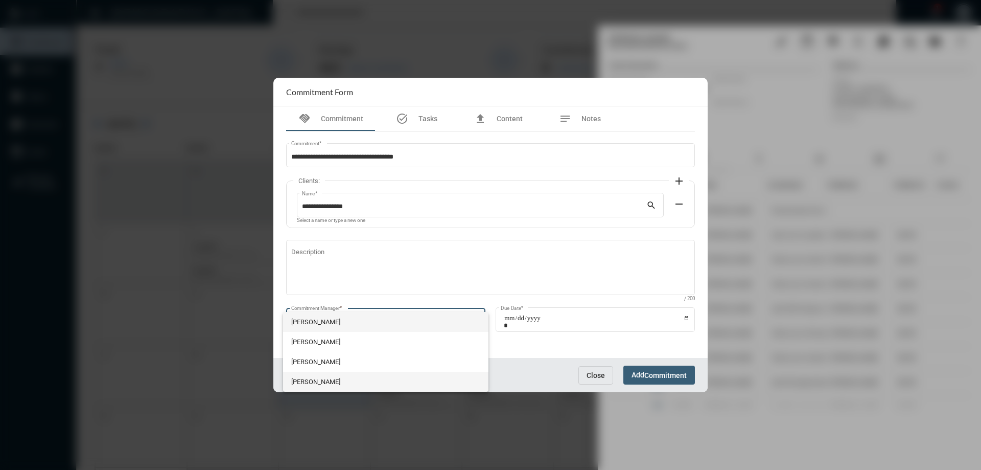
click at [329, 381] on span "[PERSON_NAME]" at bounding box center [386, 382] width 190 height 20
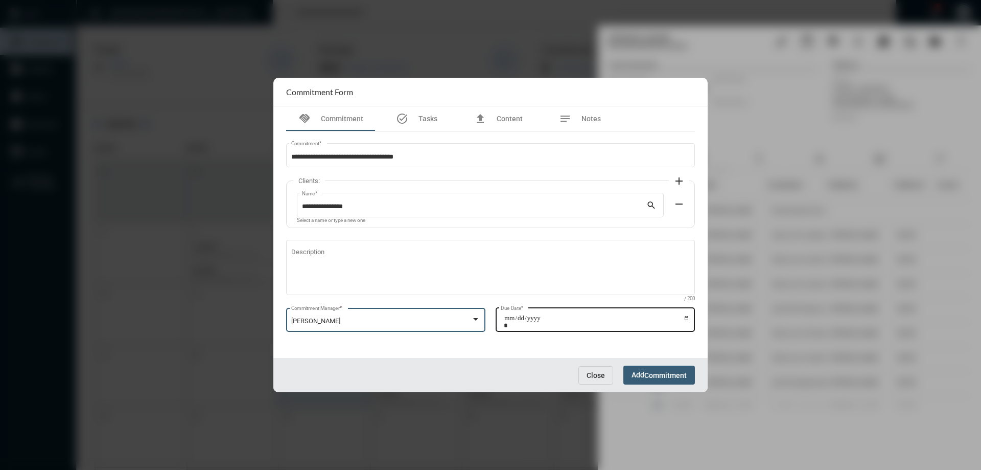
click at [685, 317] on input "Due Date *" at bounding box center [597, 321] width 186 height 14
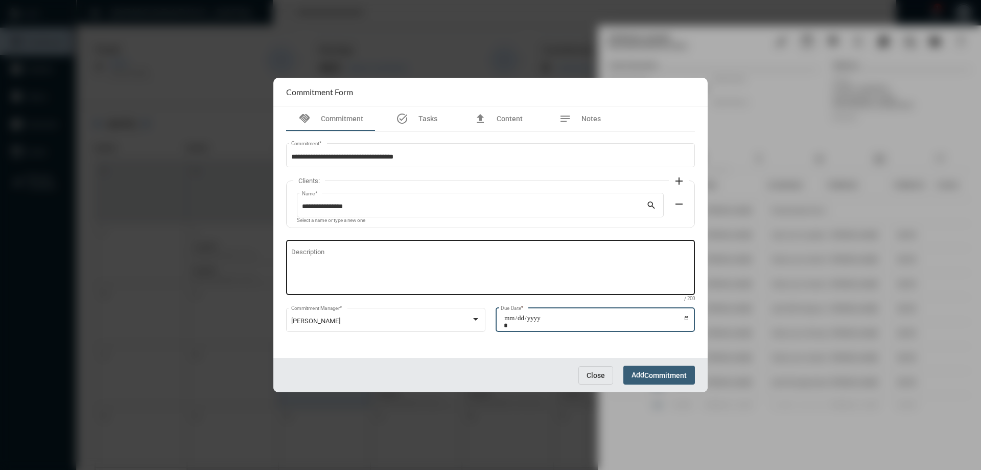
type input "**********"
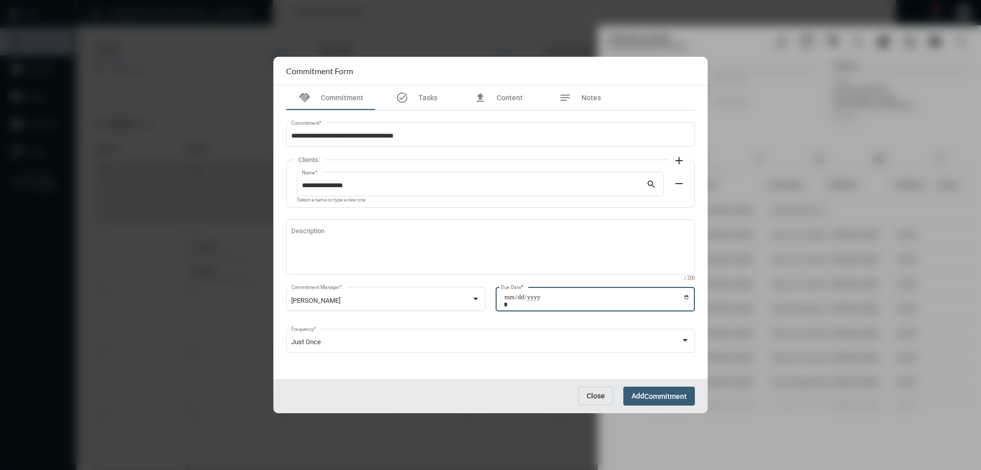
click at [653, 398] on span "Commitment" at bounding box center [666, 396] width 42 height 8
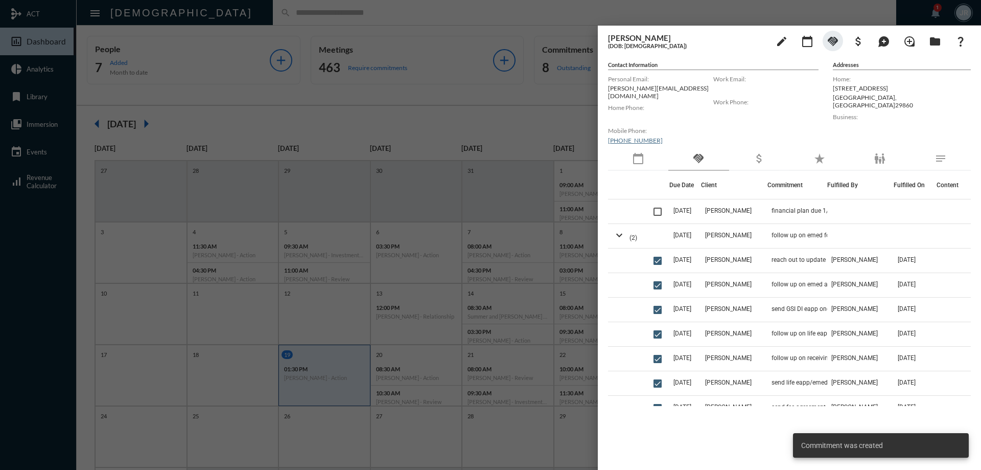
click at [359, 16] on div at bounding box center [490, 235] width 981 height 470
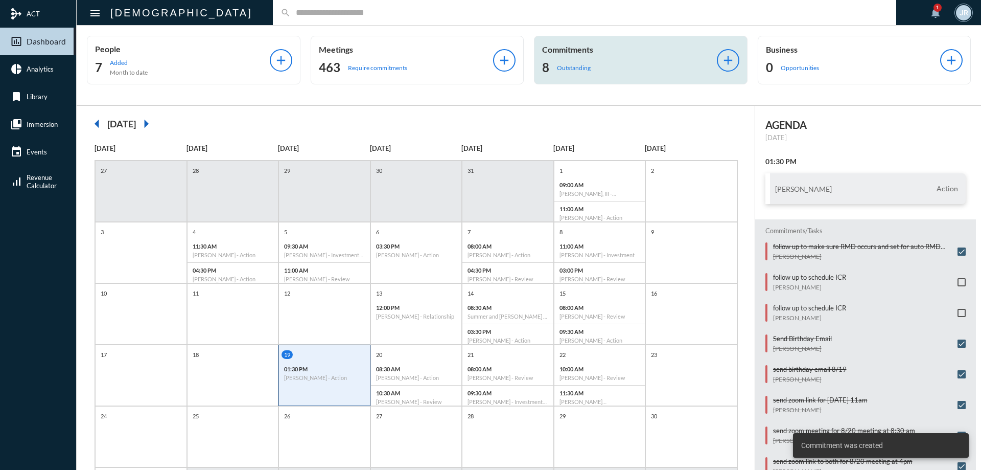
click at [535, 62] on div "Commitments 8 Outstanding add" at bounding box center [641, 60] width 214 height 49
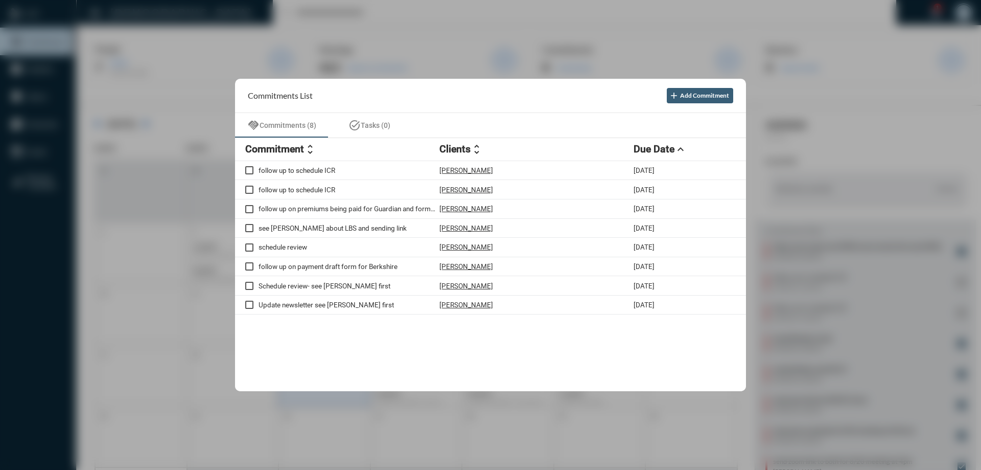
click at [319, 19] on div at bounding box center [490, 235] width 981 height 470
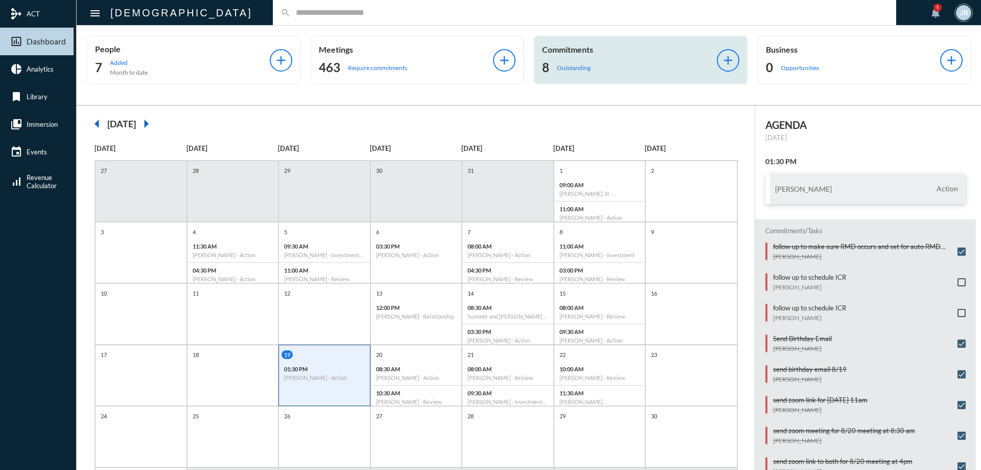
click at [601, 69] on div "8 Outstanding" at bounding box center [629, 67] width 175 height 16
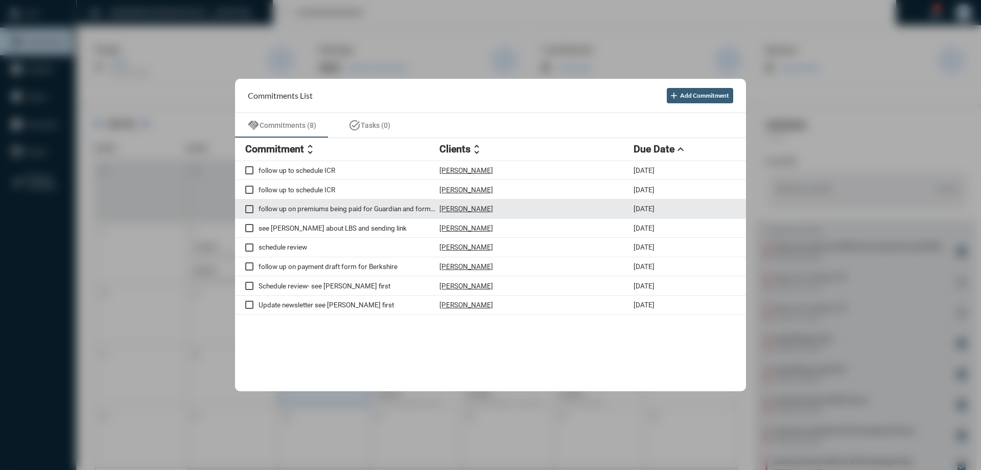
click at [453, 208] on p "[PERSON_NAME]" at bounding box center [467, 208] width 54 height 8
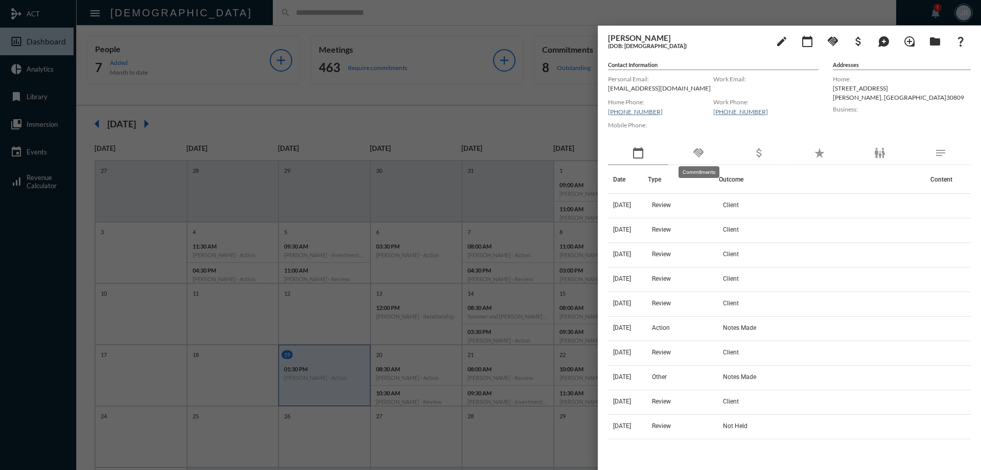
click at [704, 151] on mat-icon "handshake" at bounding box center [699, 153] width 12 height 12
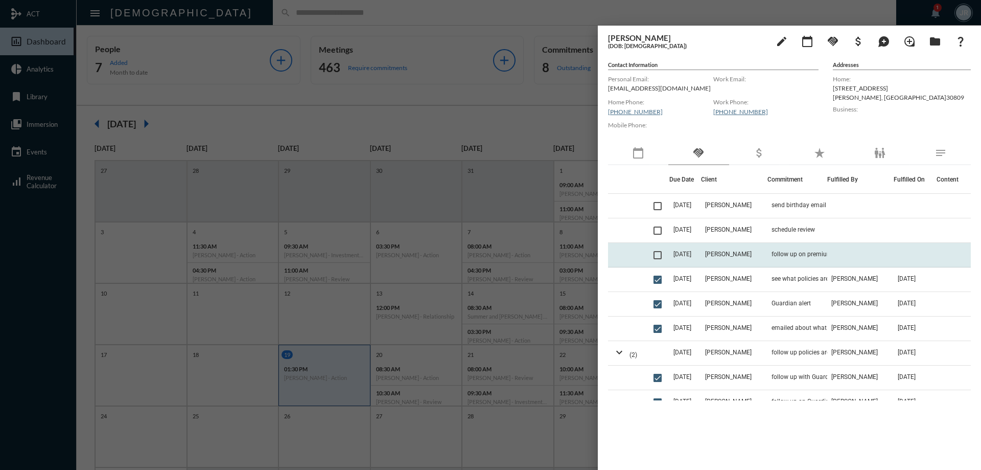
click at [782, 248] on td "follow up on premiums being paid for Guardian and form for [US_STATE] Mutual ba…" at bounding box center [798, 255] width 60 height 25
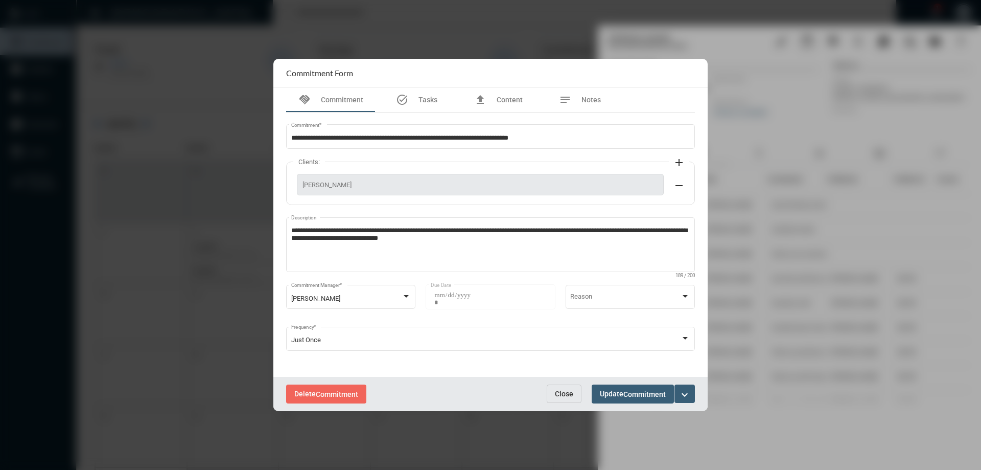
click at [572, 395] on span "Close" at bounding box center [564, 393] width 18 height 8
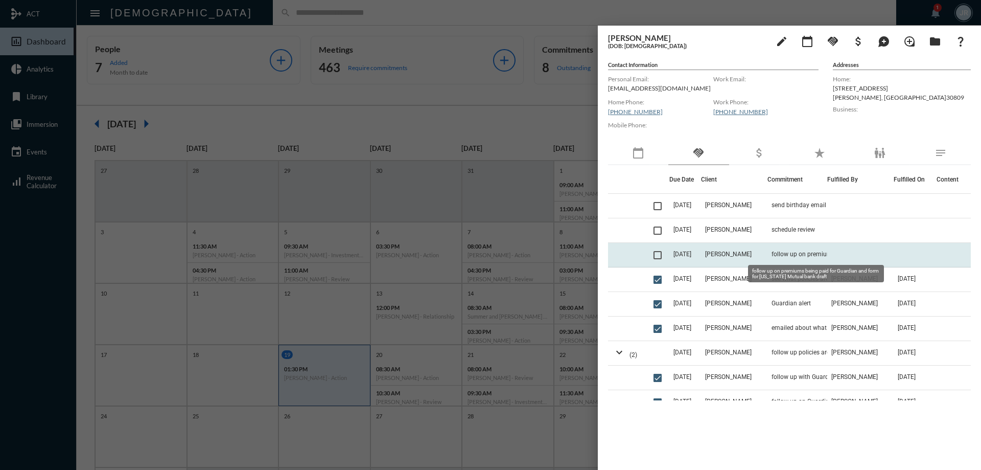
click at [786, 252] on span "follow up on premiums being paid for Guardian and form for [US_STATE] Mutual ba…" at bounding box center [823, 253] width 102 height 7
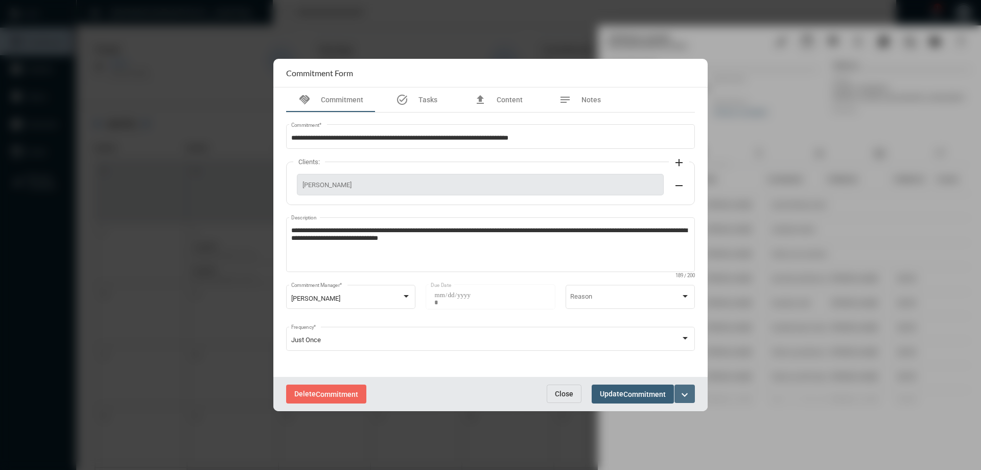
click at [685, 391] on mat-icon "expand_more" at bounding box center [685, 394] width 12 height 12
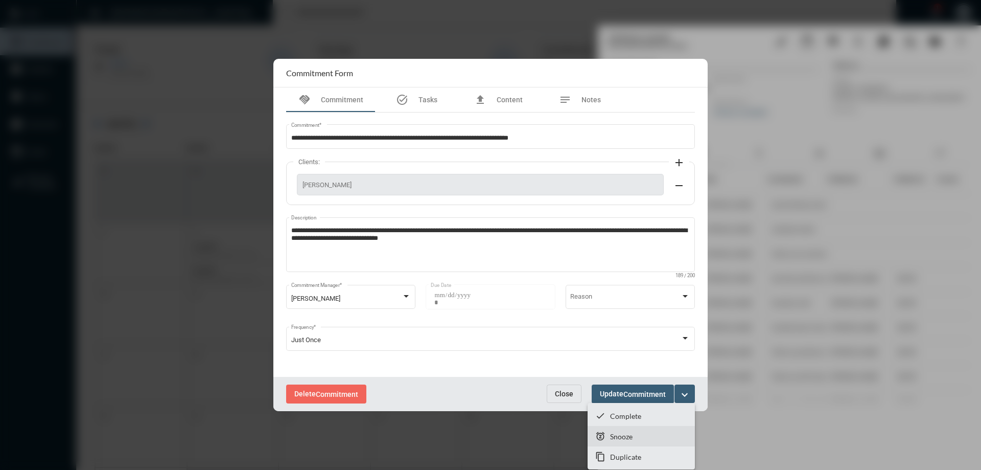
click at [632, 428] on section "snooze Snooze" at bounding box center [641, 436] width 107 height 20
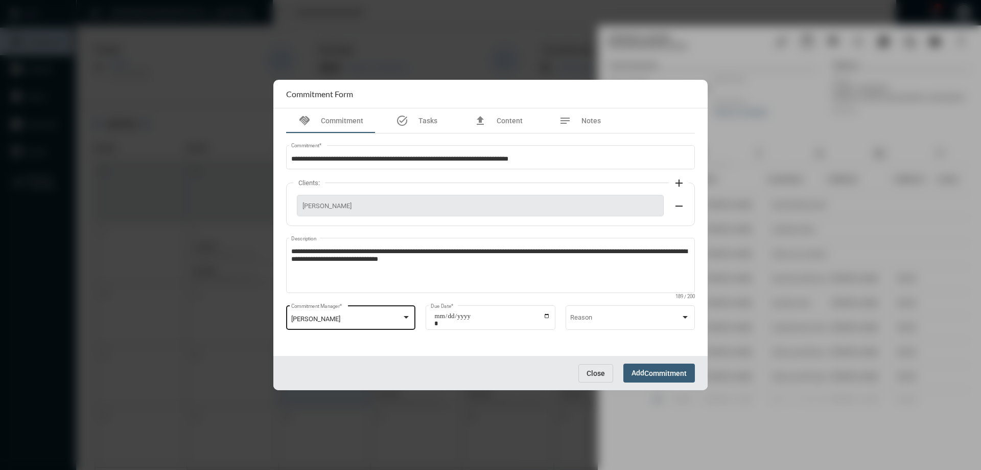
click at [405, 317] on div at bounding box center [406, 317] width 5 height 3
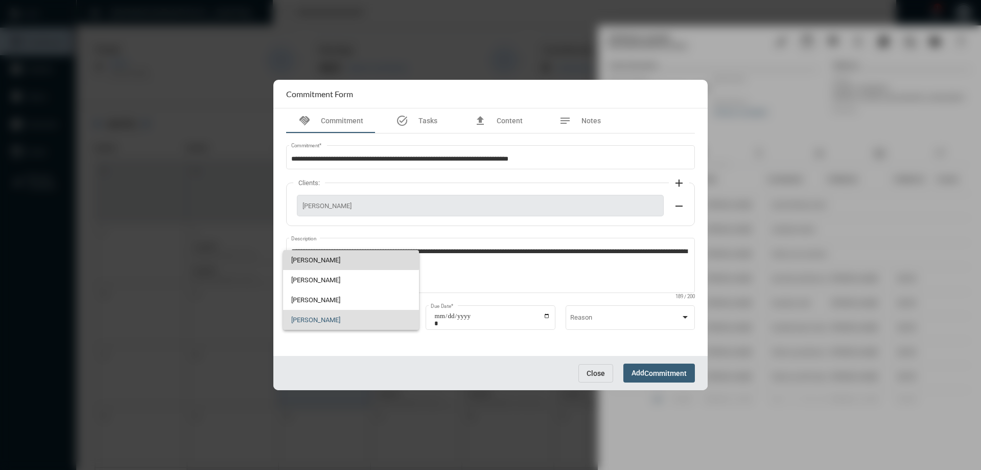
click at [307, 258] on span "[PERSON_NAME]" at bounding box center [351, 260] width 120 height 20
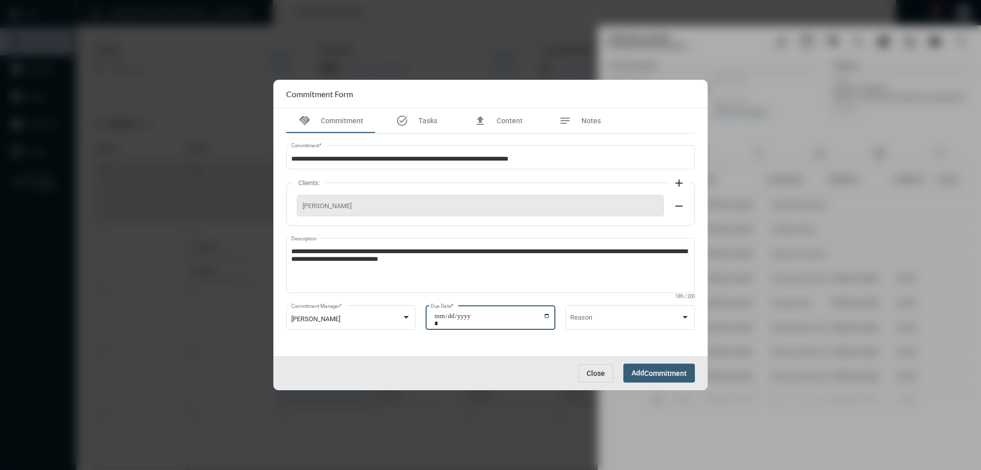
click at [545, 317] on input "**********" at bounding box center [492, 319] width 116 height 14
type input "**********"
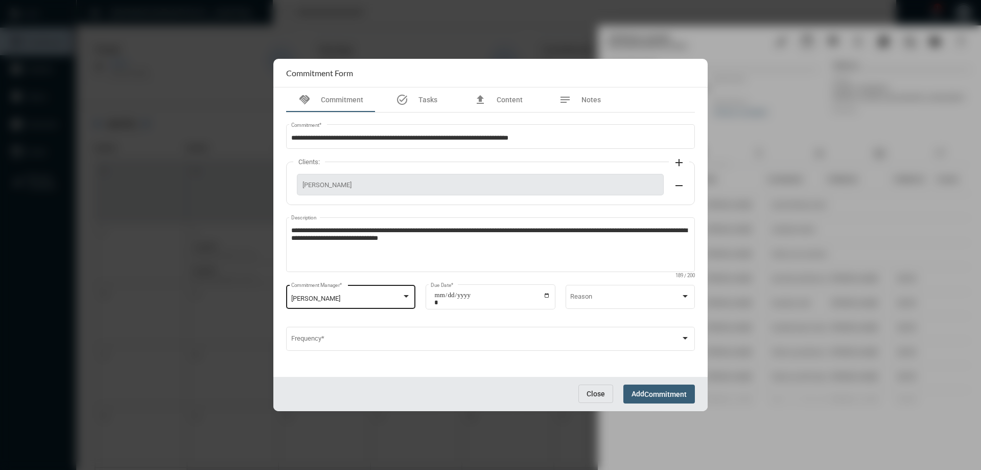
click at [407, 296] on div at bounding box center [406, 296] width 5 height 3
click at [587, 394] on div at bounding box center [490, 235] width 981 height 470
click at [584, 403] on button "Close" at bounding box center [596, 393] width 35 height 18
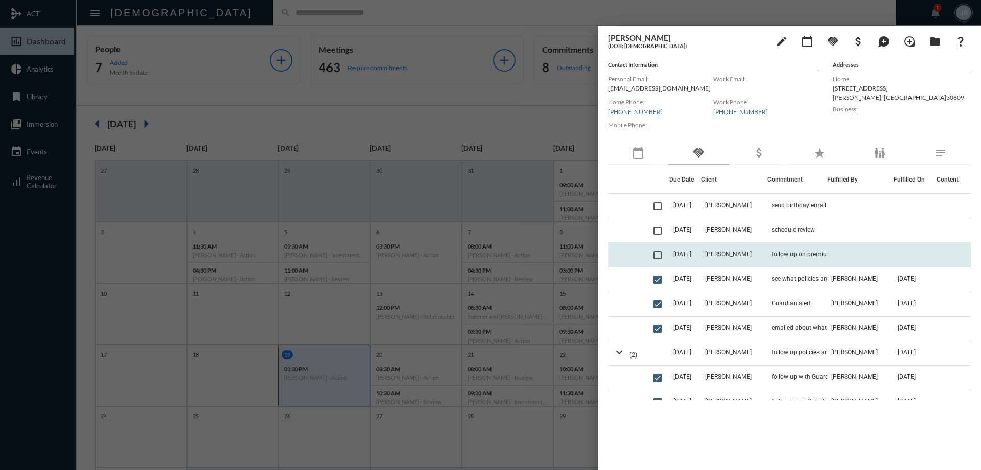
click at [774, 249] on td "follow up on premiums being paid for Guardian and form for [US_STATE] Mutual ba…" at bounding box center [798, 255] width 60 height 25
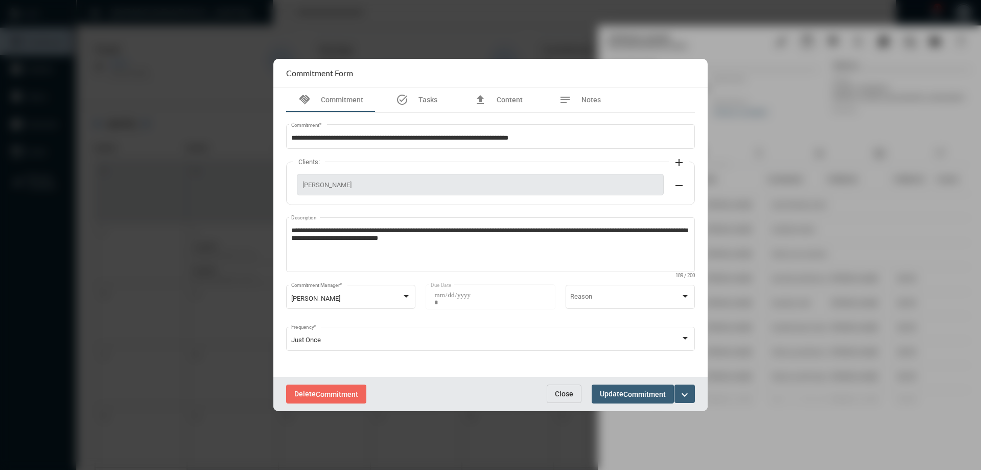
click at [560, 389] on span "Close" at bounding box center [564, 393] width 18 height 8
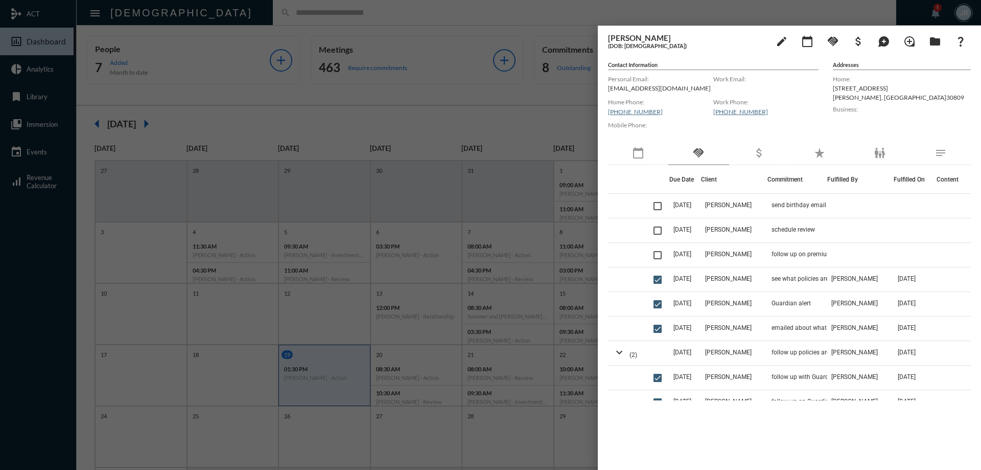
click at [416, 16] on div at bounding box center [490, 235] width 981 height 470
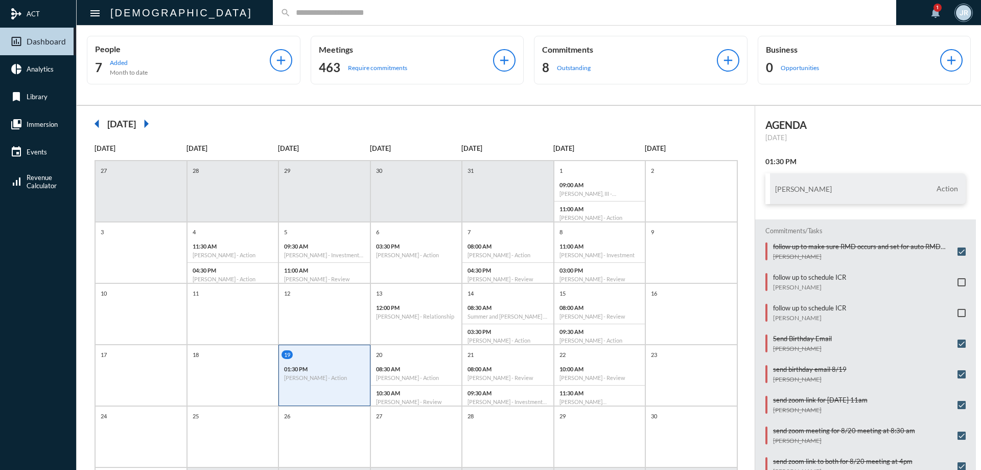
click at [291, 13] on input "text" at bounding box center [590, 12] width 598 height 9
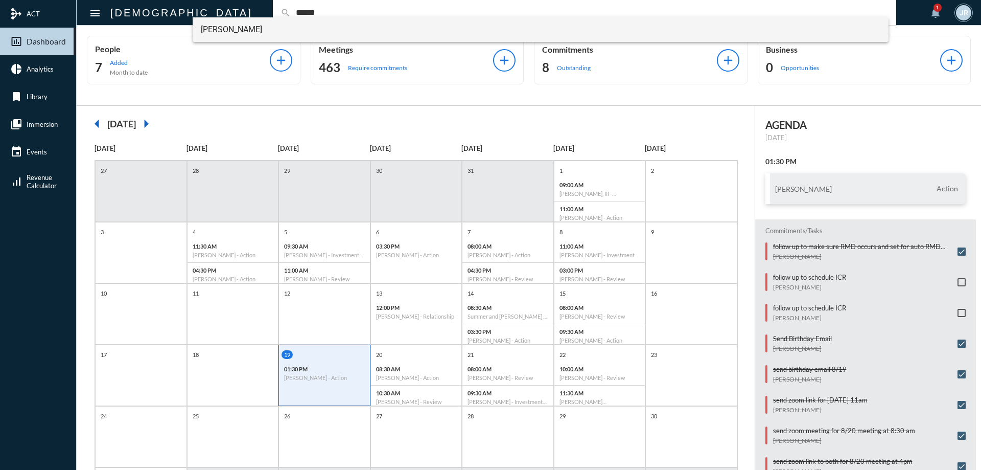
type input "******"
click at [248, 27] on span "Tiffany Pate - Nicoll" at bounding box center [541, 29] width 680 height 25
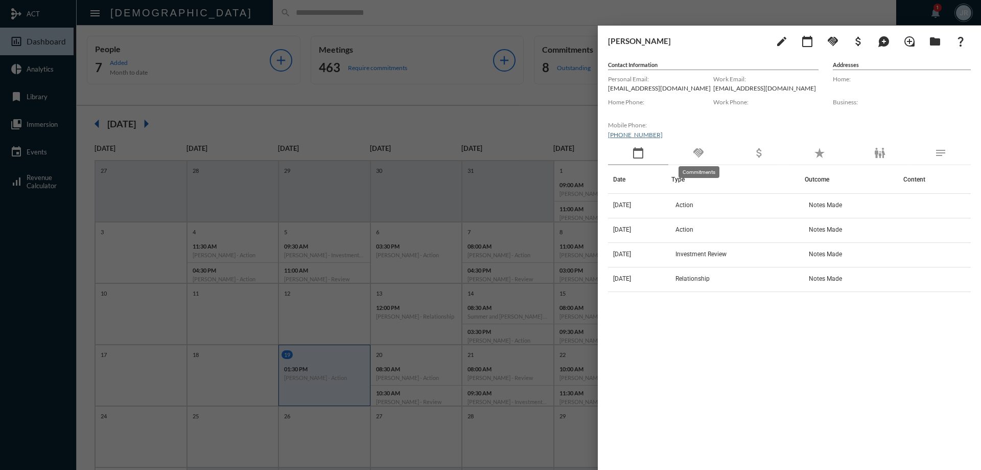
click at [696, 158] on mat-icon "handshake" at bounding box center [699, 153] width 12 height 12
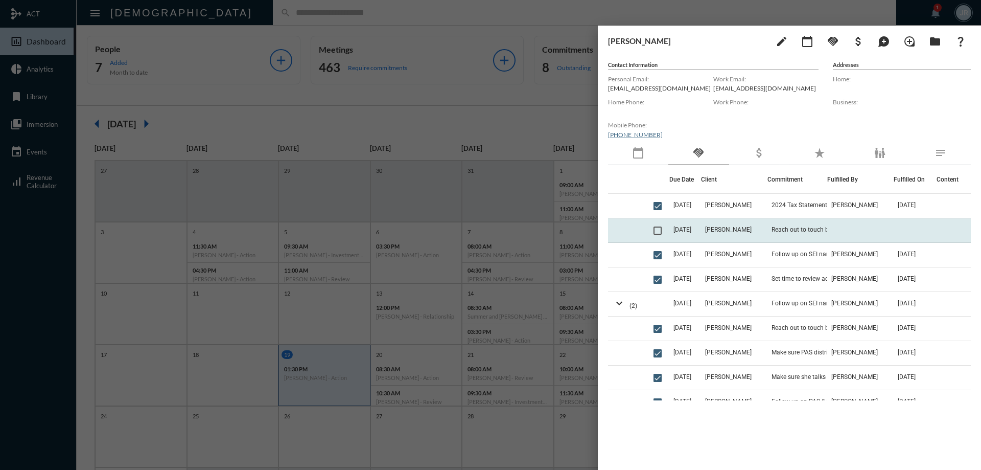
click at [818, 224] on td "Reach out to touch base. Ask if it makes sense to meet" at bounding box center [798, 230] width 60 height 25
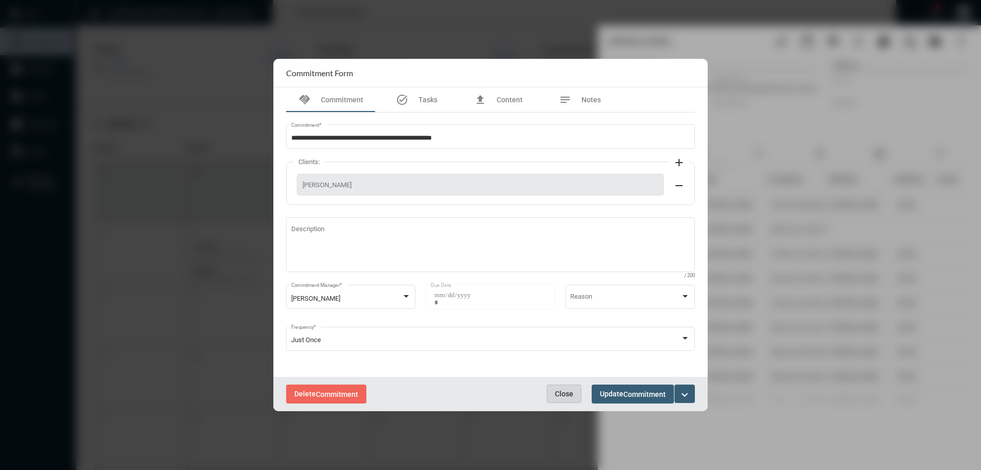
click at [557, 391] on span "Close" at bounding box center [564, 393] width 18 height 8
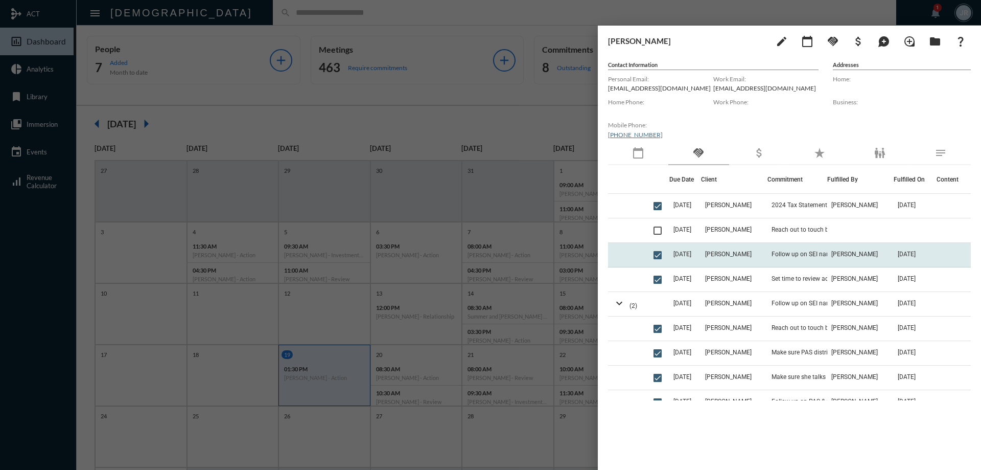
click at [804, 245] on td "Follow up on SEI name change form and scheduling review" at bounding box center [798, 255] width 60 height 25
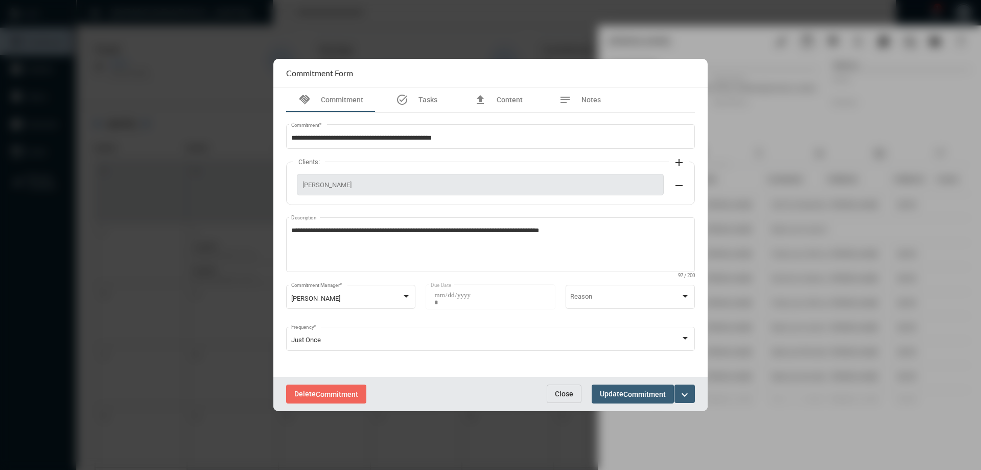
click at [568, 388] on button "Close" at bounding box center [564, 393] width 35 height 18
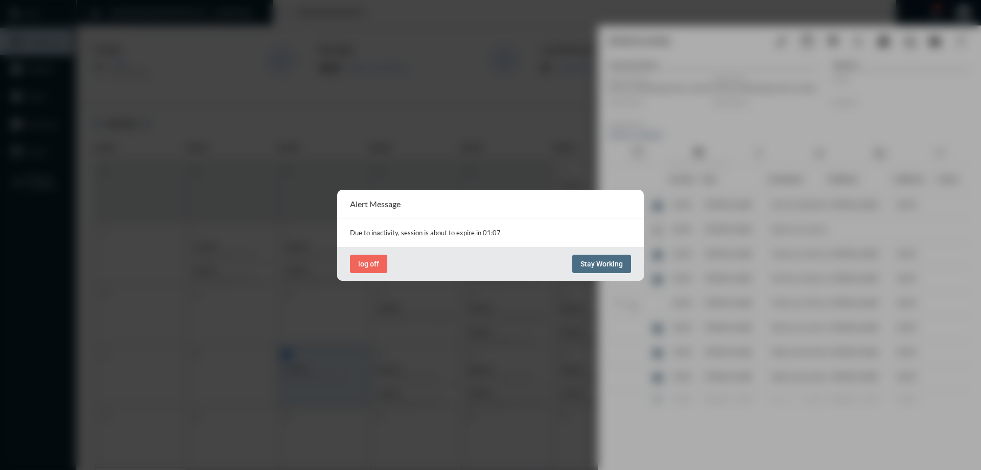
click at [614, 263] on span "Stay Working" at bounding box center [602, 264] width 42 height 8
